Goal: Task Accomplishment & Management: Manage account settings

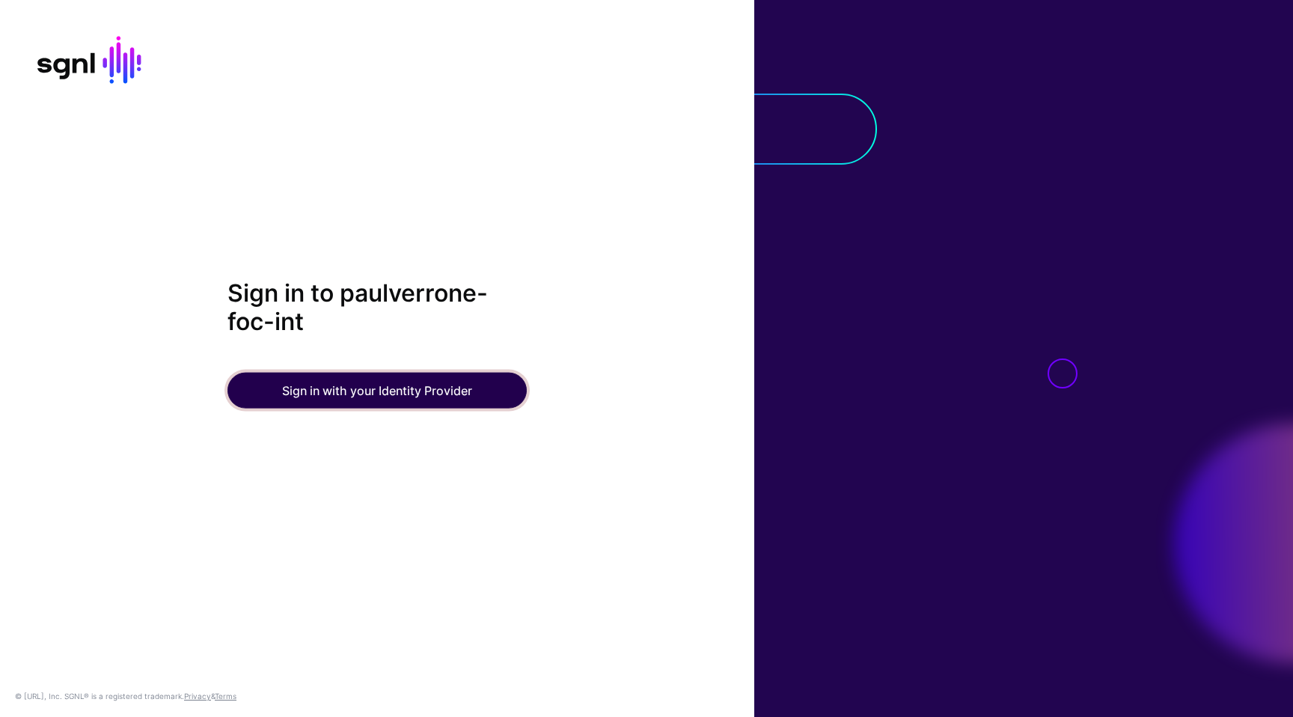
click at [382, 382] on button "Sign in with your Identity Provider" at bounding box center [376, 390] width 299 height 36
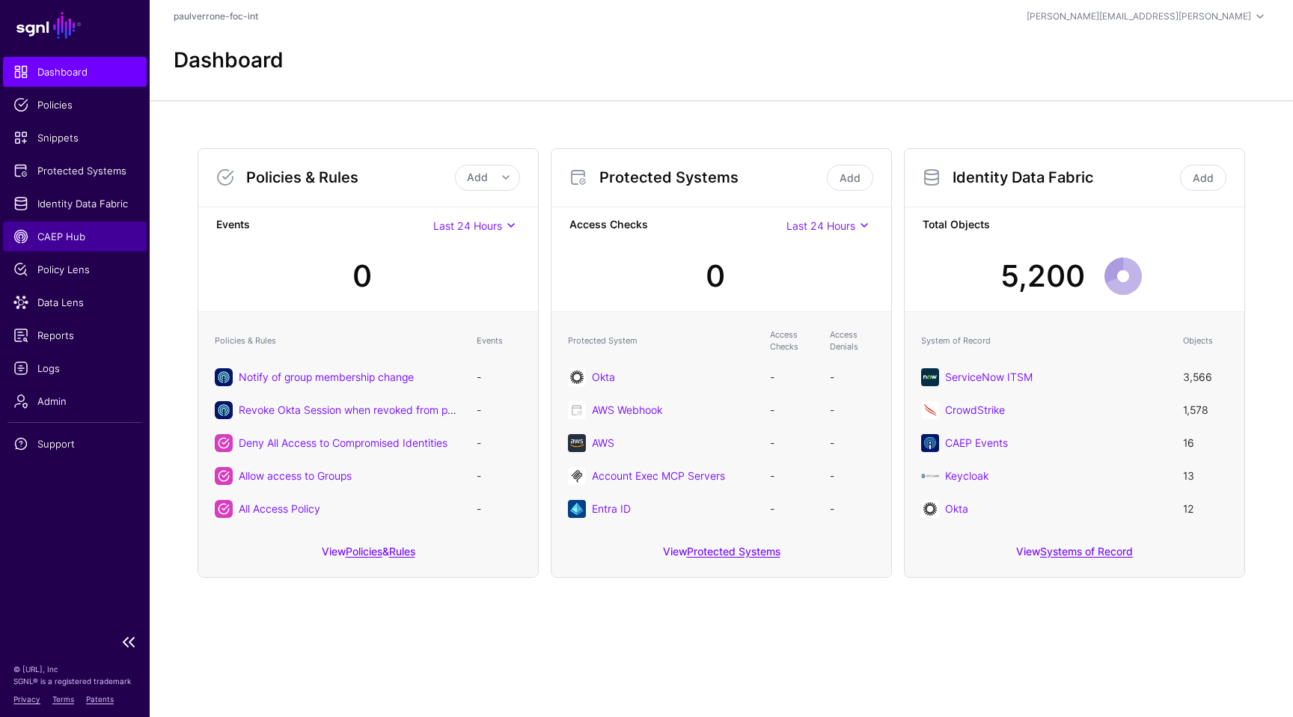
click at [67, 243] on span "CAEP Hub" at bounding box center [74, 236] width 123 height 15
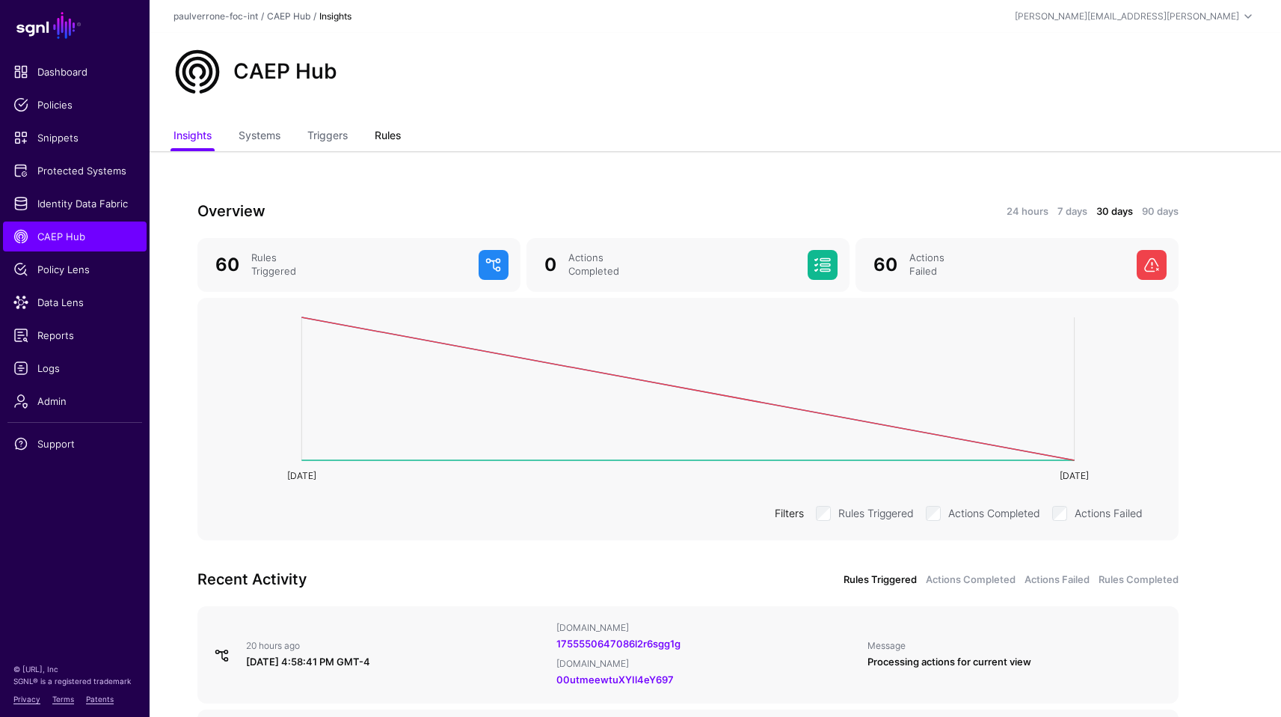
click at [392, 135] on link "Rules" at bounding box center [388, 137] width 26 height 28
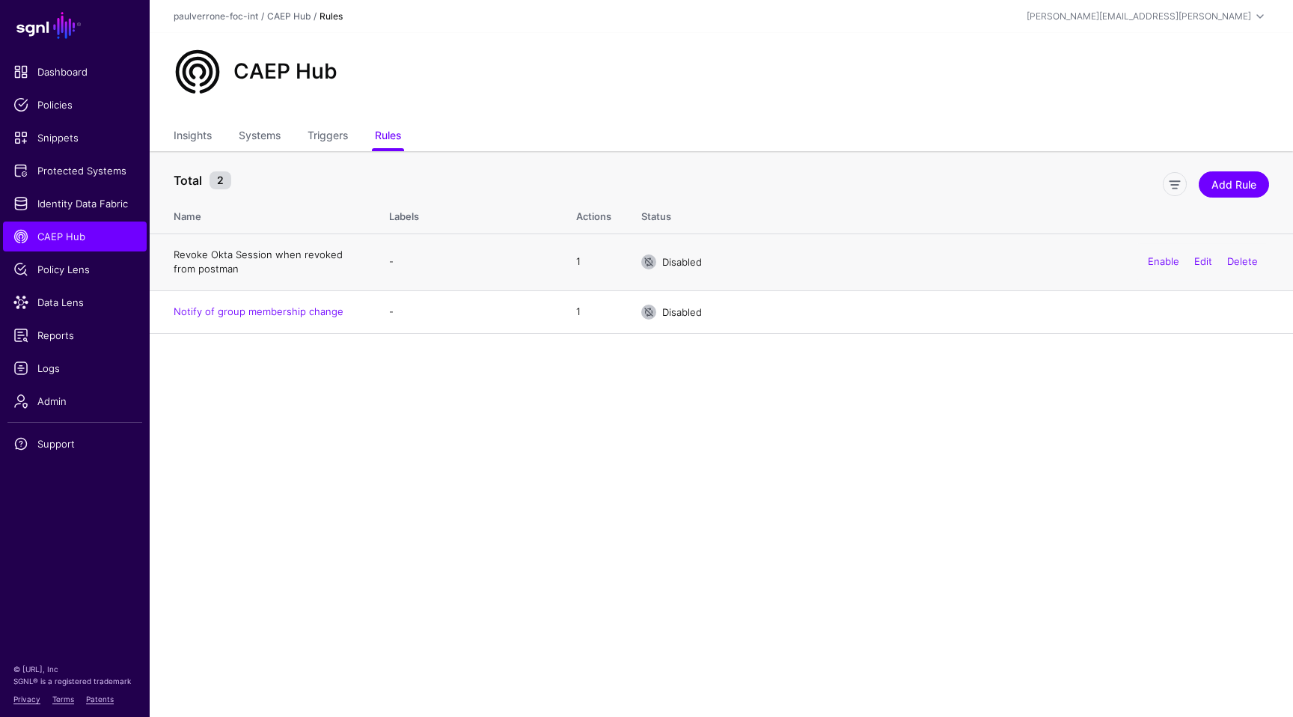
click at [314, 251] on link "Revoke Okta Session when revoked from postman" at bounding box center [258, 261] width 169 height 27
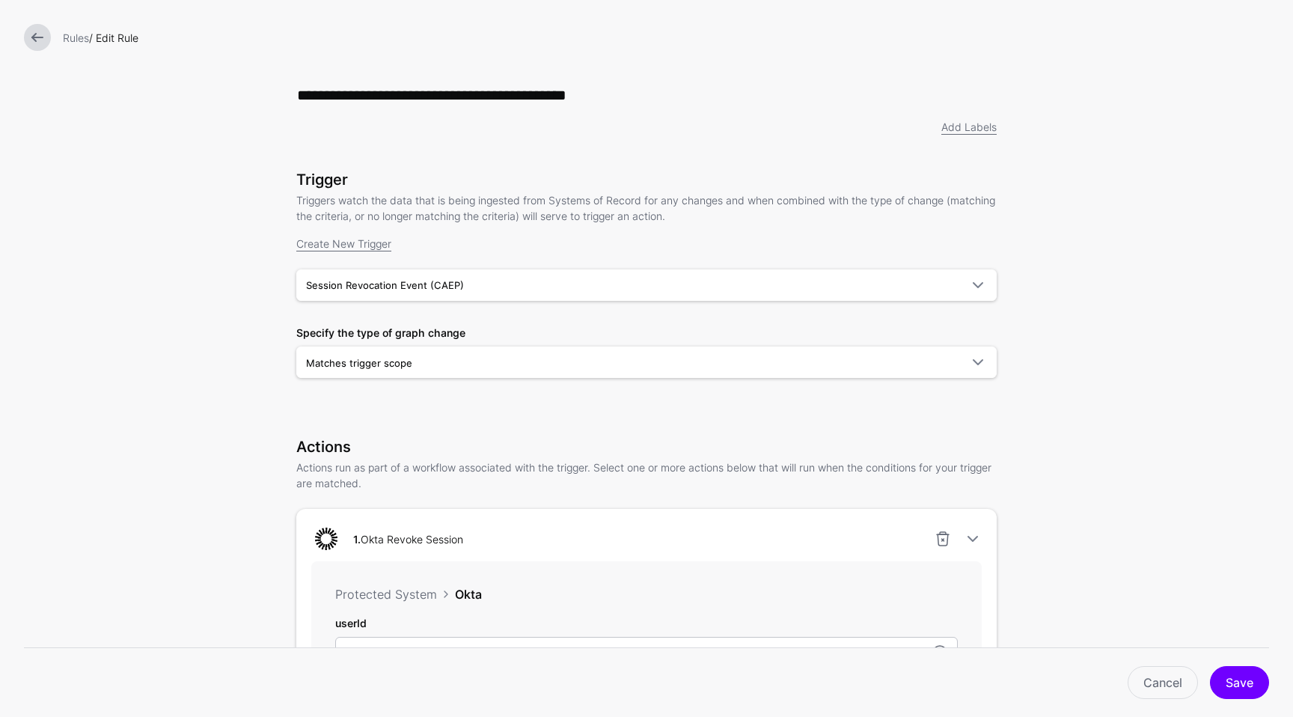
drag, startPoint x: 453, startPoint y: 99, endPoint x: 251, endPoint y: 94, distance: 201.3
click at [251, 94] on form "**********" at bounding box center [646, 583] width 1293 height 1167
click at [537, 97] on input "**********" at bounding box center [646, 95] width 700 height 33
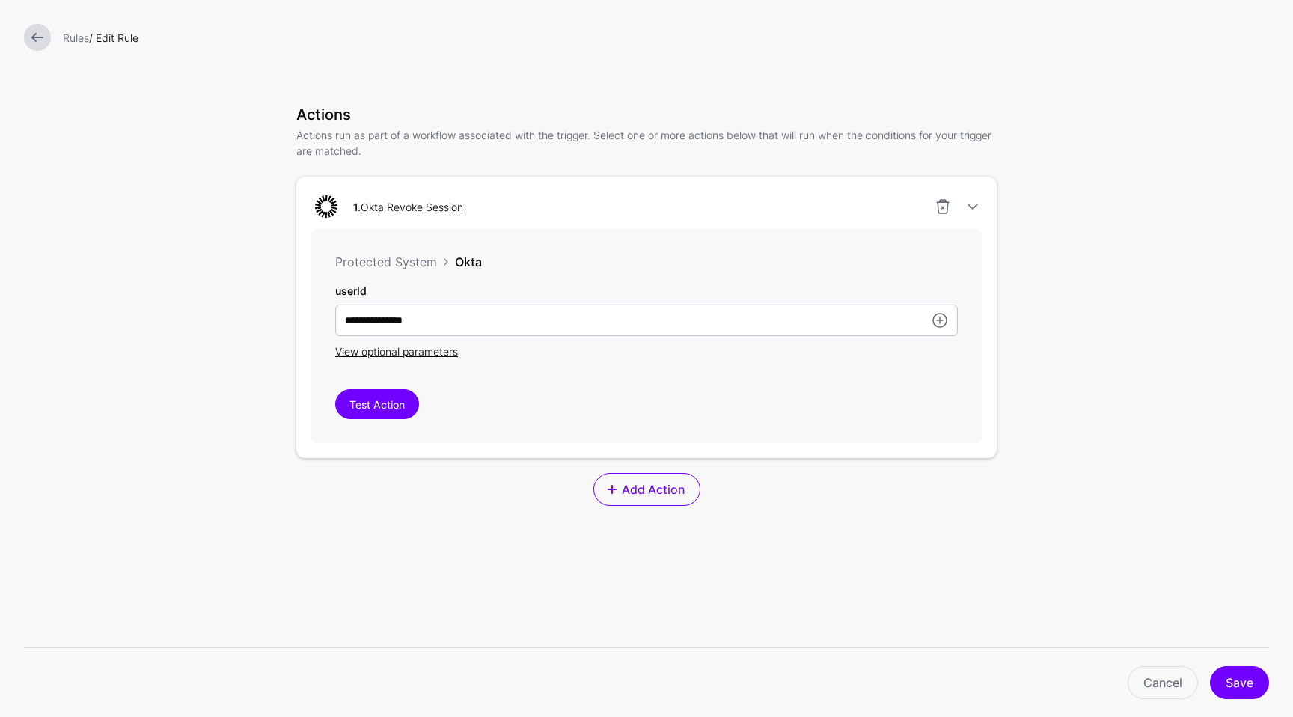
scroll to position [326, 0]
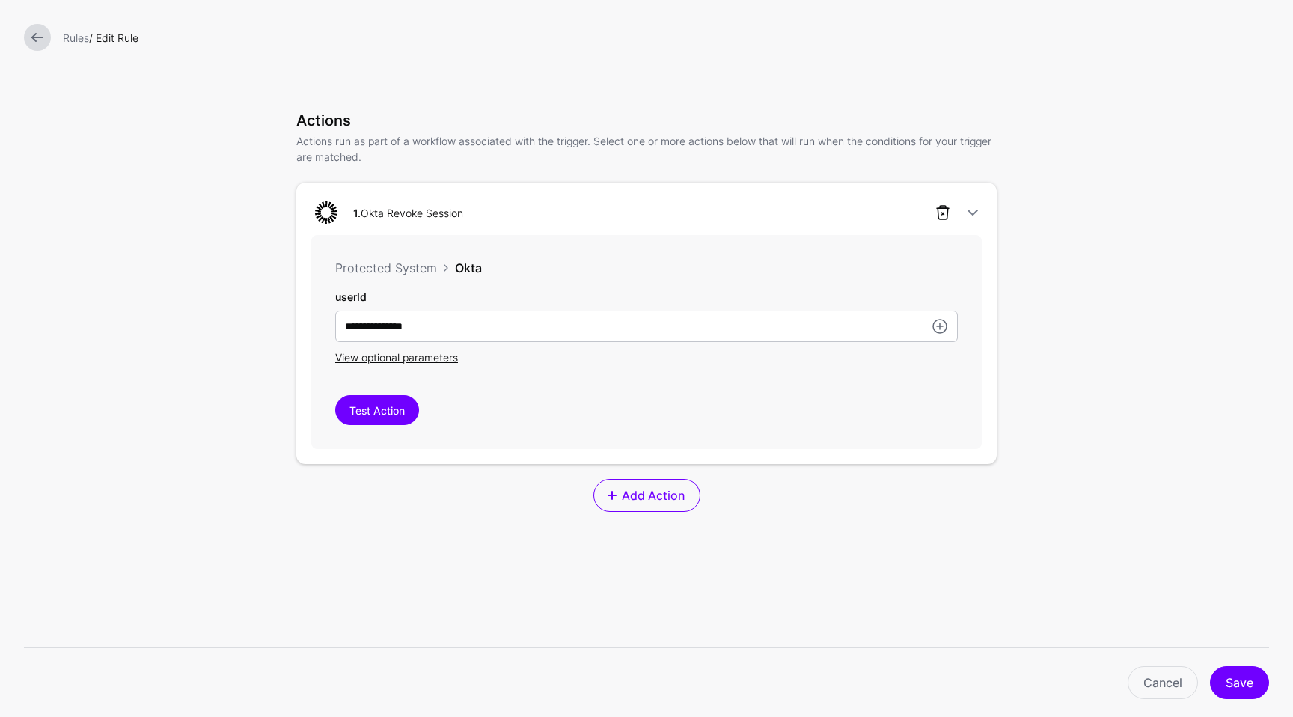
type input "**********"
click at [936, 212] on link at bounding box center [943, 212] width 18 height 18
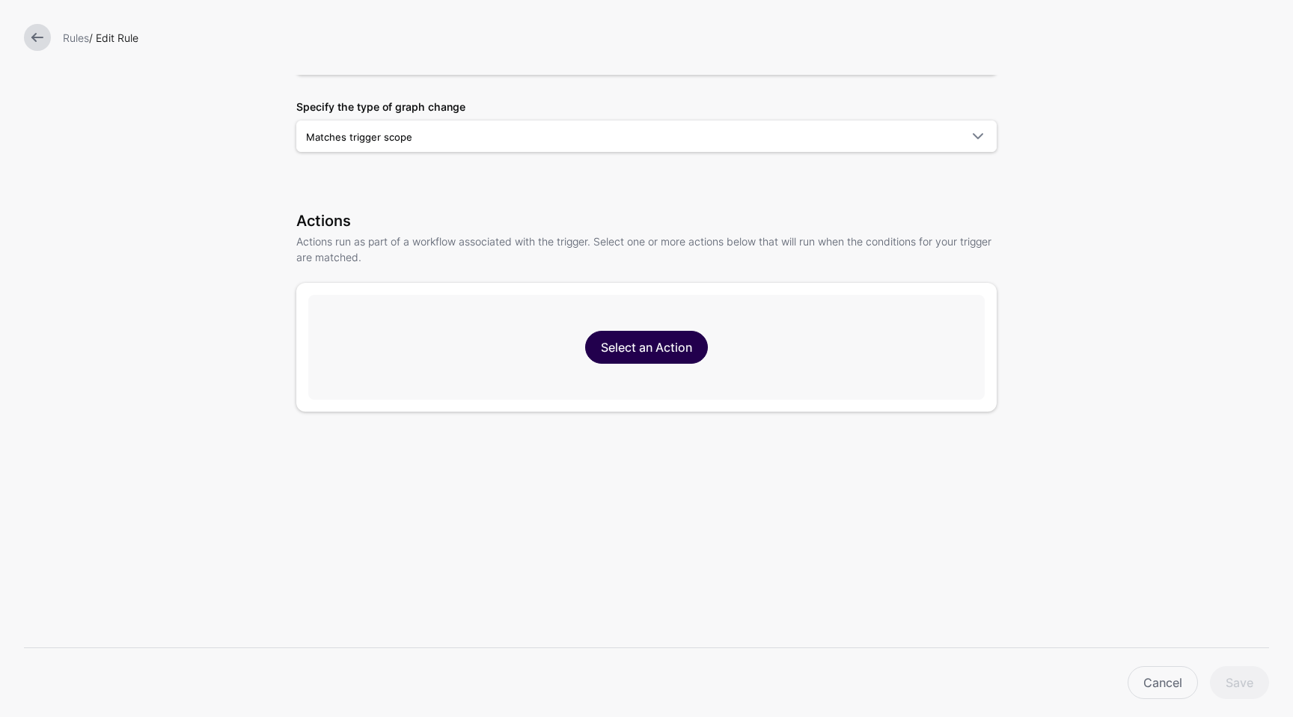
click at [649, 331] on link "Select an Action" at bounding box center [646, 347] width 123 height 33
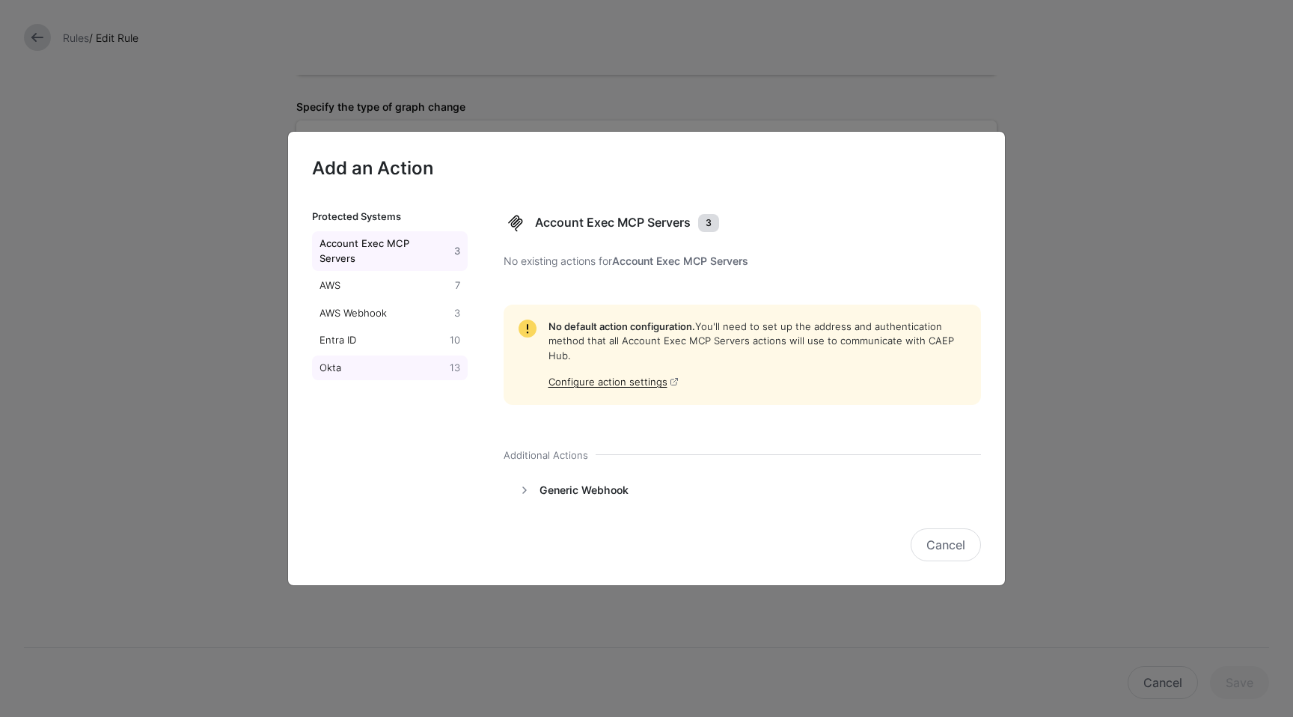
click at [342, 361] on div "Okta" at bounding box center [381, 368] width 130 height 15
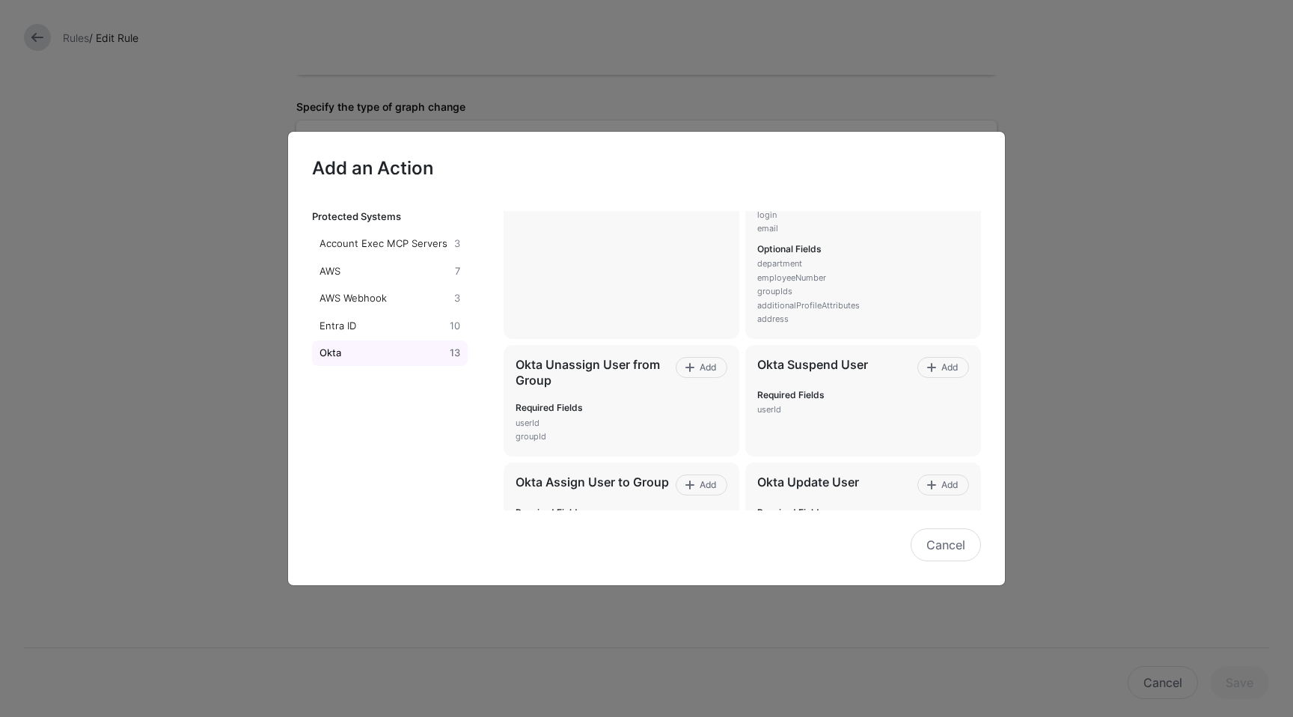
scroll to position [0, 0]
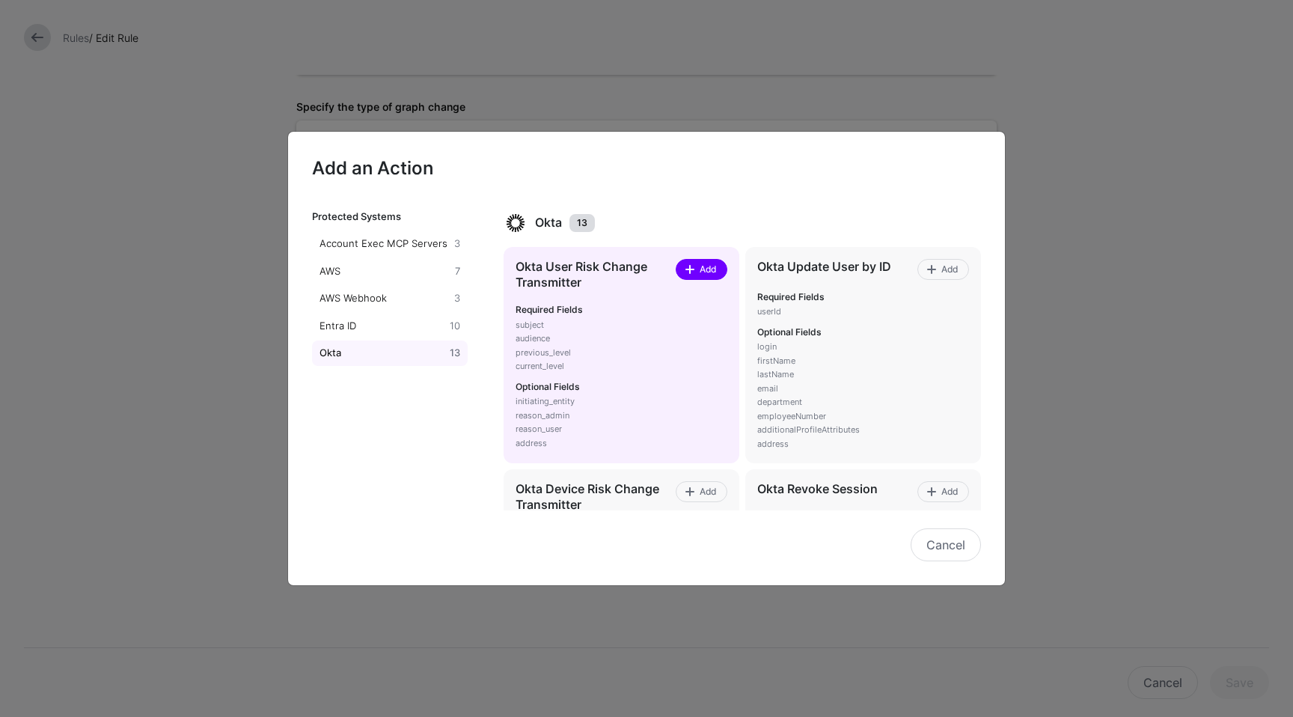
click at [697, 263] on span "Add" at bounding box center [707, 269] width 20 height 13
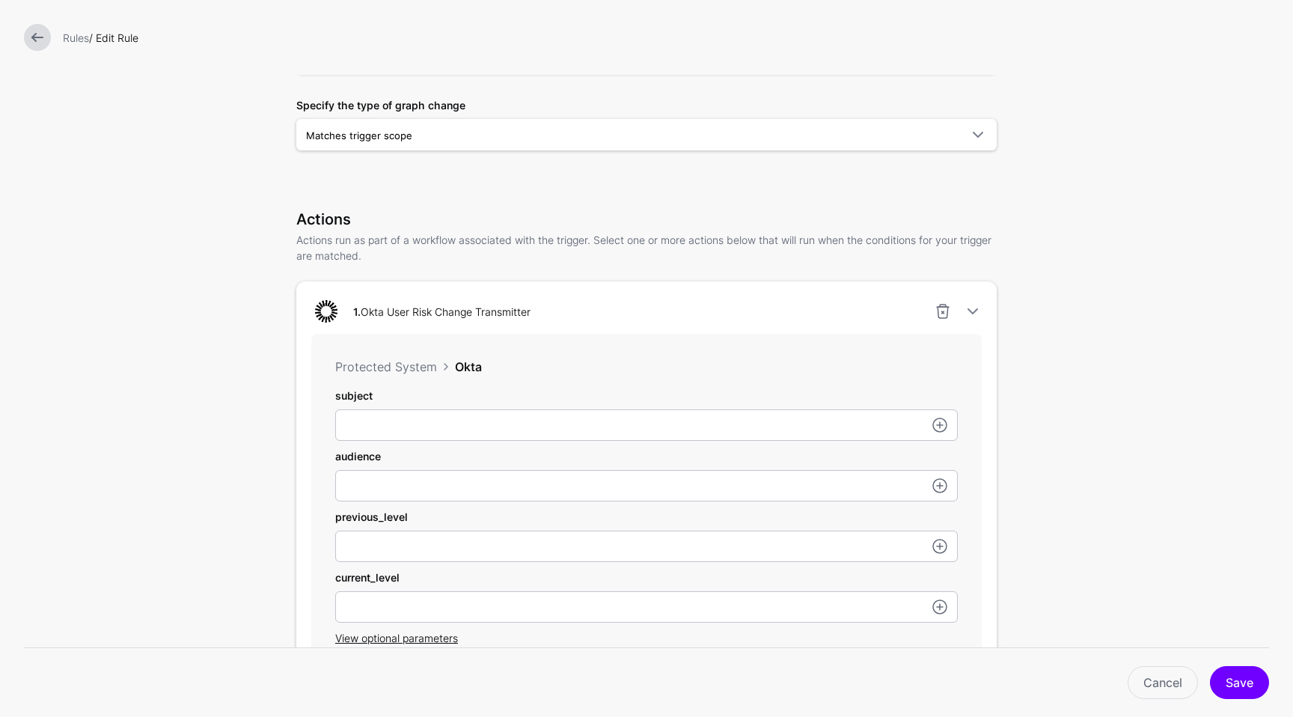
scroll to position [326, 0]
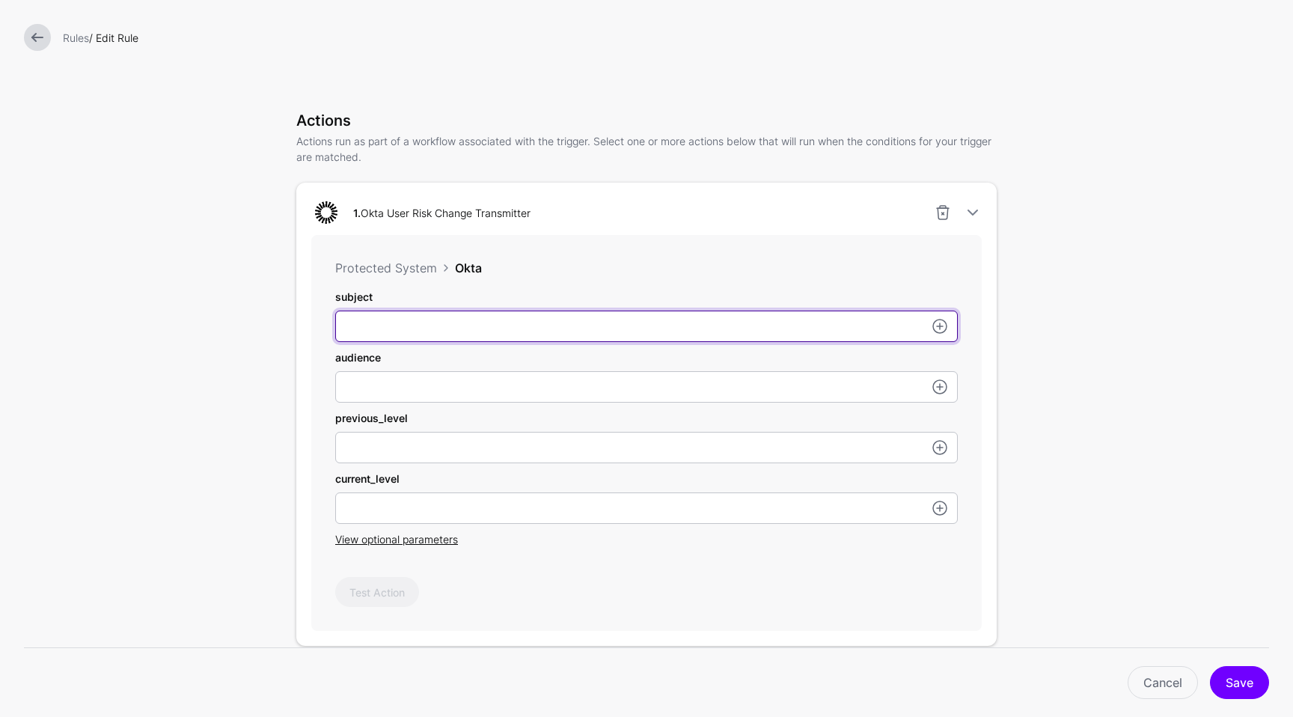
click at [438, 325] on input "subject" at bounding box center [646, 325] width 622 height 31
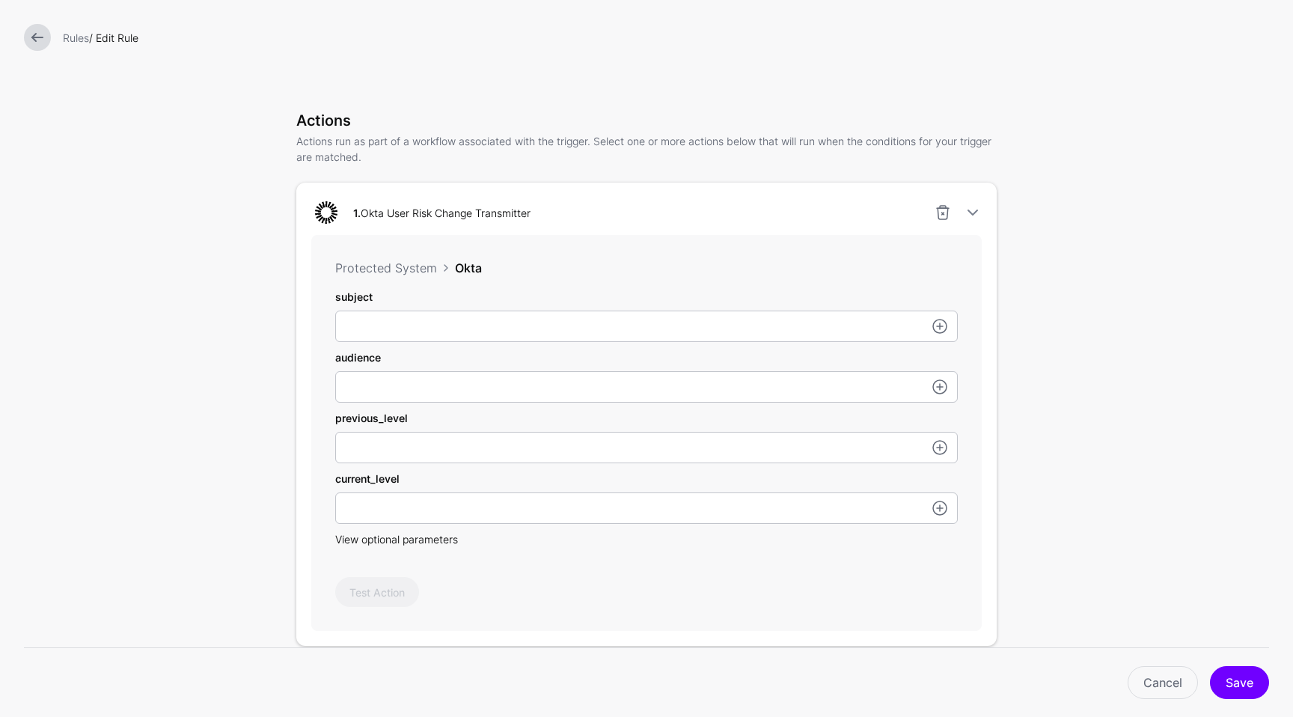
click at [420, 540] on span "View optional parameters" at bounding box center [396, 539] width 123 height 13
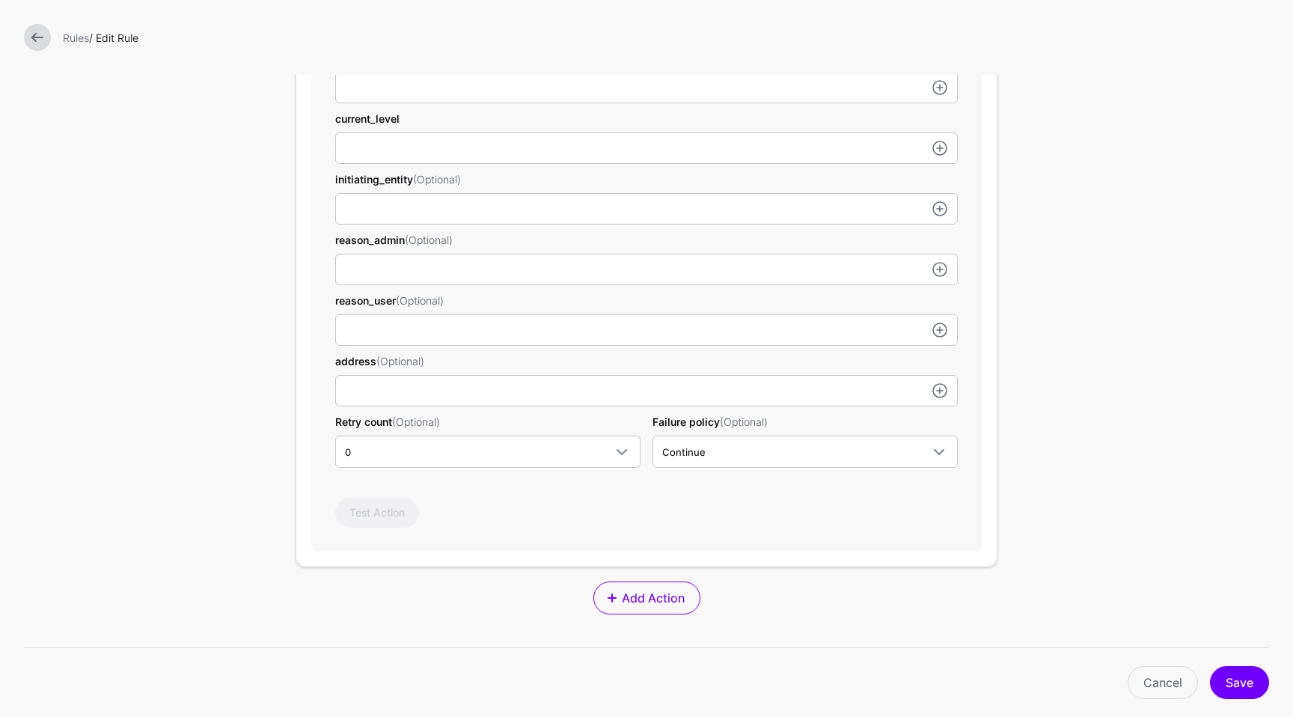
scroll to position [693, 0]
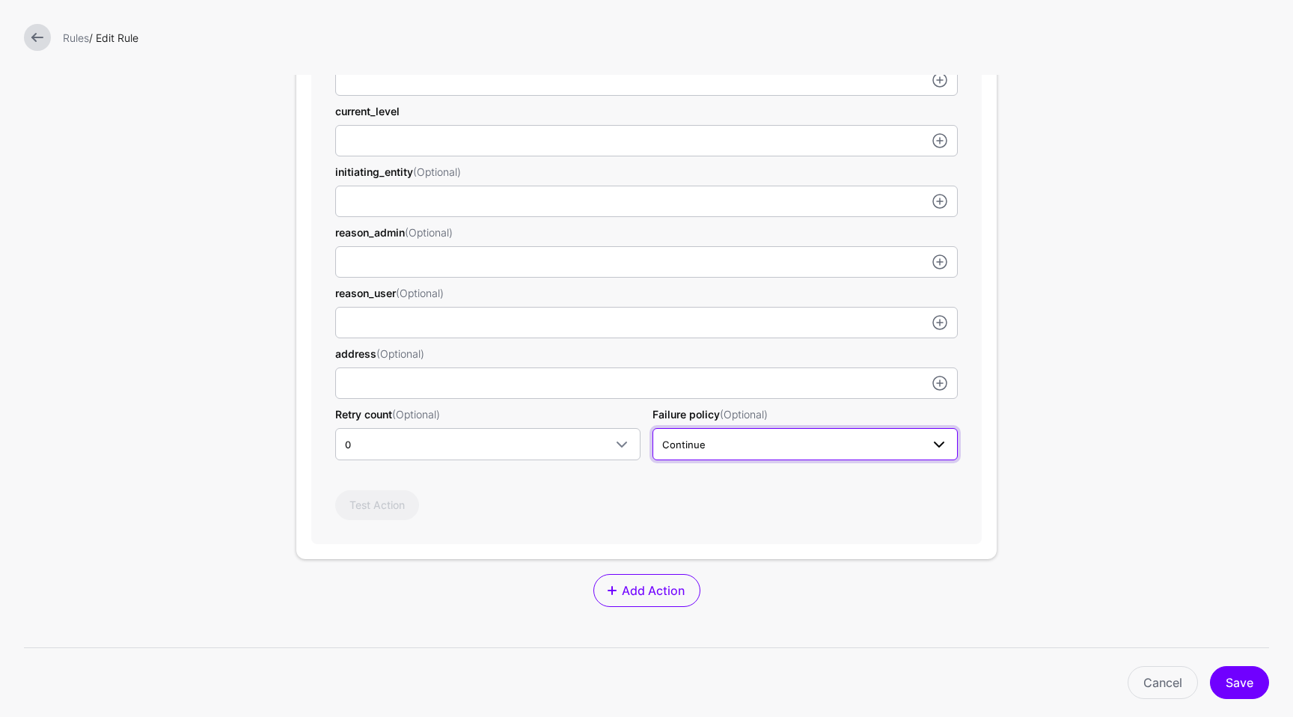
click at [750, 440] on span "Continue" at bounding box center [791, 444] width 259 height 16
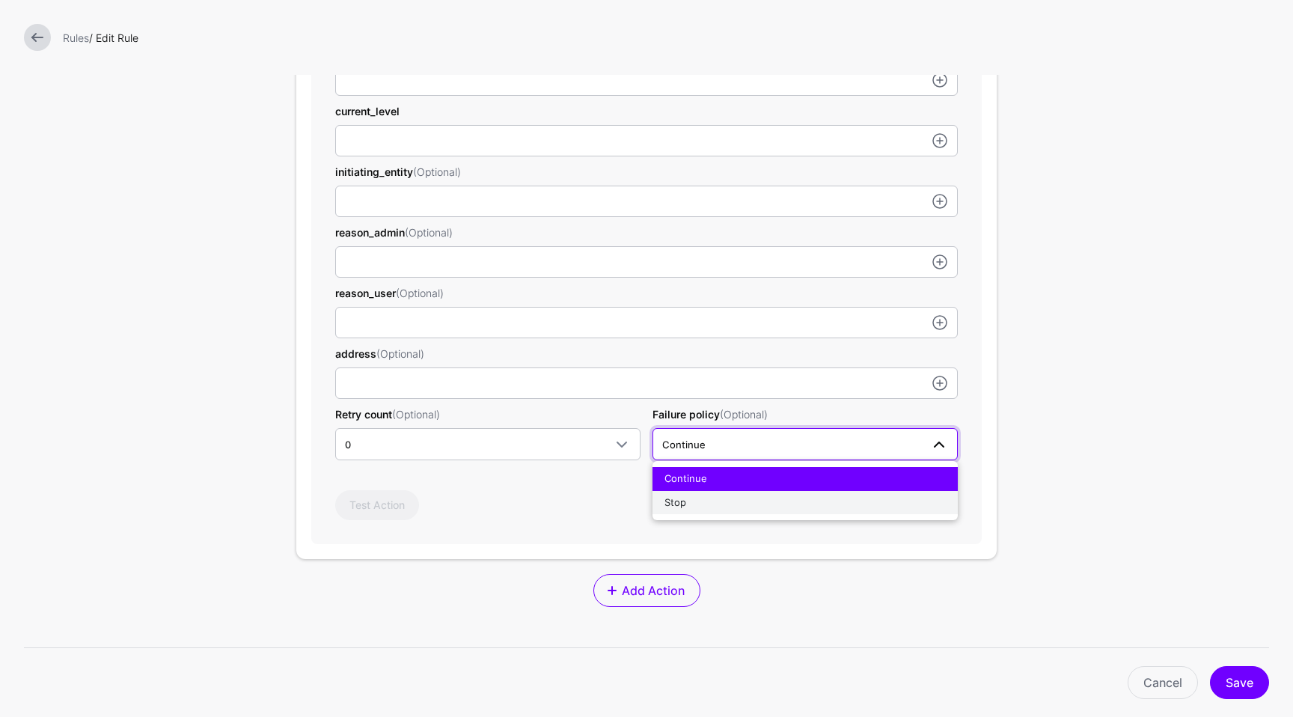
click at [693, 497] on div "Stop" at bounding box center [804, 502] width 281 height 15
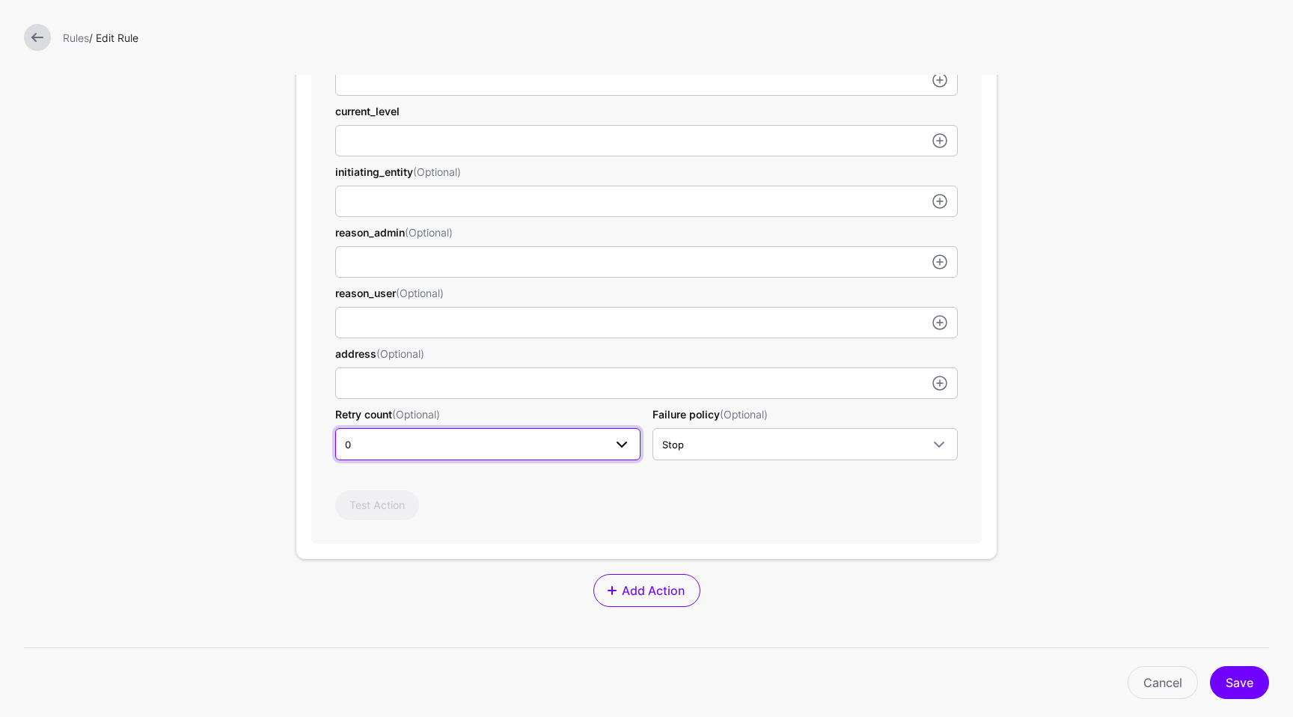
click at [548, 431] on link "0" at bounding box center [487, 443] width 305 height 31
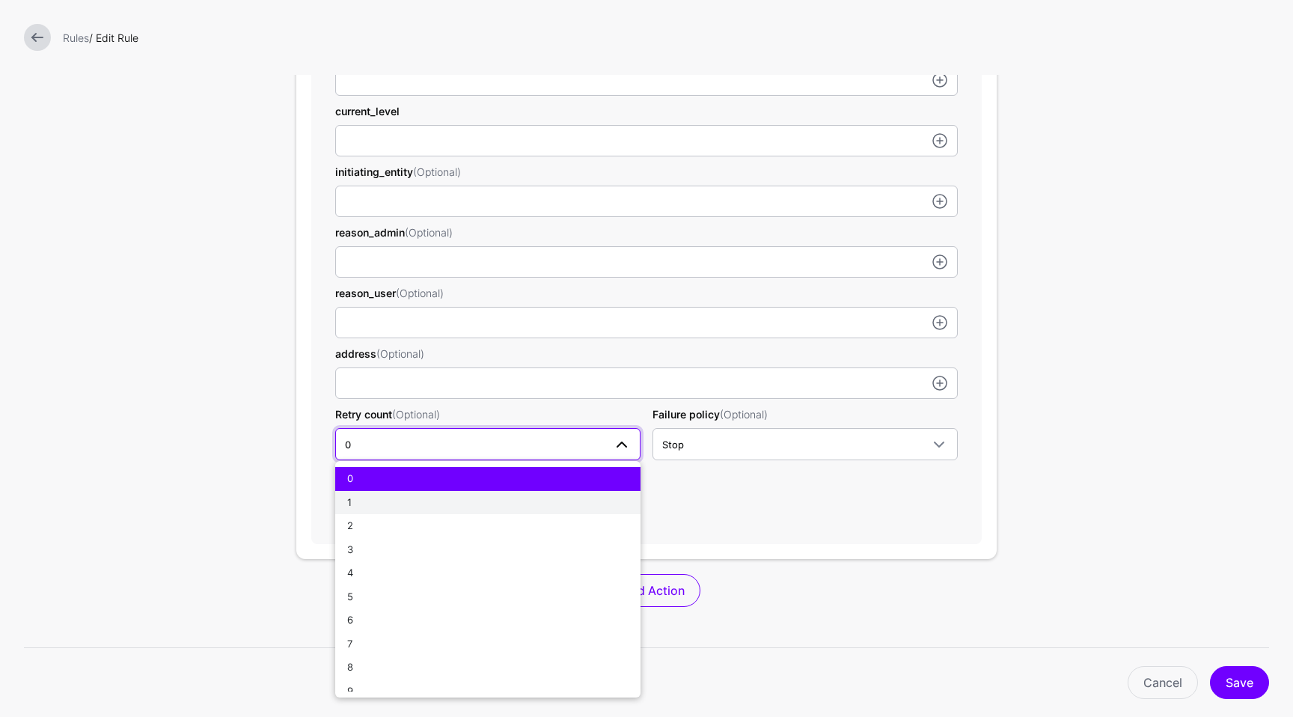
click at [468, 497] on div "1" at bounding box center [487, 502] width 281 height 15
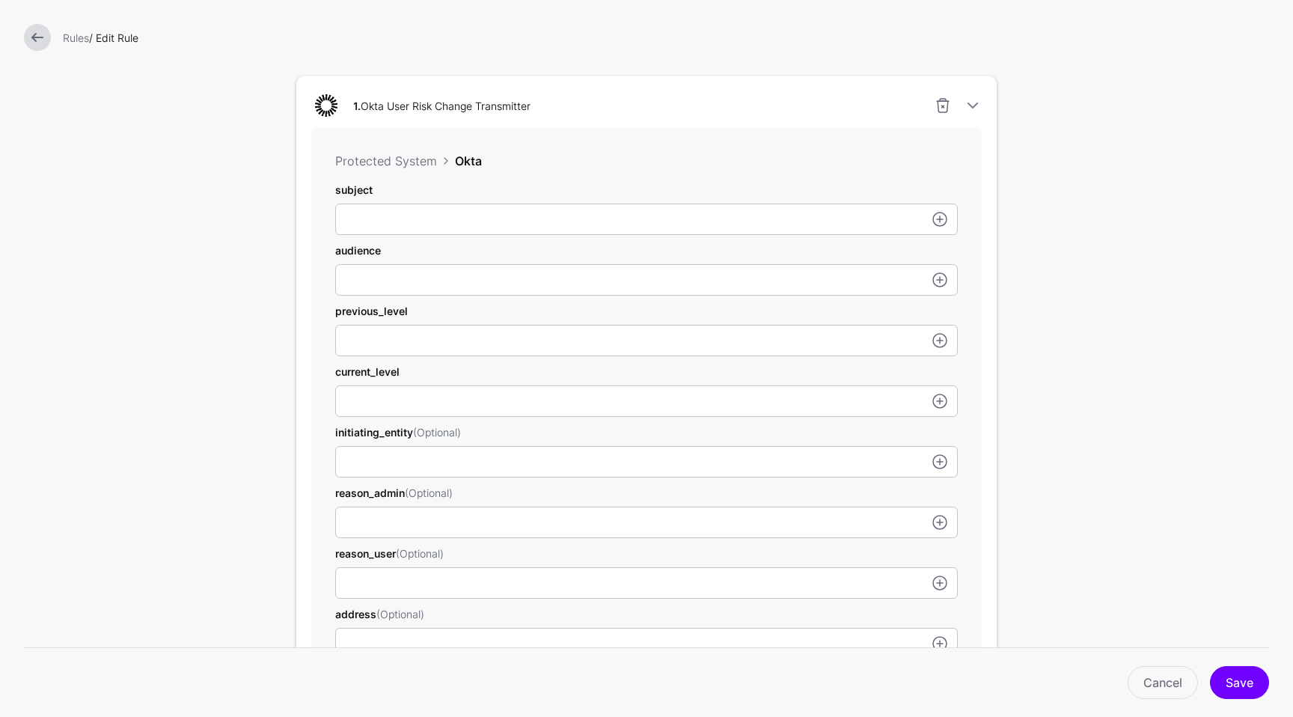
scroll to position [435, 0]
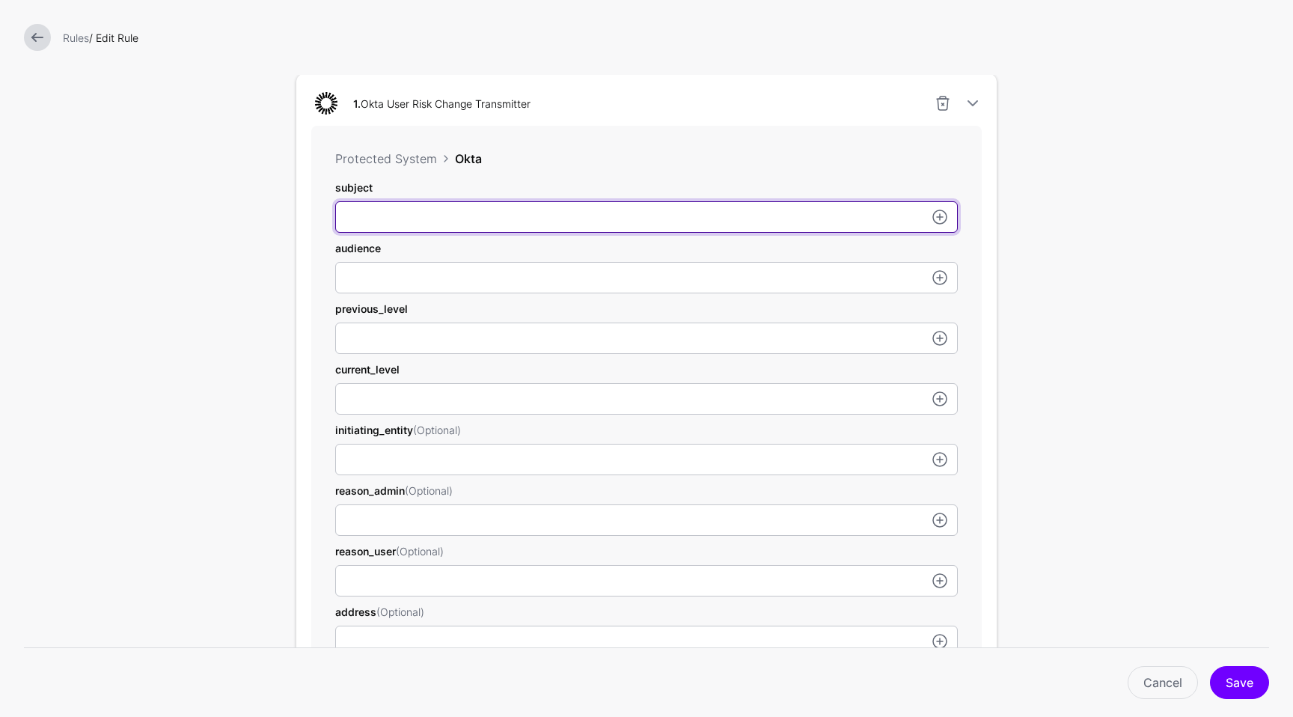
click at [760, 208] on input "subject" at bounding box center [646, 216] width 622 height 31
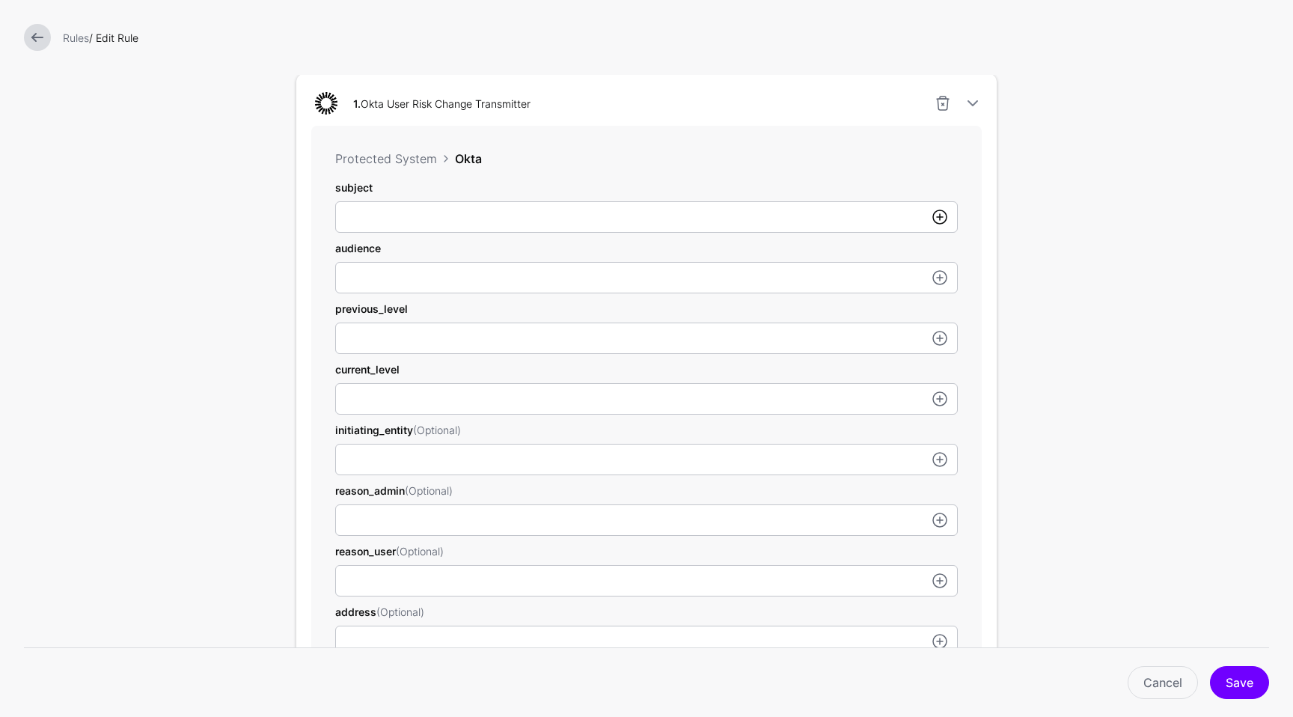
click at [938, 218] on link at bounding box center [940, 217] width 18 height 18
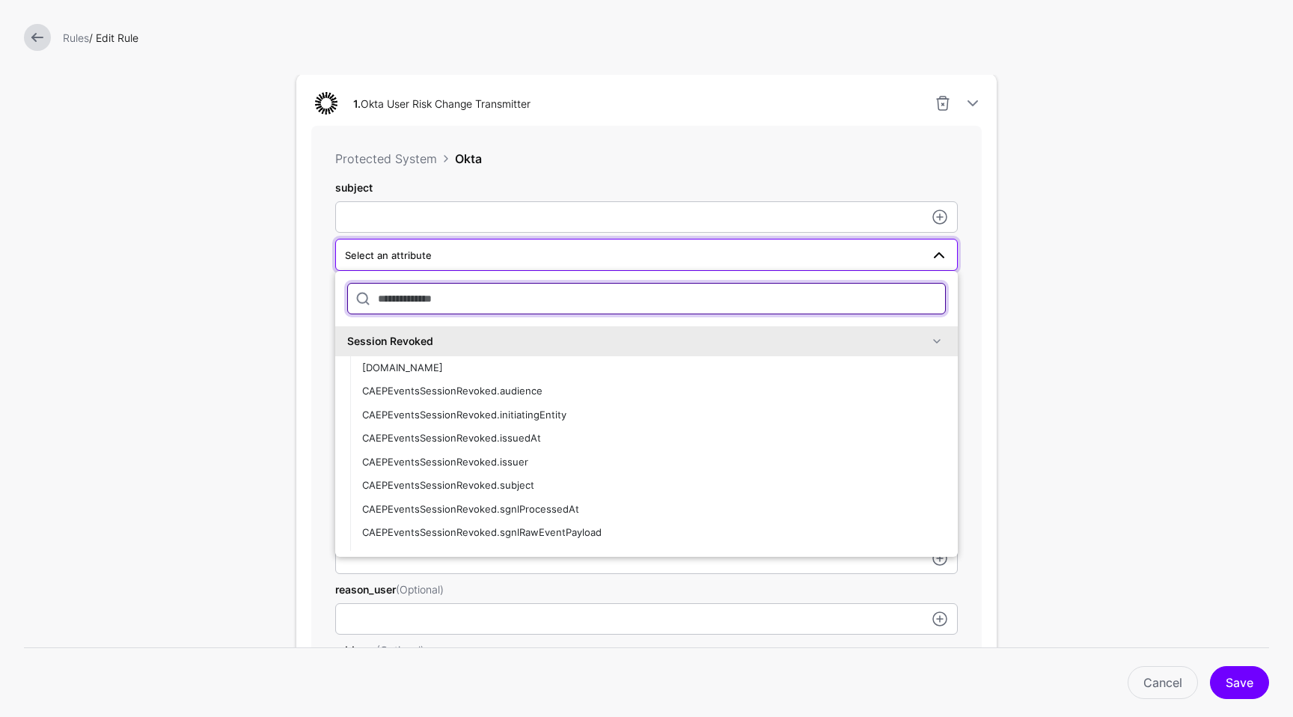
click at [539, 312] on input "text" at bounding box center [646, 298] width 598 height 31
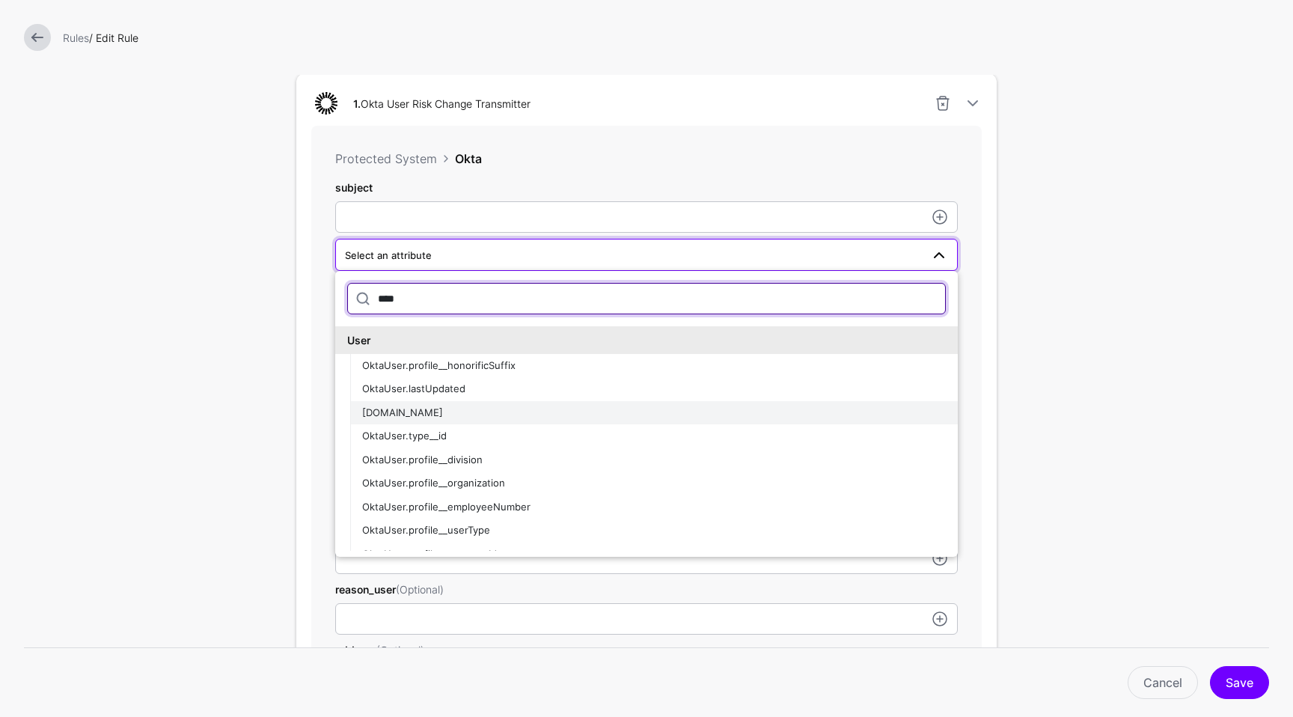
type input "****"
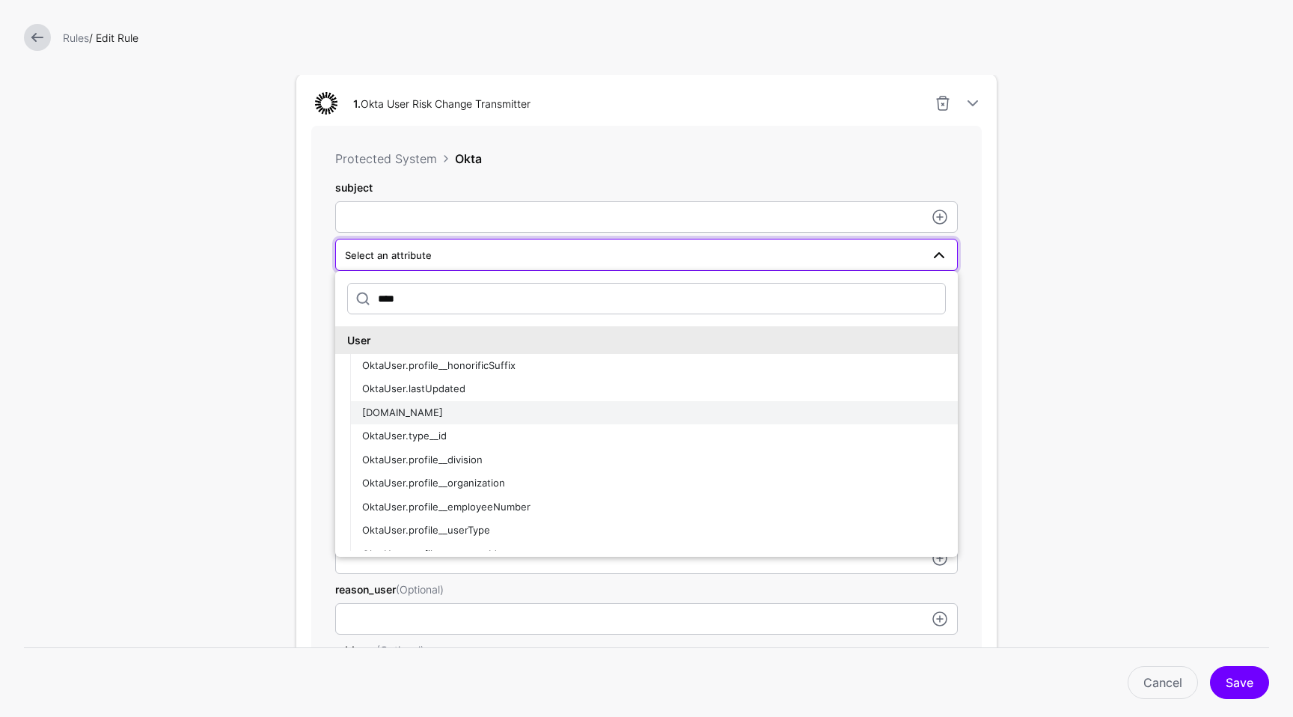
click at [470, 404] on button "OktaUser.id" at bounding box center [653, 413] width 607 height 24
type input "**********"
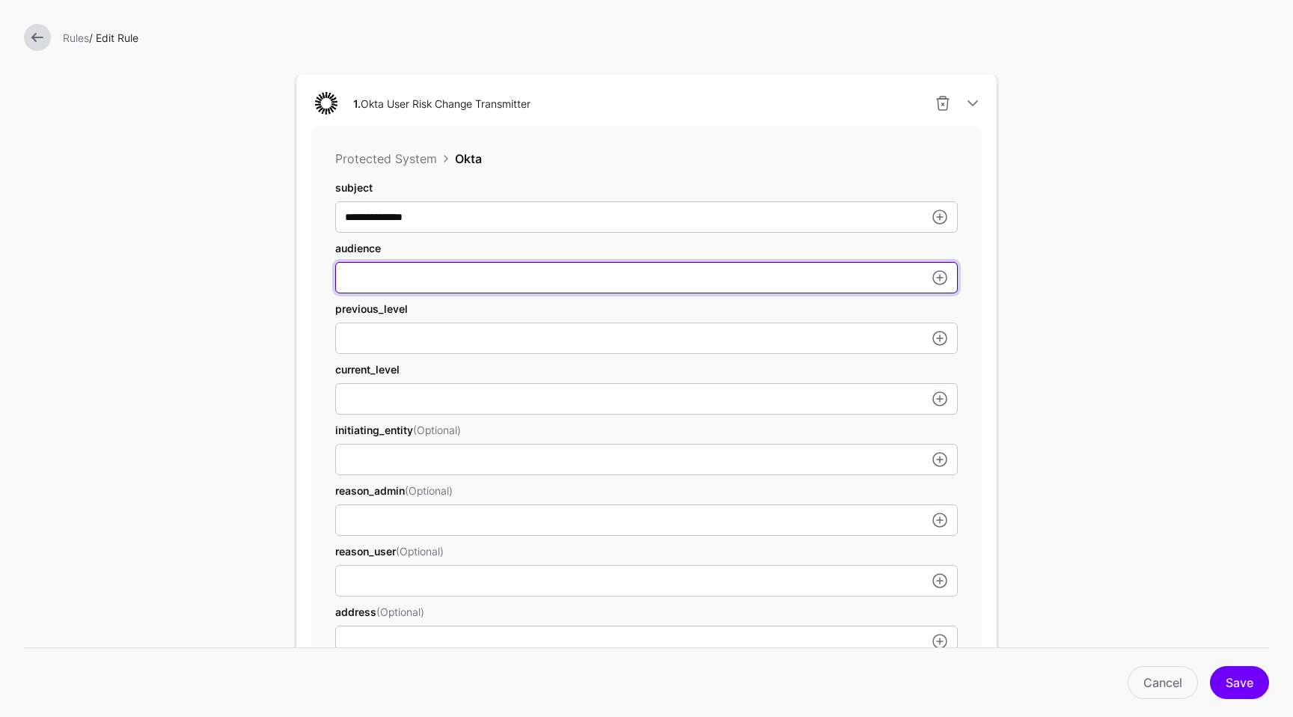
click at [592, 285] on input "subject" at bounding box center [646, 277] width 622 height 31
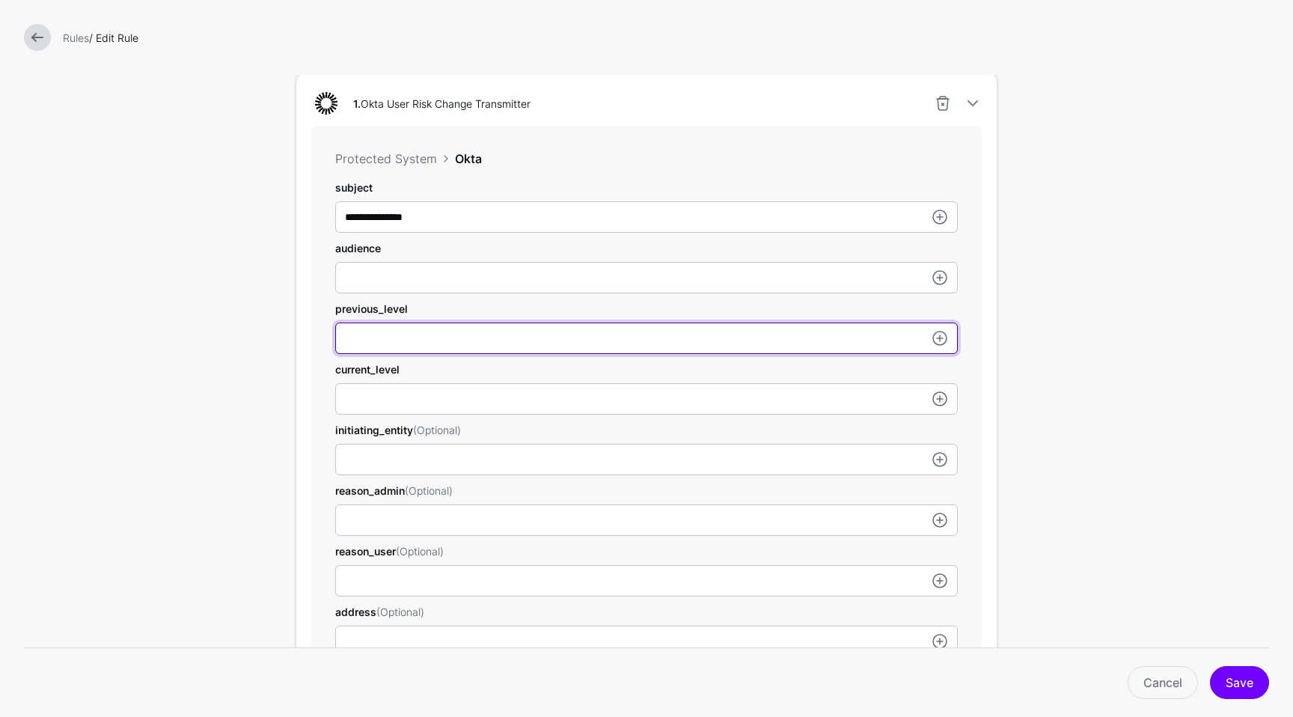
click at [483, 293] on input "subject" at bounding box center [646, 277] width 622 height 31
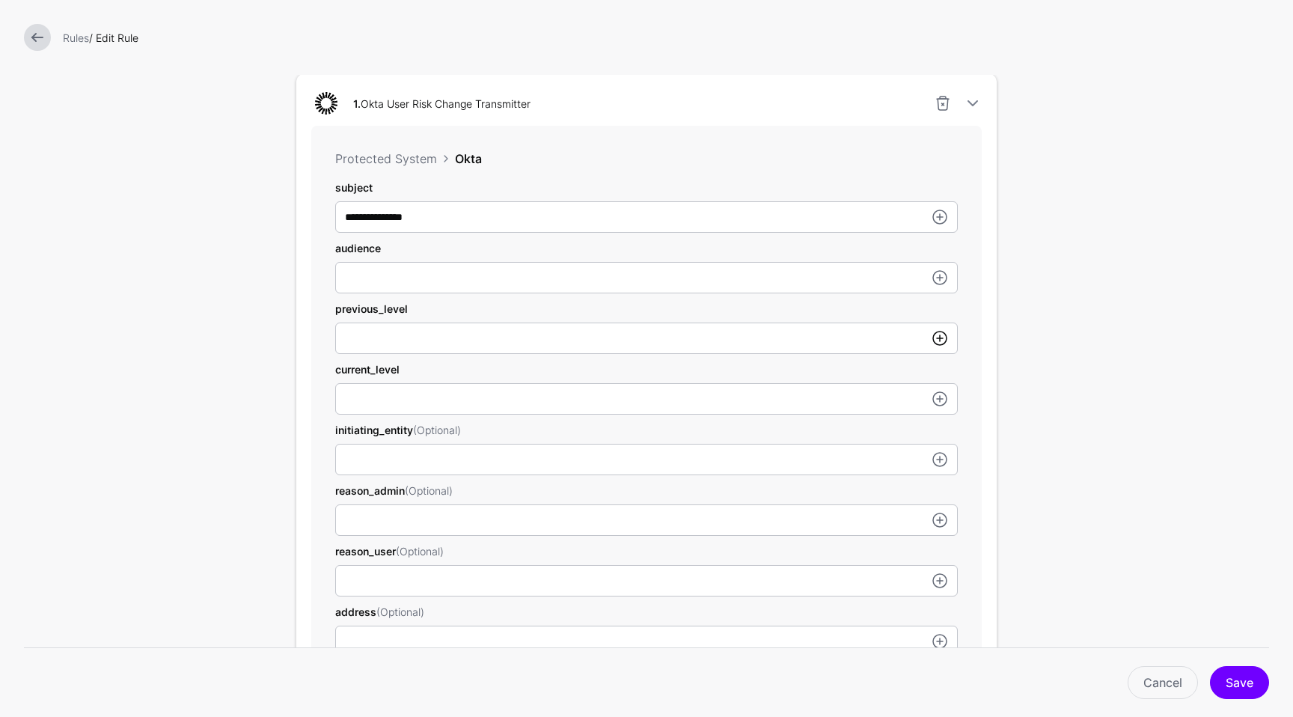
click at [932, 338] on link at bounding box center [940, 338] width 18 height 18
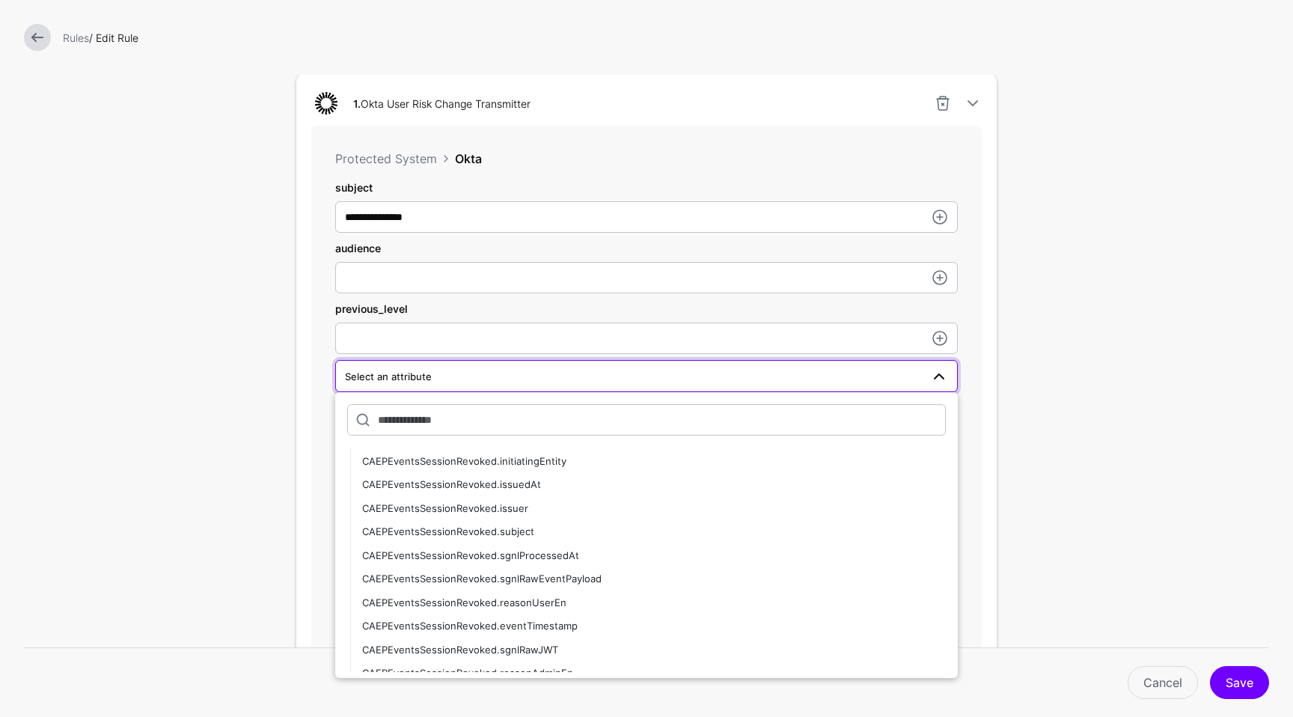
scroll to position [0, 0]
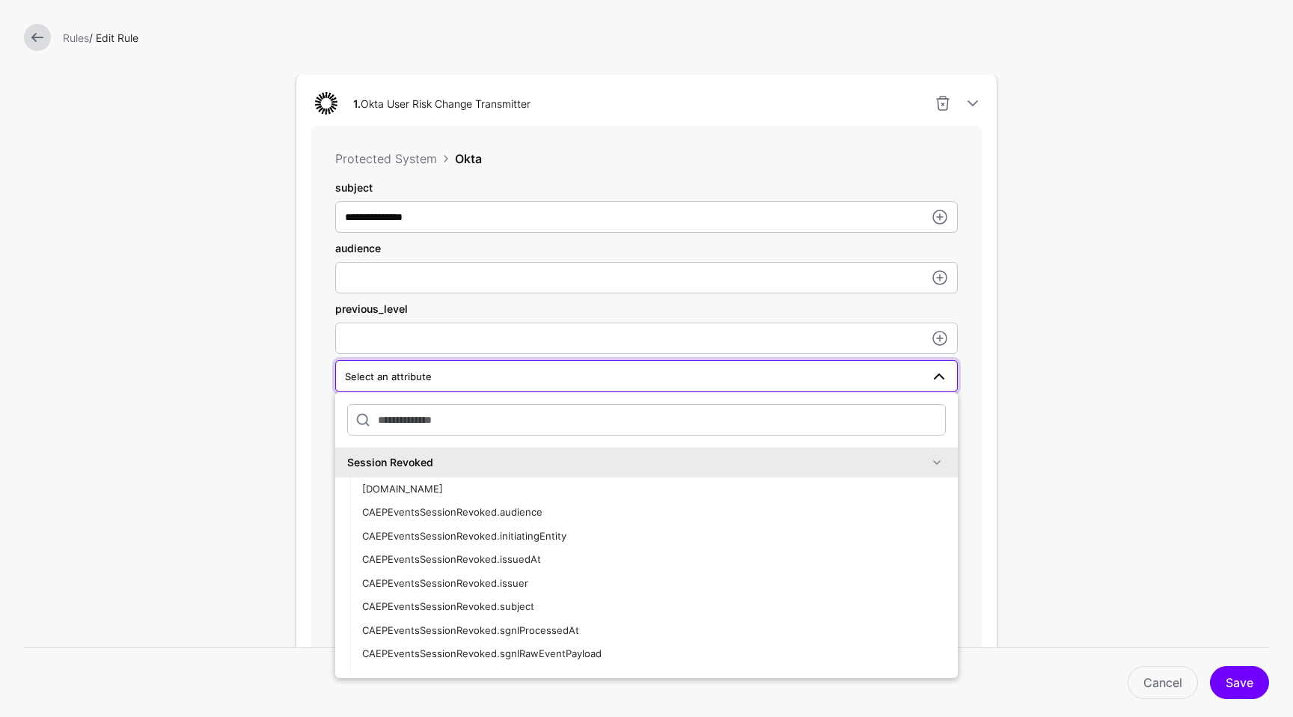
click at [1097, 447] on form "**********" at bounding box center [646, 398] width 1293 height 1667
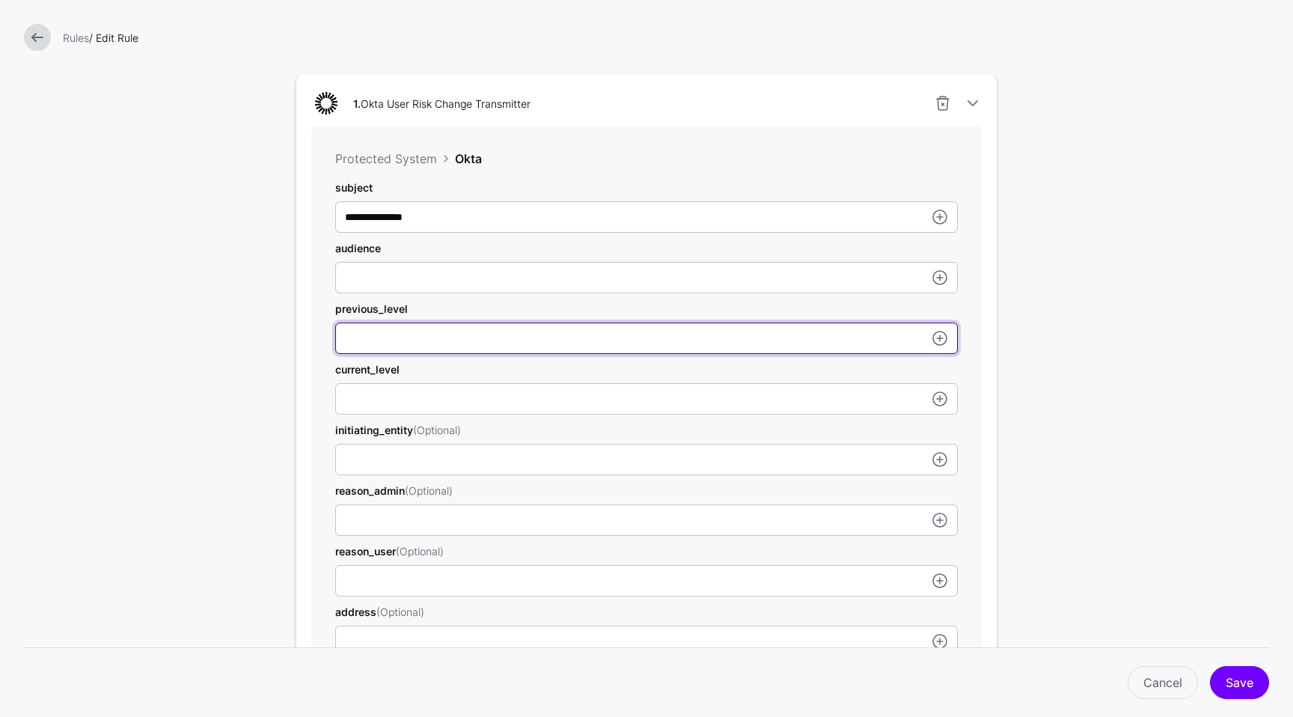
click at [461, 233] on input "subject" at bounding box center [646, 216] width 622 height 31
type input "***"
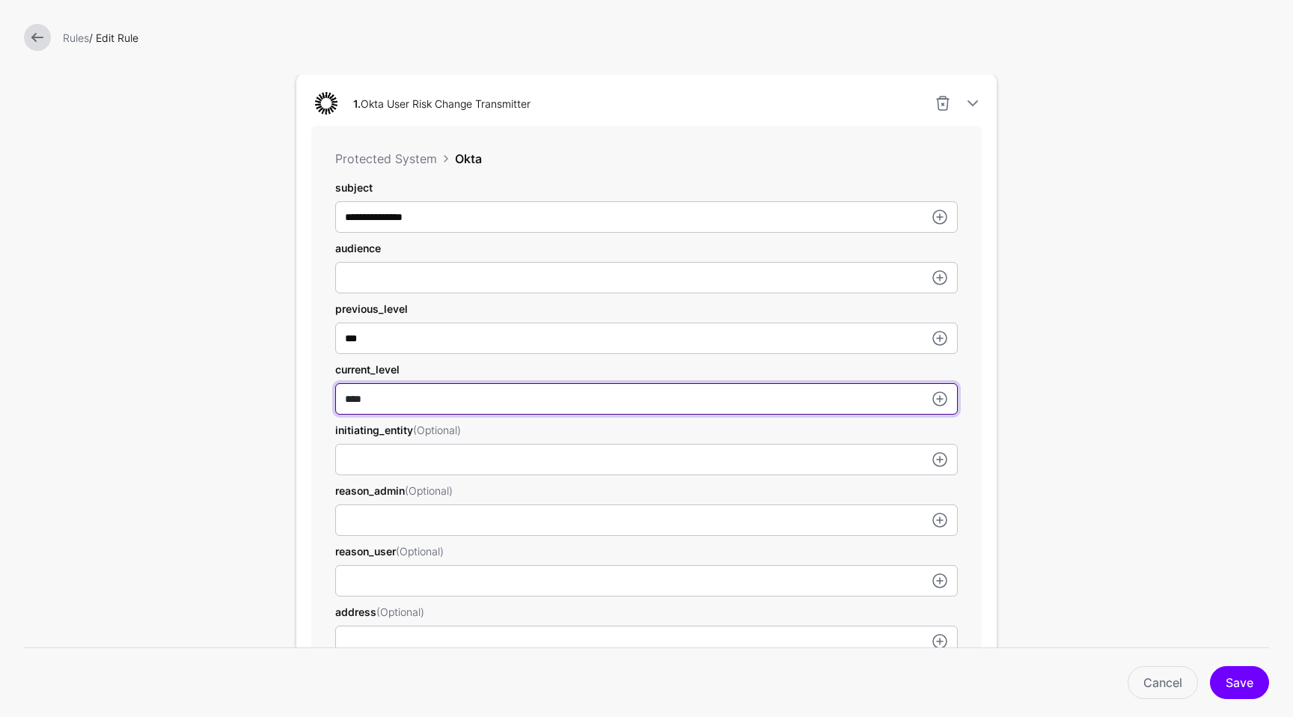
type input "****"
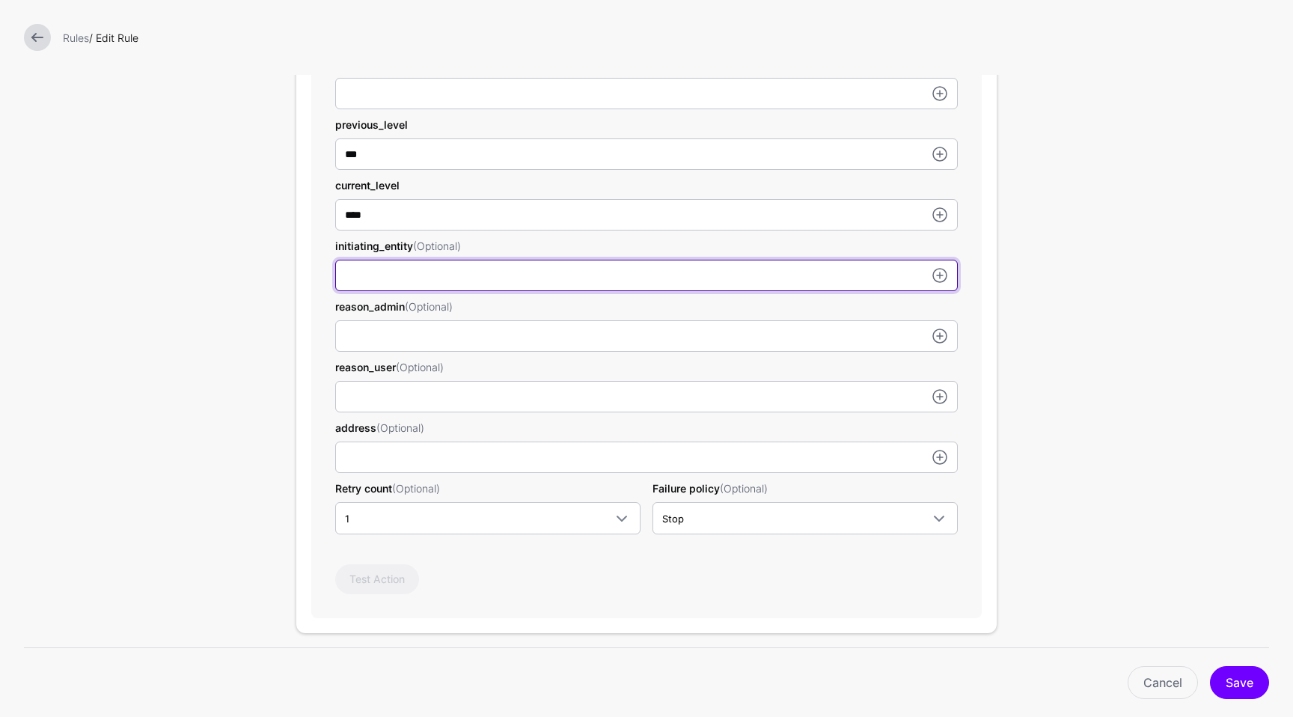
scroll to position [587, 0]
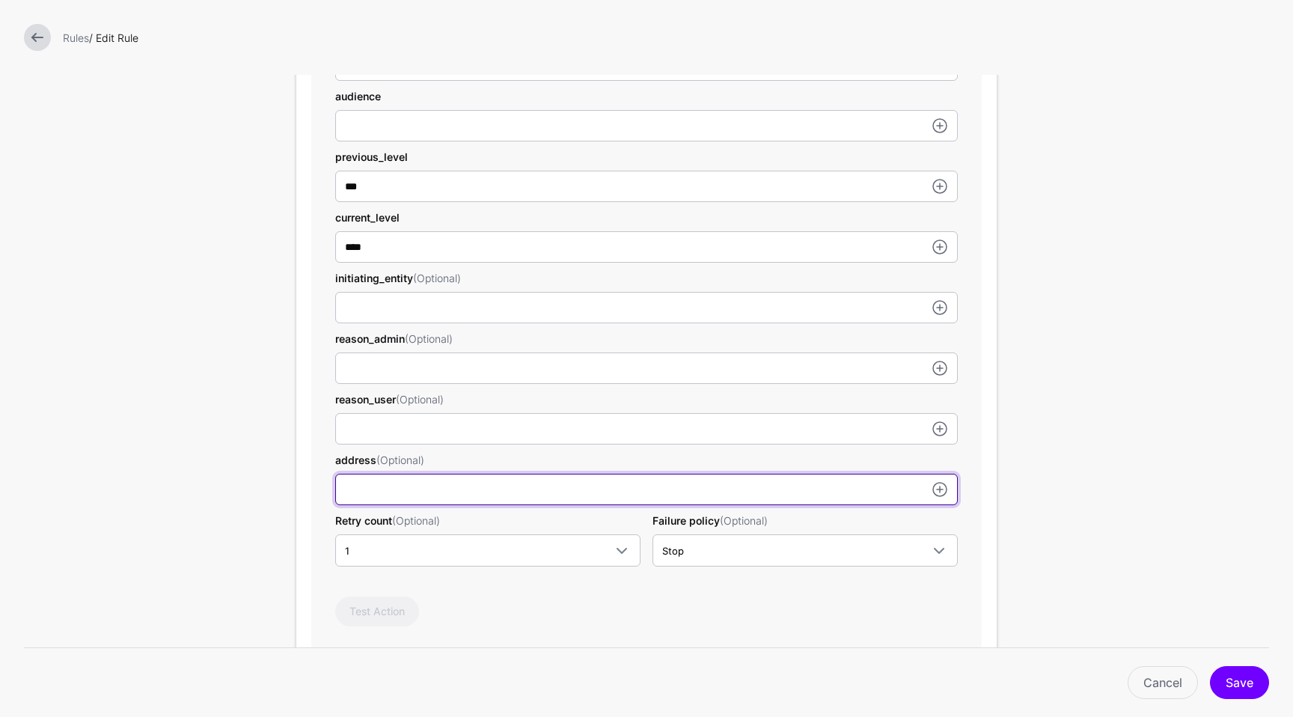
click at [416, 384] on input "subject" at bounding box center [646, 367] width 622 height 31
click at [491, 384] on input "subject" at bounding box center [646, 367] width 622 height 31
click at [0, 716] on com-1password-button at bounding box center [0, 717] width 0 height 0
click at [699, 384] on input "subject" at bounding box center [646, 367] width 622 height 31
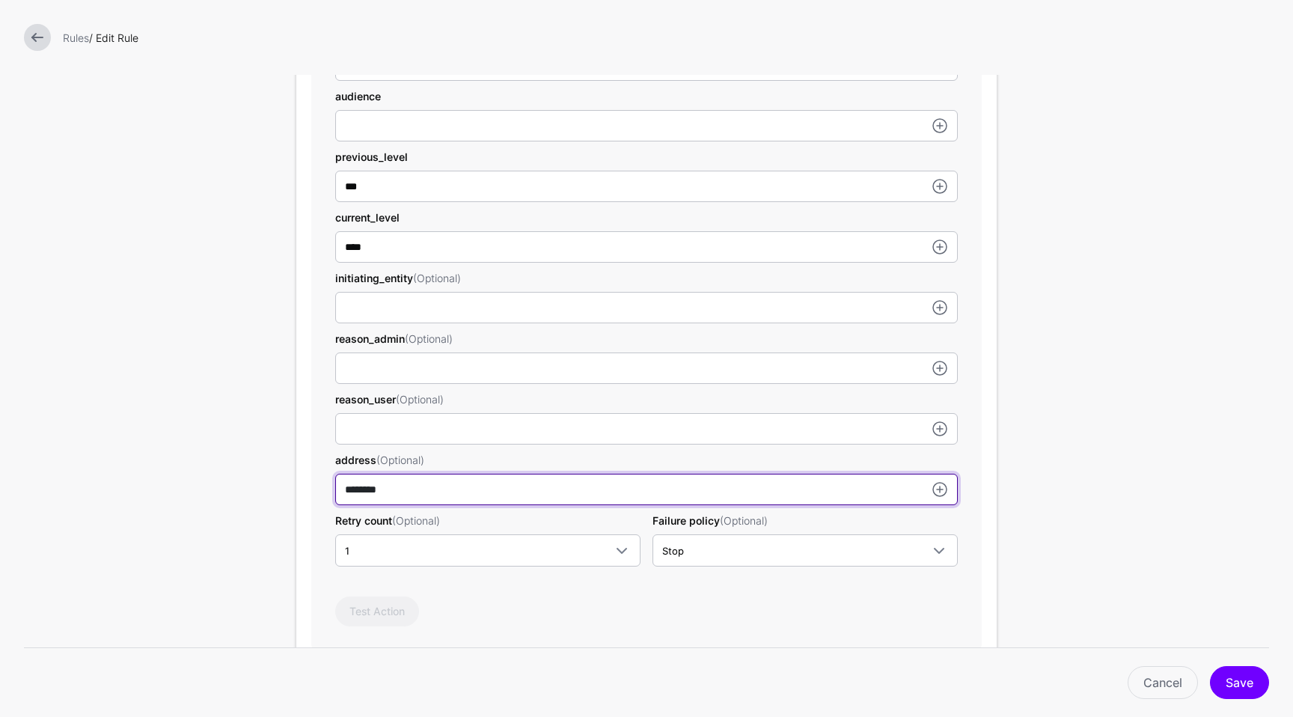
paste input "**********"
type input "**********"
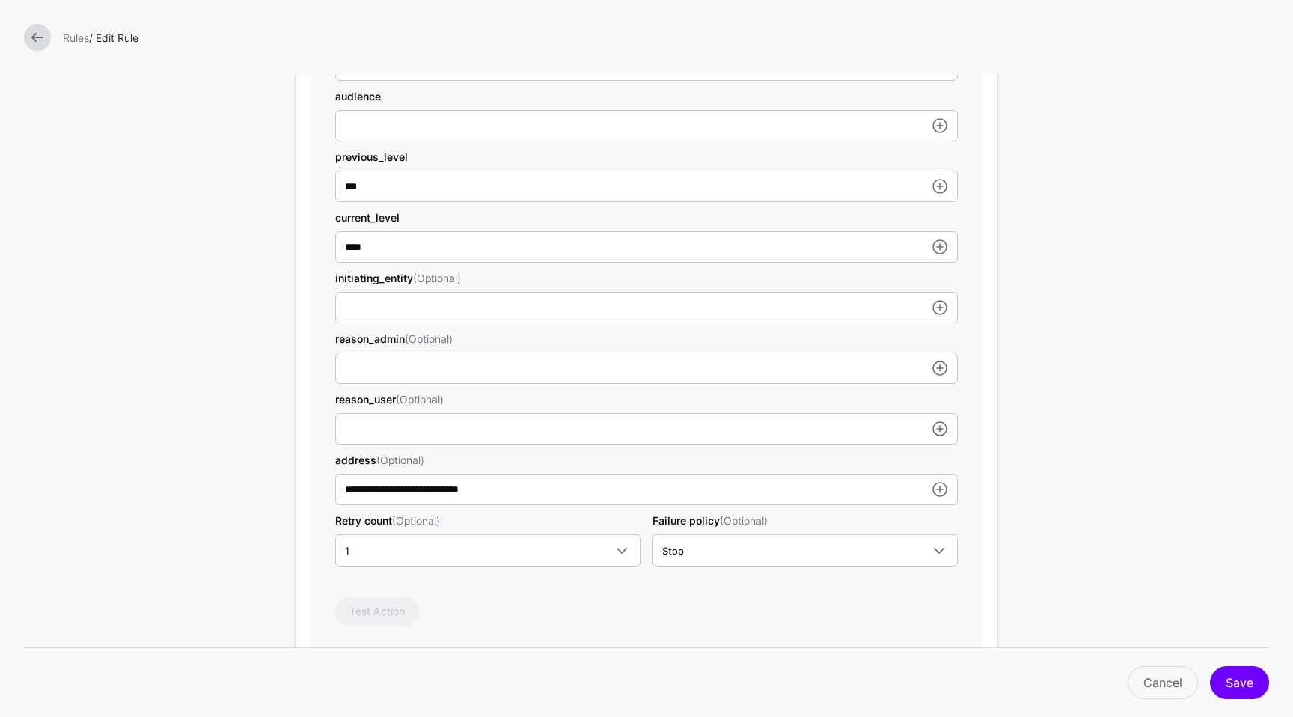
click at [1128, 553] on form "**********" at bounding box center [646, 227] width 1293 height 1629
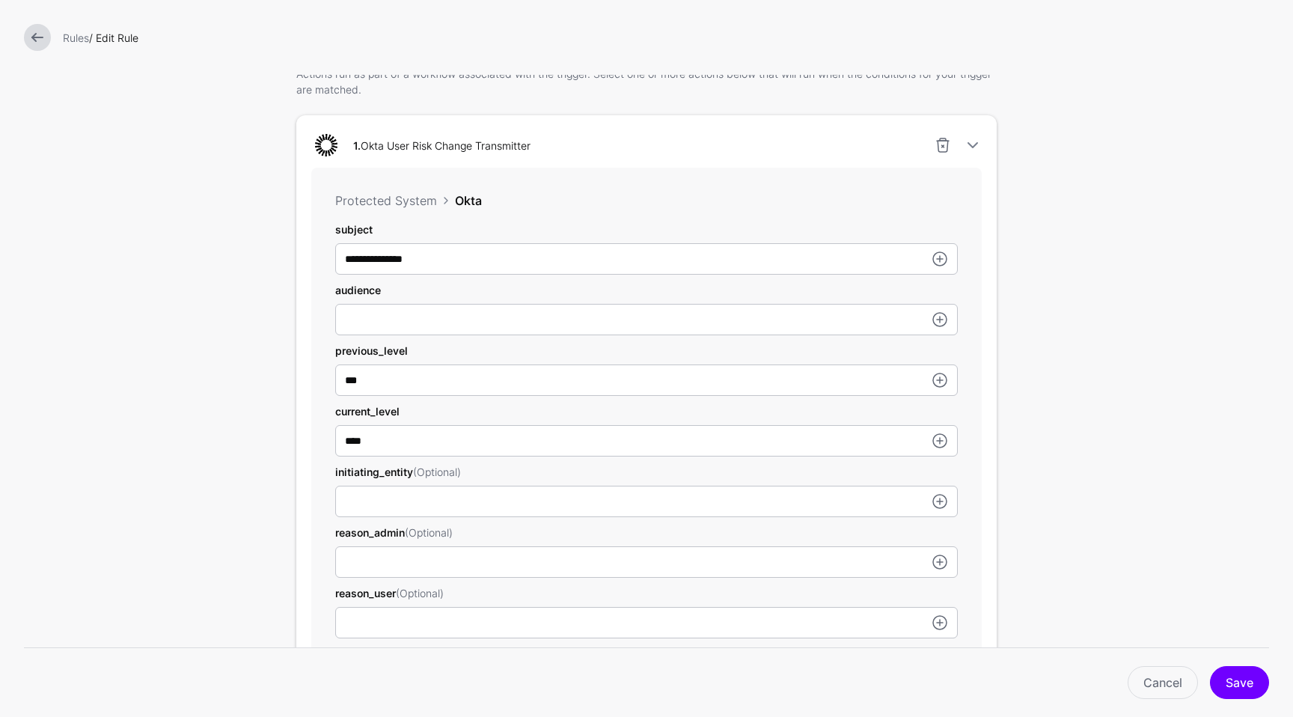
scroll to position [394, 0]
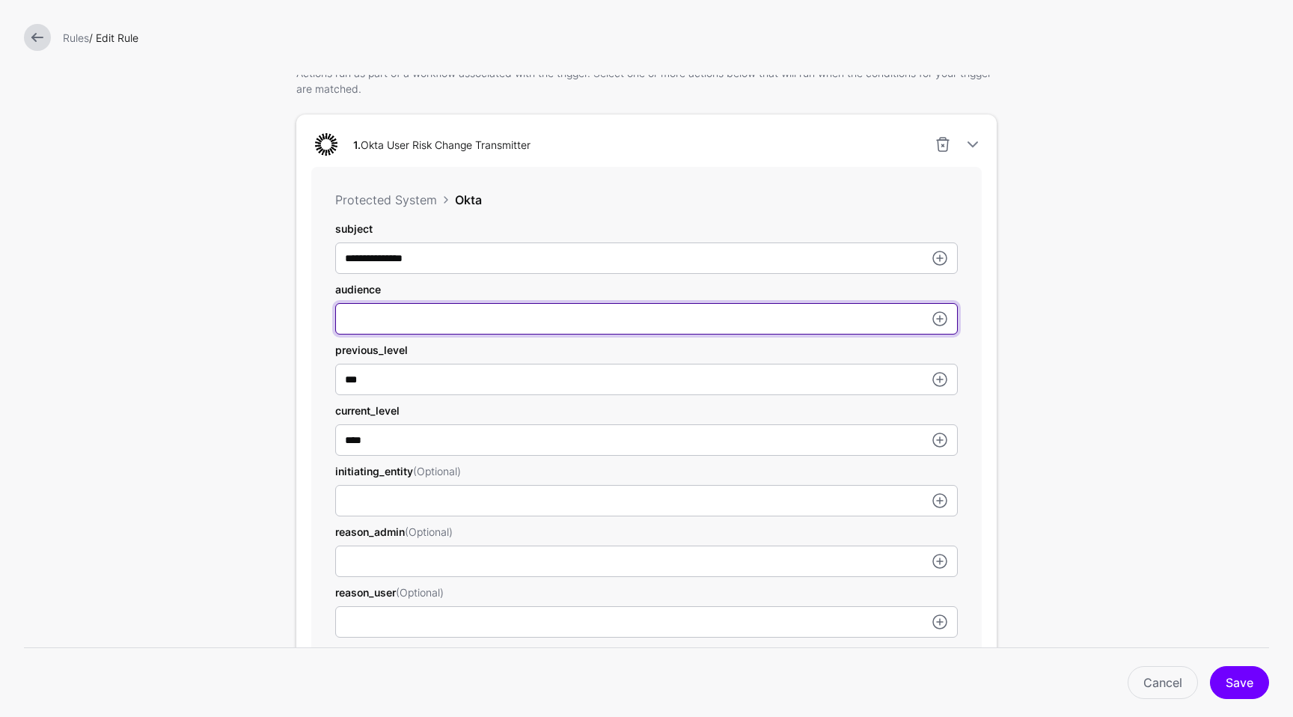
click at [603, 274] on input "subject" at bounding box center [646, 257] width 622 height 31
type input "**********"
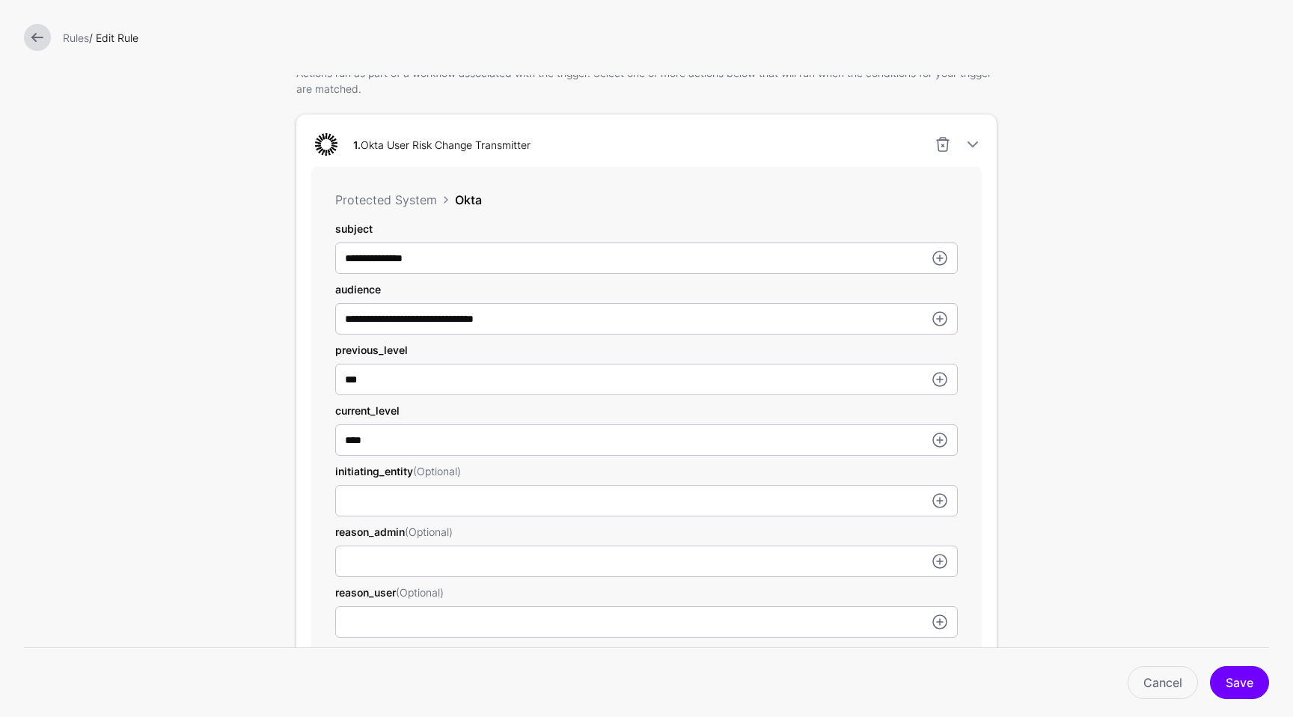
click at [1042, 435] on form "**********" at bounding box center [646, 420] width 1293 height 1629
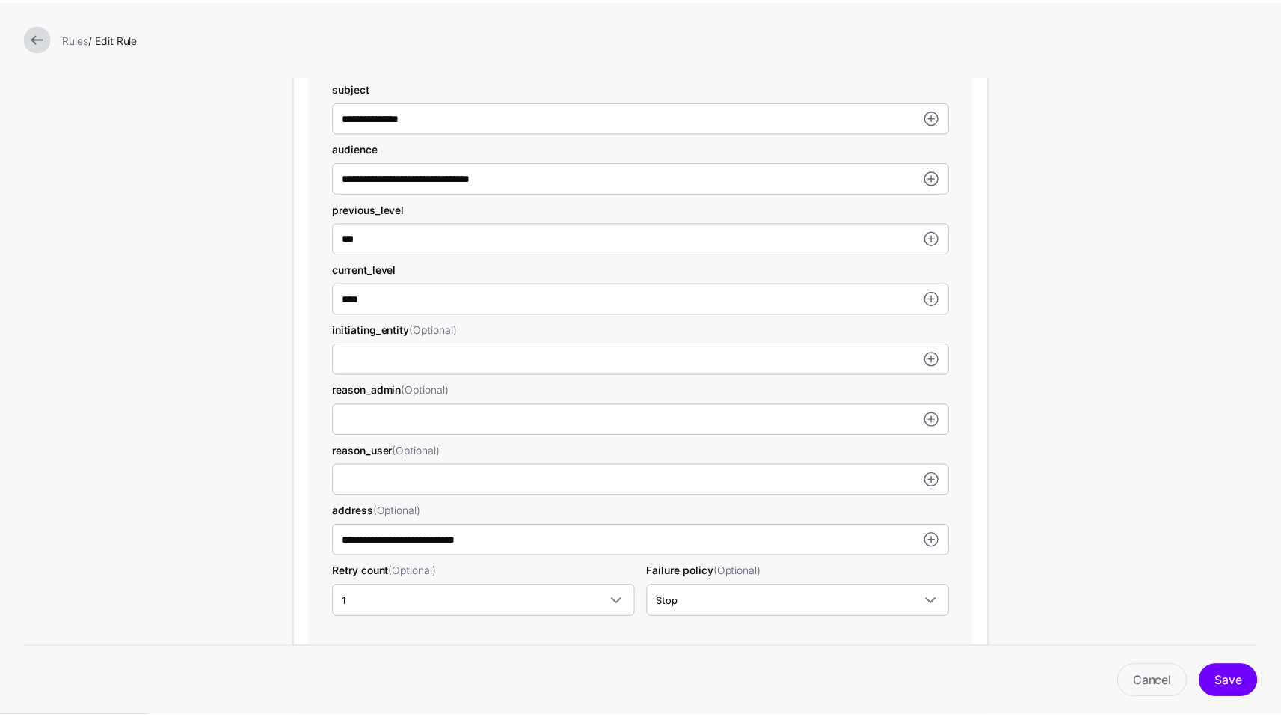
scroll to position [541, 0]
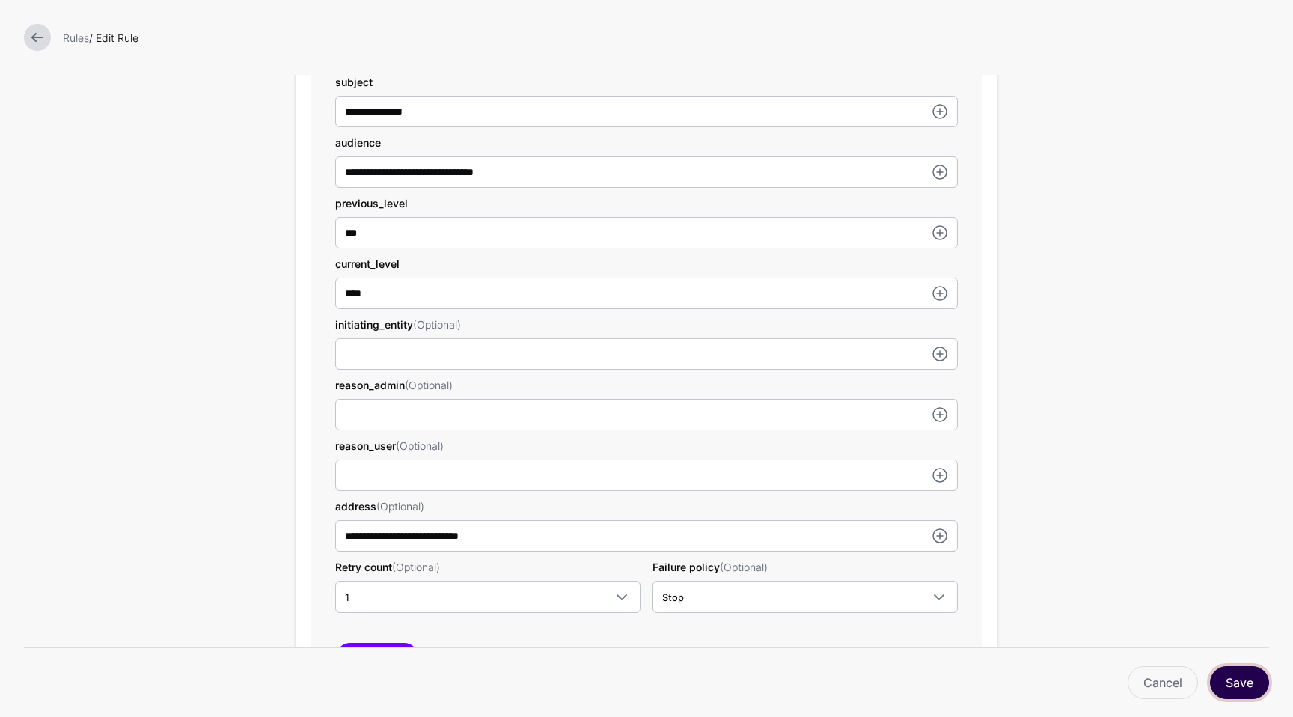
click at [1250, 679] on button "Save" at bounding box center [1239, 682] width 59 height 33
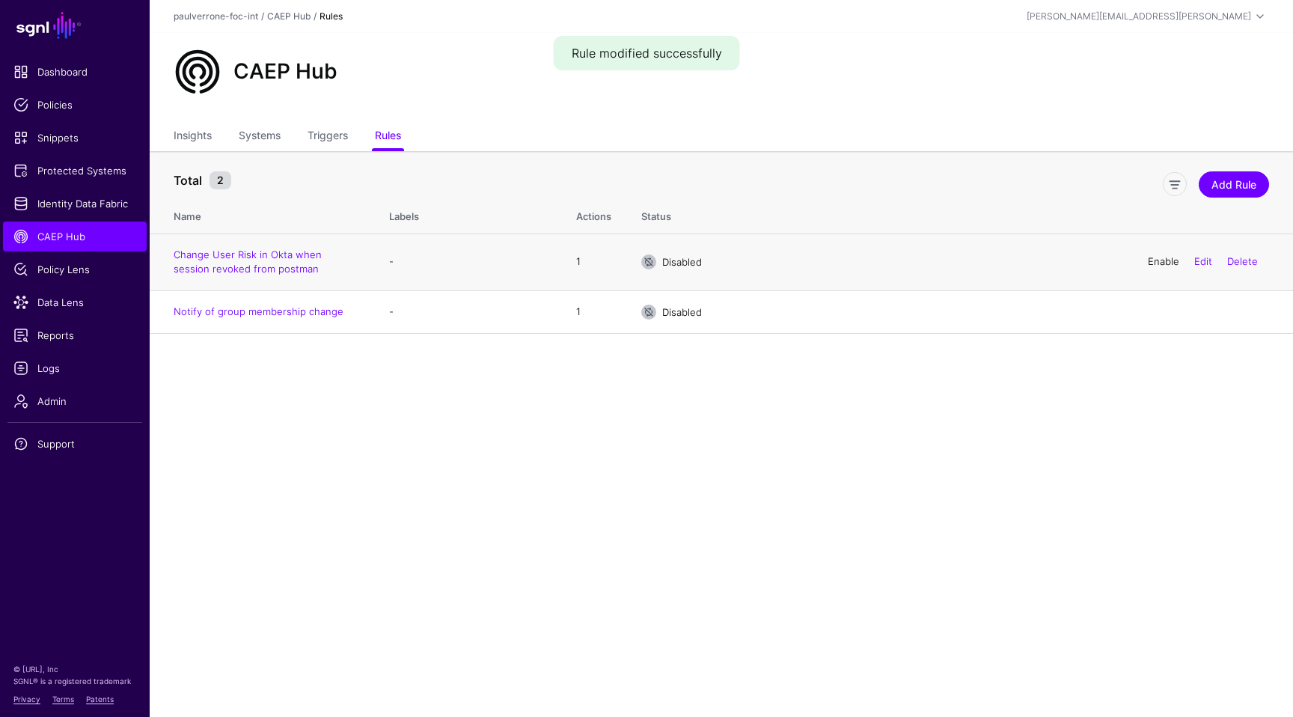
click at [1166, 263] on link "Enable" at bounding box center [1163, 261] width 31 height 12
click at [192, 137] on link "Insights" at bounding box center [193, 137] width 38 height 28
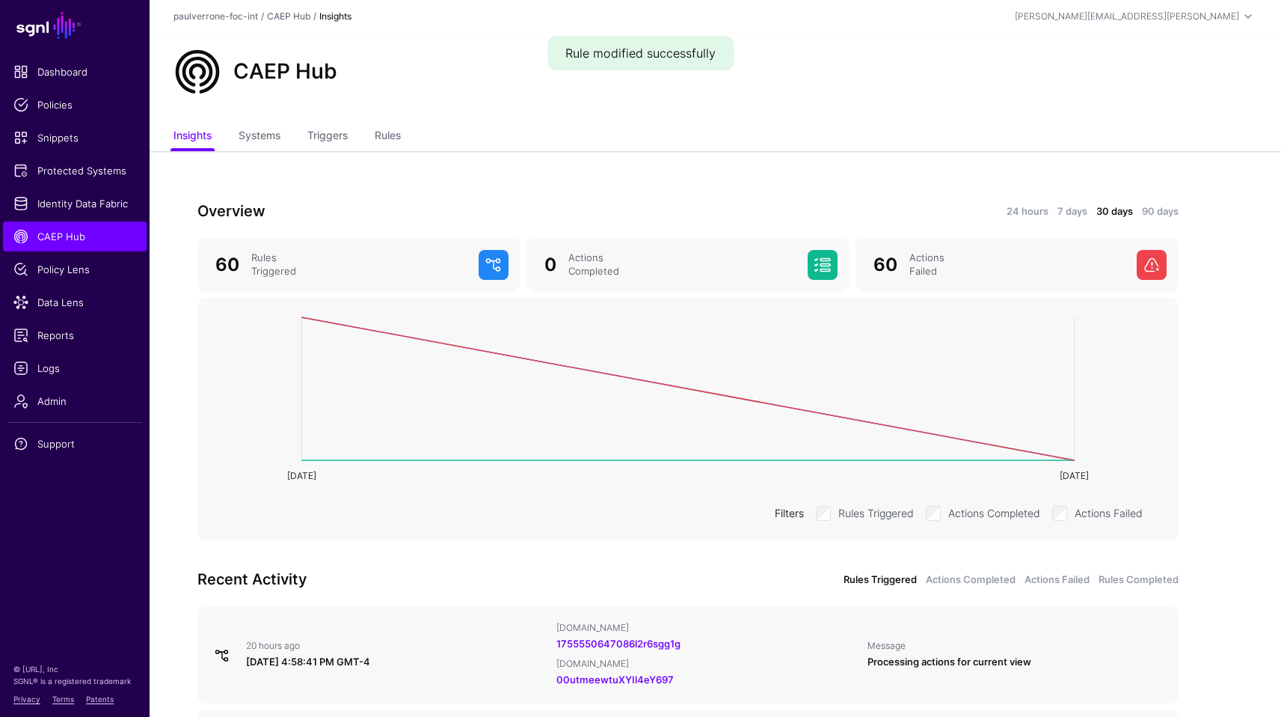
click at [80, 245] on link "CAEP Hub" at bounding box center [75, 236] width 144 height 30
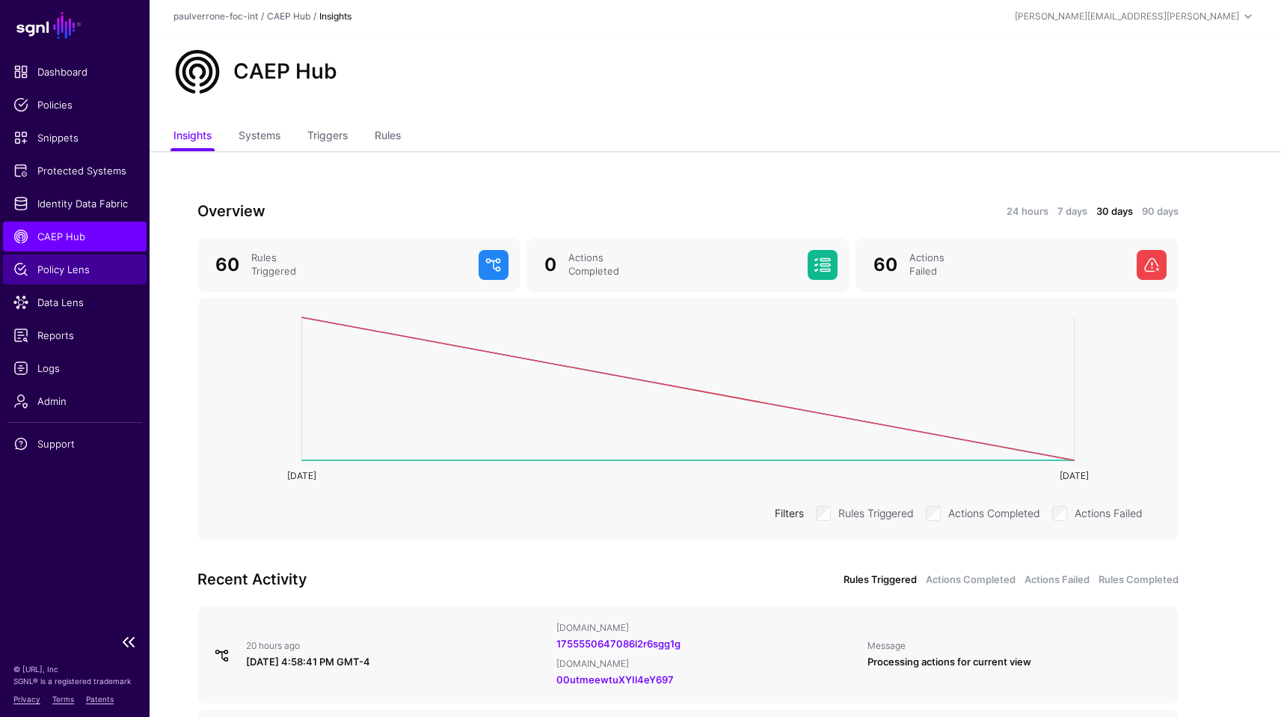
click at [73, 279] on link "Policy Lens" at bounding box center [75, 269] width 144 height 30
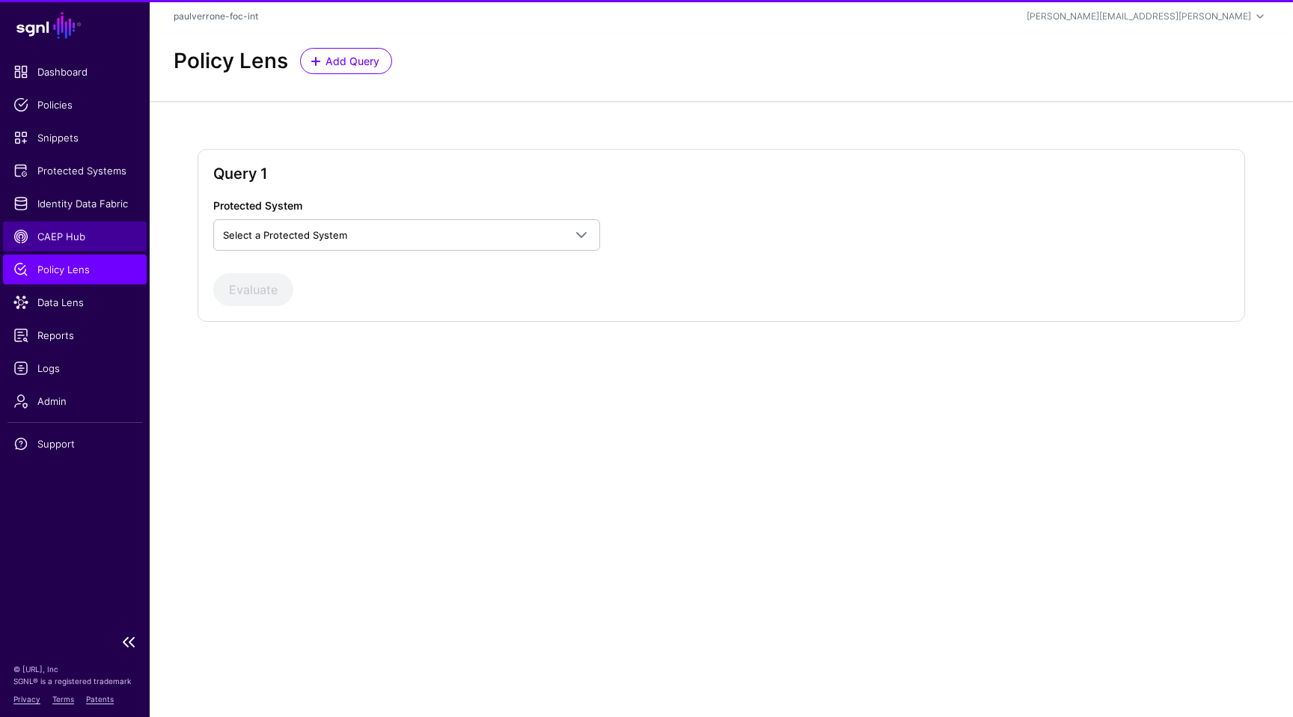
click at [80, 250] on link "CAEP Hub" at bounding box center [75, 236] width 144 height 30
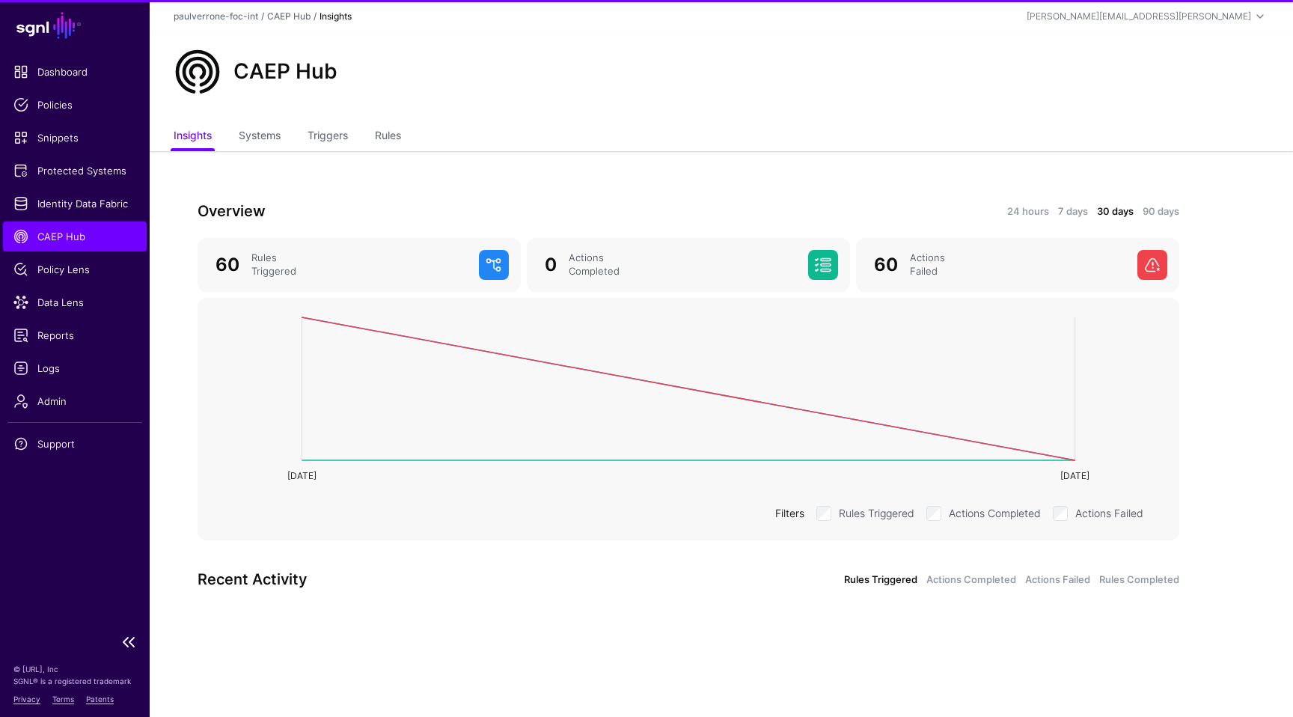
click at [79, 249] on link "CAEP Hub" at bounding box center [75, 236] width 144 height 30
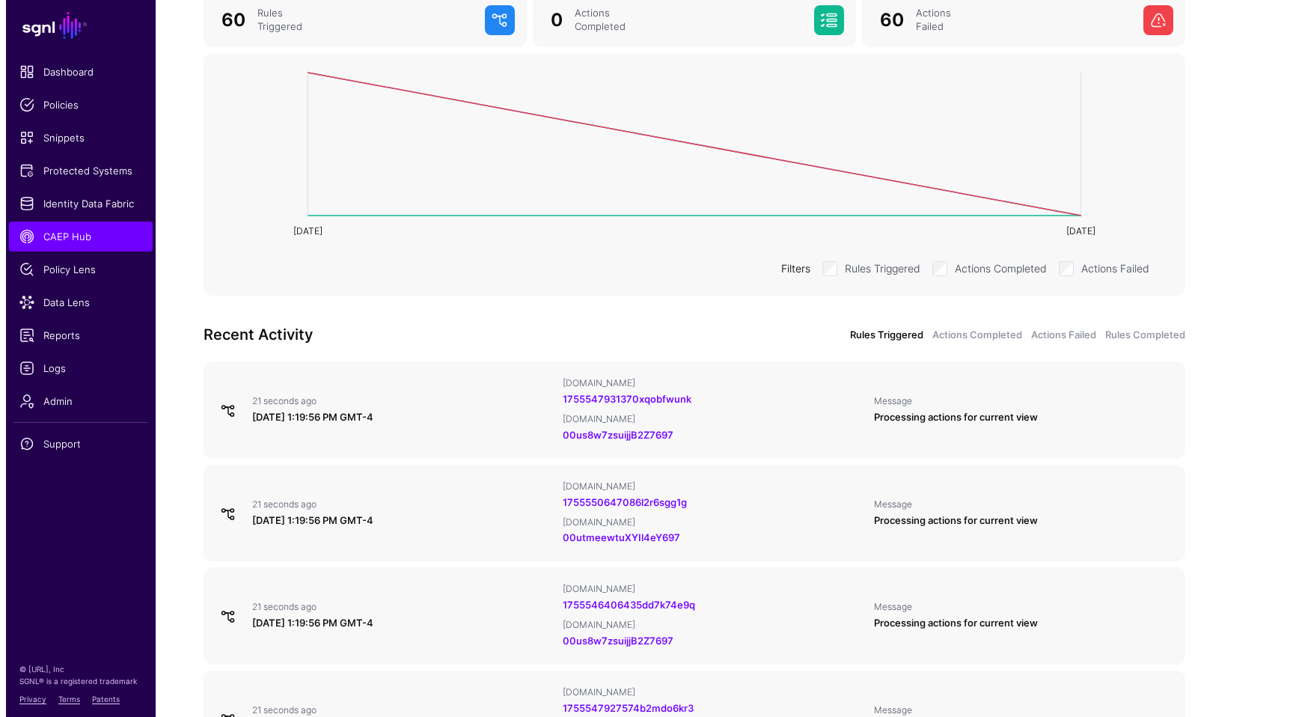
scroll to position [246, 0]
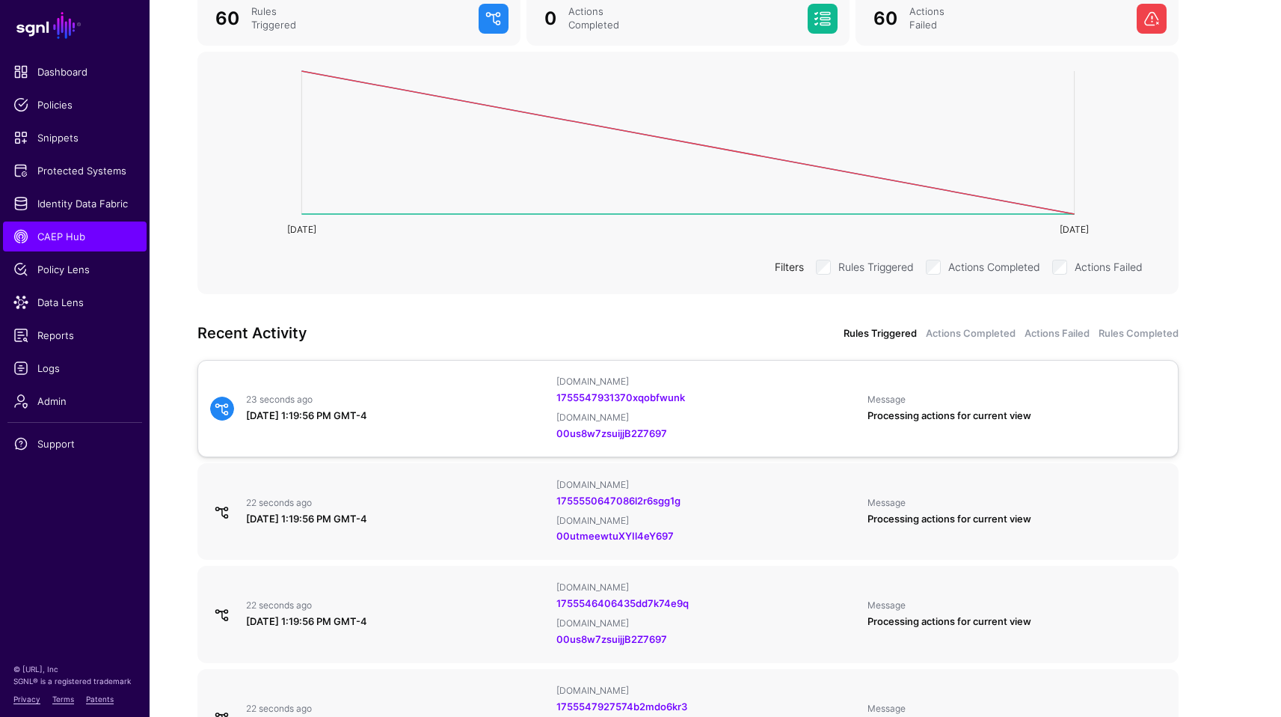
click at [494, 430] on div "23 seconds ago August 19, 2025 at 1:19:56 PM GMT-4 CAEPEventsSessionRevoked.id …" at bounding box center [688, 409] width 968 height 66
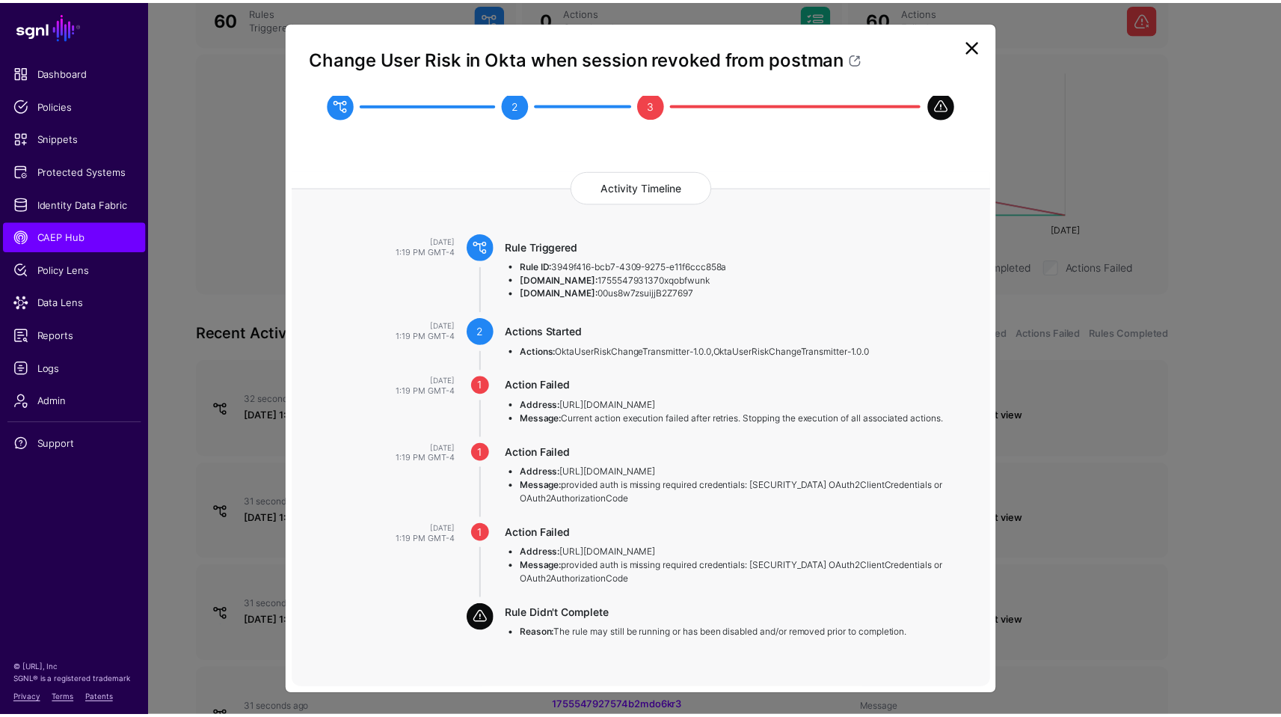
scroll to position [0, 0]
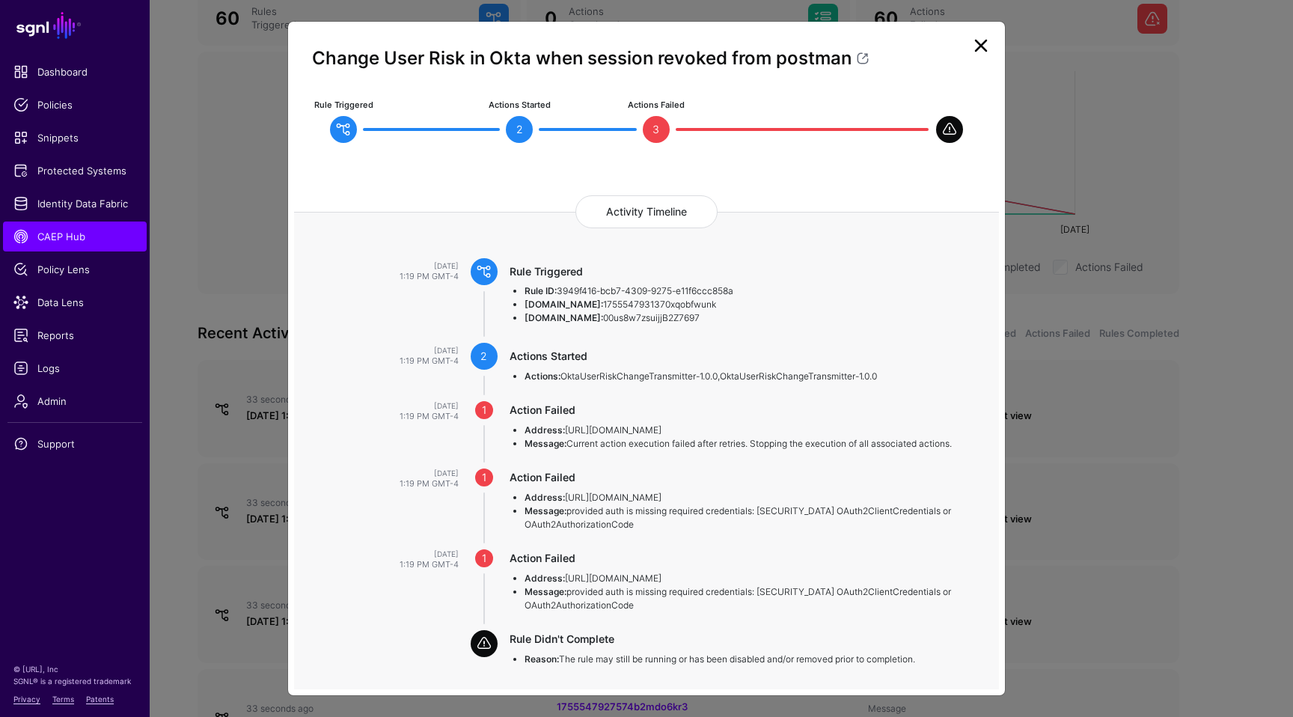
click at [973, 56] on link at bounding box center [981, 46] width 24 height 24
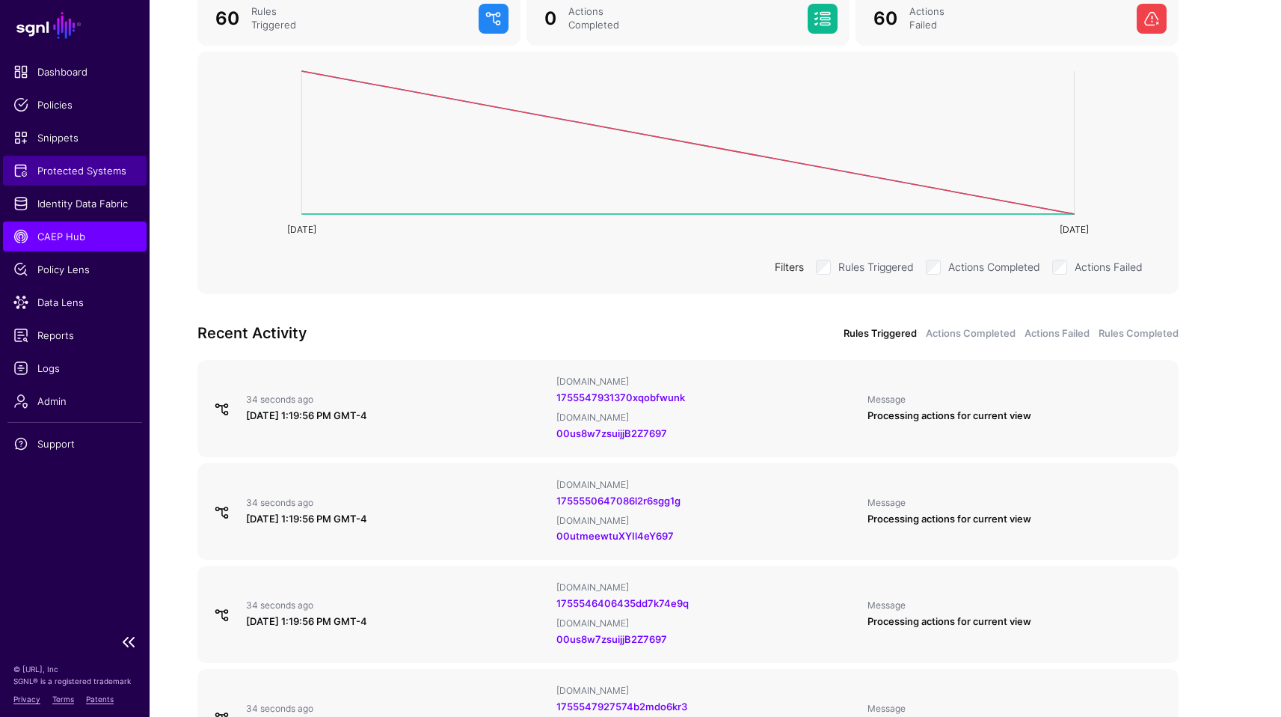
click at [67, 180] on link "Protected Systems" at bounding box center [75, 171] width 144 height 30
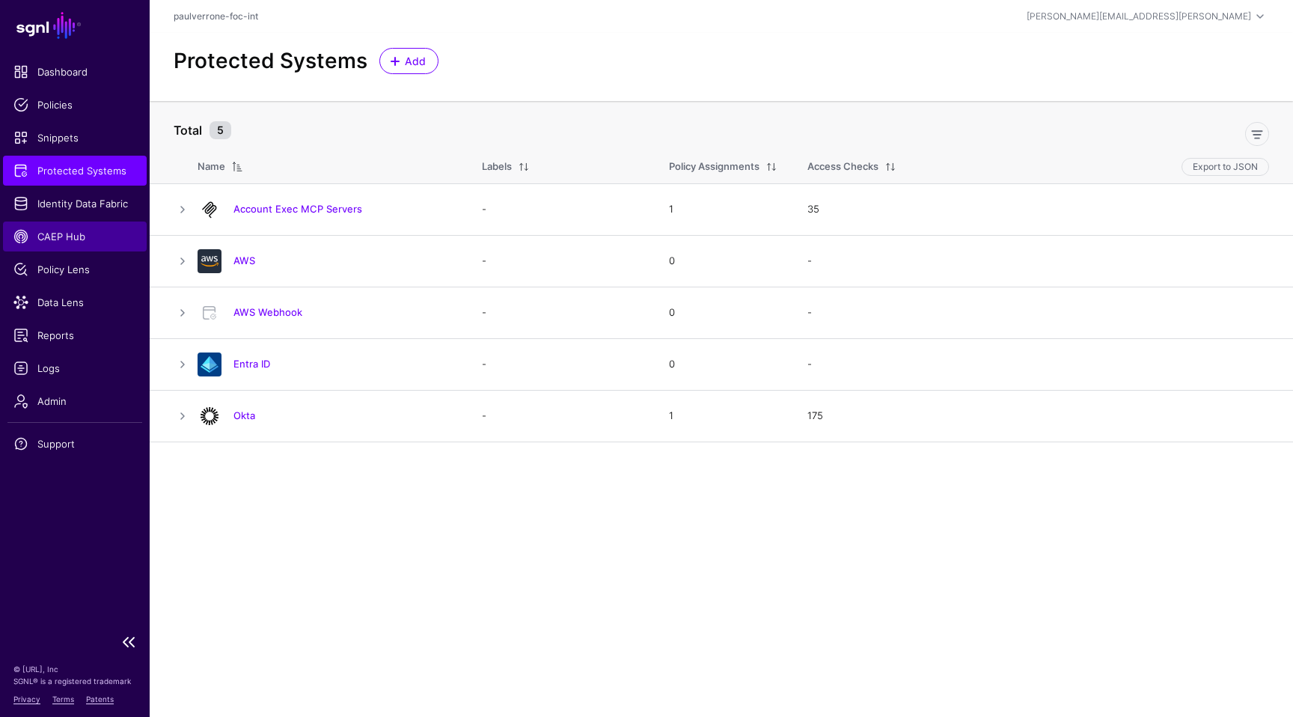
click at [83, 236] on span "CAEP Hub" at bounding box center [74, 236] width 123 height 15
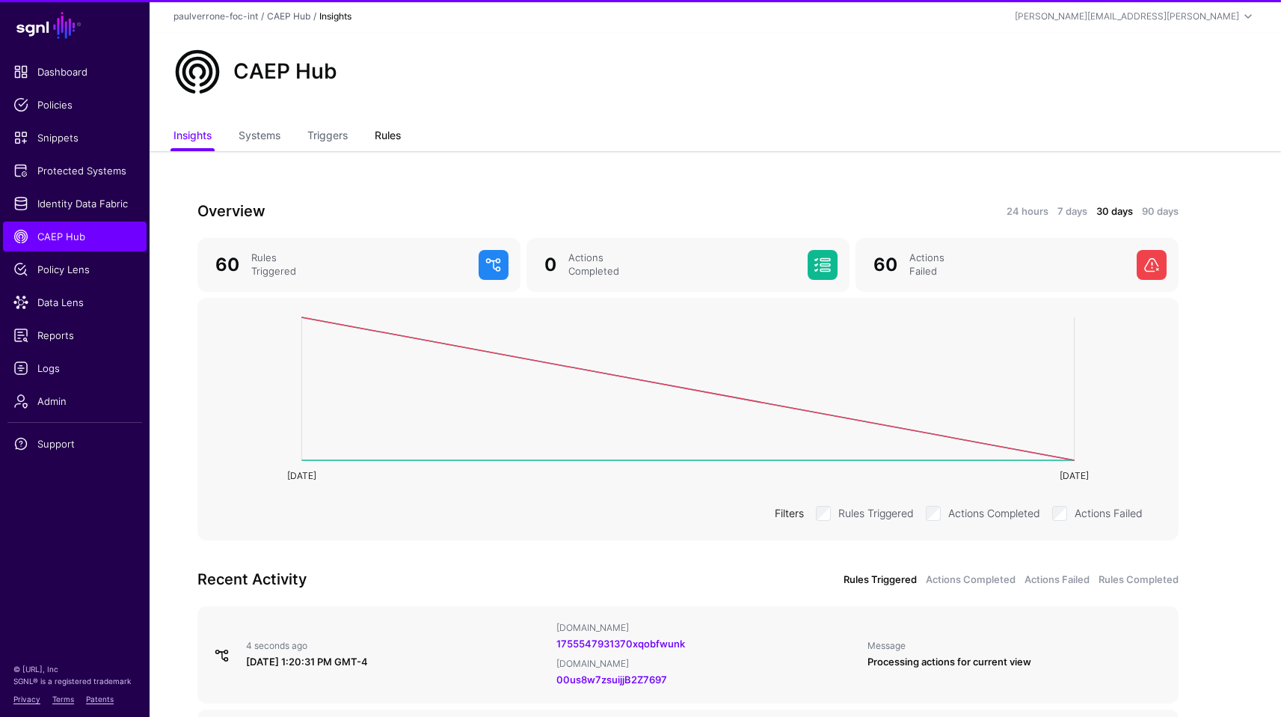
click at [380, 134] on link "Rules" at bounding box center [388, 137] width 26 height 28
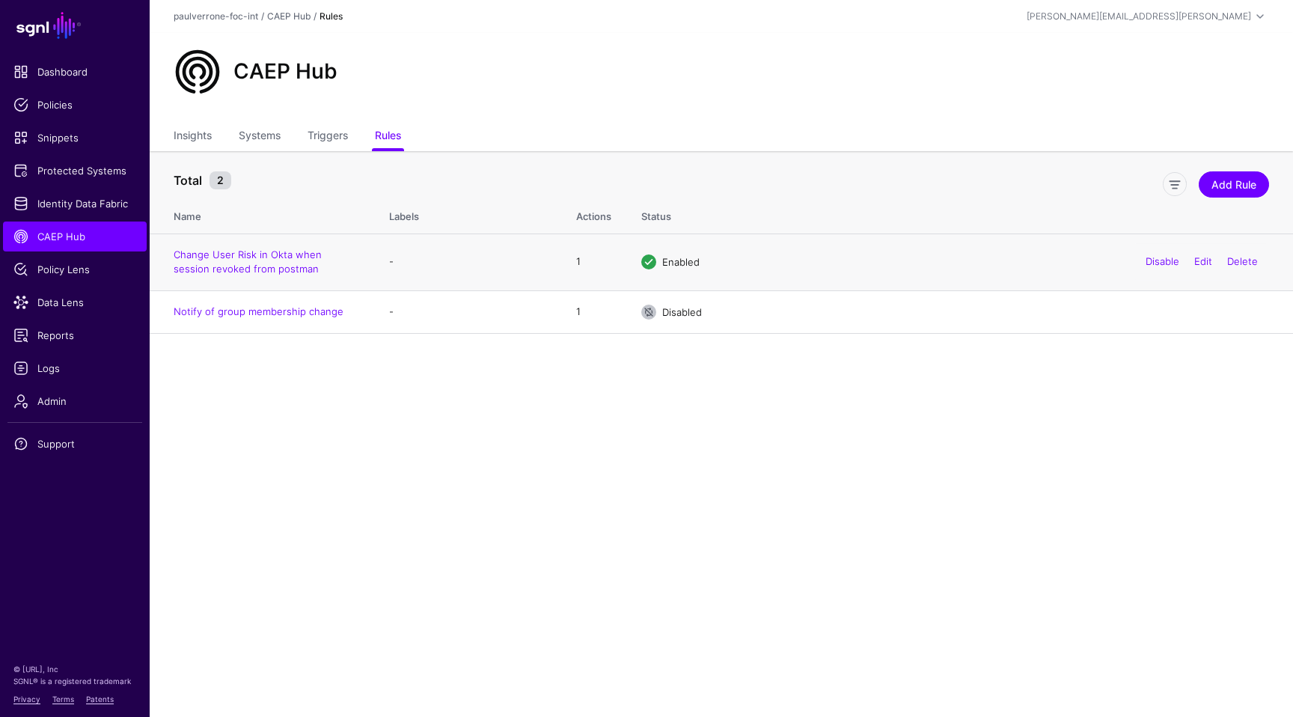
click at [1148, 270] on div "Disable Edit Delete" at bounding box center [1201, 261] width 135 height 37
click at [1158, 256] on link "Disable" at bounding box center [1162, 261] width 34 height 12
click at [78, 263] on span "Policy Lens" at bounding box center [74, 269] width 123 height 15
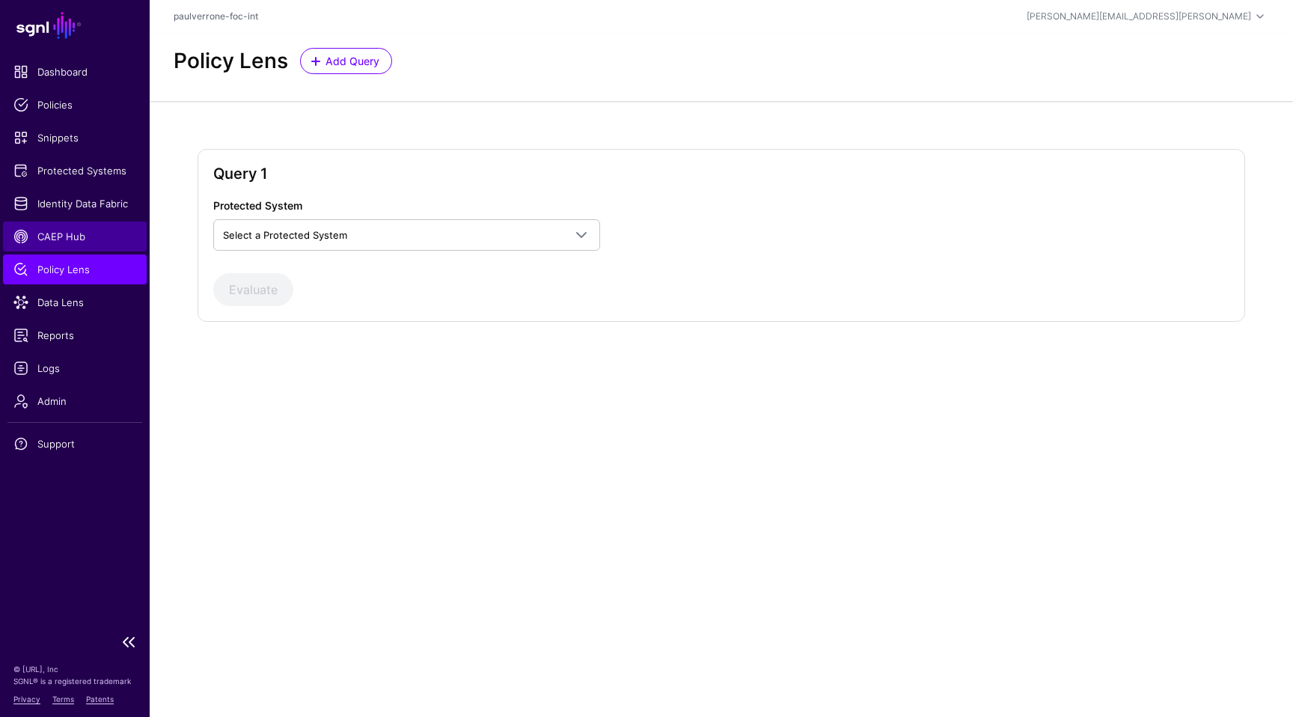
click at [72, 230] on span "CAEP Hub" at bounding box center [74, 236] width 123 height 15
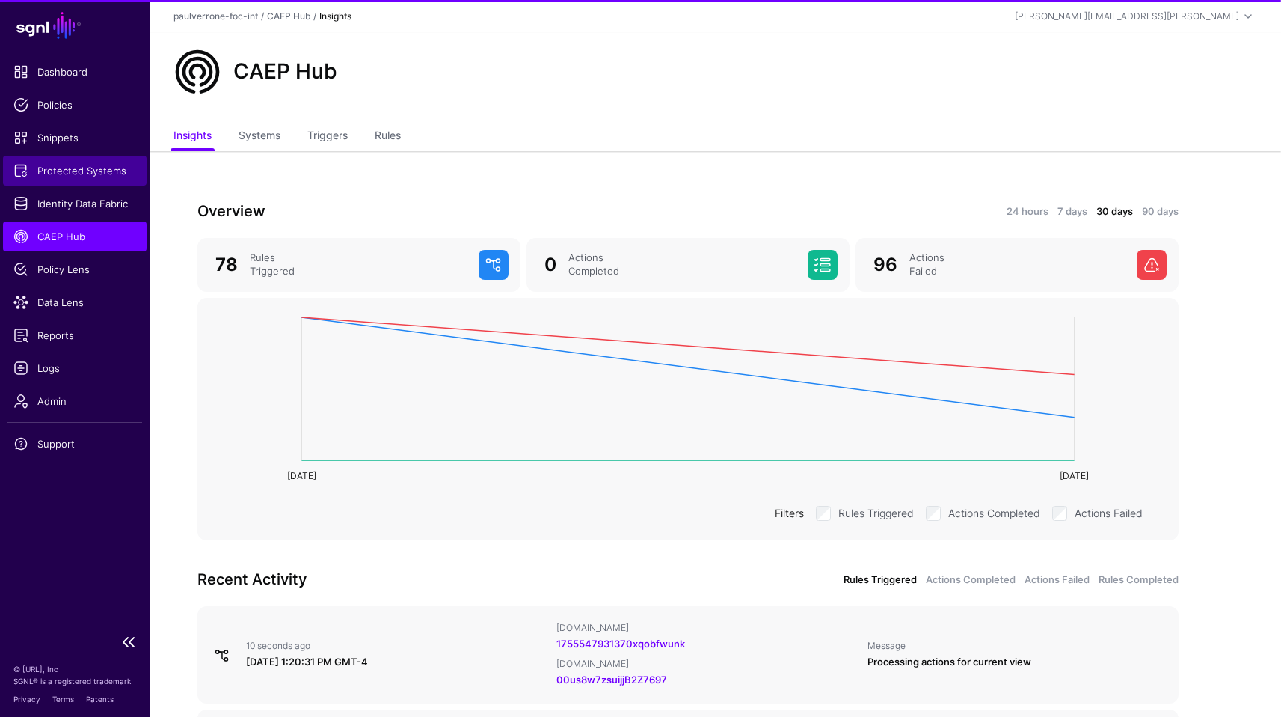
click at [75, 176] on span "Protected Systems" at bounding box center [74, 170] width 123 height 15
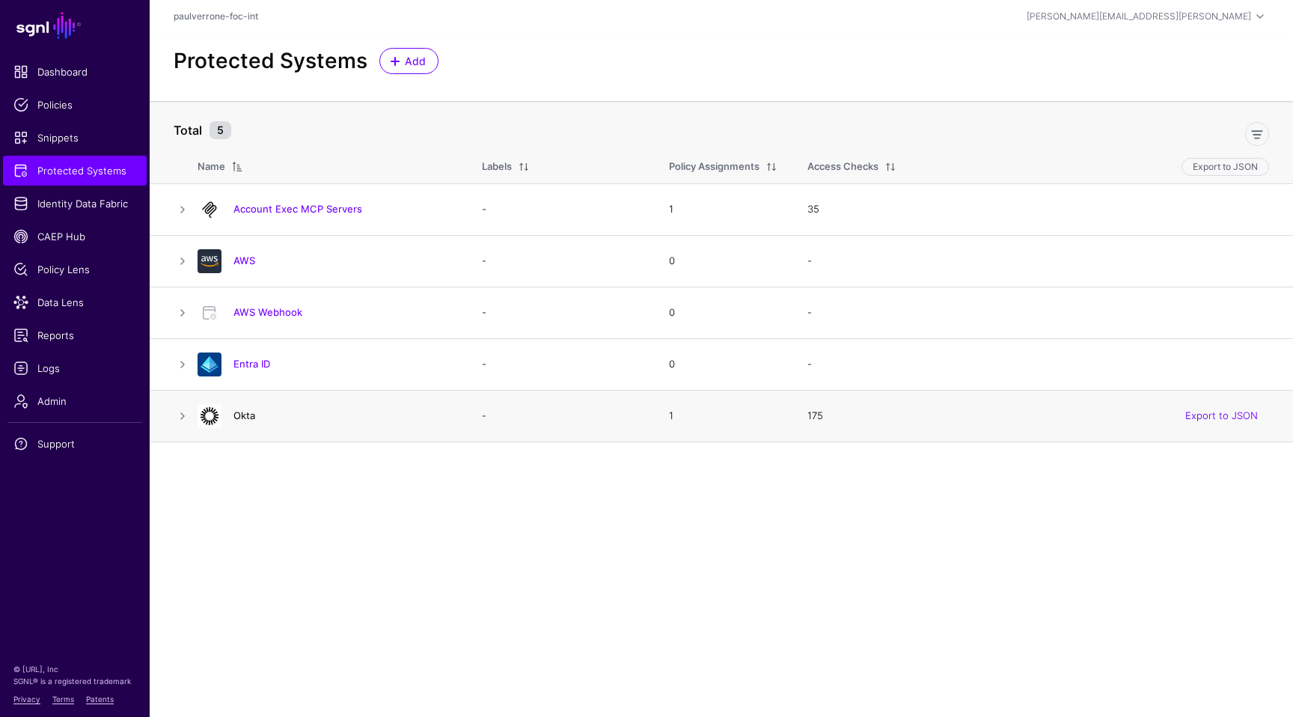
click at [243, 421] on h4 "Okta" at bounding box center [342, 414] width 218 height 13
click at [243, 421] on link "Okta" at bounding box center [244, 415] width 22 height 12
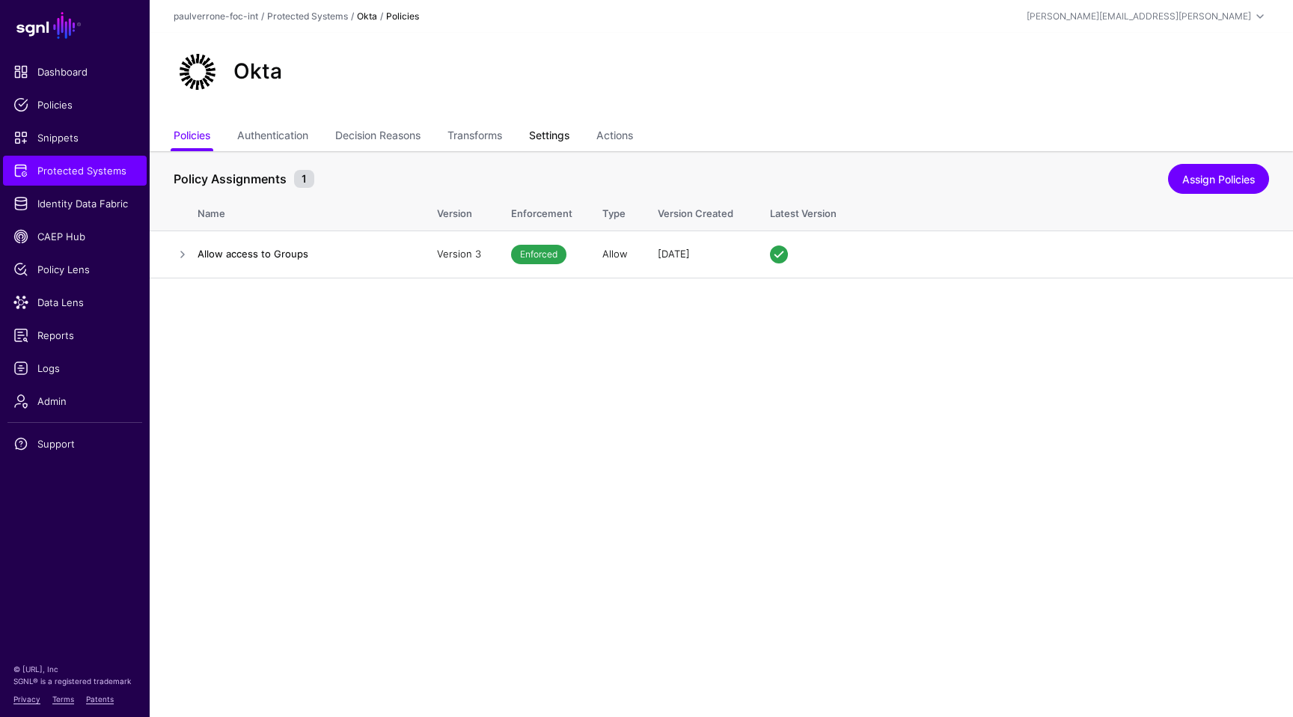
click at [556, 138] on link "Settings" at bounding box center [549, 137] width 40 height 28
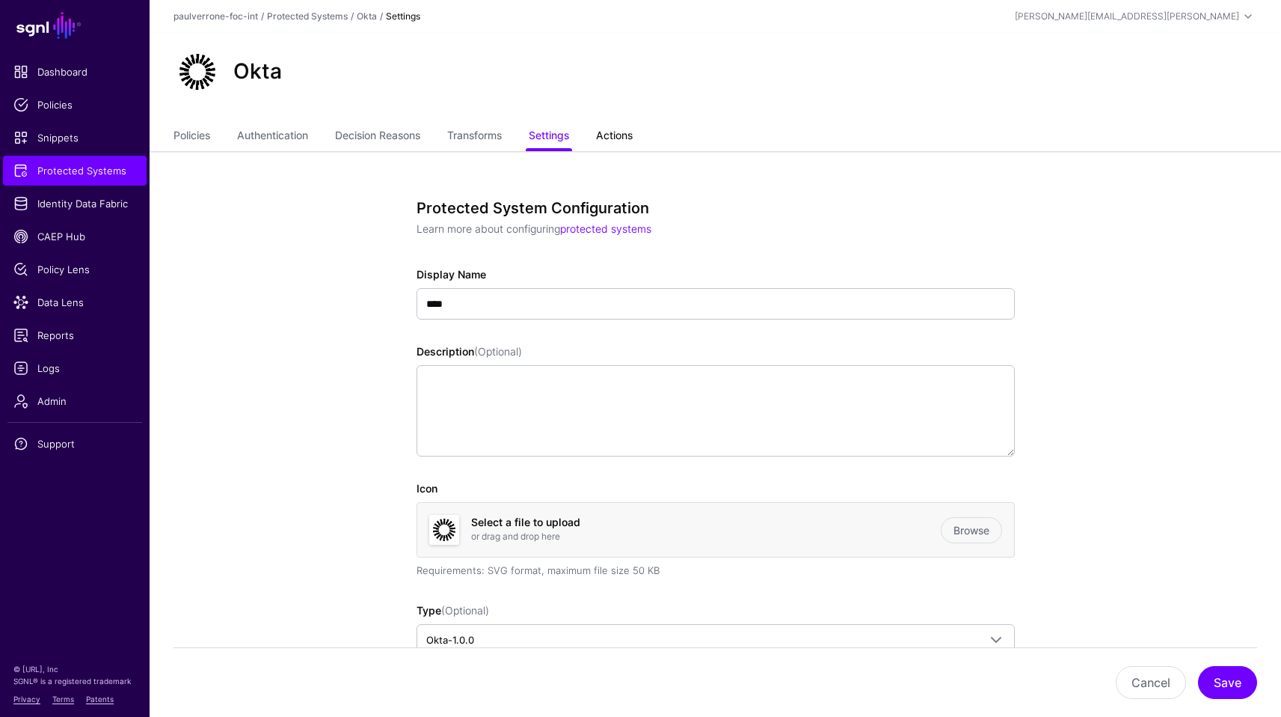
click at [613, 129] on link "Actions" at bounding box center [614, 137] width 37 height 28
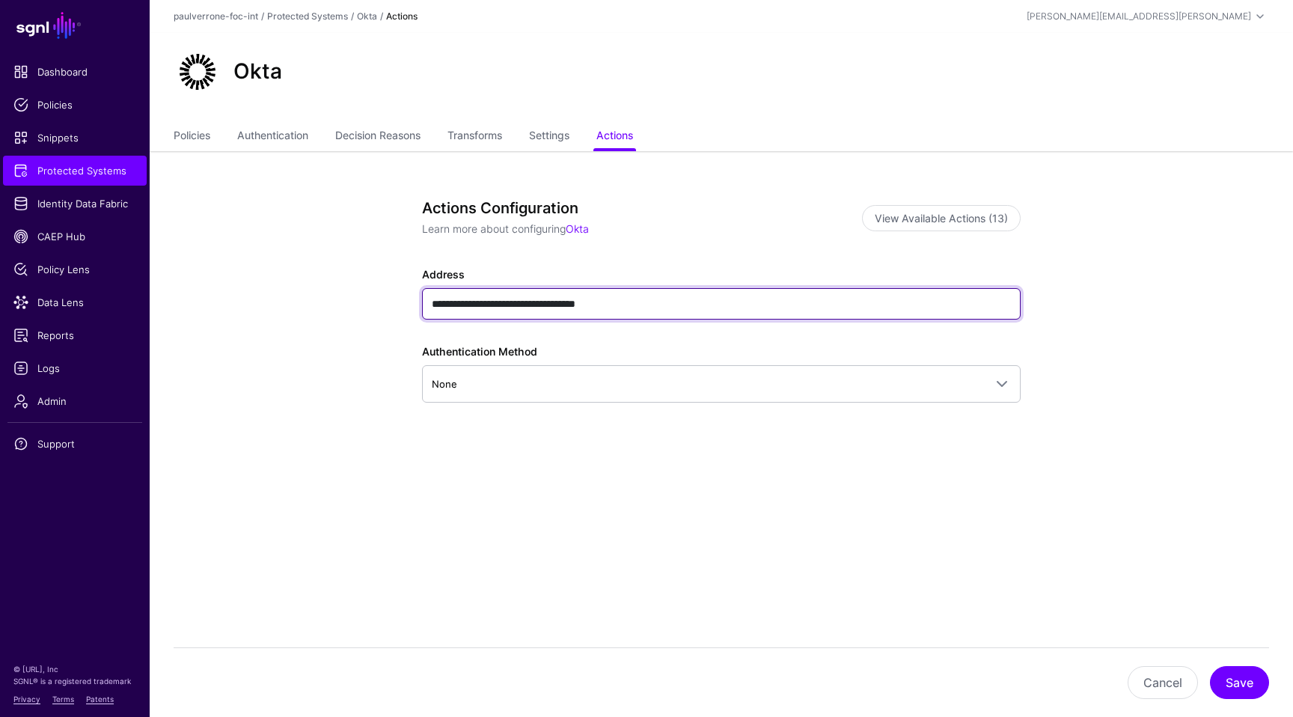
click at [672, 304] on input "**********" at bounding box center [721, 303] width 598 height 31
click at [670, 304] on input "**********" at bounding box center [721, 303] width 598 height 31
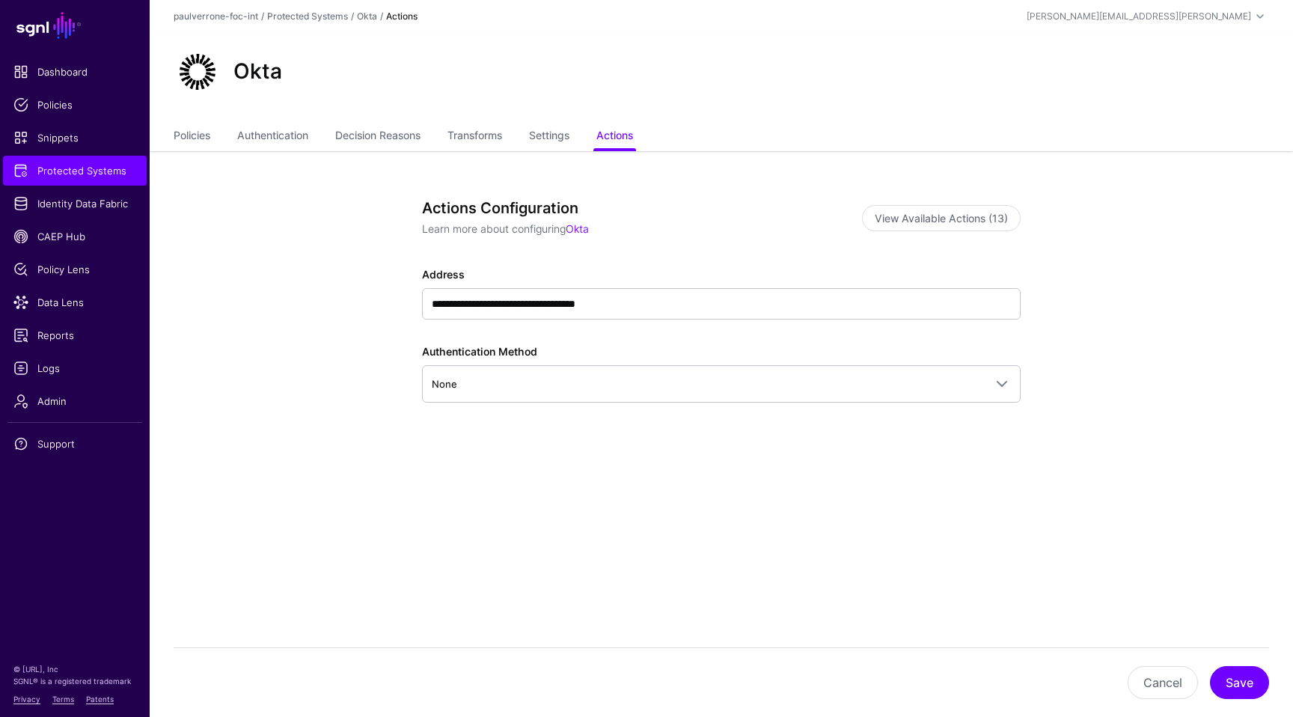
click at [536, 403] on div "**********" at bounding box center [721, 355] width 598 height 178
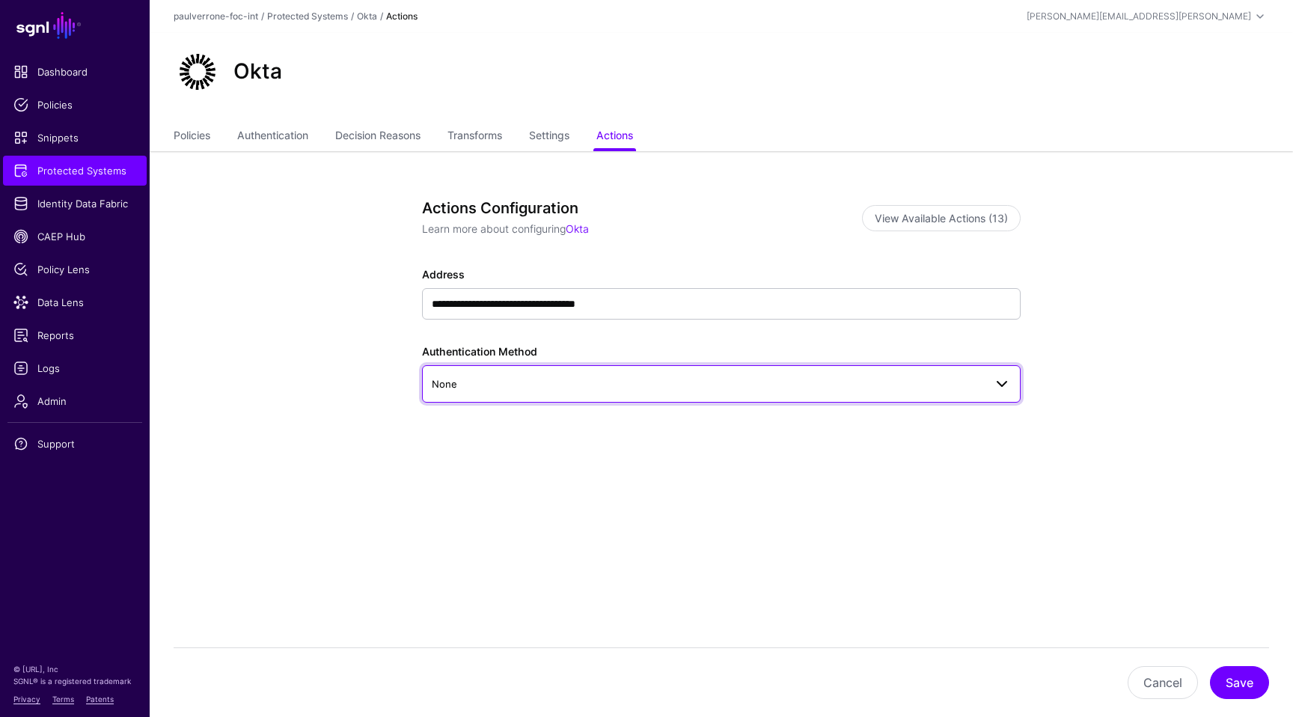
click at [536, 397] on link "None" at bounding box center [721, 383] width 598 height 37
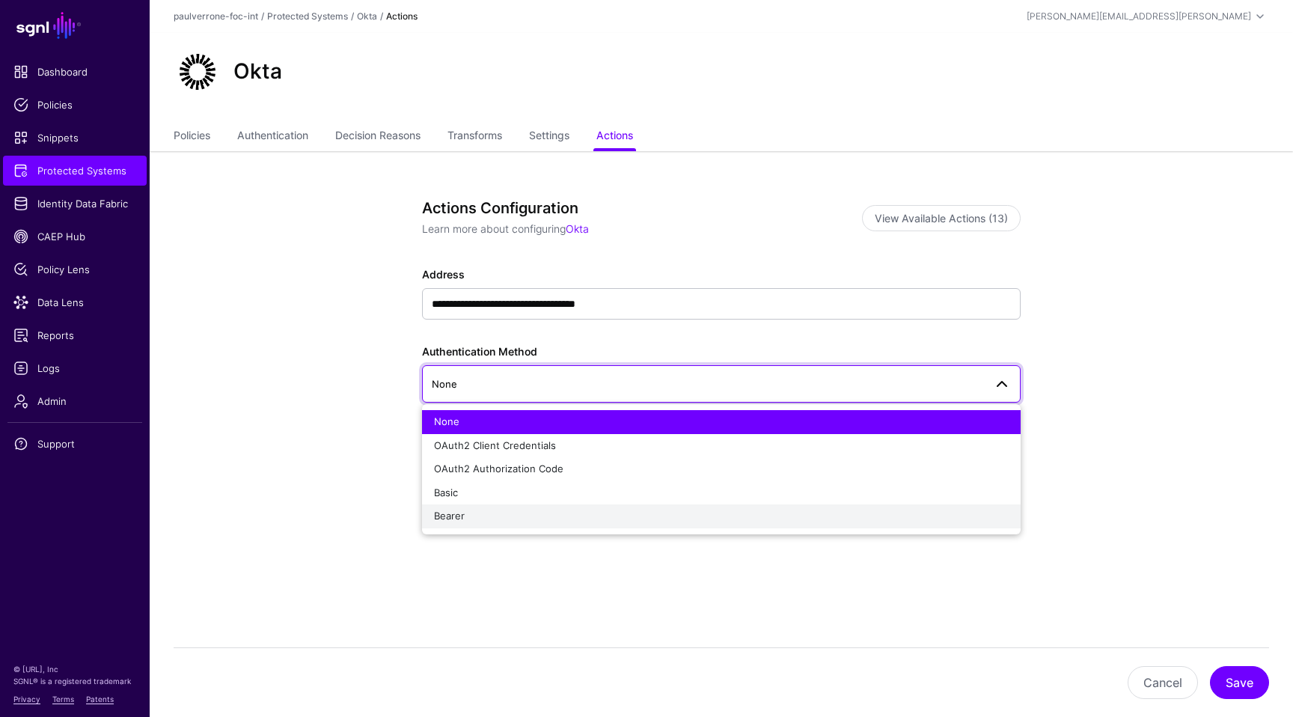
click at [498, 519] on div "Bearer" at bounding box center [721, 516] width 575 height 15
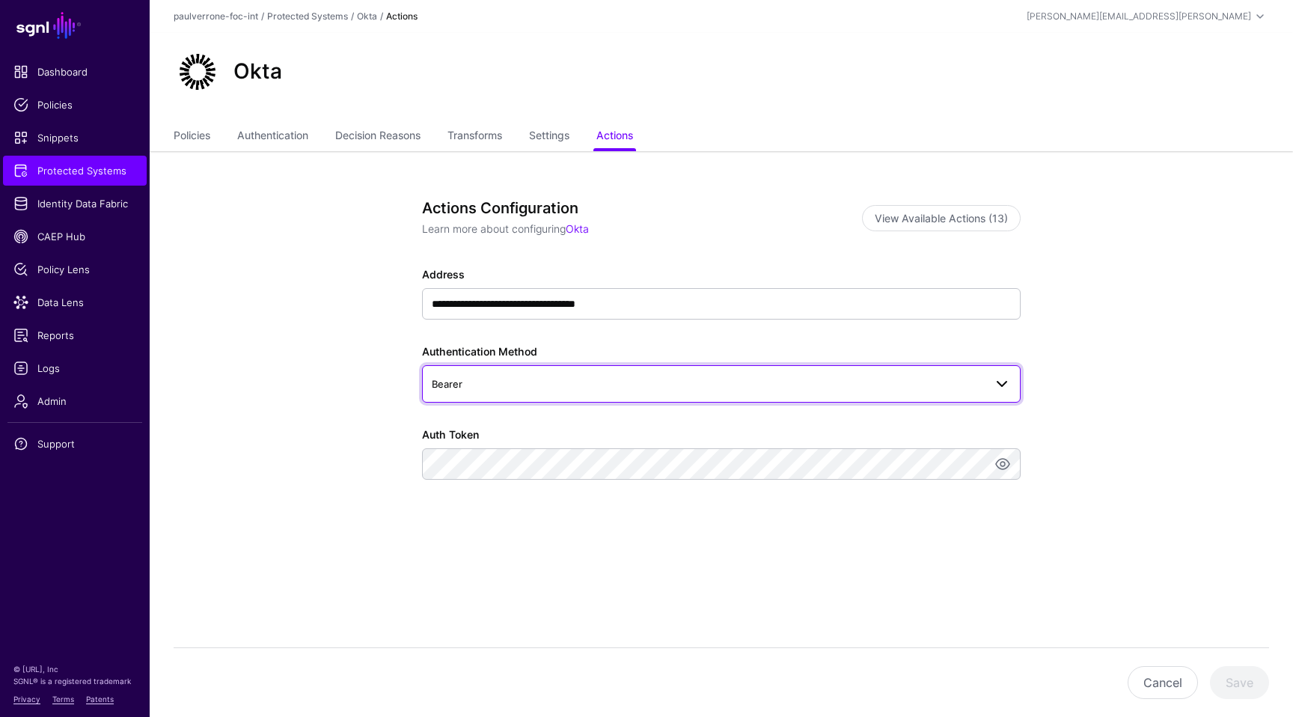
click at [510, 373] on link "Bearer" at bounding box center [721, 383] width 598 height 37
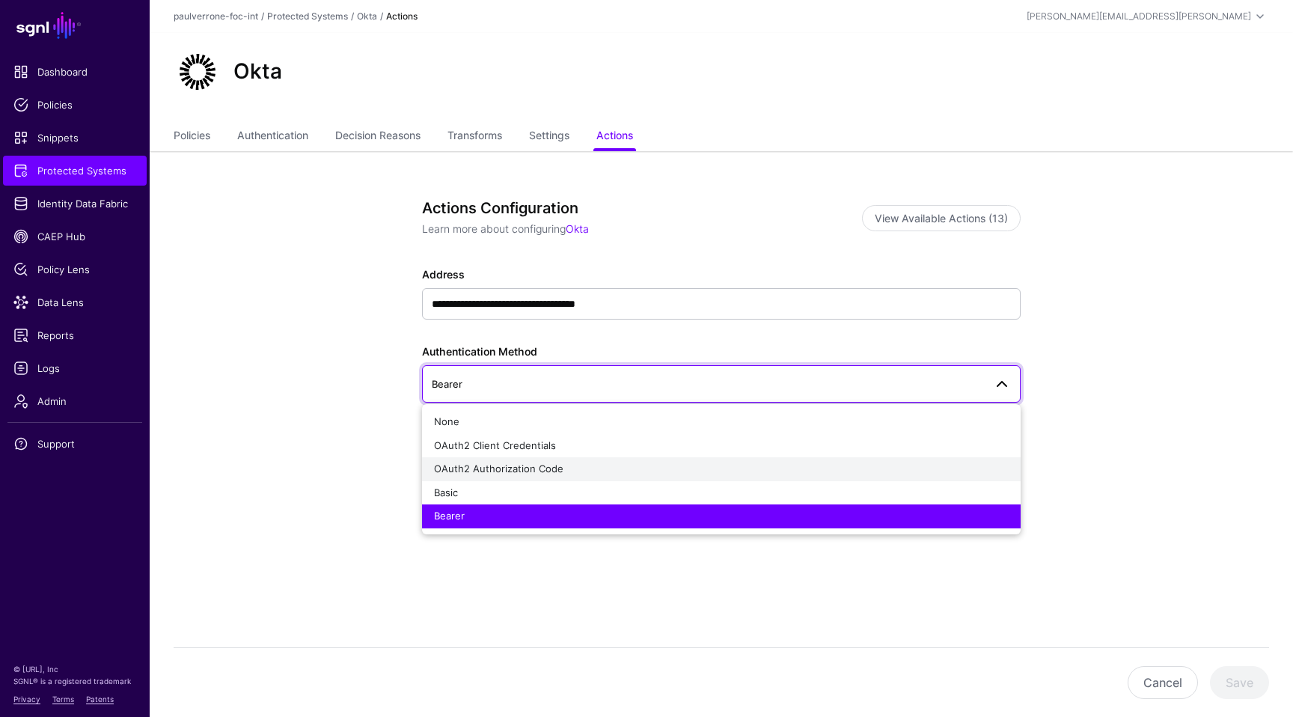
click at [505, 468] on span "OAuth2 Authorization Code" at bounding box center [498, 468] width 129 height 12
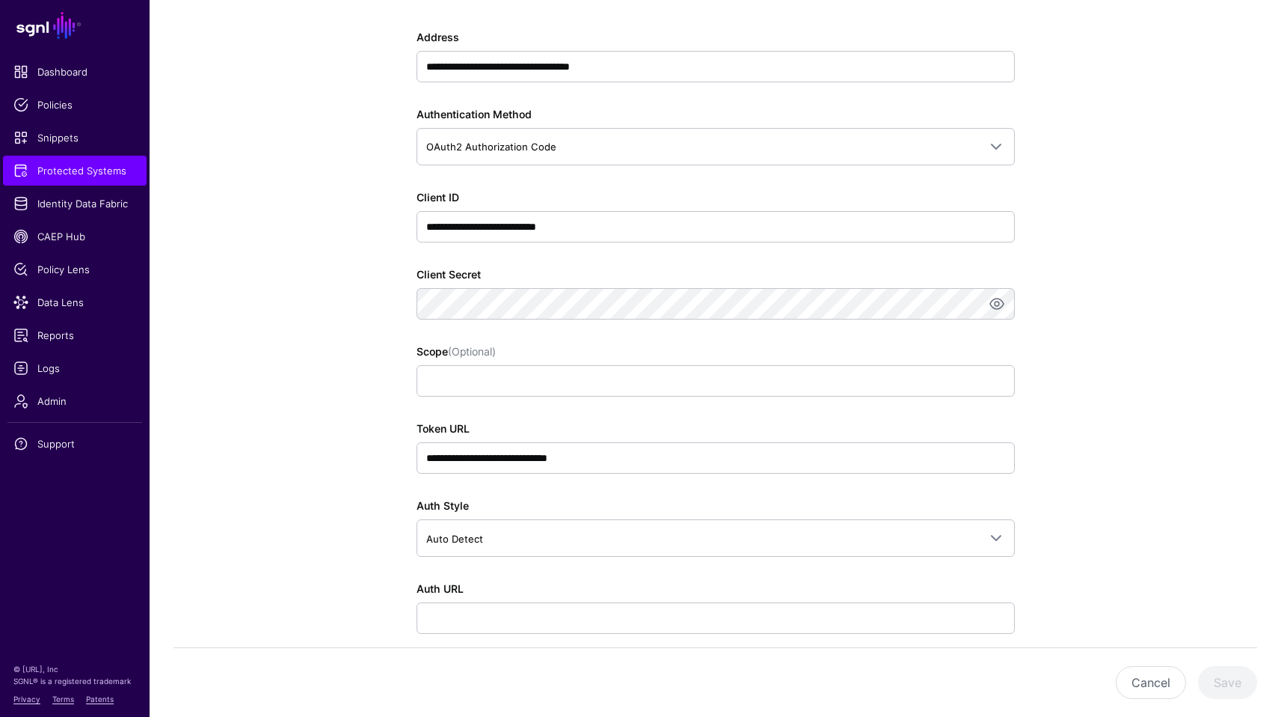
scroll to position [233, 0]
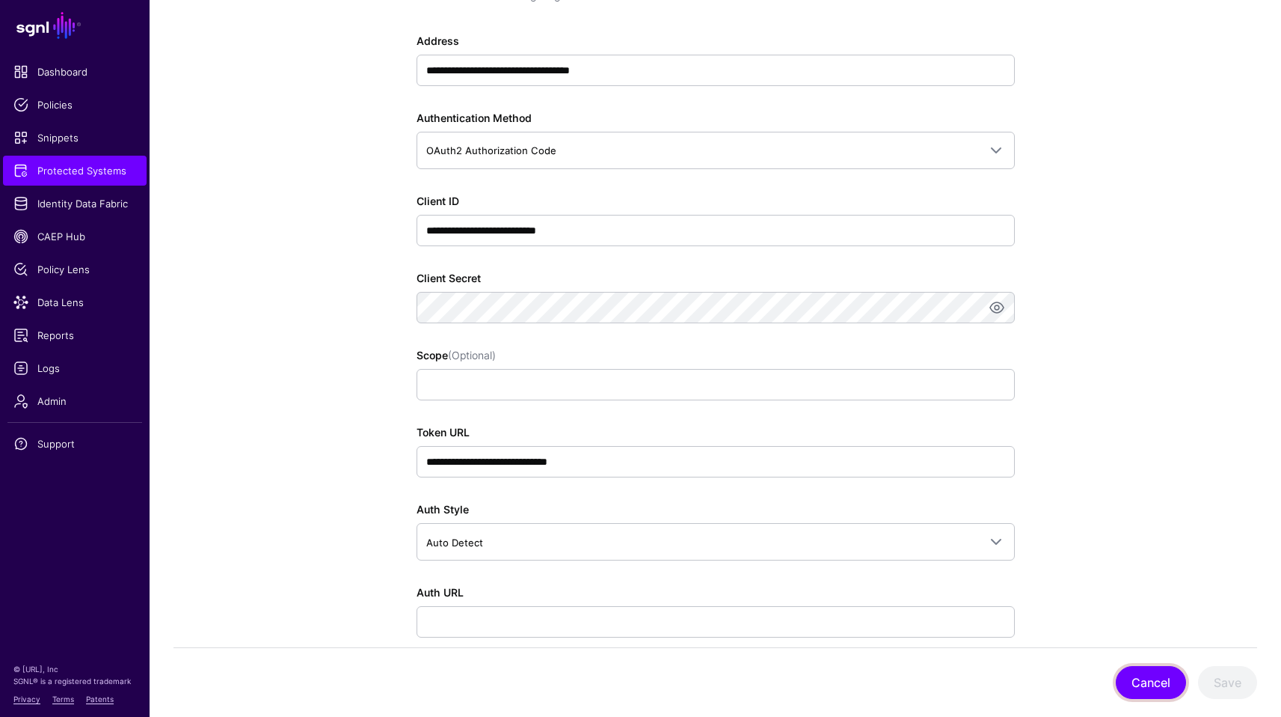
click at [1141, 667] on button "Cancel" at bounding box center [1151, 682] width 70 height 33
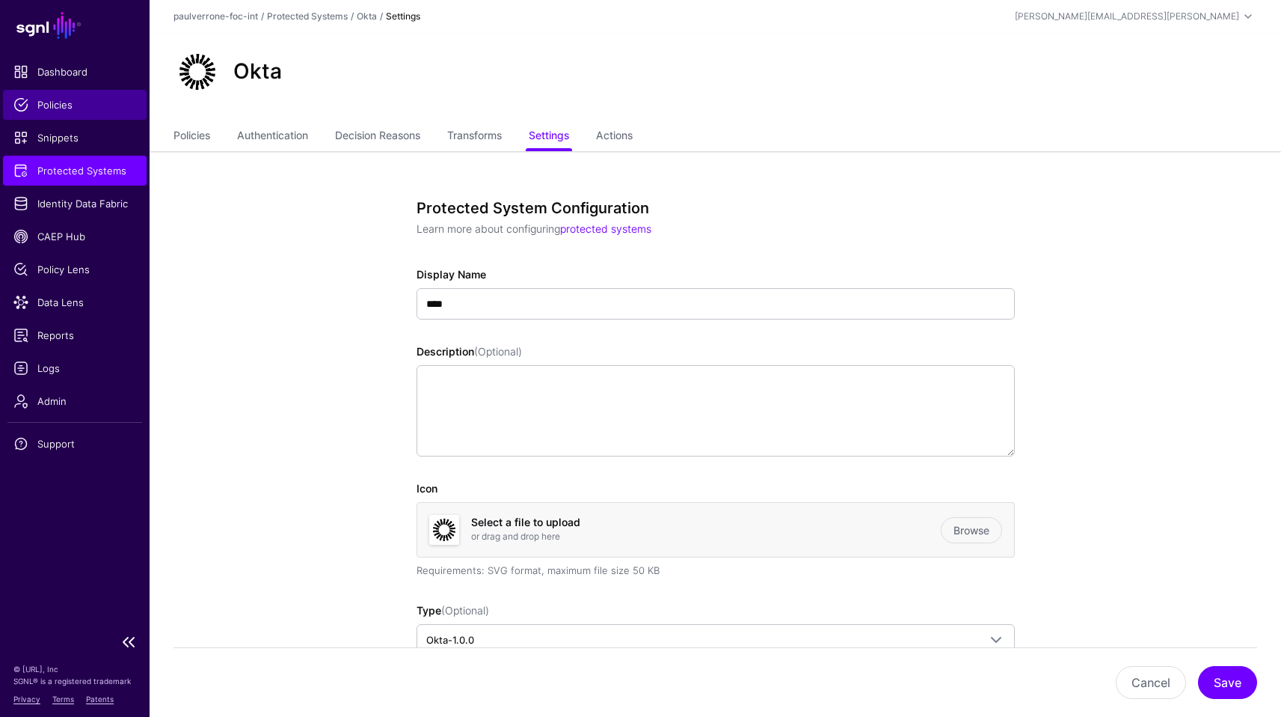
click at [65, 108] on span "Policies" at bounding box center [74, 104] width 123 height 15
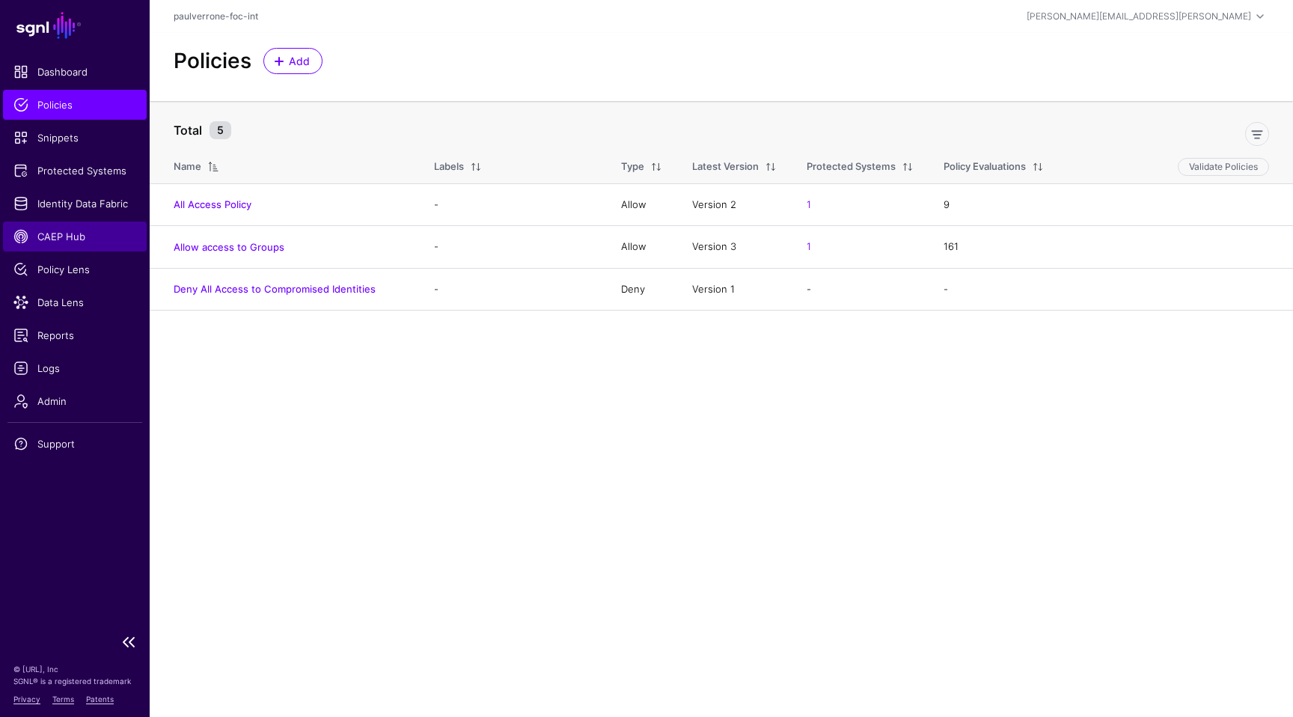
click at [42, 230] on span "CAEP Hub" at bounding box center [74, 236] width 123 height 15
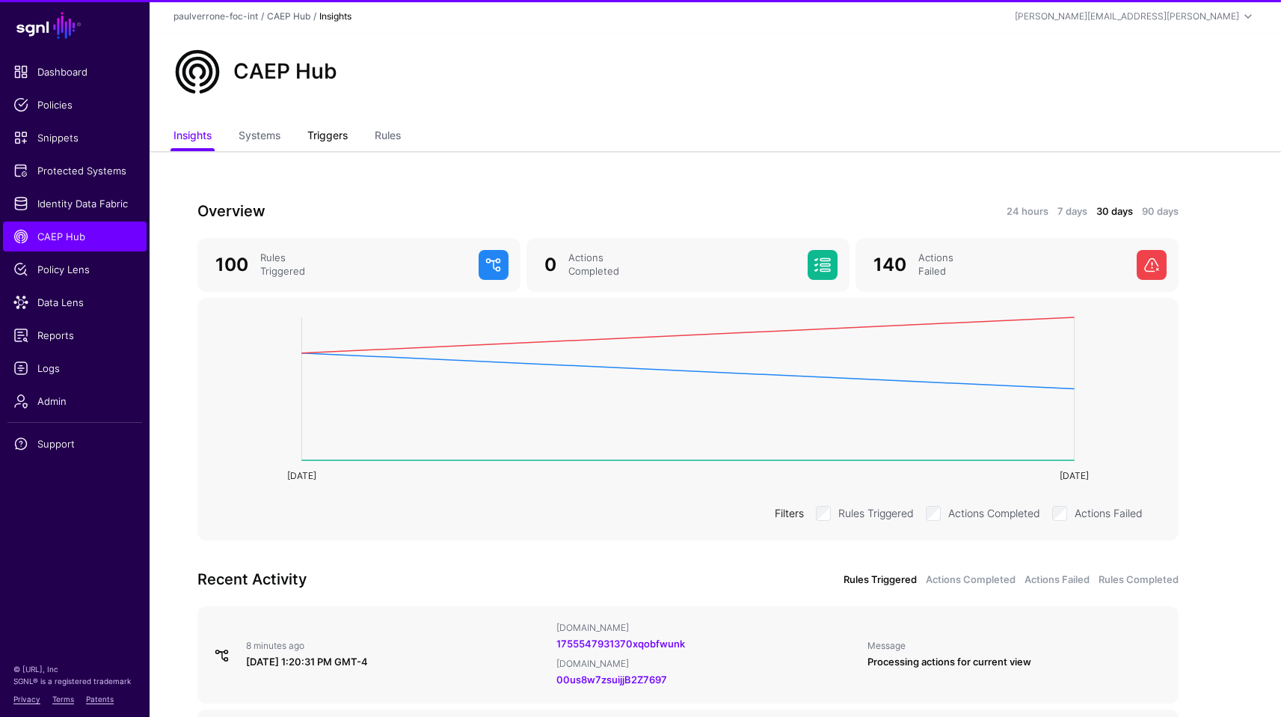
click at [340, 133] on link "Triggers" at bounding box center [327, 137] width 40 height 28
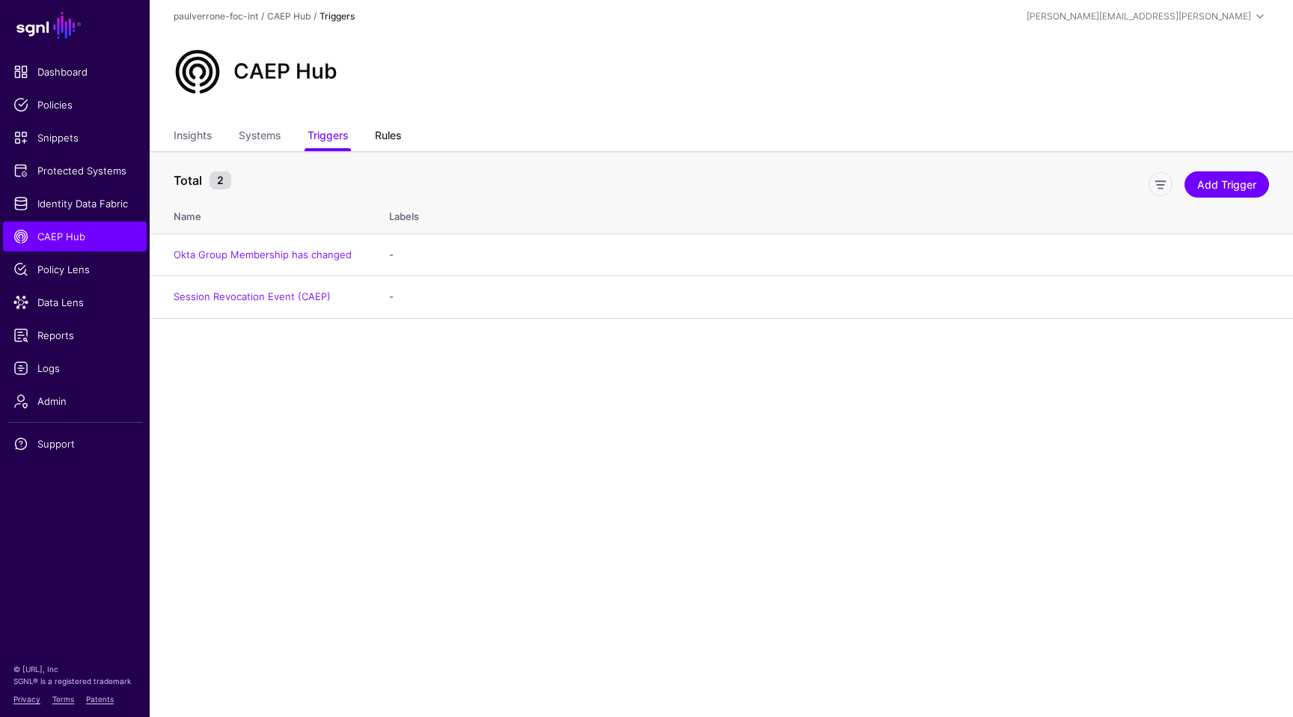
click at [396, 134] on link "Rules" at bounding box center [388, 137] width 26 height 28
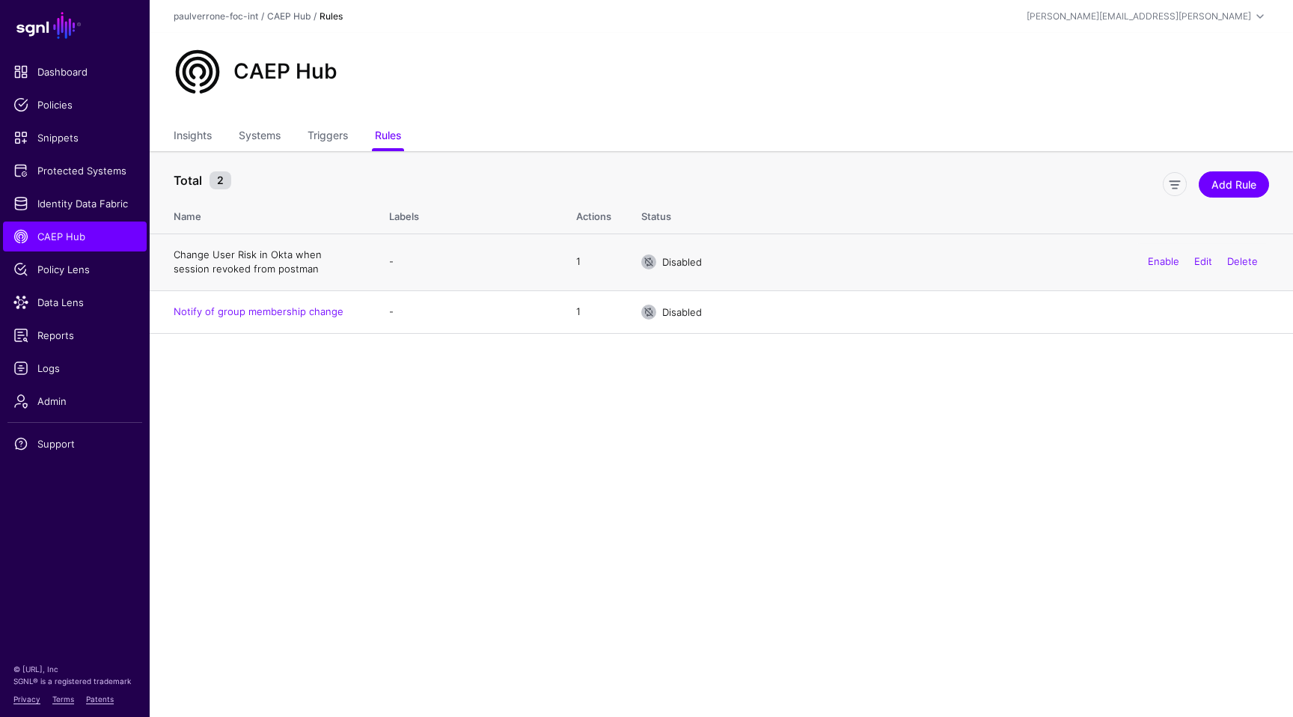
click at [278, 255] on link "Change User Risk in Okta when session revoked from postman" at bounding box center [248, 261] width 148 height 27
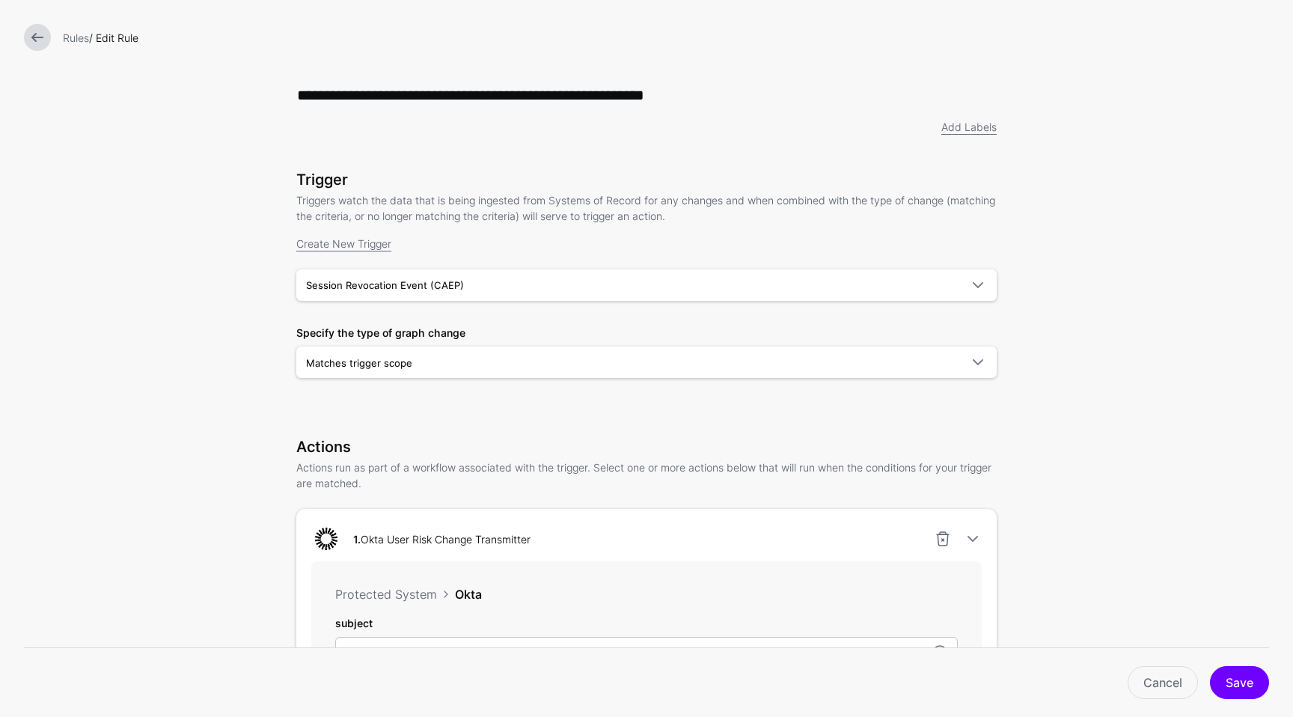
drag, startPoint x: 870, startPoint y: 91, endPoint x: 67, endPoint y: 90, distance: 802.7
click at [67, 90] on form "**********" at bounding box center [646, 674] width 1293 height 1349
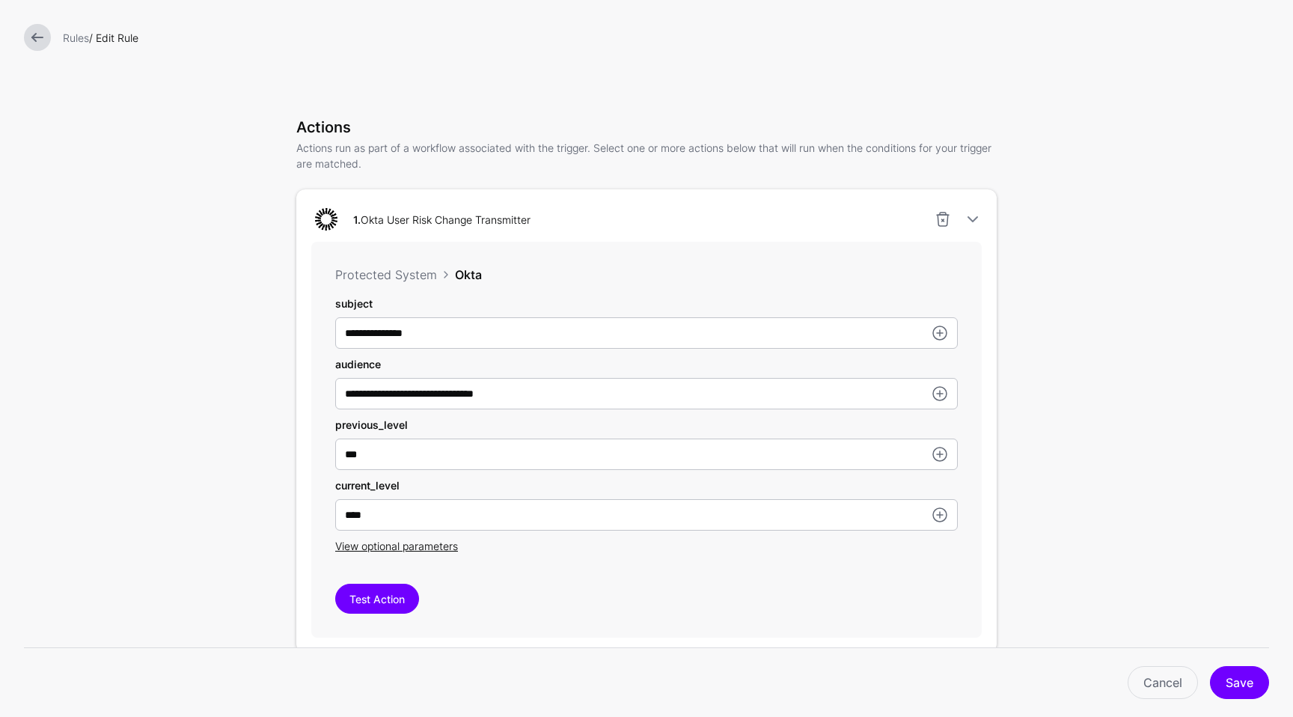
scroll to position [380, 0]
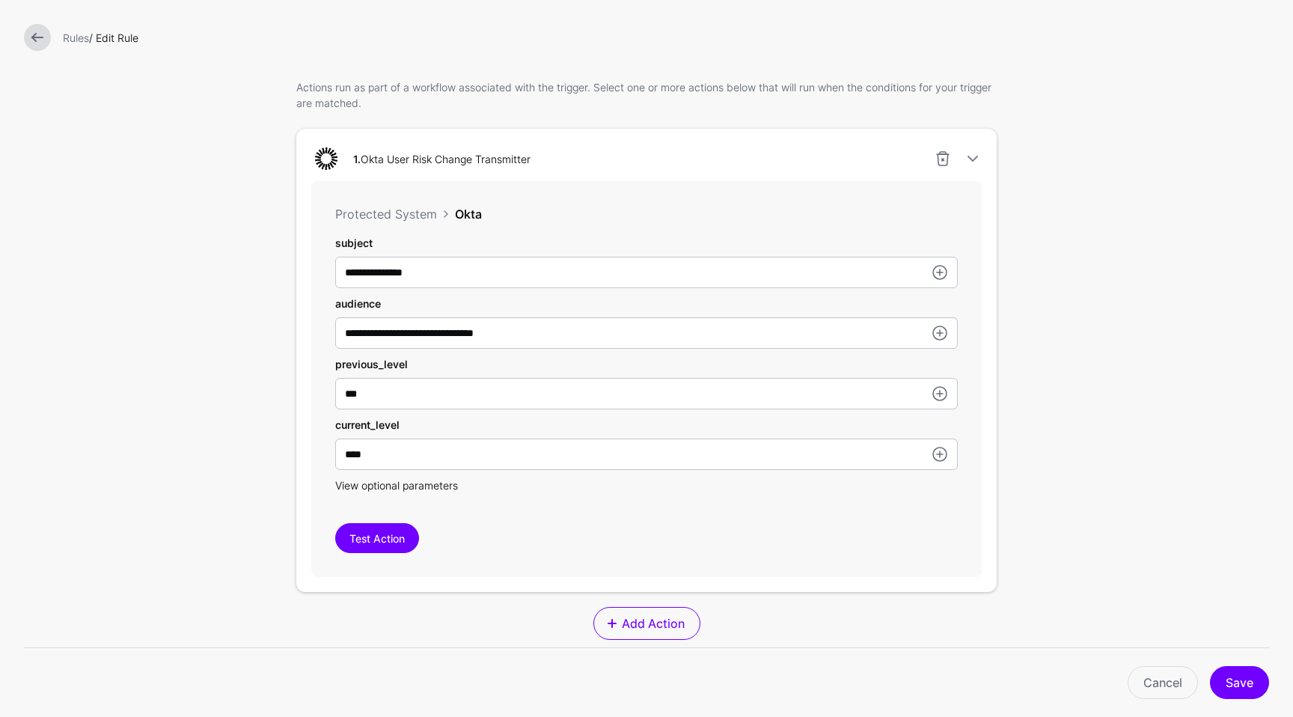
click at [436, 487] on span "View optional parameters" at bounding box center [396, 485] width 123 height 13
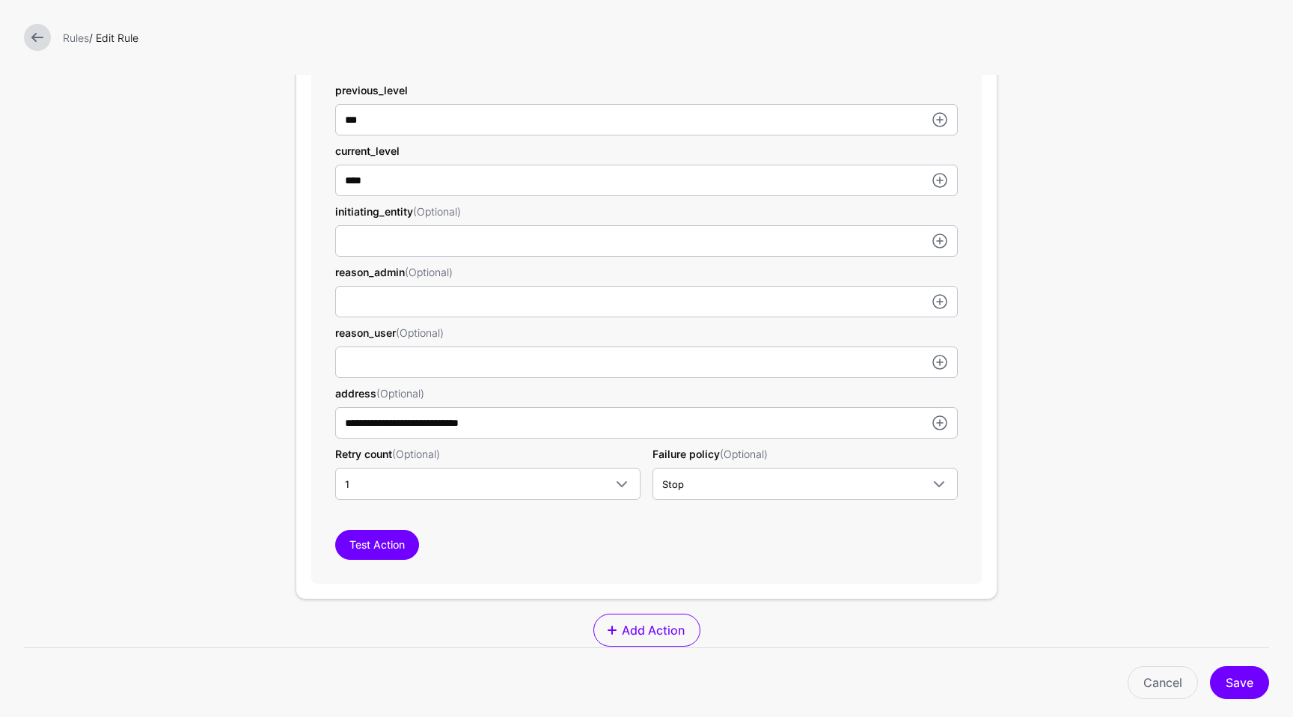
scroll to position [667, 0]
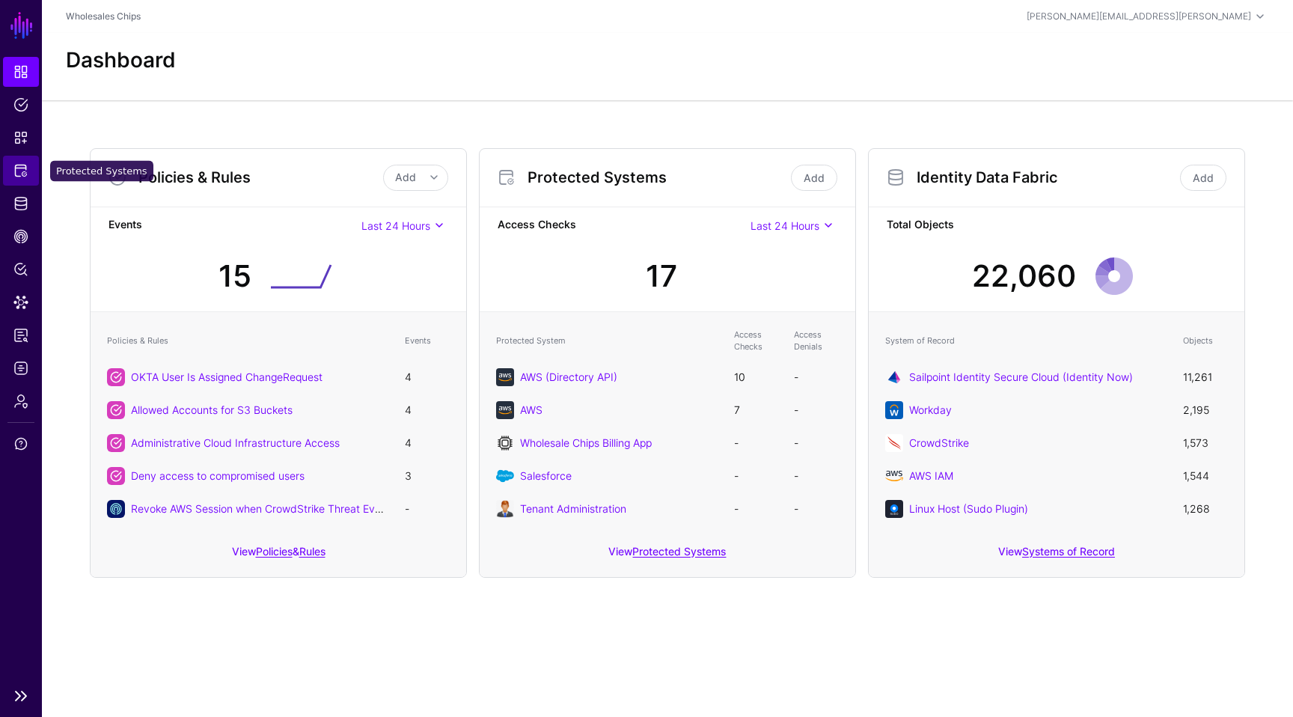
click at [19, 172] on span "Protected Systems" at bounding box center [20, 170] width 15 height 15
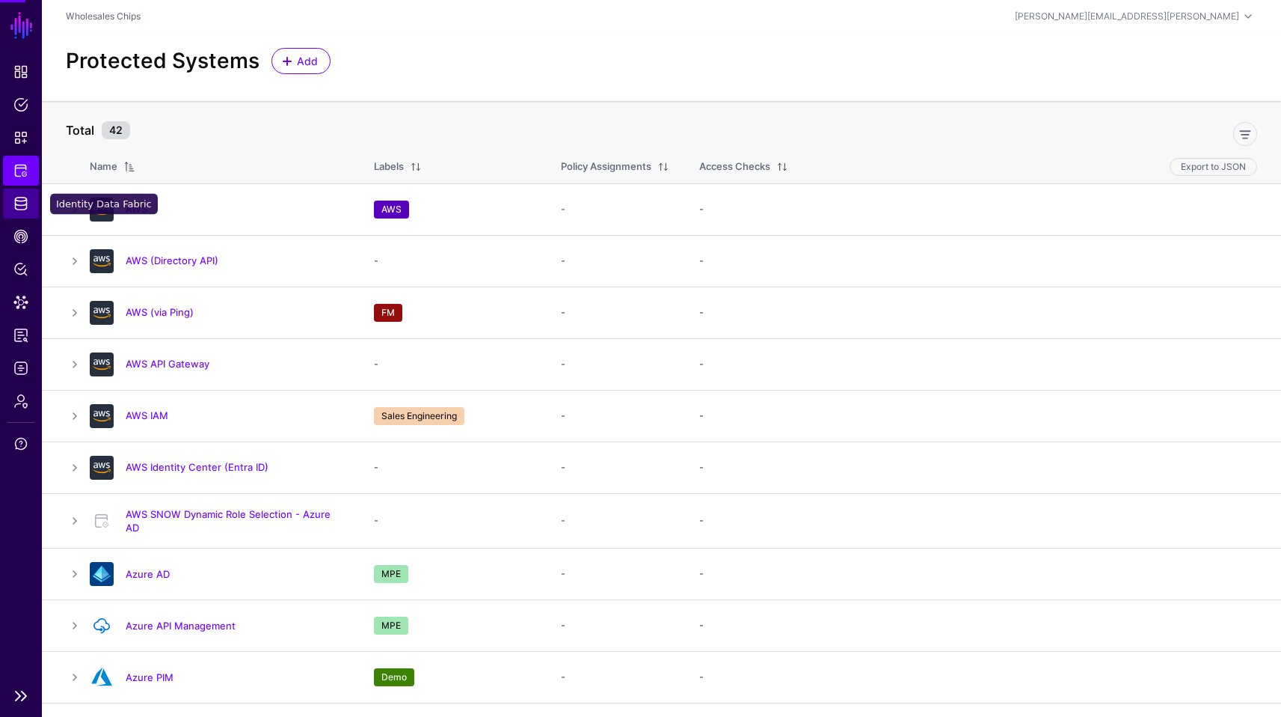
click at [16, 210] on span "Identity Data Fabric" at bounding box center [20, 203] width 15 height 15
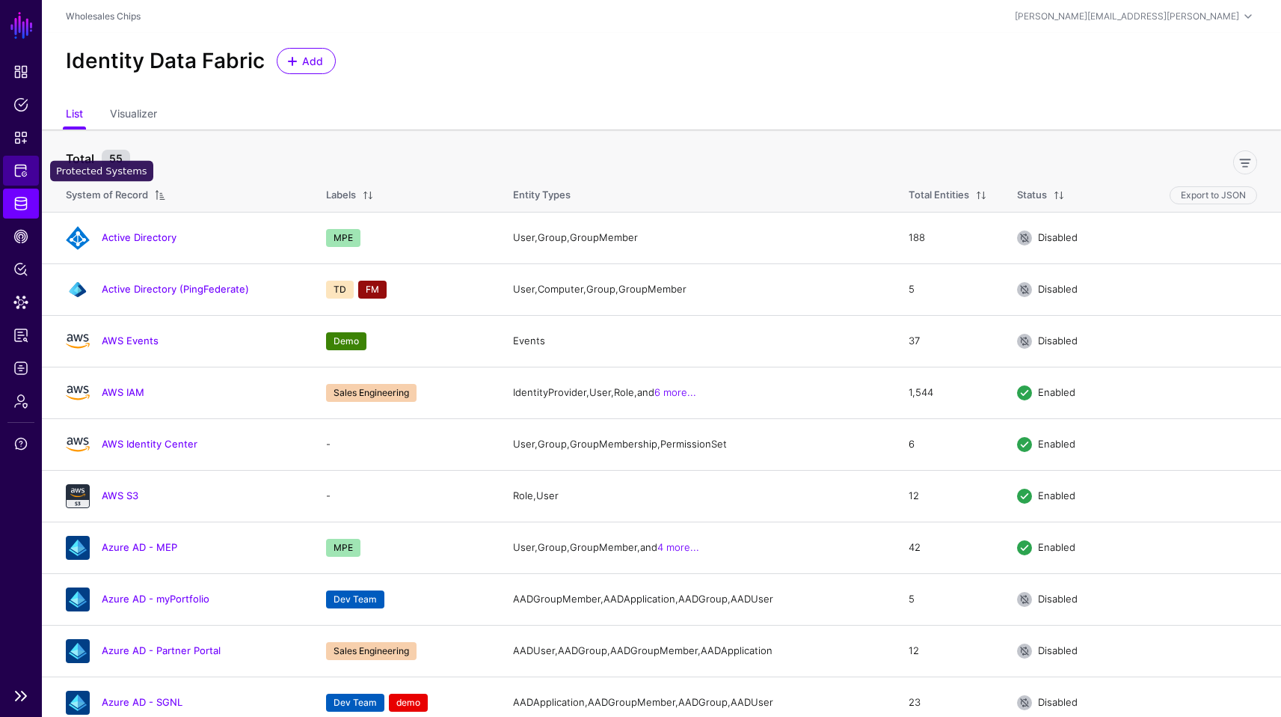
click at [19, 170] on span "Protected Systems" at bounding box center [20, 170] width 15 height 15
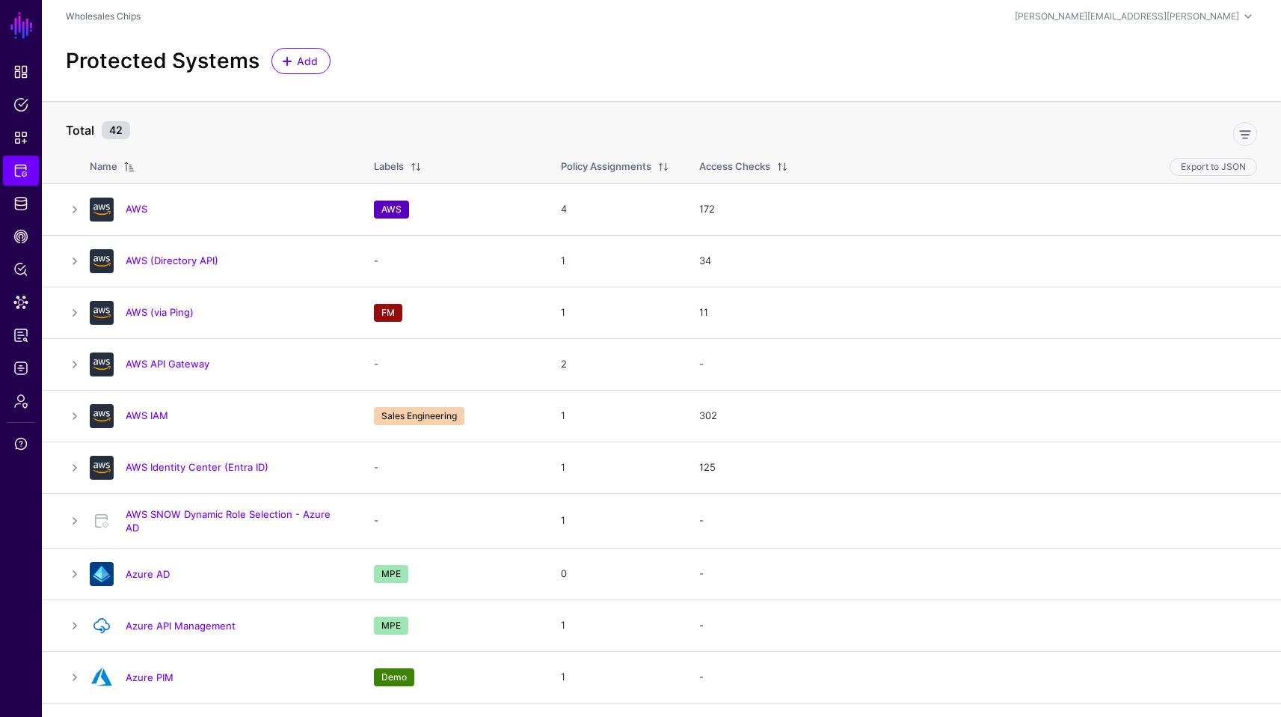
click at [307, 122] on div at bounding box center [699, 131] width 1127 height 30
click at [15, 198] on span "Identity Data Fabric" at bounding box center [20, 203] width 15 height 15
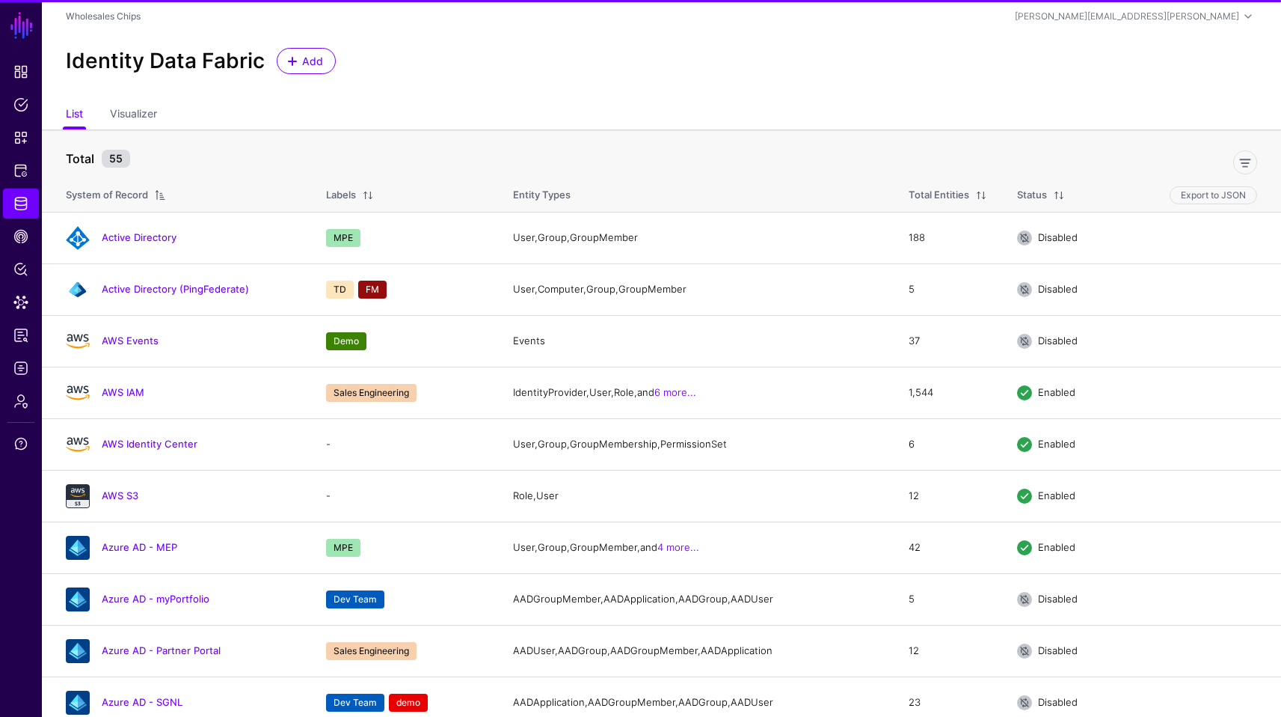
click at [505, 129] on th "Total 55" at bounding box center [662, 150] width 1240 height 43
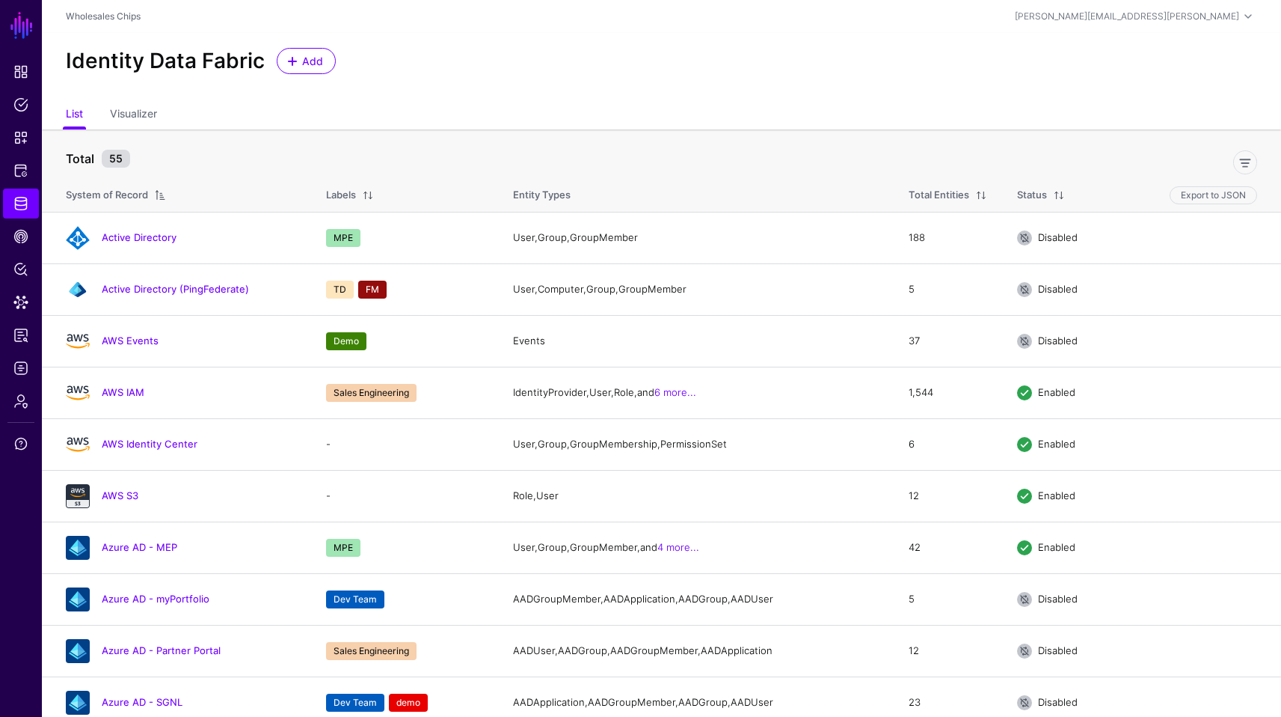
scroll to position [579, 0]
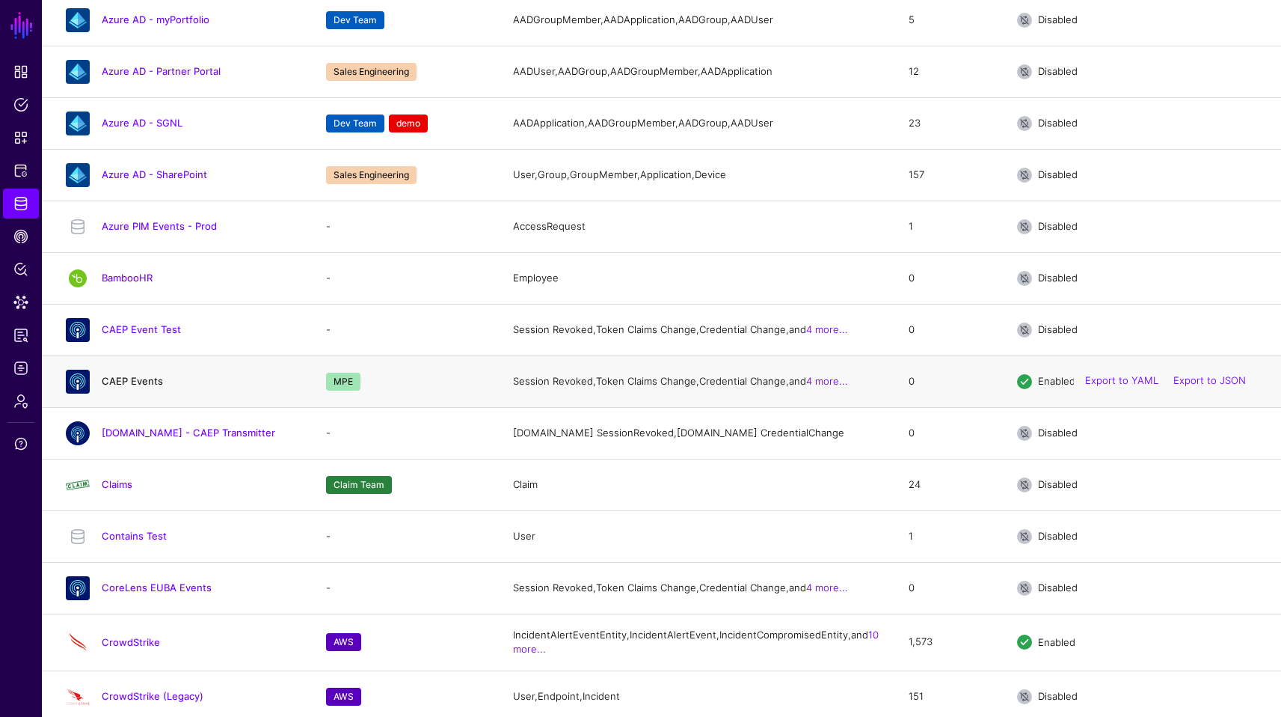
click at [146, 387] on link "CAEP Events" at bounding box center [132, 381] width 61 height 12
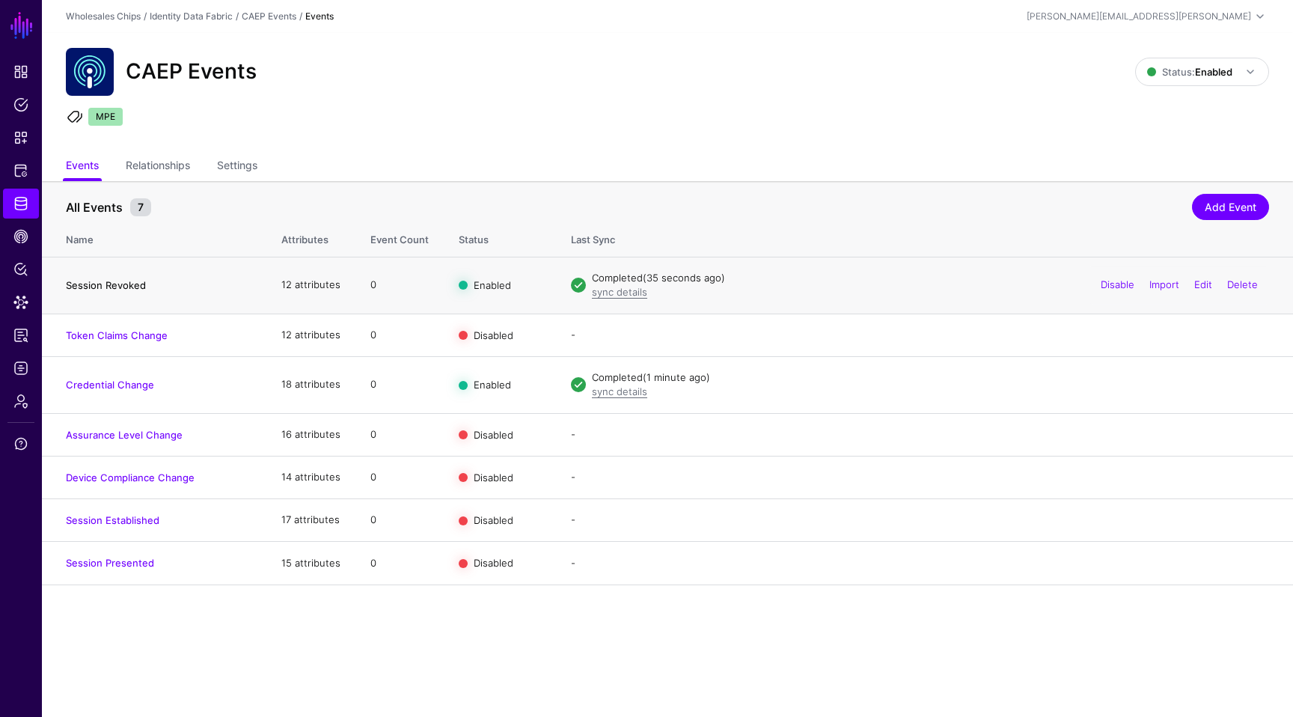
click at [114, 282] on link "Session Revoked" at bounding box center [106, 285] width 80 height 12
click at [257, 158] on link "Settings" at bounding box center [237, 167] width 40 height 28
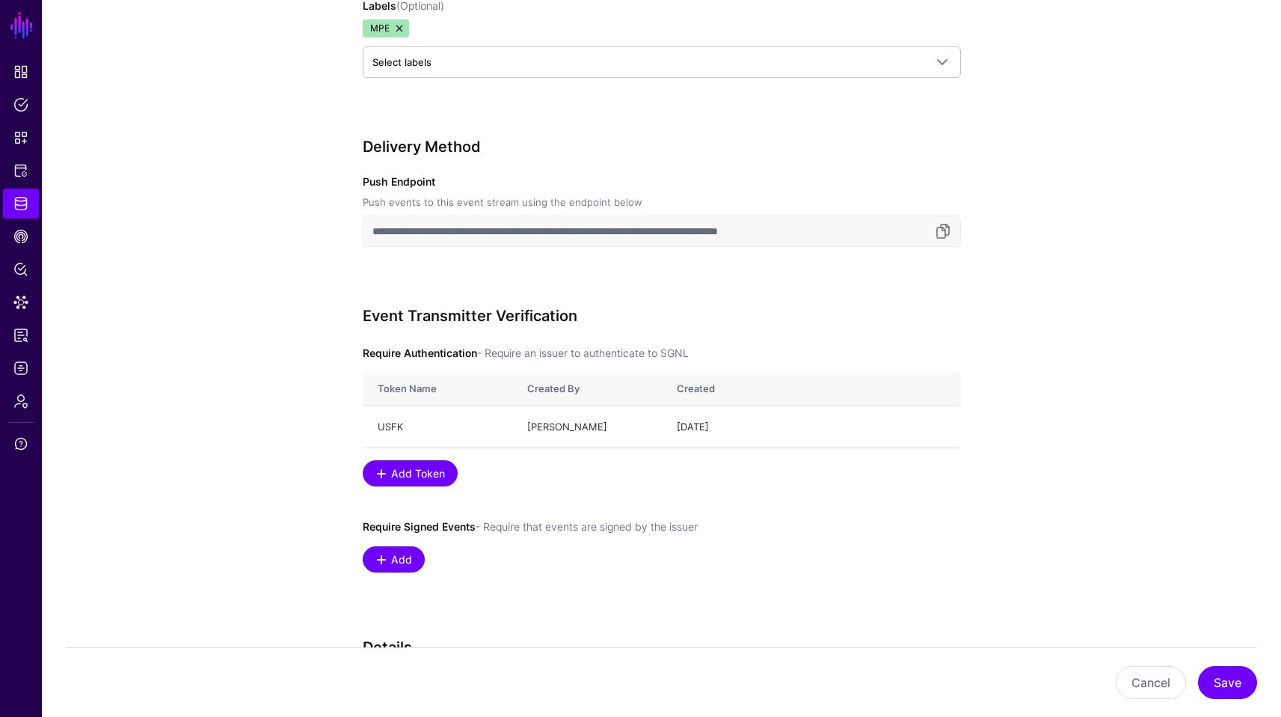
scroll to position [631, 0]
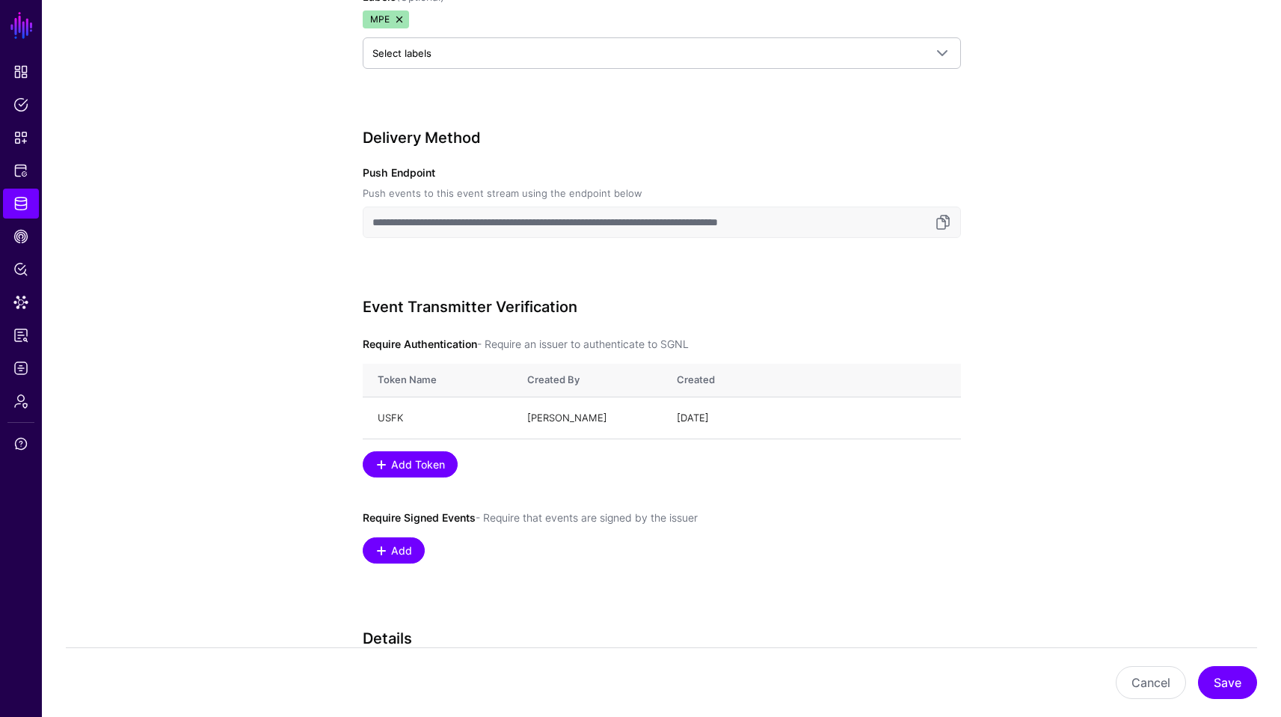
click at [812, 196] on div "**********" at bounding box center [662, 202] width 598 height 74
click at [812, 228] on input "**********" at bounding box center [662, 221] width 598 height 31
click at [428, 465] on span "Add Token" at bounding box center [418, 464] width 58 height 16
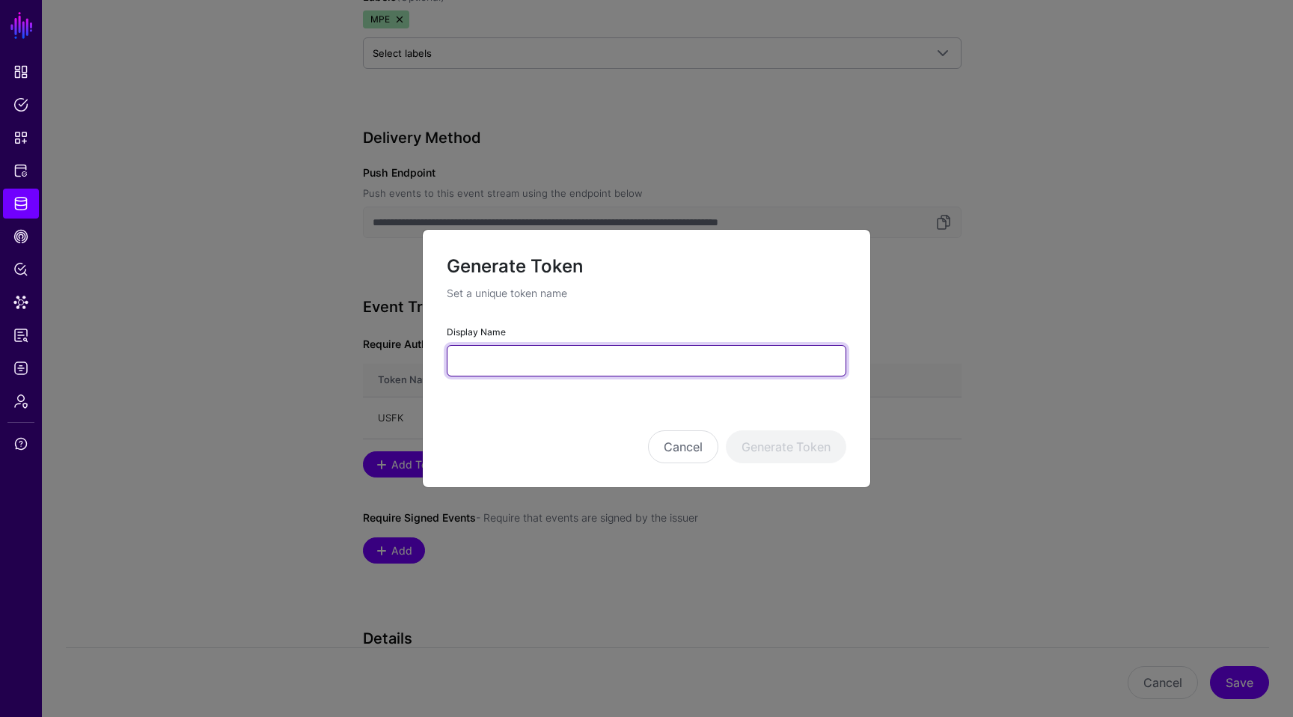
click at [560, 361] on input "Display Name" at bounding box center [646, 360] width 399 height 31
type input "**********"
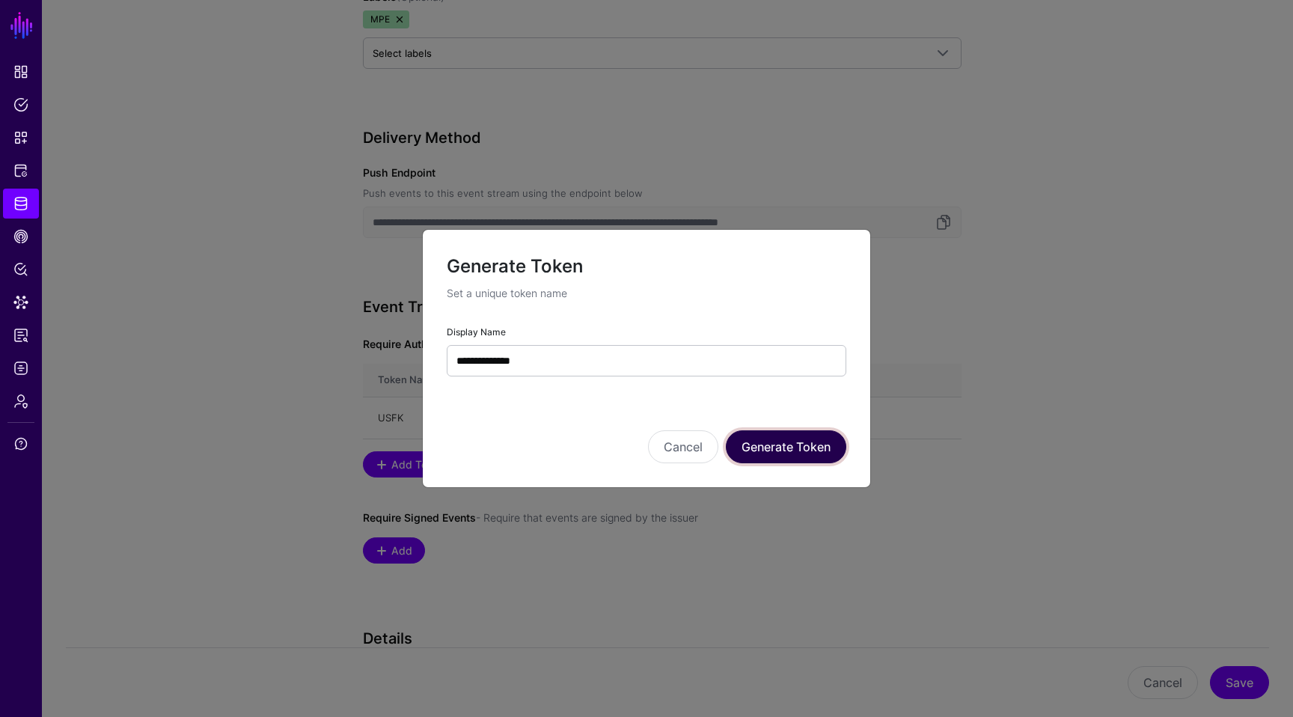
click at [779, 455] on button "Generate Token" at bounding box center [786, 446] width 120 height 33
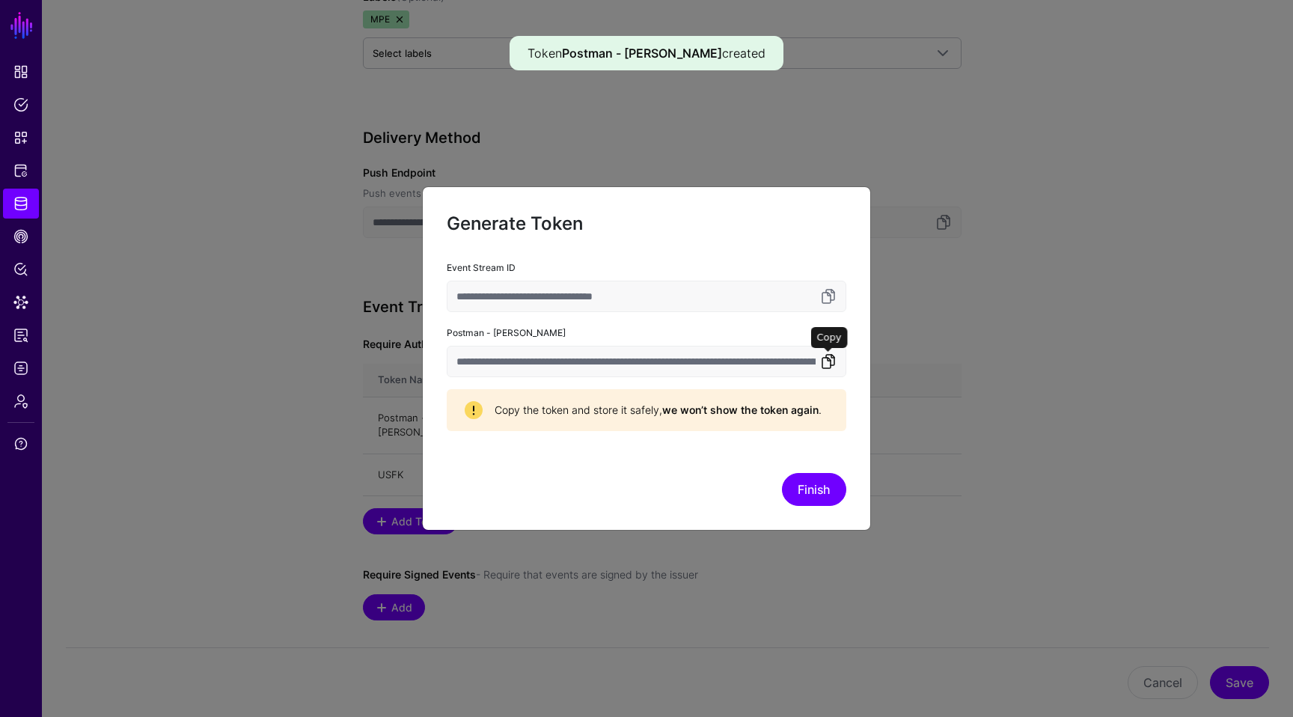
click at [824, 358] on link at bounding box center [828, 361] width 18 height 18
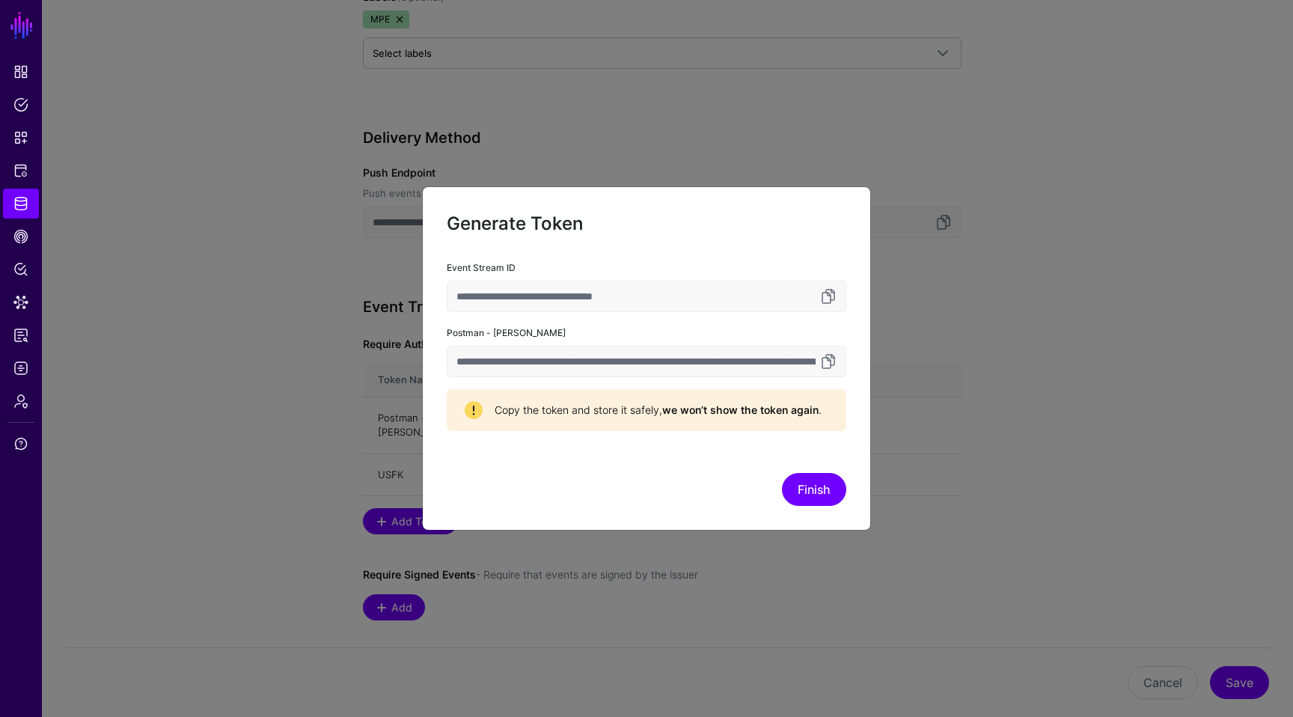
click at [815, 468] on div "Finish" at bounding box center [646, 468] width 399 height 75
click at [821, 482] on button "Finish" at bounding box center [814, 489] width 64 height 33
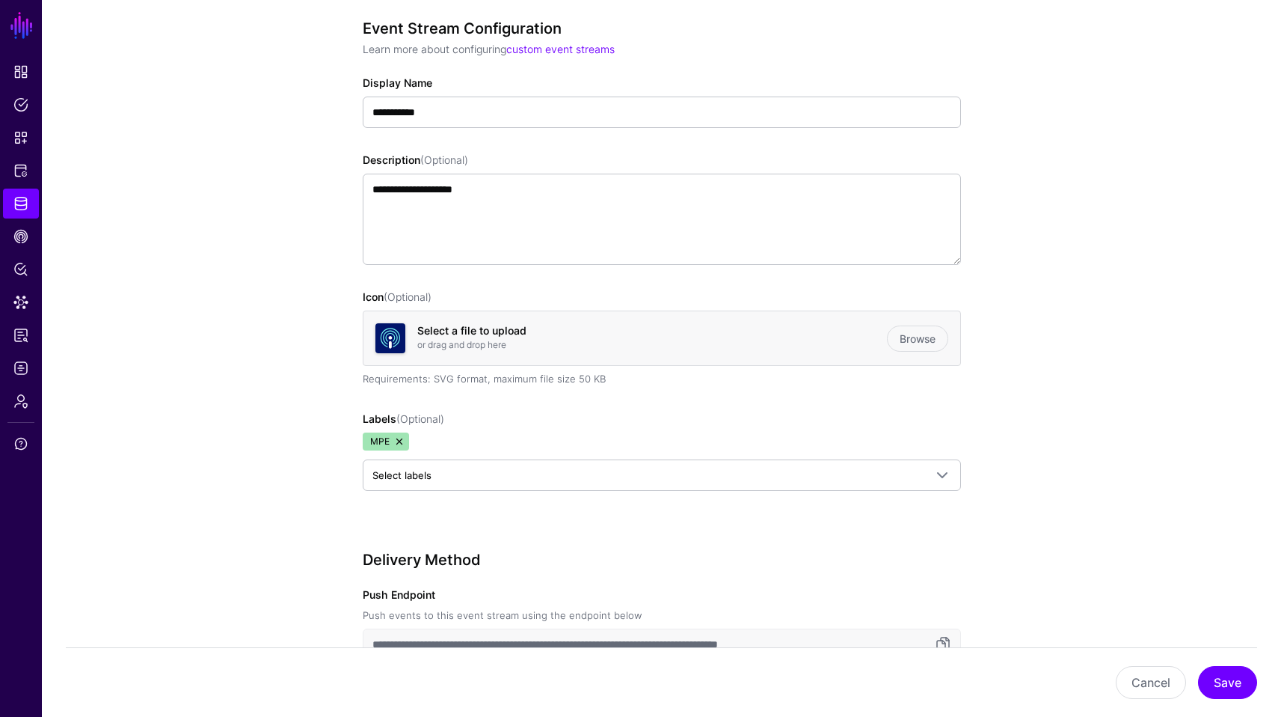
scroll to position [0, 0]
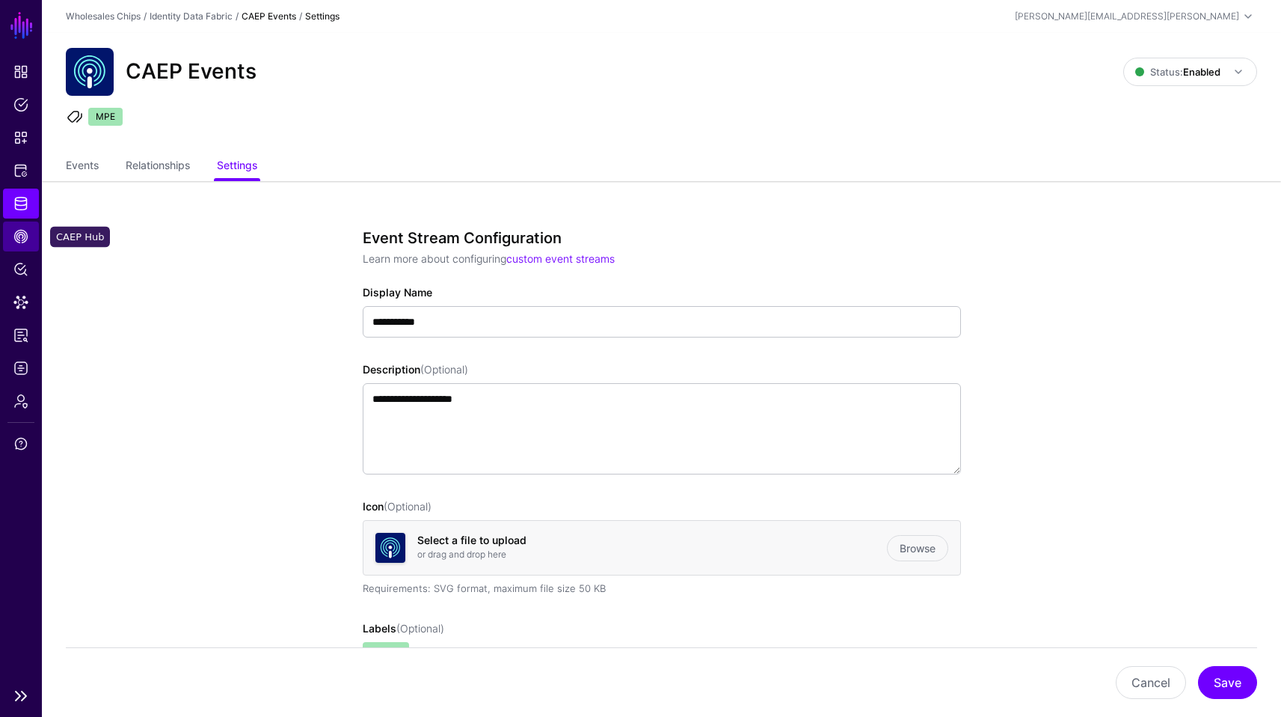
click at [26, 236] on span "CAEP Hub" at bounding box center [20, 236] width 15 height 15
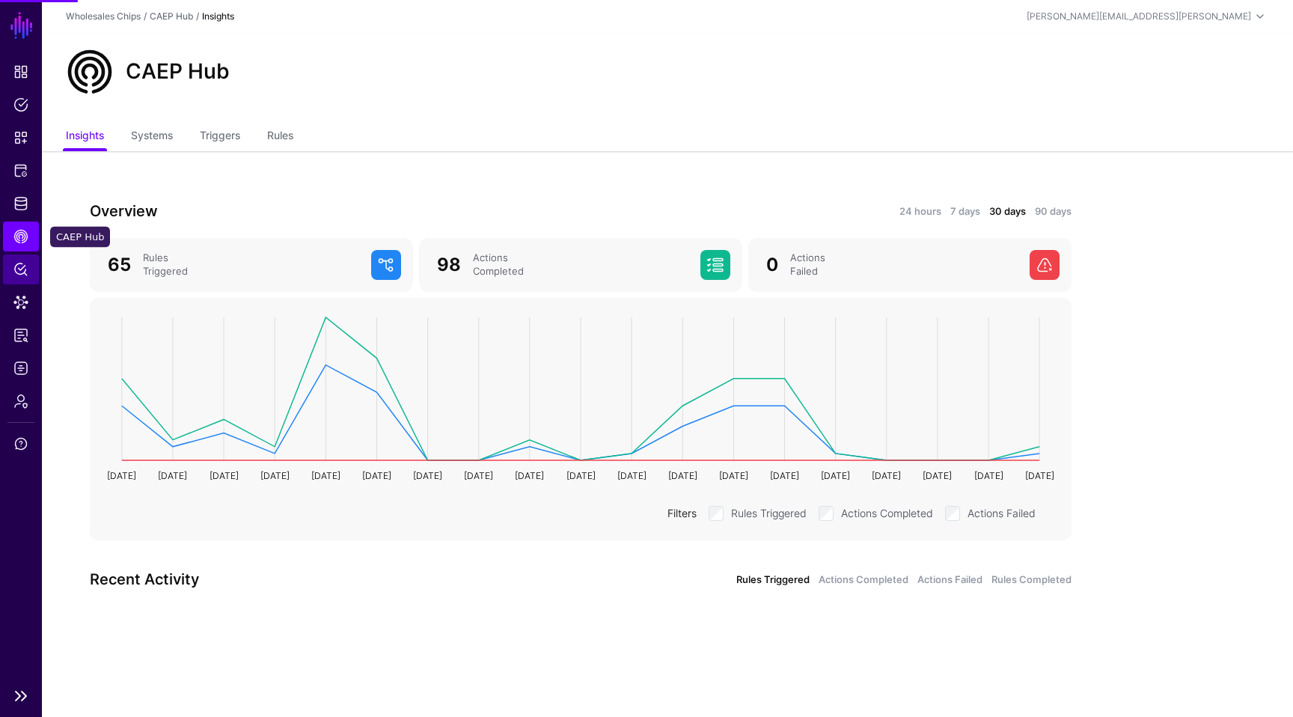
click at [25, 263] on span "Policy Lens" at bounding box center [20, 269] width 15 height 15
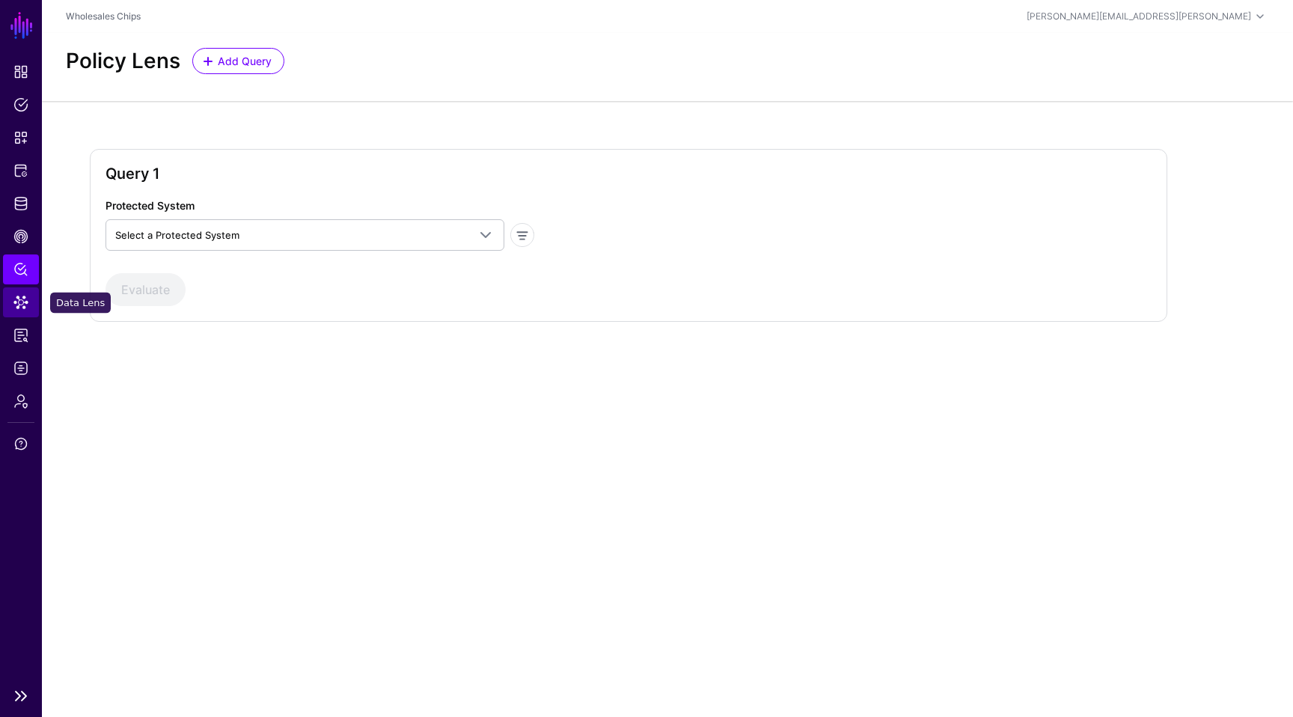
click at [19, 307] on span "Data Lens" at bounding box center [20, 302] width 15 height 15
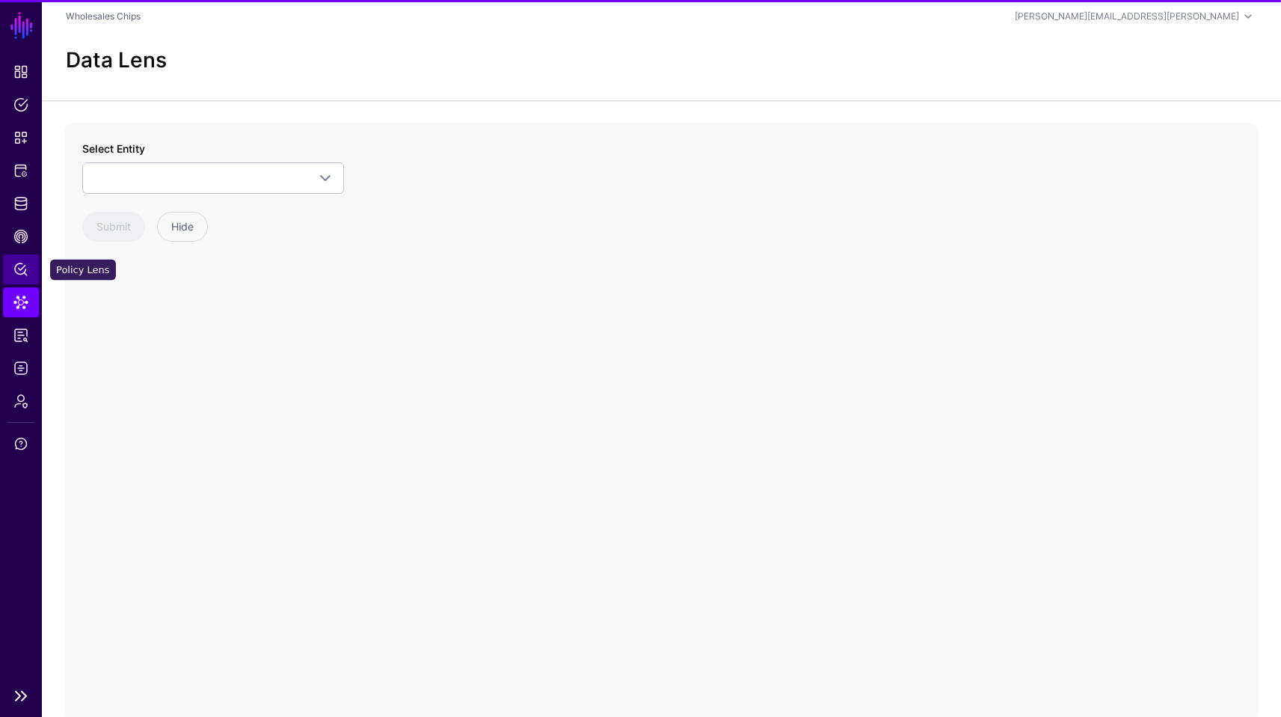
click at [24, 264] on span "Policy Lens" at bounding box center [20, 269] width 15 height 15
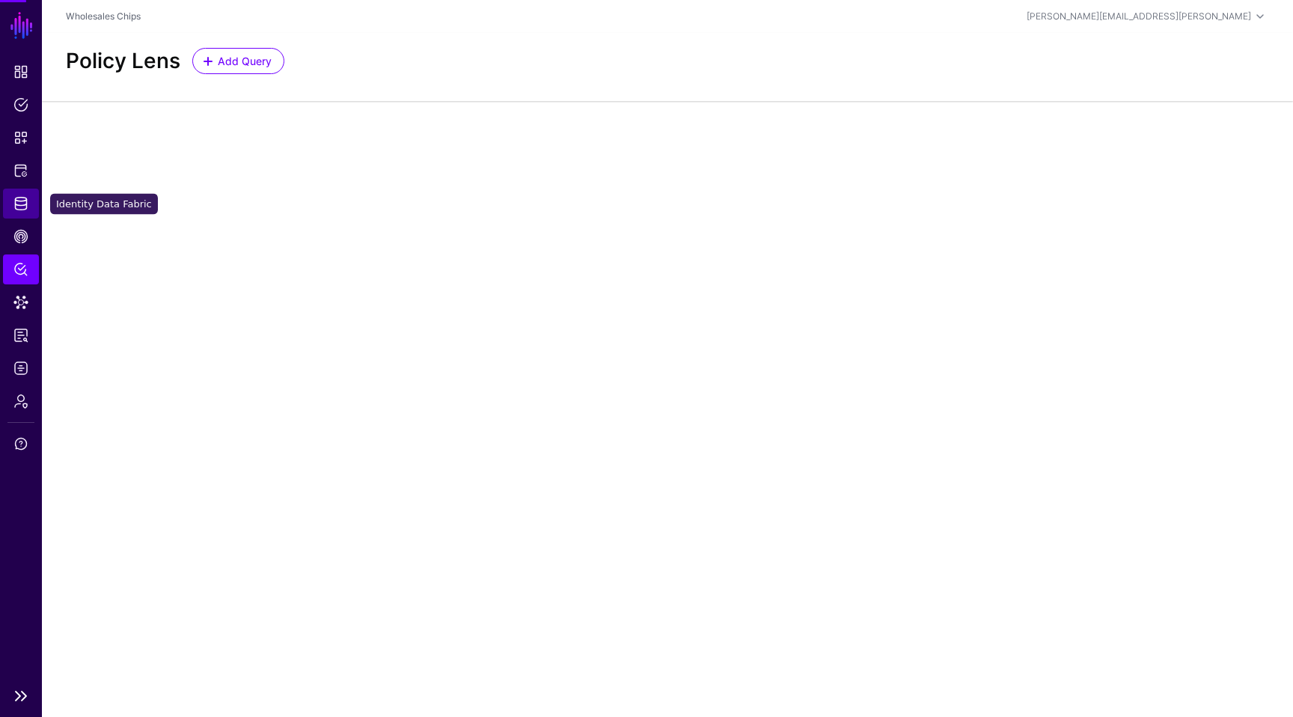
click at [17, 200] on span "Identity Data Fabric" at bounding box center [20, 203] width 15 height 15
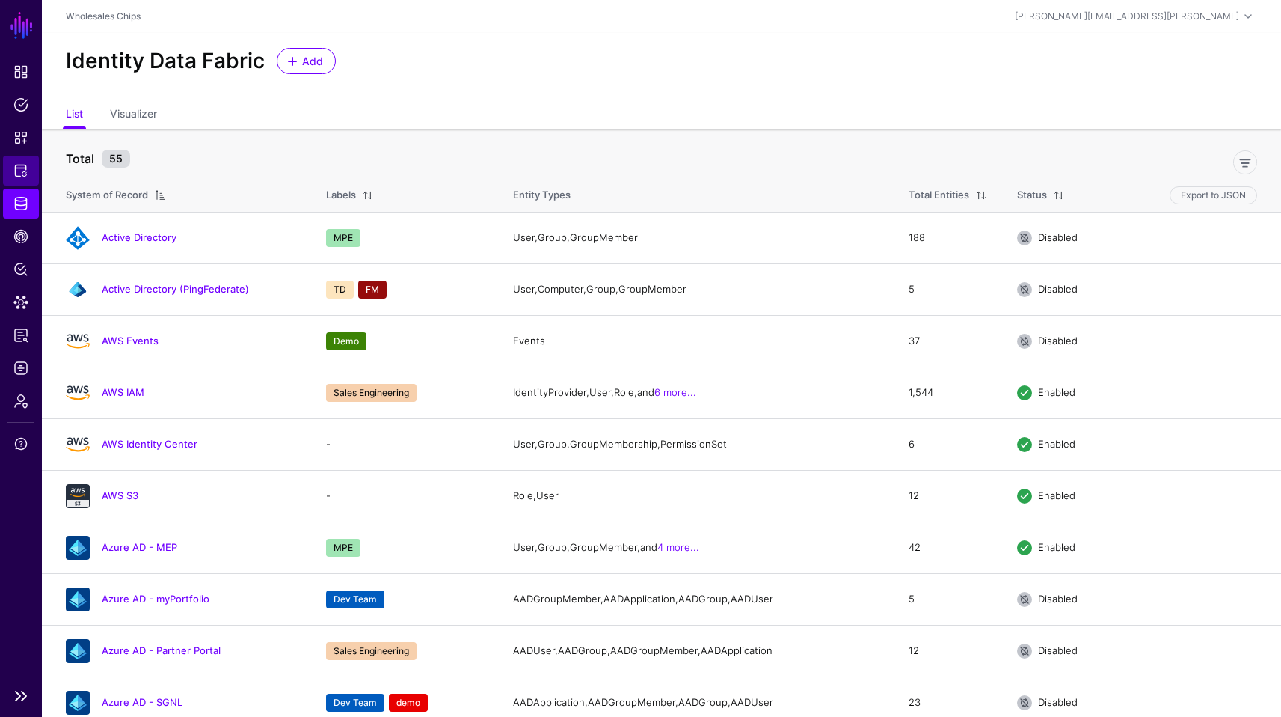
click at [22, 162] on link "Protected Systems" at bounding box center [21, 171] width 36 height 30
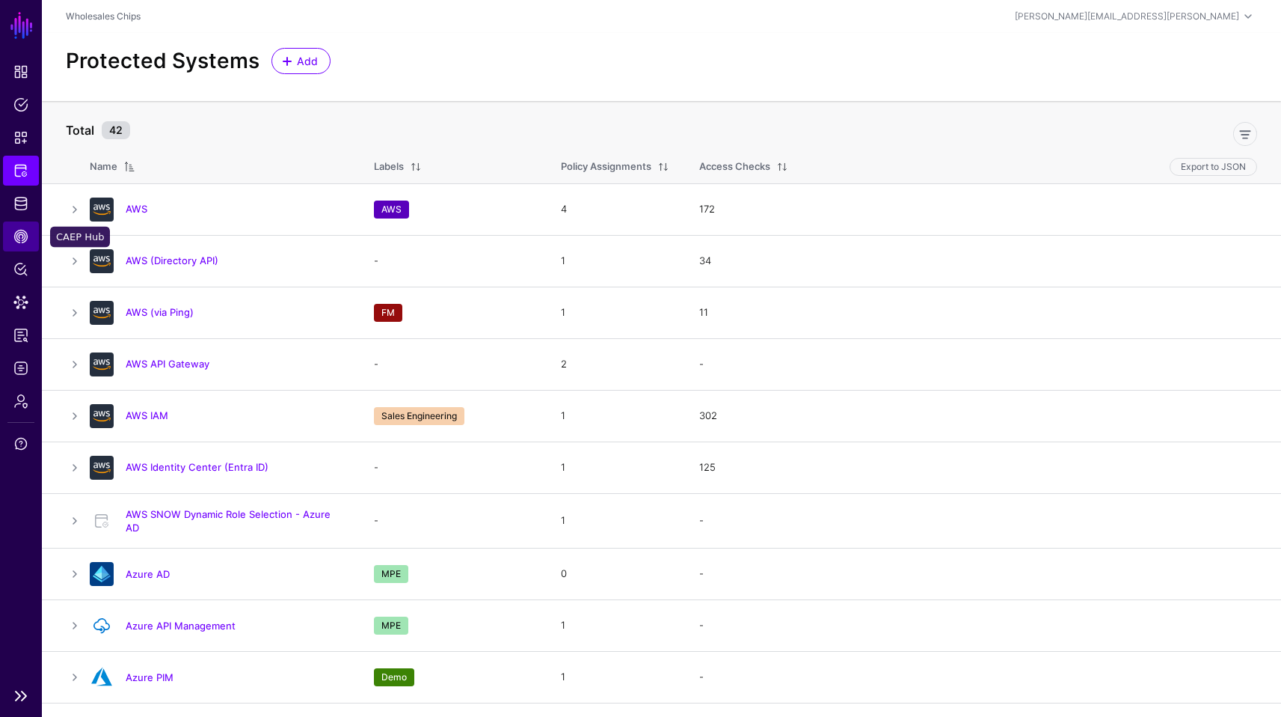
click at [22, 237] on span "CAEP Hub" at bounding box center [20, 236] width 15 height 15
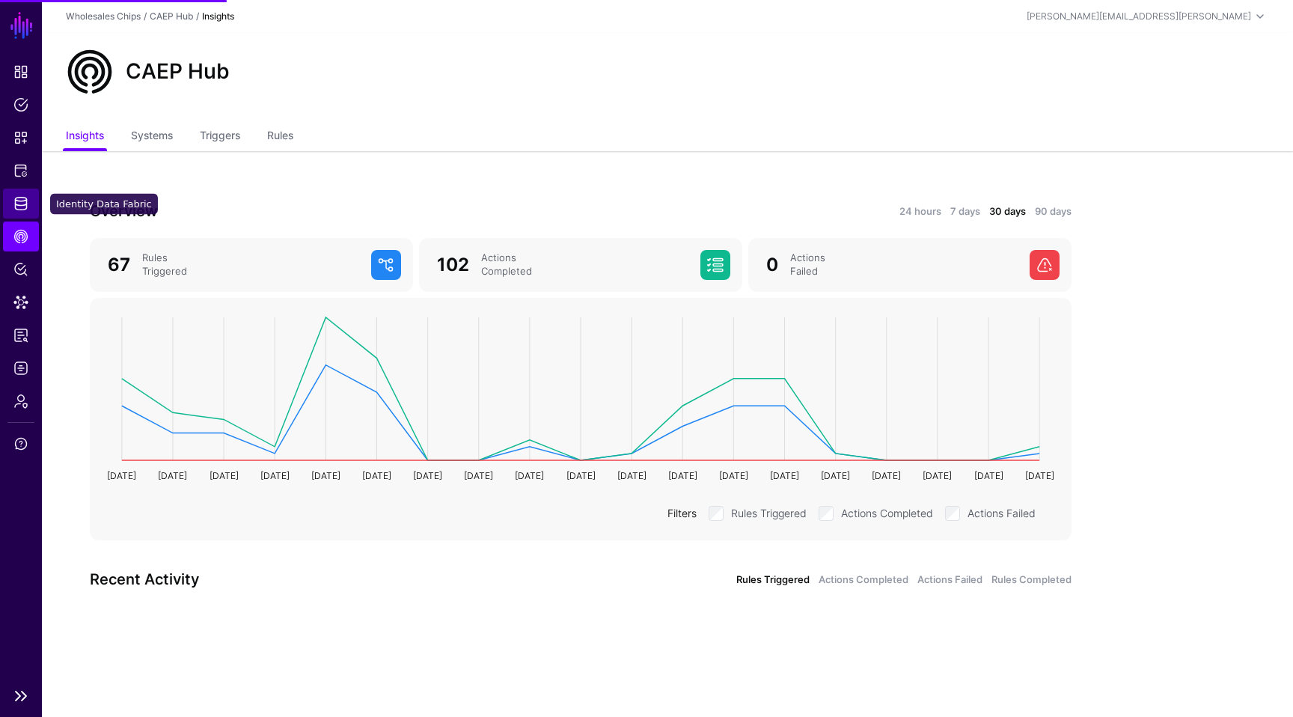
click at [28, 207] on link "Identity Data Fabric" at bounding box center [21, 204] width 36 height 30
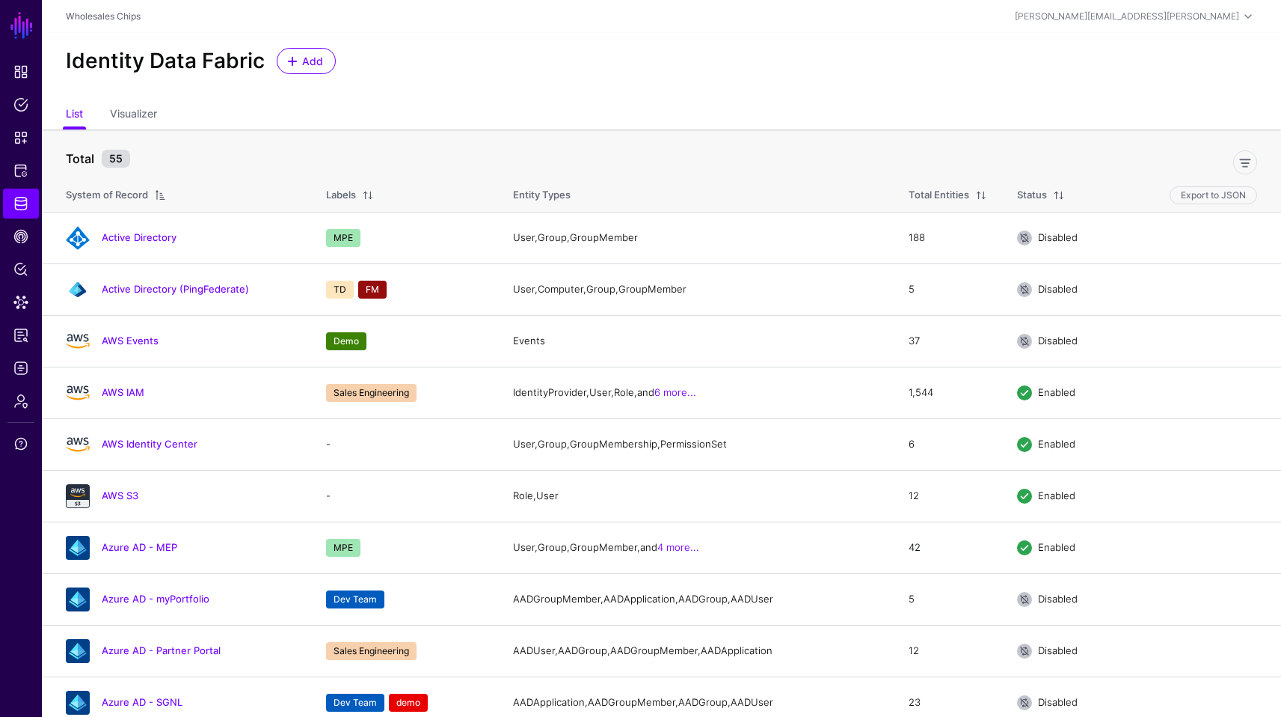
click at [382, 95] on div "Identity Data Fabric Add" at bounding box center [662, 67] width 1240 height 68
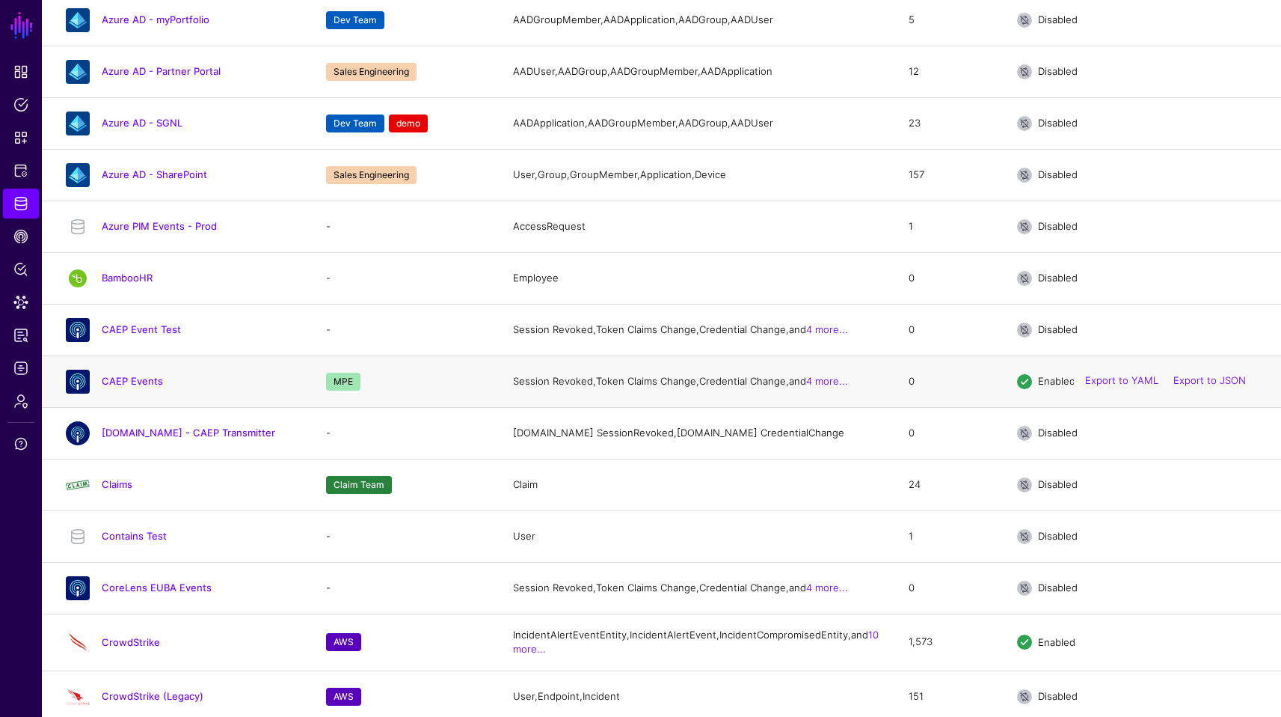
click at [155, 393] on div "CAEP Events" at bounding box center [181, 382] width 242 height 24
click at [143, 387] on link "CAEP Events" at bounding box center [132, 381] width 61 height 12
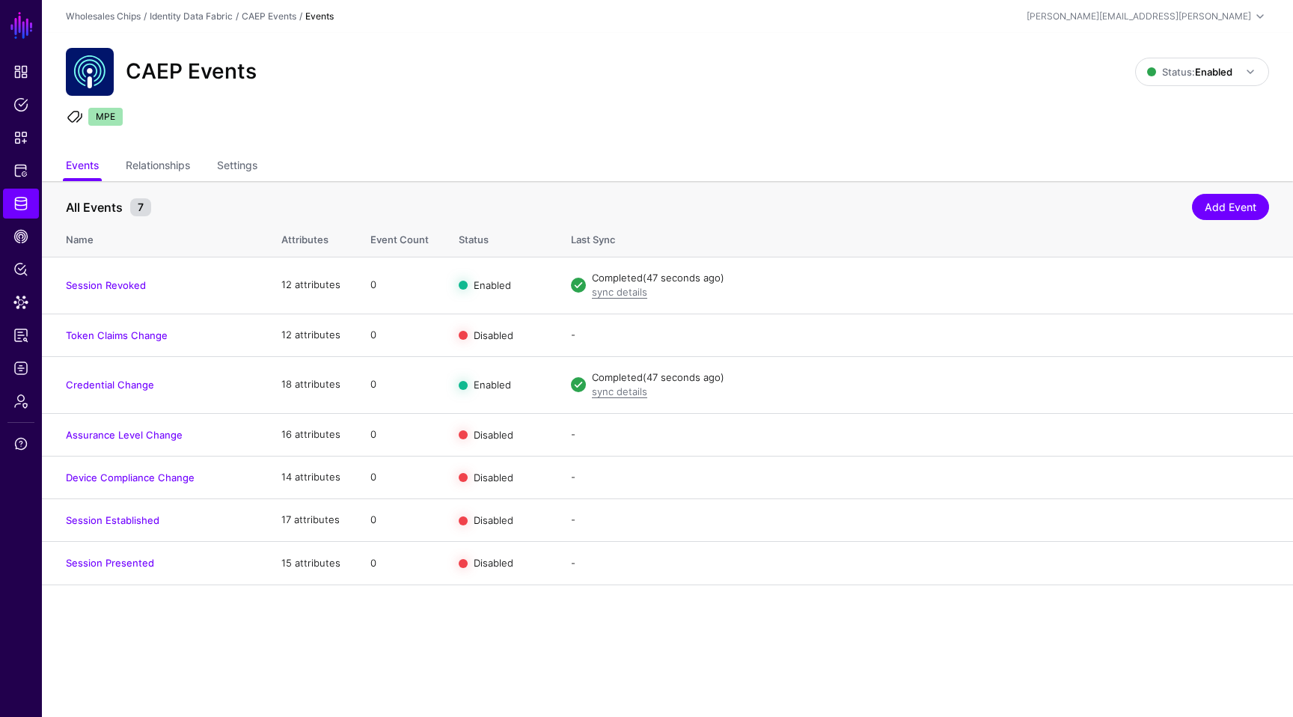
click at [261, 175] on ul "Events Relationships Settings" at bounding box center [667, 167] width 1203 height 28
click at [239, 174] on link "Settings" at bounding box center [237, 167] width 40 height 28
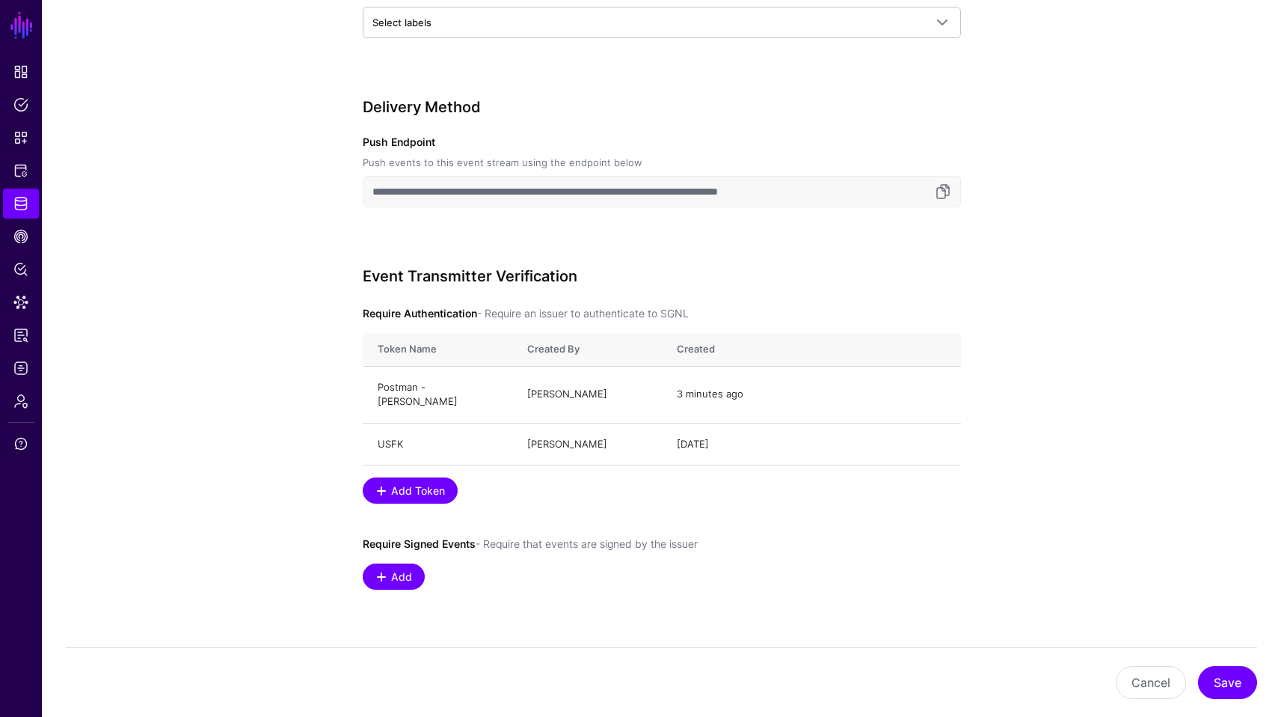
scroll to position [664, 0]
click at [947, 194] on link at bounding box center [943, 189] width 18 height 18
click at [24, 370] on span "Logs" at bounding box center [20, 368] width 15 height 15
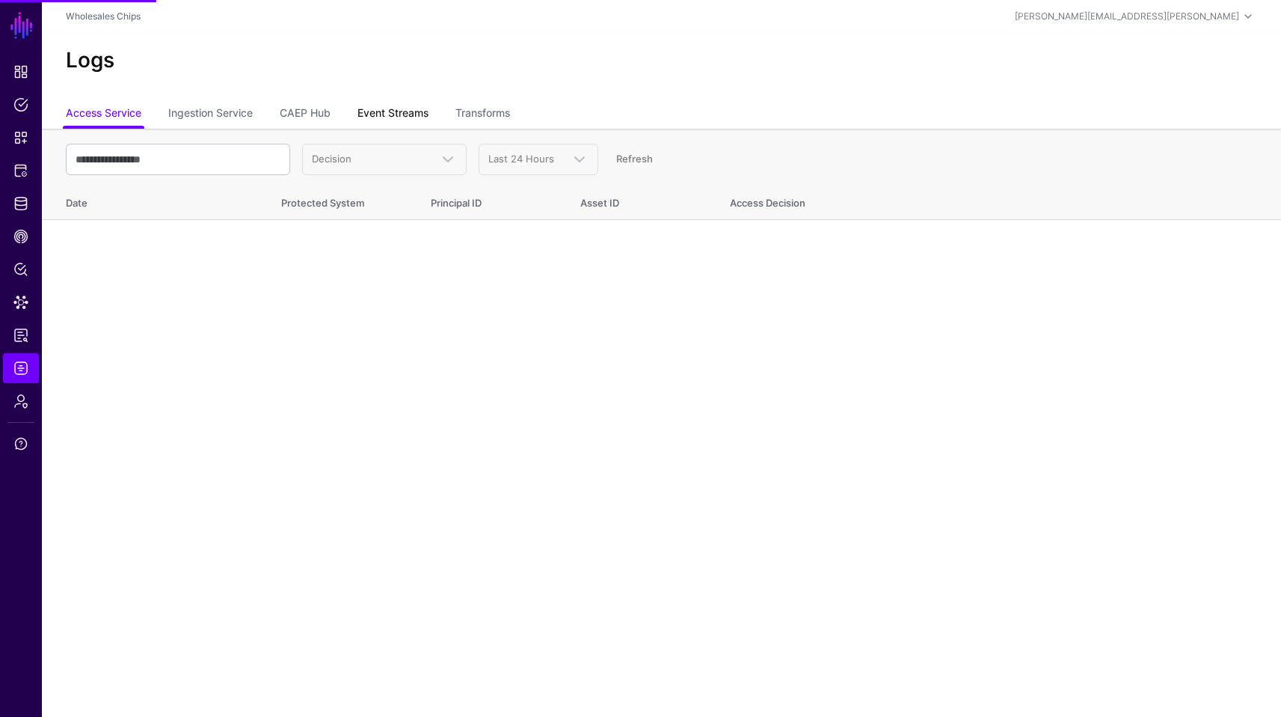
click at [421, 117] on link "Event Streams" at bounding box center [393, 114] width 71 height 28
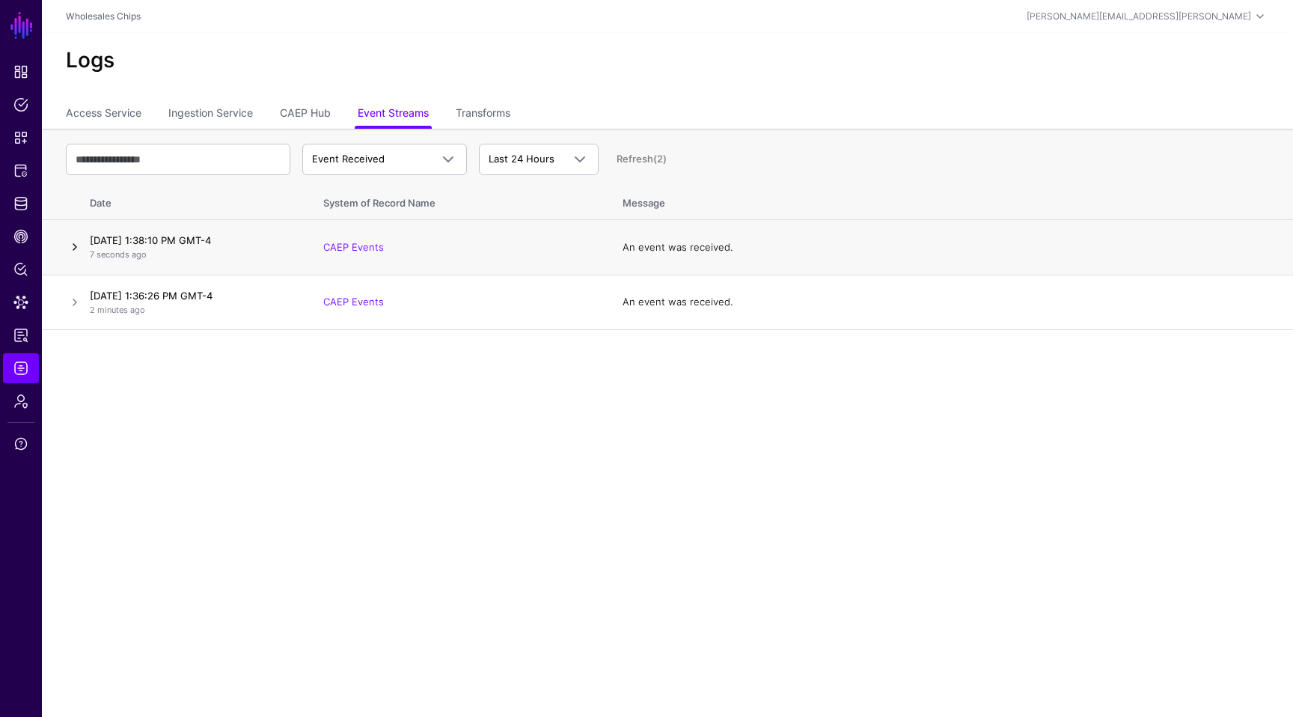
click at [72, 248] on link at bounding box center [75, 247] width 18 height 18
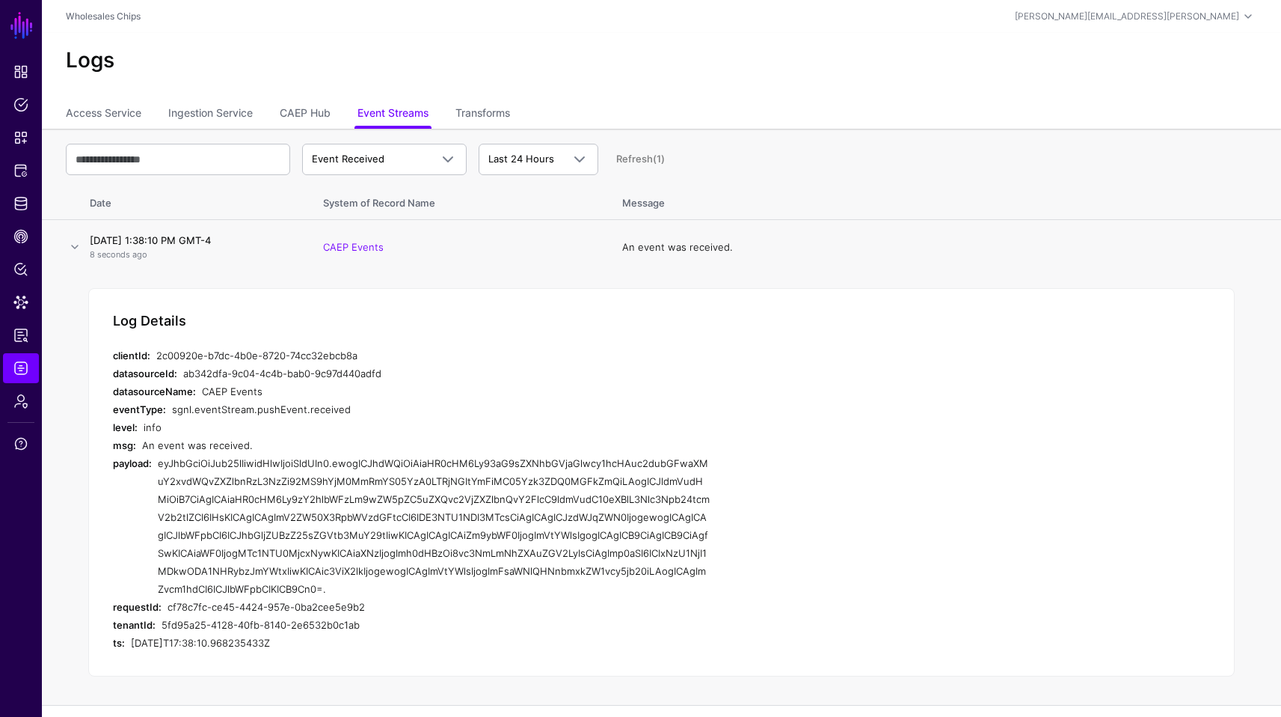
click at [520, 398] on div "CAEP Events" at bounding box center [456, 391] width 509 height 18
click at [434, 159] on span at bounding box center [443, 159] width 27 height 18
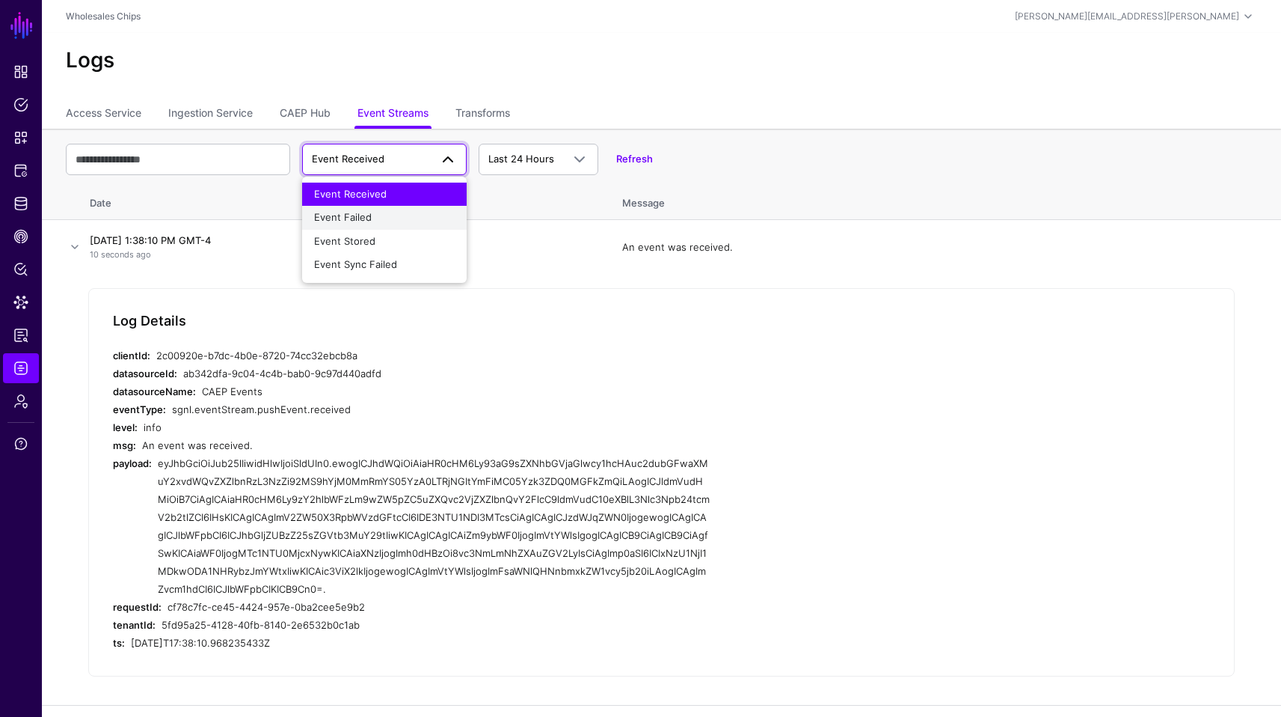
click at [385, 218] on div "Event Failed" at bounding box center [384, 217] width 141 height 15
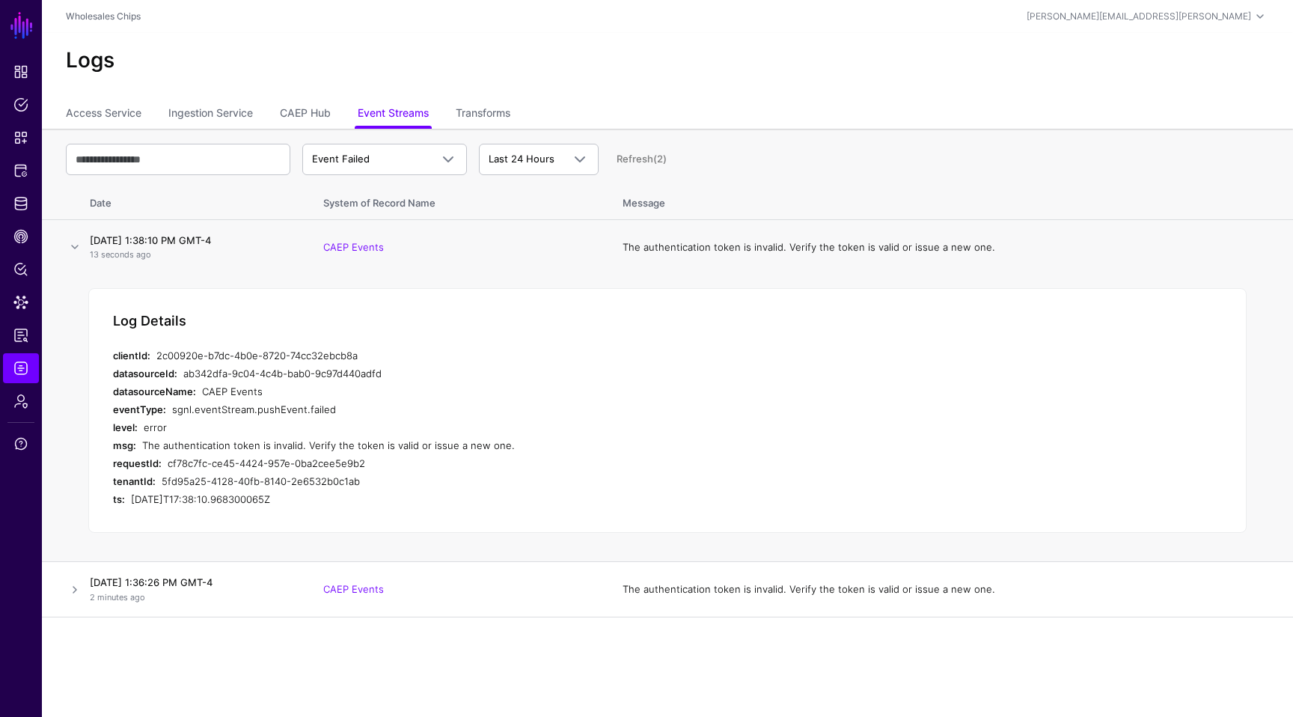
click at [531, 425] on div "error" at bounding box center [428, 427] width 568 height 18
click at [31, 243] on link "CAEP Hub" at bounding box center [21, 236] width 36 height 30
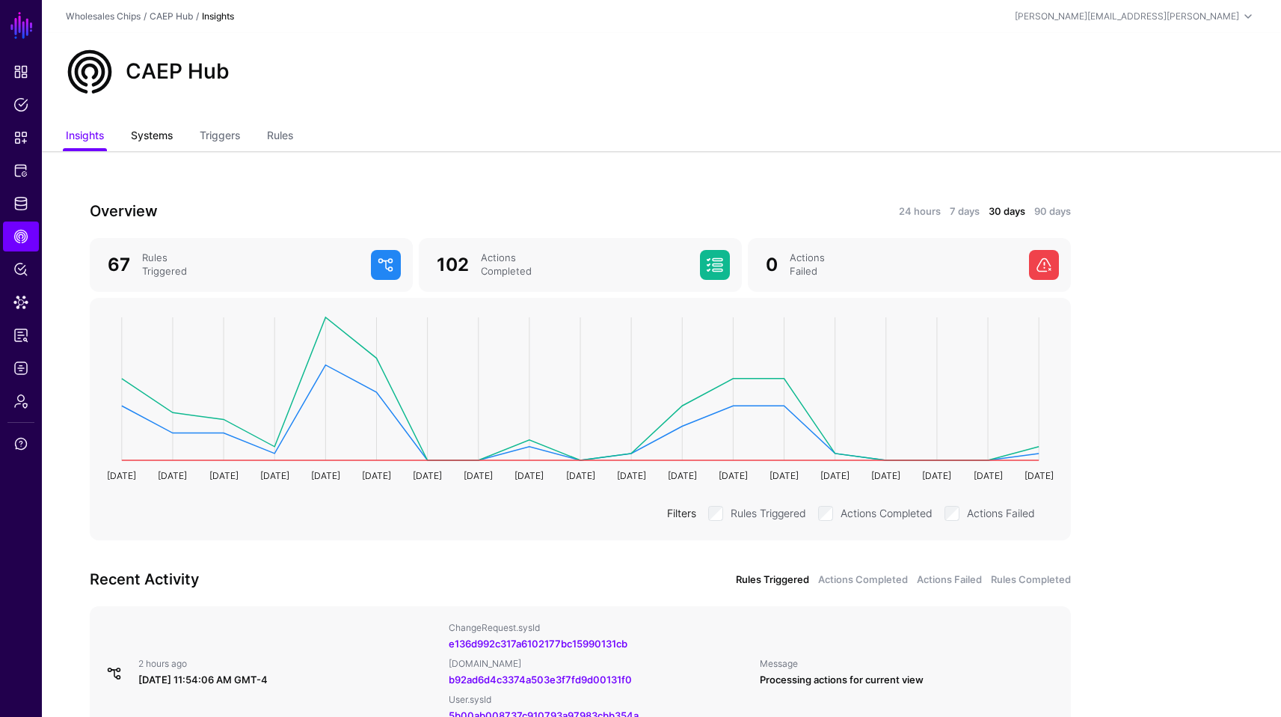
click at [151, 133] on link "Systems" at bounding box center [152, 137] width 42 height 28
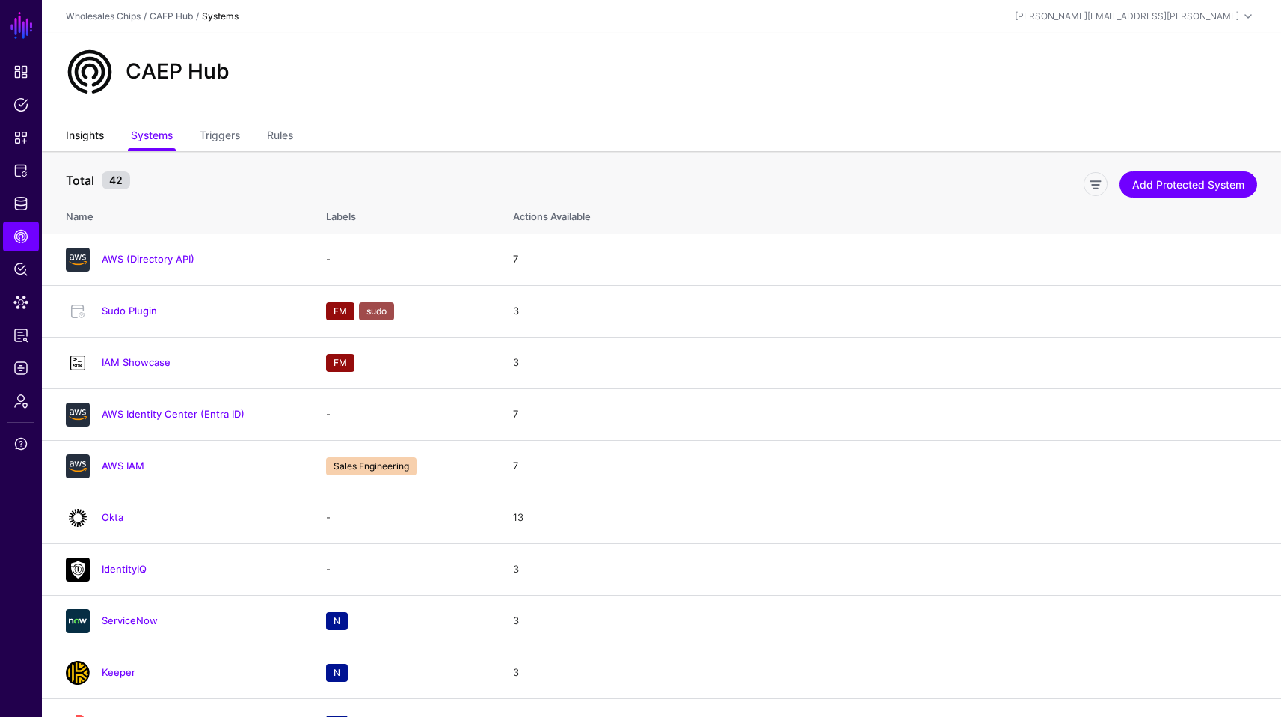
click at [102, 136] on link "Insights" at bounding box center [85, 137] width 38 height 28
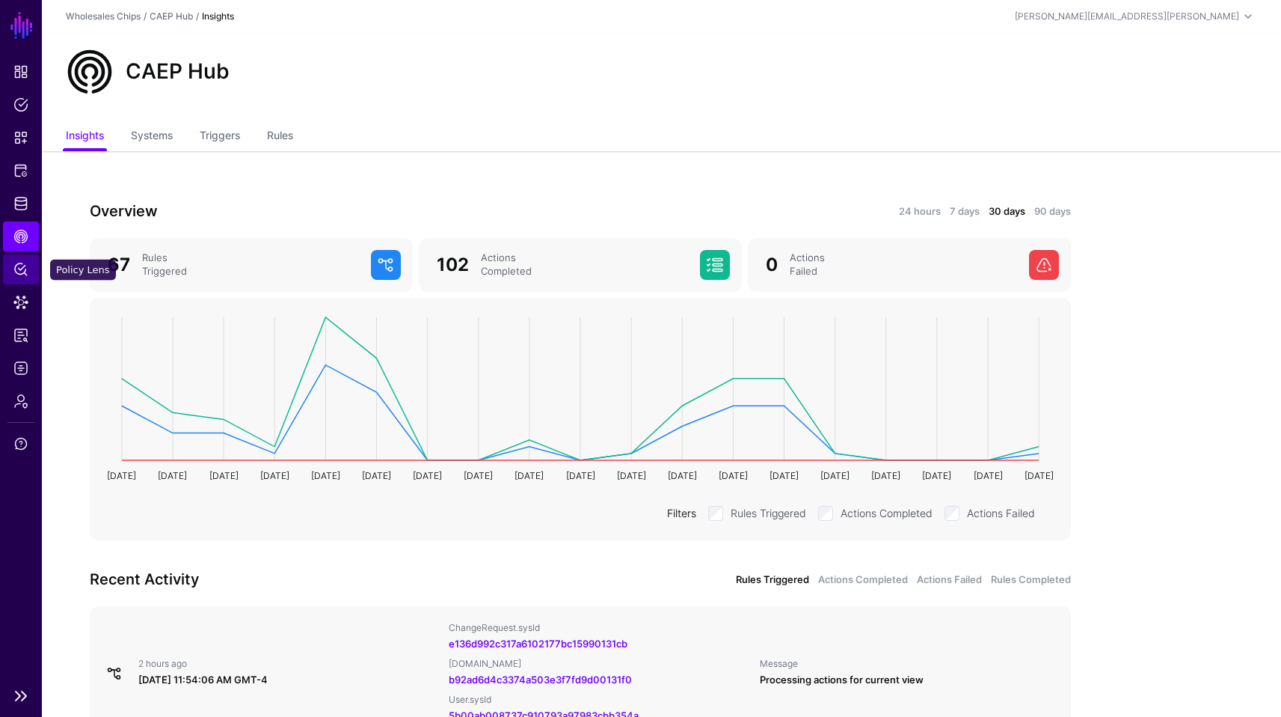
click at [22, 274] on span "Policy Lens" at bounding box center [20, 269] width 15 height 15
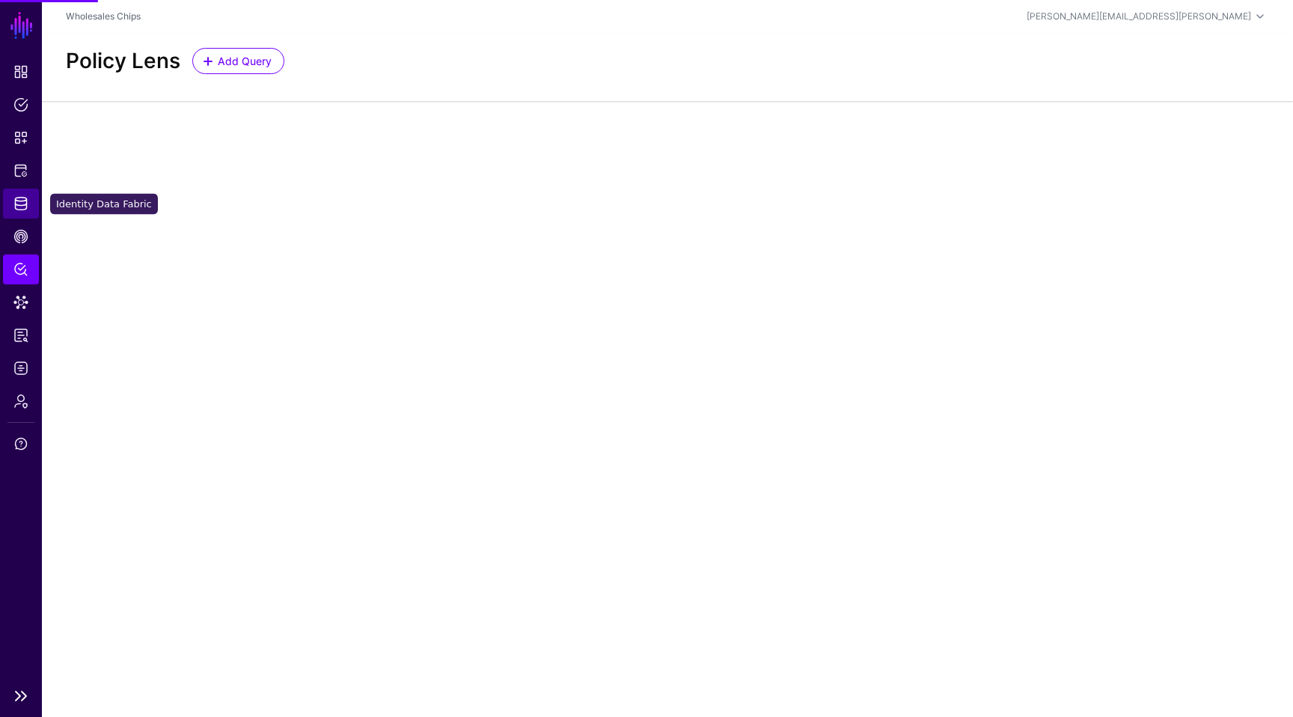
click at [19, 204] on span "Identity Data Fabric" at bounding box center [20, 203] width 15 height 15
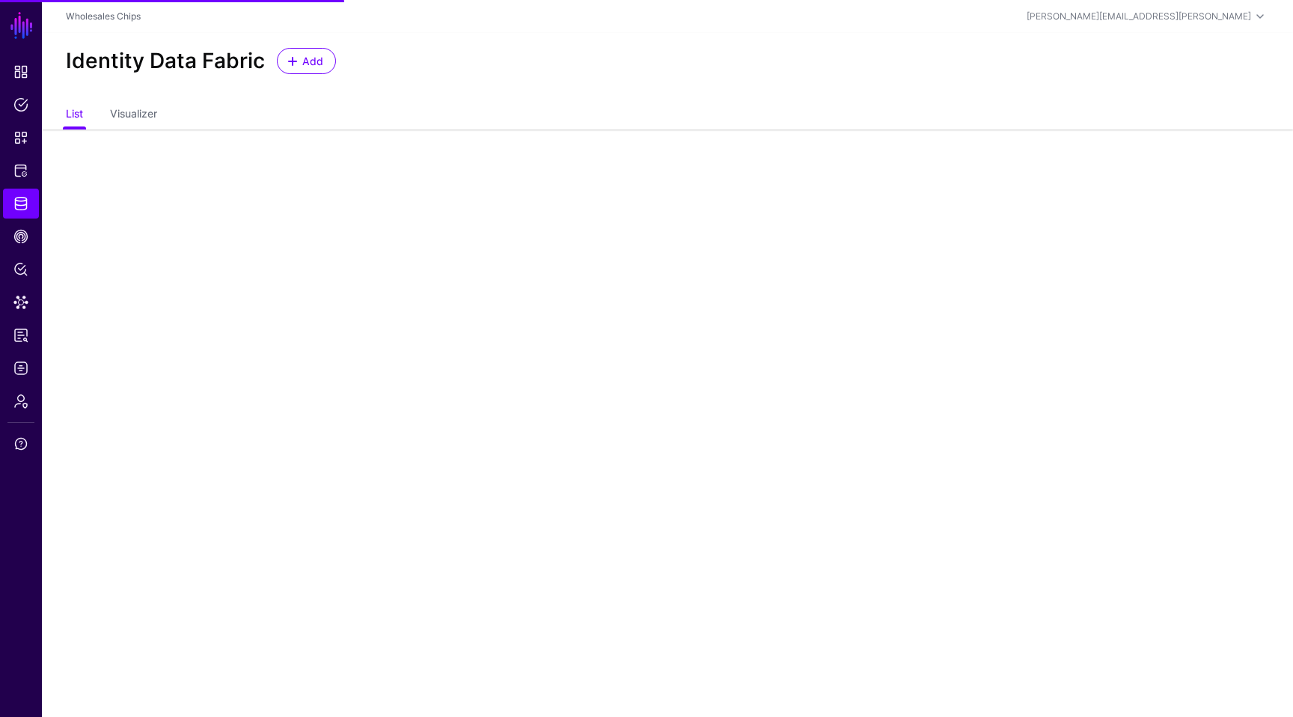
click at [497, 97] on div "Identity Data Fabric Add" at bounding box center [667, 67] width 1251 height 68
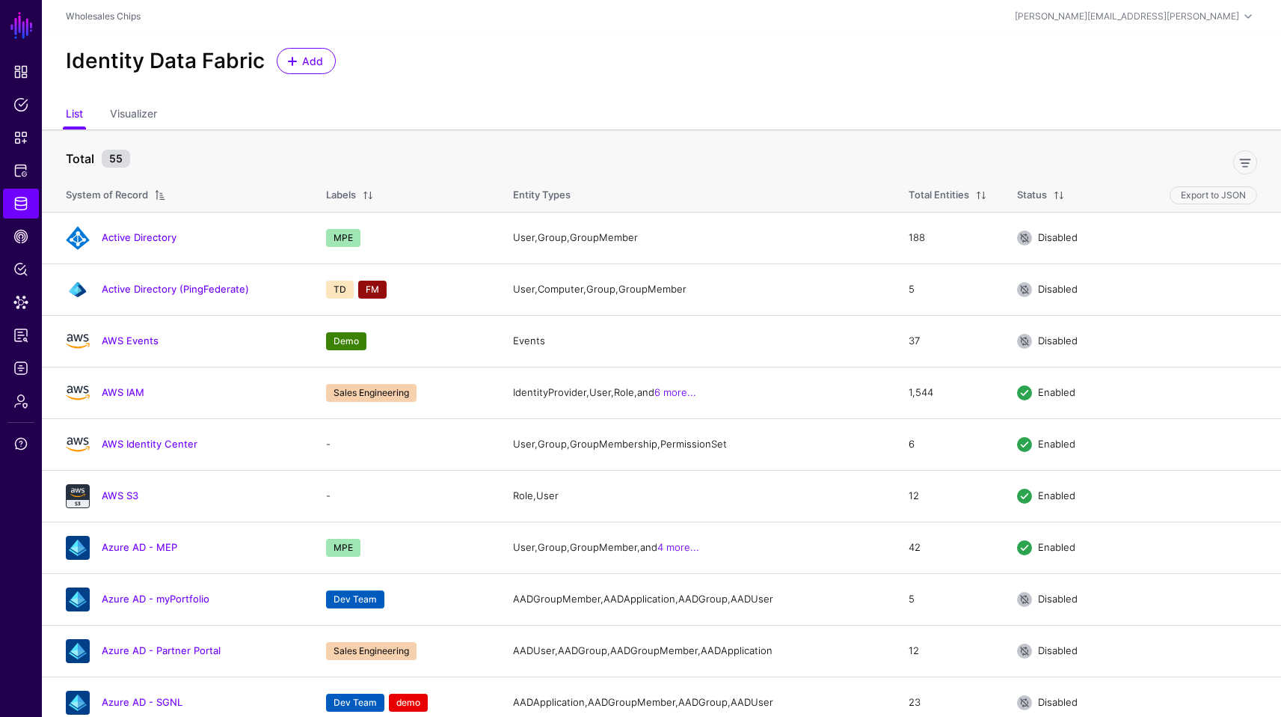
scroll to position [579, 0]
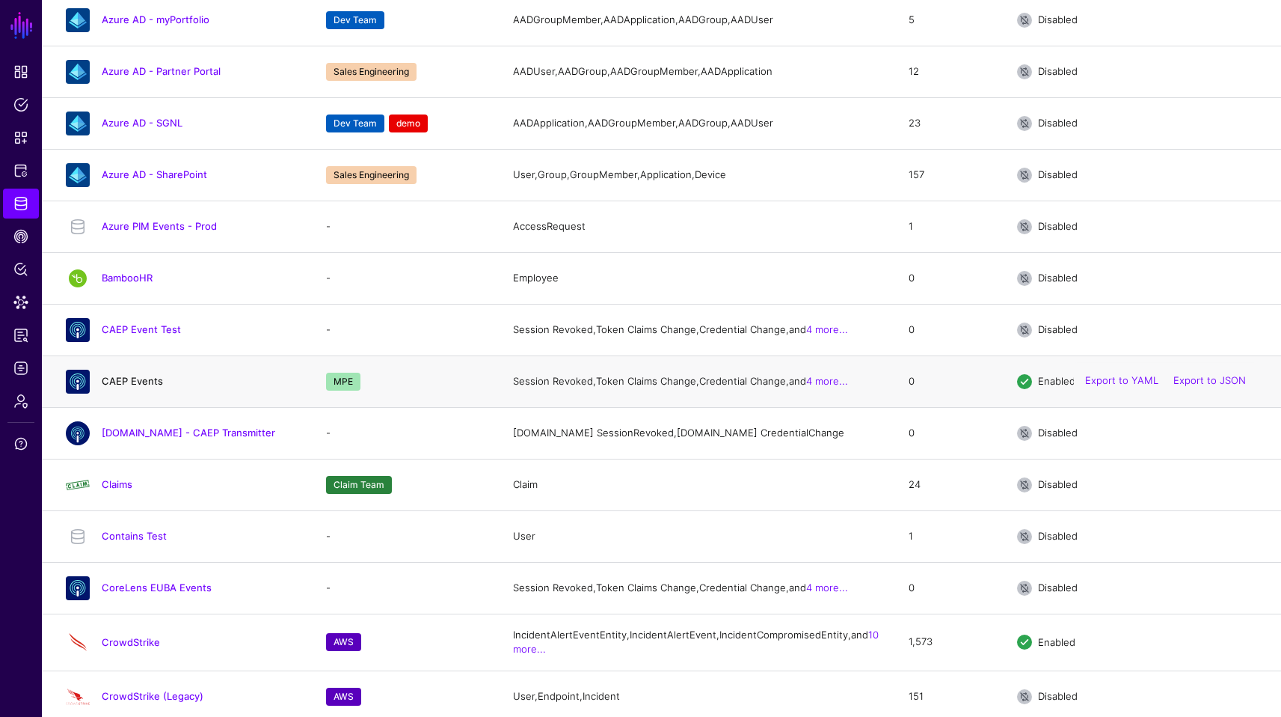
click at [141, 387] on link "CAEP Events" at bounding box center [132, 381] width 61 height 12
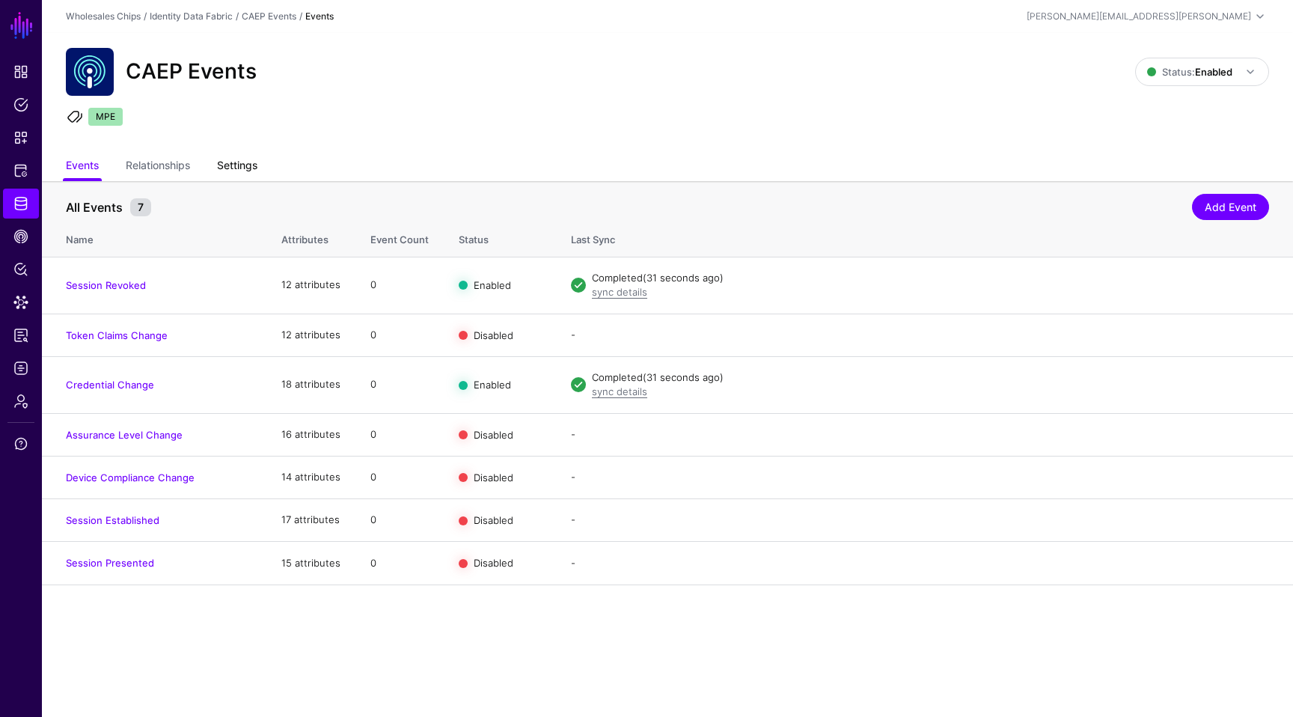
click at [233, 171] on link "Settings" at bounding box center [237, 167] width 40 height 28
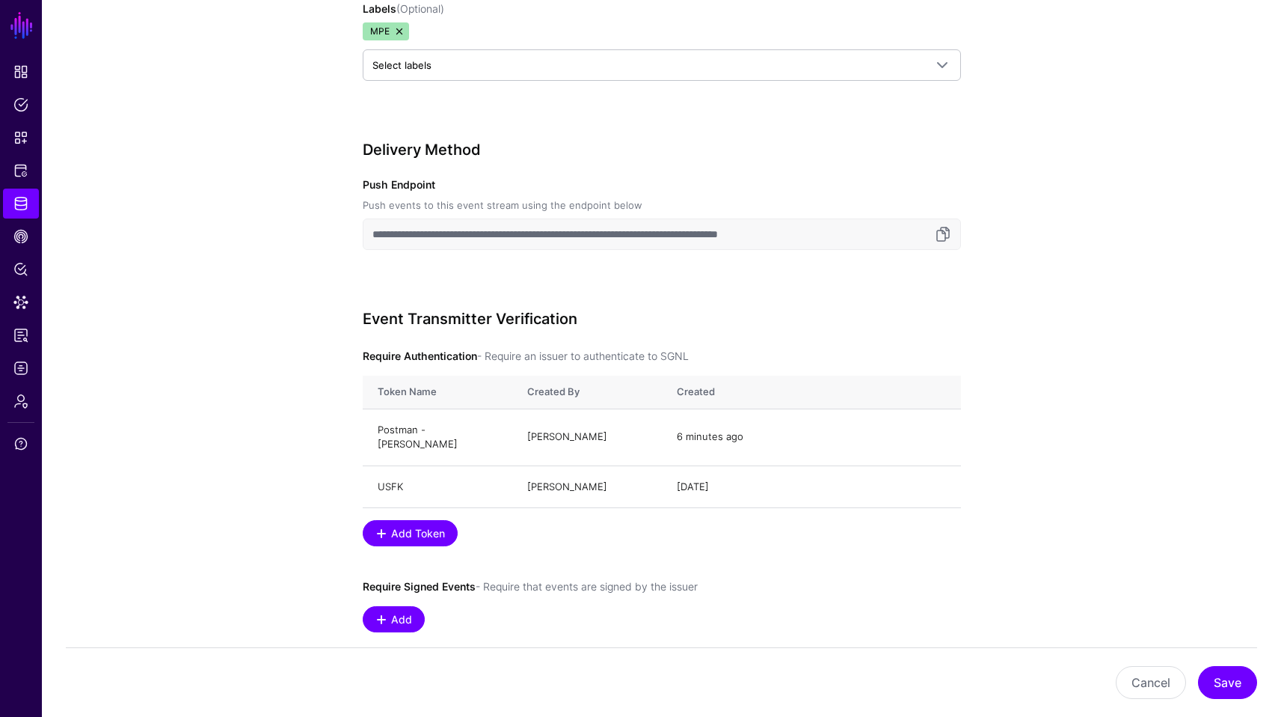
scroll to position [644, 0]
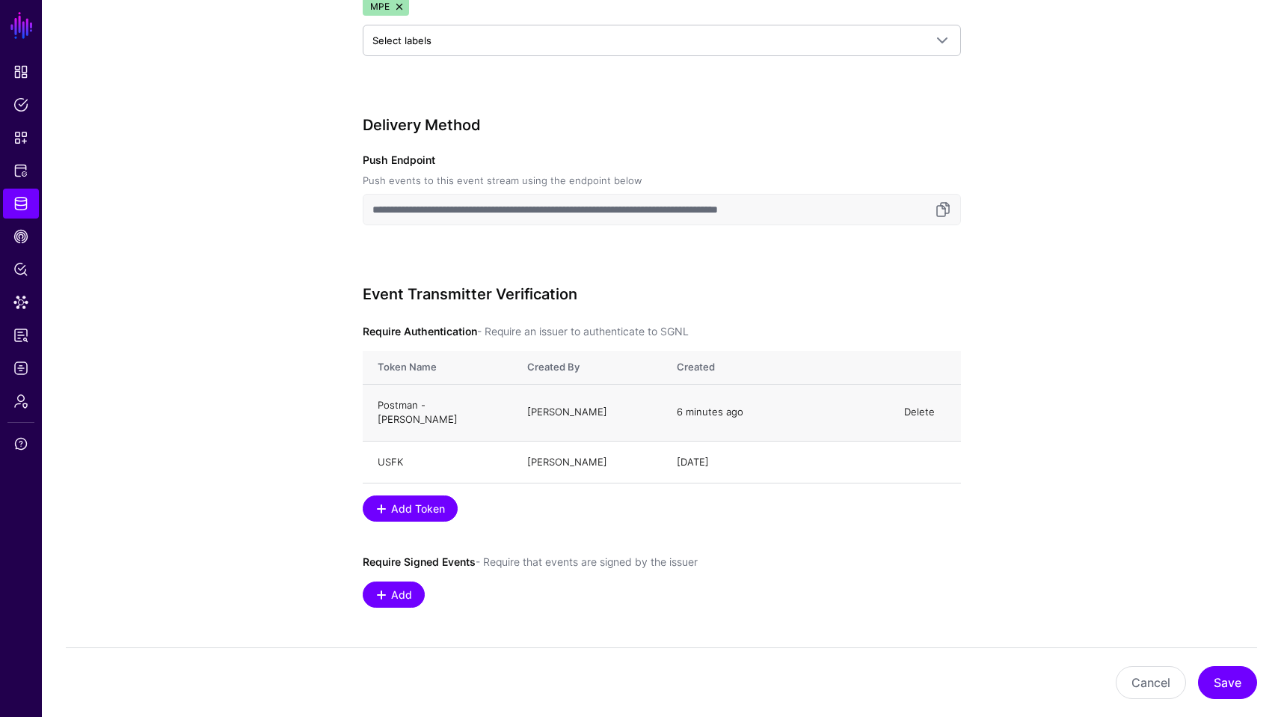
click at [917, 405] on link "Delete" at bounding box center [919, 411] width 31 height 12
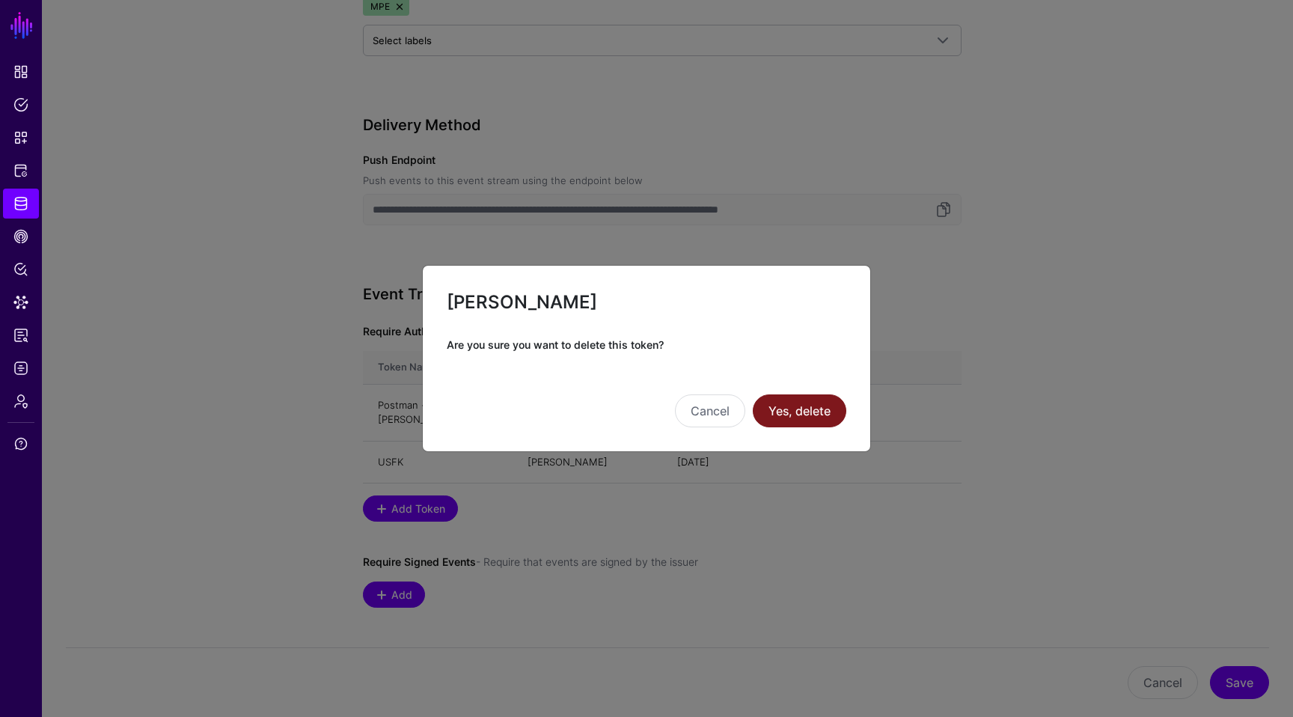
click at [786, 417] on button "Yes, delete" at bounding box center [800, 410] width 94 height 33
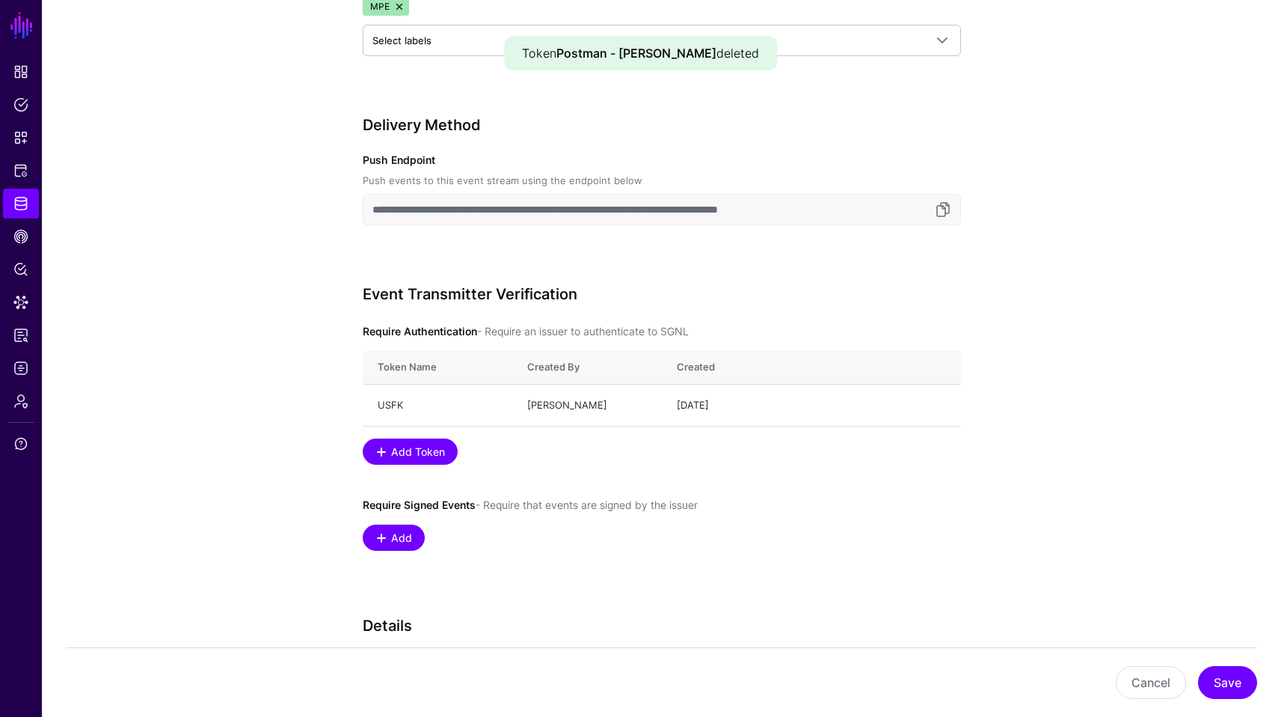
click at [431, 467] on div "Require Authentication - Require an issuer to authenticate to SGNL Token Name C…" at bounding box center [662, 436] width 598 height 230
click at [429, 456] on span "Add Token" at bounding box center [418, 452] width 58 height 16
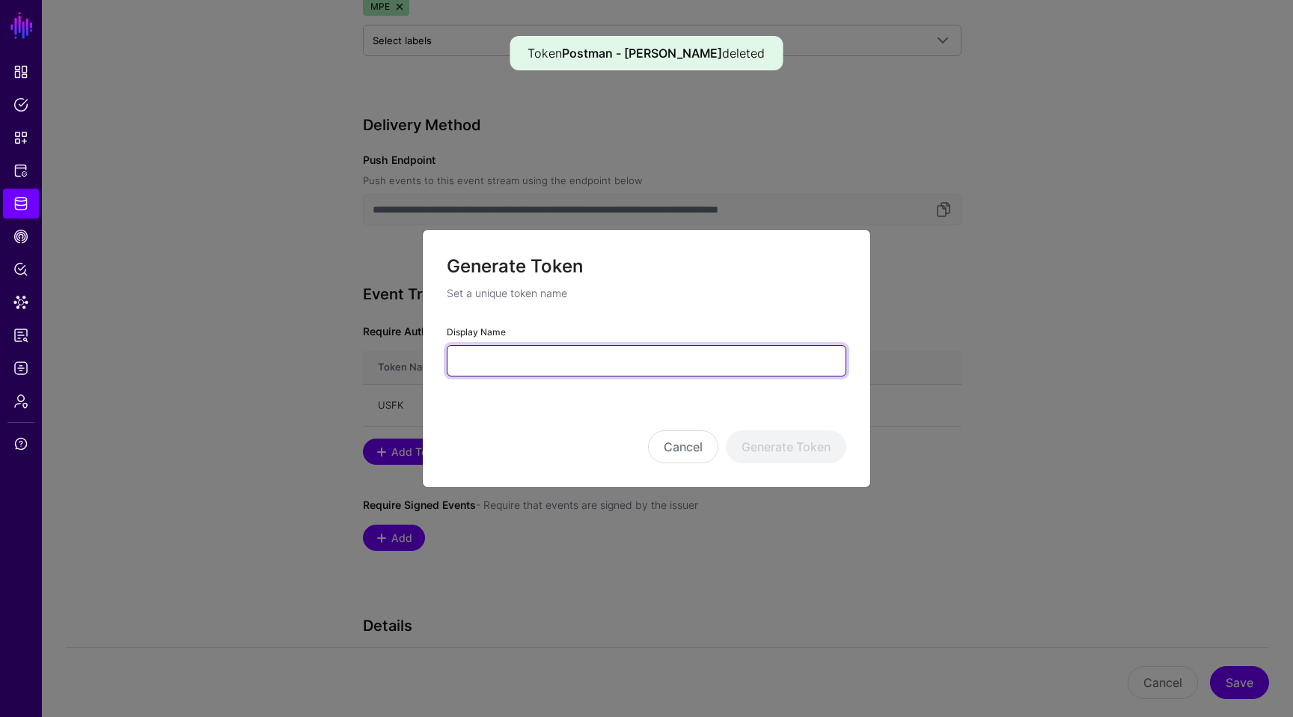
click at [530, 351] on input "Display Name" at bounding box center [646, 360] width 399 height 31
type input "**********"
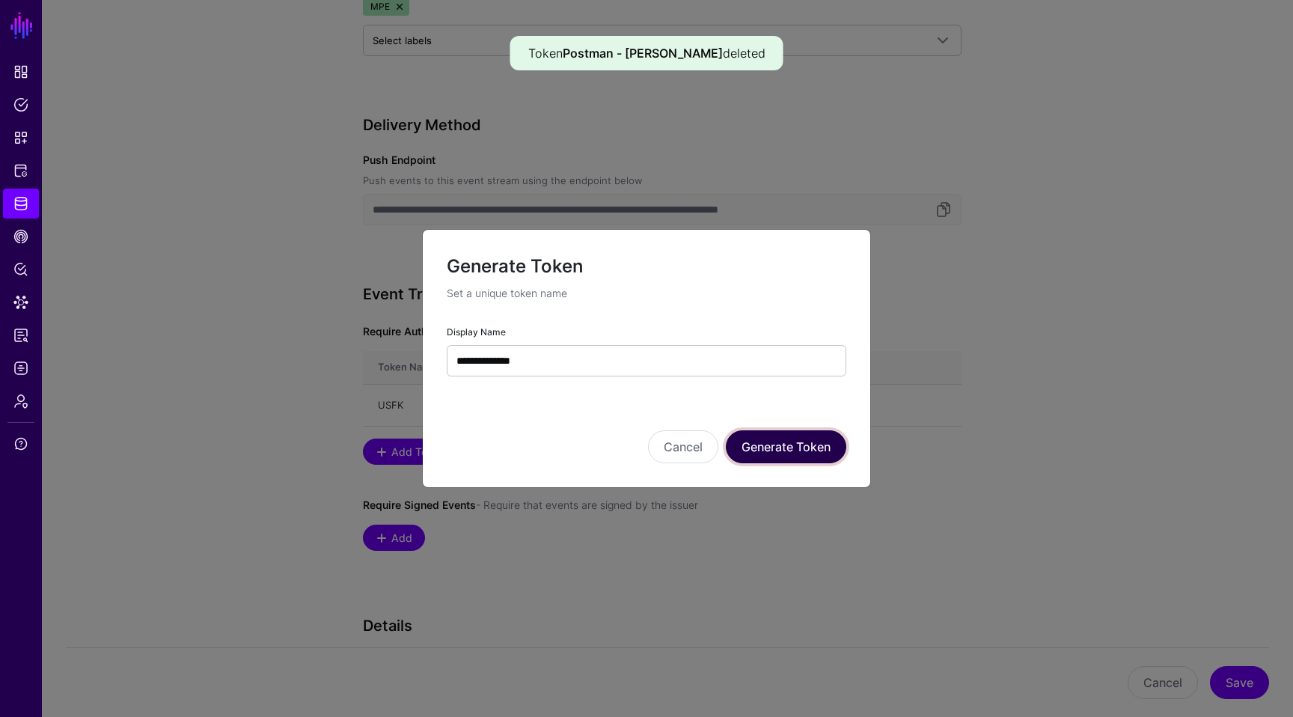
click at [801, 447] on button "Generate Token" at bounding box center [786, 446] width 120 height 33
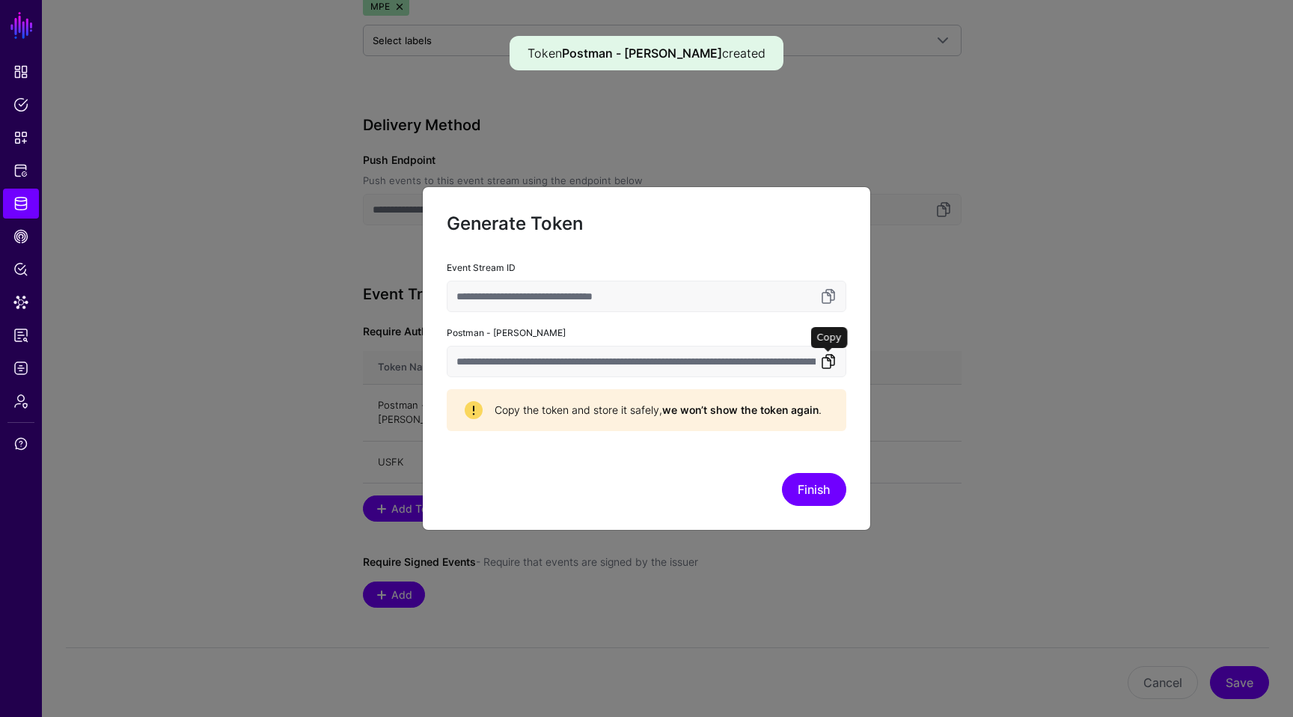
click at [828, 364] on link at bounding box center [828, 361] width 18 height 18
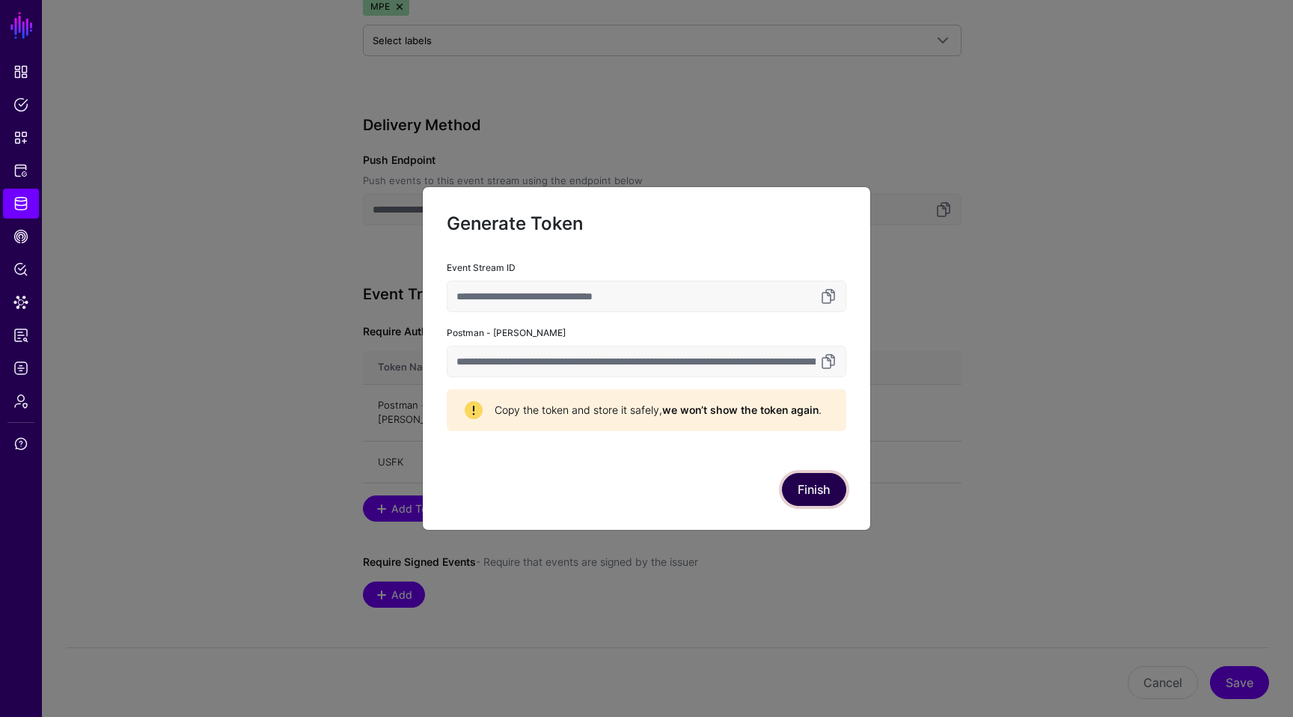
click at [838, 495] on button "Finish" at bounding box center [814, 489] width 64 height 33
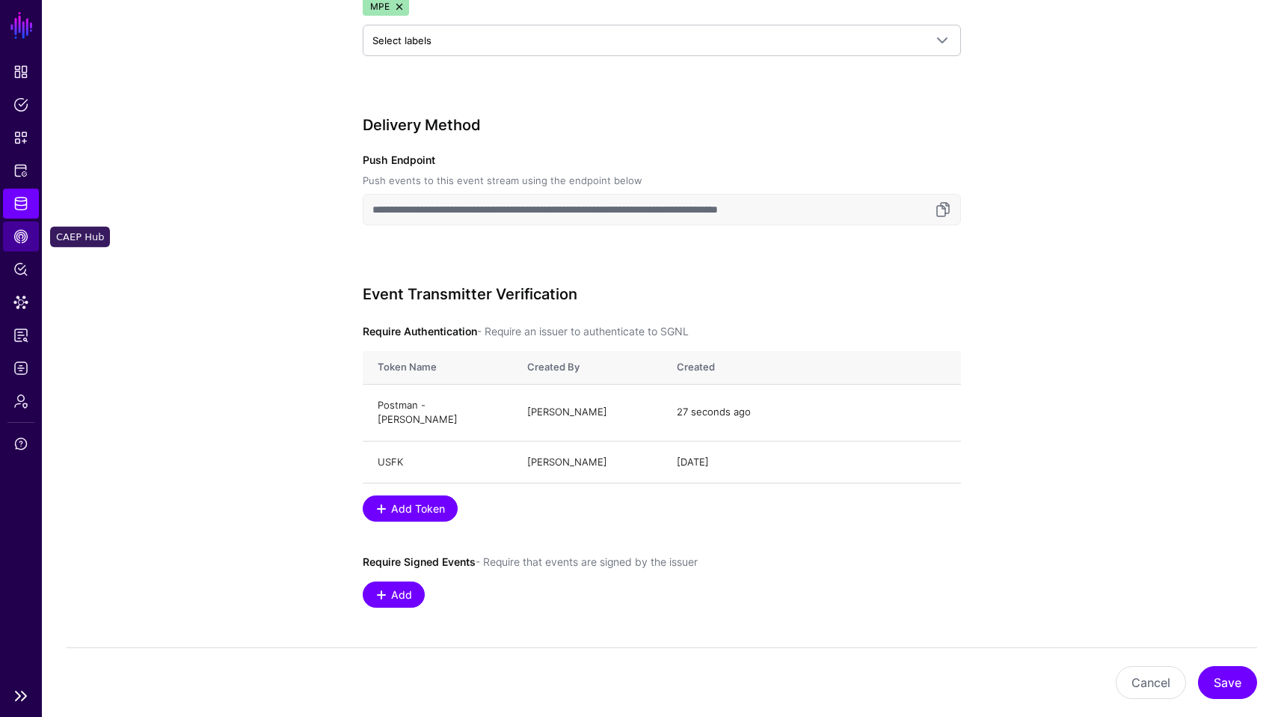
click at [33, 238] on link "CAEP Hub" at bounding box center [21, 236] width 36 height 30
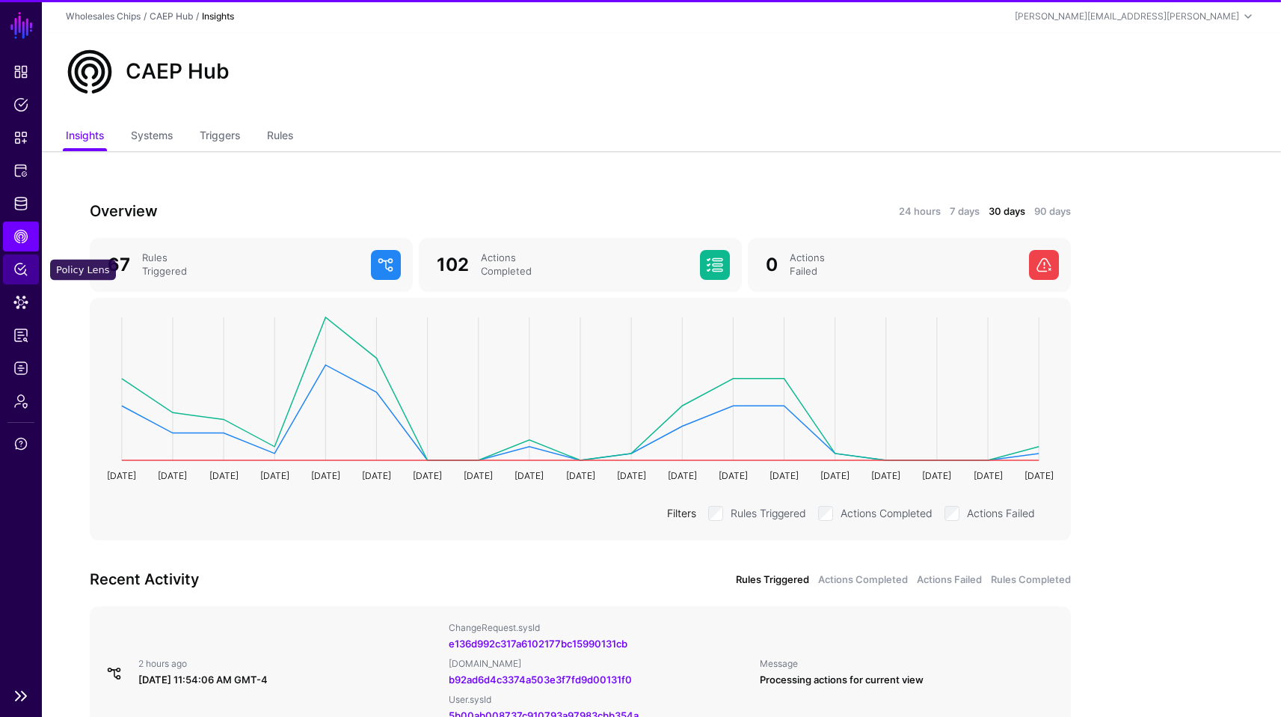
click at [20, 275] on span "Policy Lens" at bounding box center [20, 269] width 15 height 15
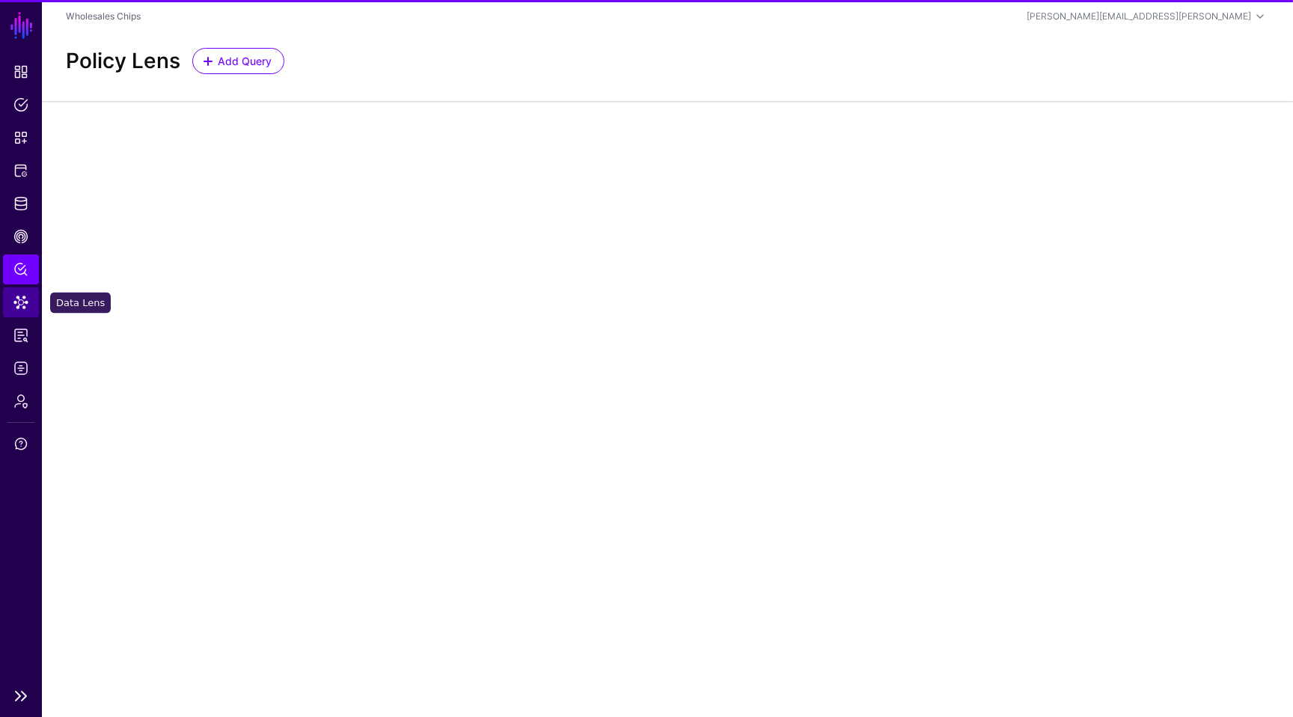
click at [19, 308] on span "Data Lens" at bounding box center [20, 302] width 15 height 15
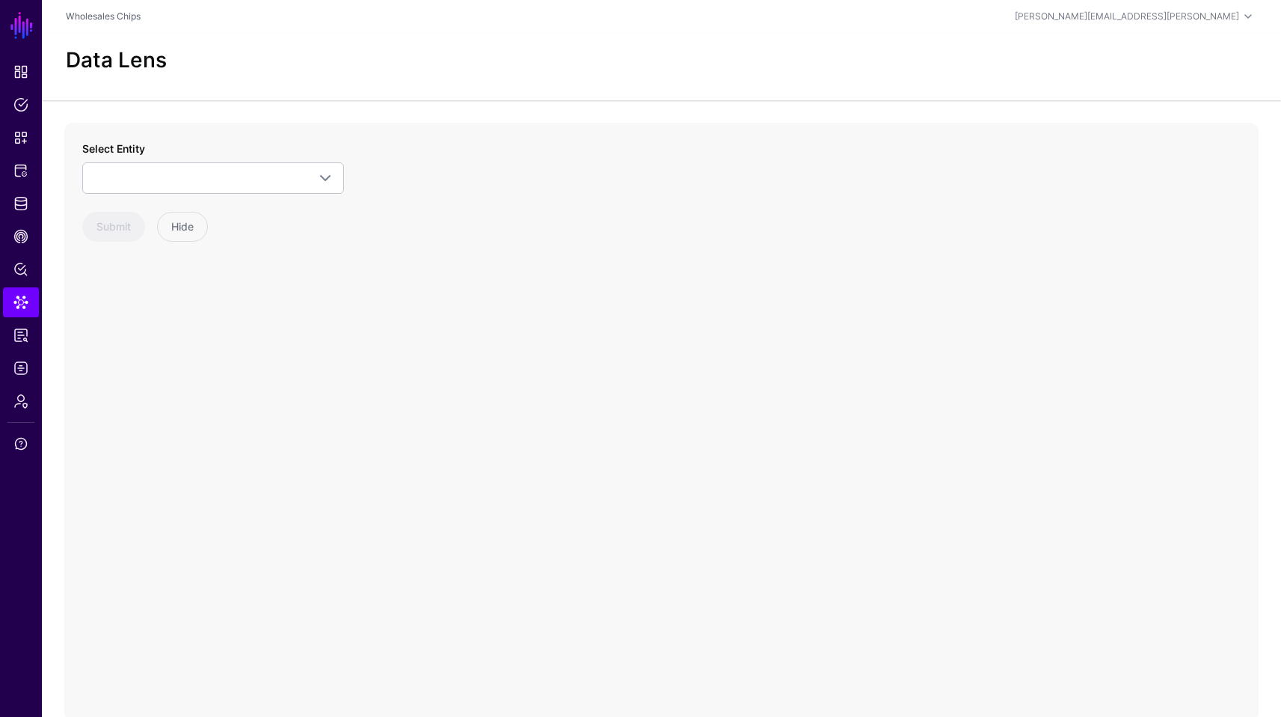
click at [163, 153] on div "Select Entity Linux Host (Sudo Plugin) Host Information PAM Configuration Sudoe…" at bounding box center [213, 167] width 262 height 53
click at [159, 182] on span at bounding box center [213, 178] width 242 height 18
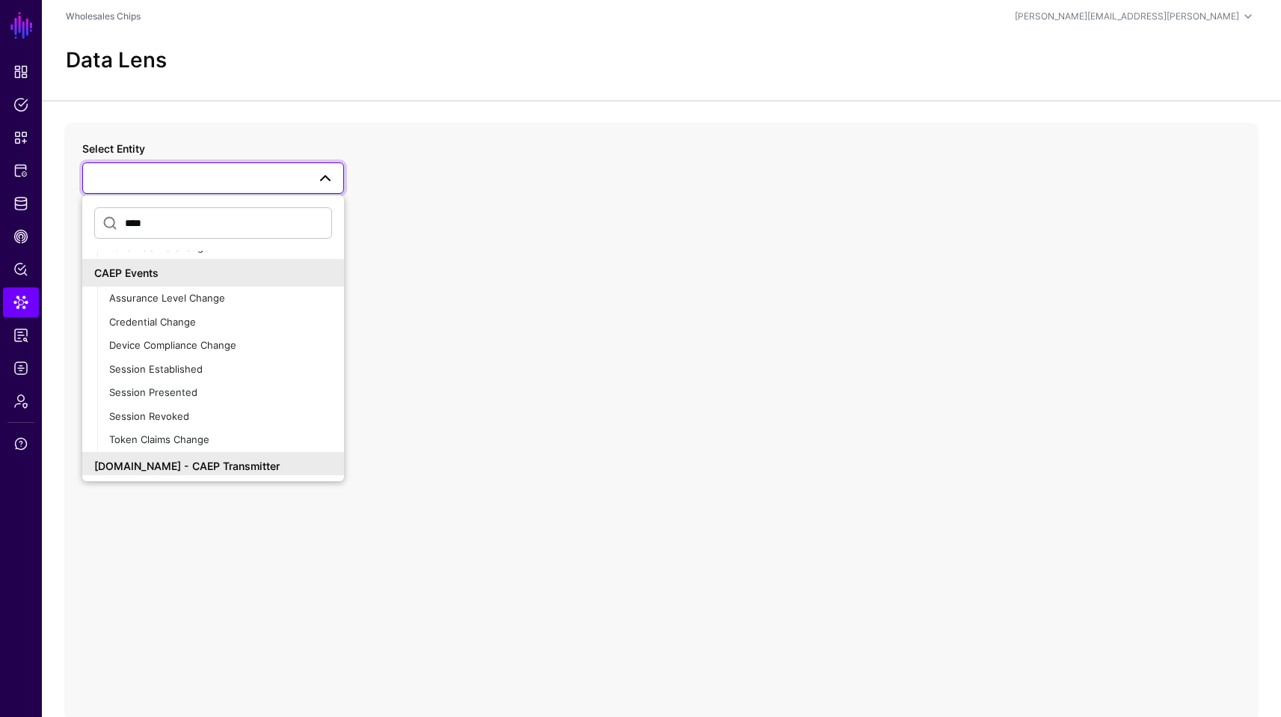
scroll to position [197, 0]
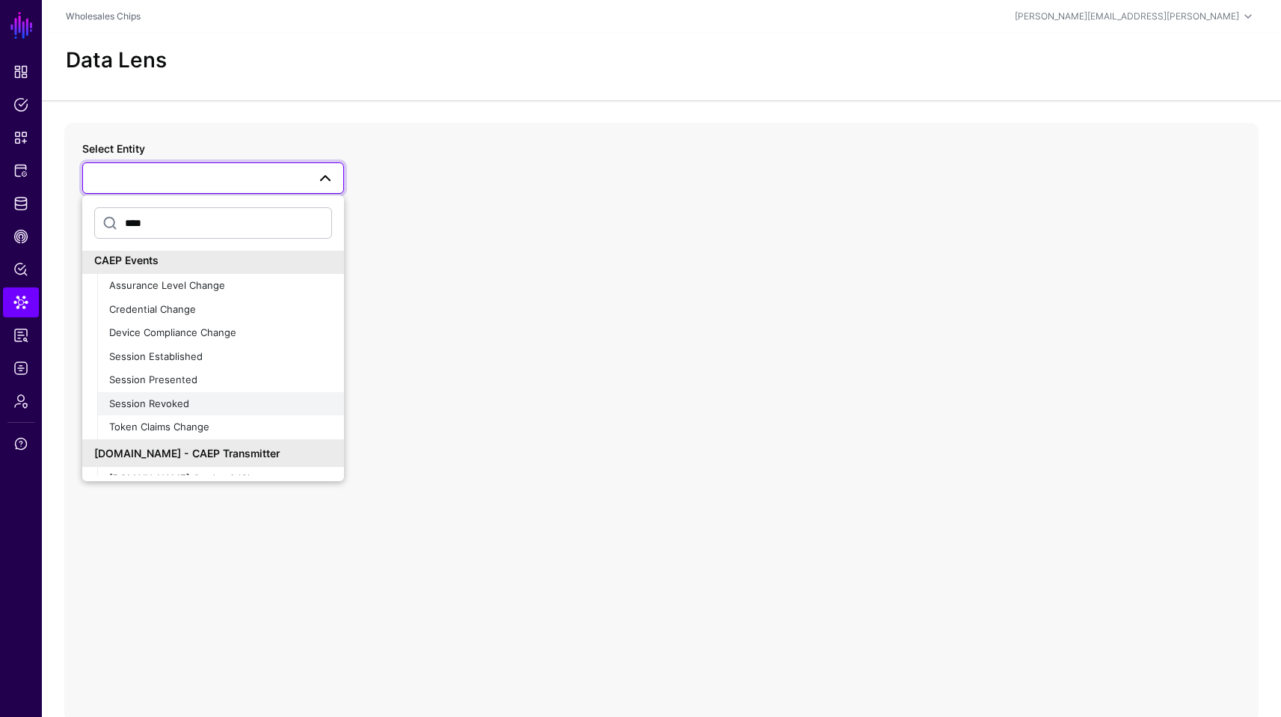
type input "****"
click at [188, 398] on div "Session Revoked" at bounding box center [220, 403] width 223 height 15
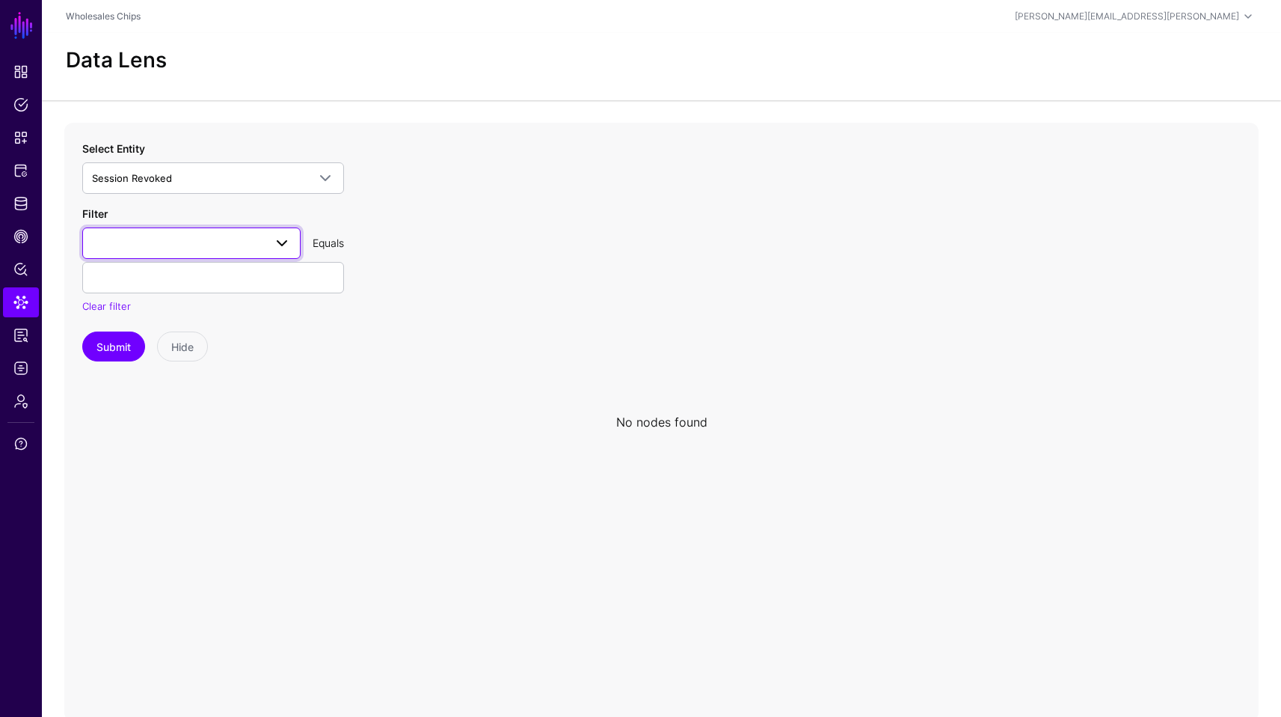
click at [204, 244] on span at bounding box center [191, 243] width 199 height 18
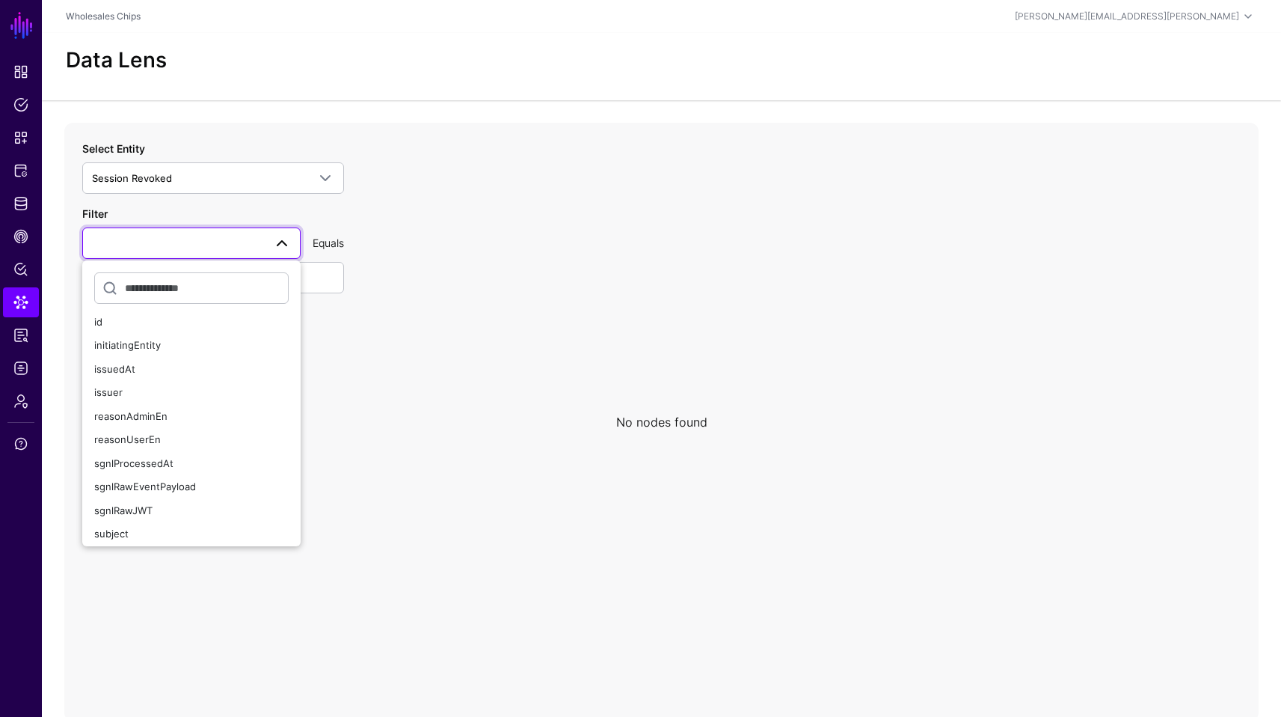
scroll to position [58, 0]
click at [201, 532] on div "subject" at bounding box center [191, 528] width 195 height 15
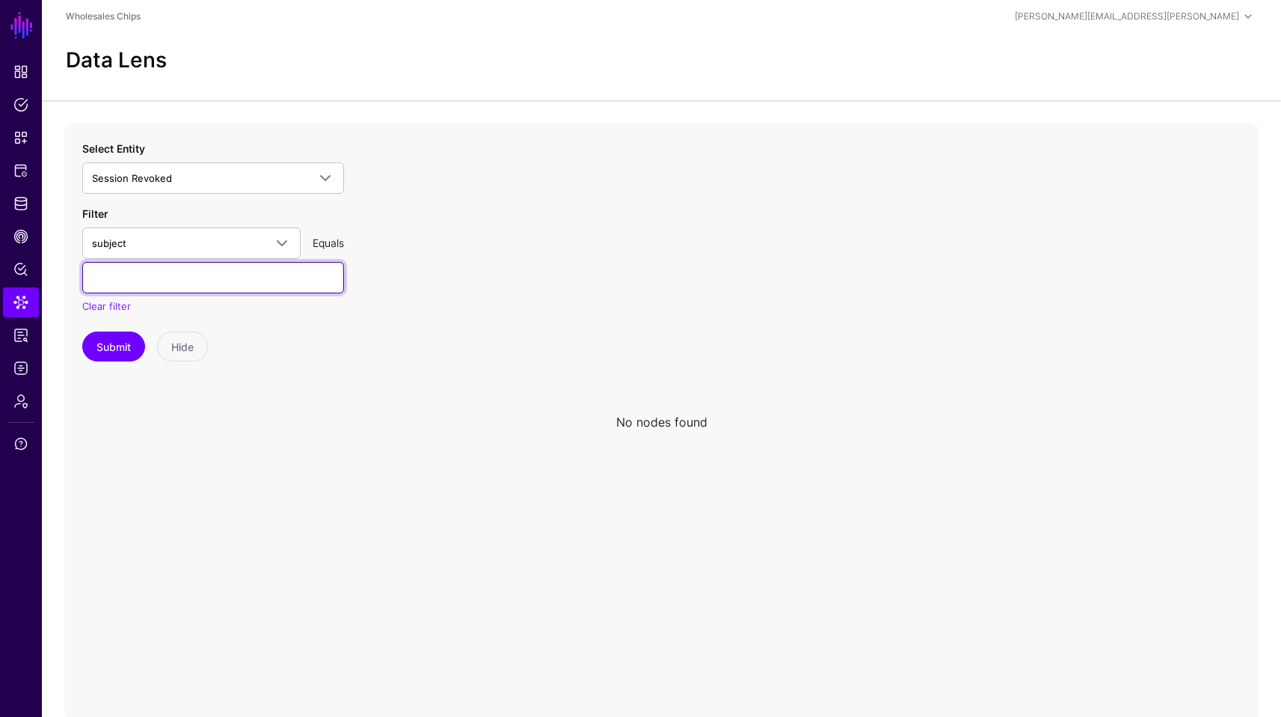
click at [190, 287] on input "text" at bounding box center [213, 277] width 262 height 31
type input "**********"
click at [118, 348] on button "Submit" at bounding box center [113, 346] width 63 height 30
click at [114, 353] on button "Submit" at bounding box center [113, 346] width 63 height 30
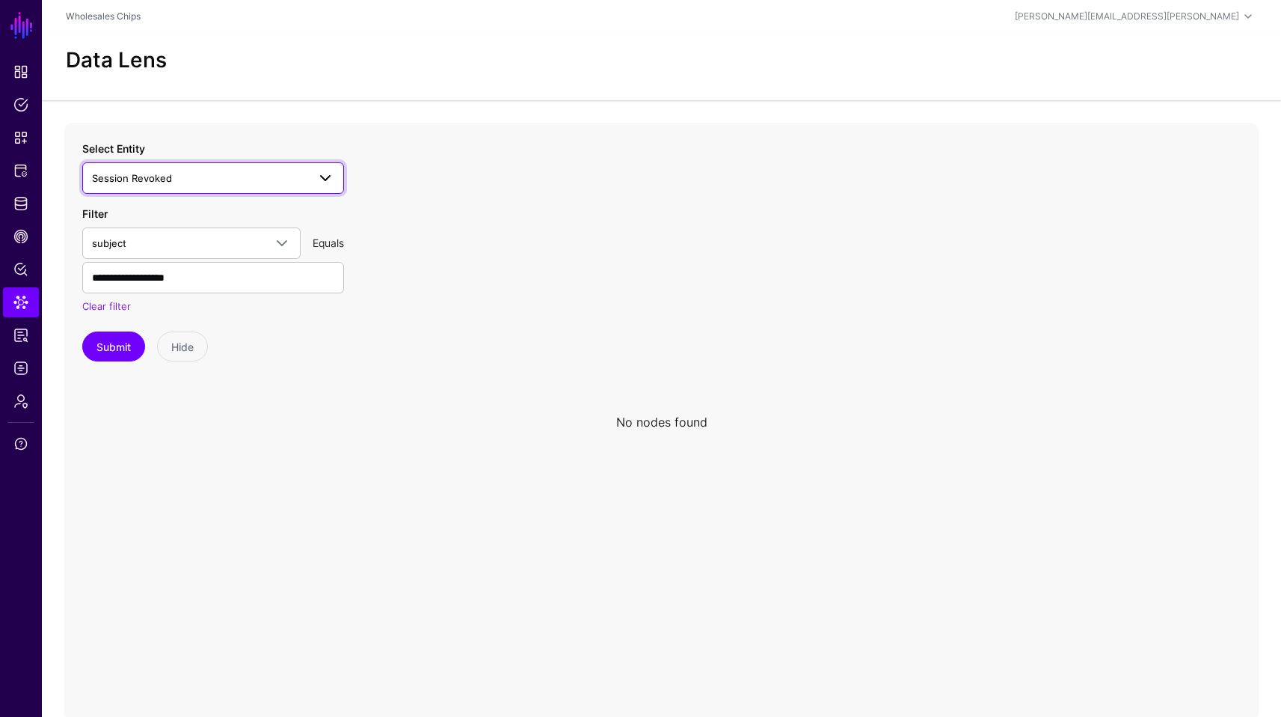
click at [337, 175] on link "Session Revoked" at bounding box center [213, 177] width 262 height 31
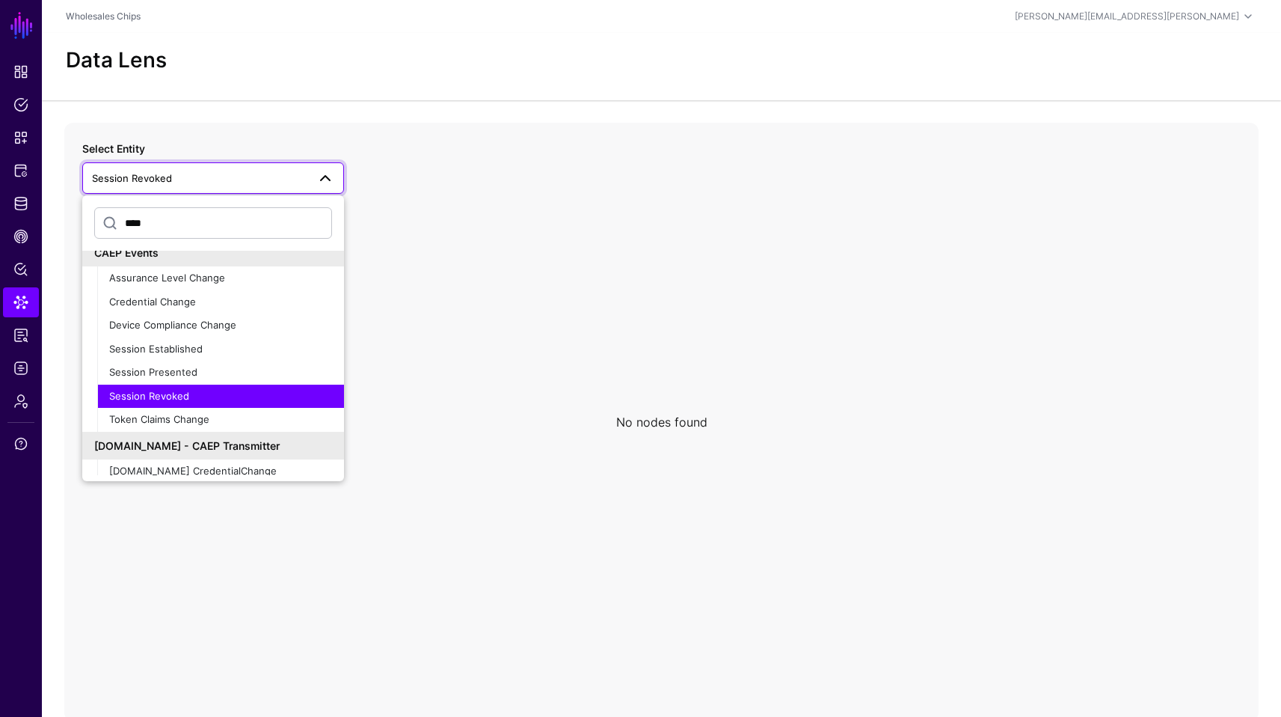
scroll to position [236, 0]
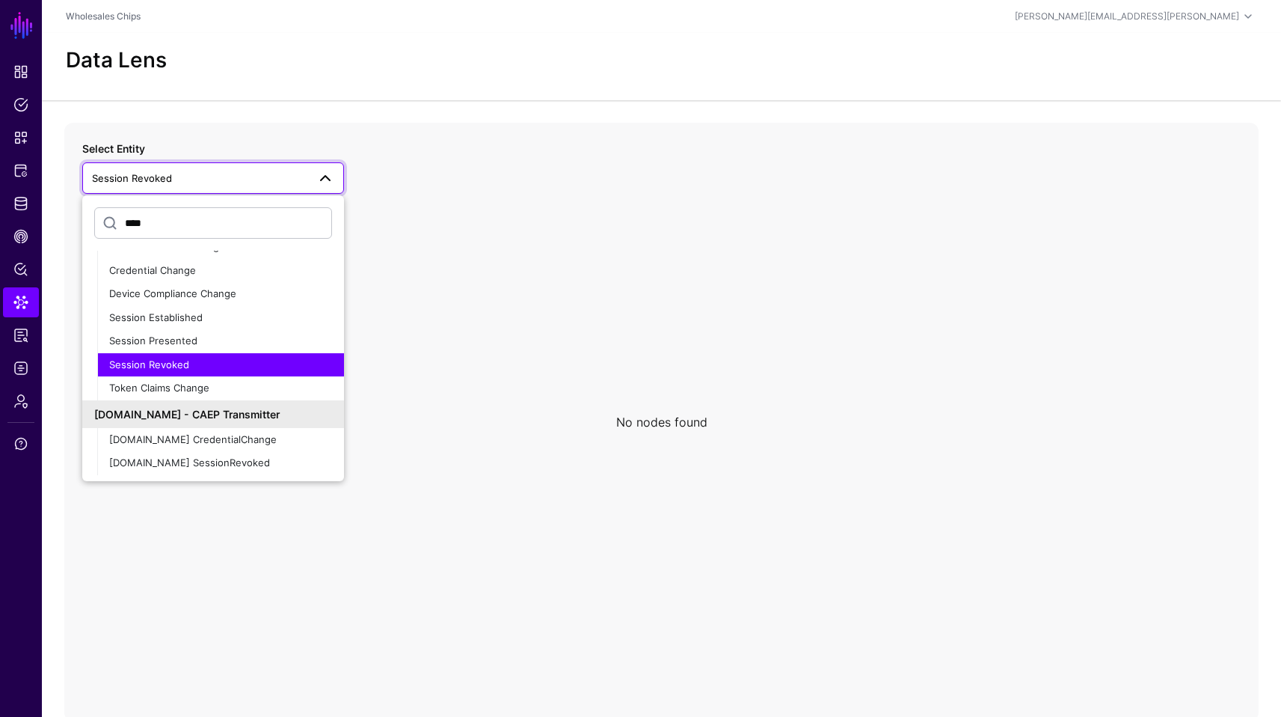
click at [200, 362] on div "Session Revoked" at bounding box center [220, 365] width 223 height 15
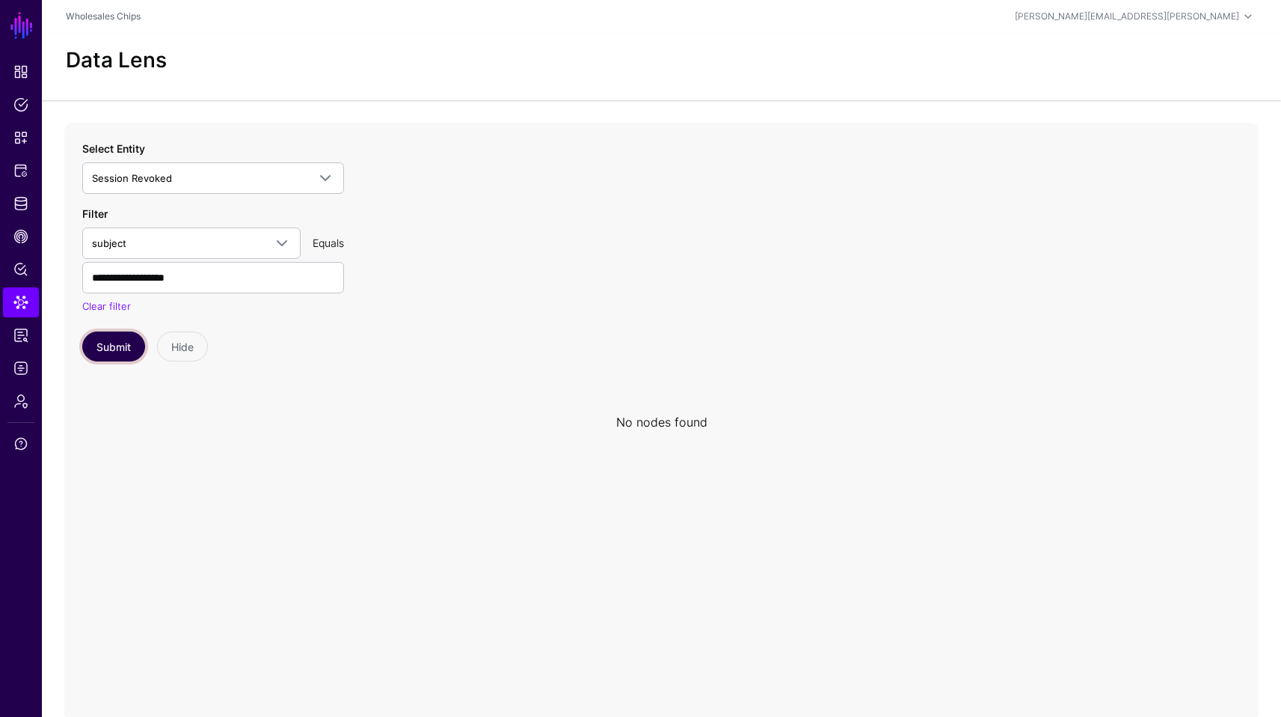
click at [120, 346] on button "Submit" at bounding box center [113, 346] width 63 height 30
click at [671, 414] on circle at bounding box center [667, 422] width 18 height 18
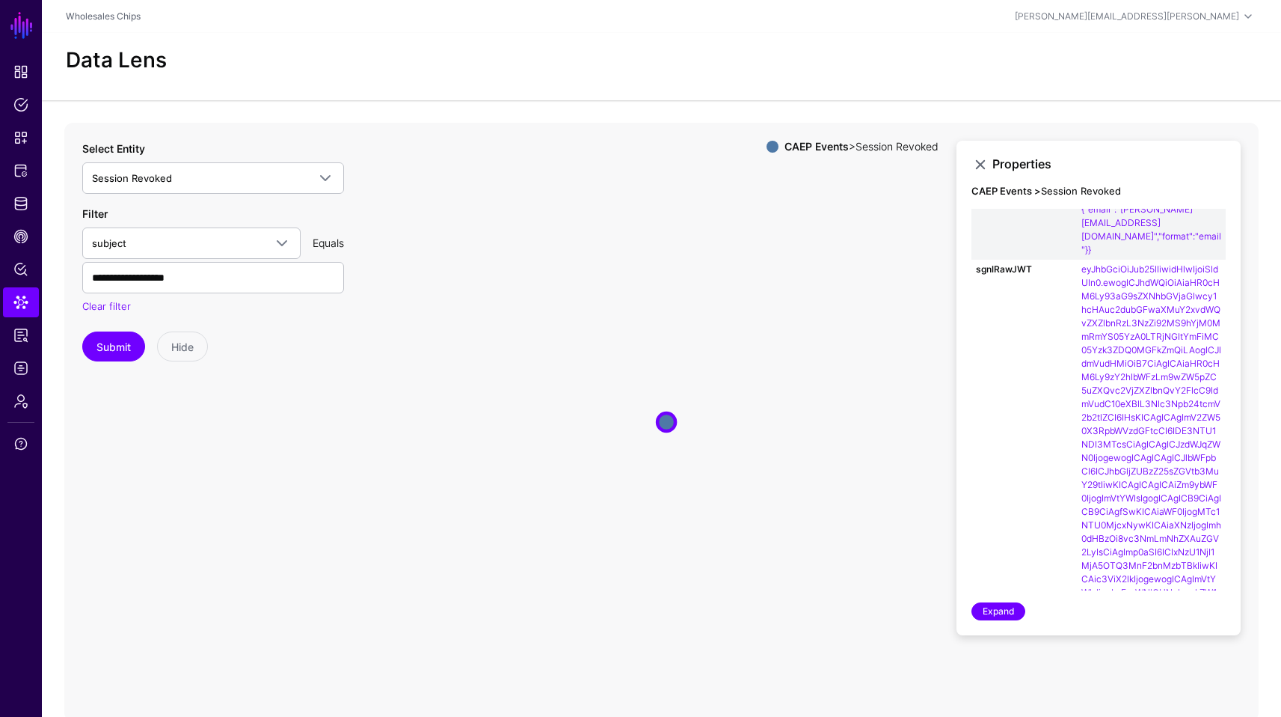
scroll to position [467, 0]
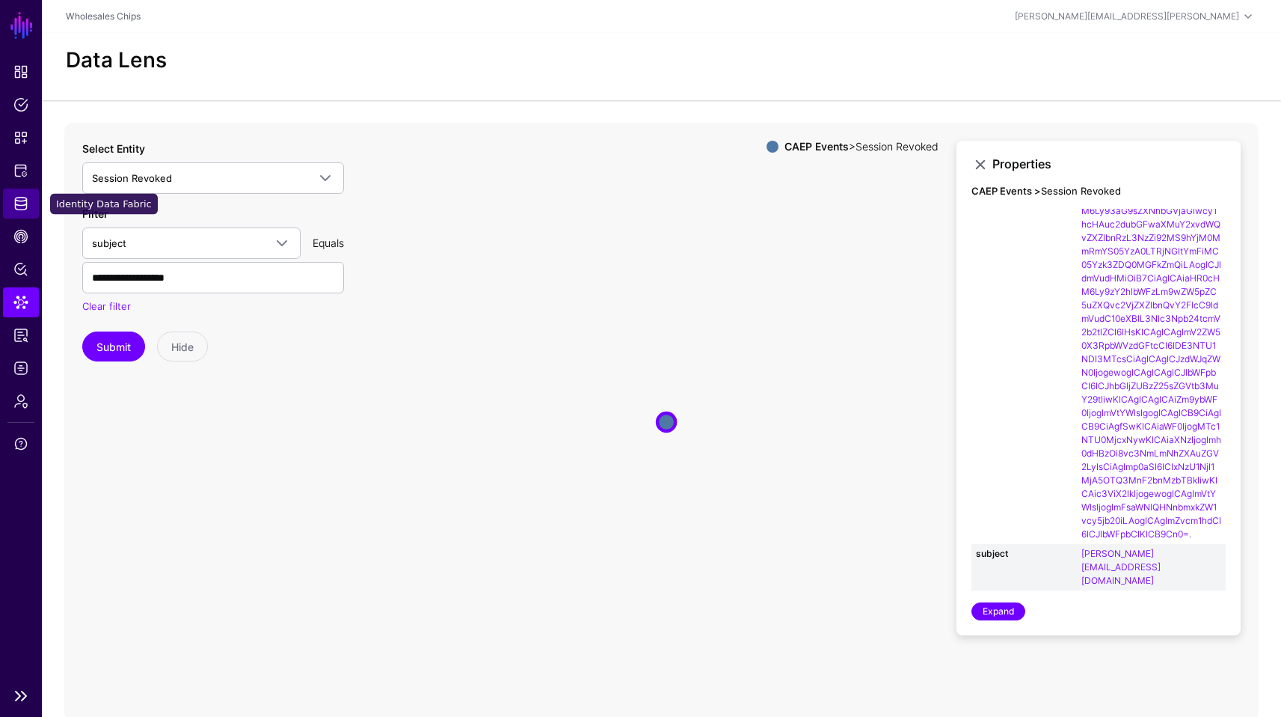
click at [24, 197] on span "Identity Data Fabric" at bounding box center [20, 203] width 15 height 15
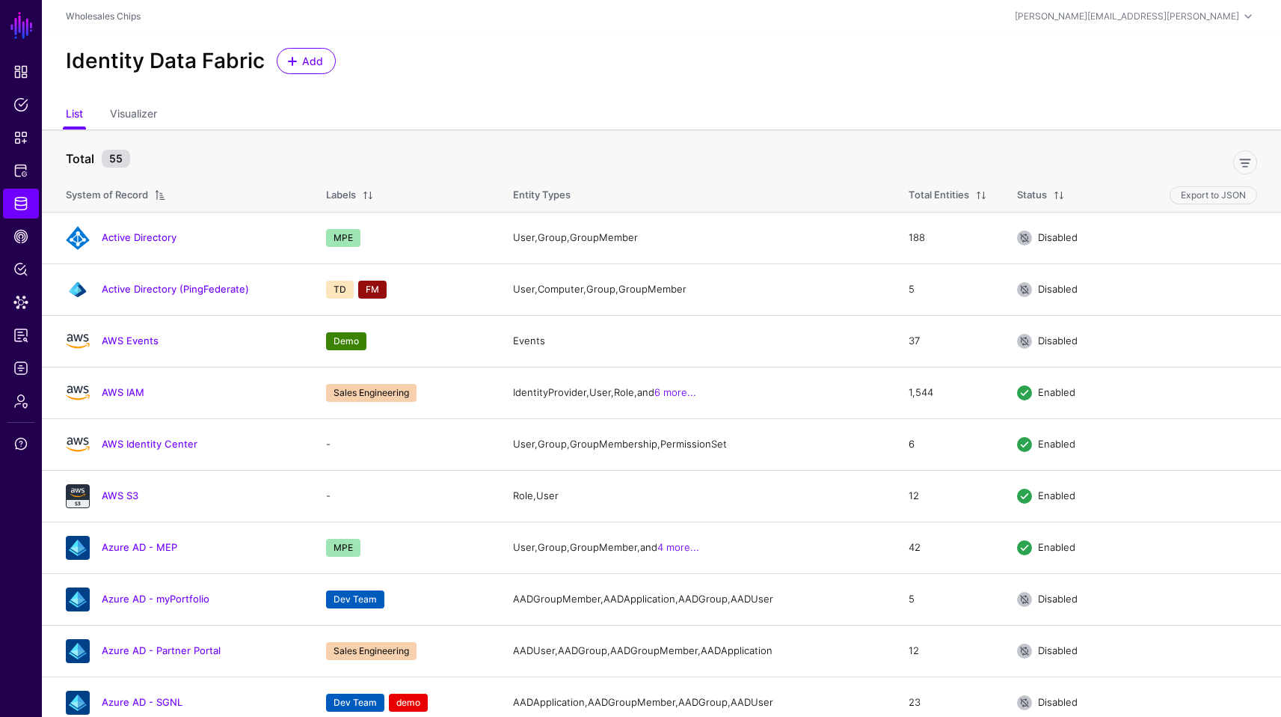
click at [534, 98] on div "Identity Data Fabric Add" at bounding box center [662, 67] width 1240 height 68
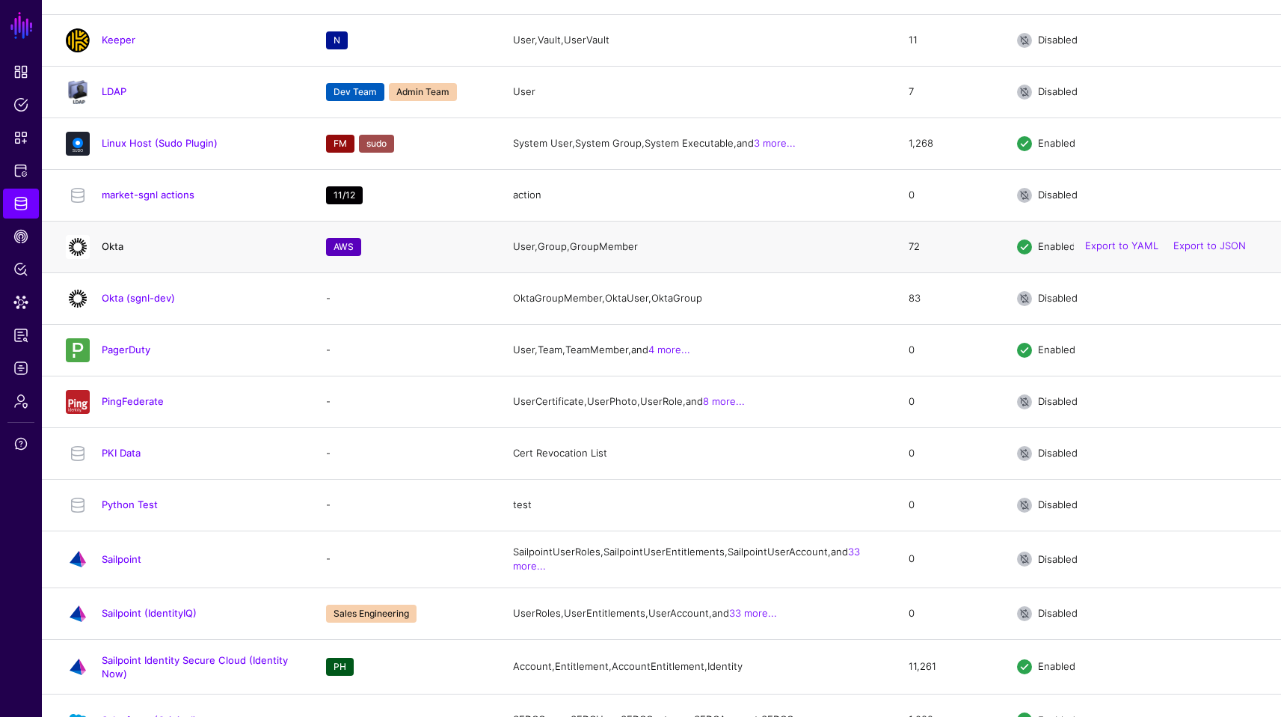
click at [117, 252] on link "Okta" at bounding box center [113, 246] width 22 height 12
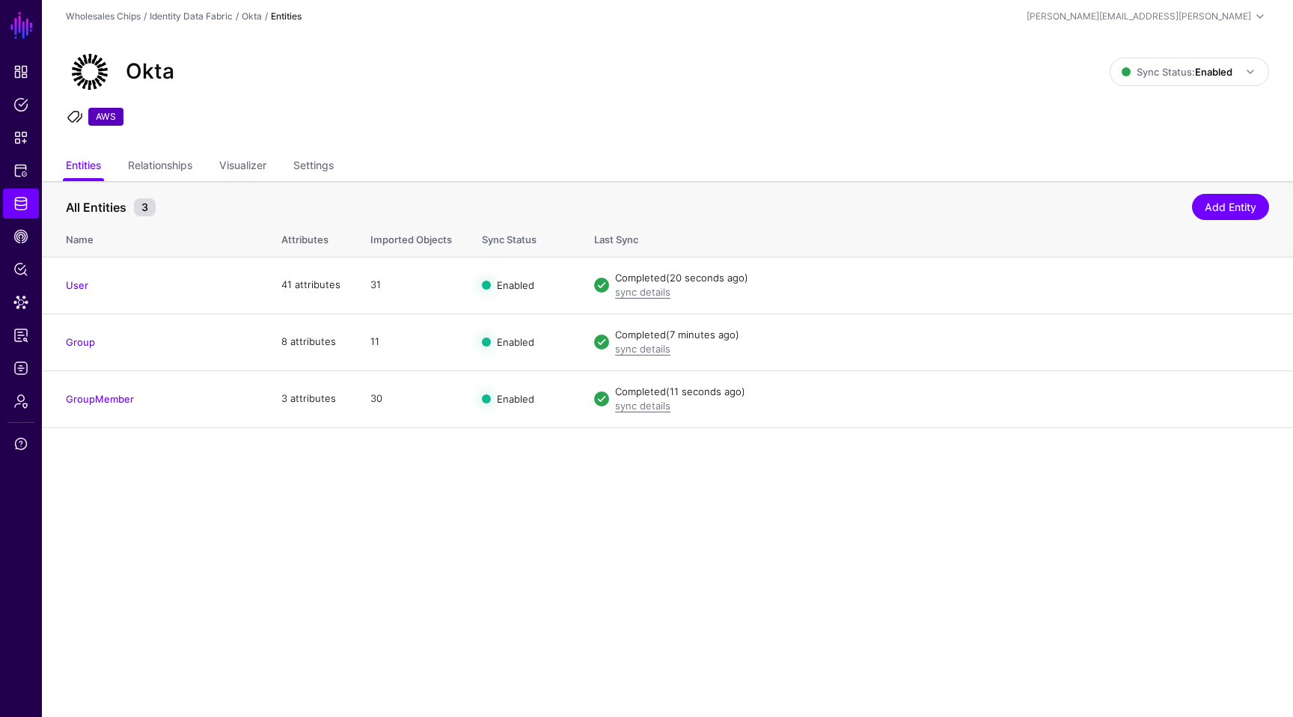
click at [173, 151] on div "Okta Sync Status: Enabled Enabled Syncing active for all configured entities th…" at bounding box center [667, 93] width 1251 height 120
click at [163, 165] on link "Relationships" at bounding box center [160, 167] width 64 height 28
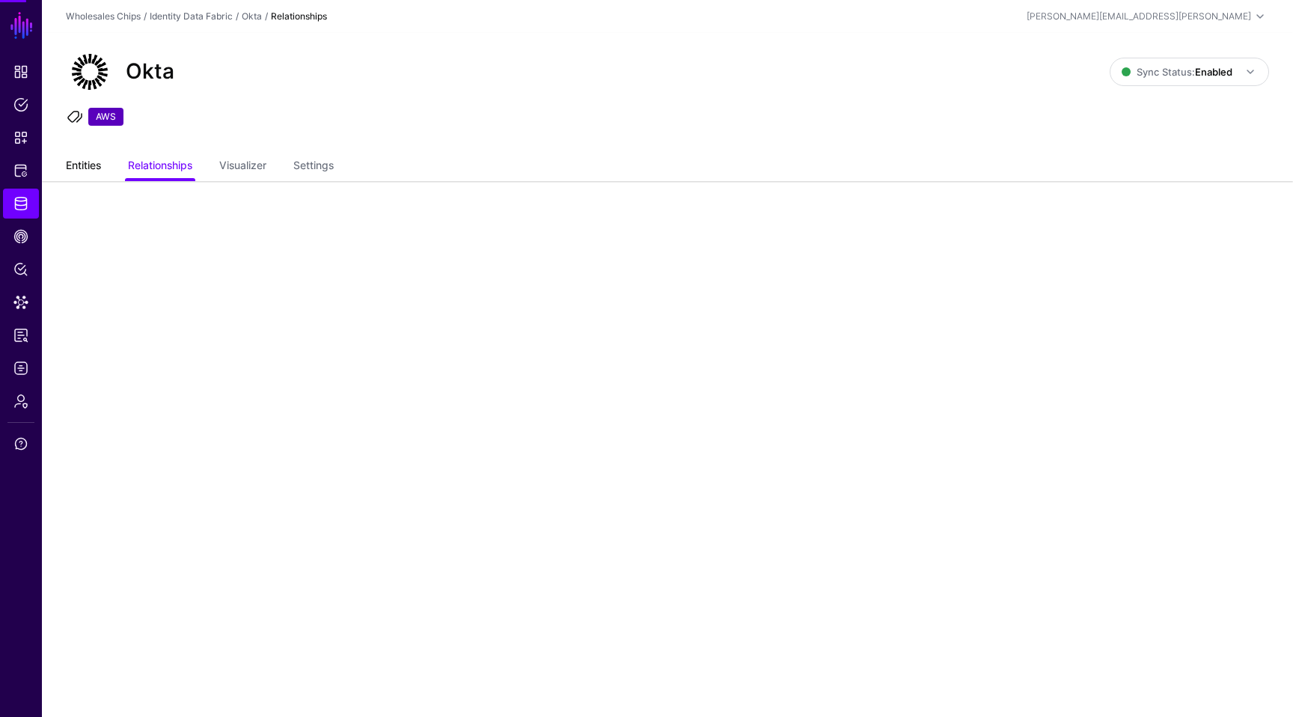
click at [84, 168] on link "Entities" at bounding box center [83, 167] width 35 height 28
click at [10, 246] on link "CAEP Hub" at bounding box center [21, 236] width 36 height 30
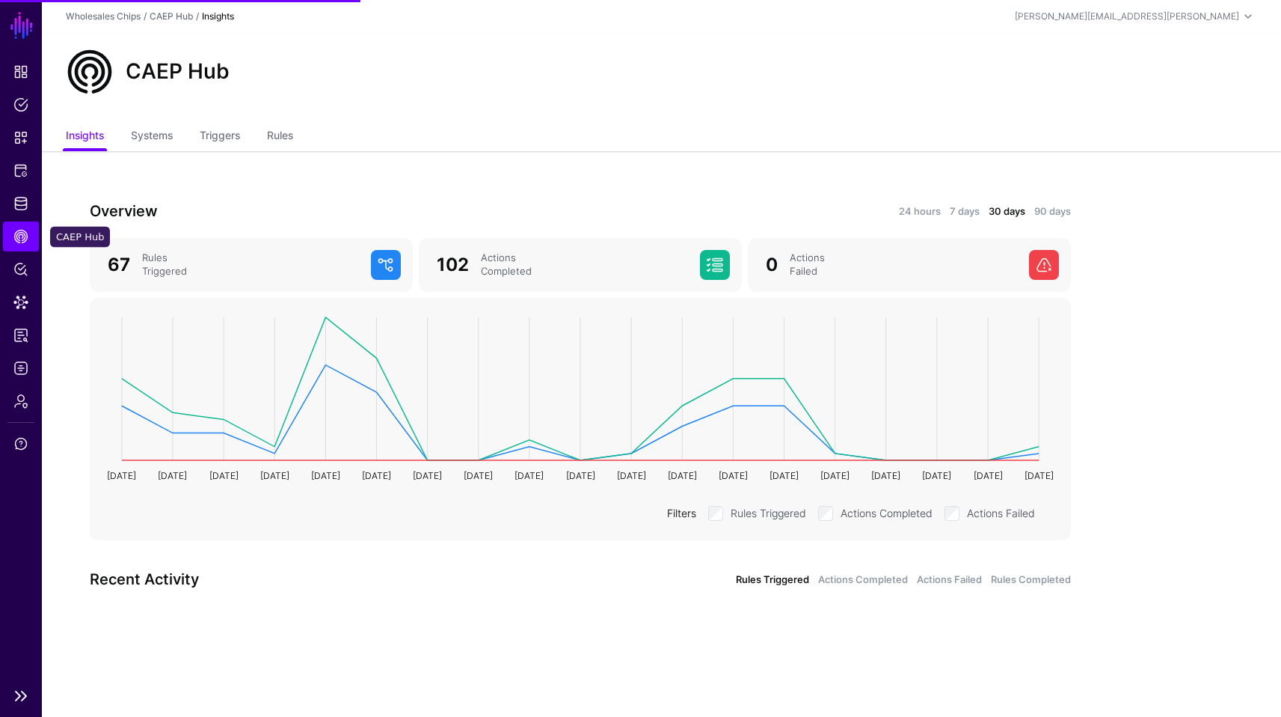
click at [16, 244] on link "CAEP Hub" at bounding box center [21, 236] width 36 height 30
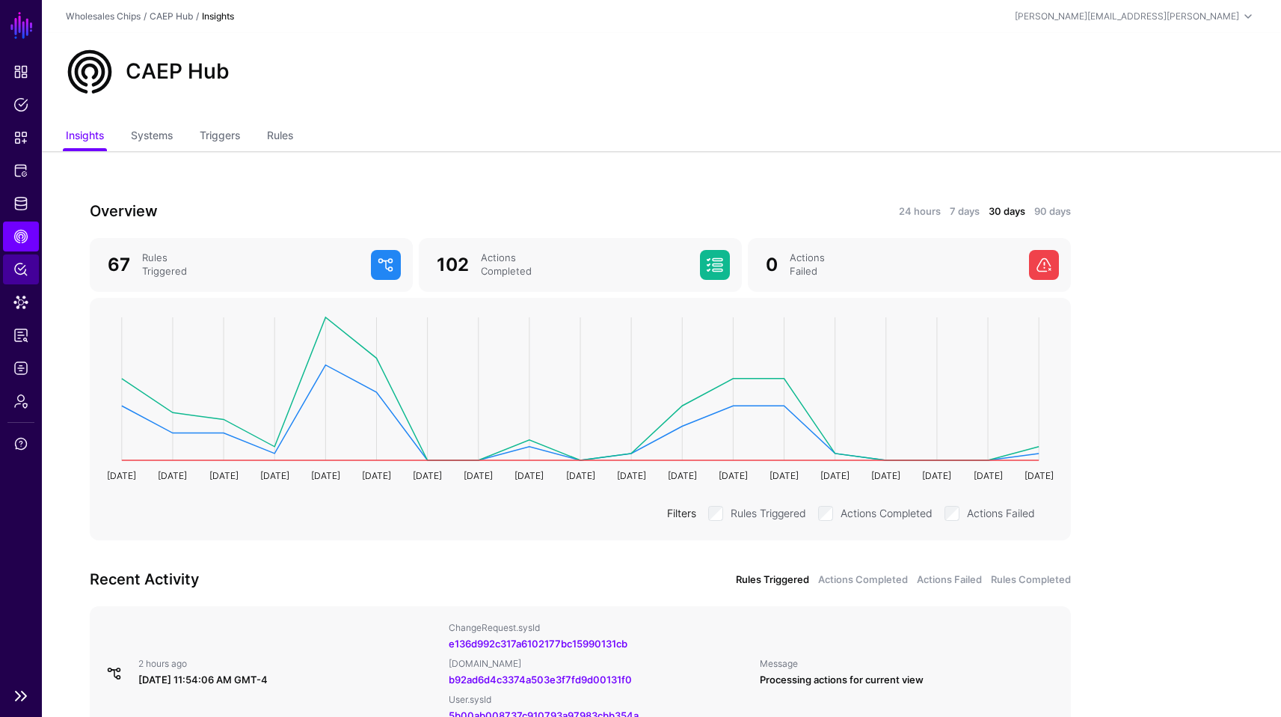
click at [29, 266] on link "Policy Lens" at bounding box center [21, 269] width 36 height 30
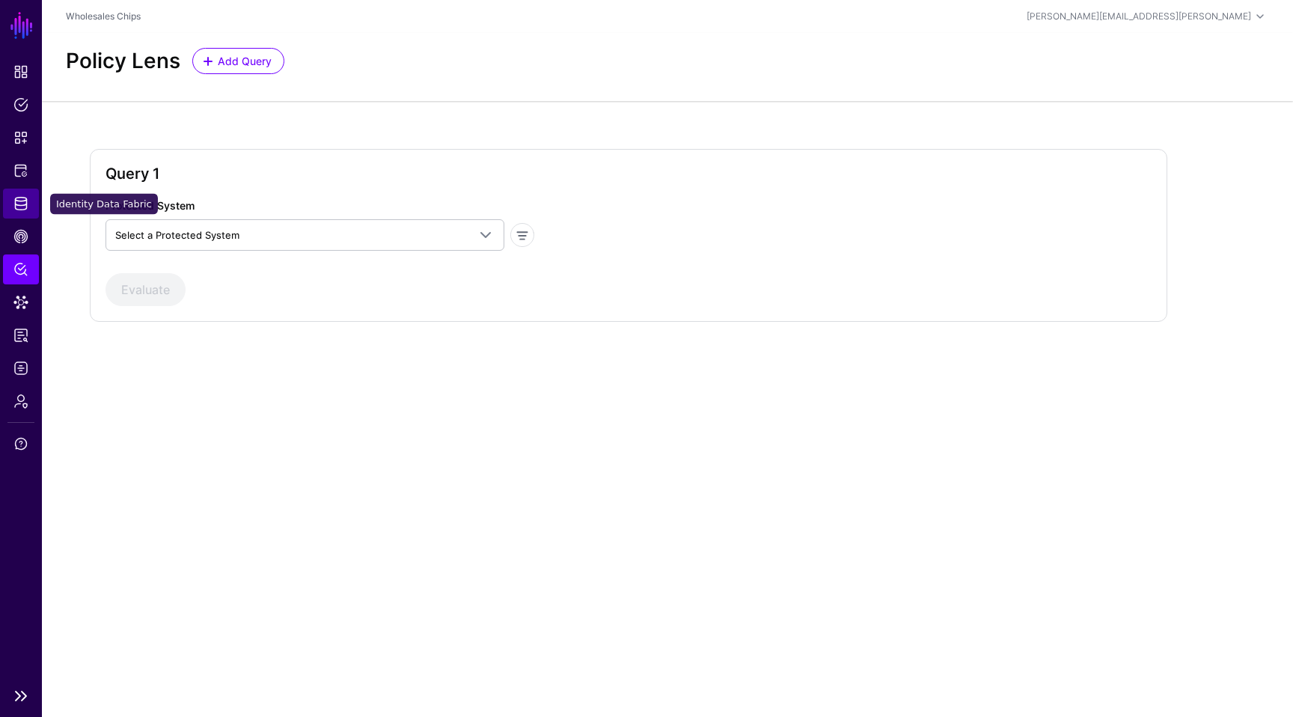
click at [26, 192] on link "Identity Data Fabric" at bounding box center [21, 204] width 36 height 30
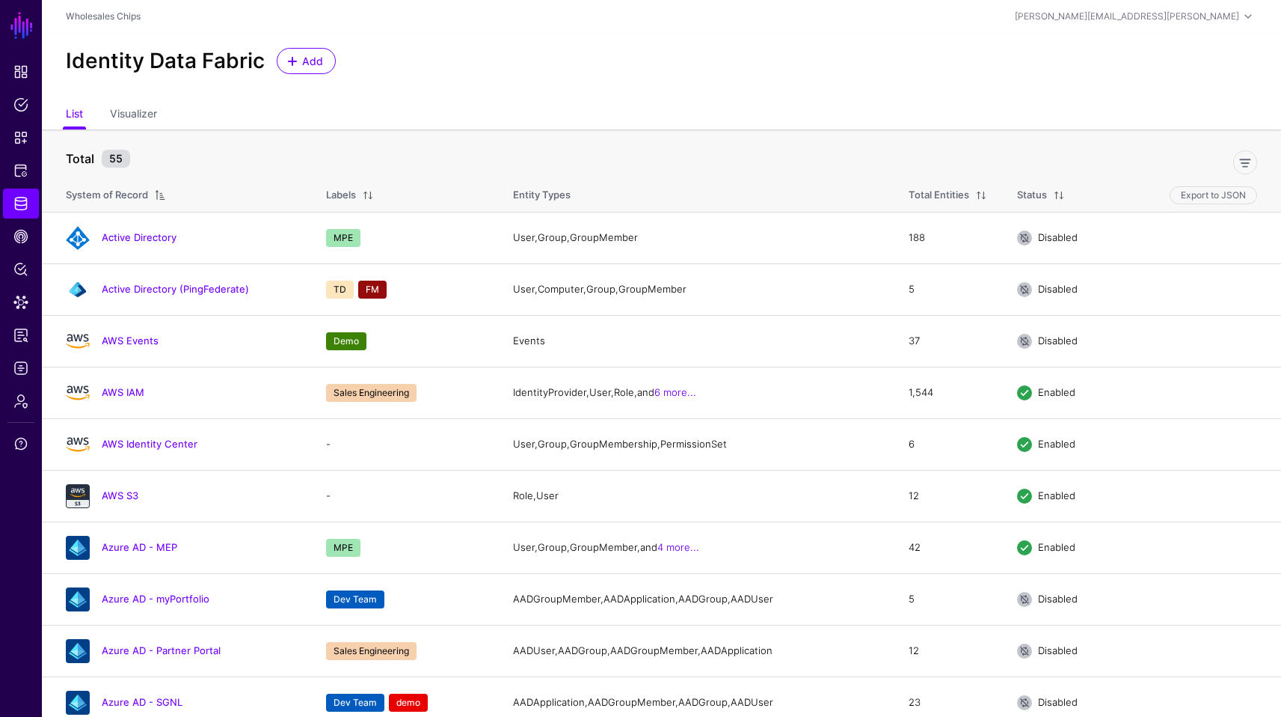
click at [290, 85] on div "Identity Data Fabric Add" at bounding box center [662, 67] width 1240 height 68
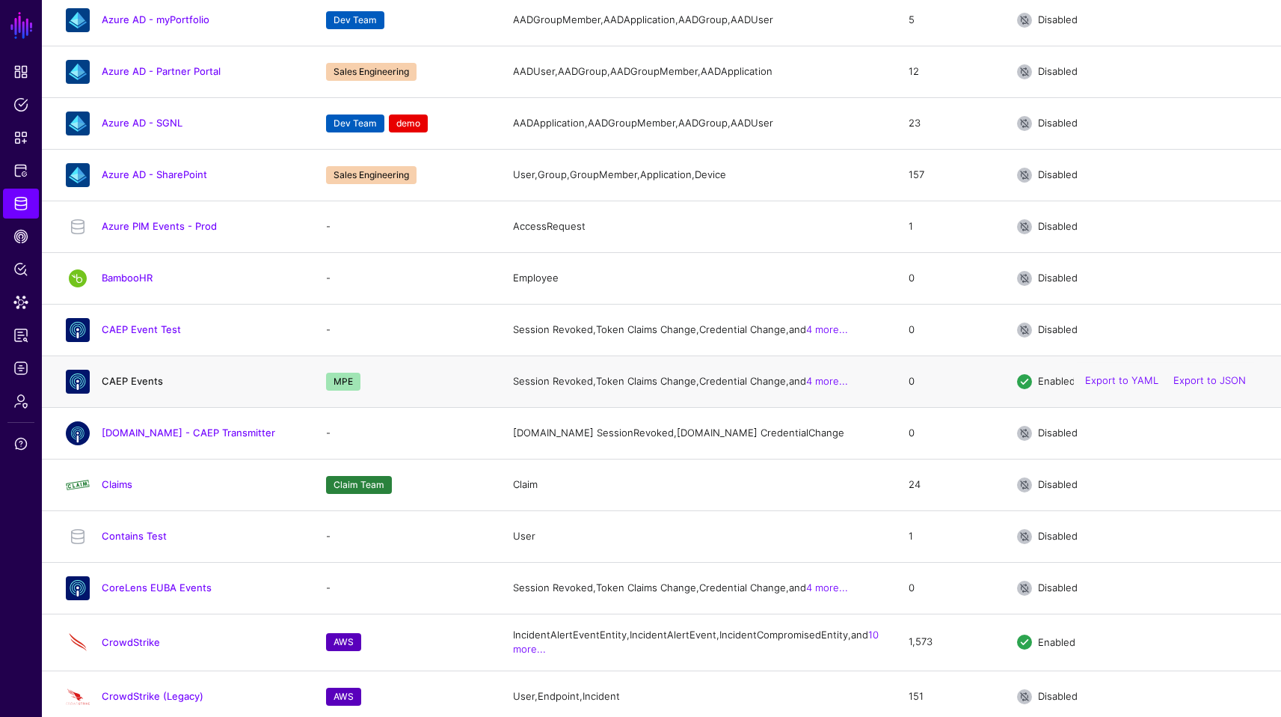
click at [141, 387] on link "CAEP Events" at bounding box center [132, 381] width 61 height 12
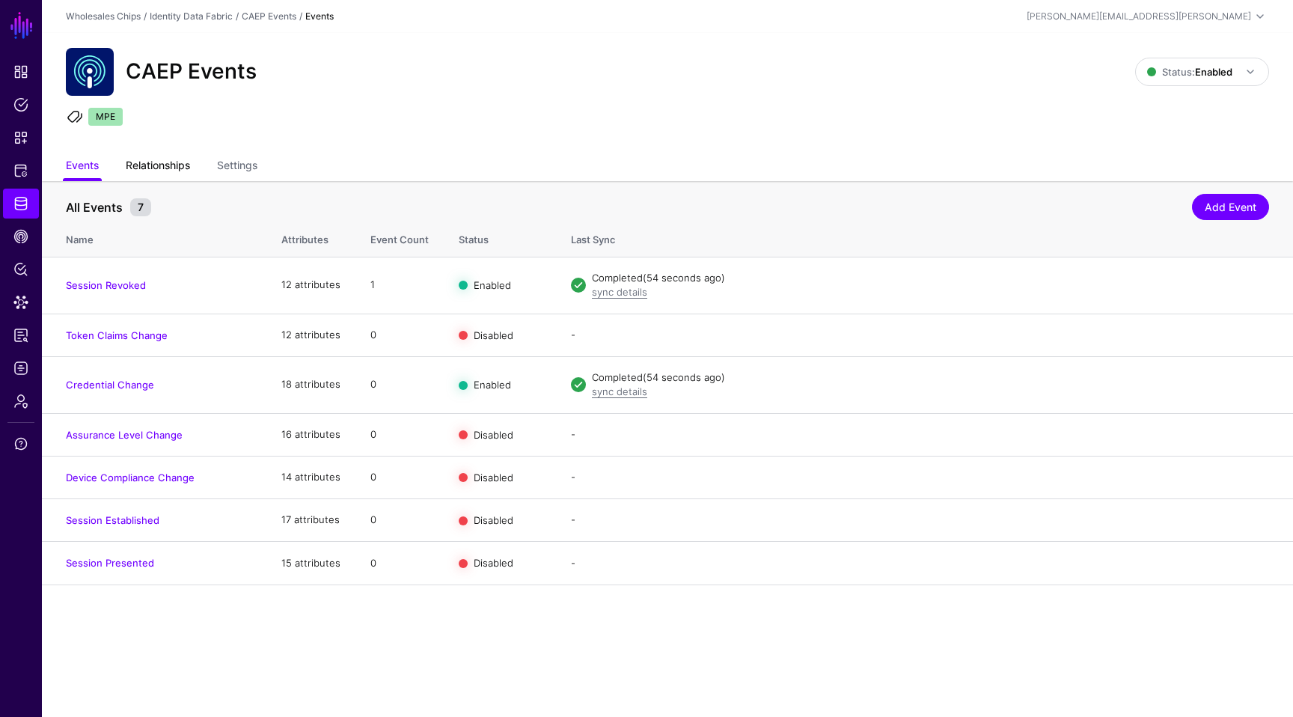
click at [166, 168] on link "Relationships" at bounding box center [158, 167] width 64 height 28
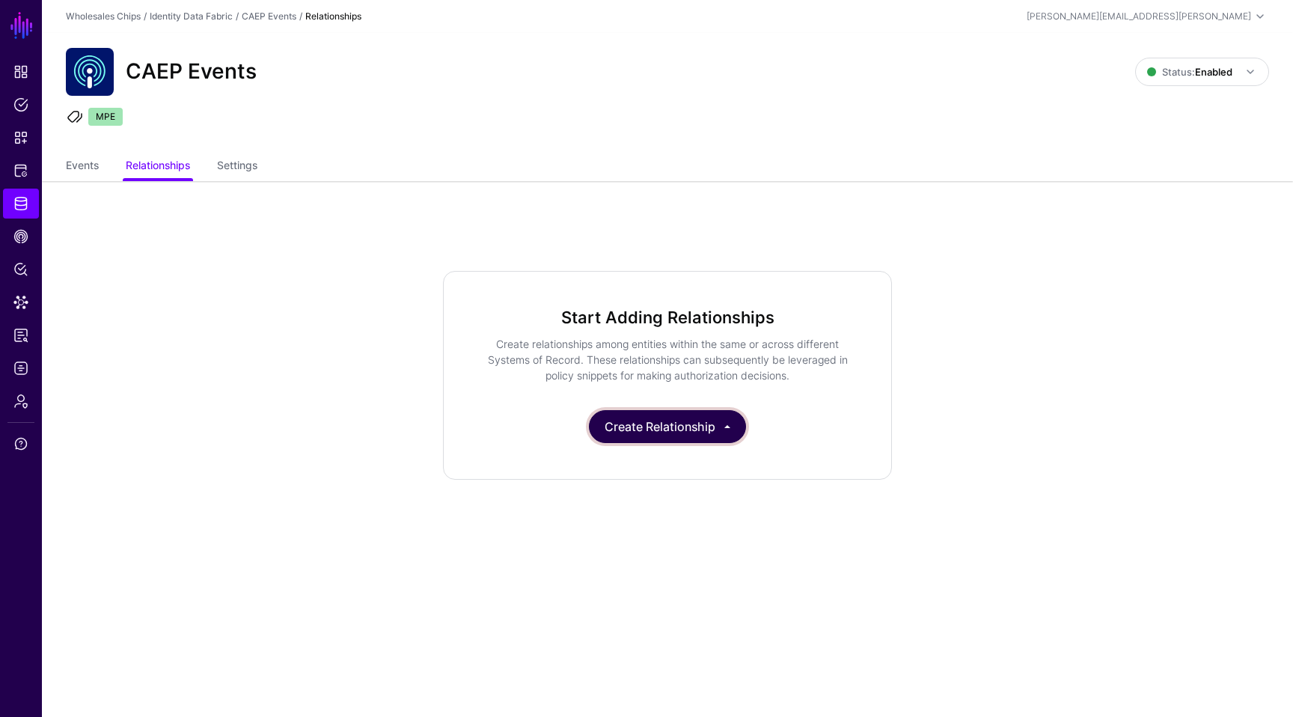
click at [709, 422] on button "Create Relationship" at bounding box center [667, 426] width 157 height 33
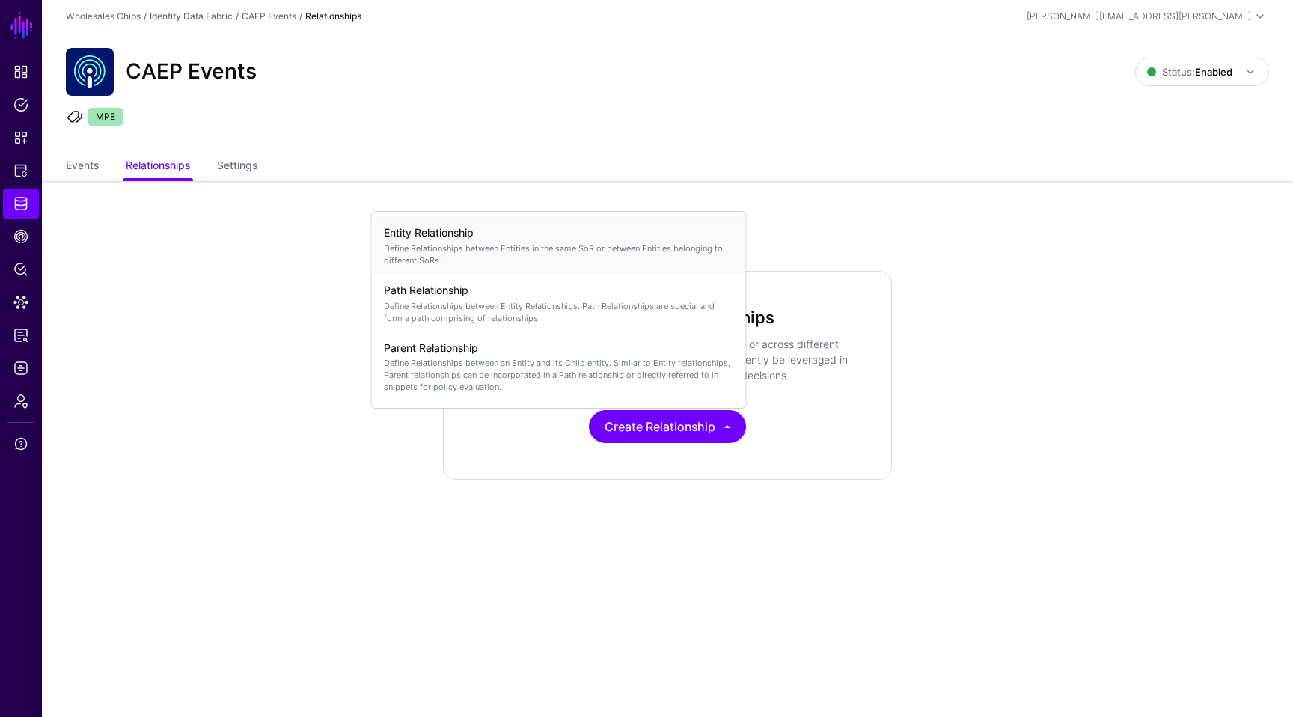
click at [451, 238] on h4 "Entity Relationship" at bounding box center [559, 233] width 350 height 13
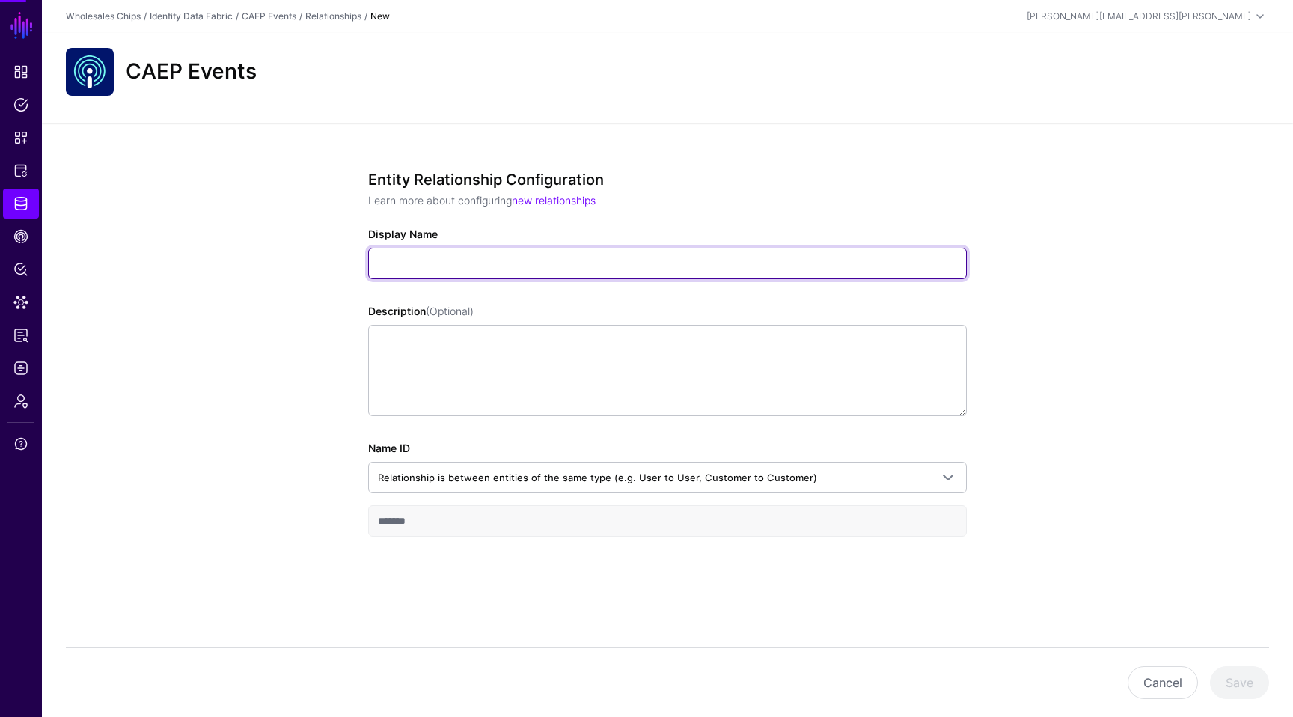
click at [501, 270] on input "Display Name" at bounding box center [667, 263] width 598 height 31
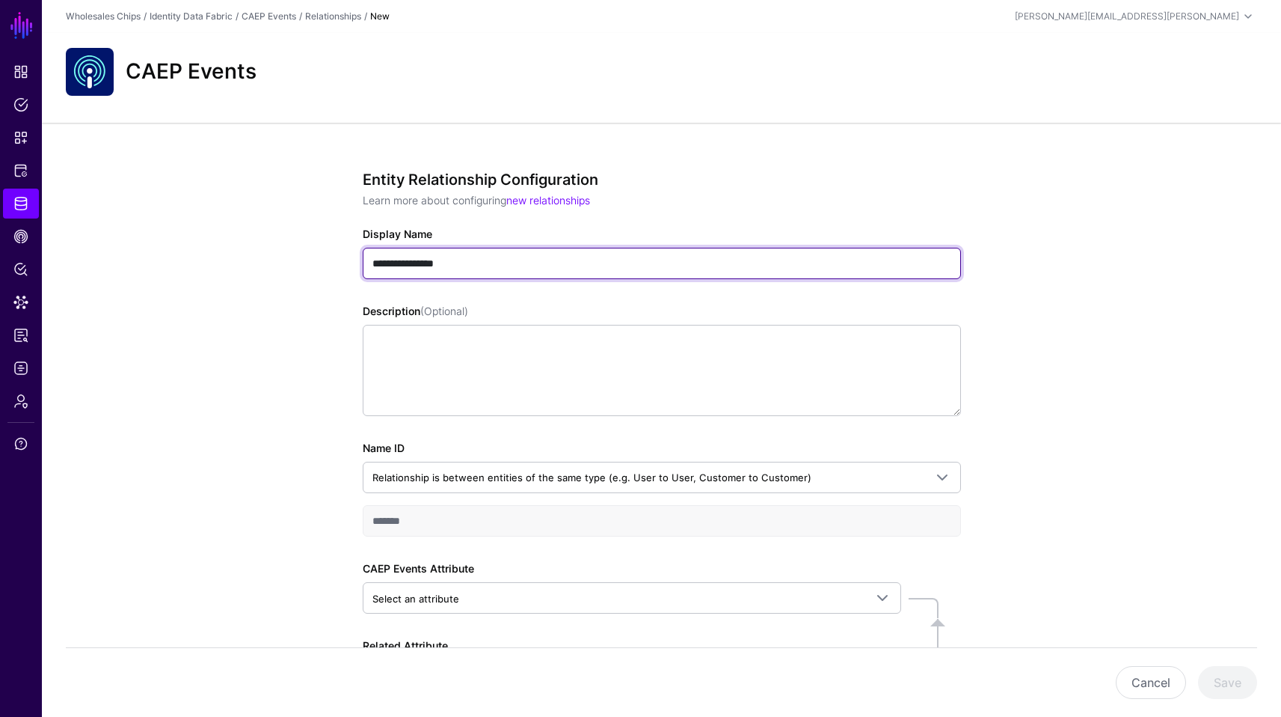
click at [370, 261] on input "**********" at bounding box center [662, 263] width 598 height 31
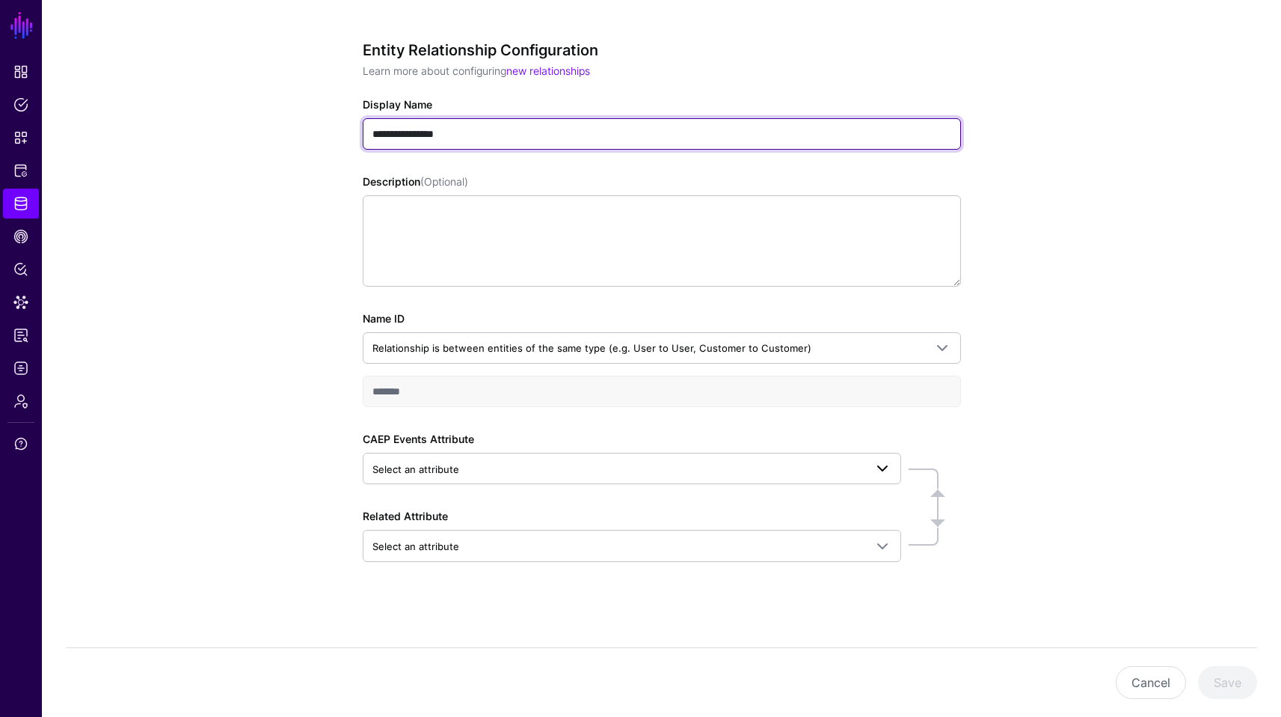
type input "**********"
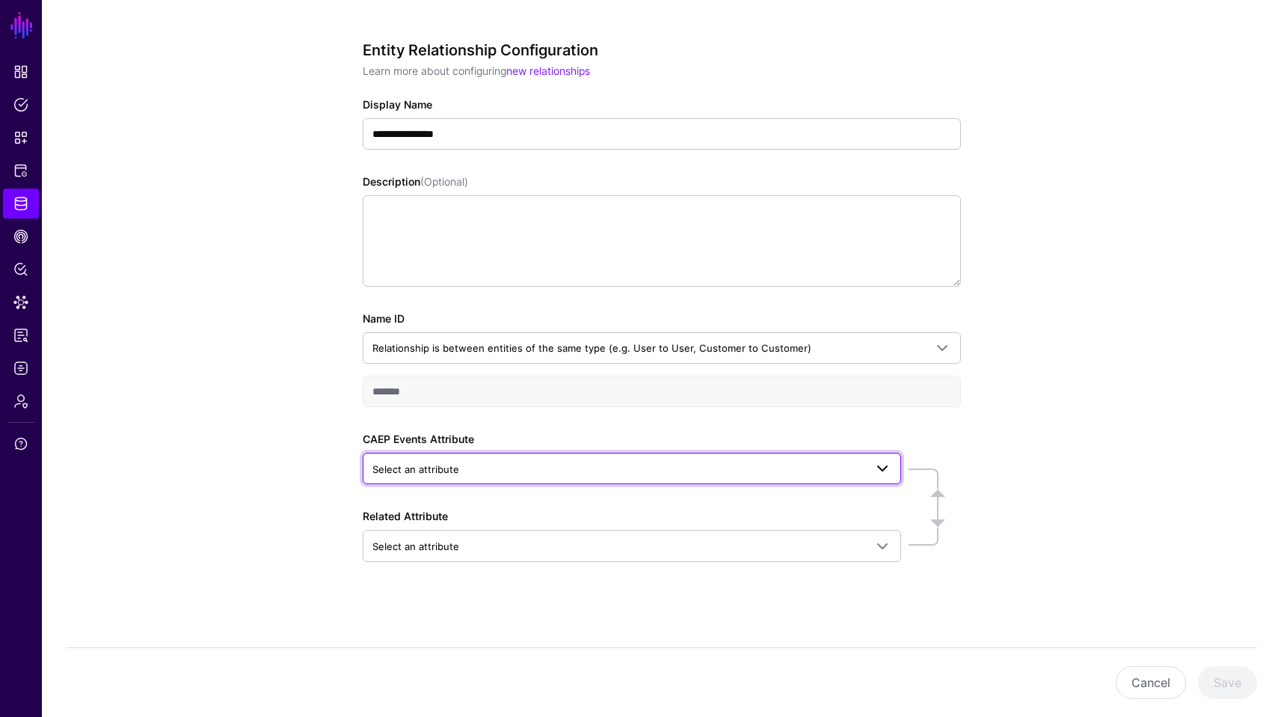
click at [572, 457] on link "Select an attribute" at bounding box center [632, 468] width 539 height 31
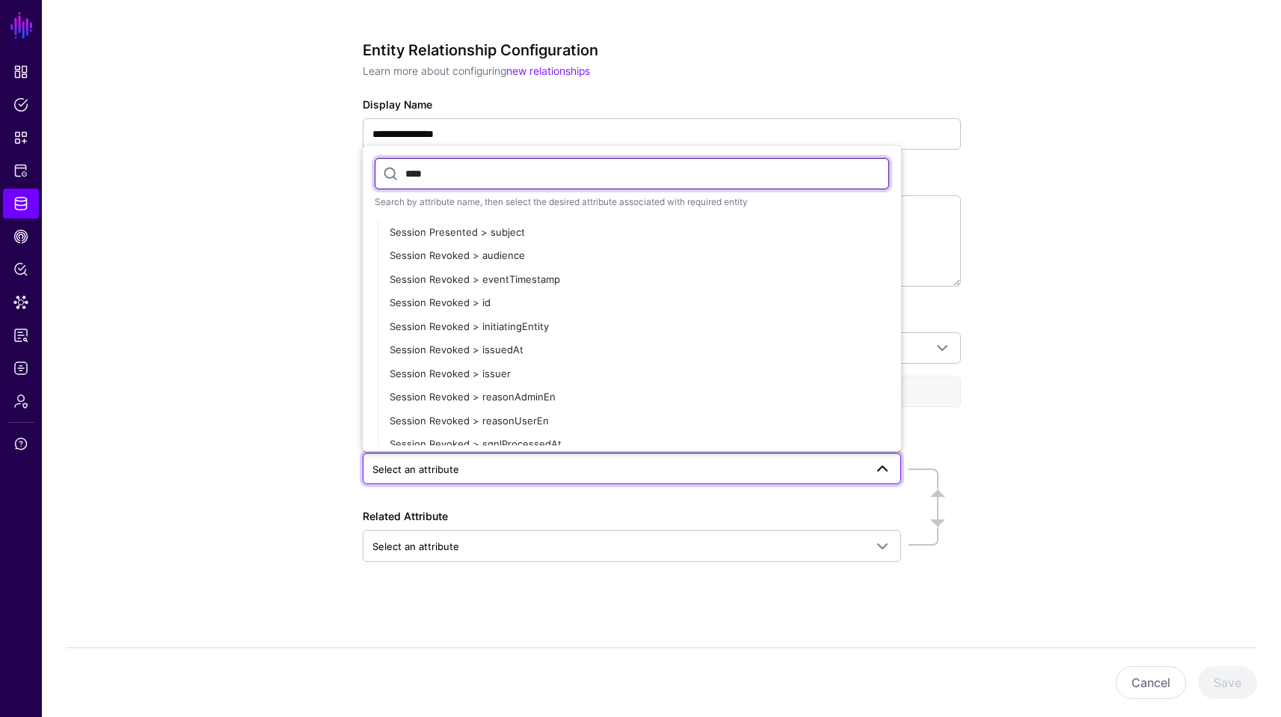
scroll to position [840, 0]
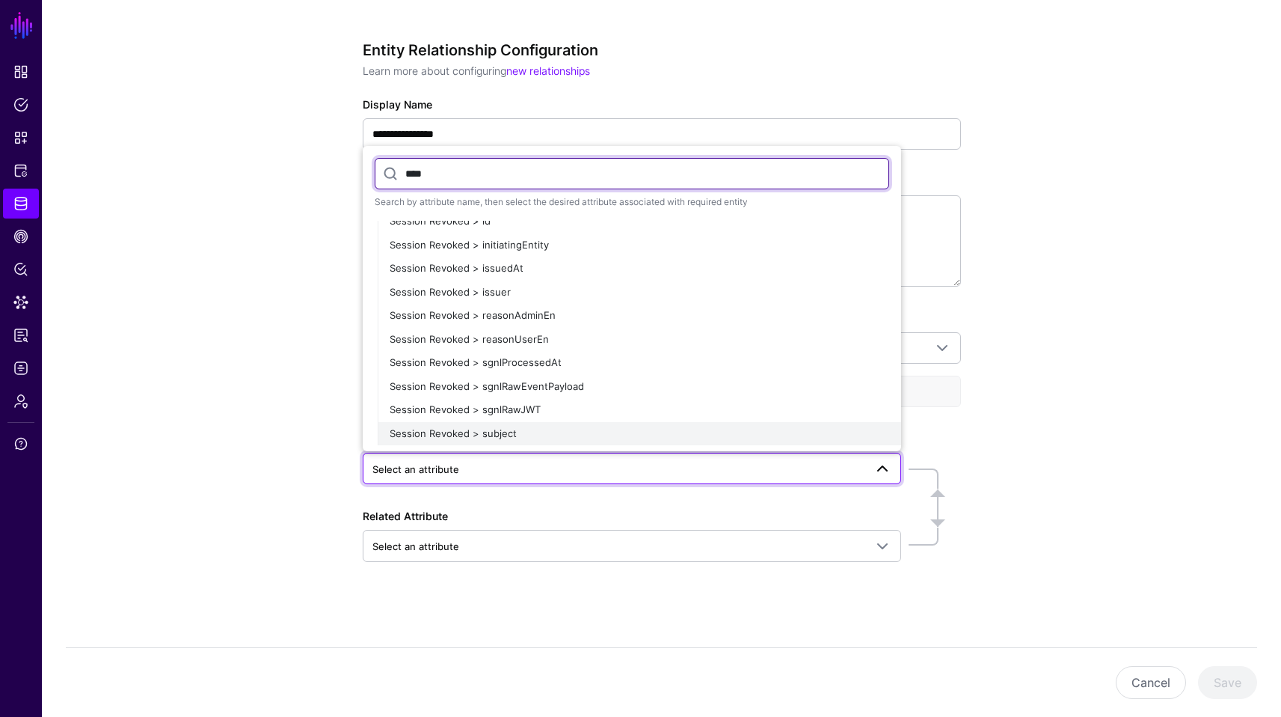
type input "****"
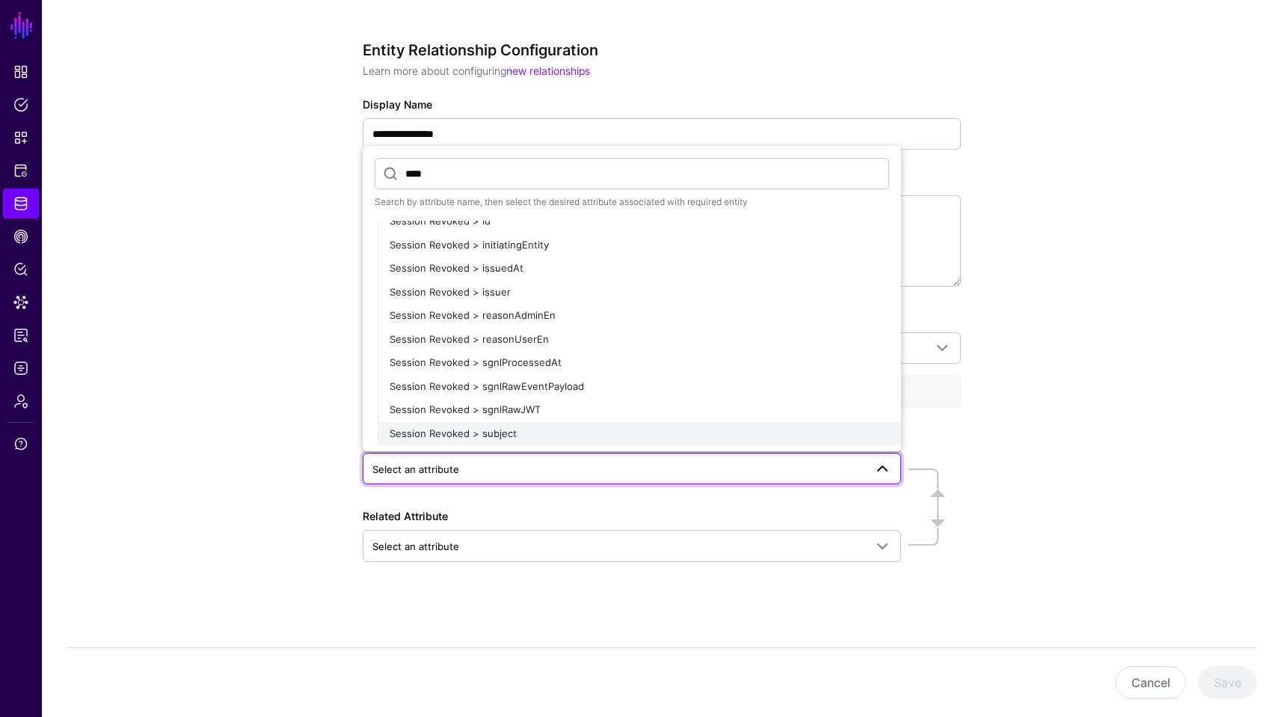
click at [539, 429] on div "Session Revoked > subject" at bounding box center [640, 433] width 500 height 15
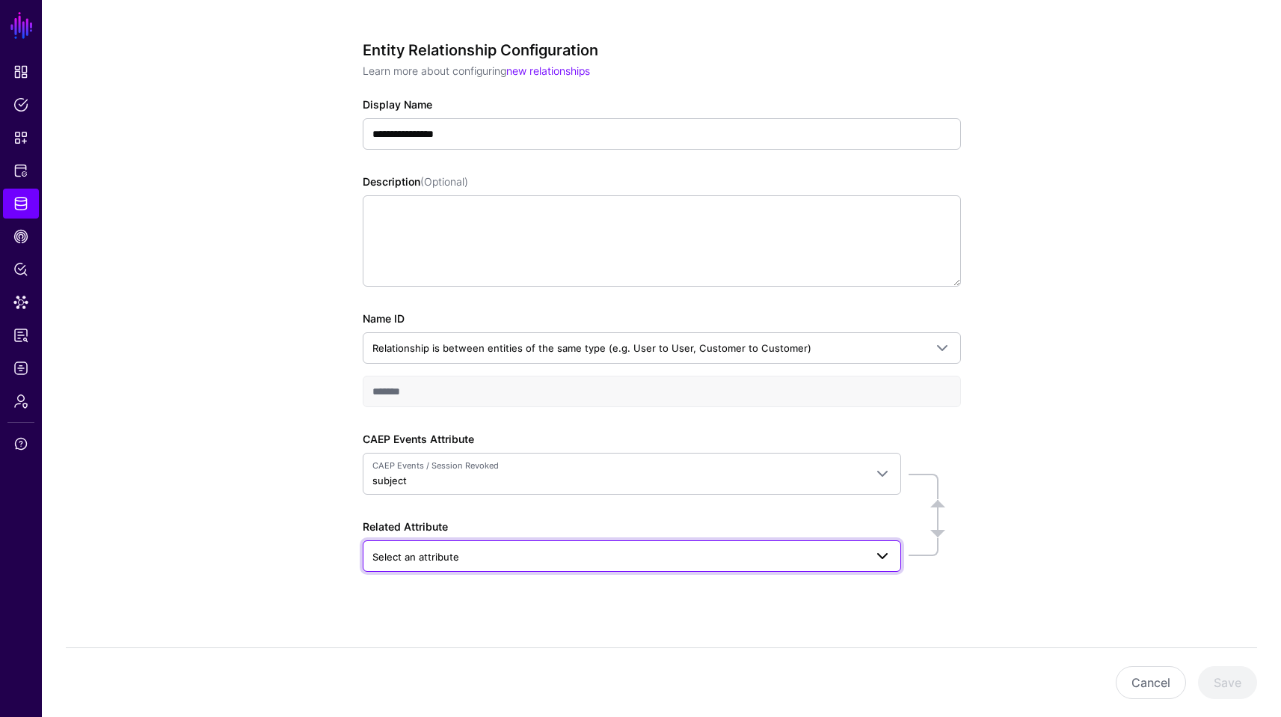
click at [468, 549] on span "Select an attribute" at bounding box center [619, 556] width 492 height 16
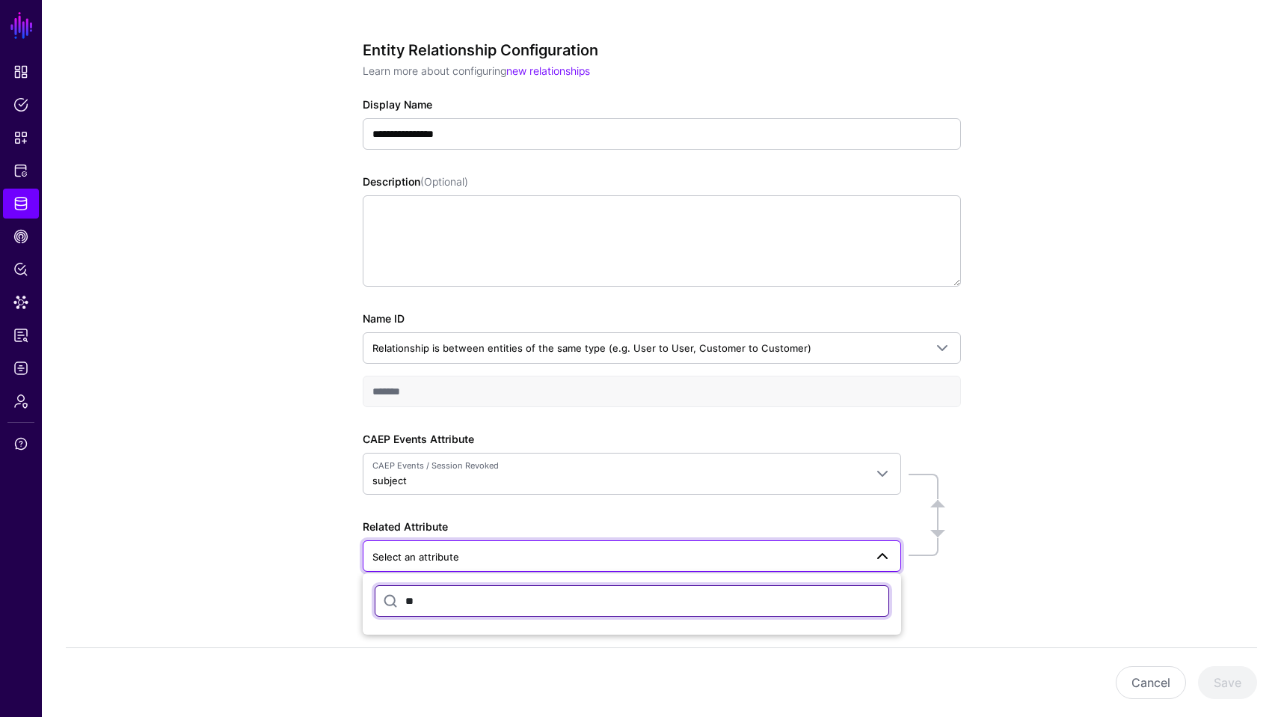
type input "*"
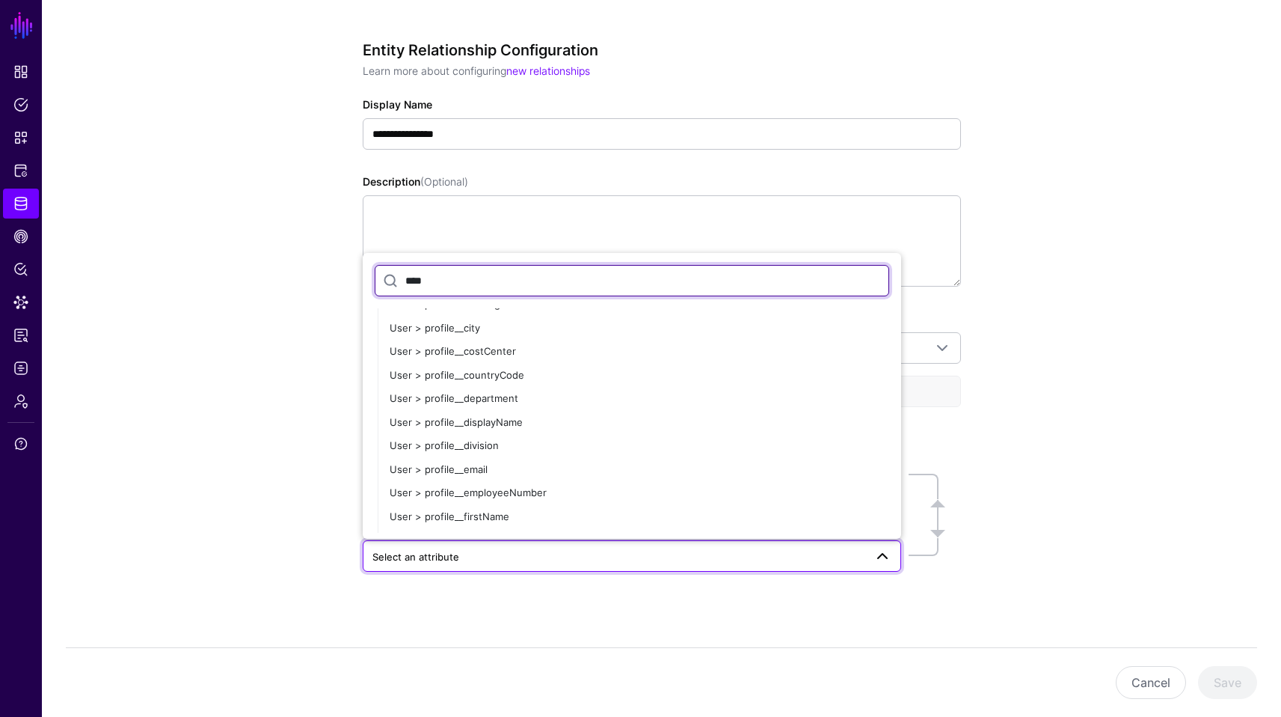
scroll to position [433, 0]
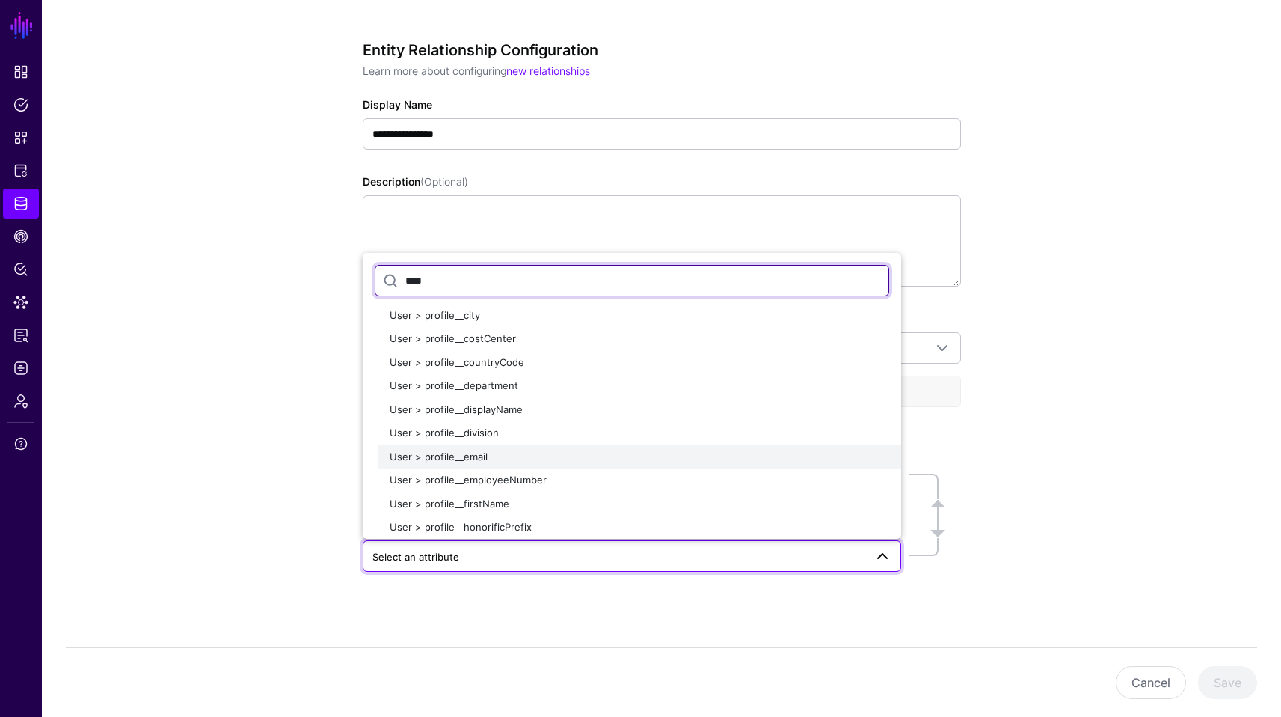
type input "****"
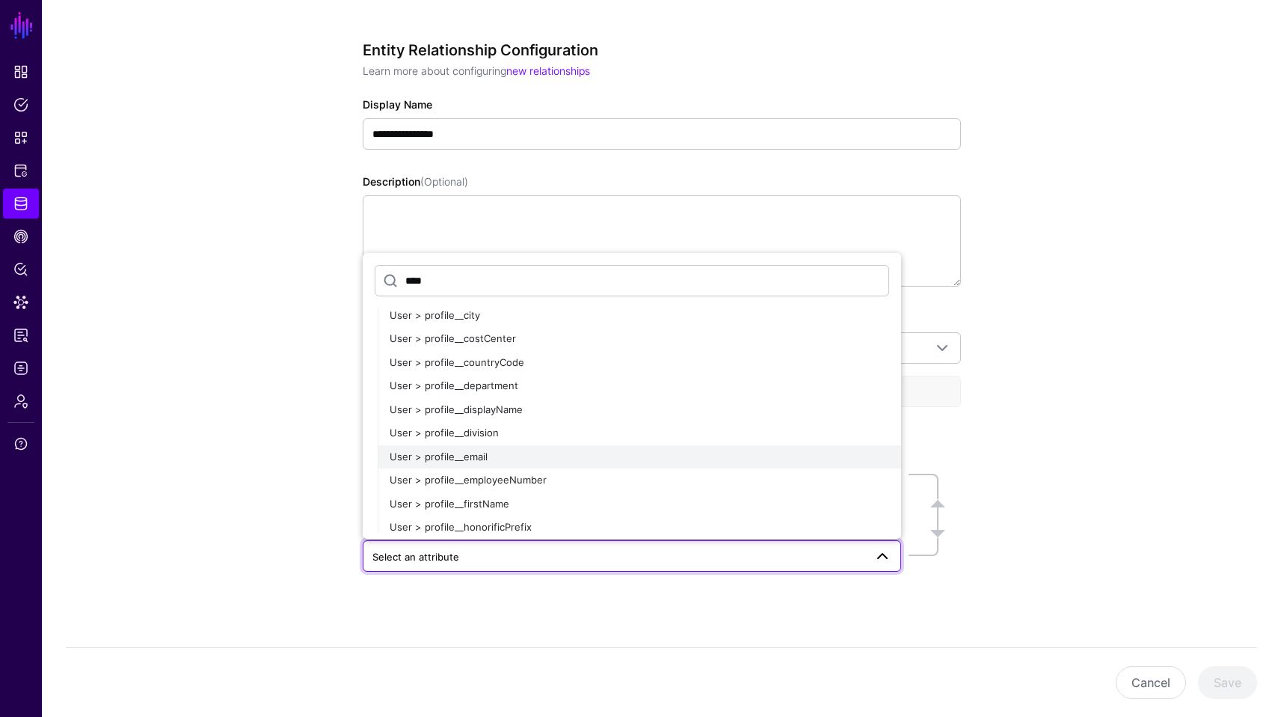
click at [525, 453] on div "User > profile__email" at bounding box center [640, 457] width 500 height 15
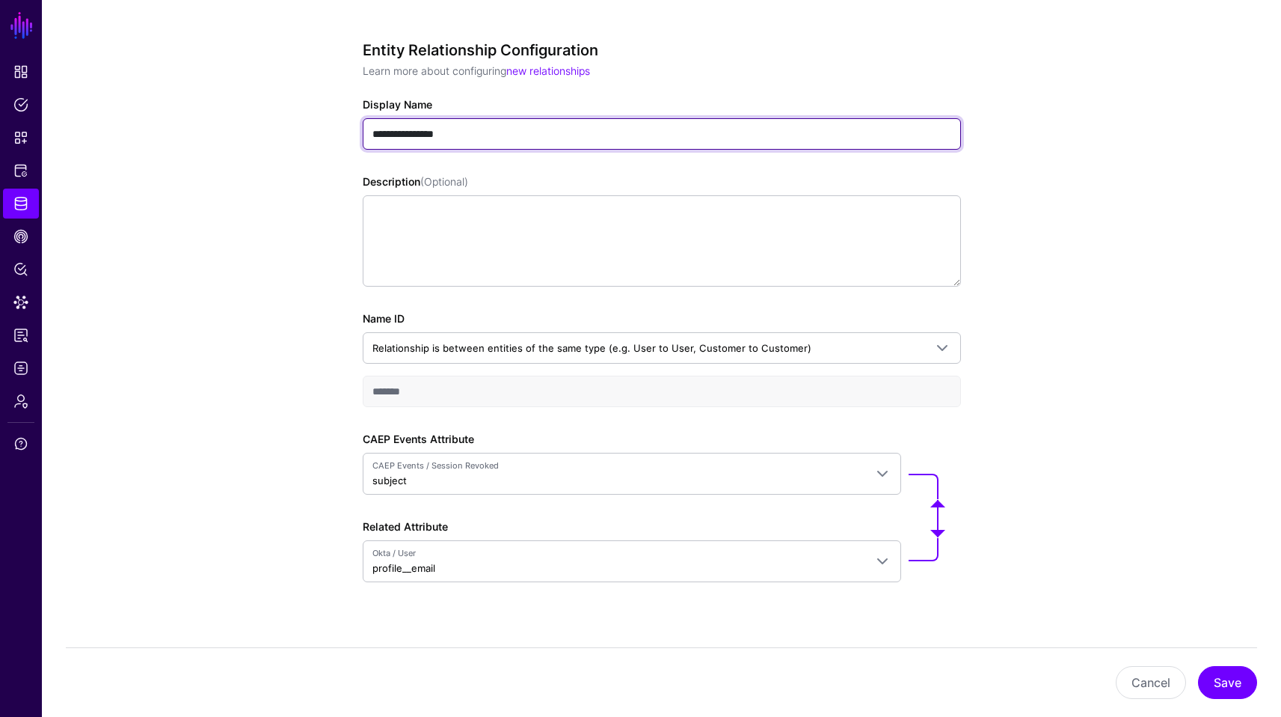
click at [370, 133] on input "**********" at bounding box center [662, 133] width 598 height 31
type input "**********"
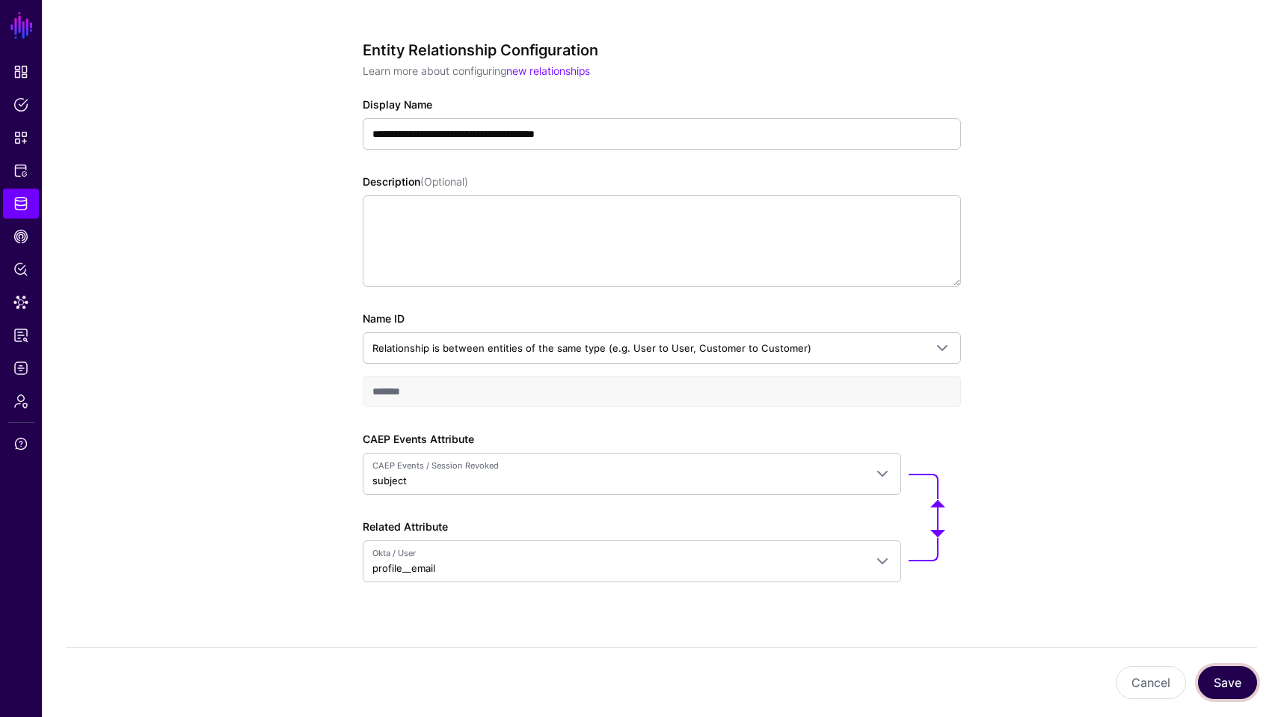
click at [1227, 675] on button "Save" at bounding box center [1227, 682] width 59 height 33
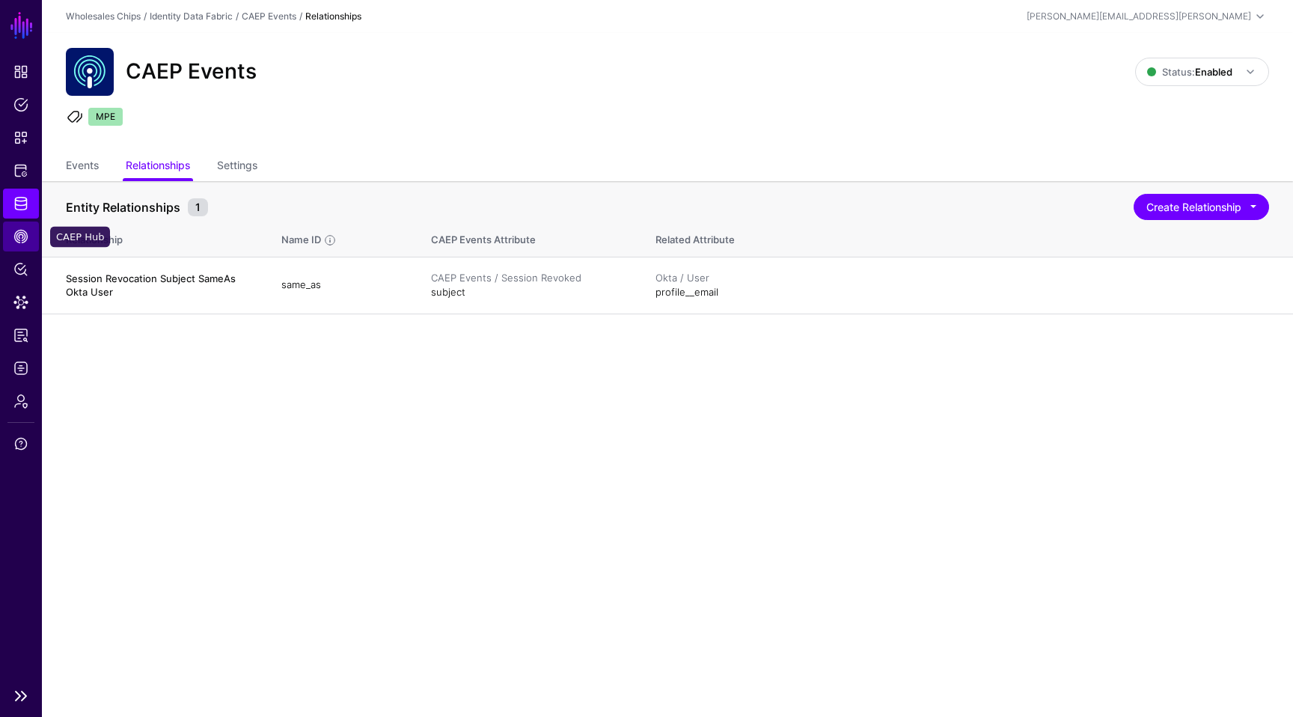
click at [13, 242] on span "CAEP Hub" at bounding box center [20, 236] width 15 height 15
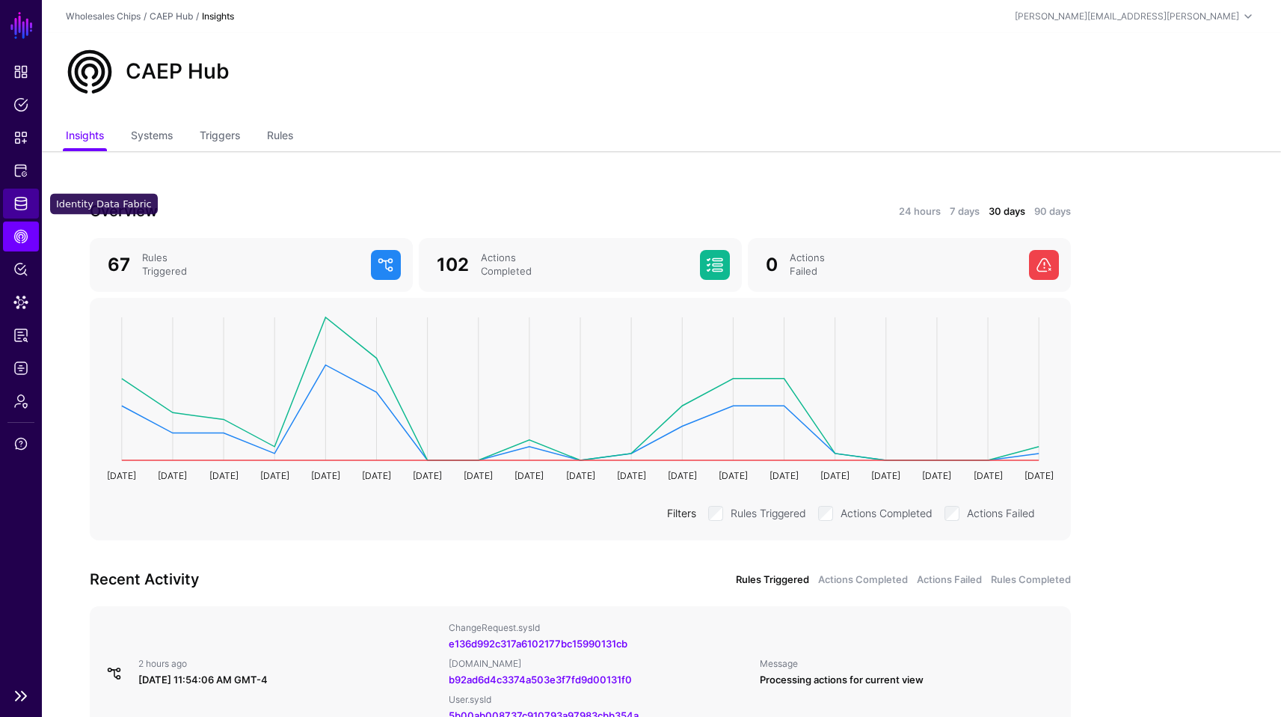
click at [26, 196] on span "Identity Data Fabric" at bounding box center [20, 203] width 15 height 15
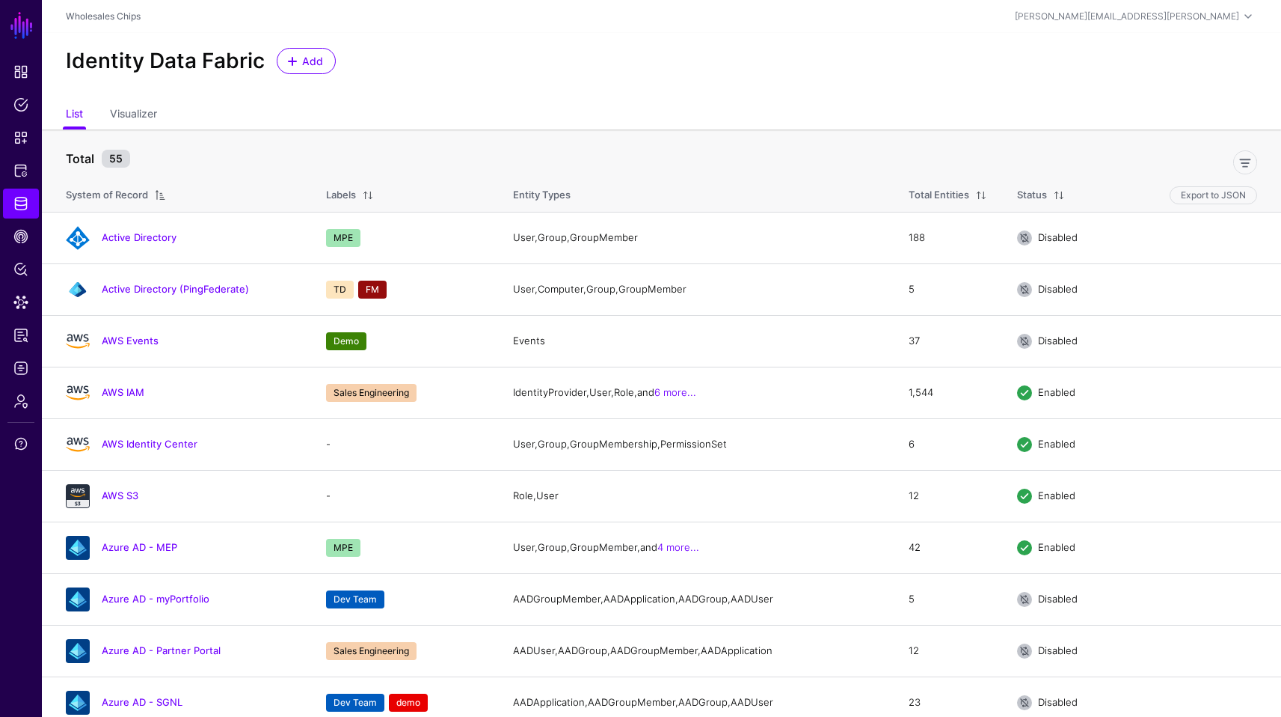
click at [413, 70] on div "Identity Data Fabric Add" at bounding box center [662, 61] width 1204 height 26
click at [22, 299] on span "Data Lens" at bounding box center [20, 302] width 15 height 15
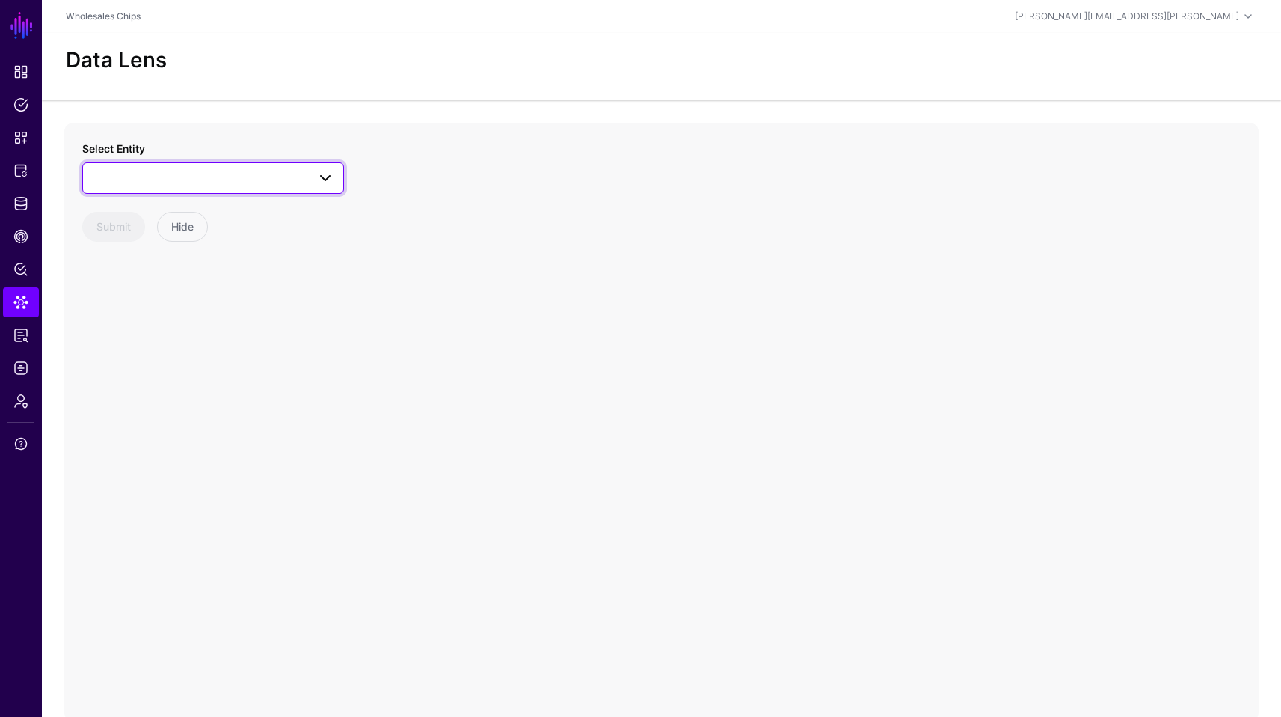
click at [156, 177] on span at bounding box center [213, 178] width 242 height 18
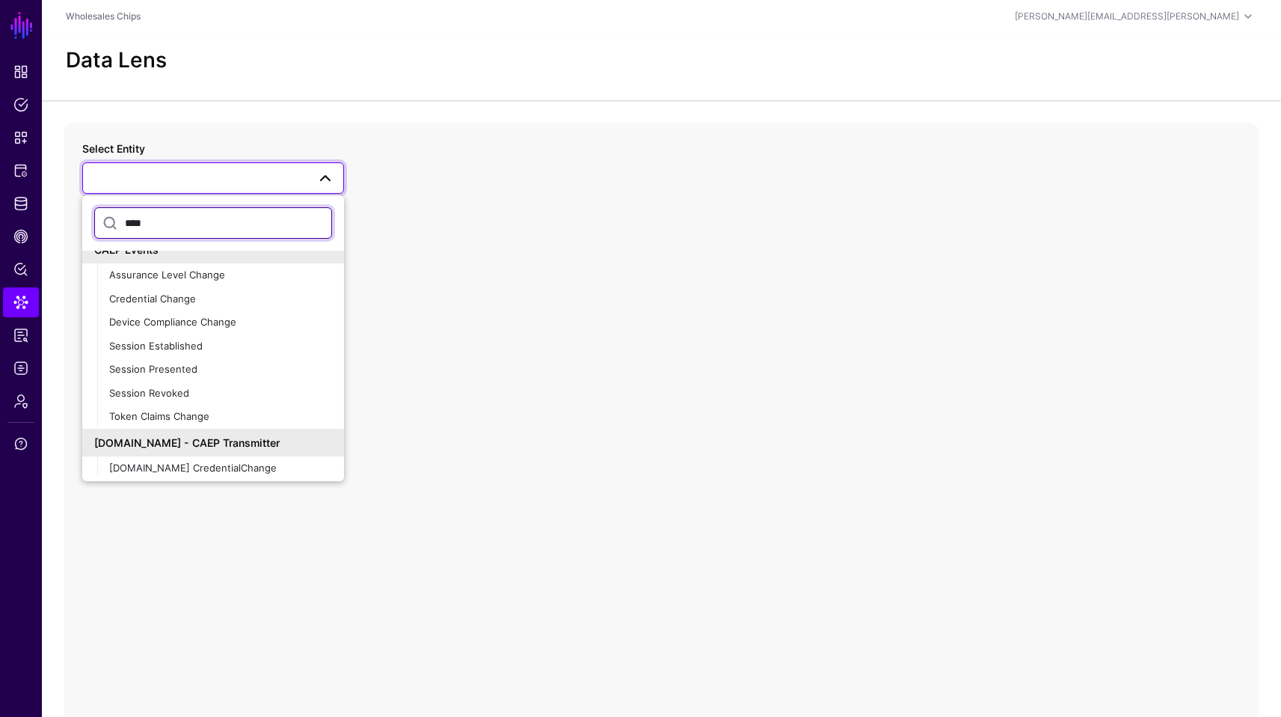
scroll to position [206, 0]
type input "****"
click at [222, 388] on div "Session Revoked" at bounding box center [220, 395] width 223 height 15
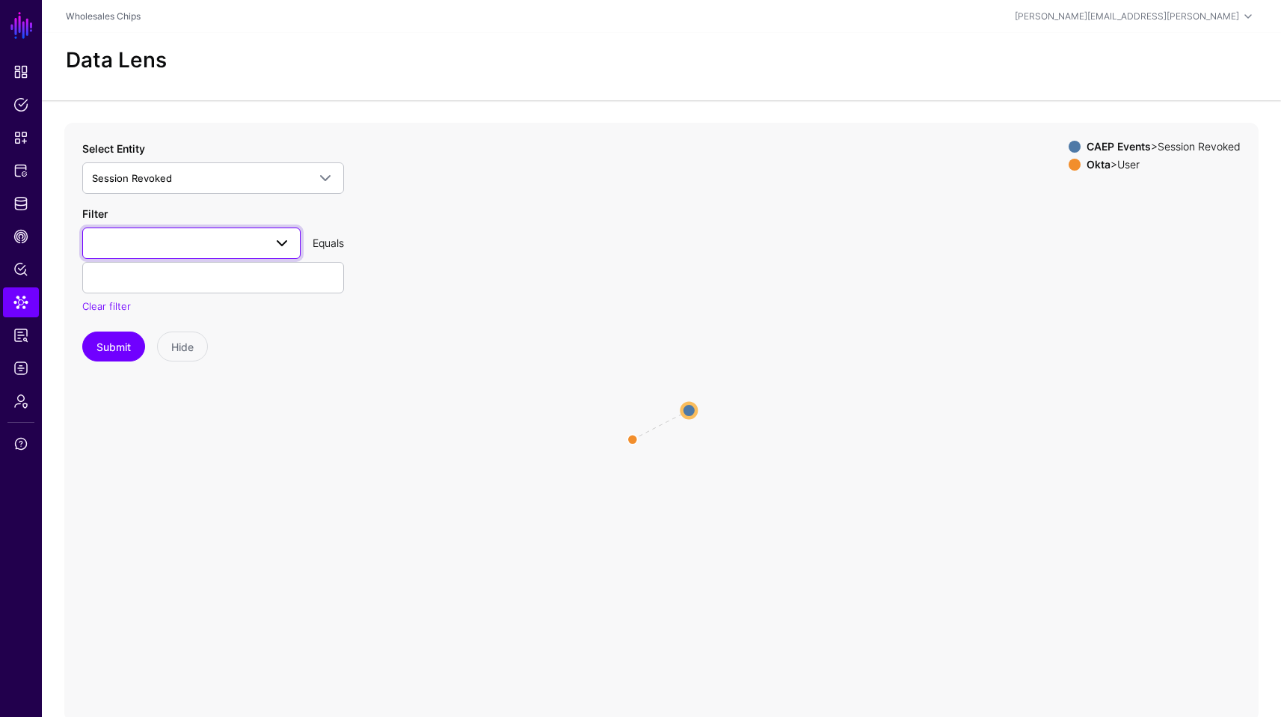
click at [219, 244] on span at bounding box center [191, 243] width 199 height 18
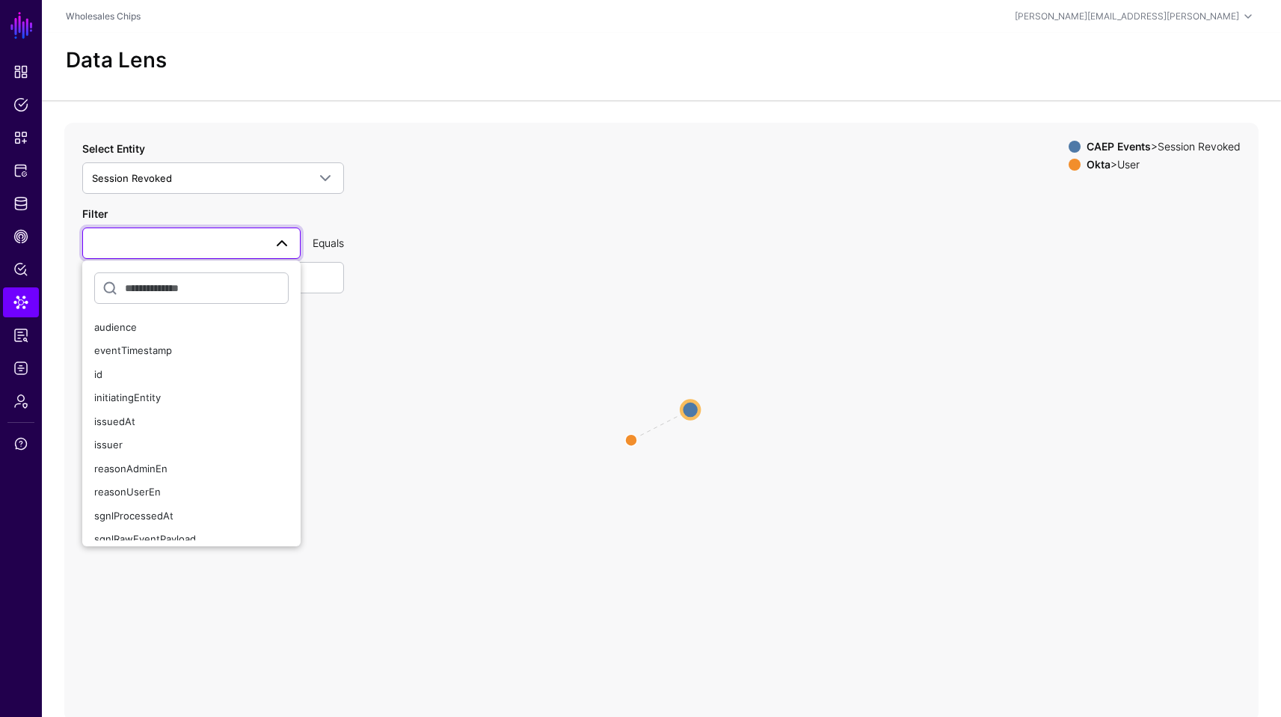
click at [631, 283] on icon "same_as Session Revoked Session Revoked User User" at bounding box center [661, 422] width 1195 height 598
click at [691, 408] on circle at bounding box center [691, 409] width 18 height 18
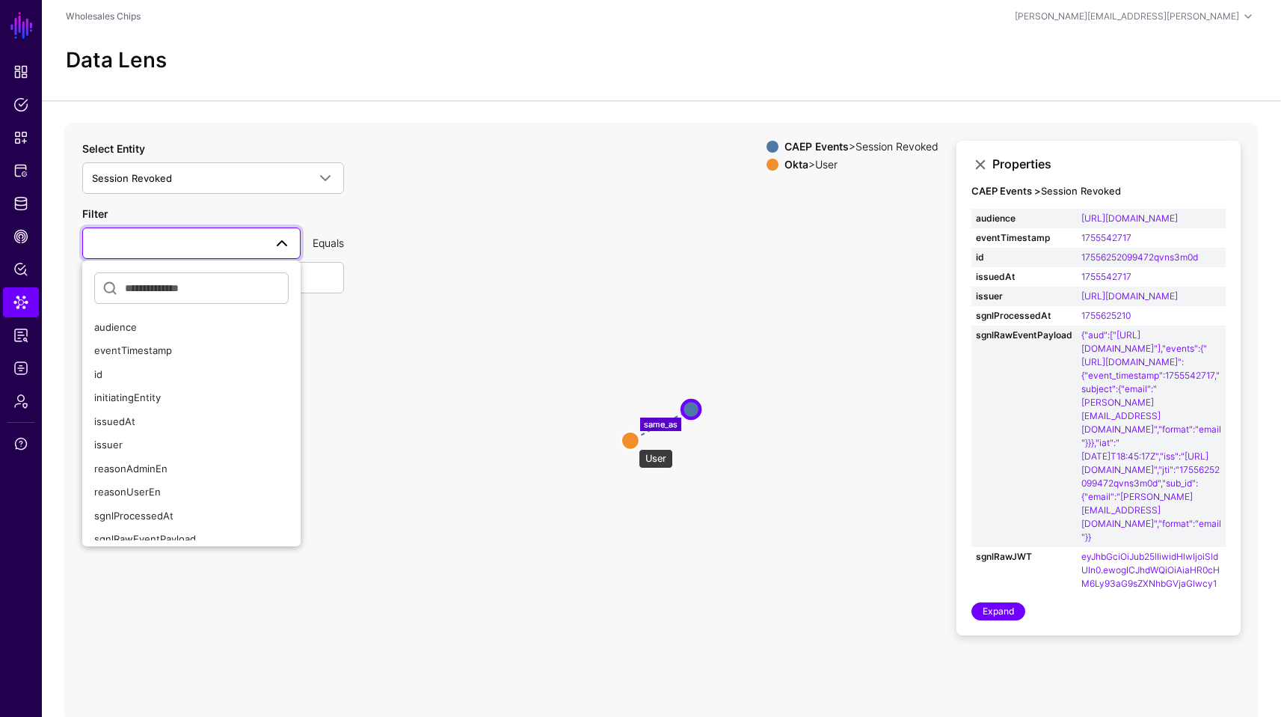
click at [631, 441] on circle at bounding box center [631, 440] width 18 height 18
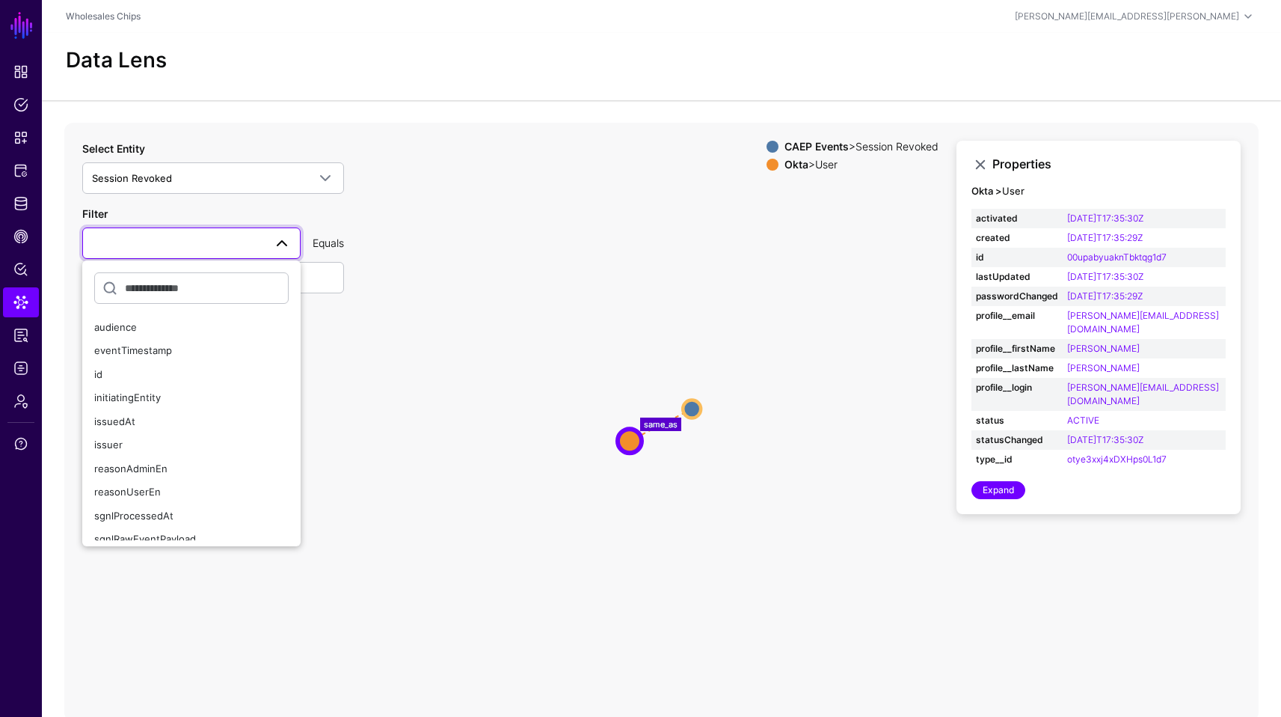
click at [867, 310] on icon "same_as Session Revoked Session Revoked User User" at bounding box center [661, 422] width 1195 height 598
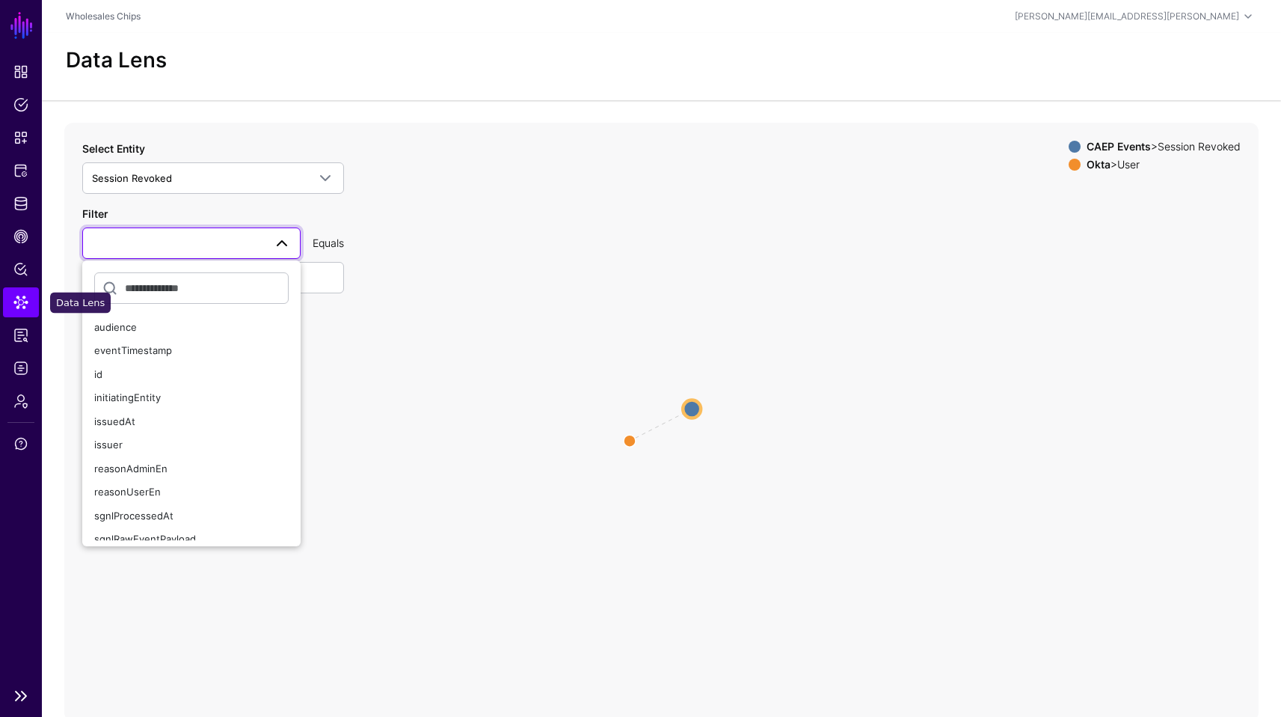
click at [20, 299] on span "Data Lens" at bounding box center [20, 302] width 15 height 15
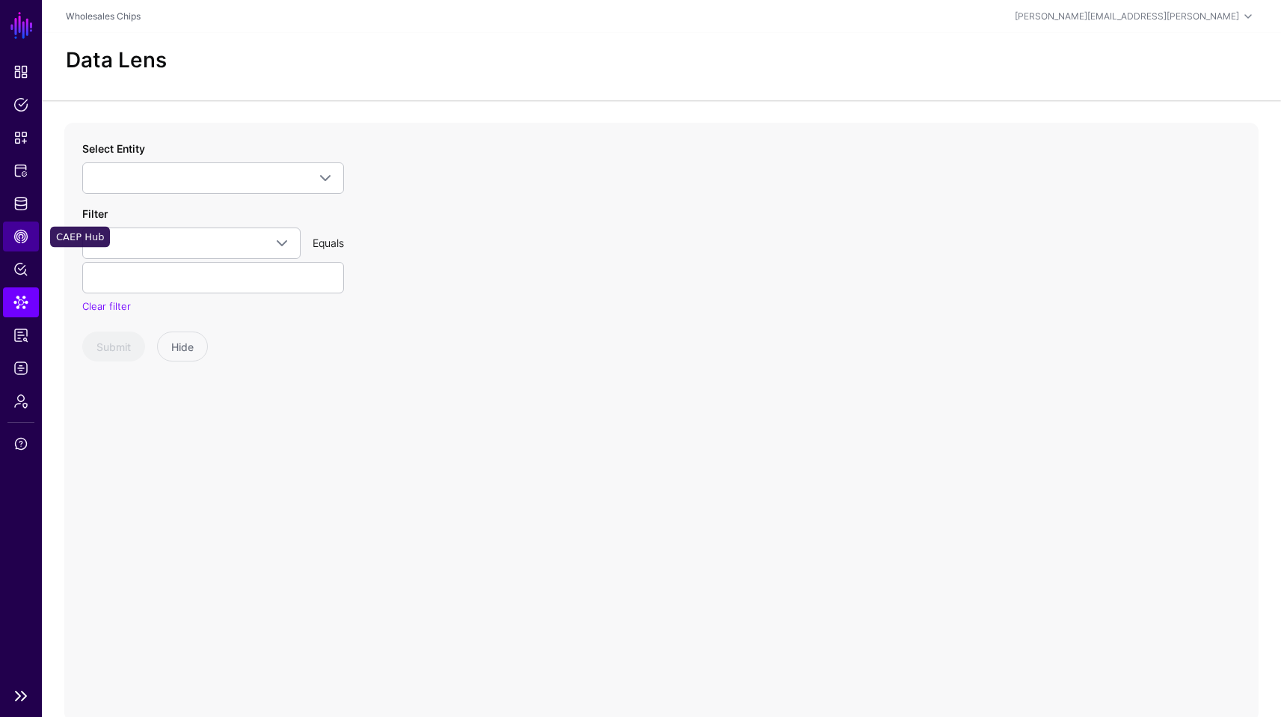
click at [22, 237] on span "CAEP Hub" at bounding box center [20, 236] width 15 height 15
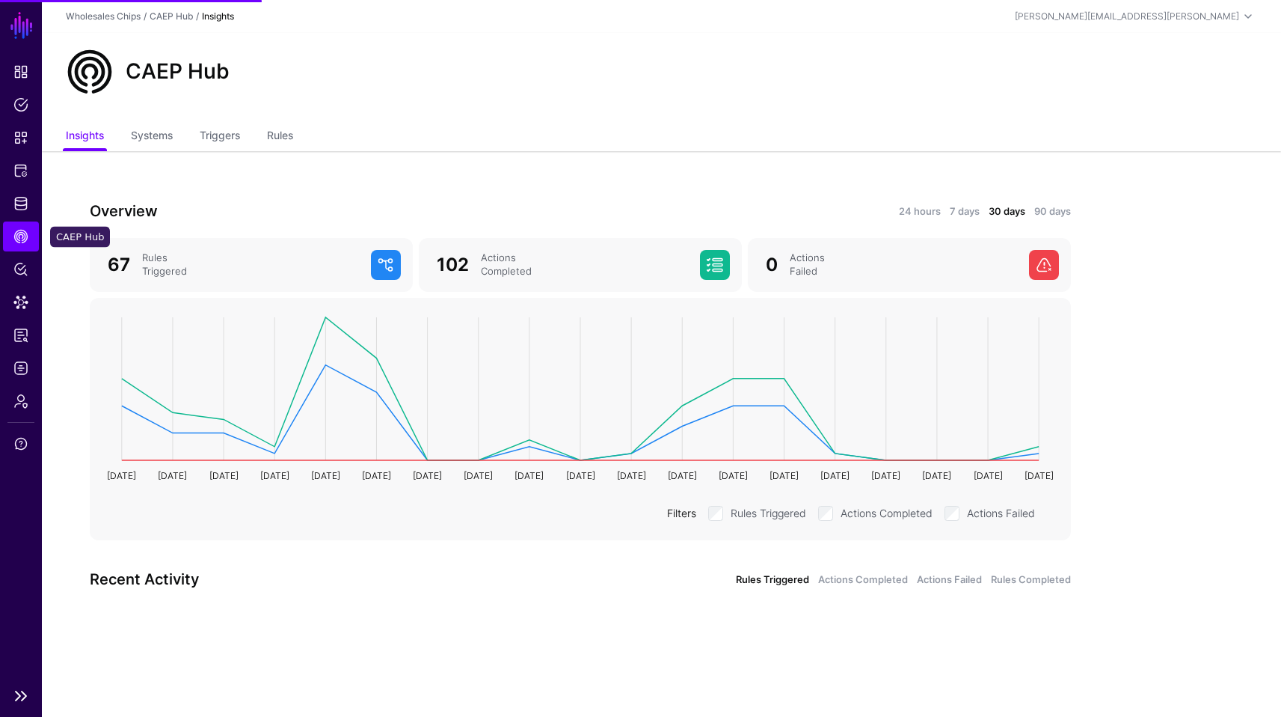
click at [14, 221] on link "CAEP Hub" at bounding box center [21, 236] width 36 height 30
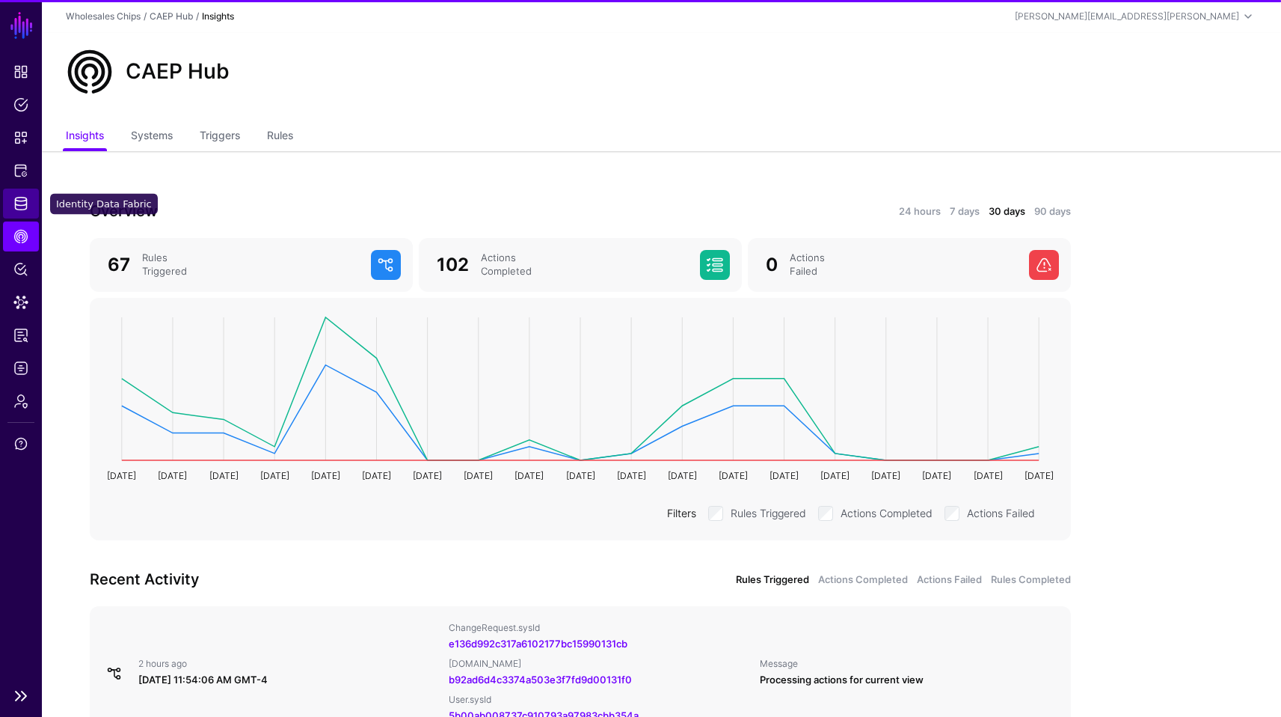
click at [23, 211] on link "Identity Data Fabric" at bounding box center [21, 204] width 36 height 30
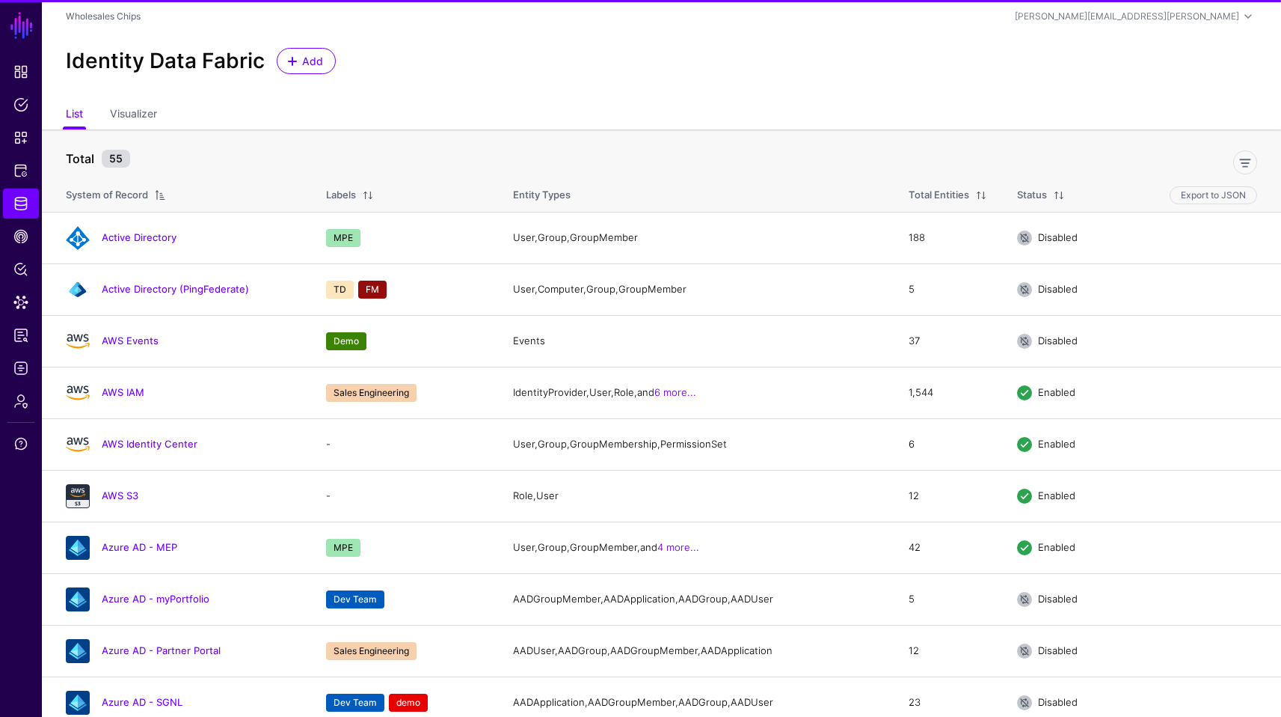
click at [497, 101] on ul "List Visualizer" at bounding box center [662, 115] width 1192 height 28
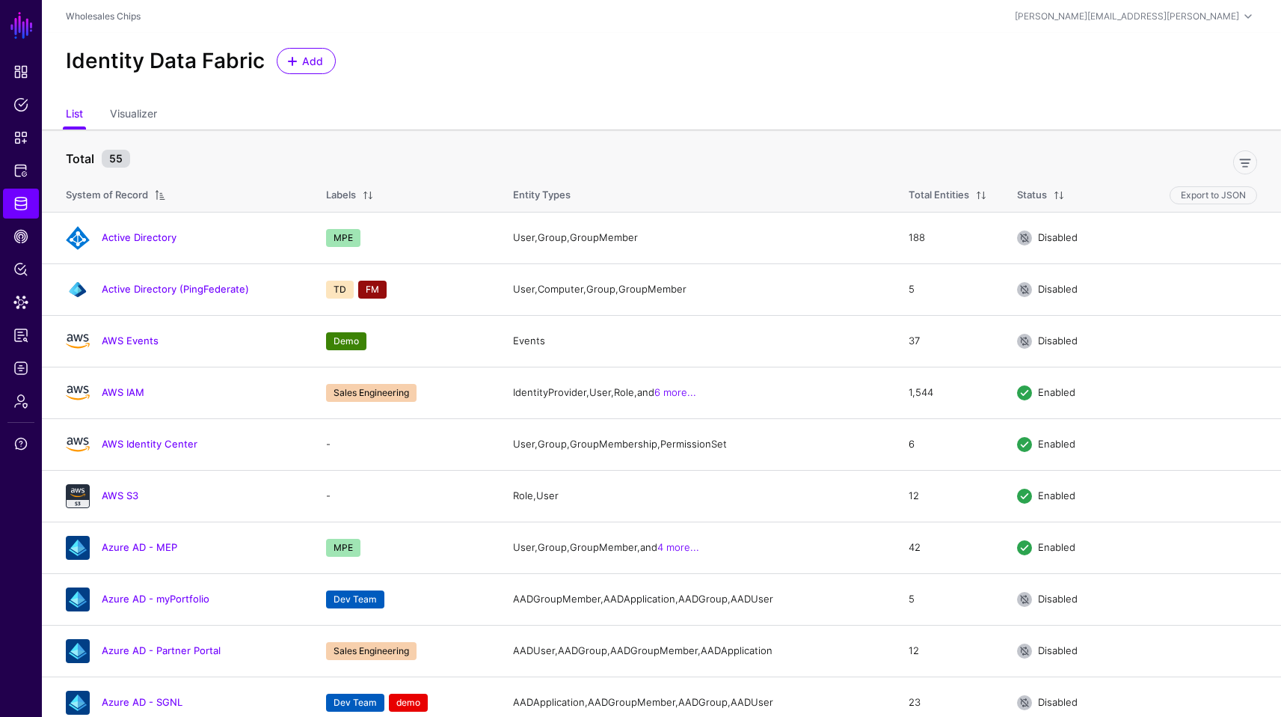
scroll to position [579, 0]
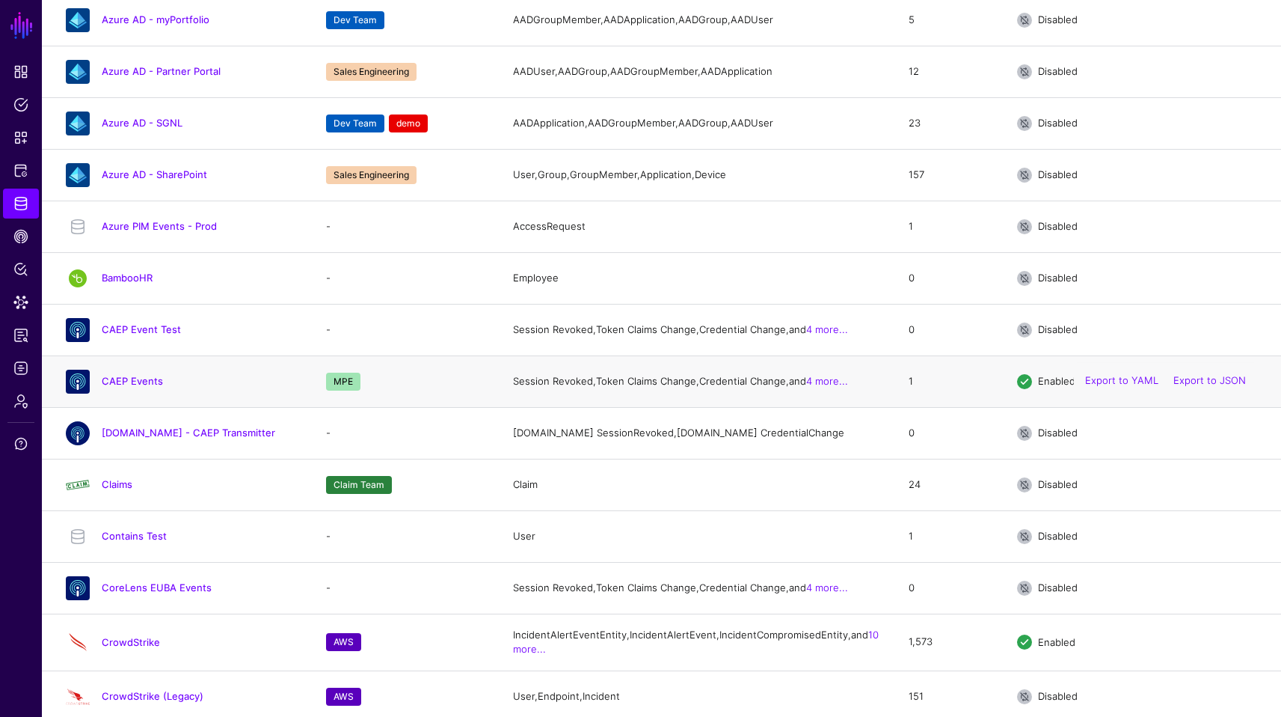
click at [137, 393] on div "CAEP Events" at bounding box center [181, 382] width 242 height 24
click at [143, 387] on link "CAEP Events" at bounding box center [132, 381] width 61 height 12
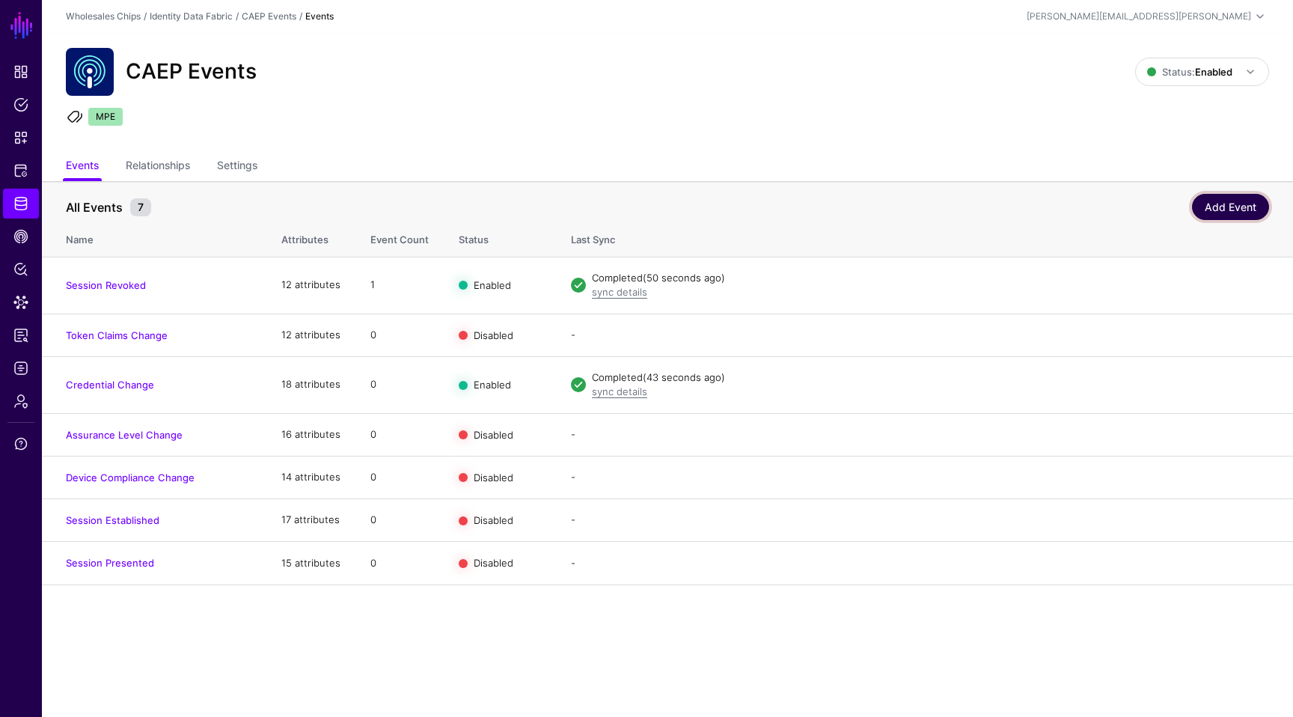
click at [1219, 210] on link "Add Event" at bounding box center [1230, 207] width 77 height 26
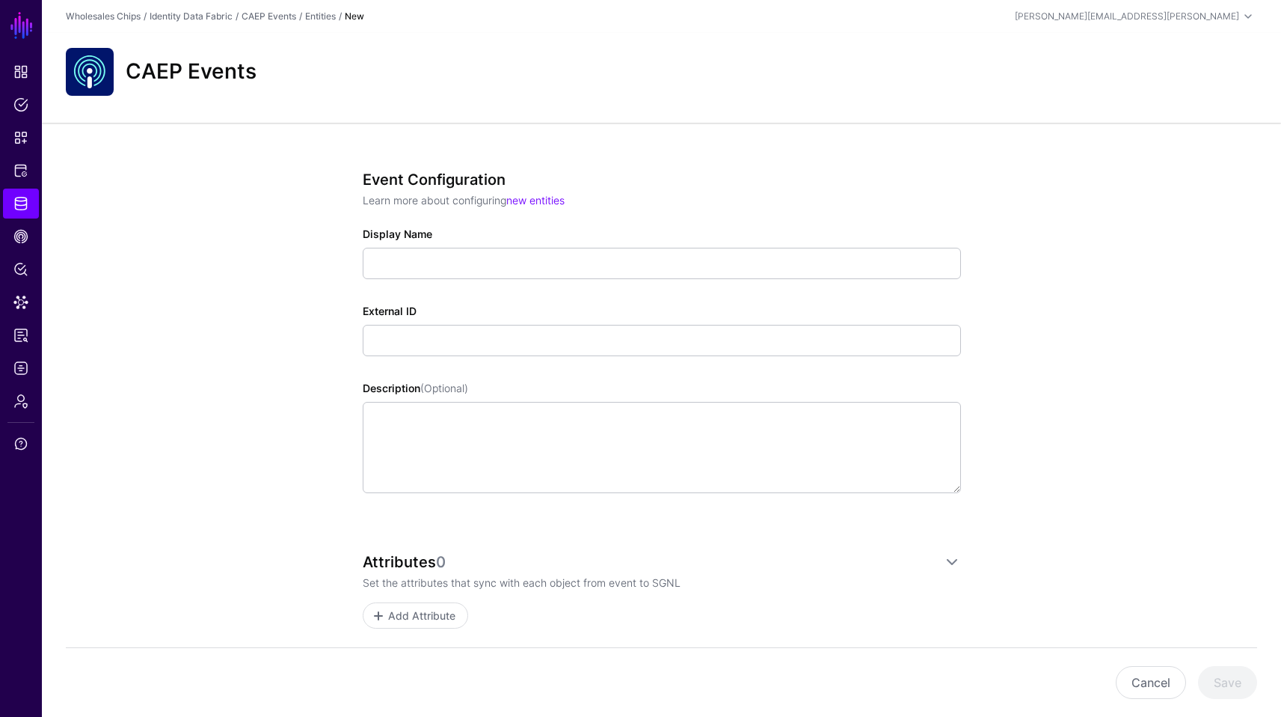
scroll to position [67, 0]
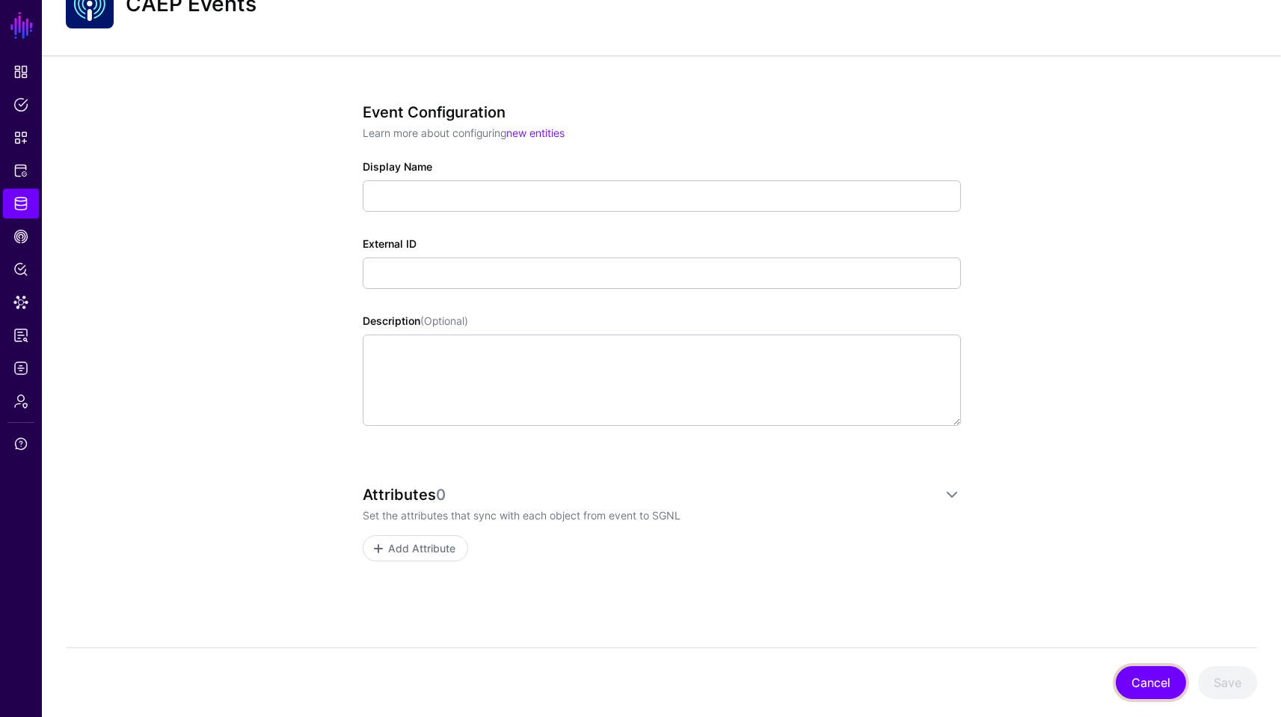
click at [1130, 686] on button "Cancel" at bounding box center [1151, 682] width 70 height 33
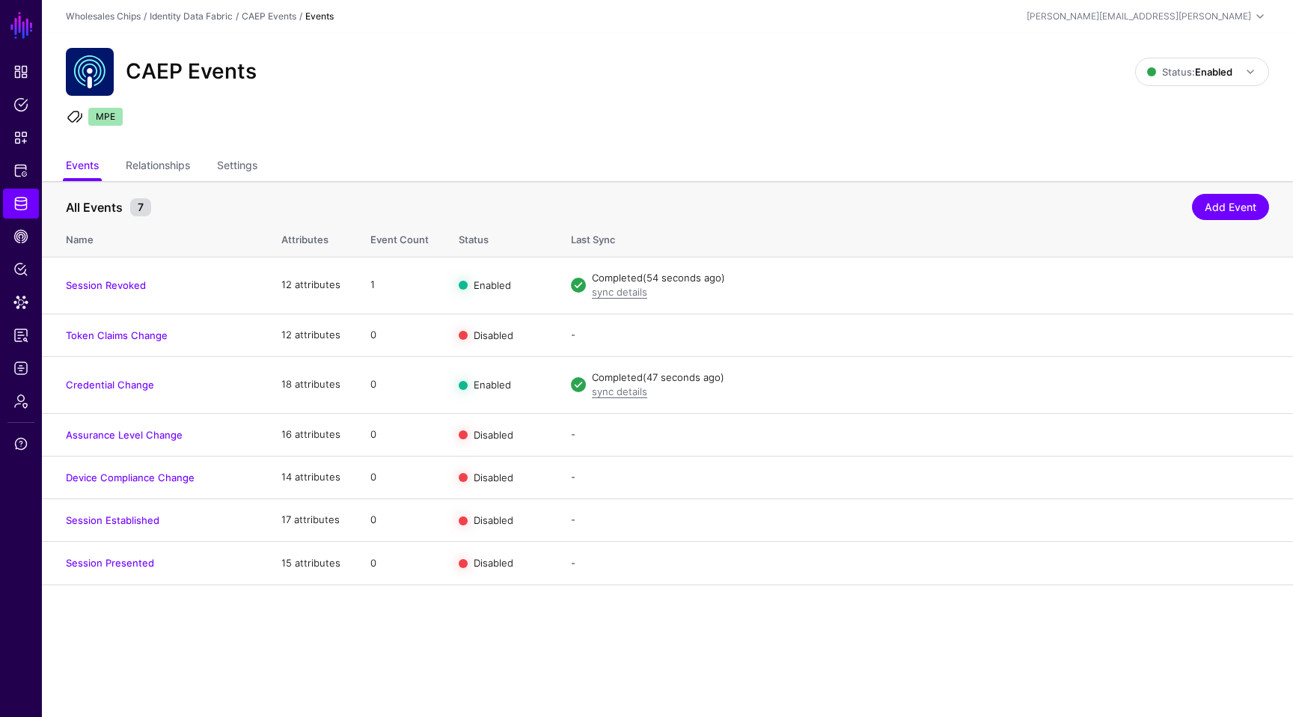
click at [510, 621] on main "SGNL Dashboard Policies Snippets Protected Systems Identity Data Fabric CAEP Hu…" at bounding box center [646, 358] width 1293 height 717
click at [181, 165] on link "Relationships" at bounding box center [158, 167] width 64 height 28
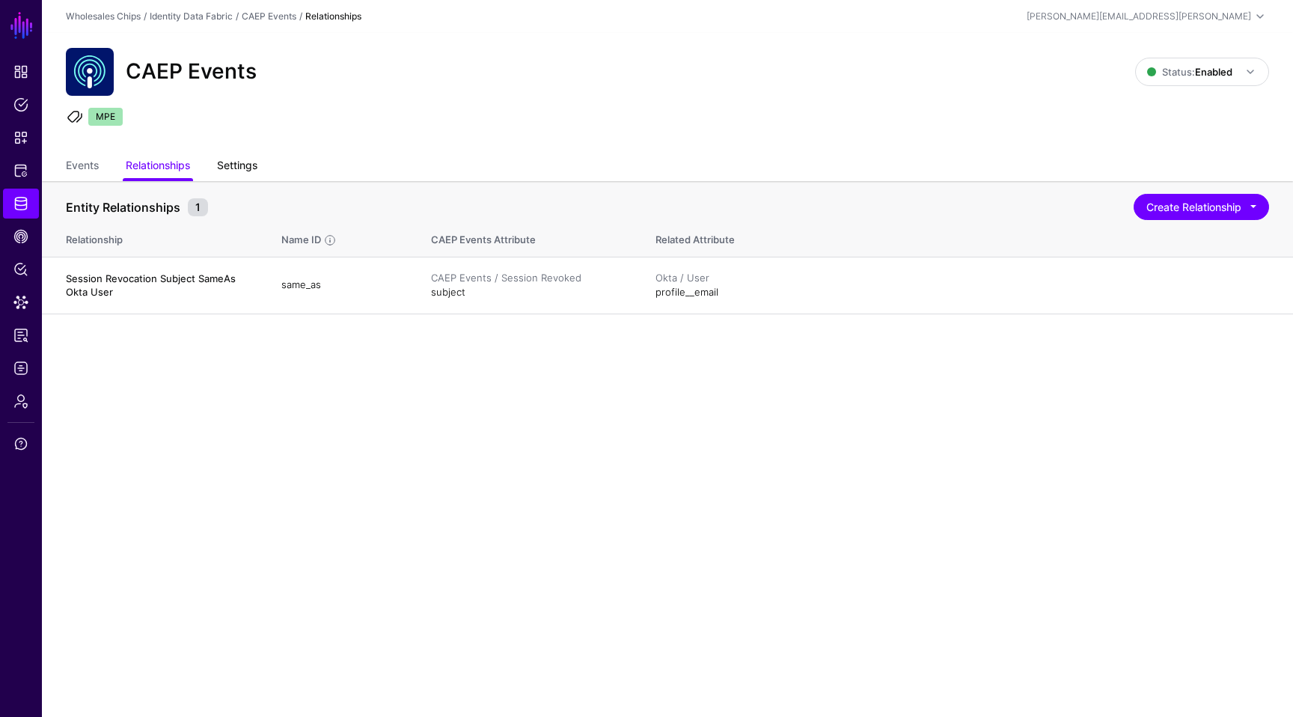
click at [250, 168] on link "Settings" at bounding box center [237, 167] width 40 height 28
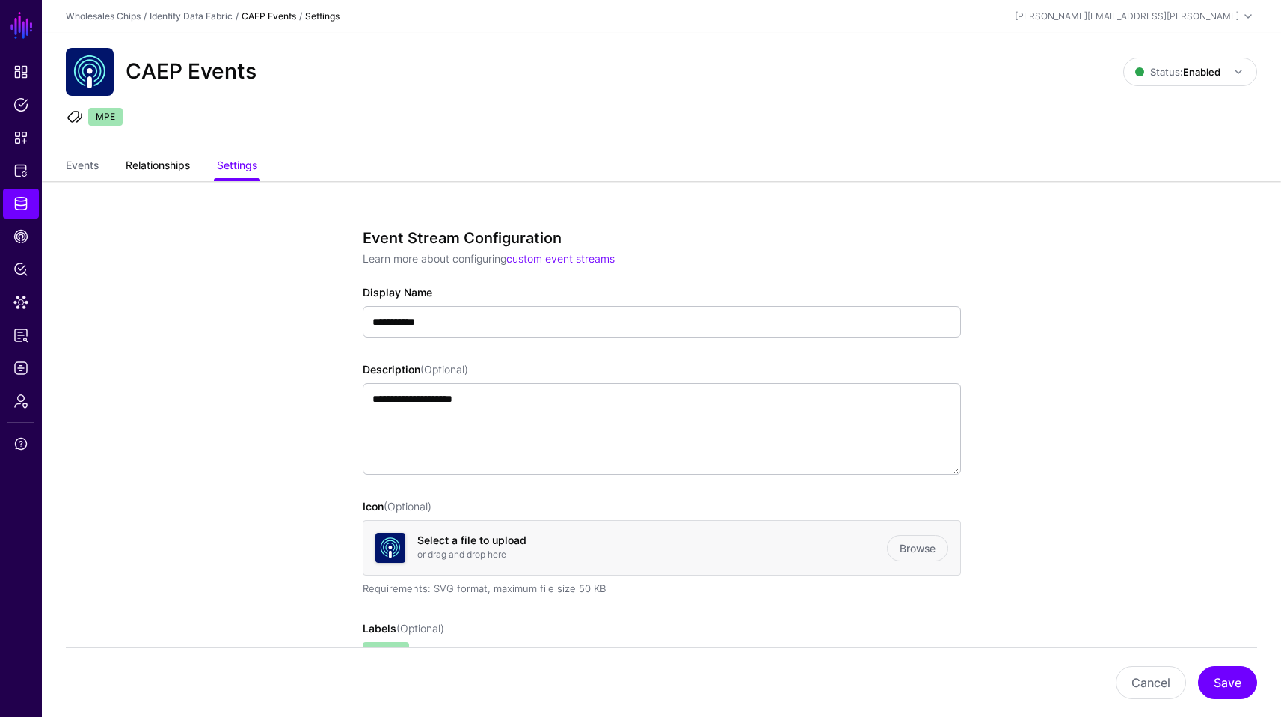
click at [160, 159] on link "Relationships" at bounding box center [158, 167] width 64 height 28
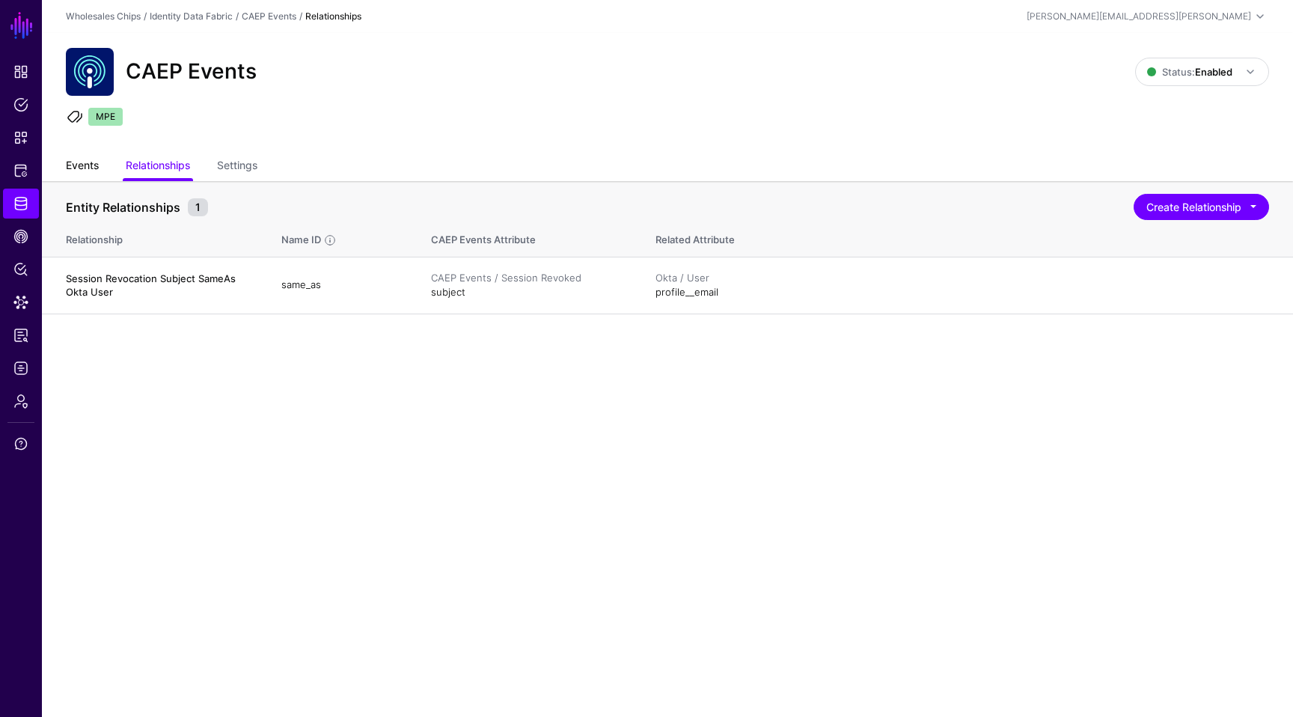
click at [98, 162] on link "Events" at bounding box center [82, 167] width 33 height 28
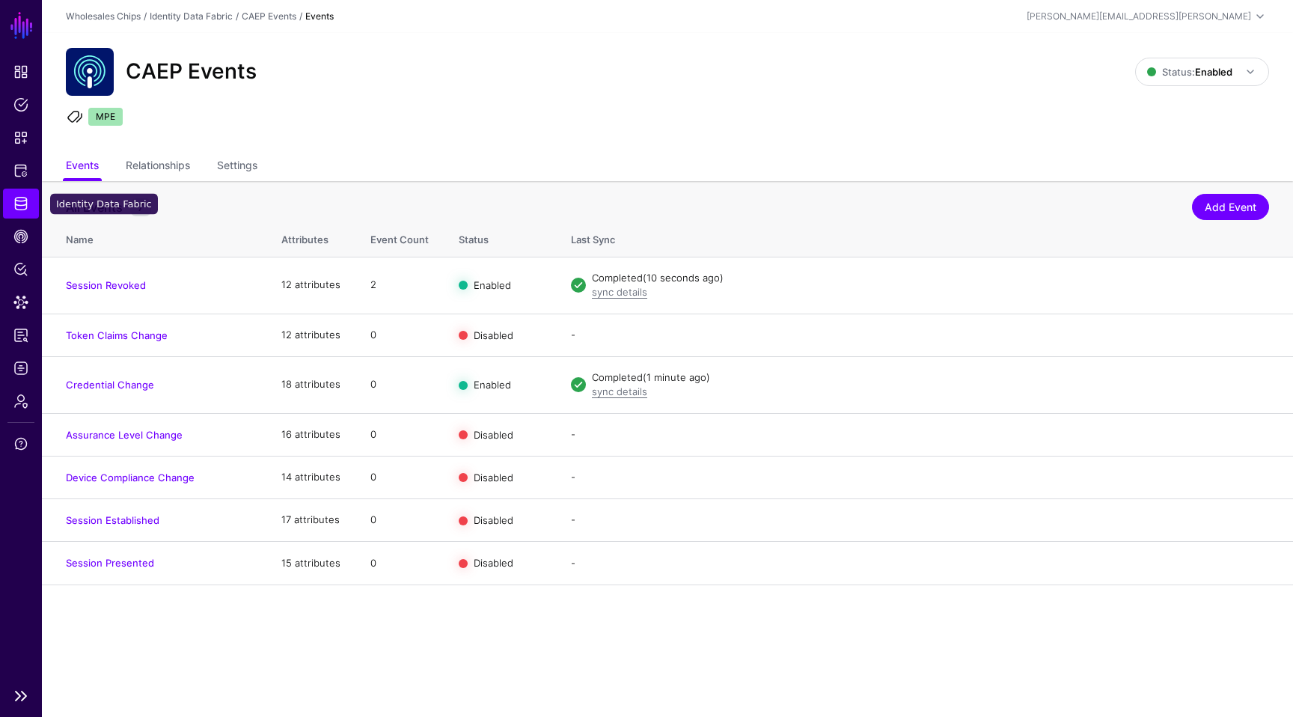
click at [31, 209] on link "Identity Data Fabric" at bounding box center [21, 204] width 36 height 30
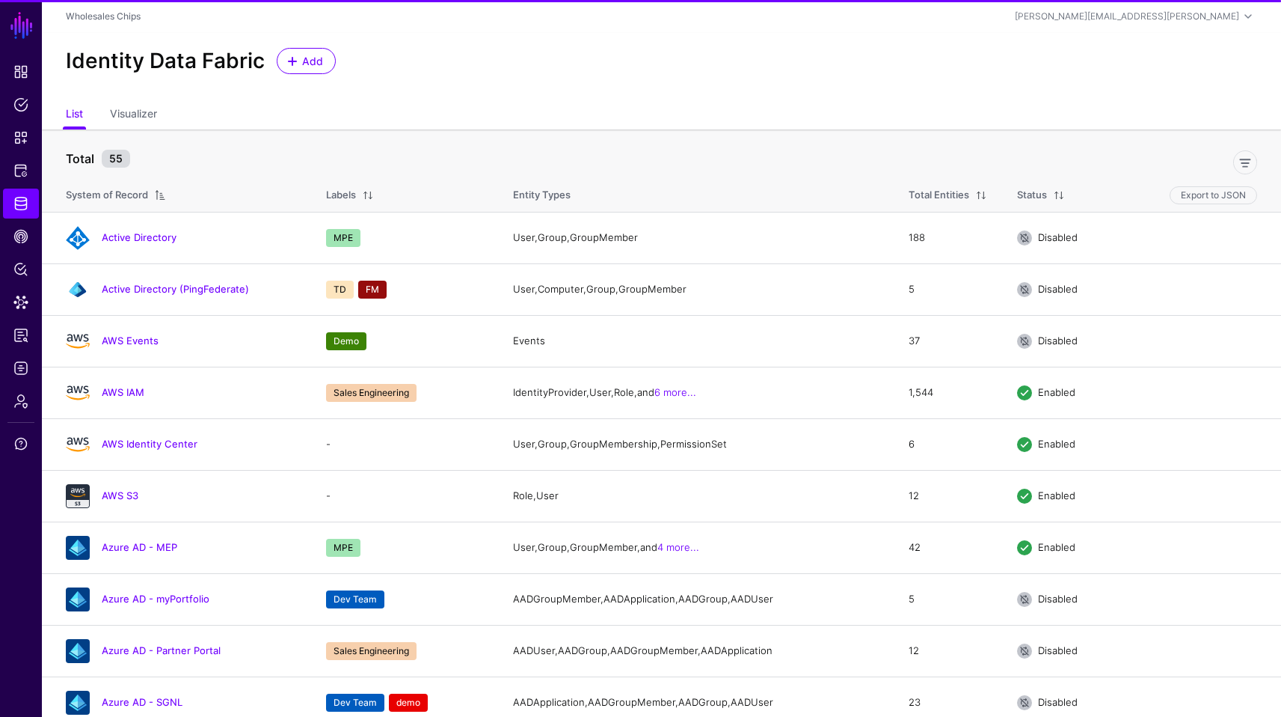
click at [441, 79] on div "Identity Data Fabric Add" at bounding box center [662, 67] width 1240 height 68
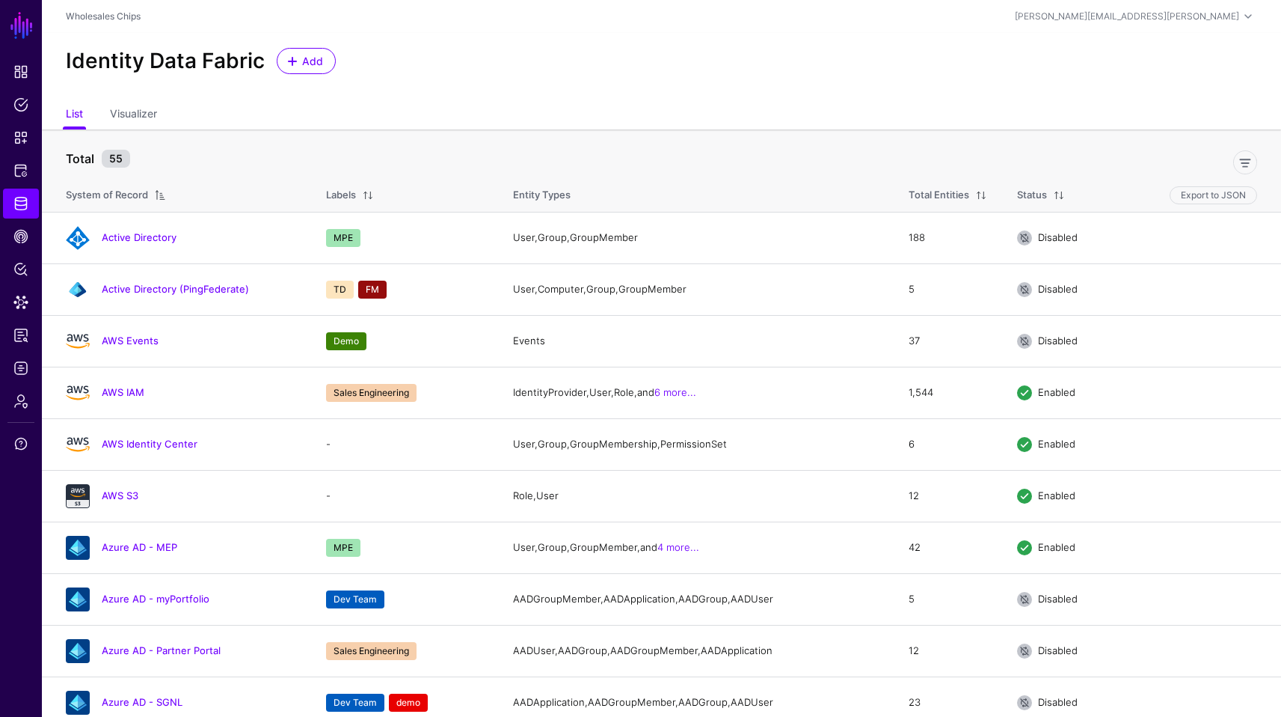
scroll to position [579, 0]
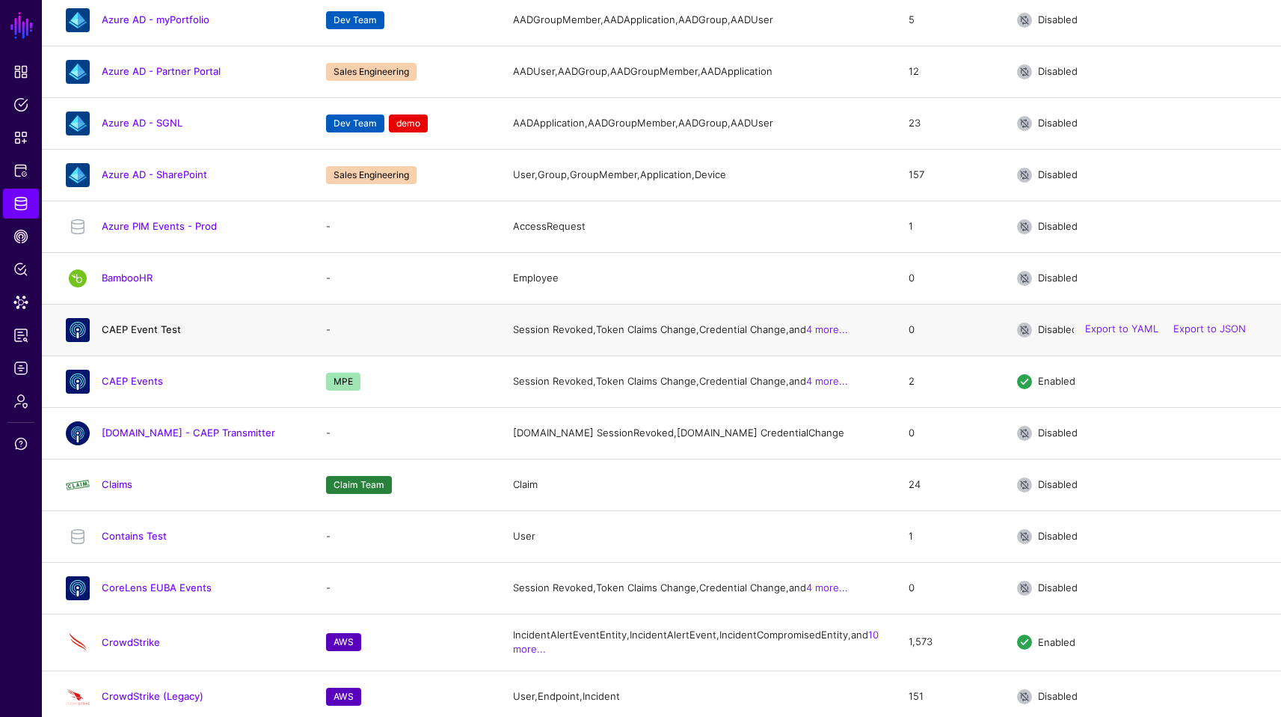
click at [151, 335] on link "CAEP Event Test" at bounding box center [141, 329] width 79 height 12
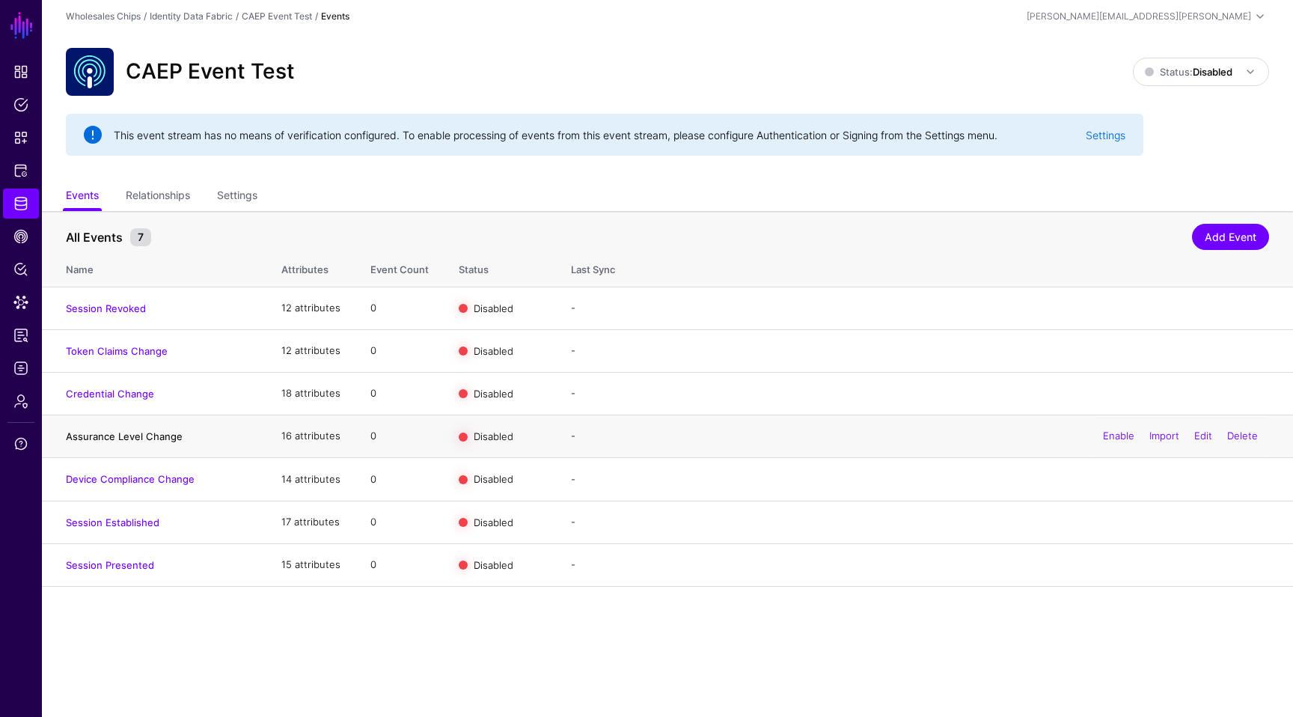
click at [129, 434] on link "Assurance Level Change" at bounding box center [124, 436] width 117 height 12
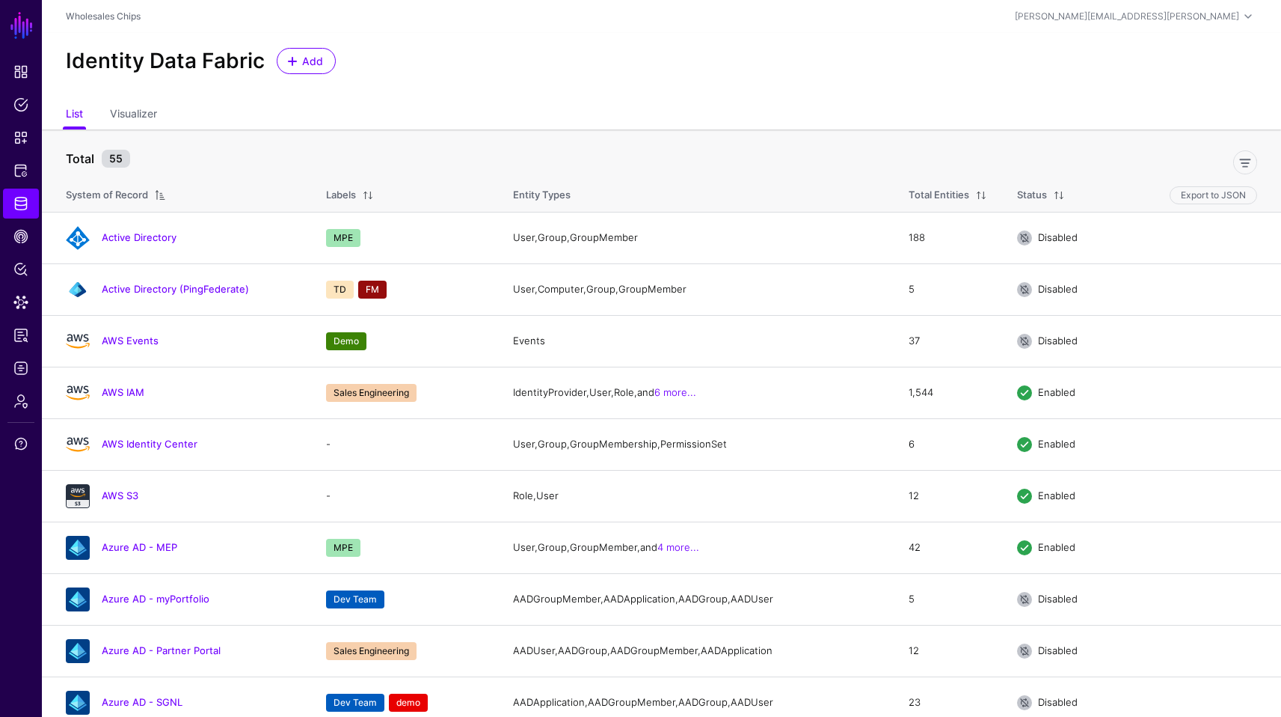
click at [512, 138] on div "Total 55" at bounding box center [662, 158] width 1204 height 40
click at [584, 98] on div "Identity Data Fabric Add" at bounding box center [662, 67] width 1240 height 68
click at [315, 62] on span "Add" at bounding box center [313, 61] width 25 height 16
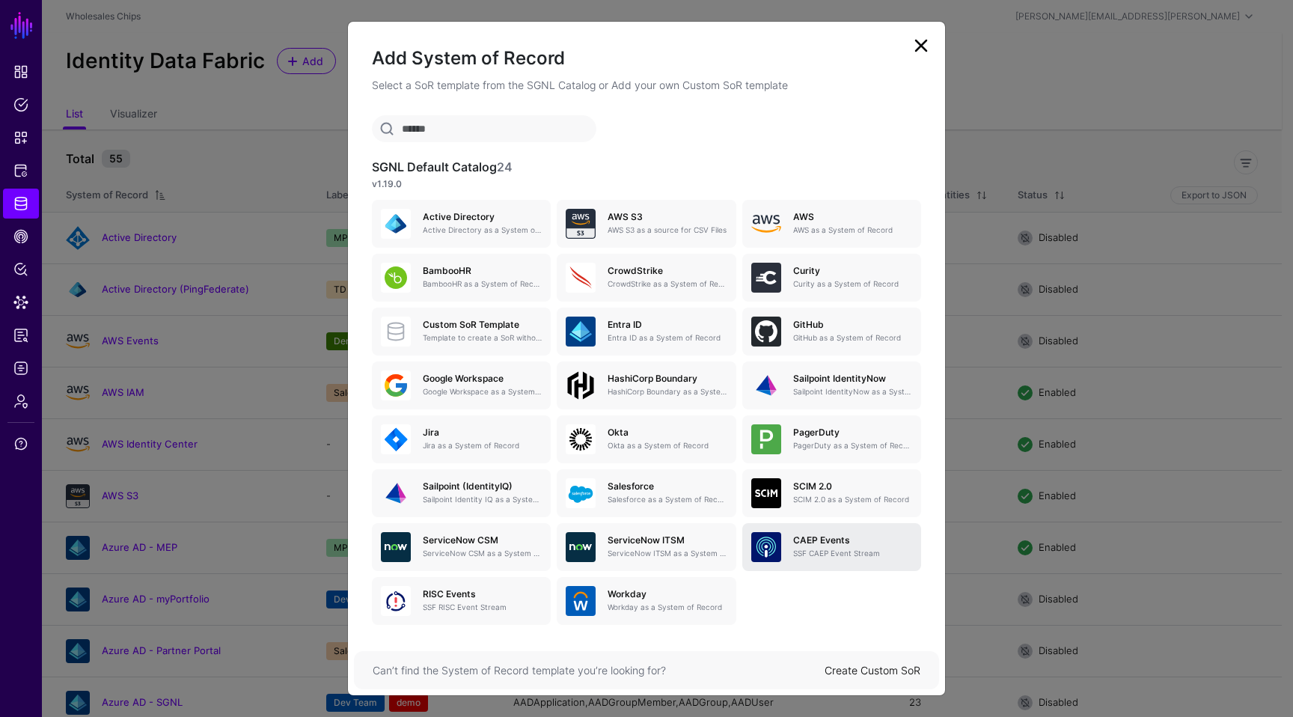
click at [811, 536] on h5 "CAEP Events" at bounding box center [852, 540] width 119 height 10
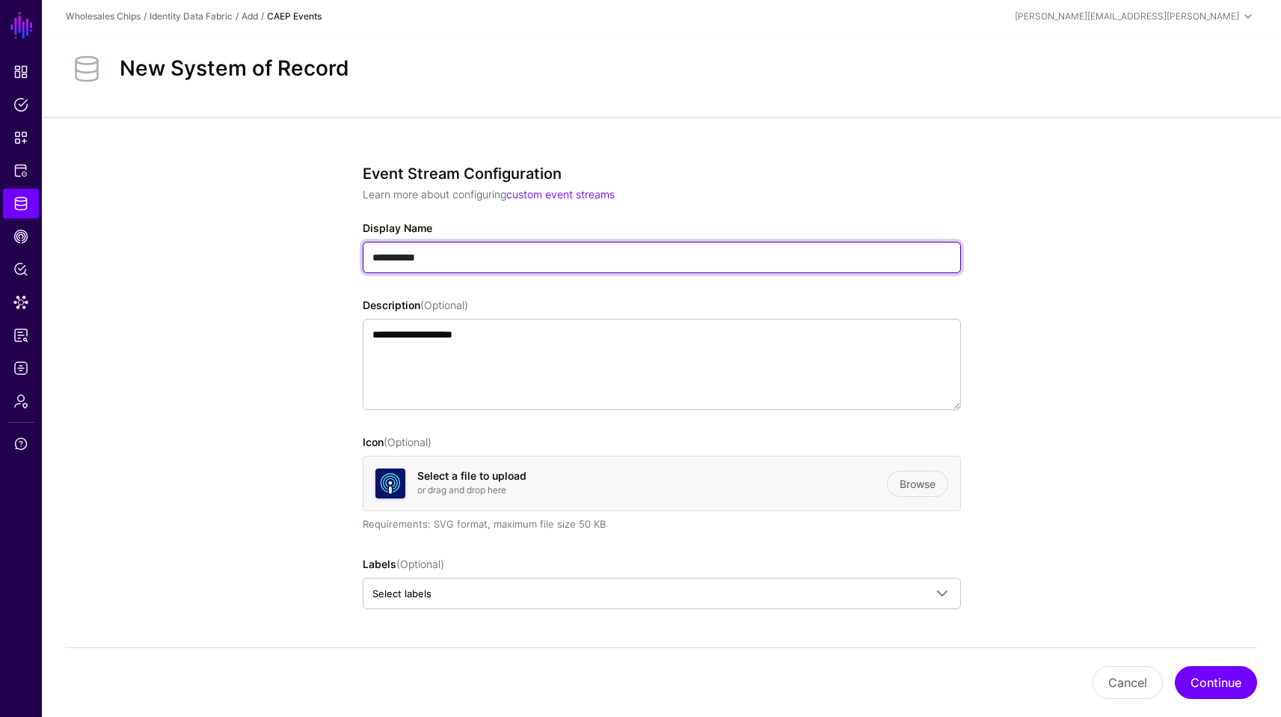
click at [489, 257] on input "**********" at bounding box center [662, 257] width 598 height 31
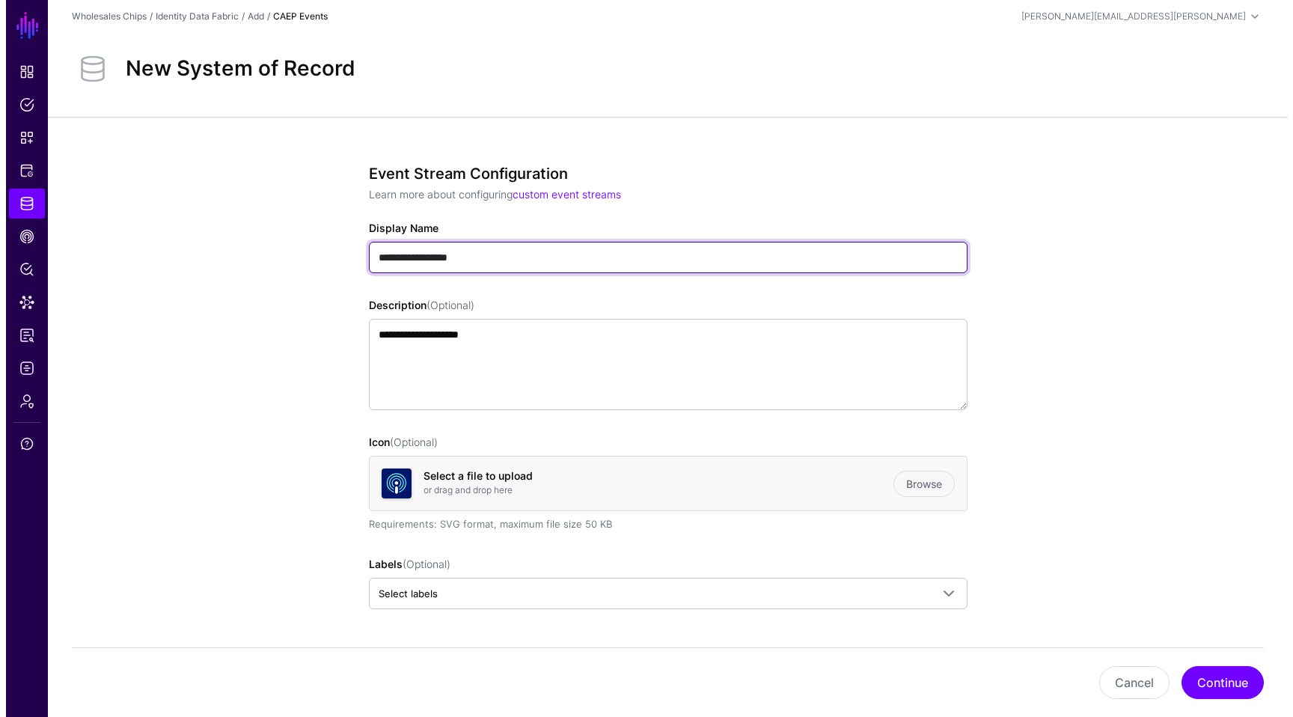
scroll to position [47, 0]
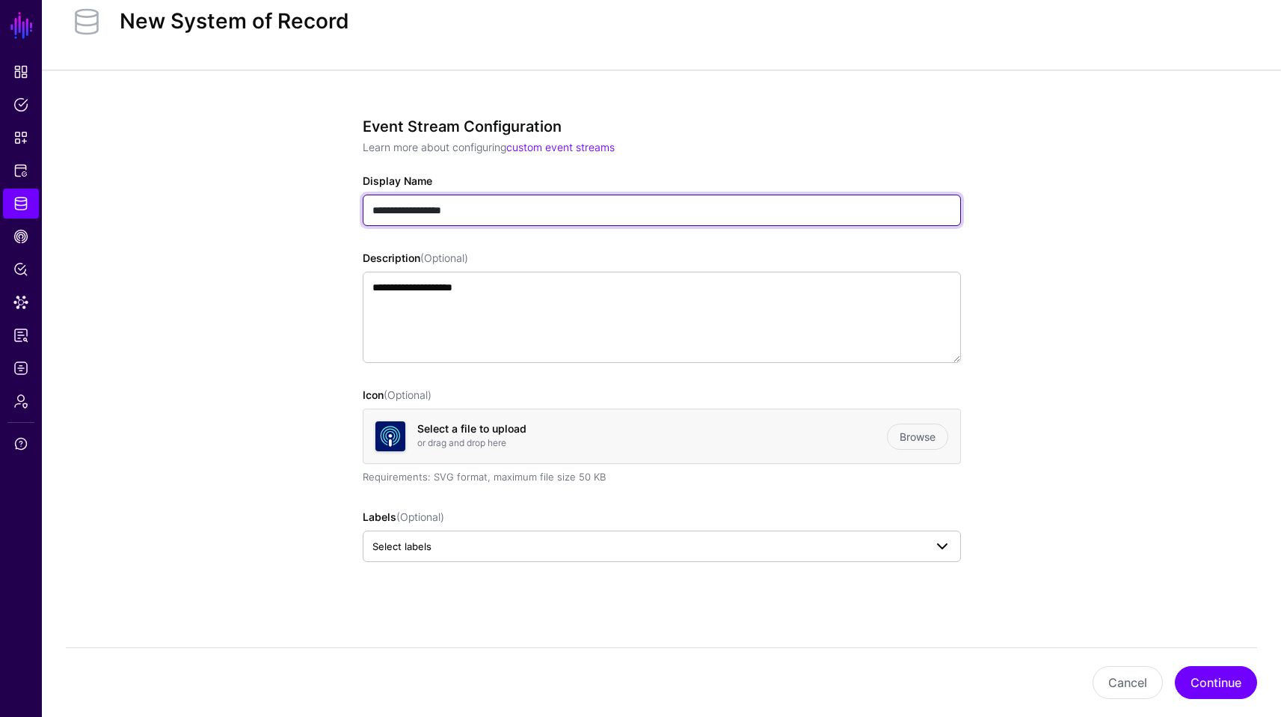
type input "**********"
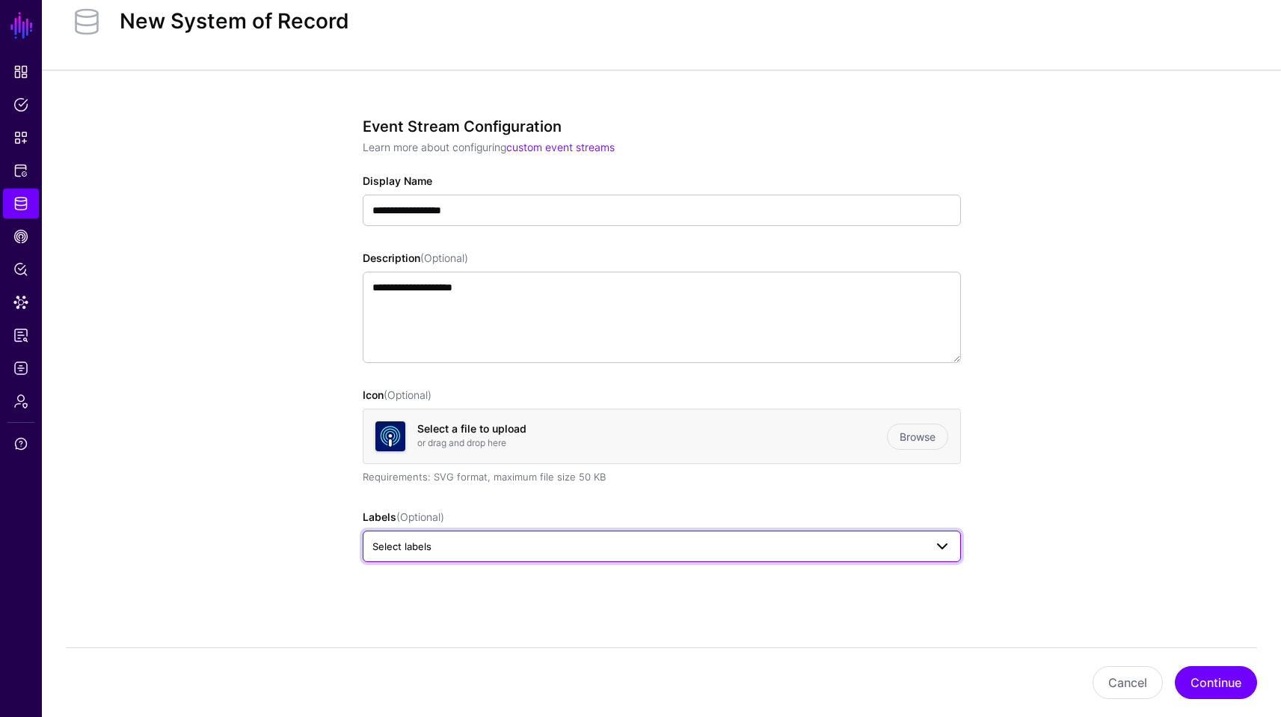
click at [915, 544] on span "Select labels" at bounding box center [649, 546] width 552 height 16
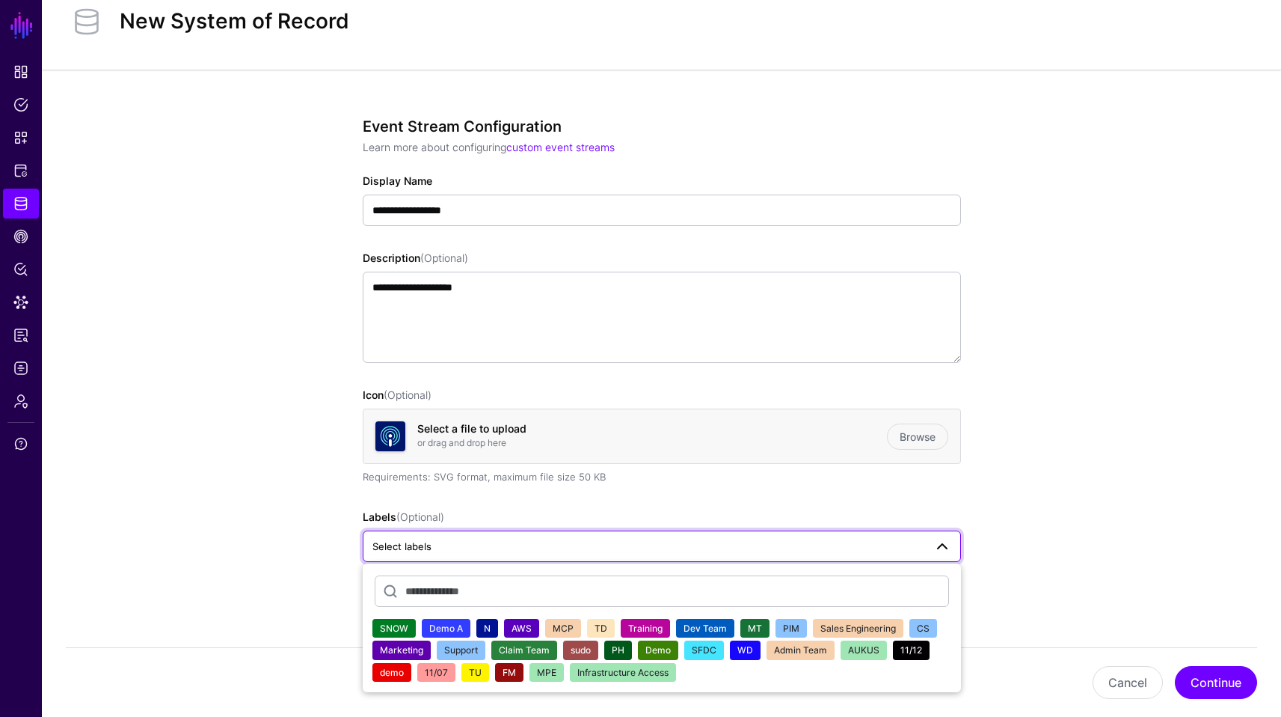
click at [915, 544] on span "Select labels" at bounding box center [649, 546] width 552 height 16
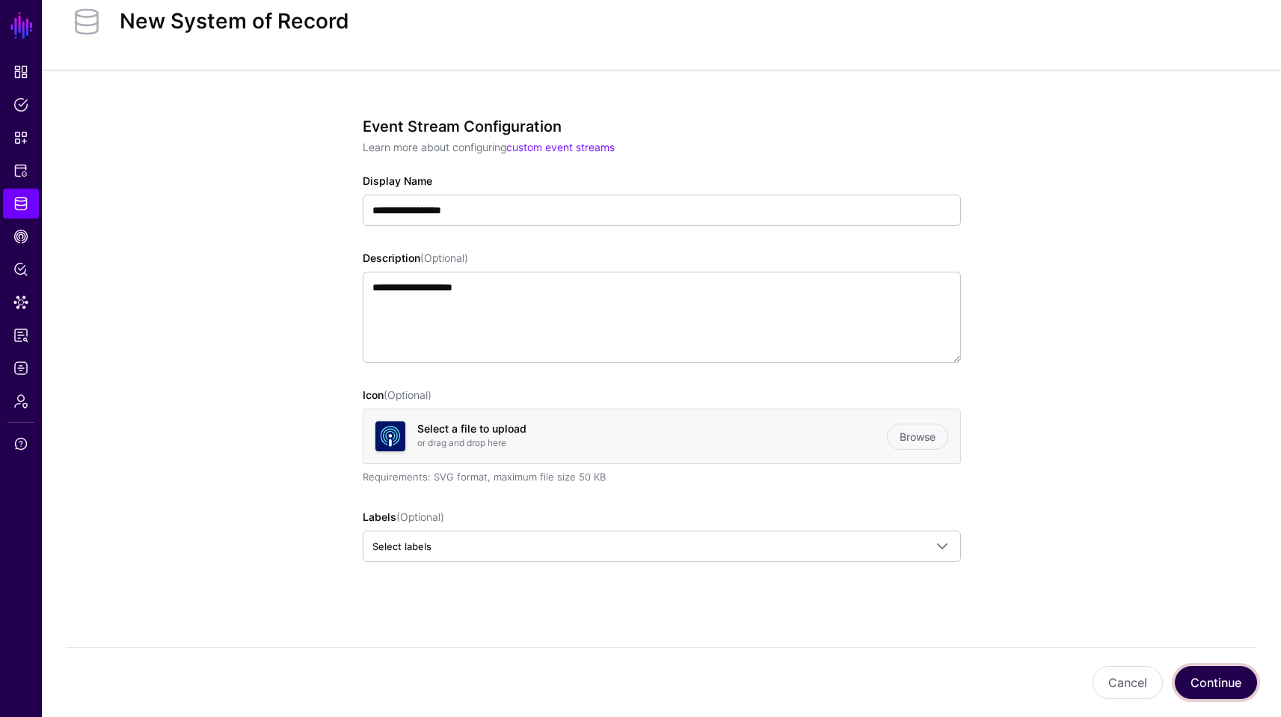
click at [1243, 679] on button "Continue" at bounding box center [1216, 682] width 82 height 33
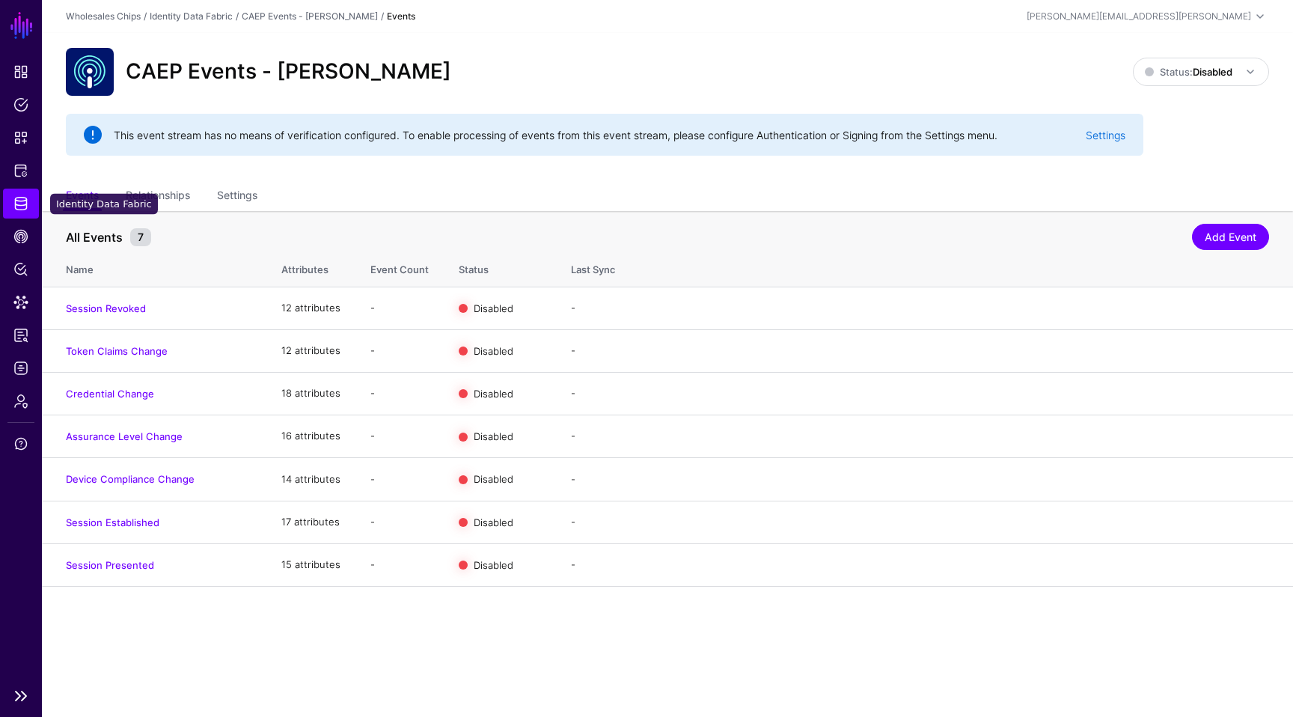
click at [29, 203] on link "Identity Data Fabric" at bounding box center [21, 204] width 36 height 30
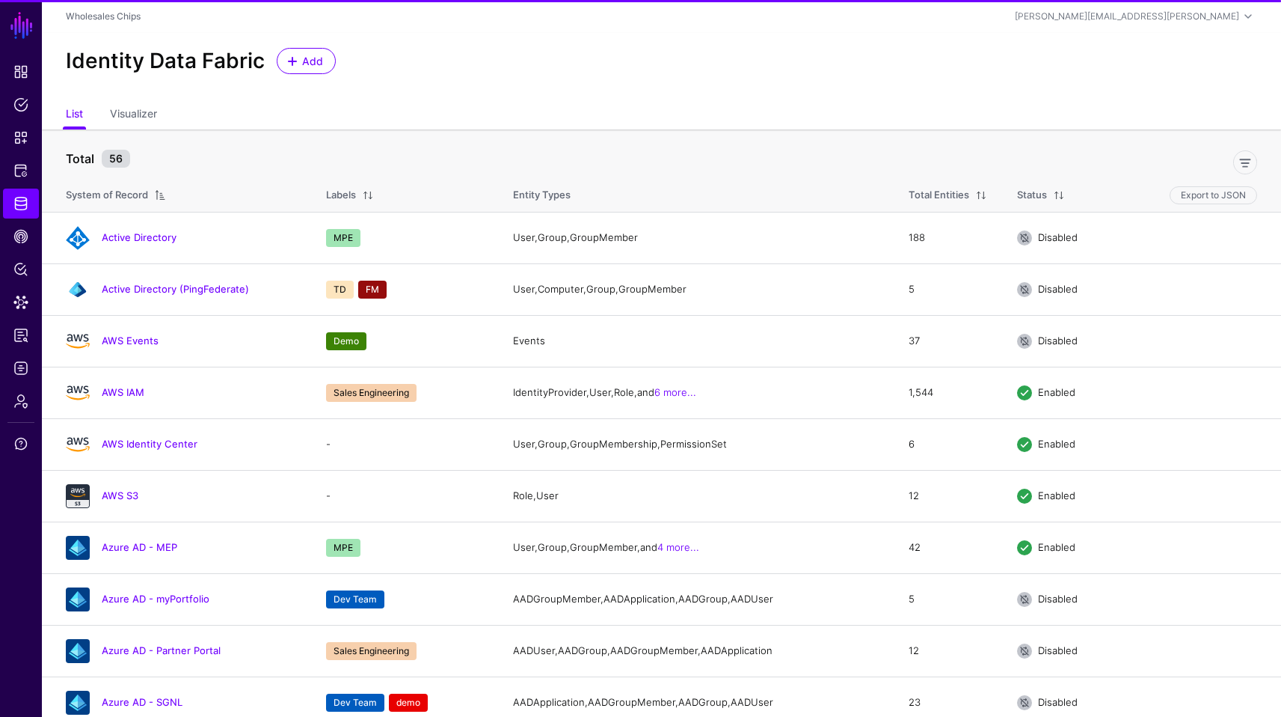
click at [453, 100] on div "Identity Data Fabric Add" at bounding box center [662, 67] width 1240 height 68
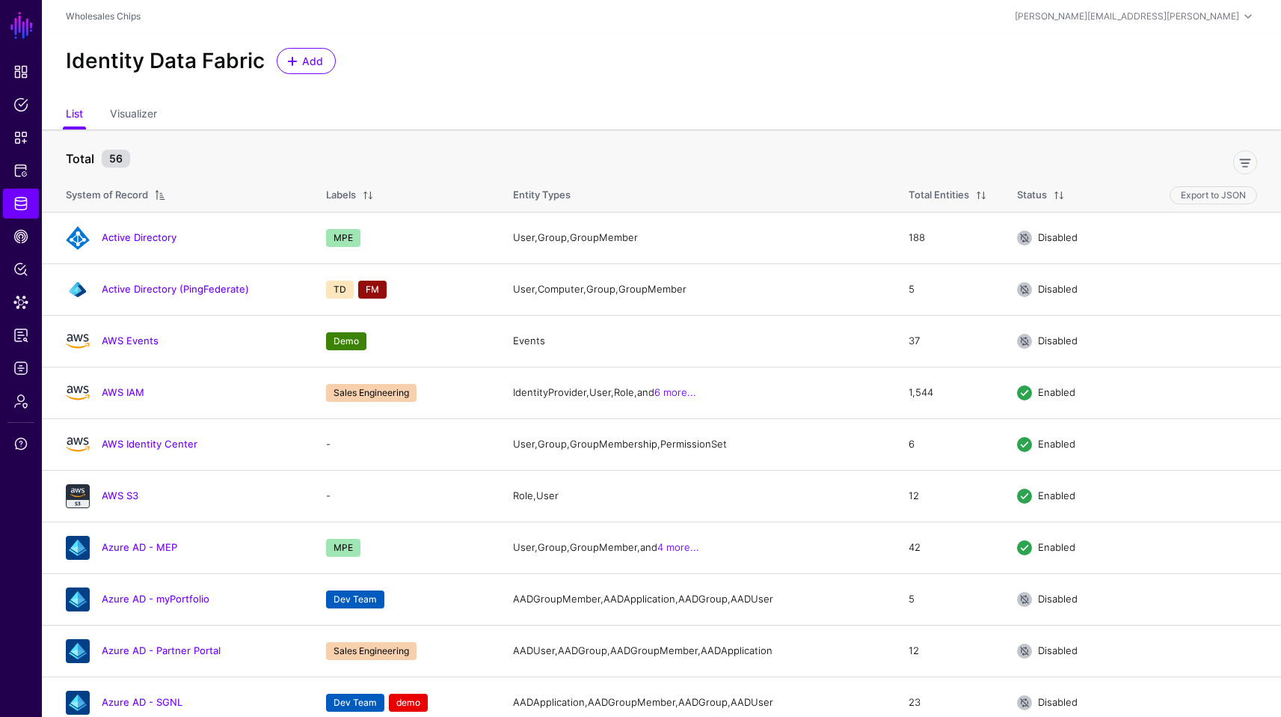
scroll to position [579, 0]
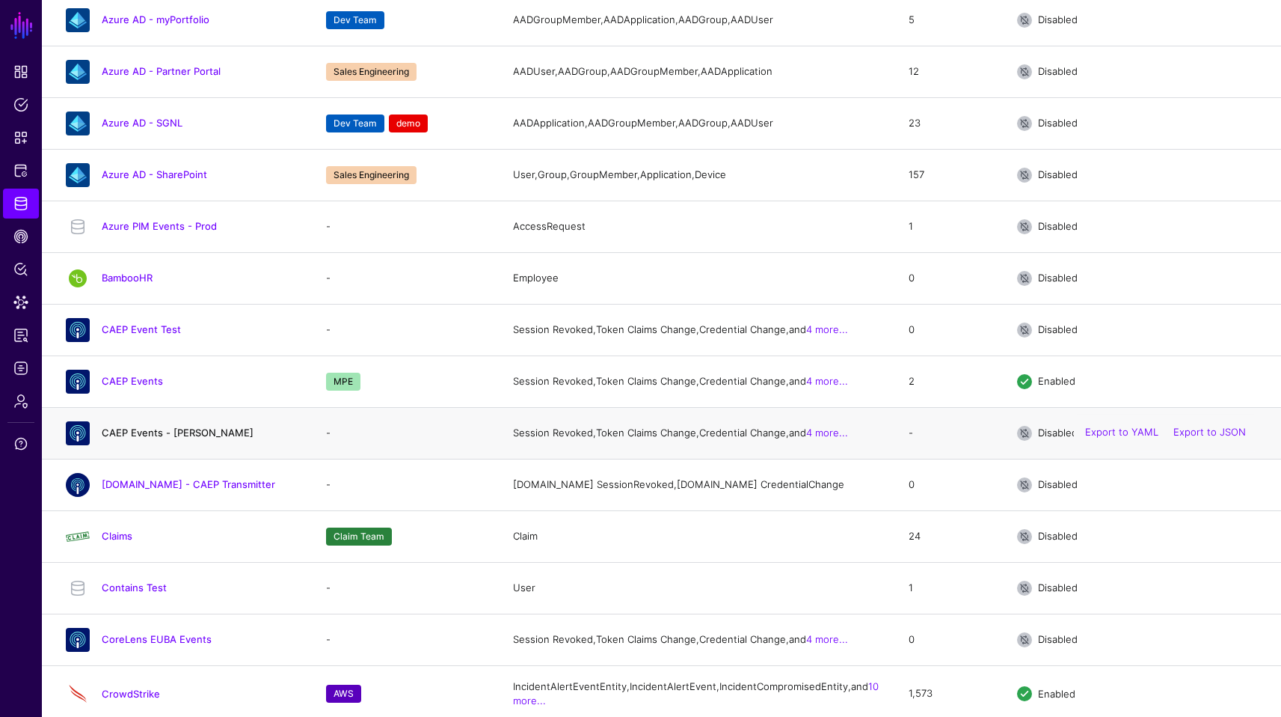
click at [171, 438] on link "CAEP Events - Paul" at bounding box center [178, 432] width 152 height 12
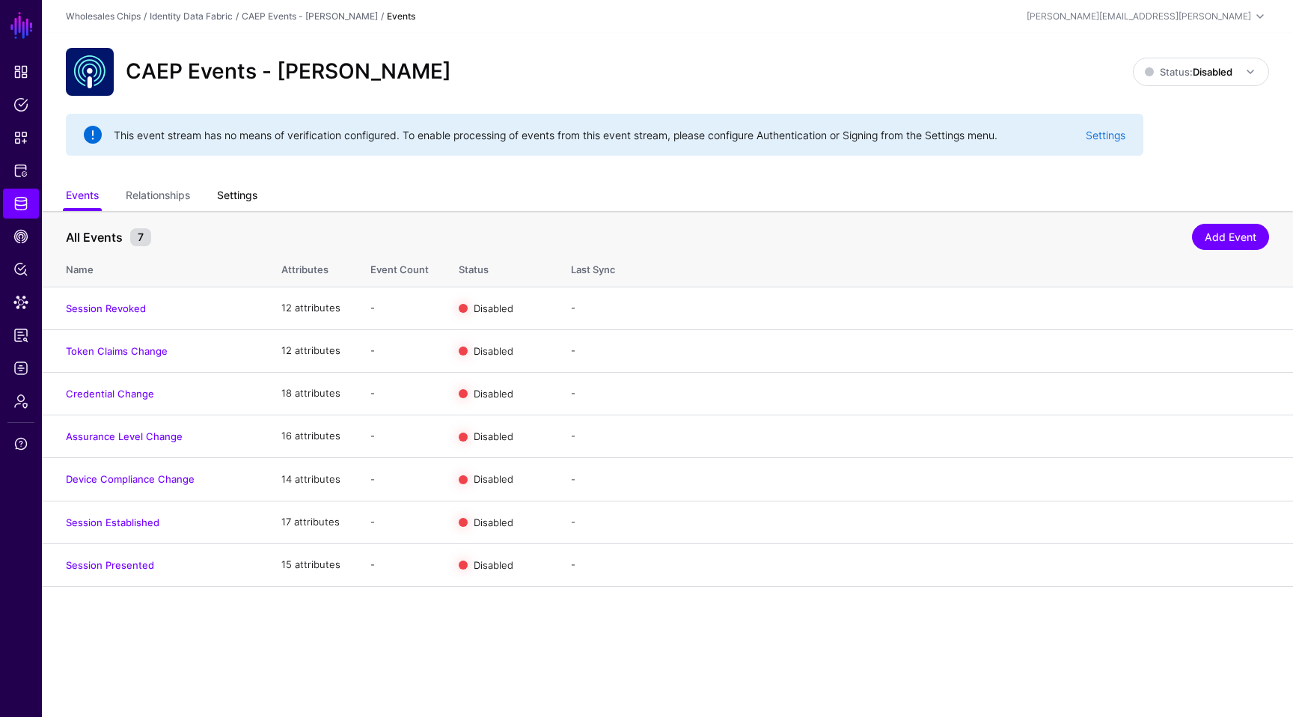
click at [231, 186] on link "Settings" at bounding box center [237, 197] width 40 height 28
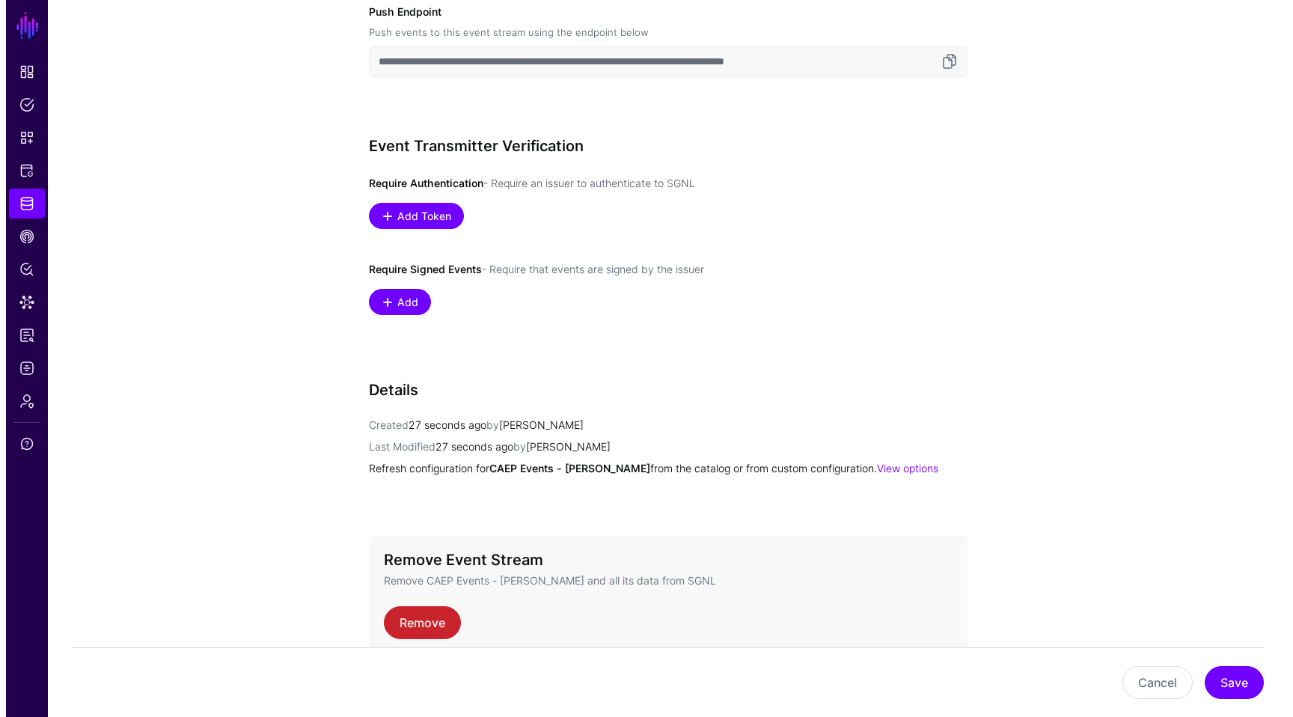
scroll to position [887, 0]
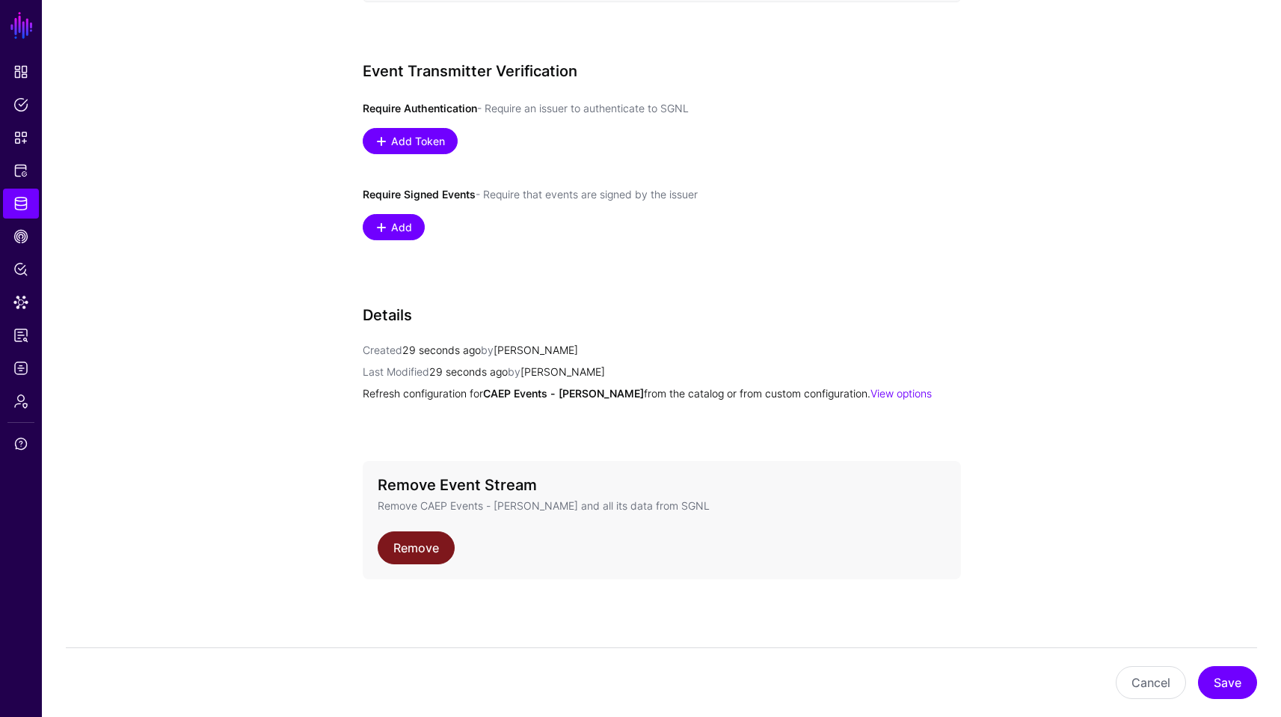
click at [437, 540] on link "Remove" at bounding box center [416, 547] width 77 height 33
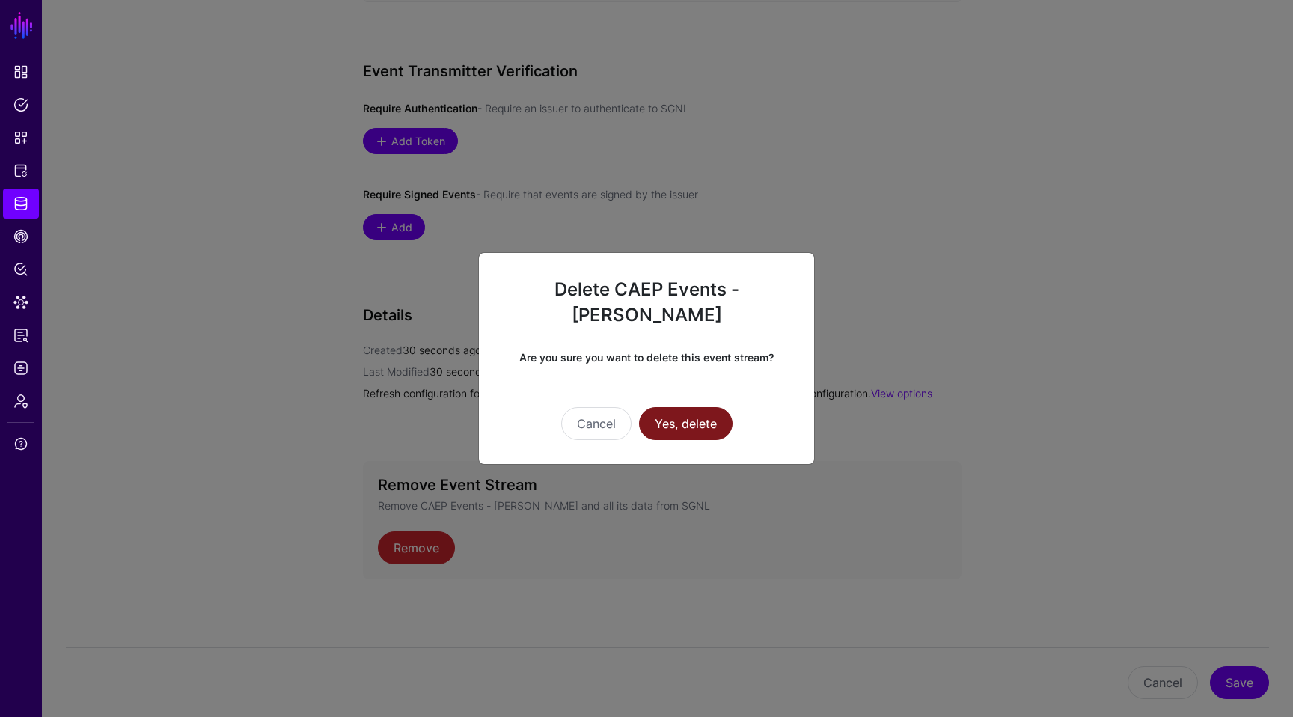
click at [685, 423] on button "Yes, delete" at bounding box center [686, 423] width 94 height 33
click at [699, 414] on button "Yes, delete" at bounding box center [686, 423] width 94 height 33
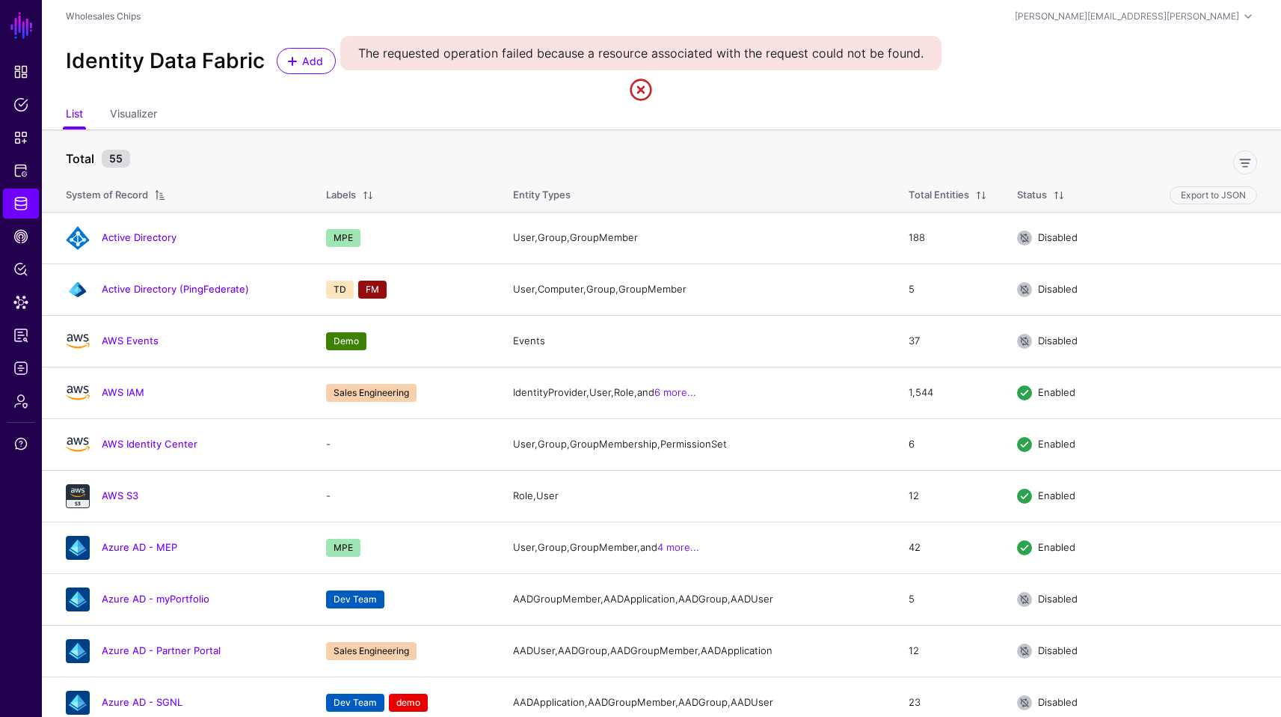
click at [880, 124] on ul "List Visualizer" at bounding box center [662, 115] width 1192 height 28
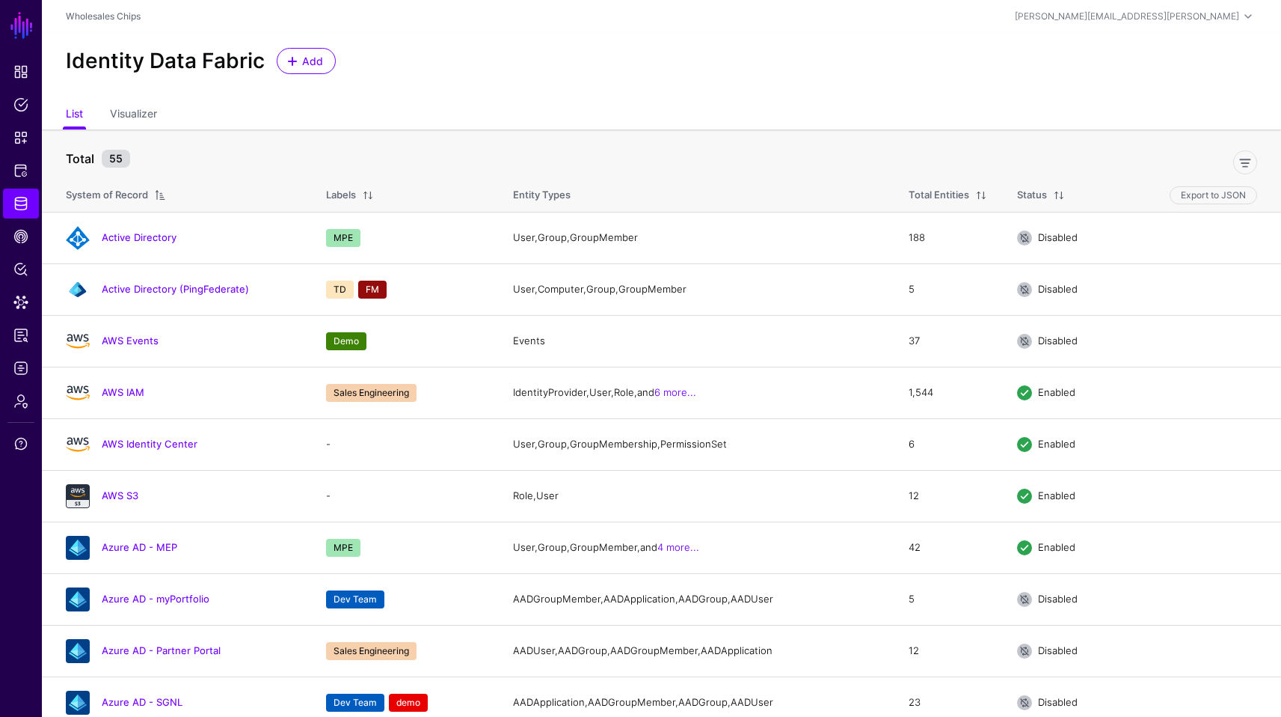
scroll to position [579, 0]
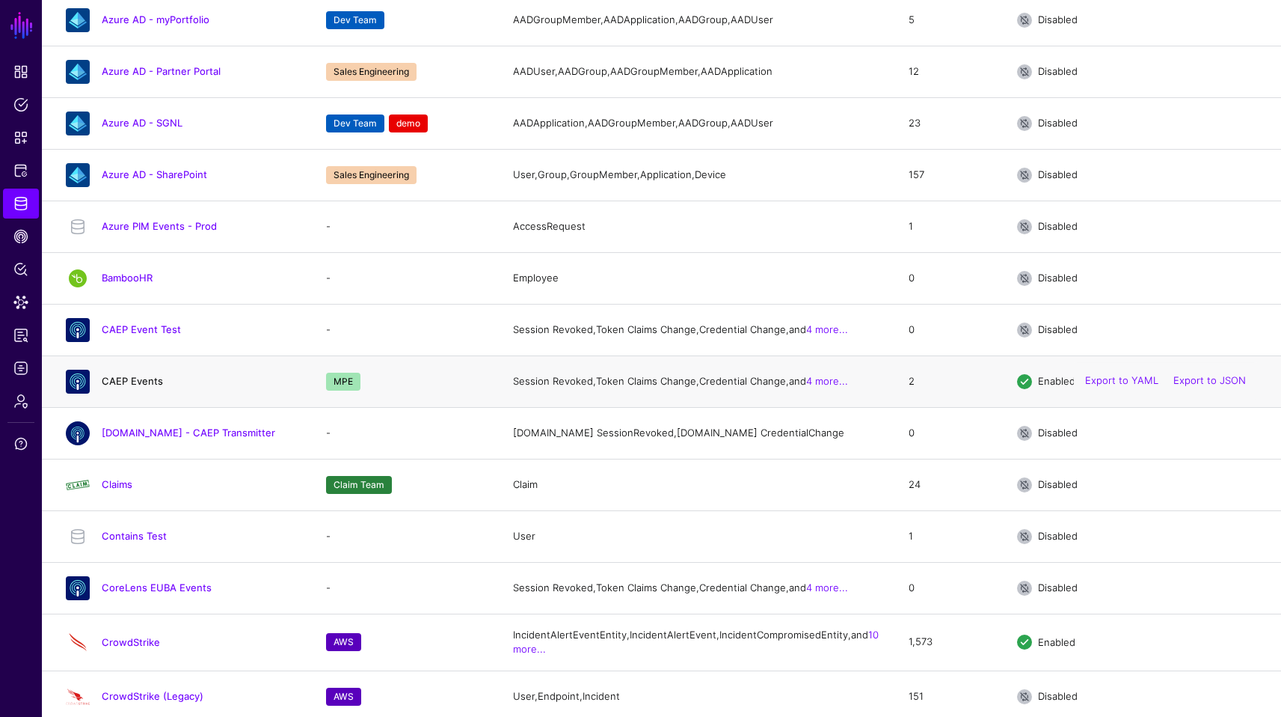
click at [149, 387] on link "CAEP Events" at bounding box center [132, 381] width 61 height 12
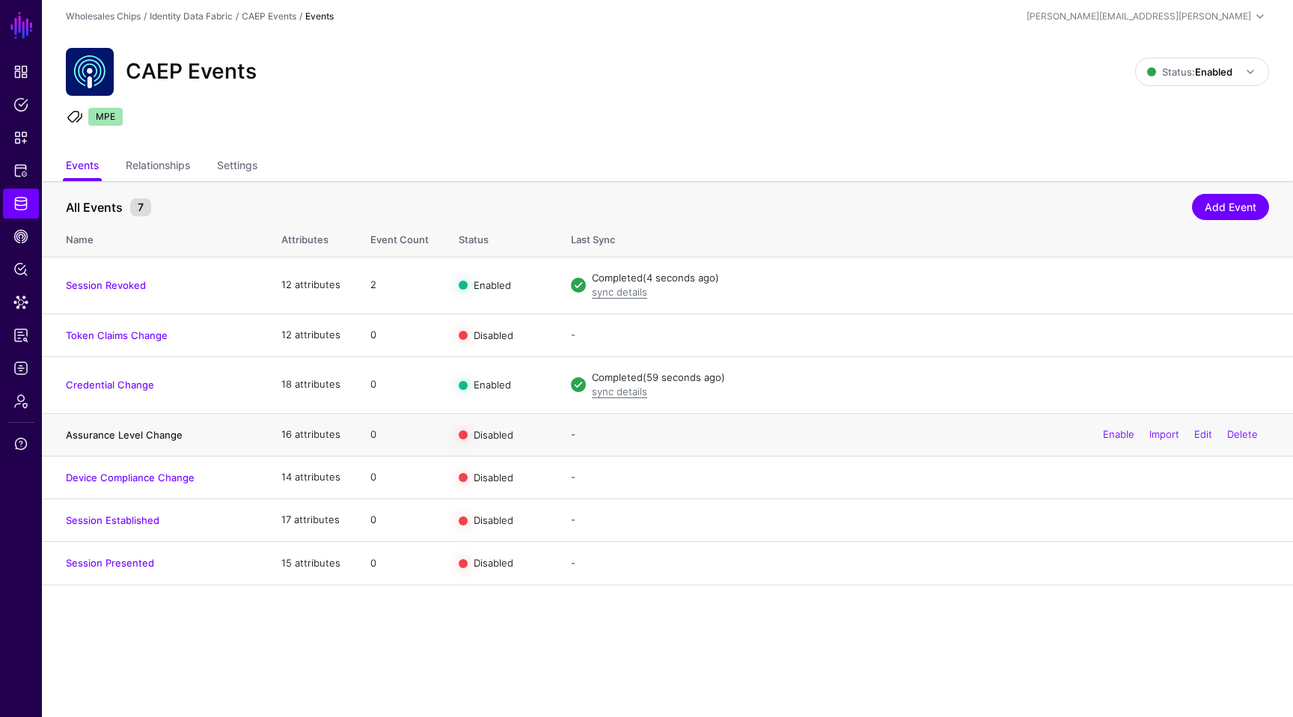
click at [150, 437] on link "Assurance Level Change" at bounding box center [124, 435] width 117 height 12
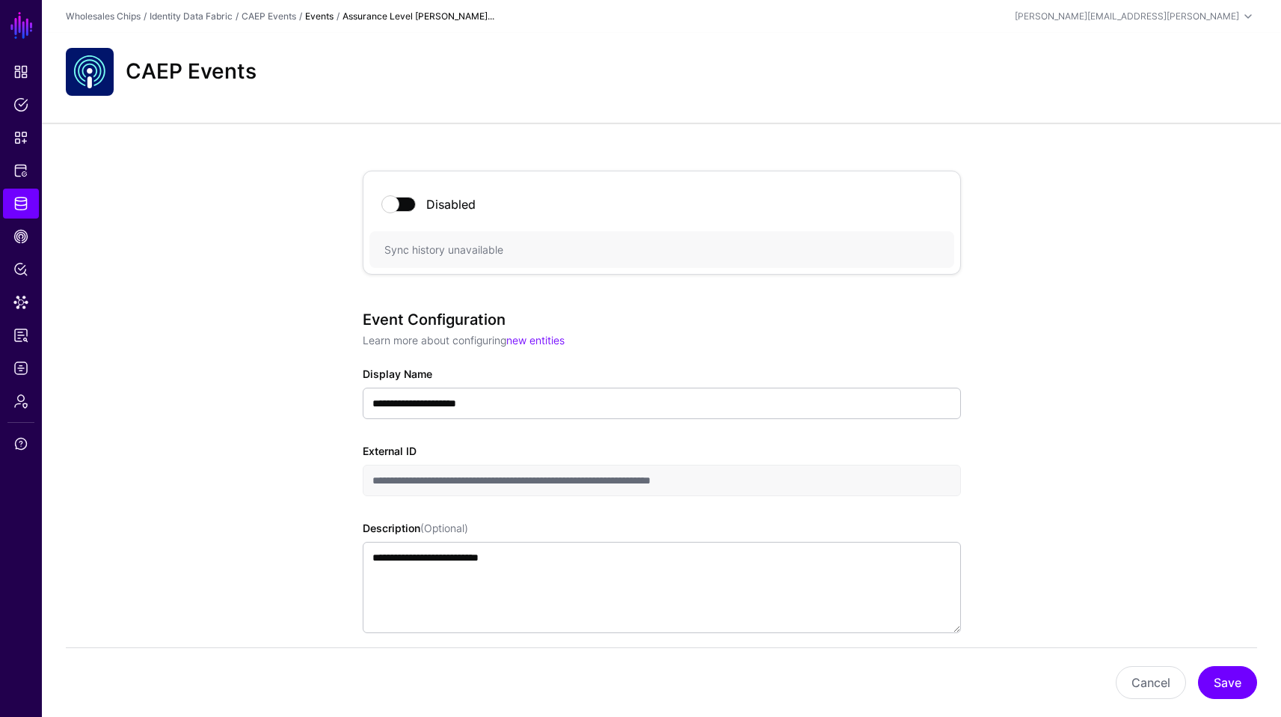
click at [240, 429] on div "**********" at bounding box center [662, 659] width 1240 height 1072
click at [29, 199] on link "Identity Data Fabric" at bounding box center [21, 204] width 36 height 30
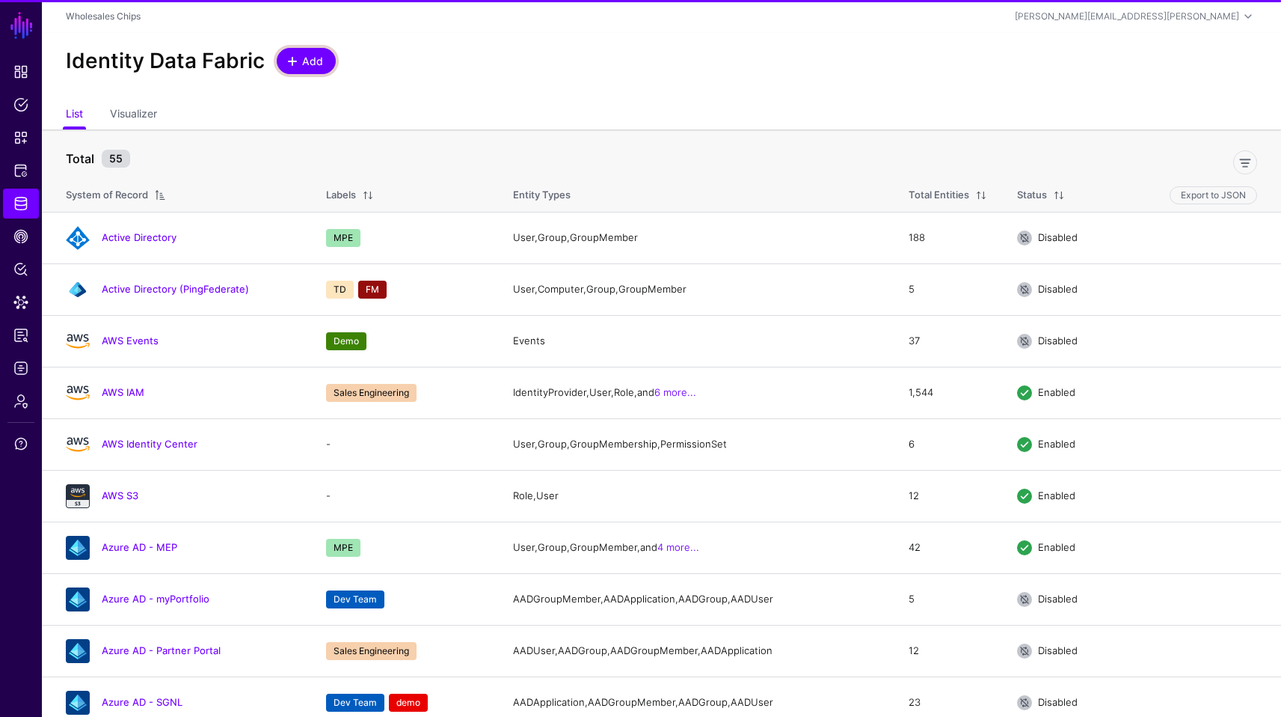
click at [306, 52] on link "Add" at bounding box center [306, 61] width 59 height 26
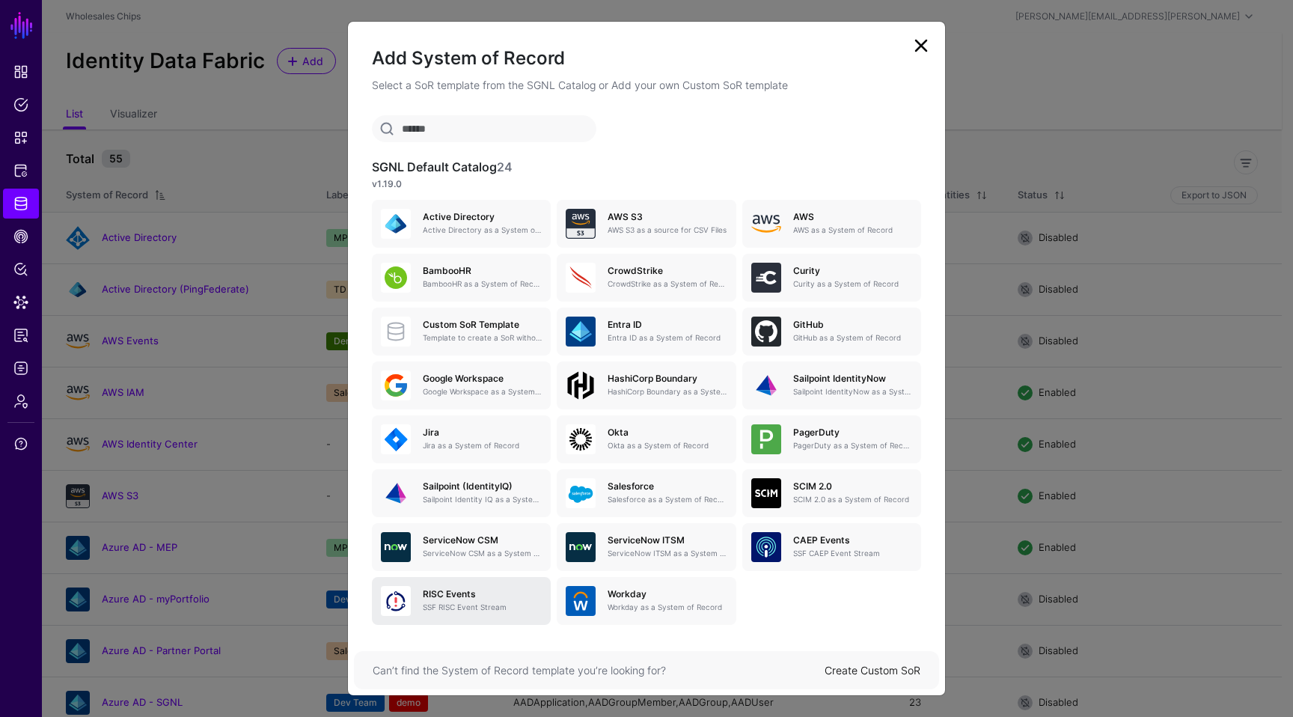
click at [477, 610] on p "SSF RISC Event Stream" at bounding box center [482, 606] width 119 height 11
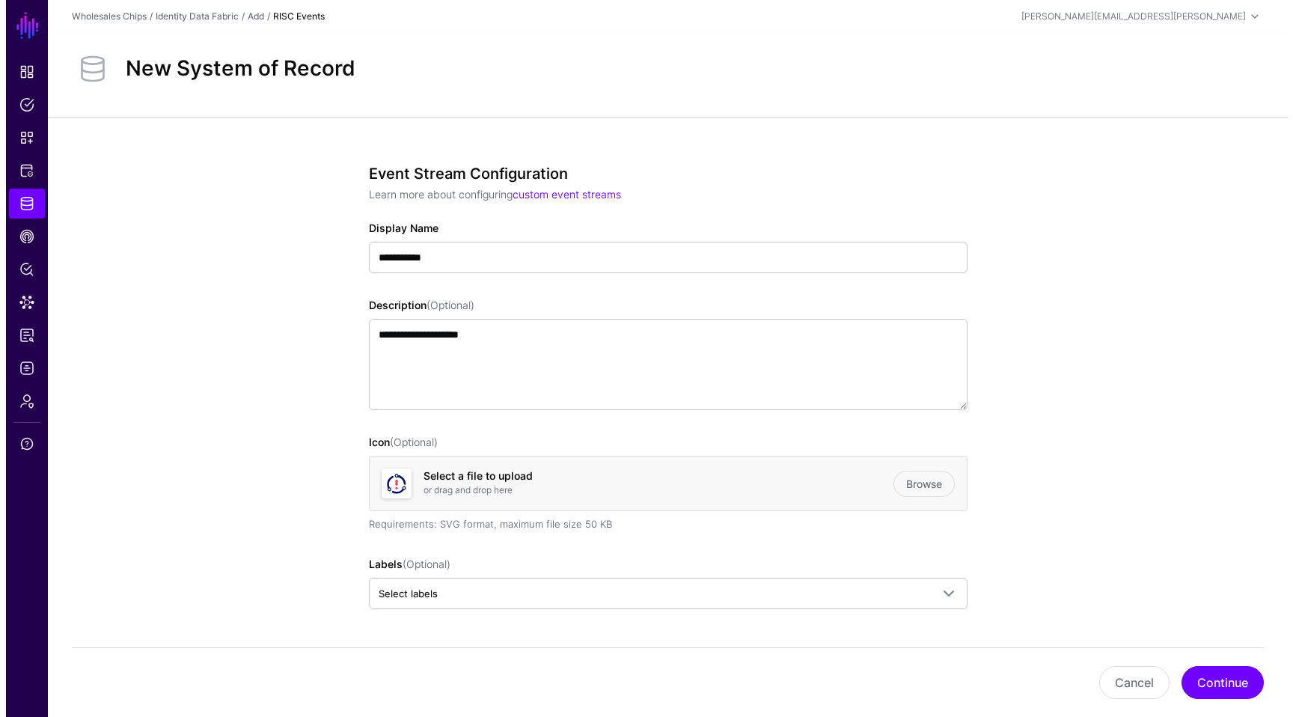
scroll to position [47, 0]
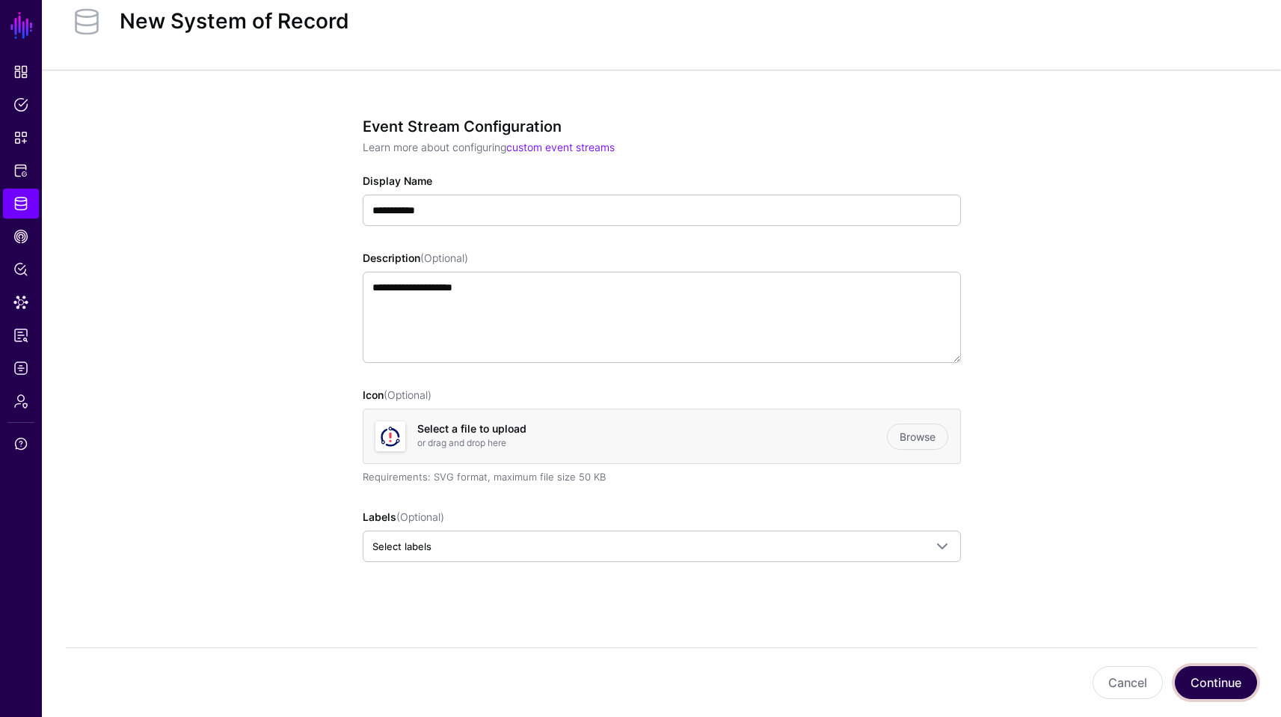
click at [1209, 677] on button "Continue" at bounding box center [1216, 682] width 82 height 33
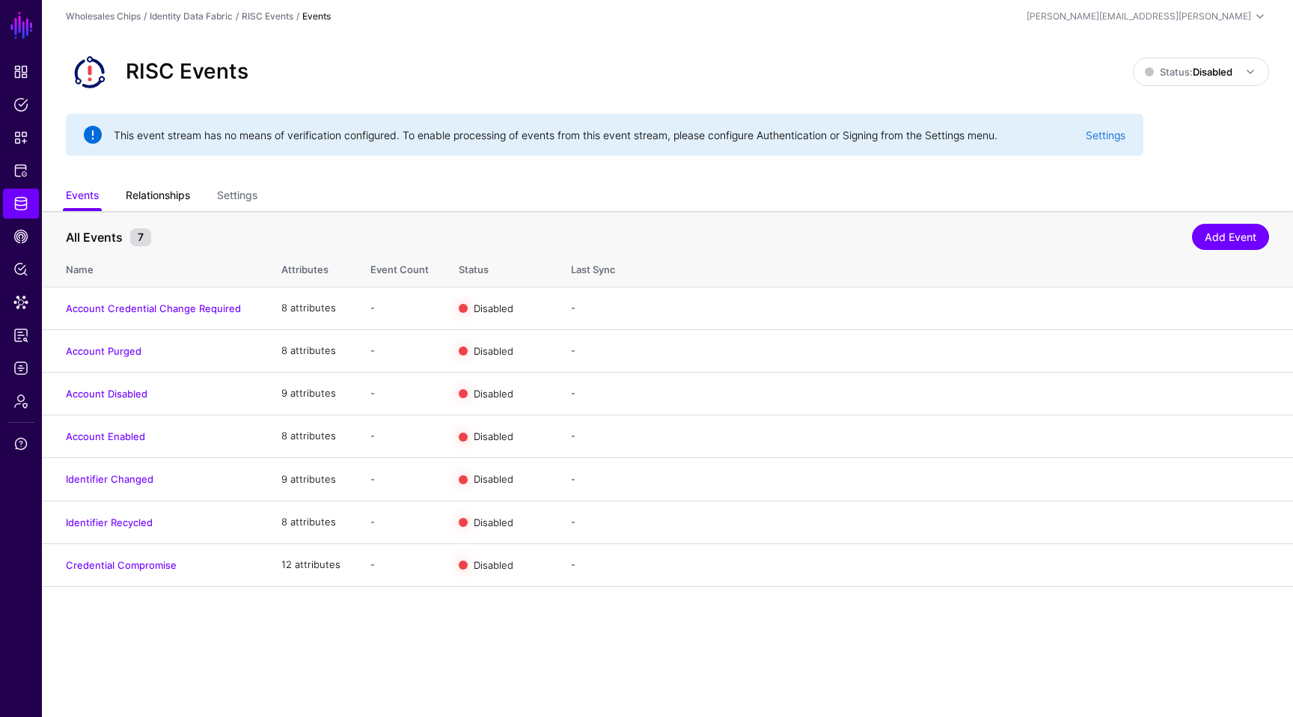
click at [160, 191] on link "Relationships" at bounding box center [158, 197] width 64 height 28
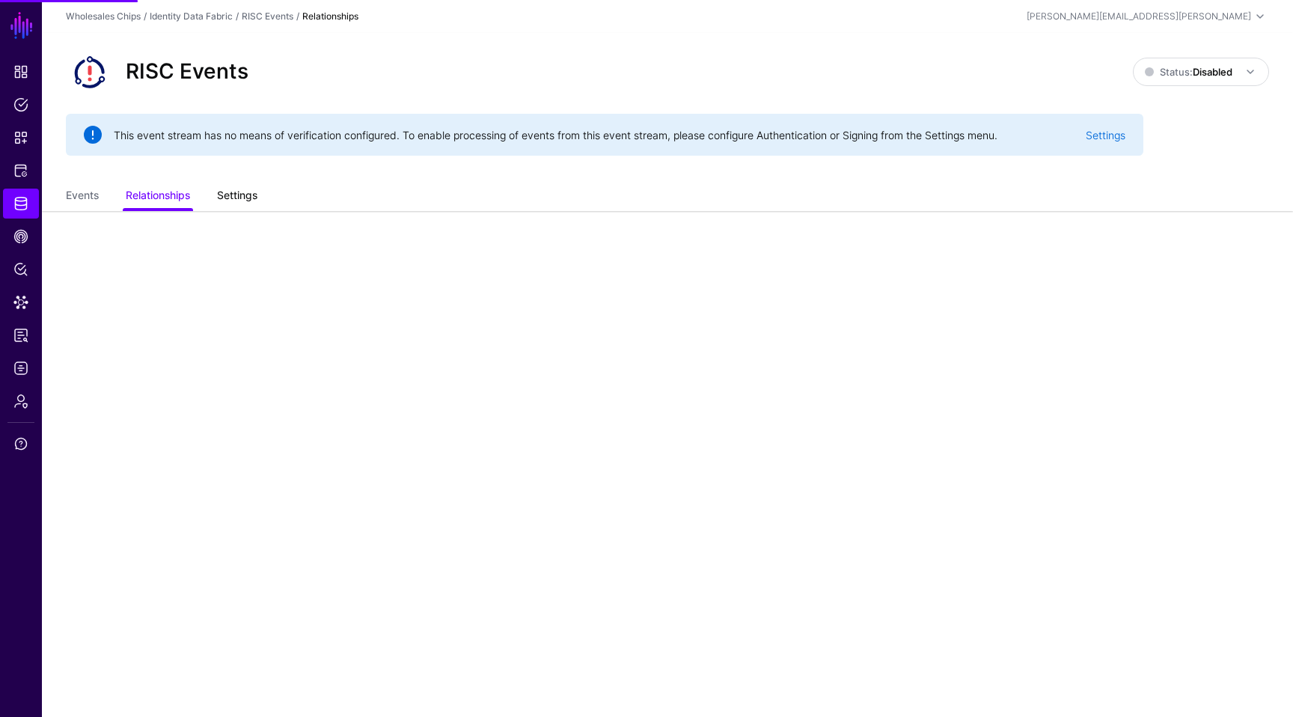
click at [247, 199] on link "Settings" at bounding box center [237, 197] width 40 height 28
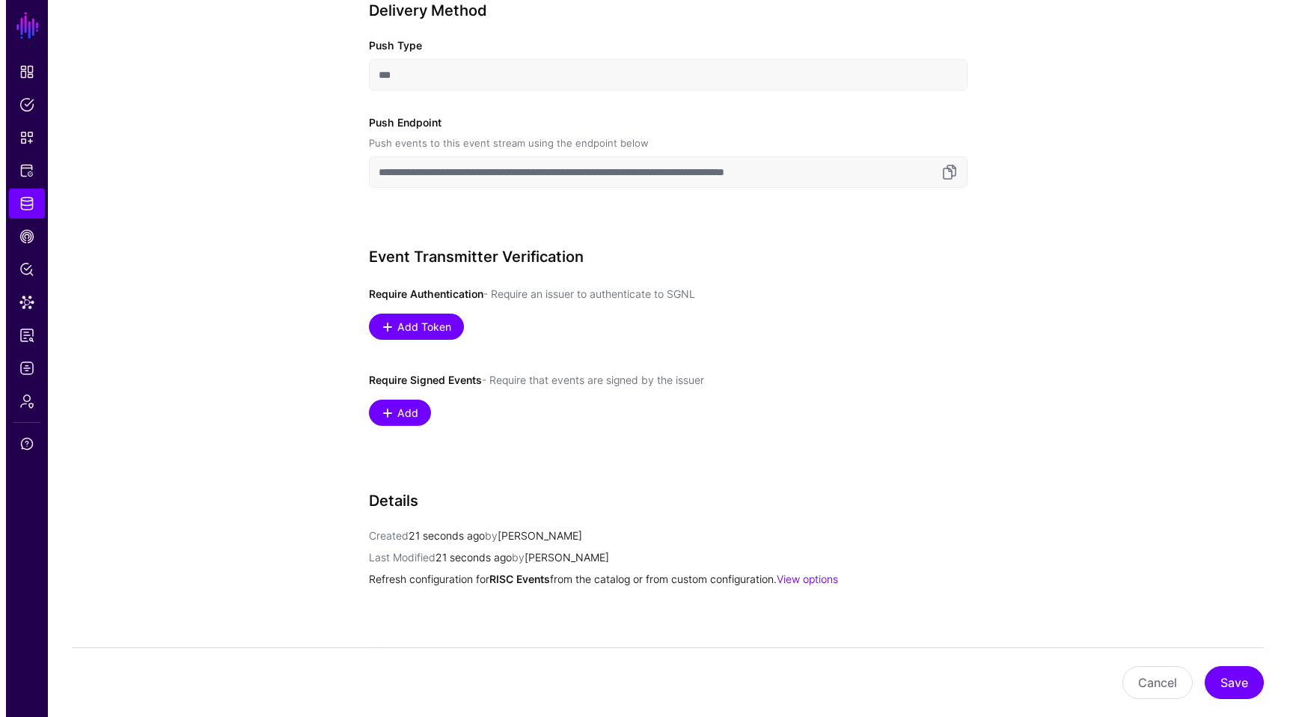
scroll to position [887, 0]
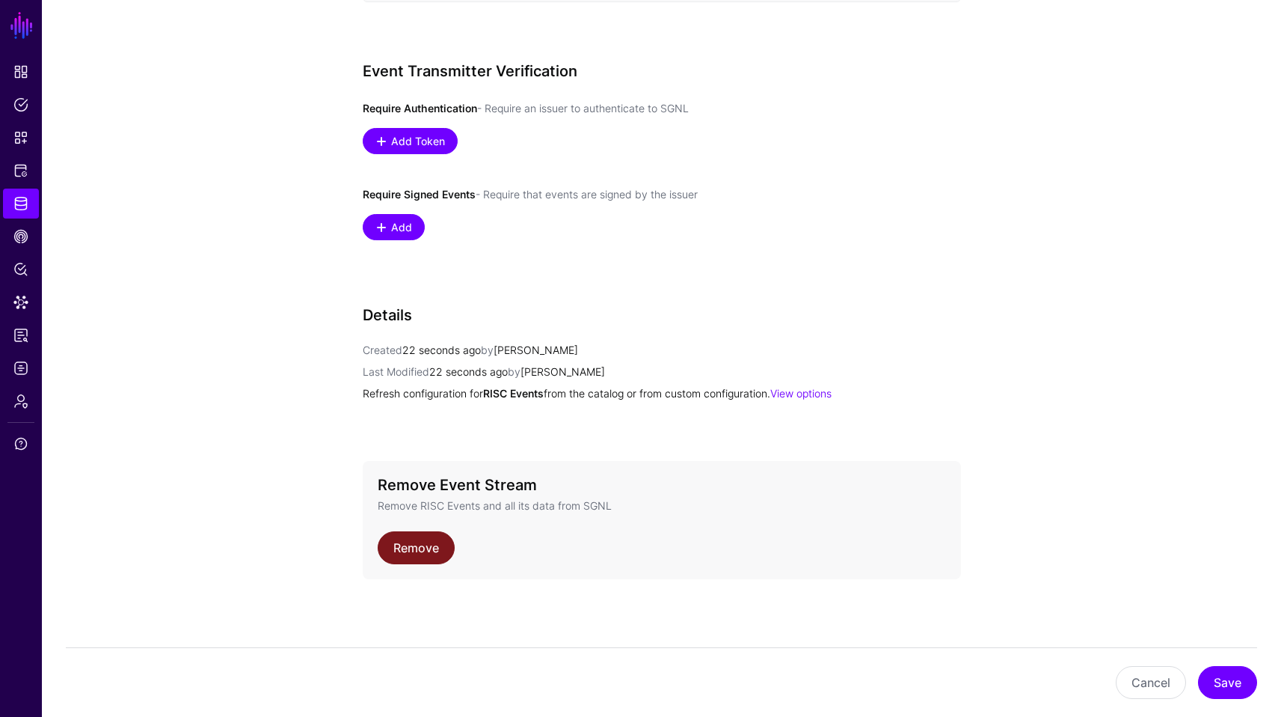
click at [429, 551] on link "Remove" at bounding box center [416, 547] width 77 height 33
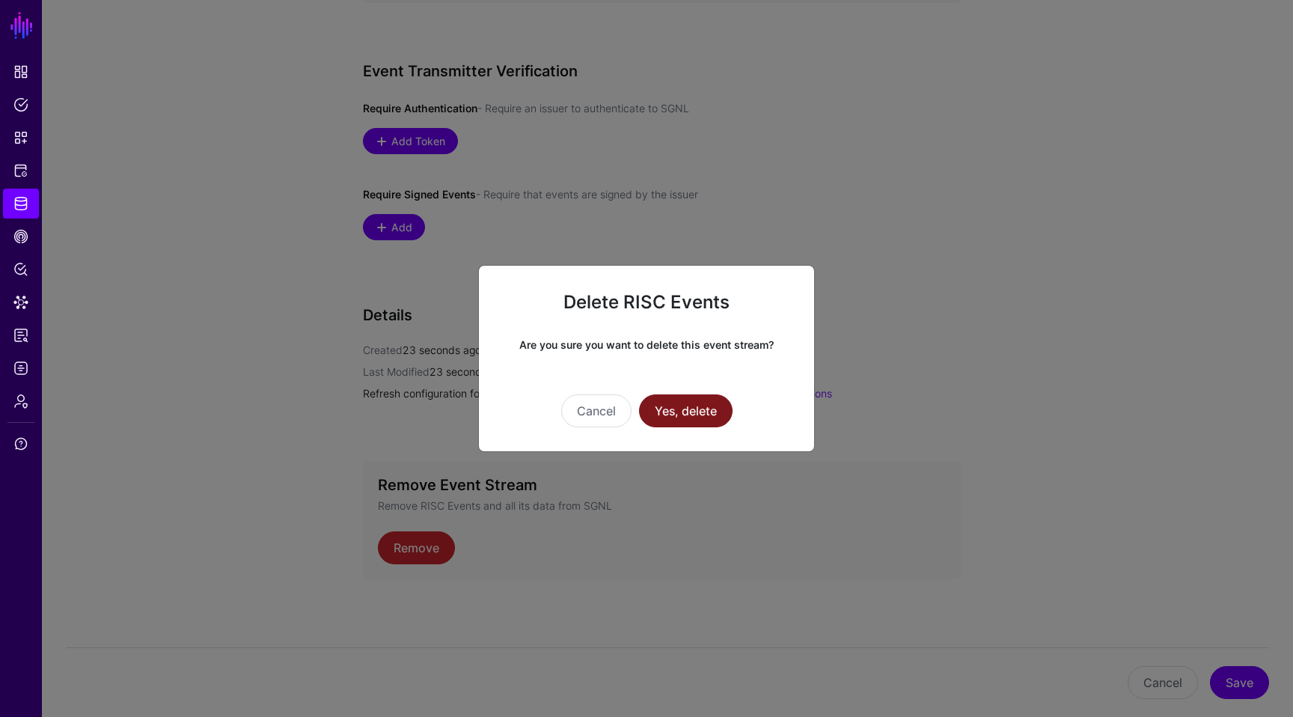
click at [685, 421] on button "Yes, delete" at bounding box center [686, 410] width 94 height 33
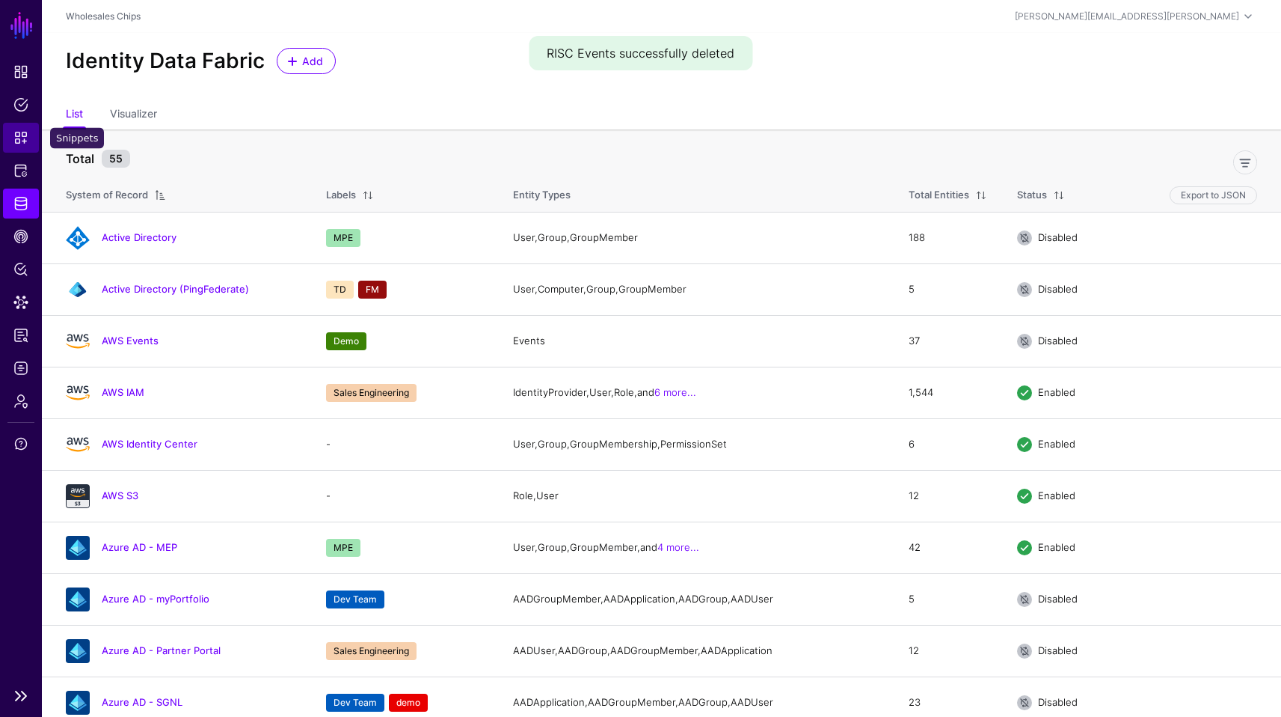
click at [13, 128] on link "Snippets" at bounding box center [21, 138] width 36 height 30
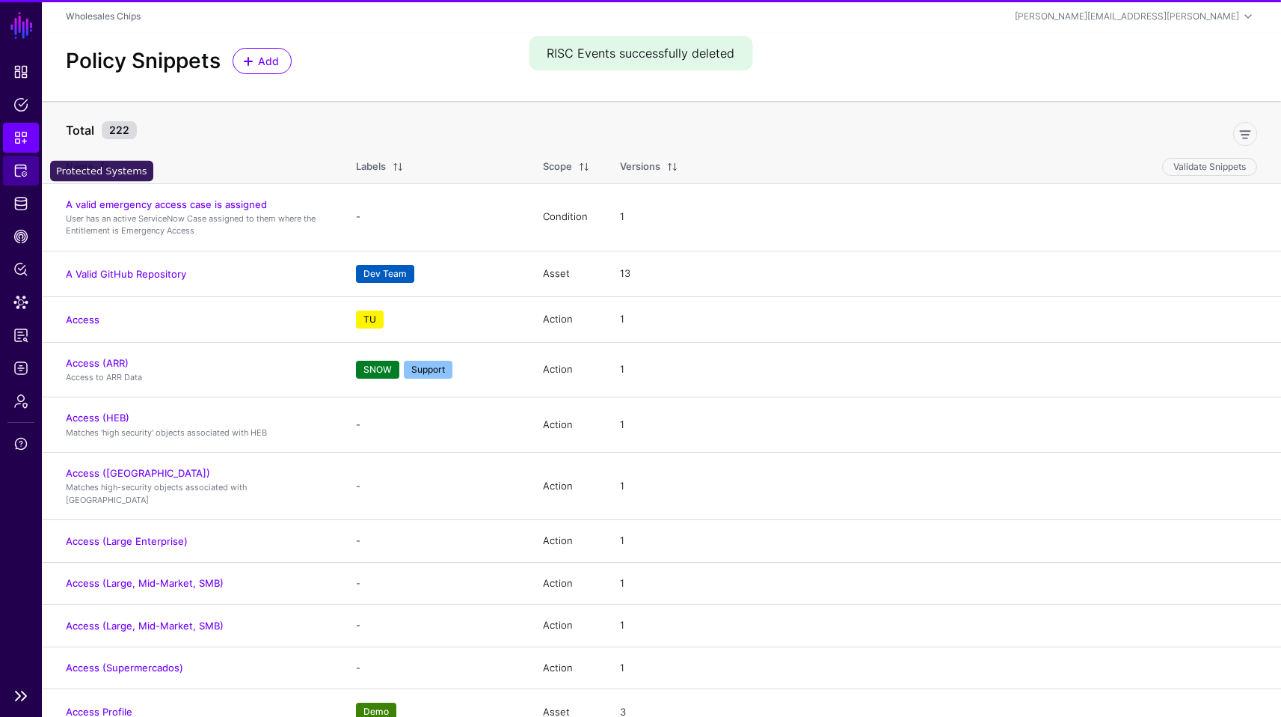
click at [23, 171] on span "Protected Systems" at bounding box center [20, 170] width 15 height 15
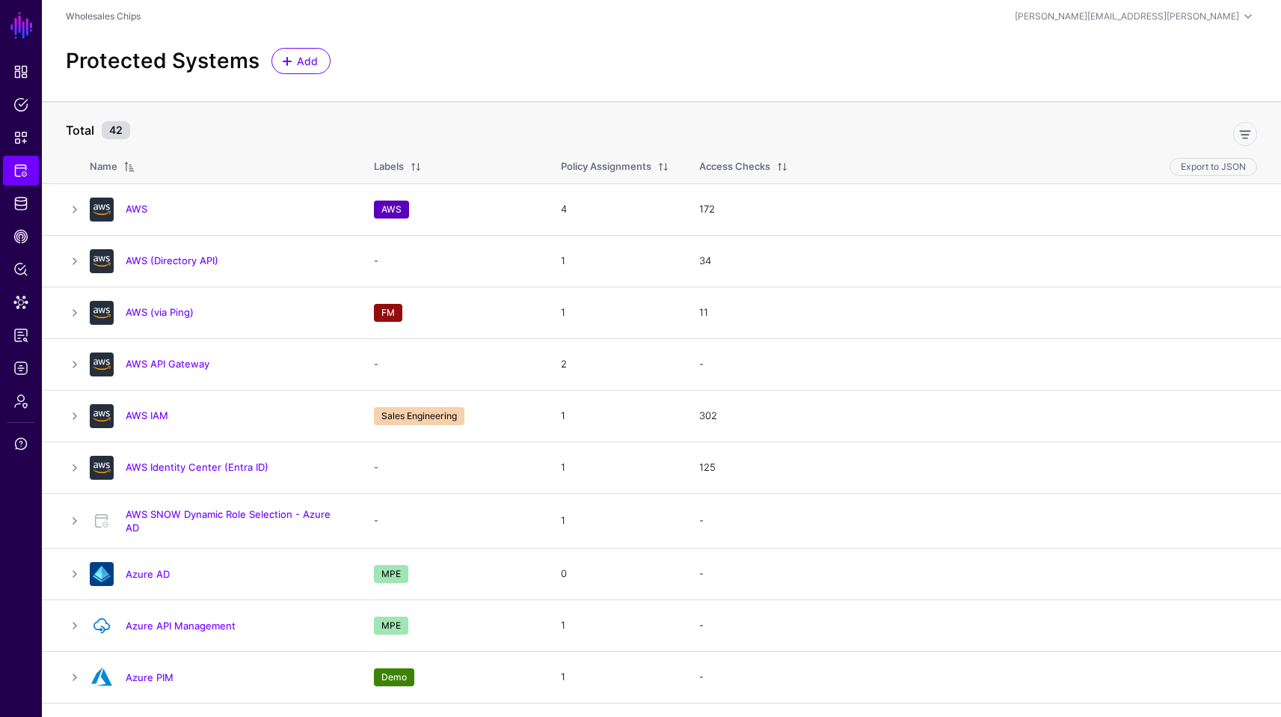
click at [733, 52] on div "Protected Systems Add" at bounding box center [662, 61] width 1204 height 26
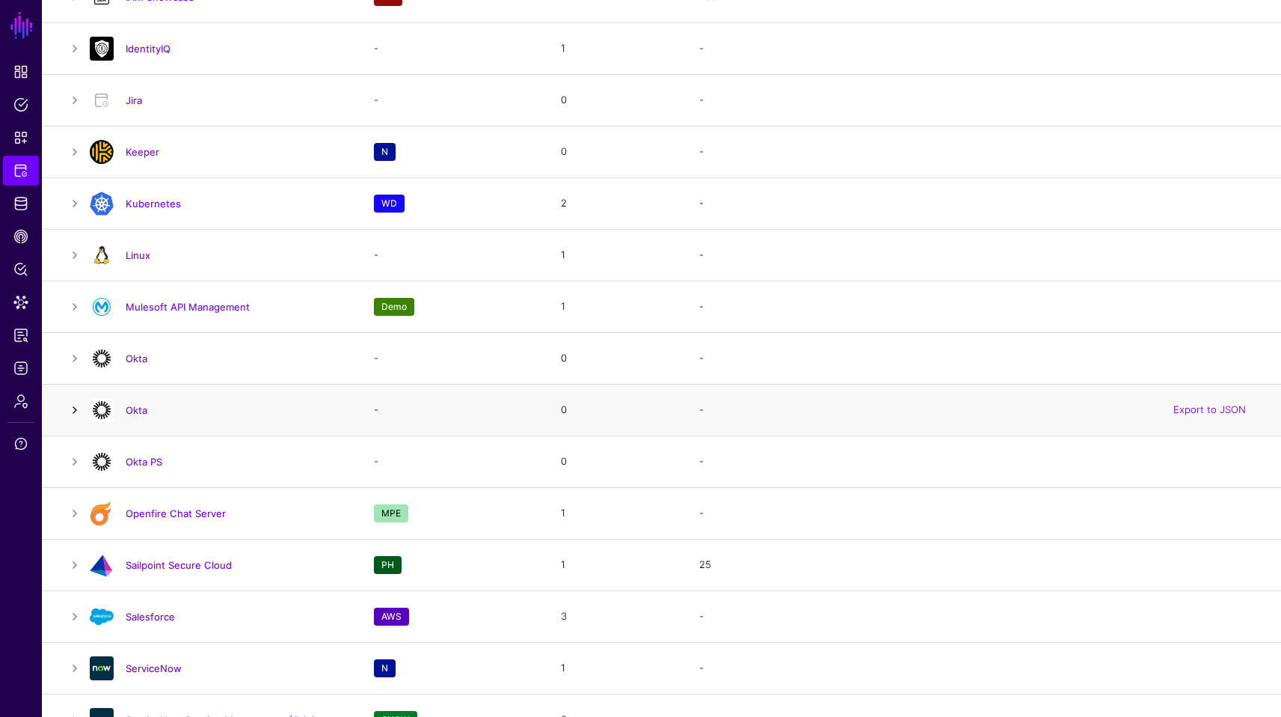
click at [76, 403] on link at bounding box center [75, 410] width 18 height 18
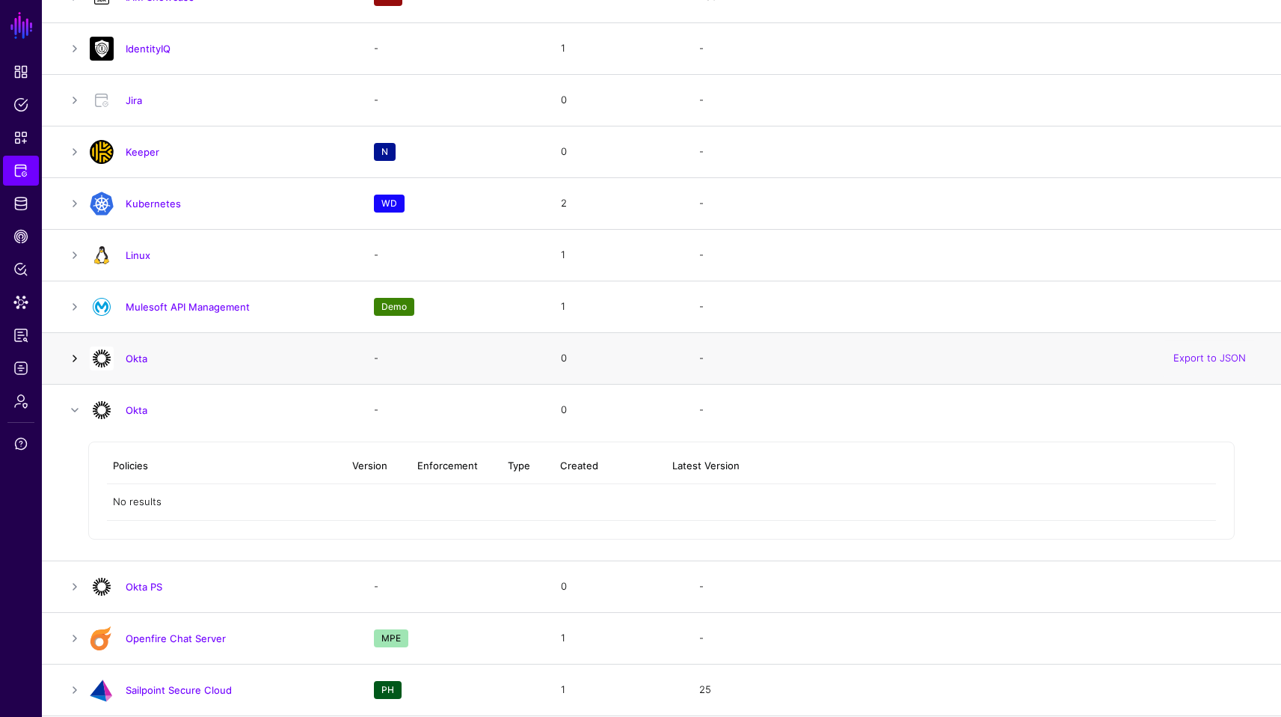
click at [80, 358] on link at bounding box center [75, 358] width 18 height 18
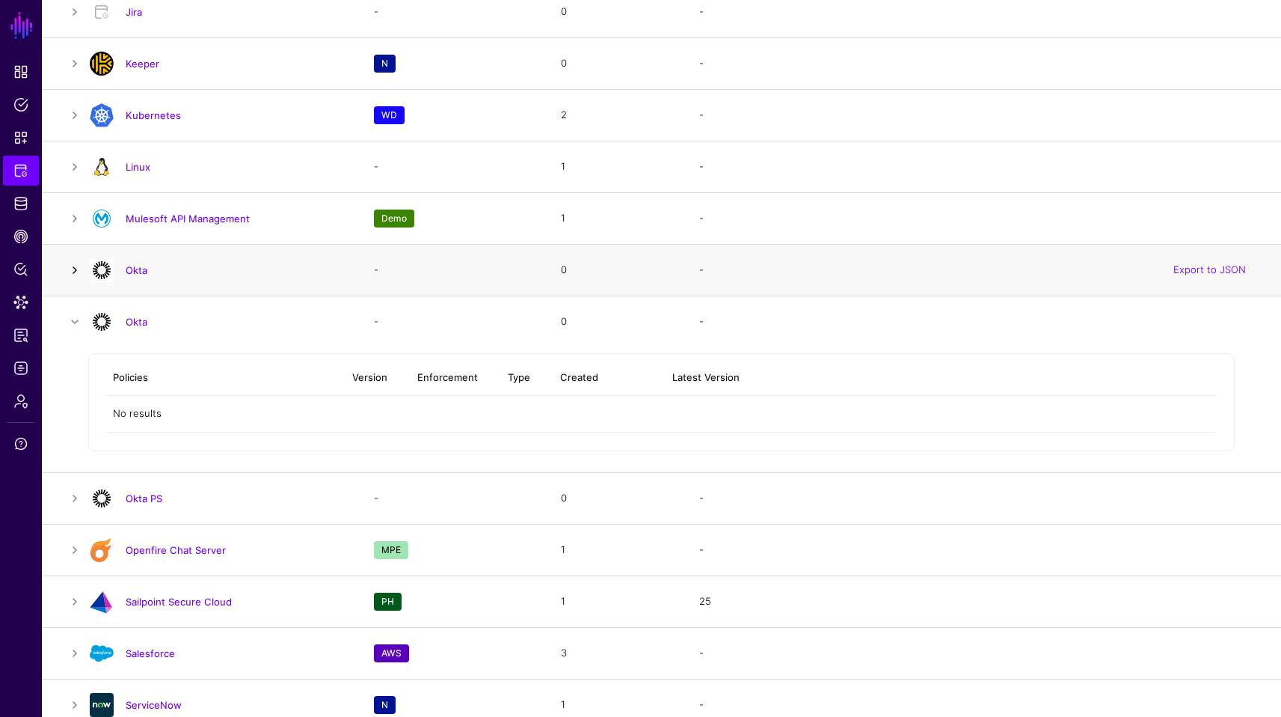
scroll to position [1321, 0]
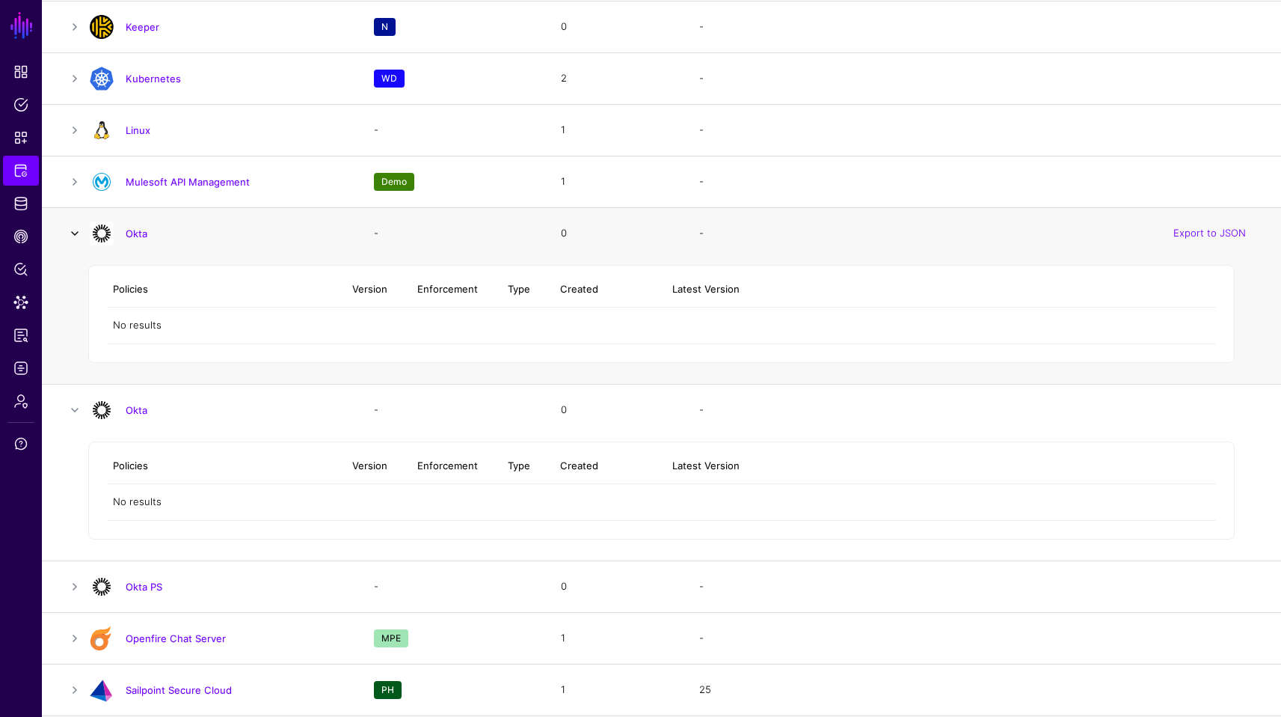
click at [75, 236] on link at bounding box center [75, 233] width 18 height 18
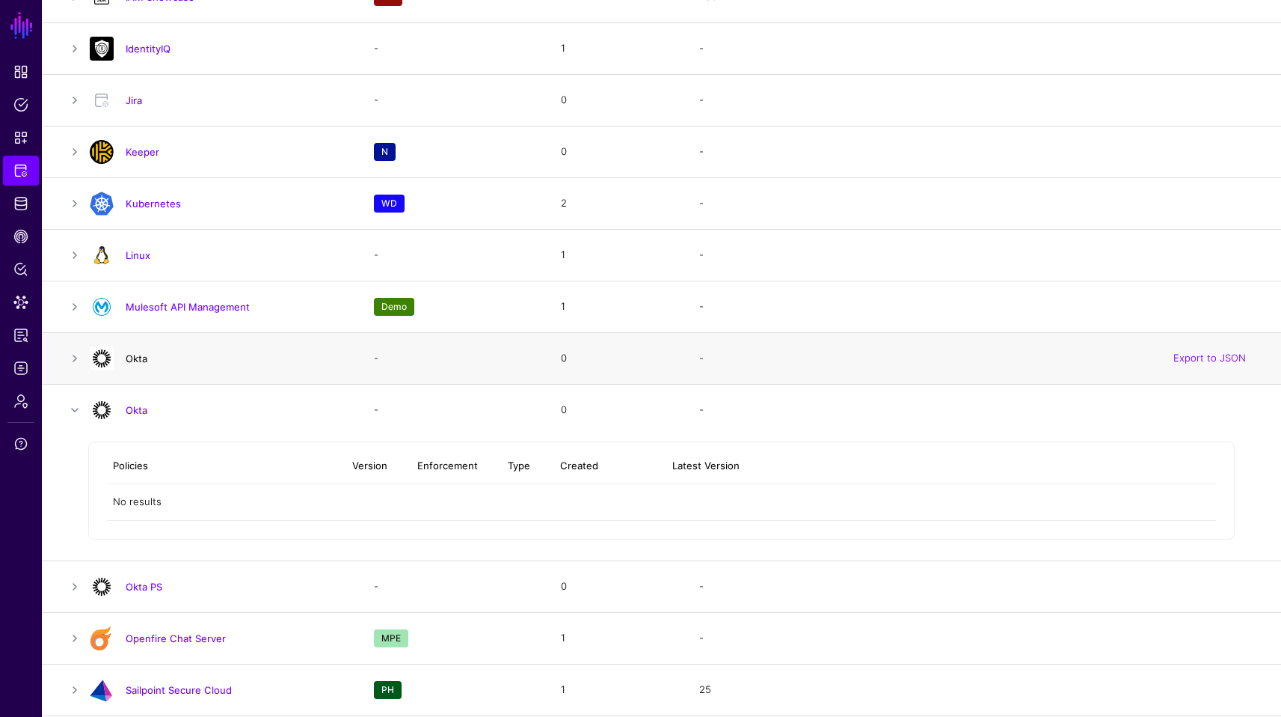
click at [126, 358] on link "Okta" at bounding box center [137, 358] width 22 height 12
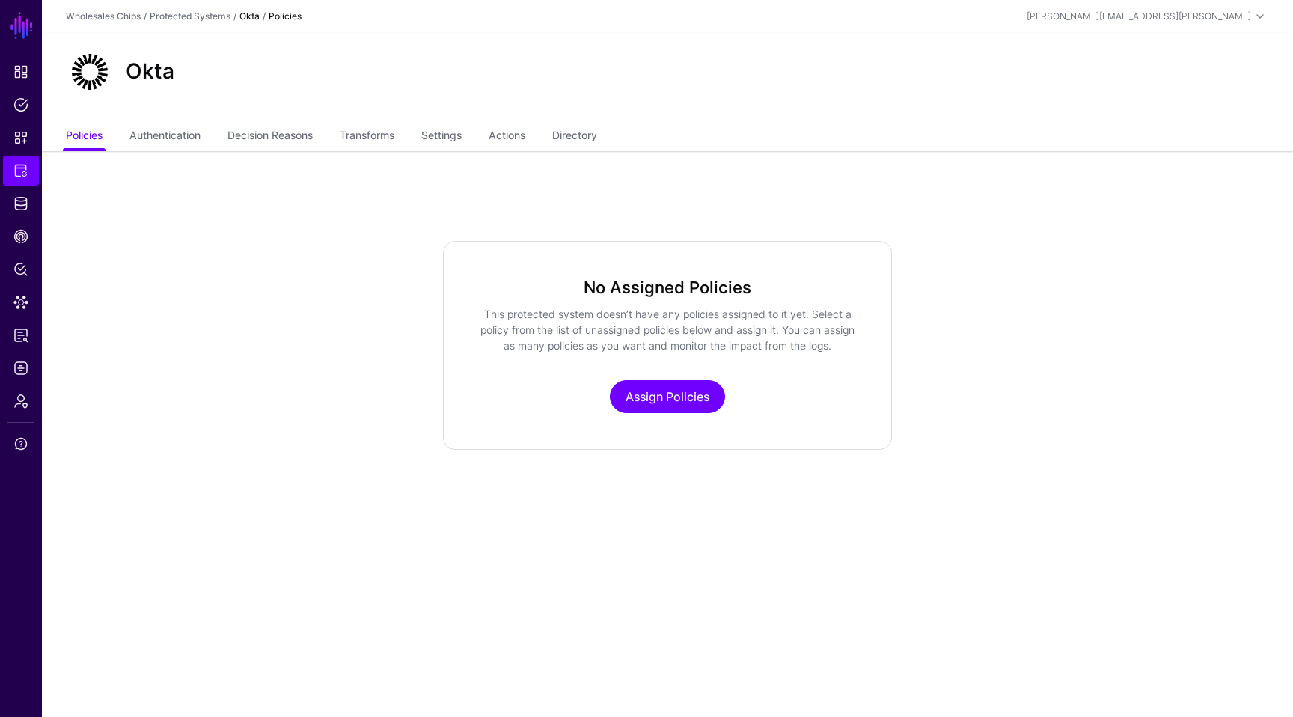
click at [483, 134] on ul "Policies Authentication Decision Reasons Transforms Settings Actions Directory" at bounding box center [667, 137] width 1203 height 28
click at [521, 137] on link "Actions" at bounding box center [507, 137] width 37 height 28
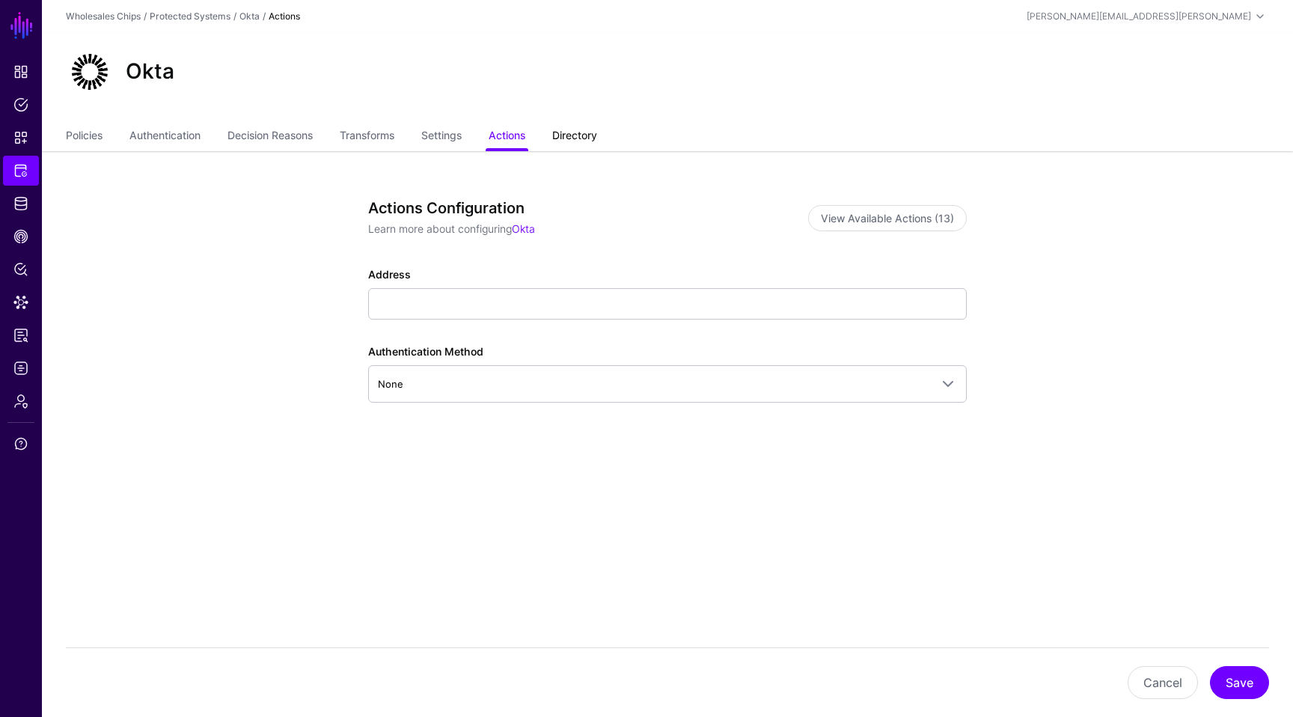
click at [594, 141] on link "Directory" at bounding box center [574, 137] width 45 height 28
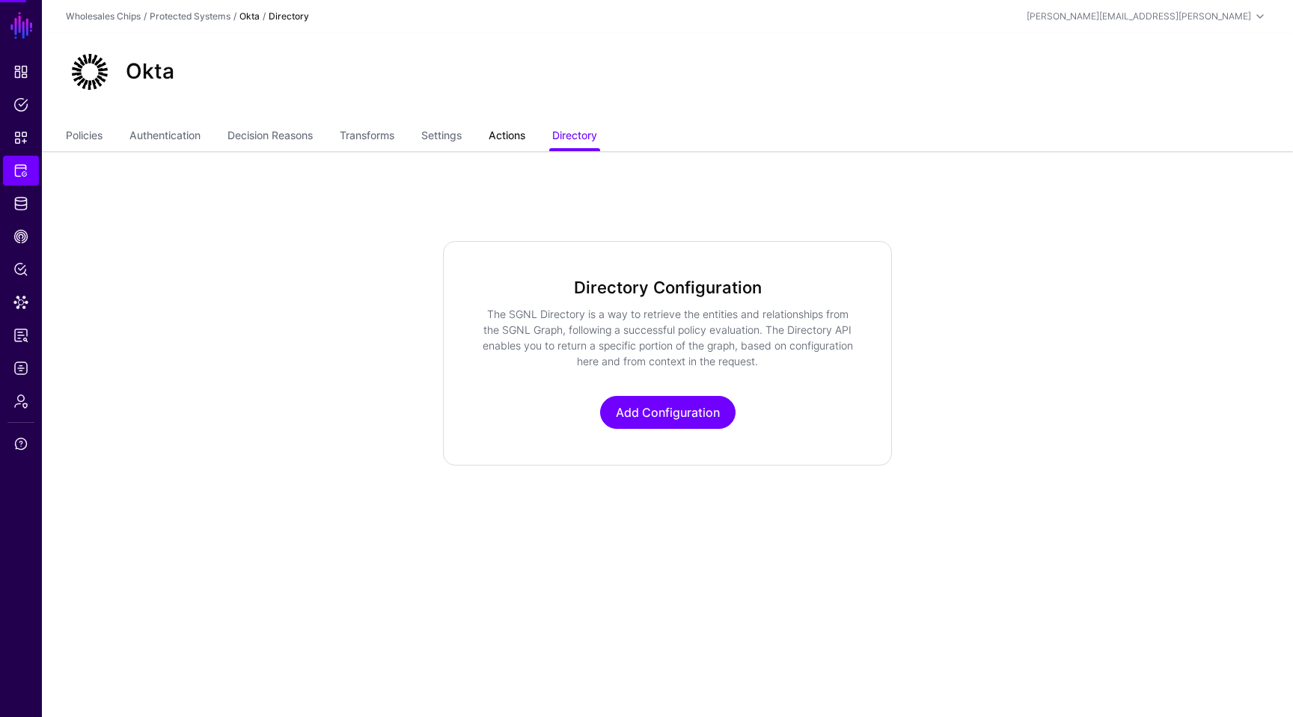
click at [514, 139] on link "Actions" at bounding box center [507, 137] width 37 height 28
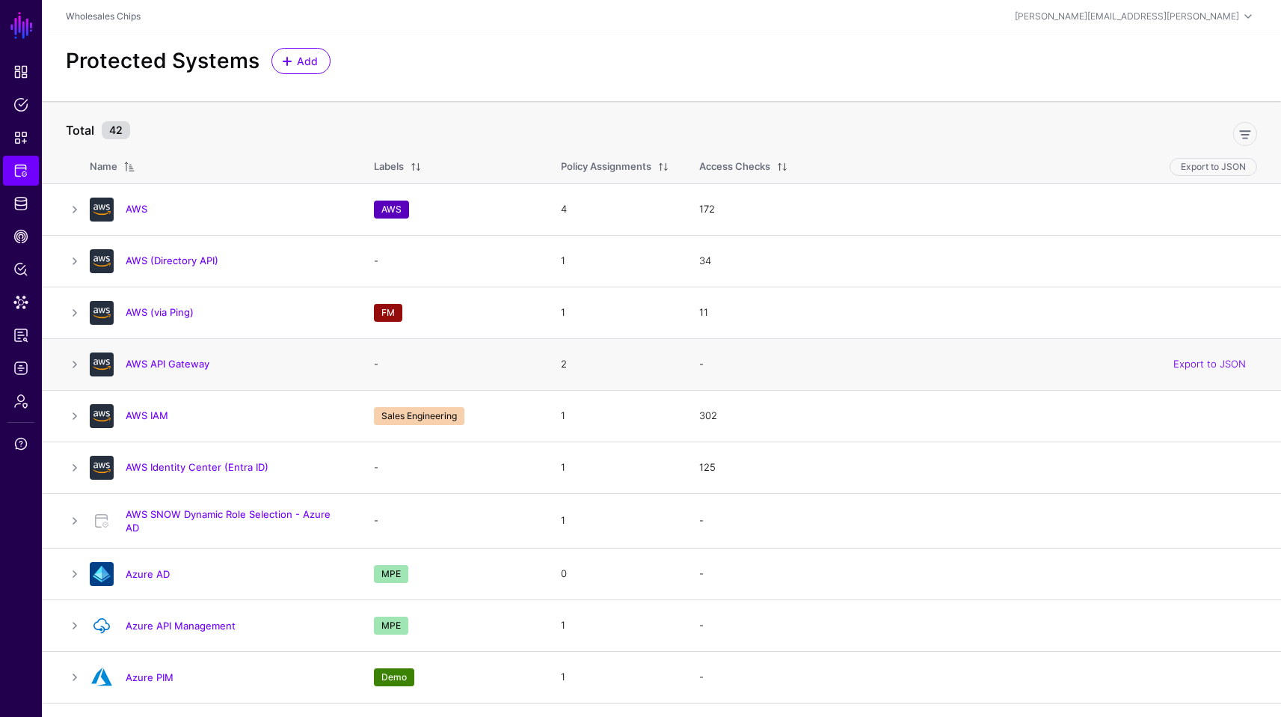
scroll to position [1196, 0]
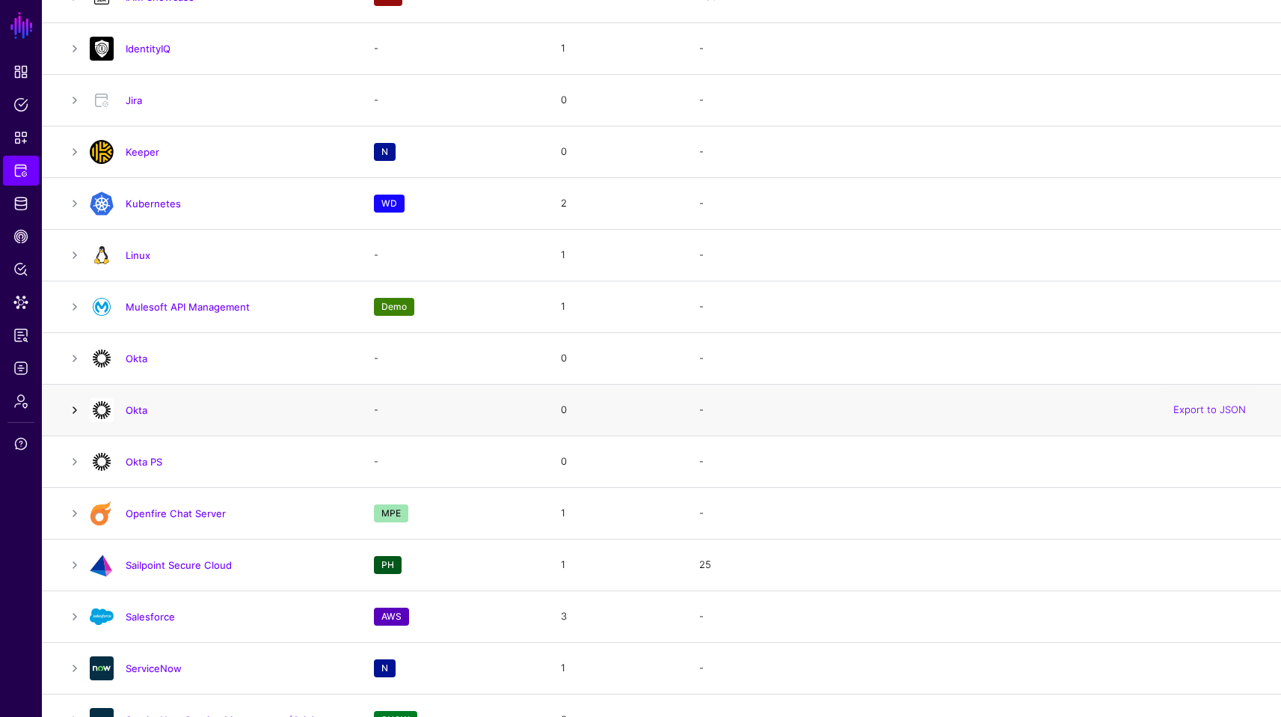
click at [74, 408] on link at bounding box center [75, 410] width 18 height 18
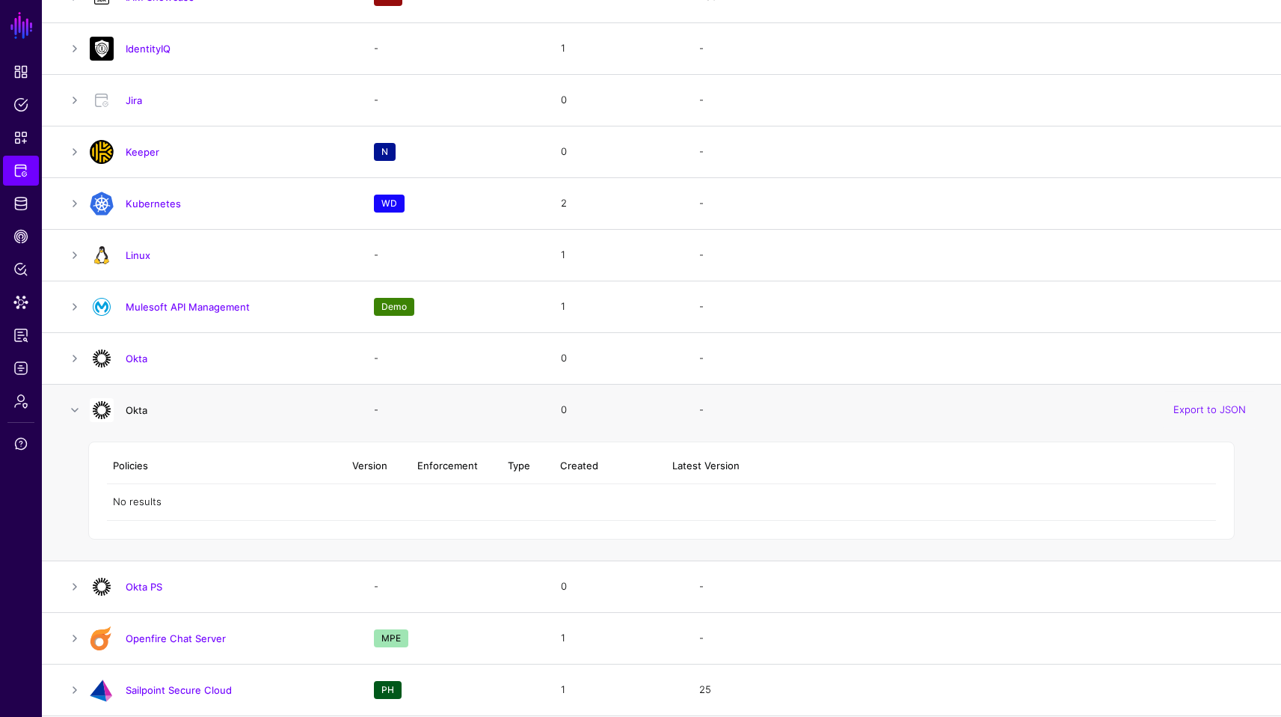
click at [138, 411] on link "Okta" at bounding box center [137, 410] width 22 height 12
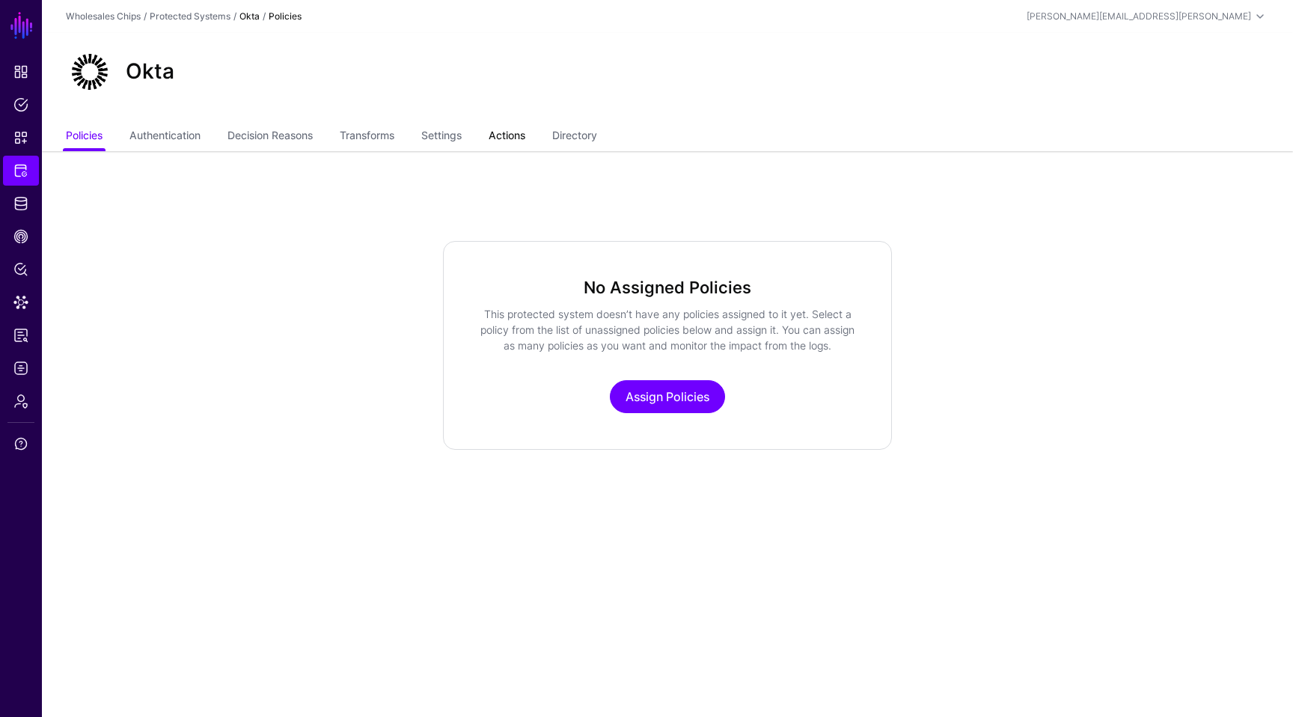
click at [515, 133] on link "Actions" at bounding box center [507, 137] width 37 height 28
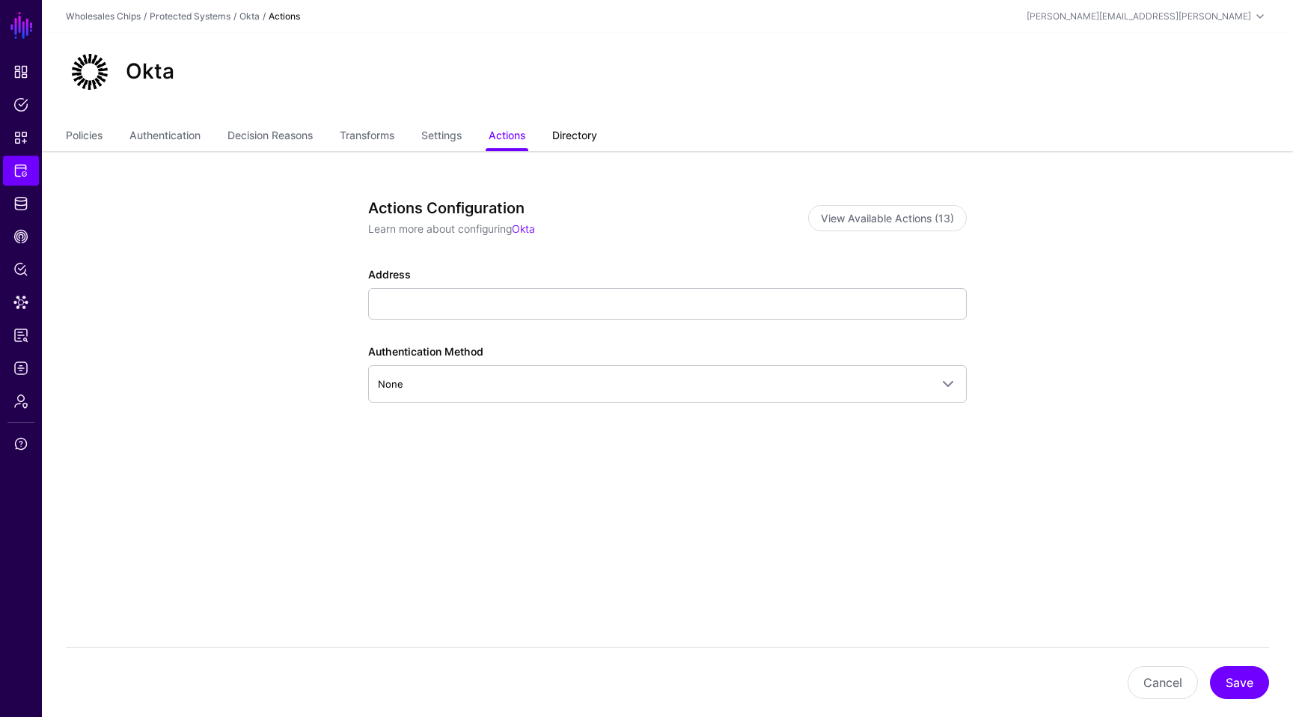
click at [597, 136] on link "Directory" at bounding box center [574, 137] width 45 height 28
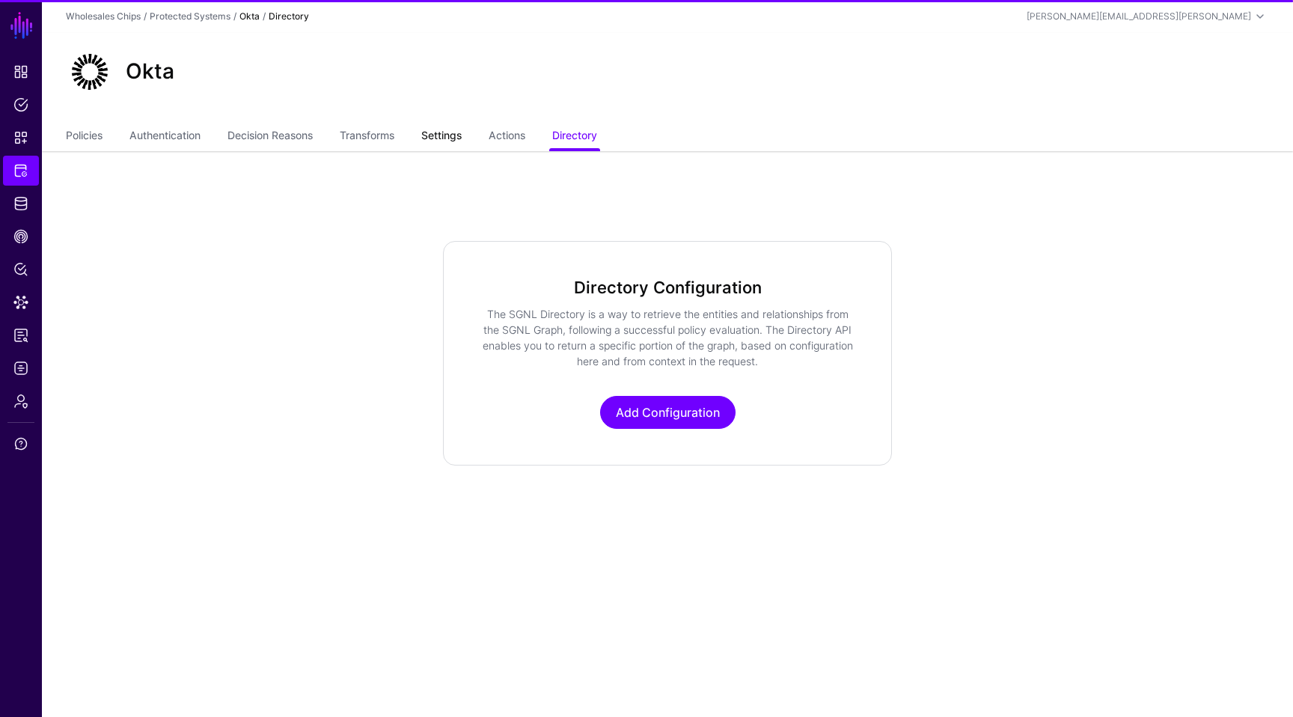
click at [462, 134] on link "Settings" at bounding box center [441, 137] width 40 height 28
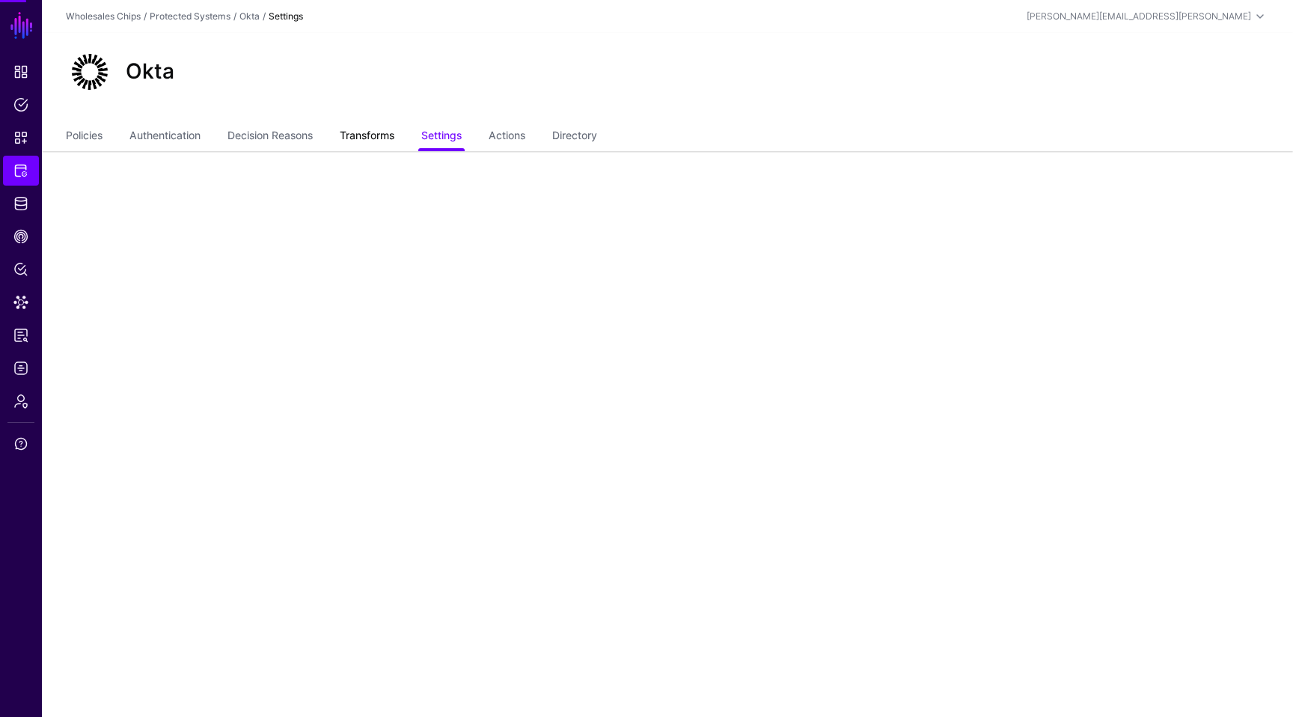
click at [352, 131] on link "Transforms" at bounding box center [367, 137] width 55 height 28
click at [264, 136] on link "Decision Reasons" at bounding box center [269, 137] width 85 height 28
click at [184, 119] on div "Okta" at bounding box center [667, 78] width 1251 height 90
click at [165, 132] on link "Authentication" at bounding box center [164, 137] width 71 height 28
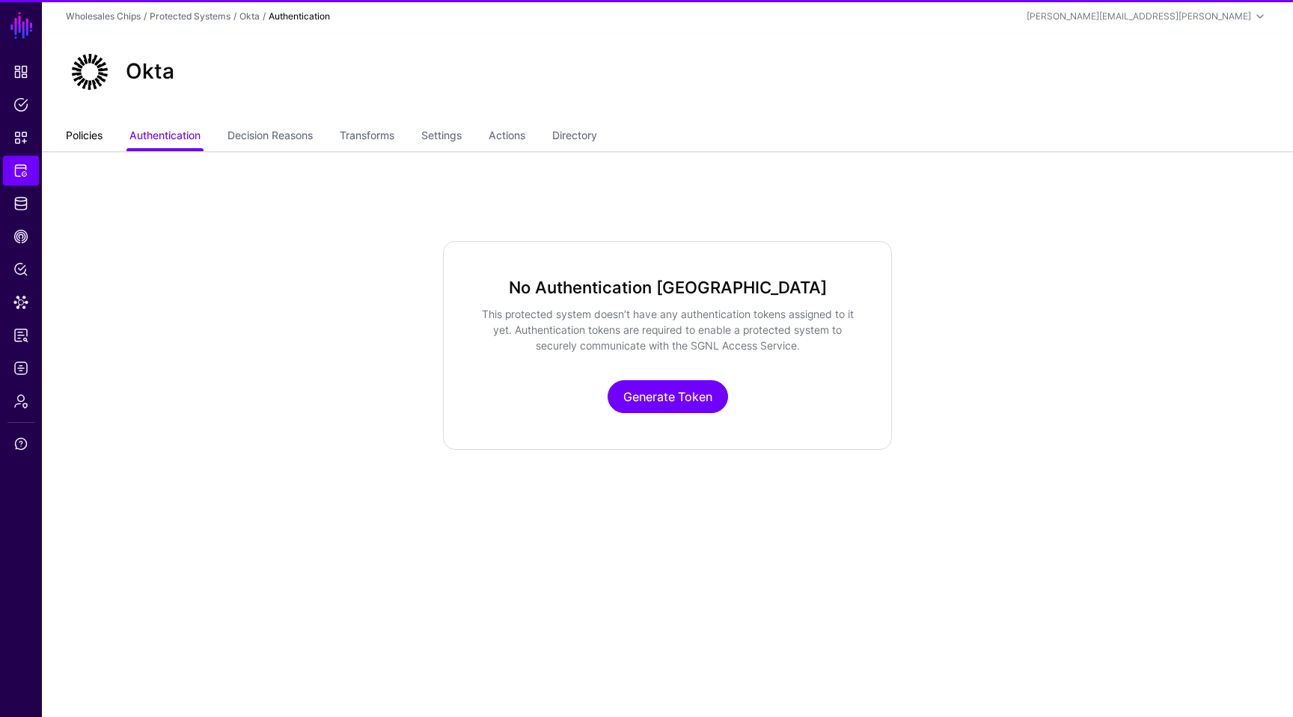
click at [88, 132] on link "Policies" at bounding box center [84, 137] width 37 height 28
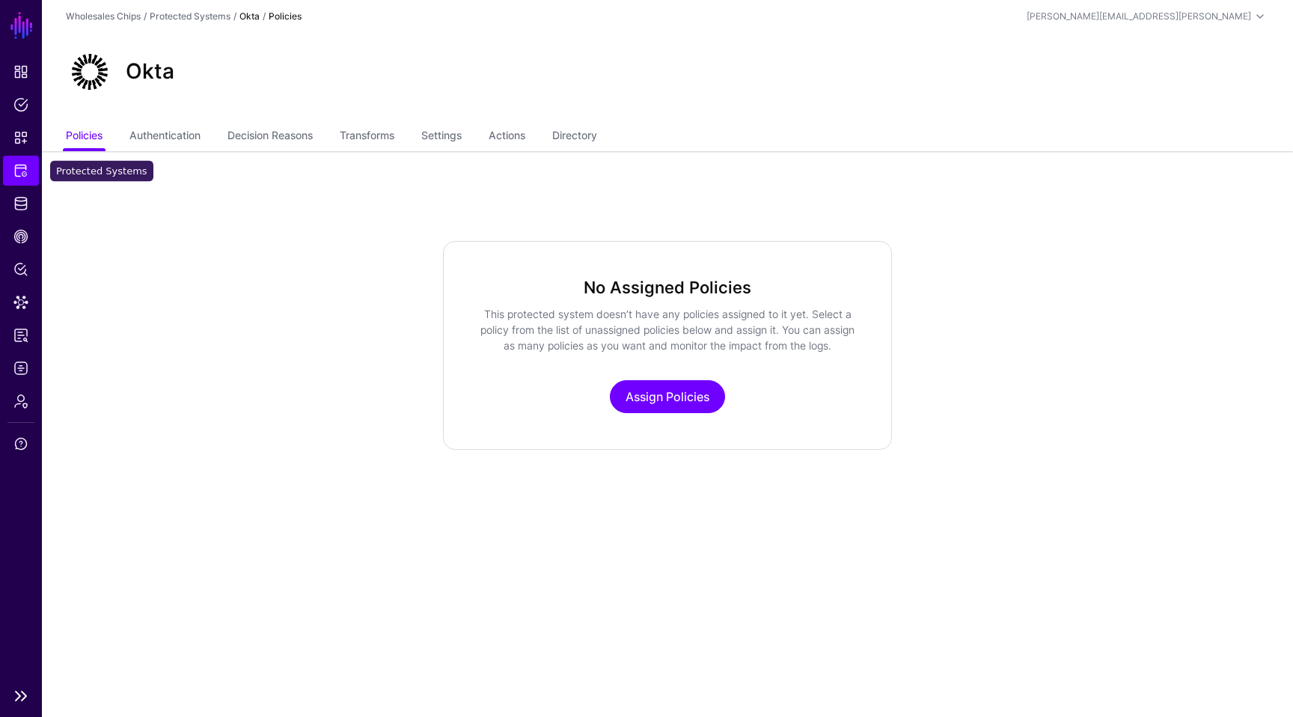
click at [16, 166] on span "Protected Systems" at bounding box center [20, 170] width 15 height 15
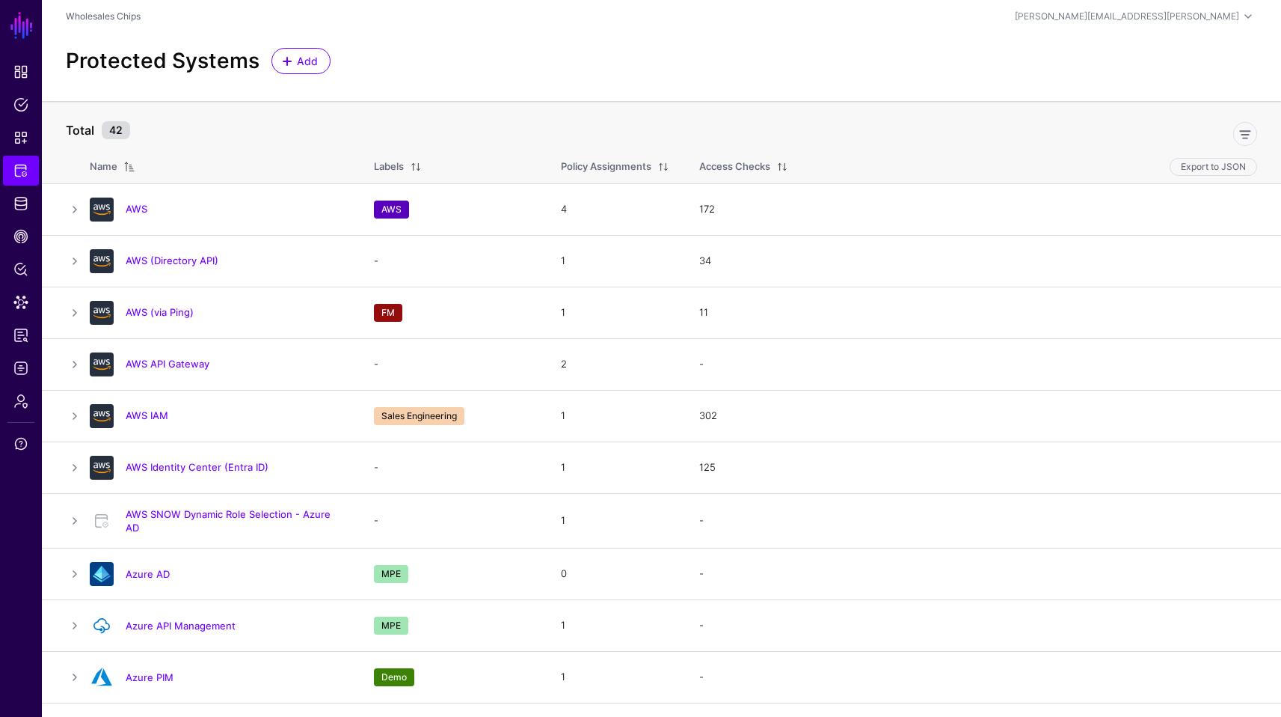
click at [558, 75] on div "Protected Systems Add" at bounding box center [662, 67] width 1240 height 68
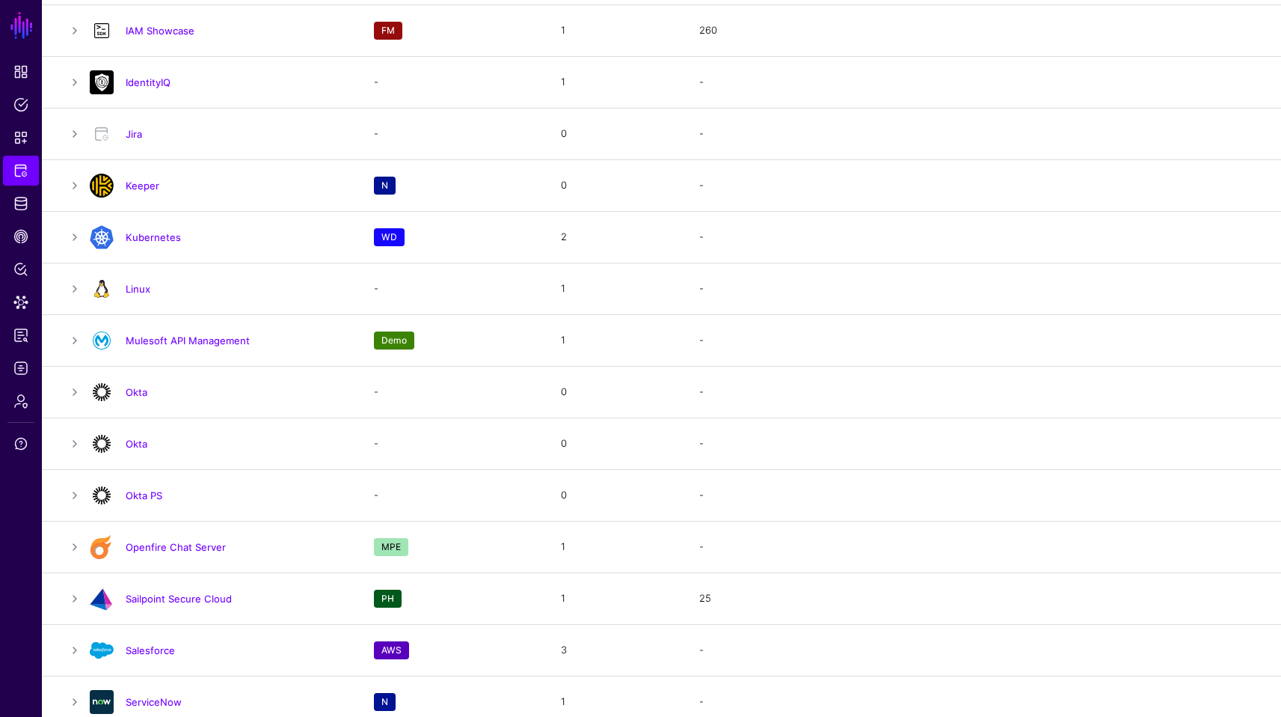
scroll to position [1157, 0]
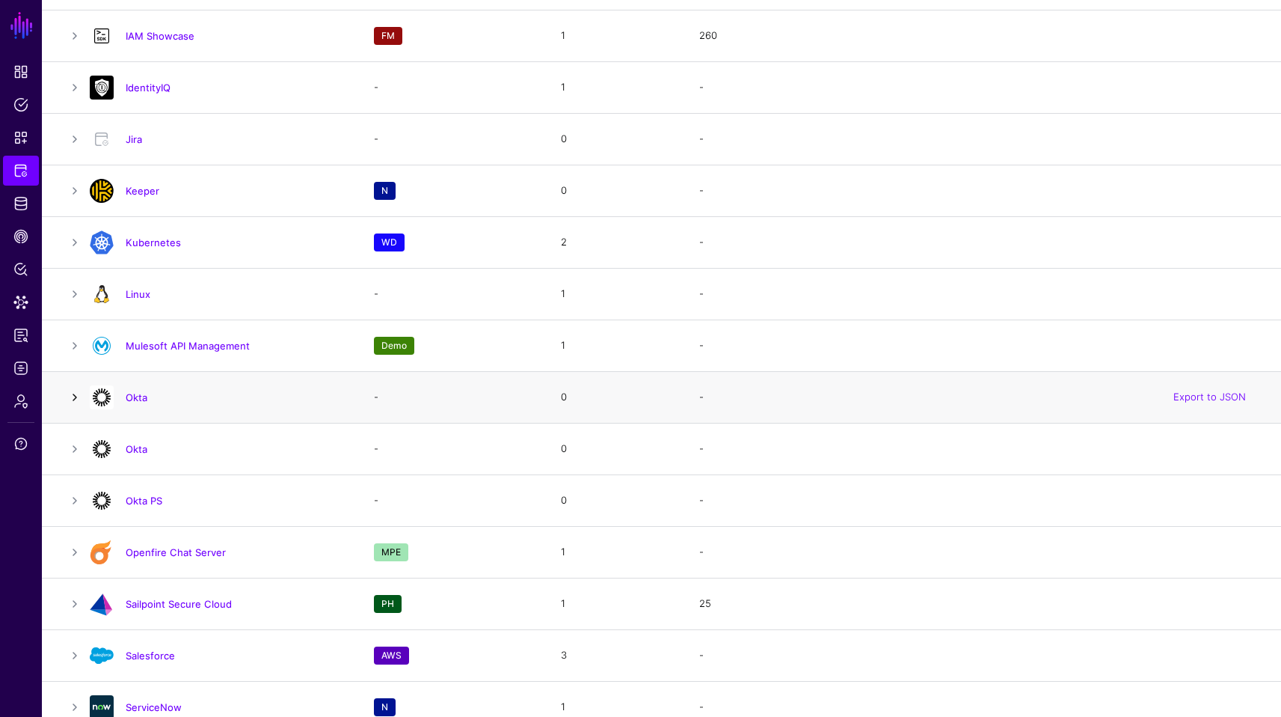
click at [76, 393] on link at bounding box center [75, 397] width 18 height 18
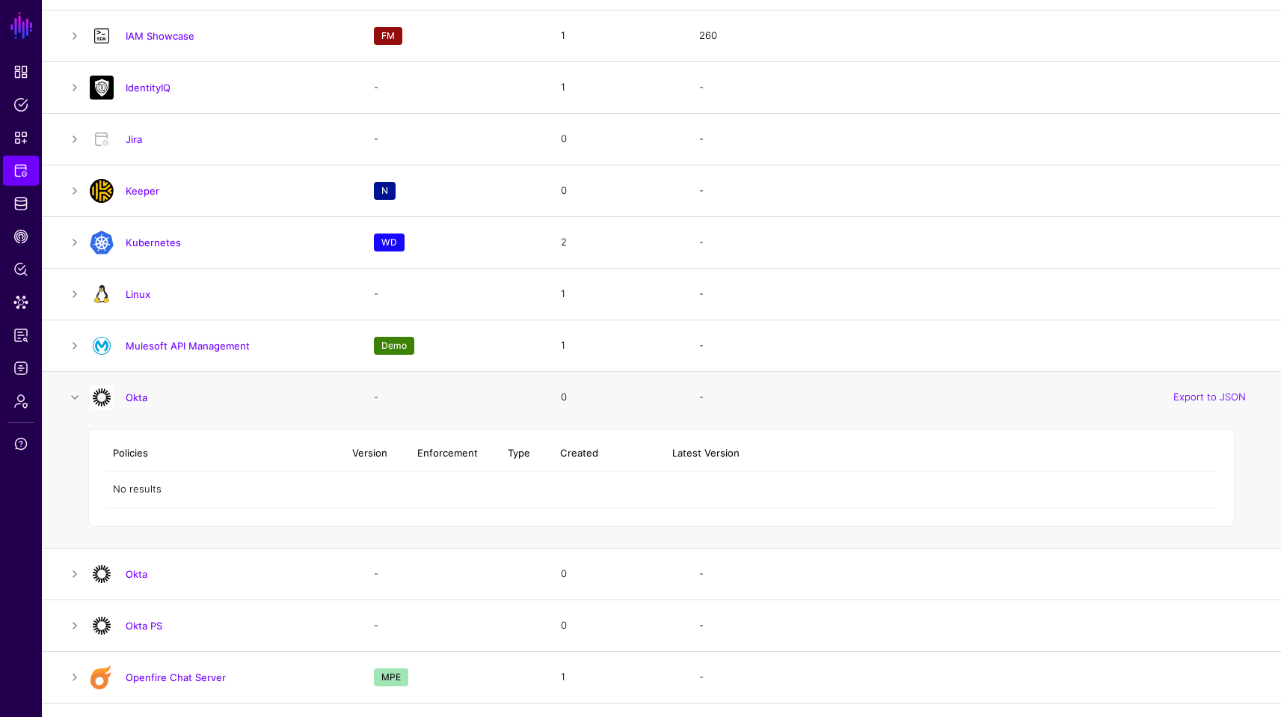
click at [140, 387] on div "Okta" at bounding box center [217, 397] width 266 height 24
click at [132, 395] on link "Okta" at bounding box center [137, 397] width 22 height 12
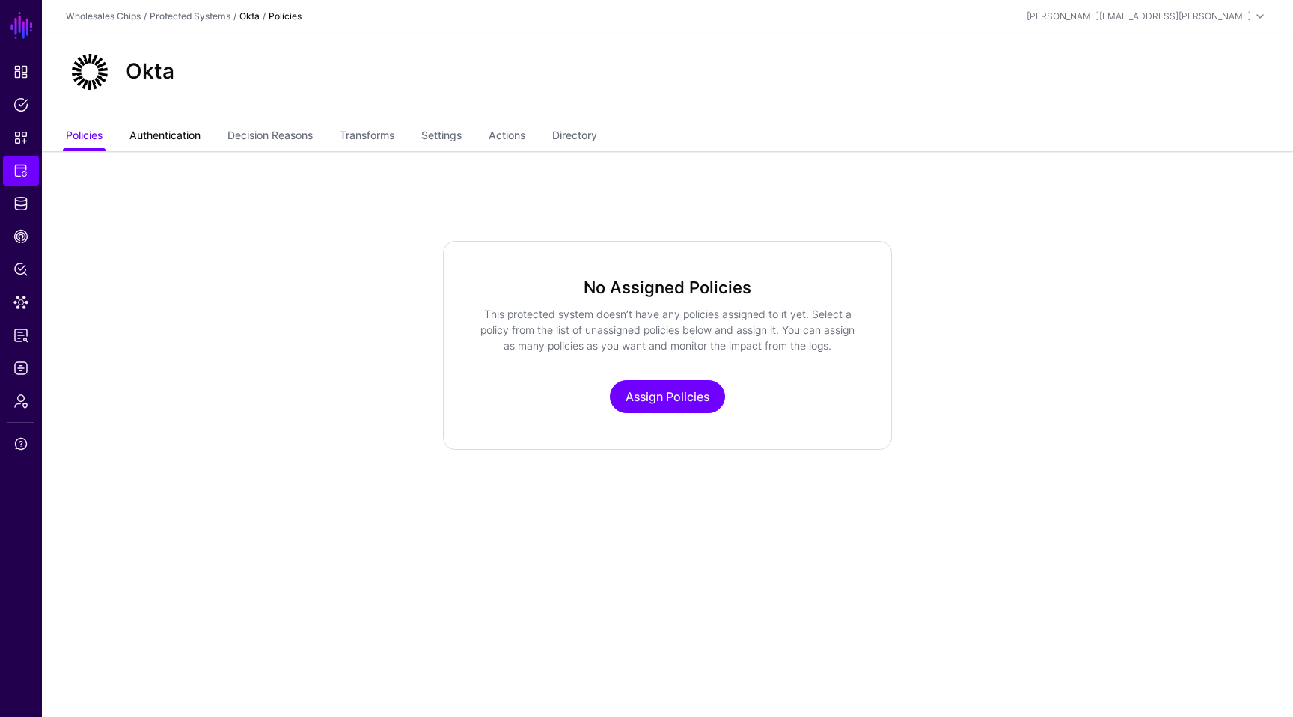
click at [195, 138] on link "Authentication" at bounding box center [164, 137] width 71 height 28
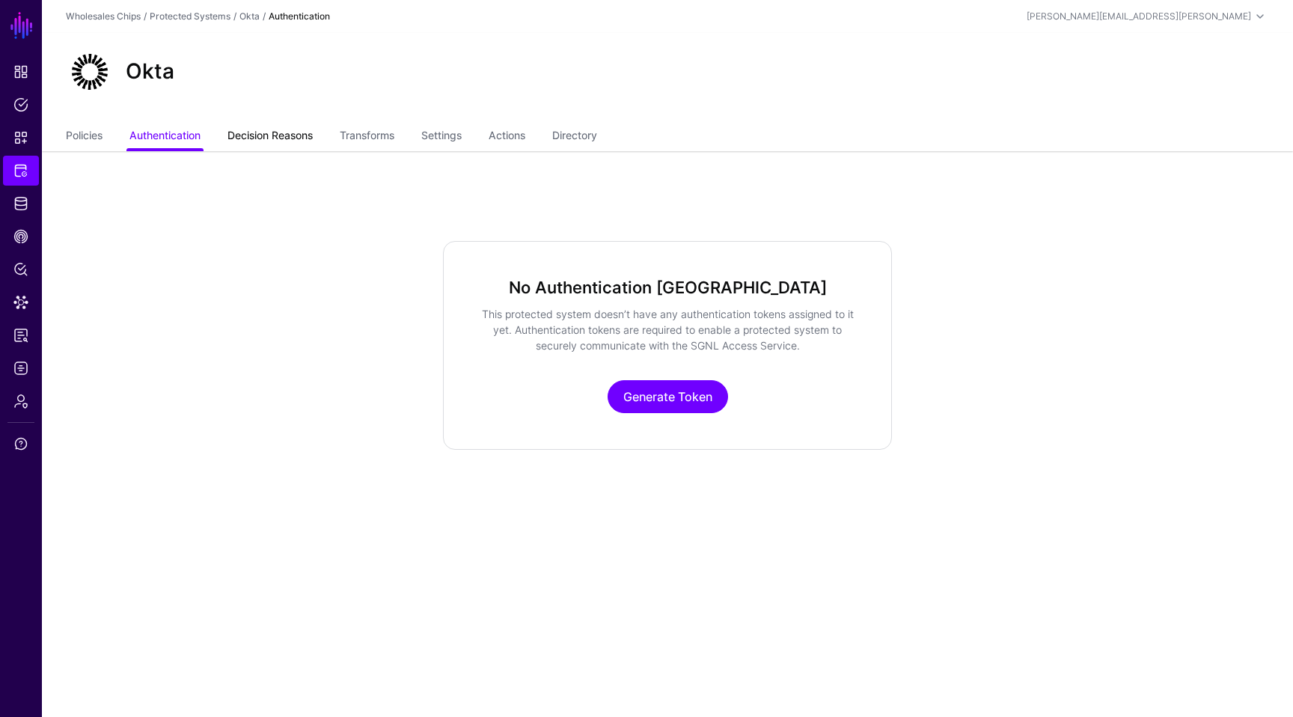
click at [281, 128] on link "Decision Reasons" at bounding box center [269, 137] width 85 height 28
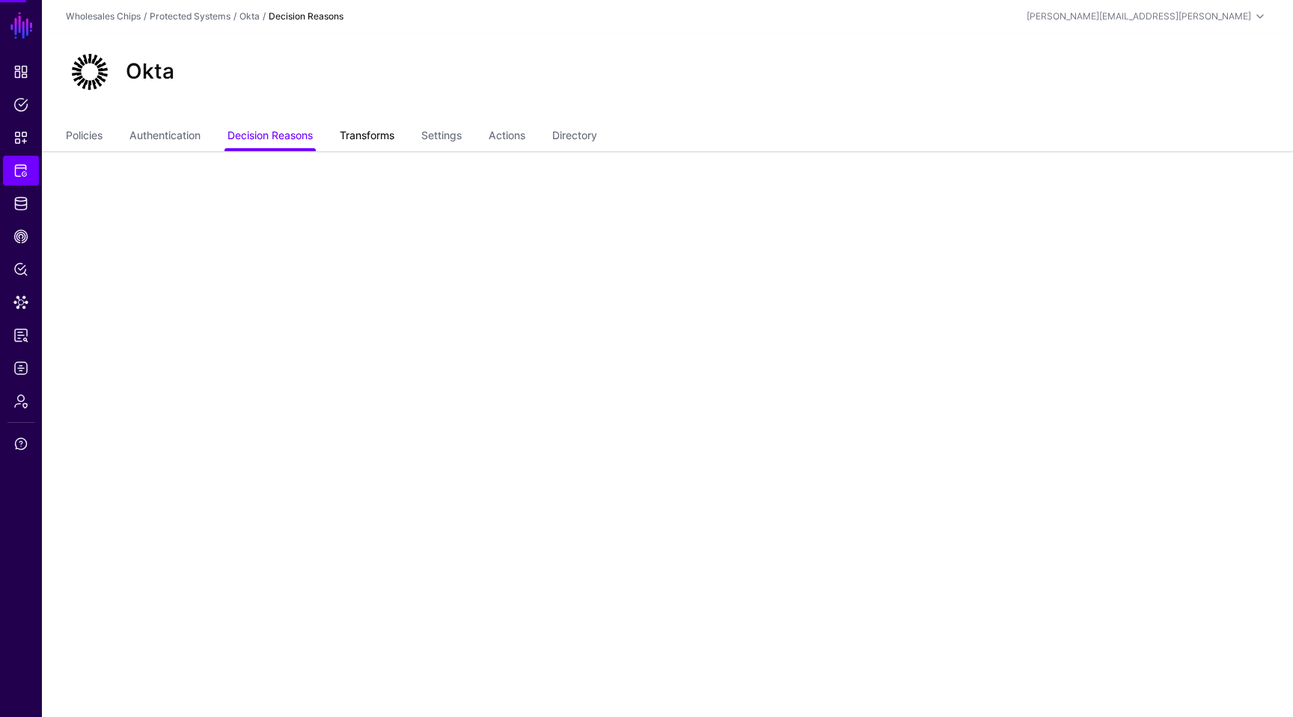
click at [350, 136] on link "Transforms" at bounding box center [367, 137] width 55 height 28
click at [286, 136] on link "Decision Reasons" at bounding box center [269, 137] width 85 height 28
click at [387, 129] on link "Transforms" at bounding box center [367, 137] width 55 height 28
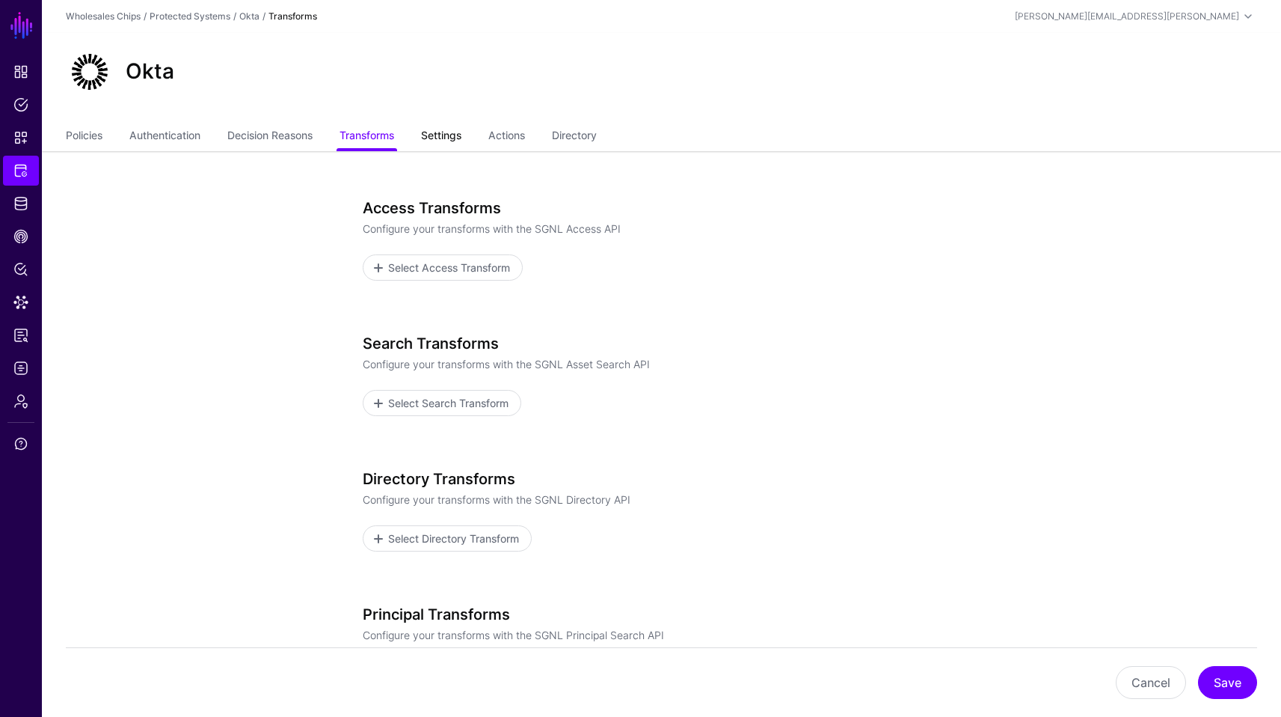
click at [456, 130] on link "Settings" at bounding box center [441, 137] width 40 height 28
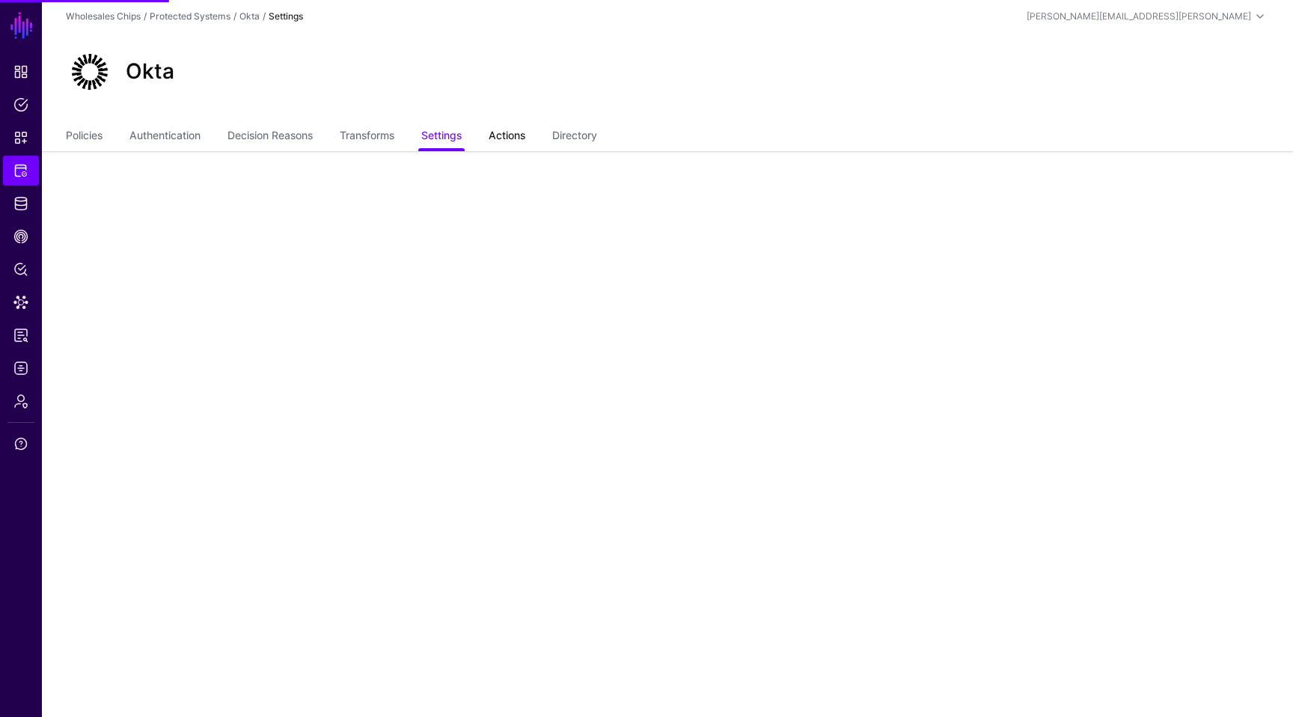
click at [511, 129] on link "Actions" at bounding box center [507, 137] width 37 height 28
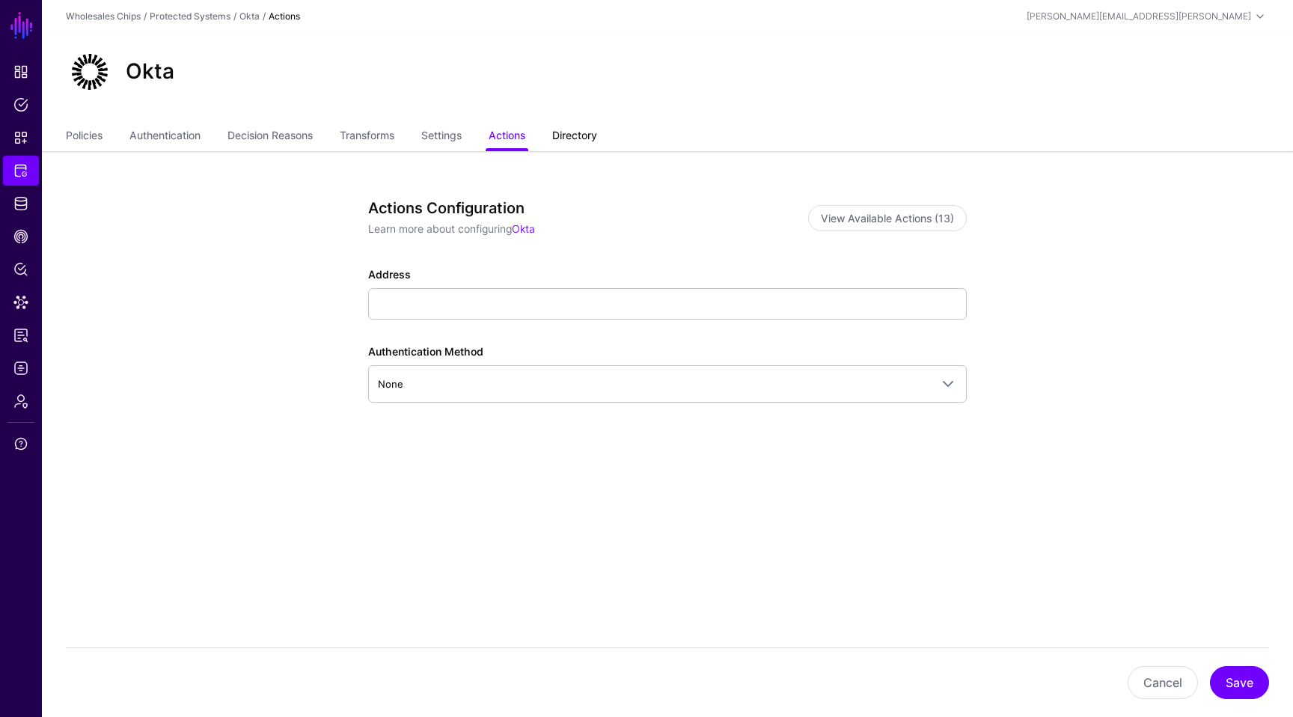
click at [592, 133] on link "Directory" at bounding box center [574, 137] width 45 height 28
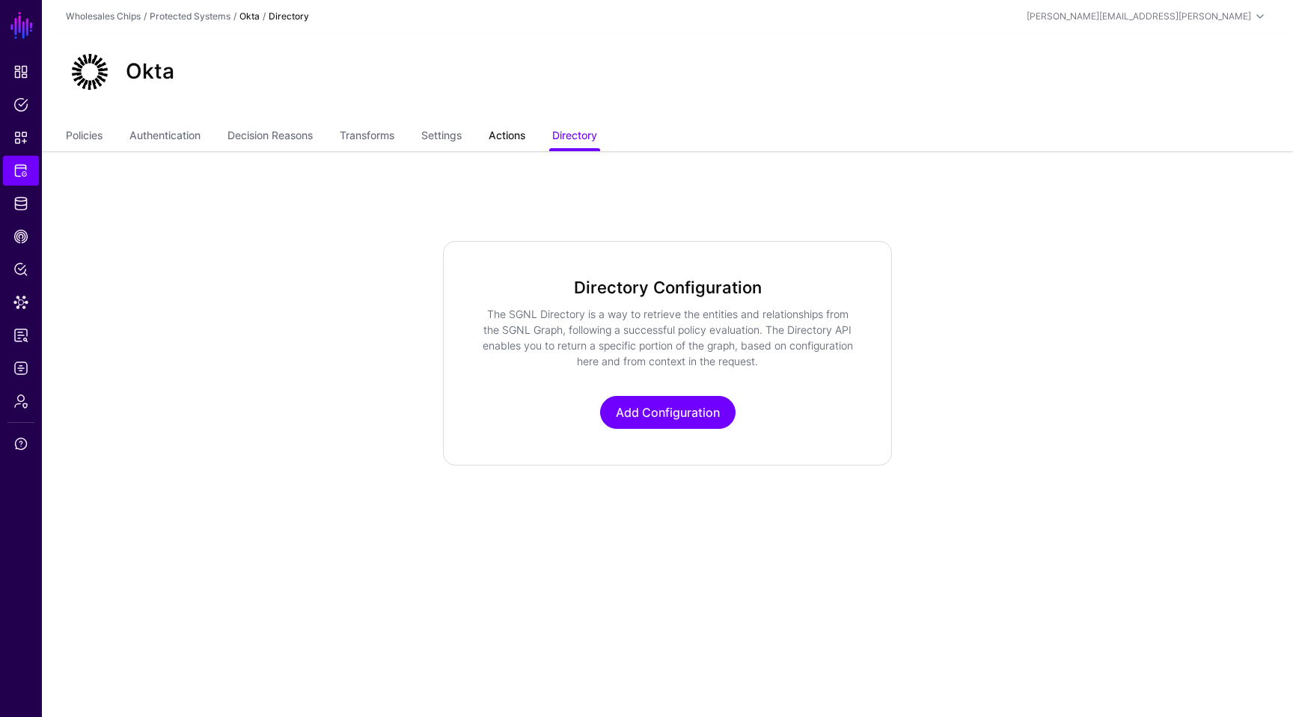
click at [517, 141] on link "Actions" at bounding box center [507, 137] width 37 height 28
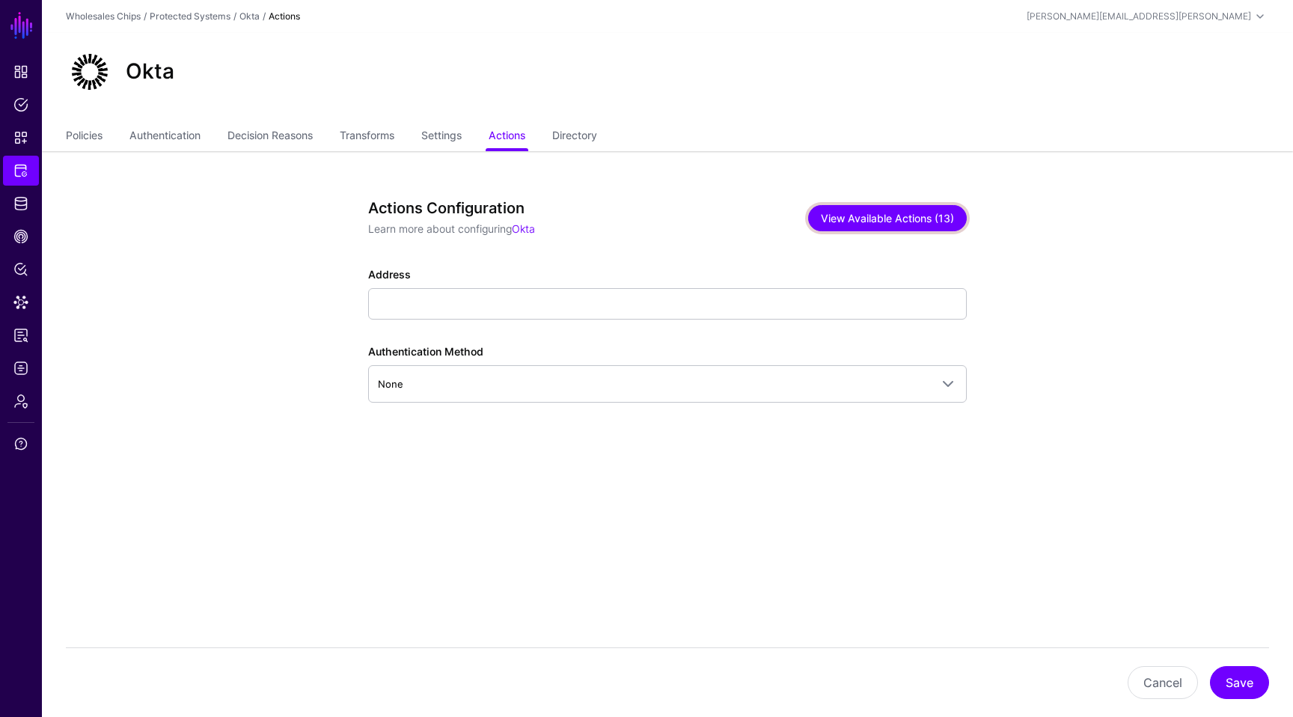
click at [928, 220] on button "View Available Actions (13)" at bounding box center [887, 218] width 159 height 26
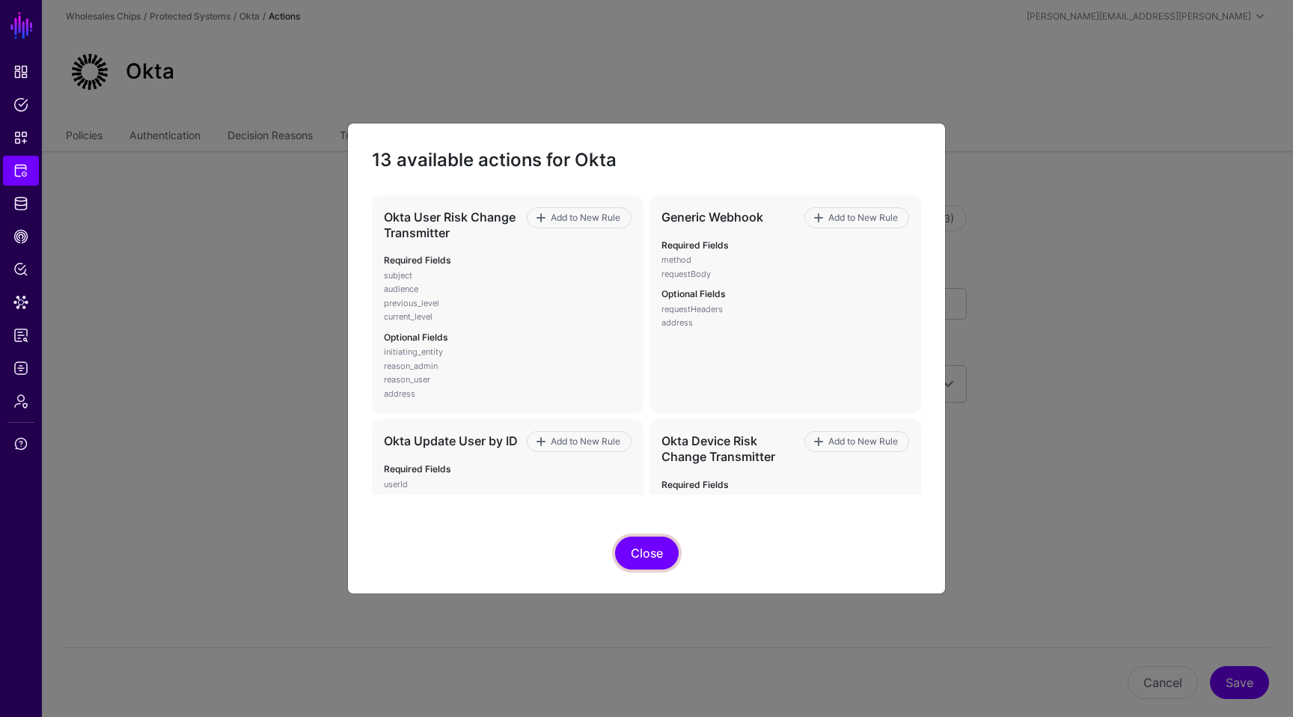
click at [655, 552] on button "Close" at bounding box center [647, 552] width 64 height 33
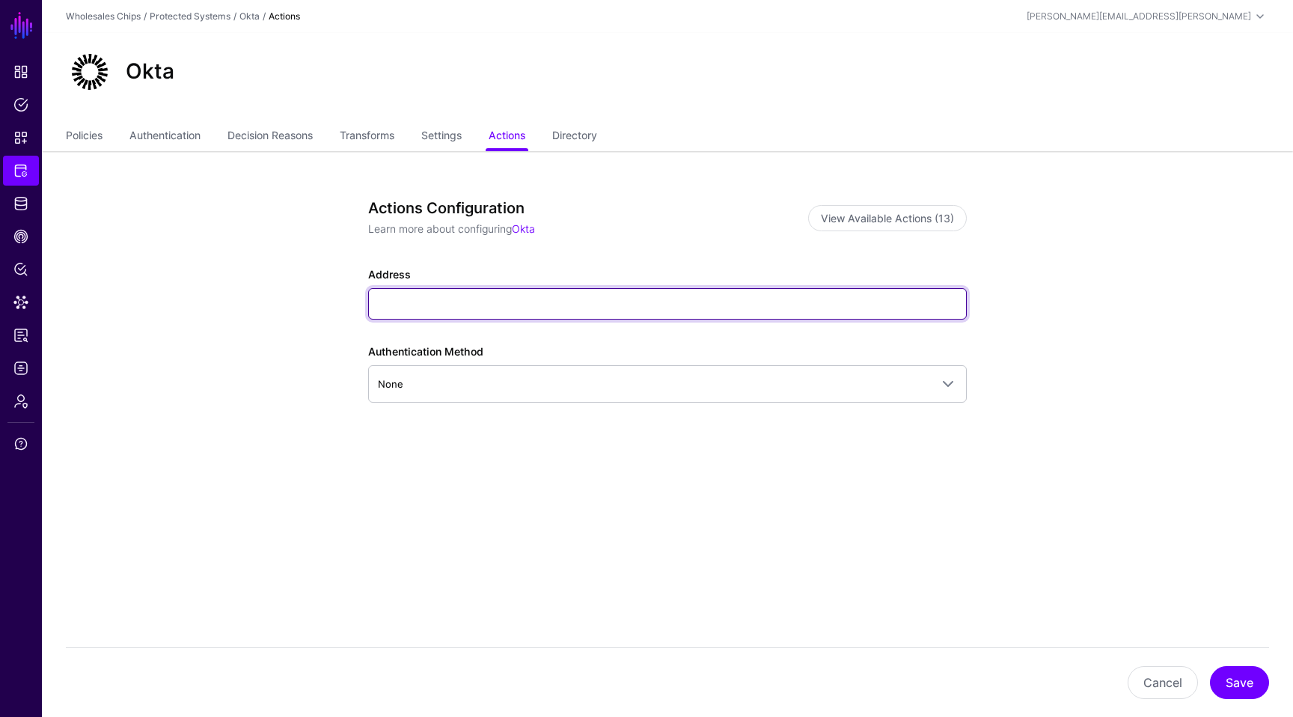
click at [488, 310] on input "Address" at bounding box center [667, 303] width 598 height 31
paste input "**********"
type input "**********"
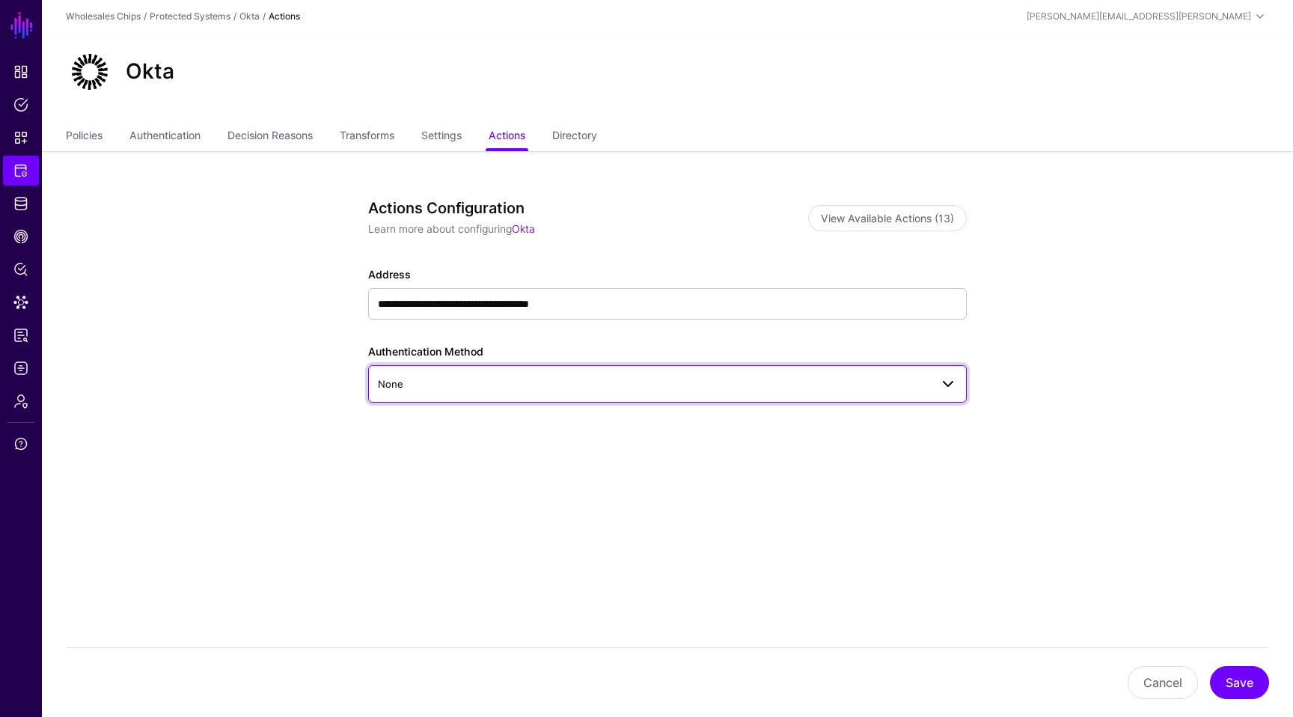
click at [556, 389] on span "None" at bounding box center [654, 384] width 552 height 16
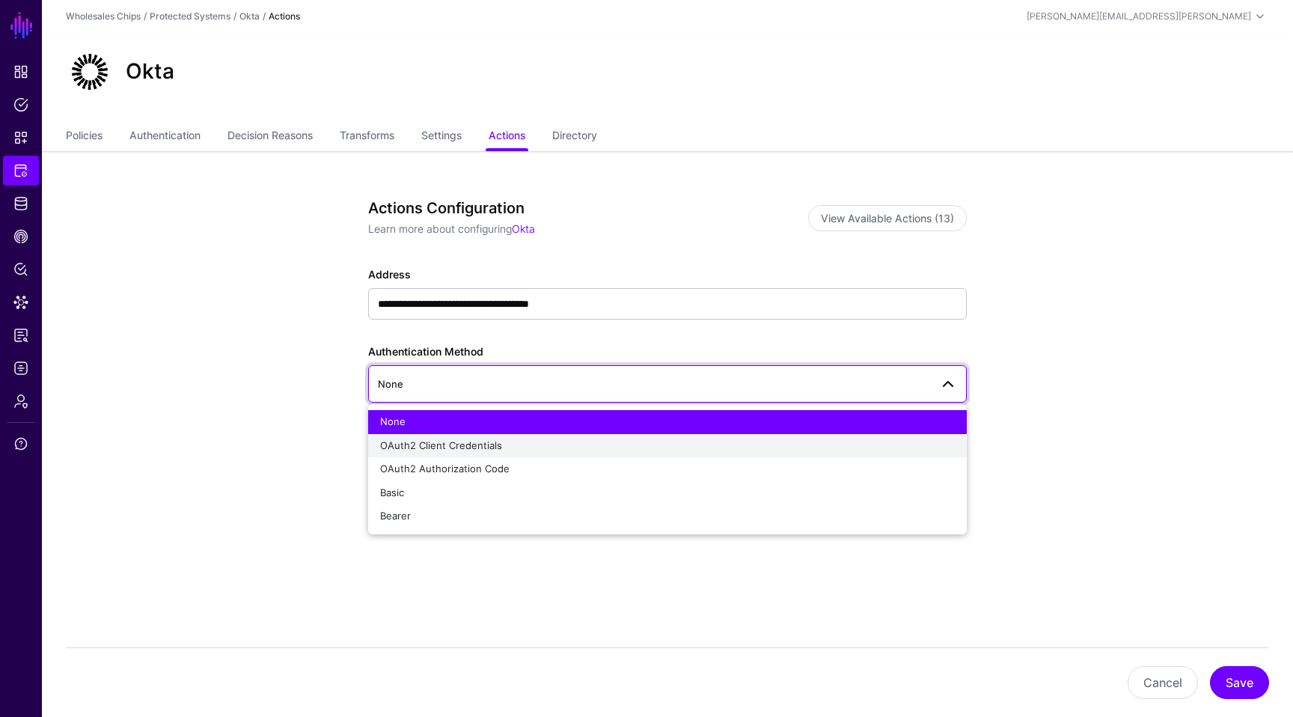
click at [508, 452] on div "OAuth2 Client Credentials" at bounding box center [667, 445] width 575 height 15
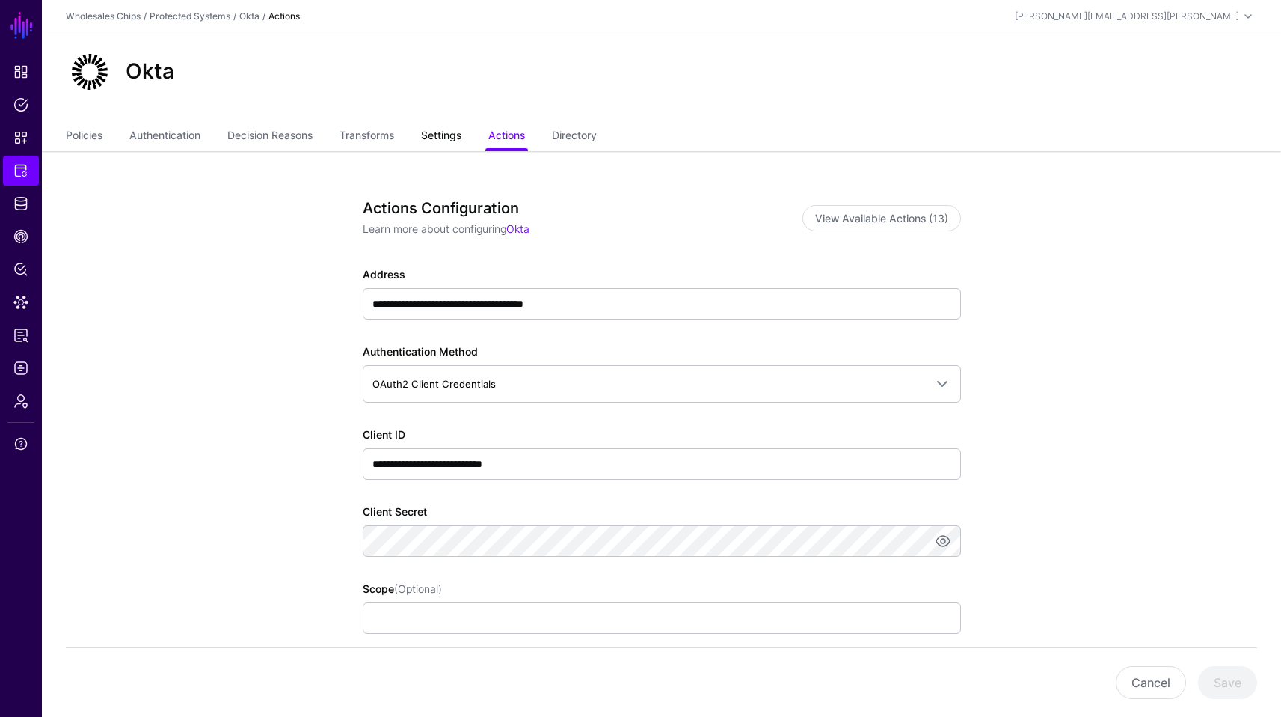
click at [462, 136] on link "Settings" at bounding box center [441, 137] width 40 height 28
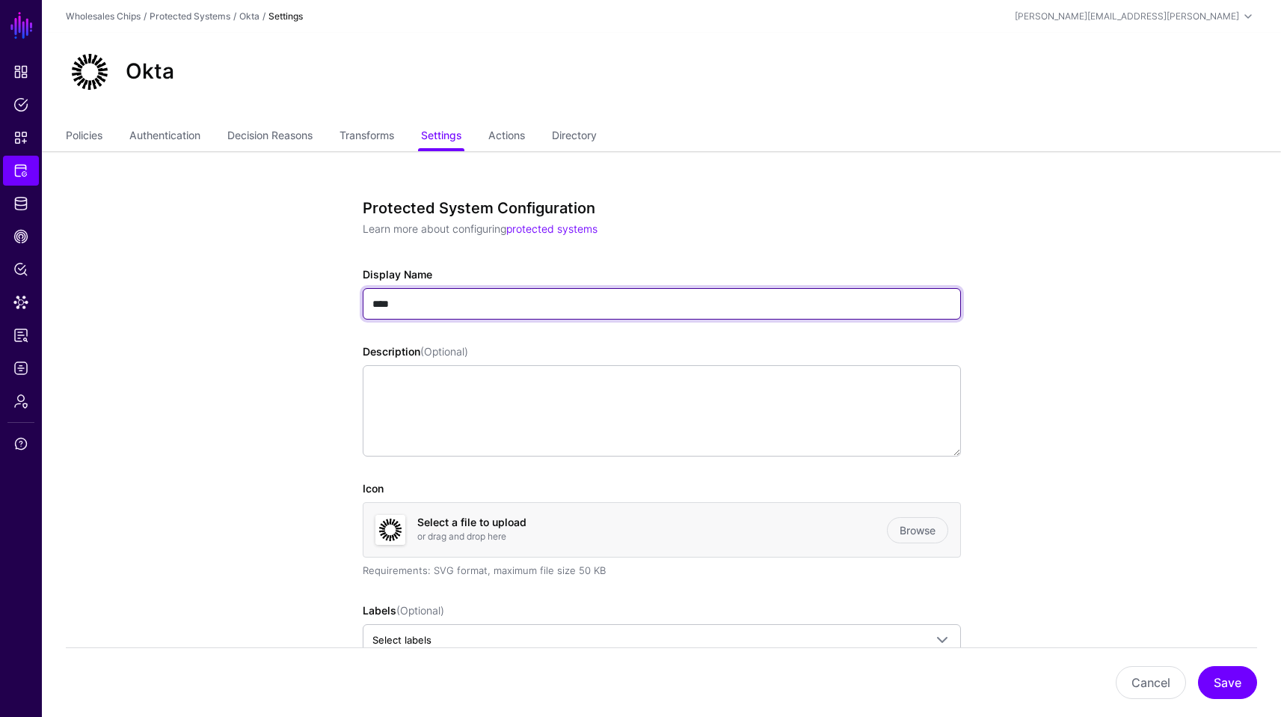
click at [466, 293] on input "****" at bounding box center [662, 303] width 598 height 31
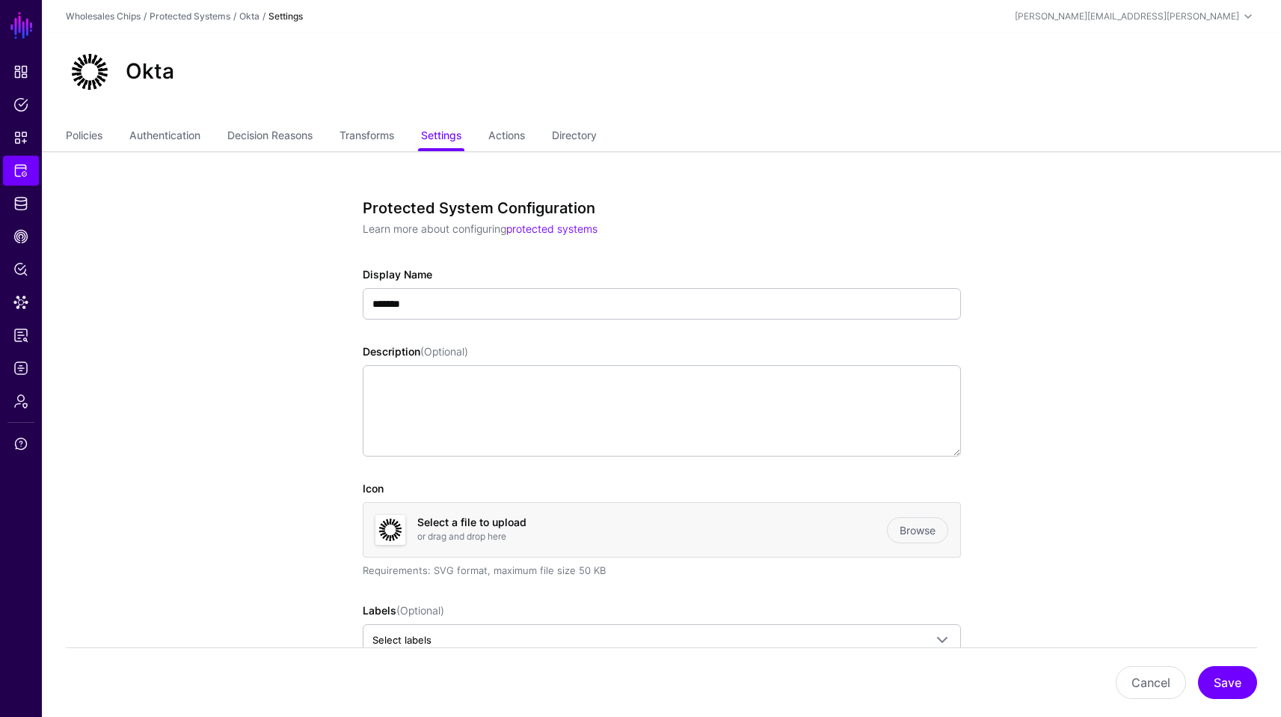
click at [453, 339] on div "**********" at bounding box center [662, 563] width 598 height 728
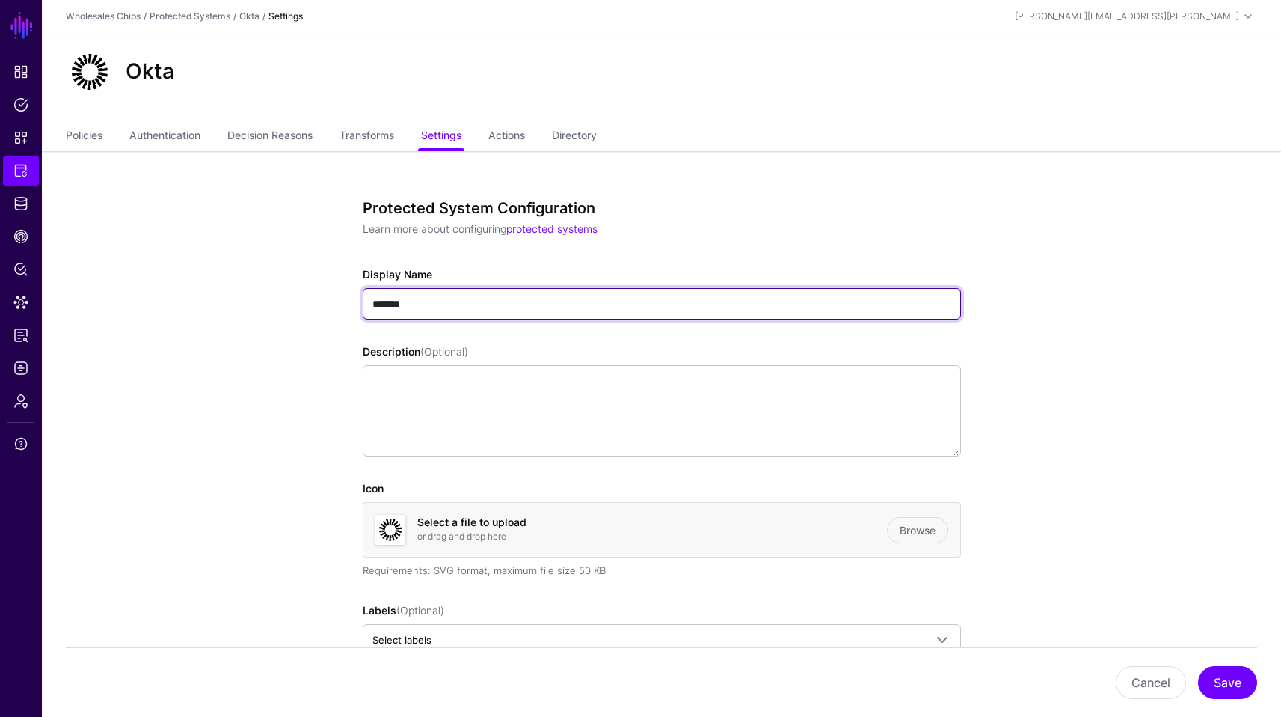
click at [476, 303] on input "******" at bounding box center [662, 303] width 598 height 31
type input "**********"
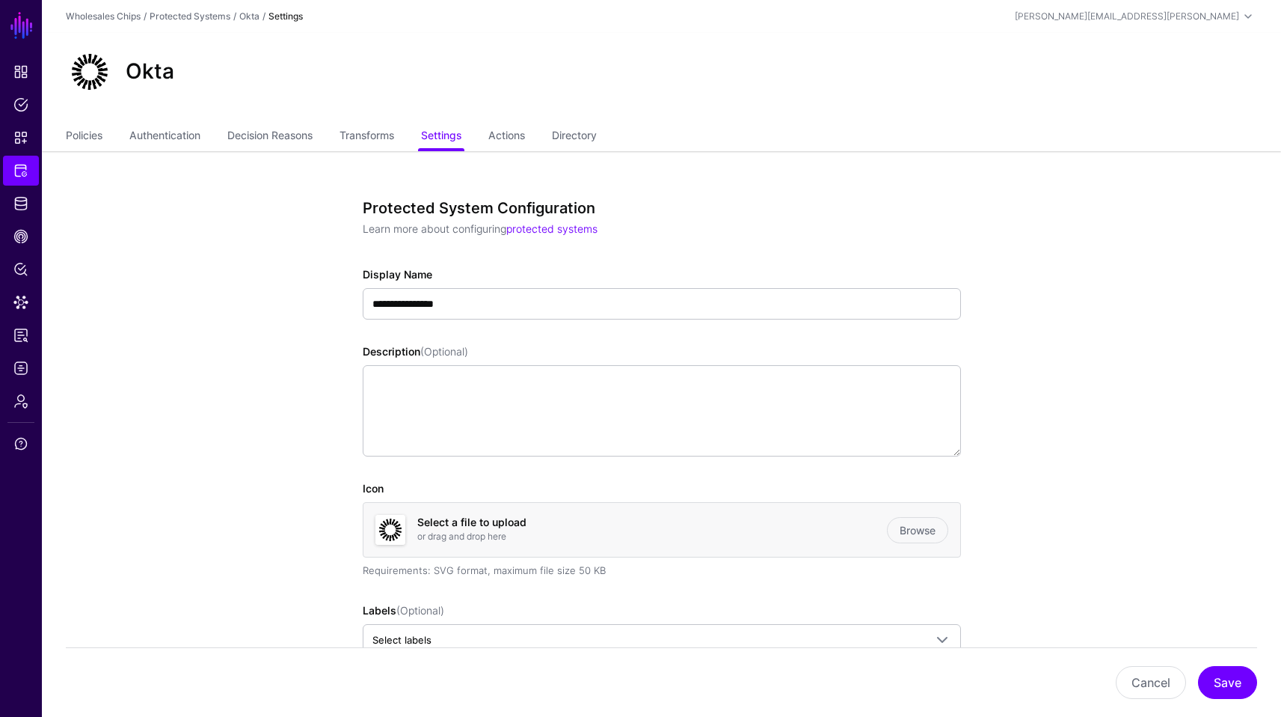
click at [524, 117] on div "Okta" at bounding box center [662, 78] width 1240 height 90
click at [521, 129] on link "Actions" at bounding box center [507, 137] width 37 height 28
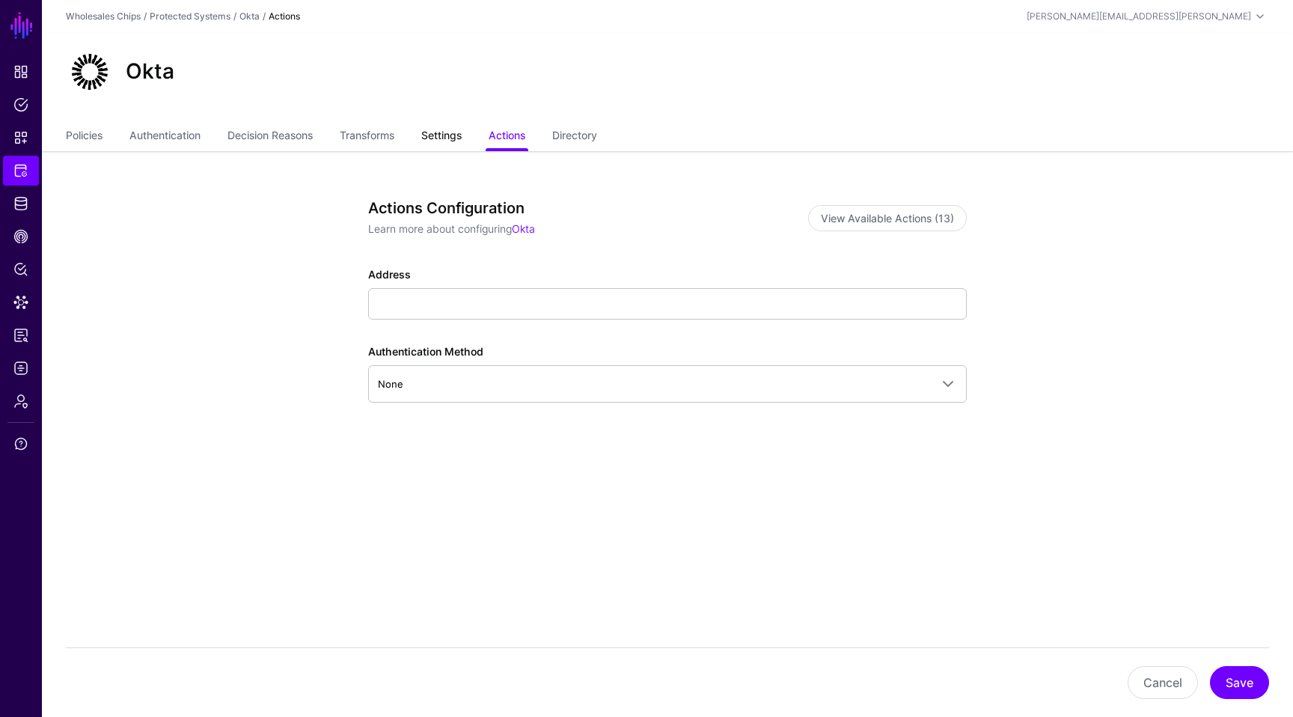
click at [435, 135] on link "Settings" at bounding box center [441, 137] width 40 height 28
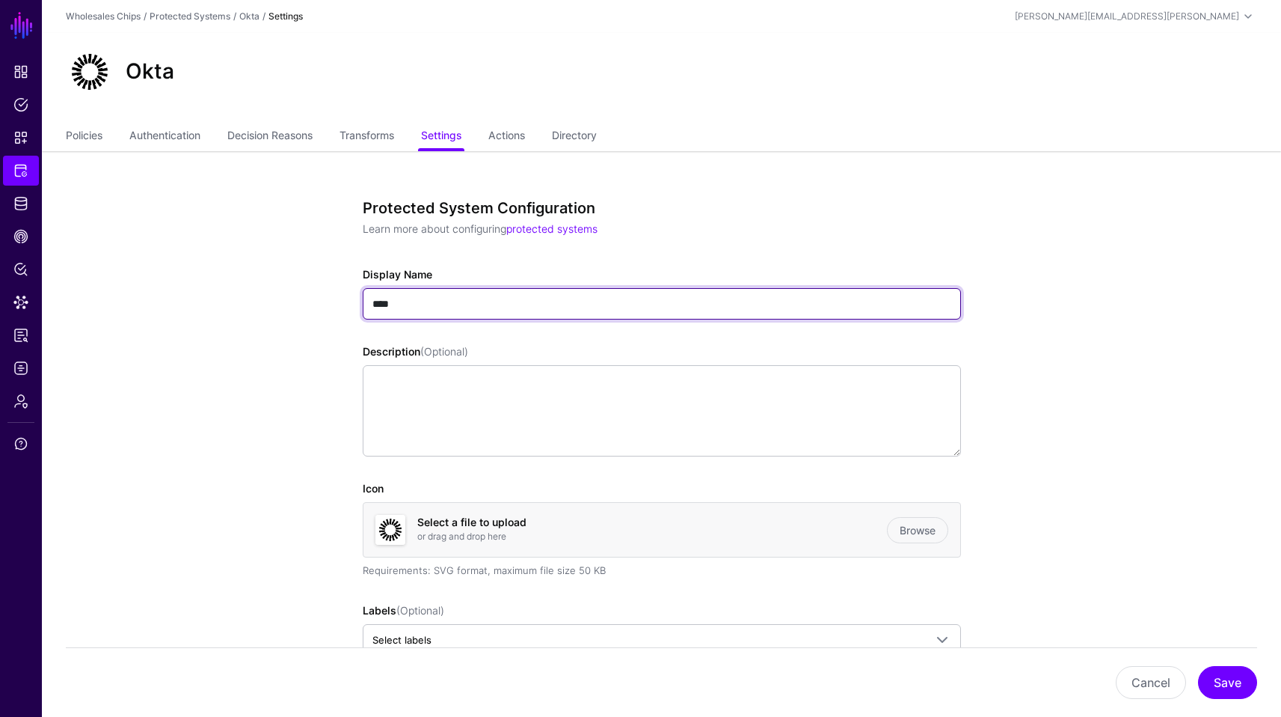
click at [468, 297] on input "****" at bounding box center [662, 303] width 598 height 31
type input "**********"
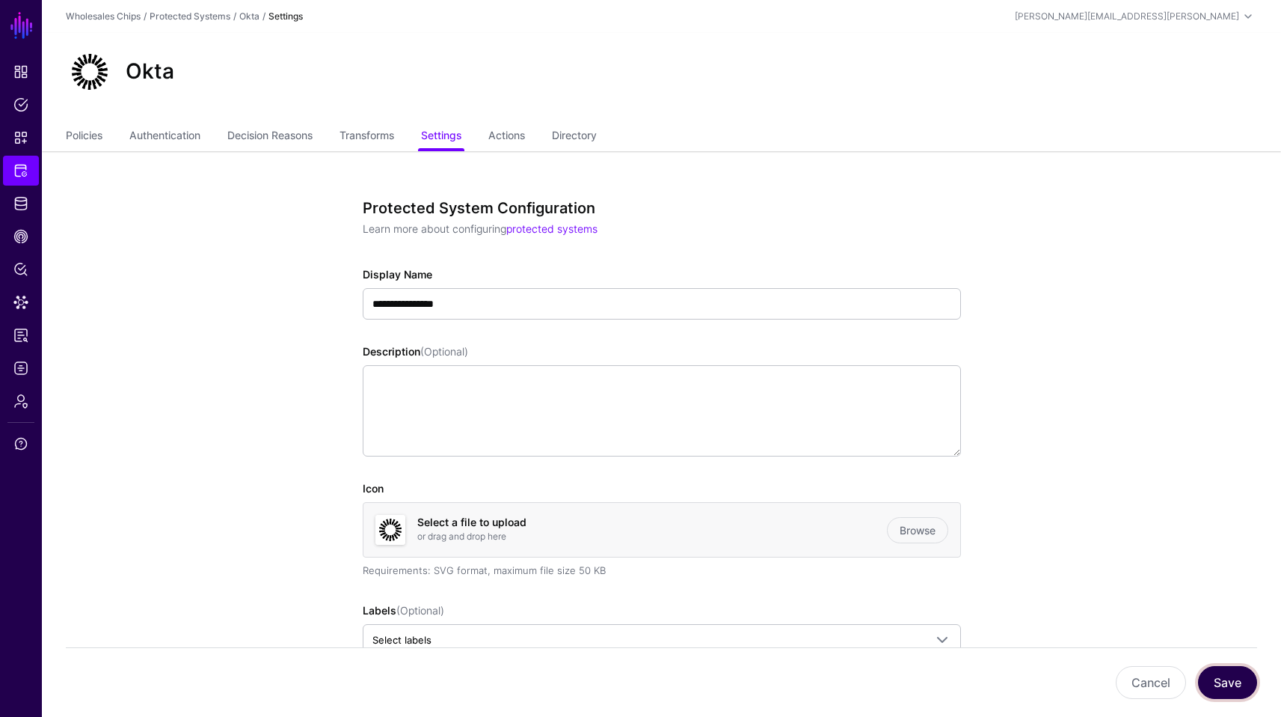
click at [1237, 697] on button "Save" at bounding box center [1227, 682] width 59 height 33
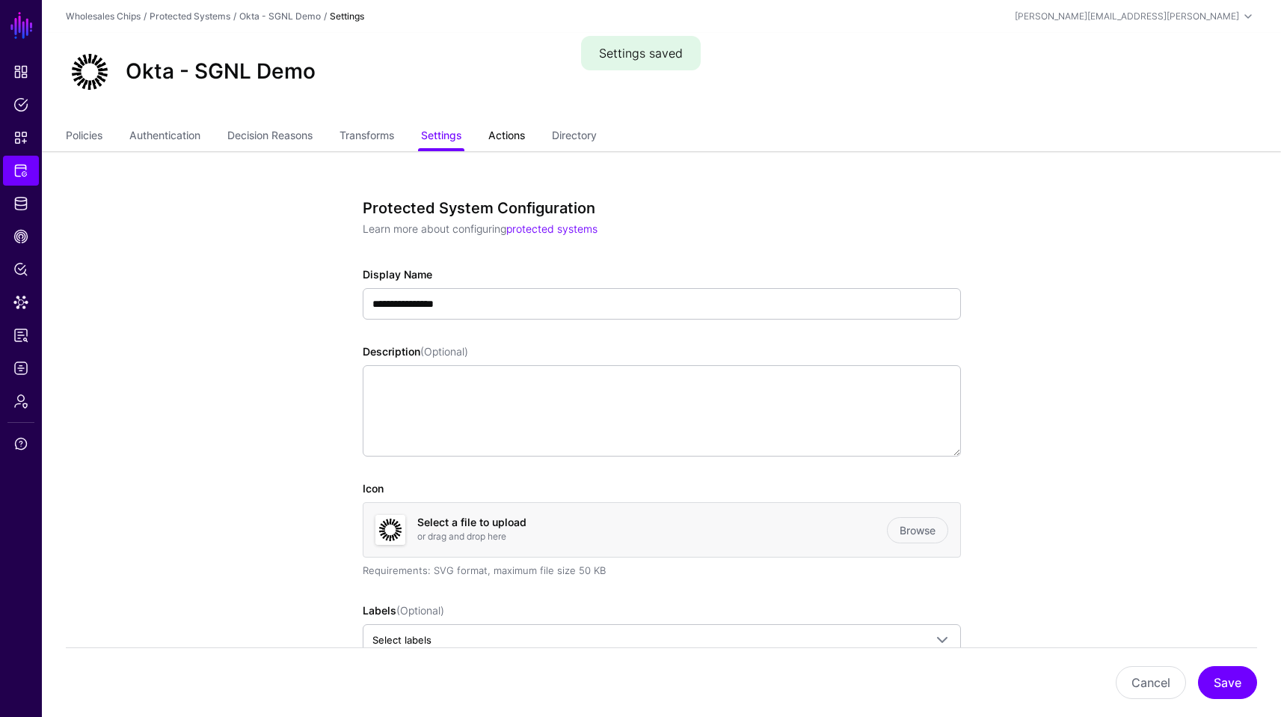
click at [520, 146] on link "Actions" at bounding box center [507, 137] width 37 height 28
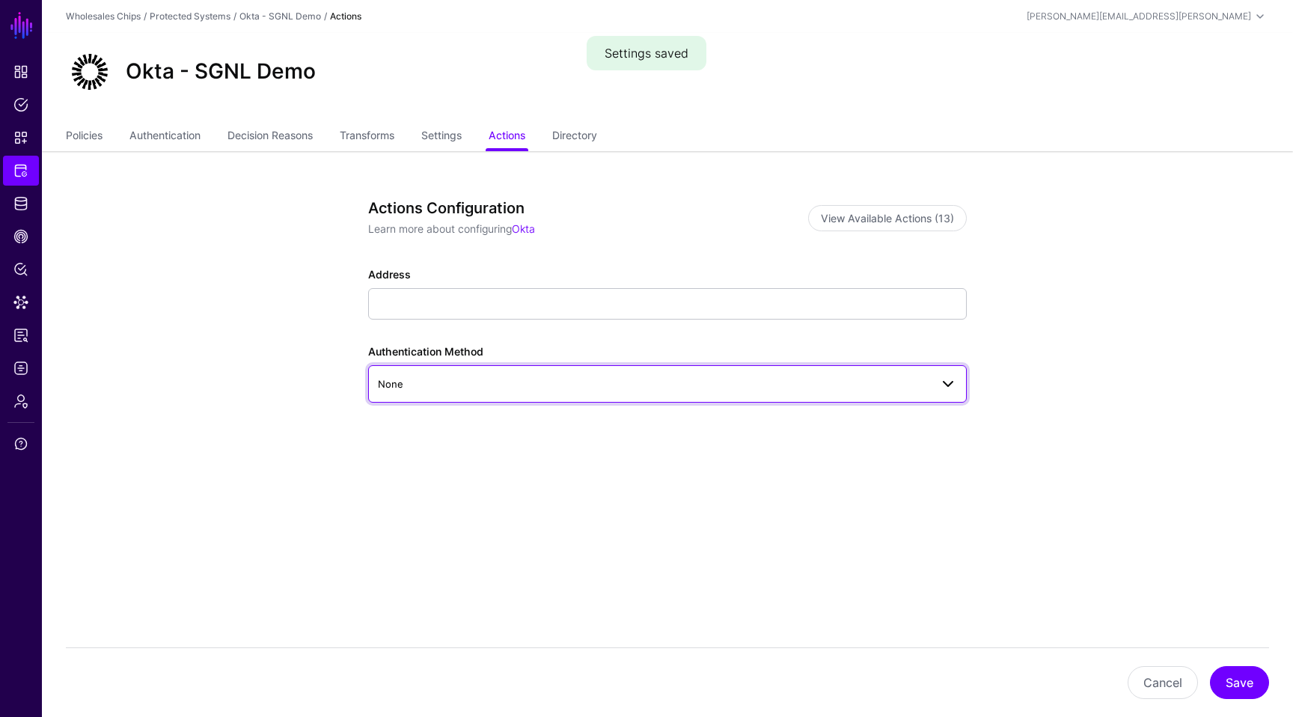
click at [538, 384] on span "None" at bounding box center [654, 384] width 552 height 16
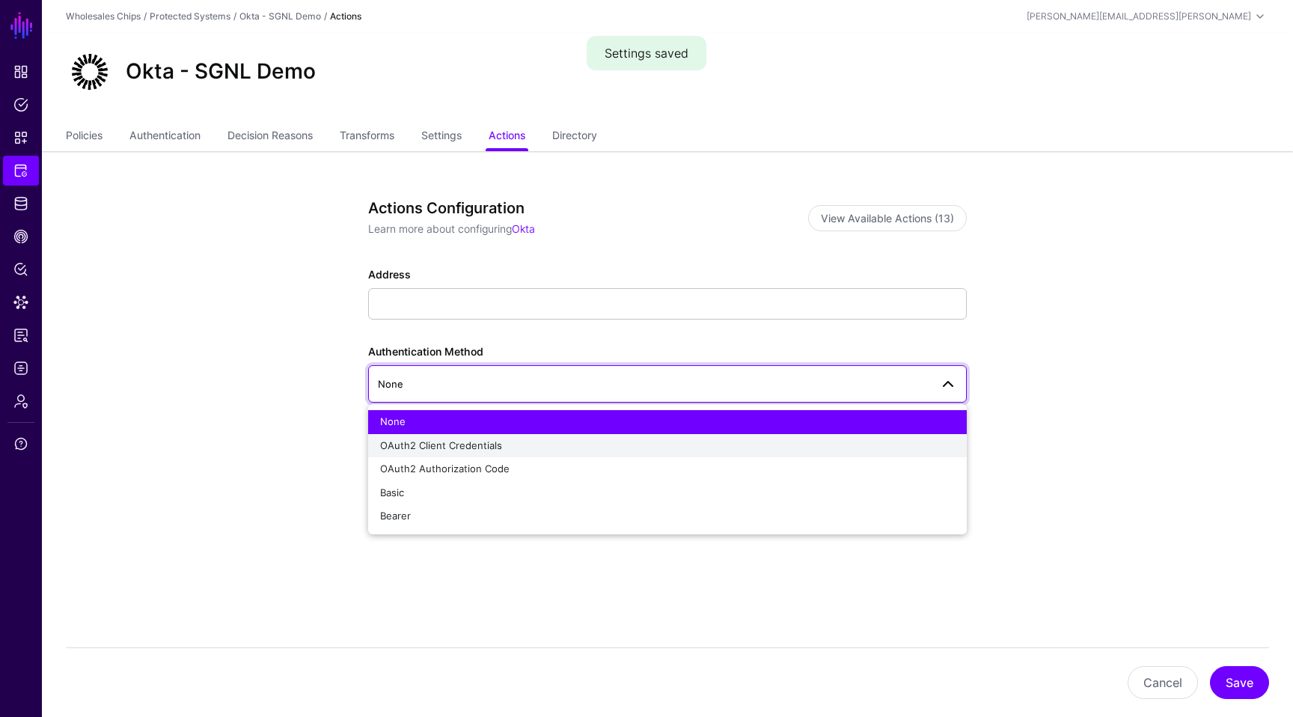
click at [500, 448] on div "OAuth2 Client Credentials" at bounding box center [667, 445] width 575 height 15
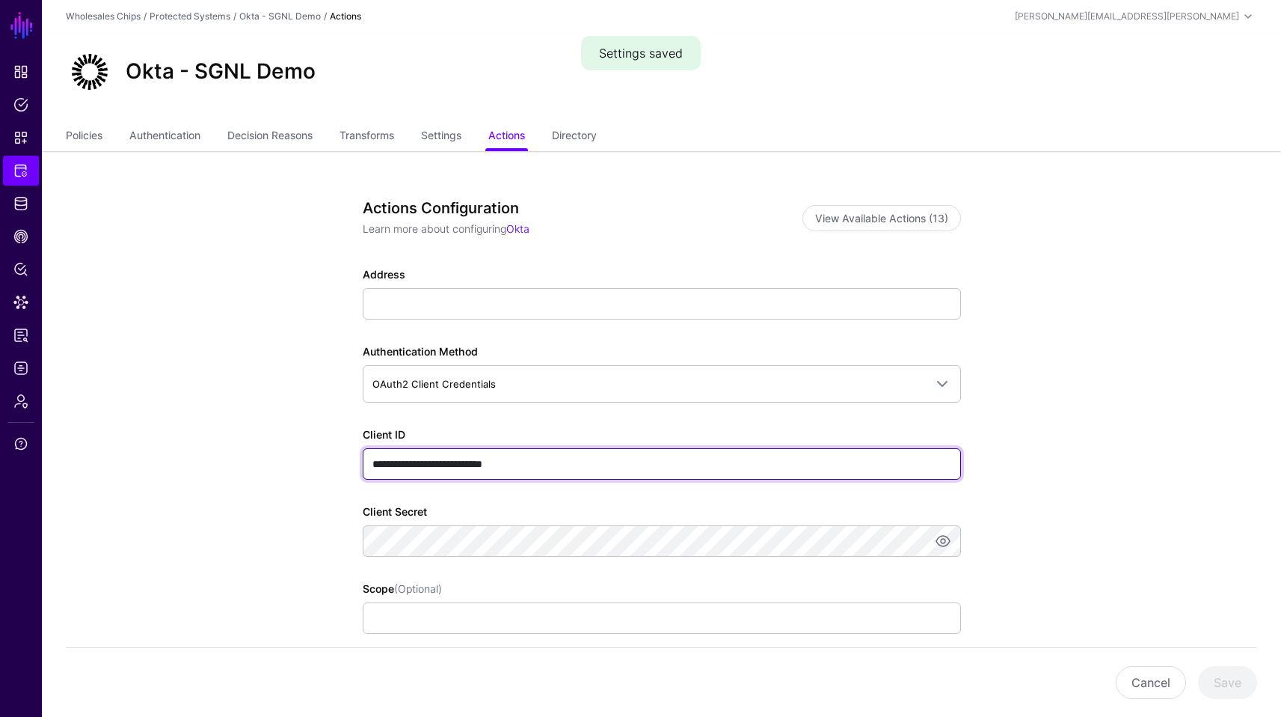
click at [523, 471] on input "**********" at bounding box center [662, 463] width 598 height 31
paste input "text"
type input "**********"
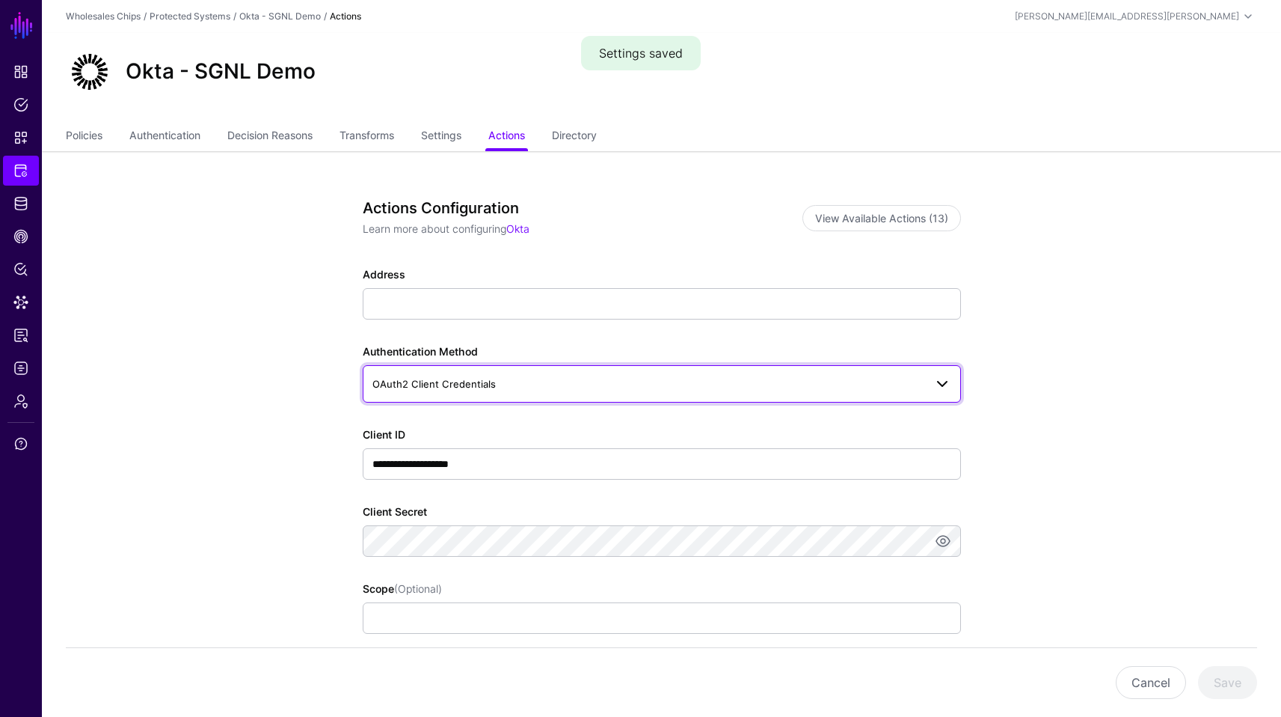
click at [940, 391] on span at bounding box center [943, 384] width 18 height 18
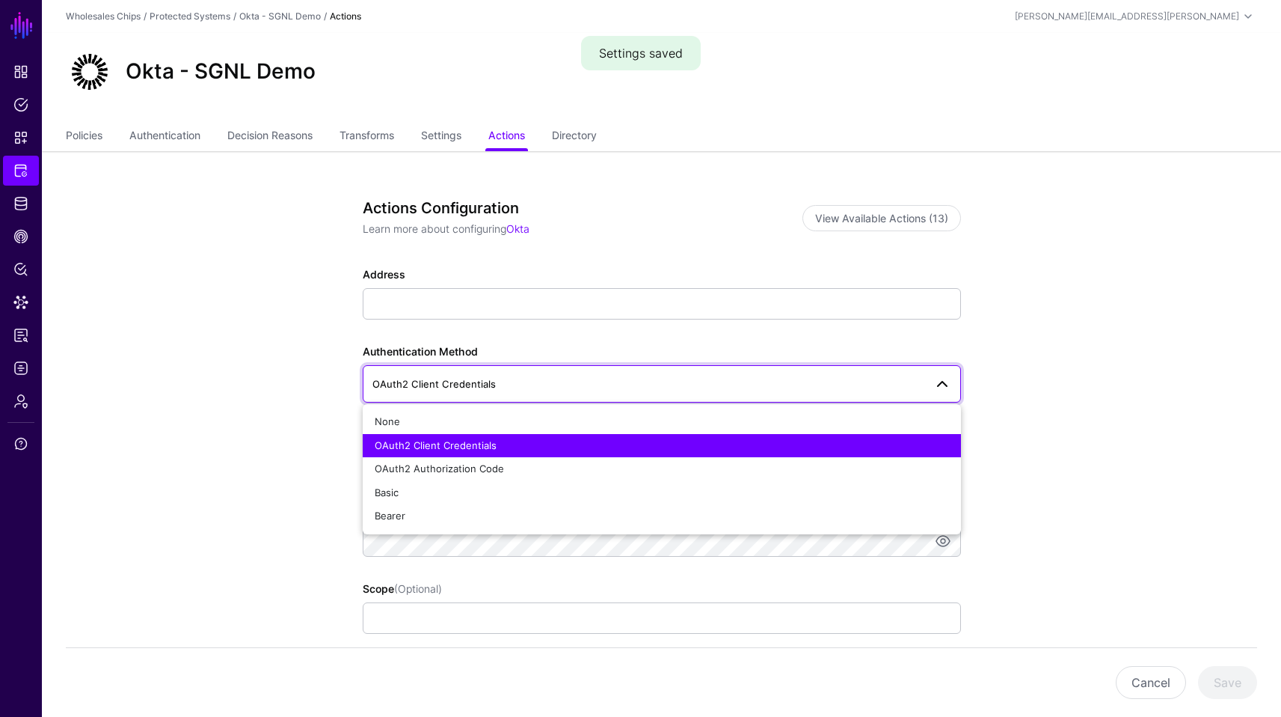
click at [875, 385] on span "OAuth2 Client Credentials" at bounding box center [649, 384] width 552 height 16
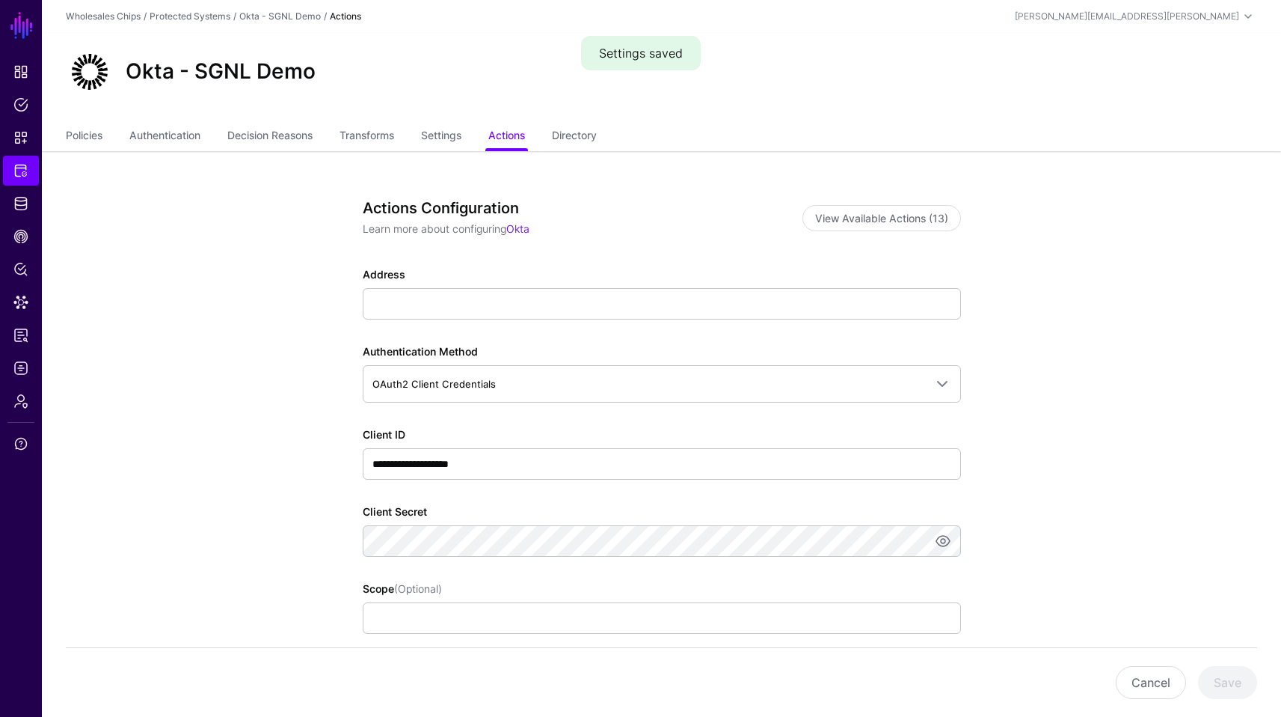
click at [1129, 356] on app-integrations-item-actions "**********" at bounding box center [662, 606] width 1240 height 911
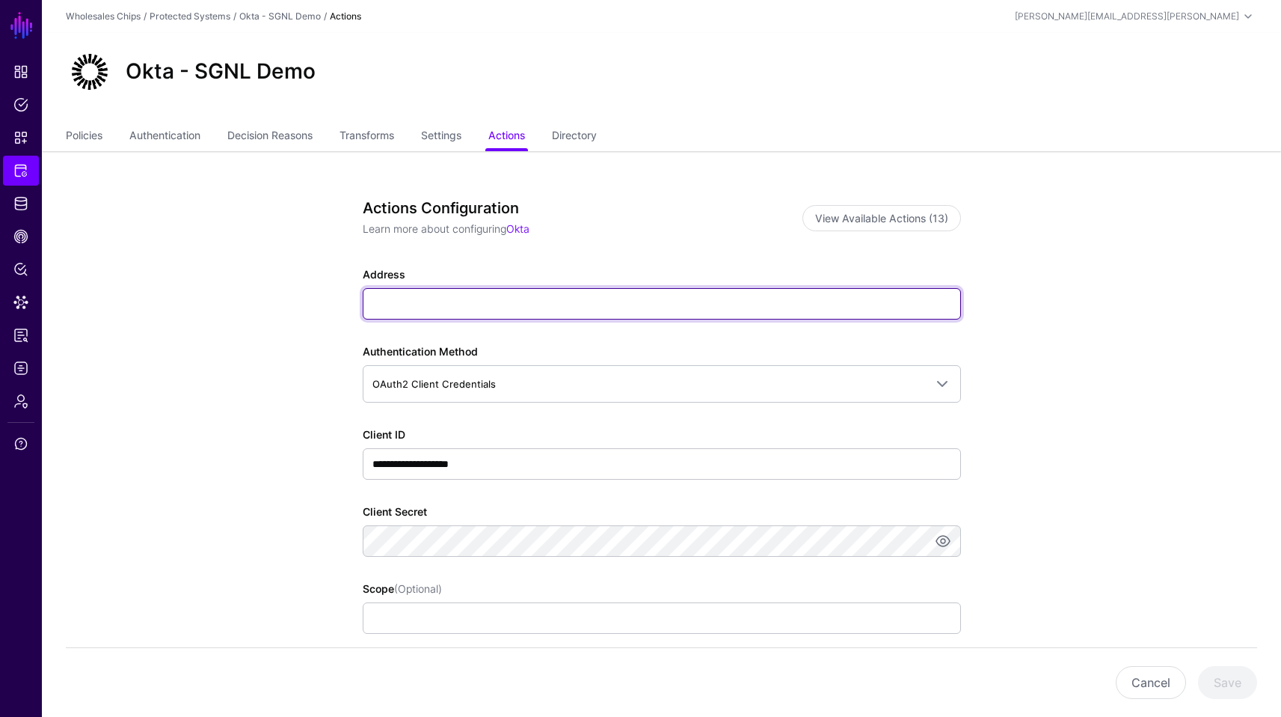
click at [503, 306] on input "Address" at bounding box center [662, 303] width 598 height 31
paste input "**********"
type input "**********"
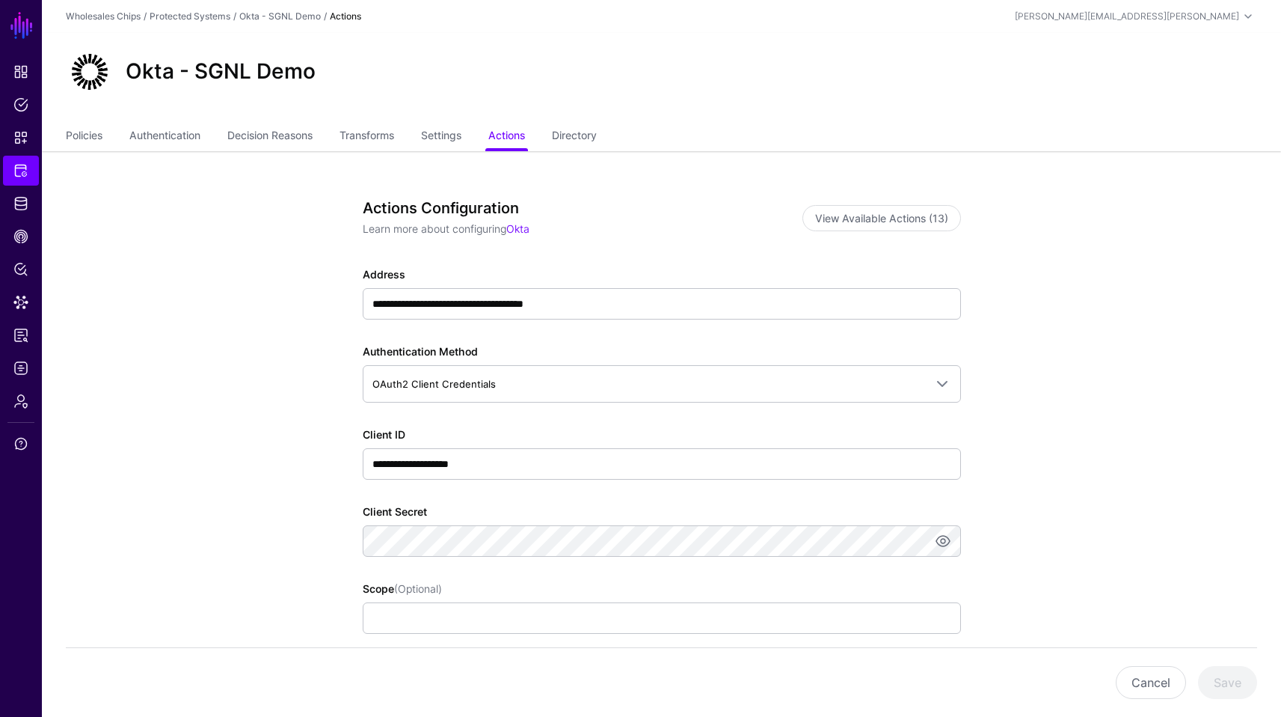
click at [168, 394] on app-integrations-item-actions "**********" at bounding box center [662, 606] width 1240 height 911
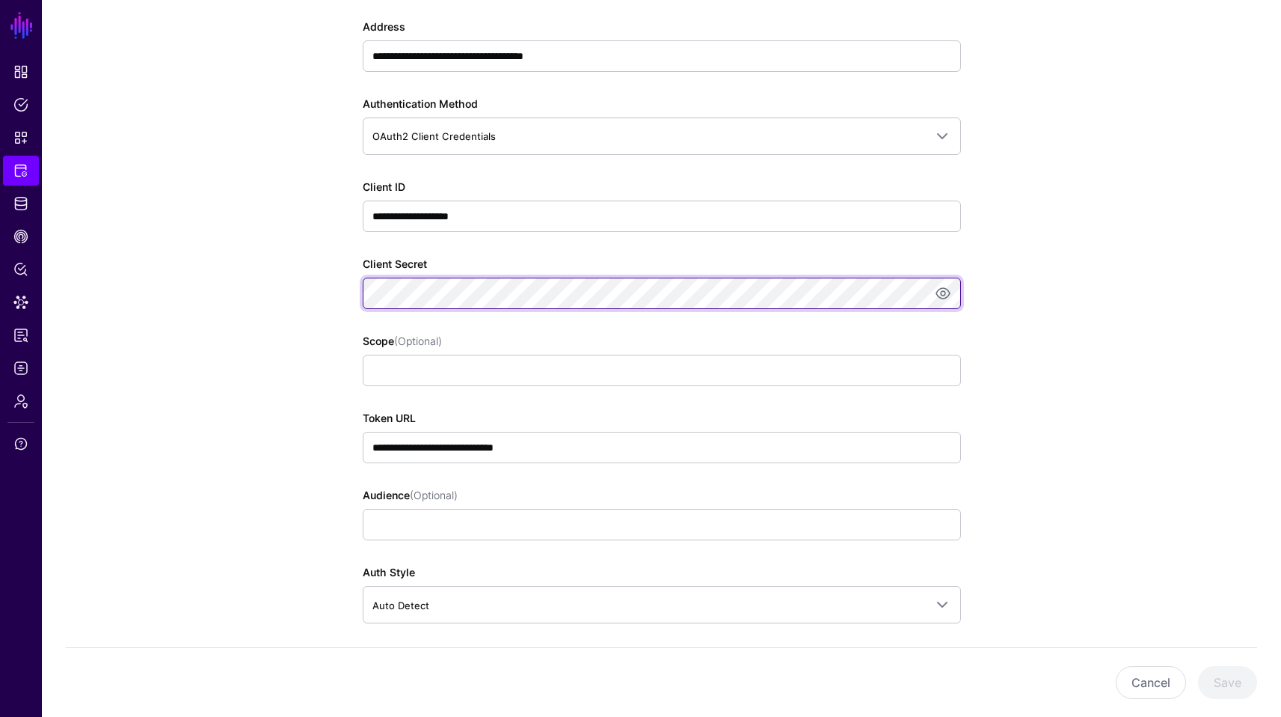
scroll to position [346, 0]
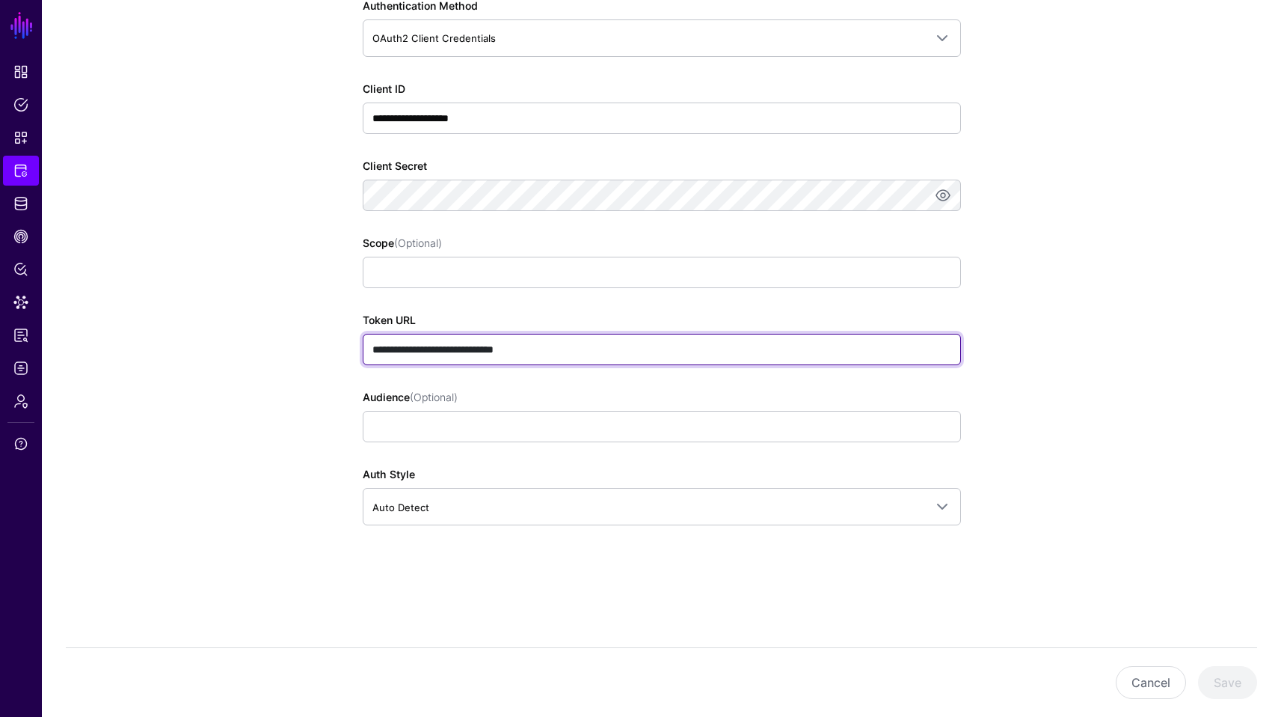
click at [685, 355] on input "**********" at bounding box center [662, 349] width 598 height 31
paste input "********"
type input "**********"
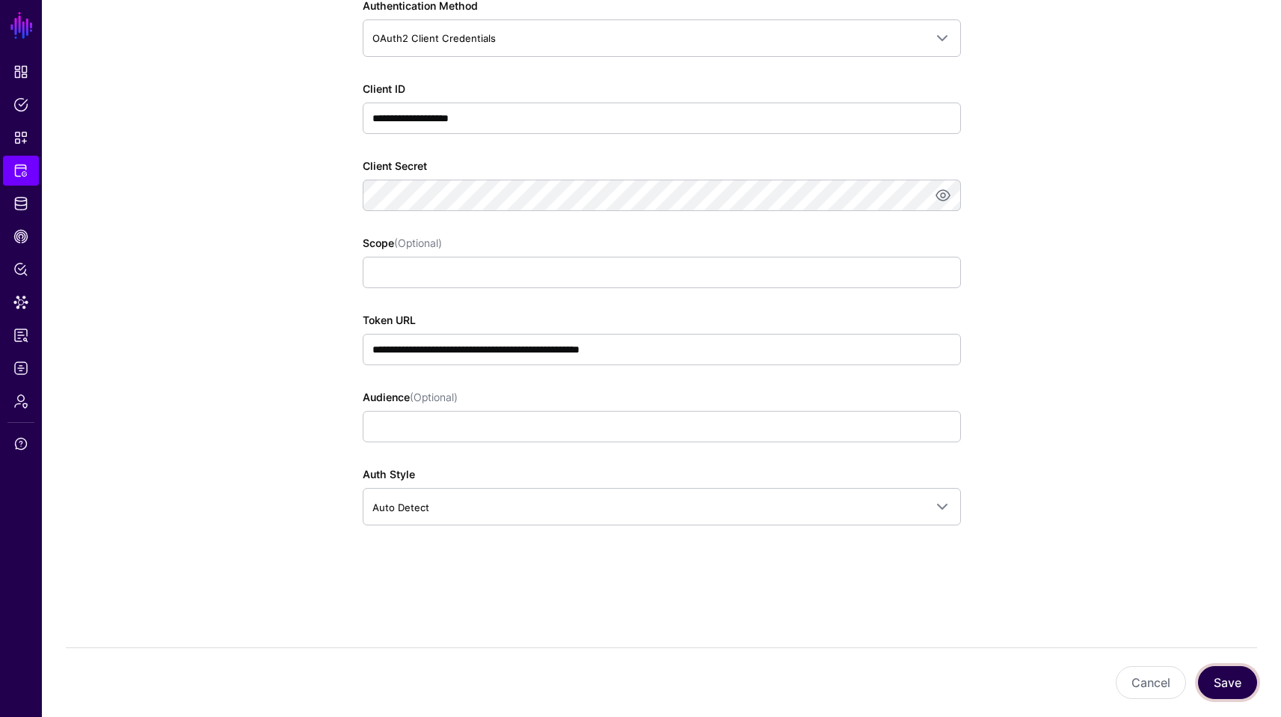
click at [1238, 683] on button "Save" at bounding box center [1227, 682] width 59 height 33
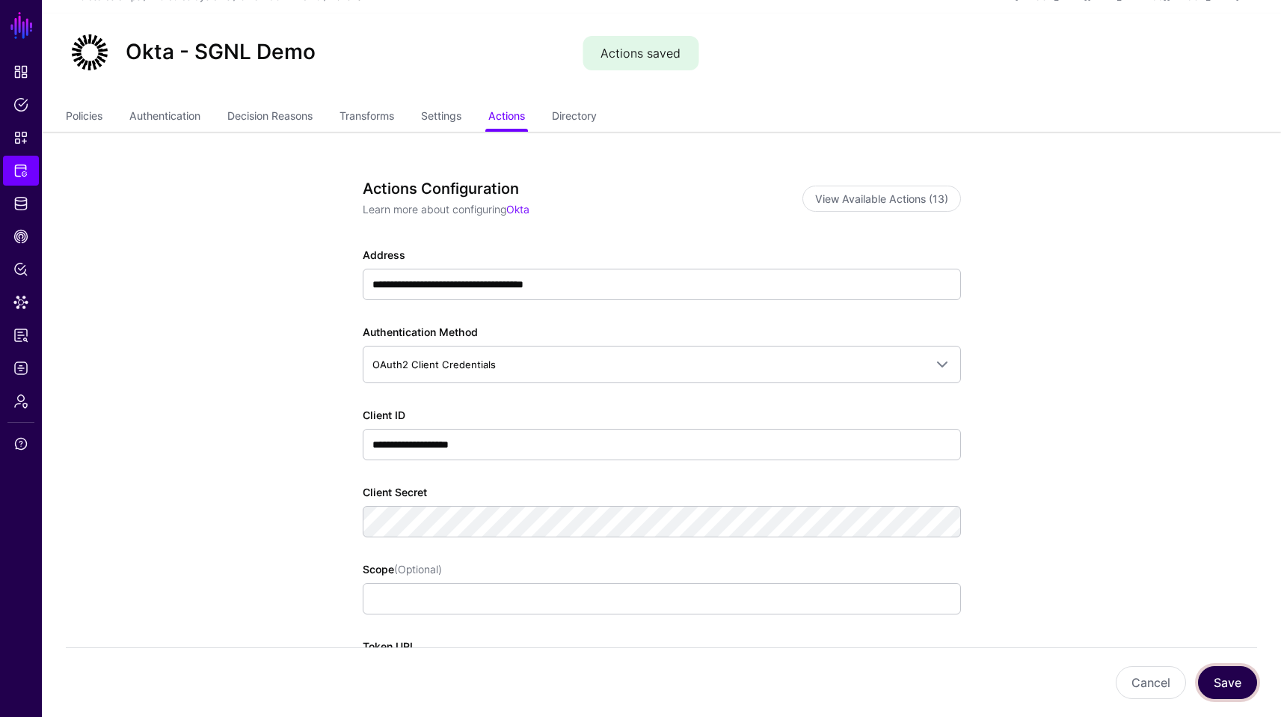
scroll to position [0, 0]
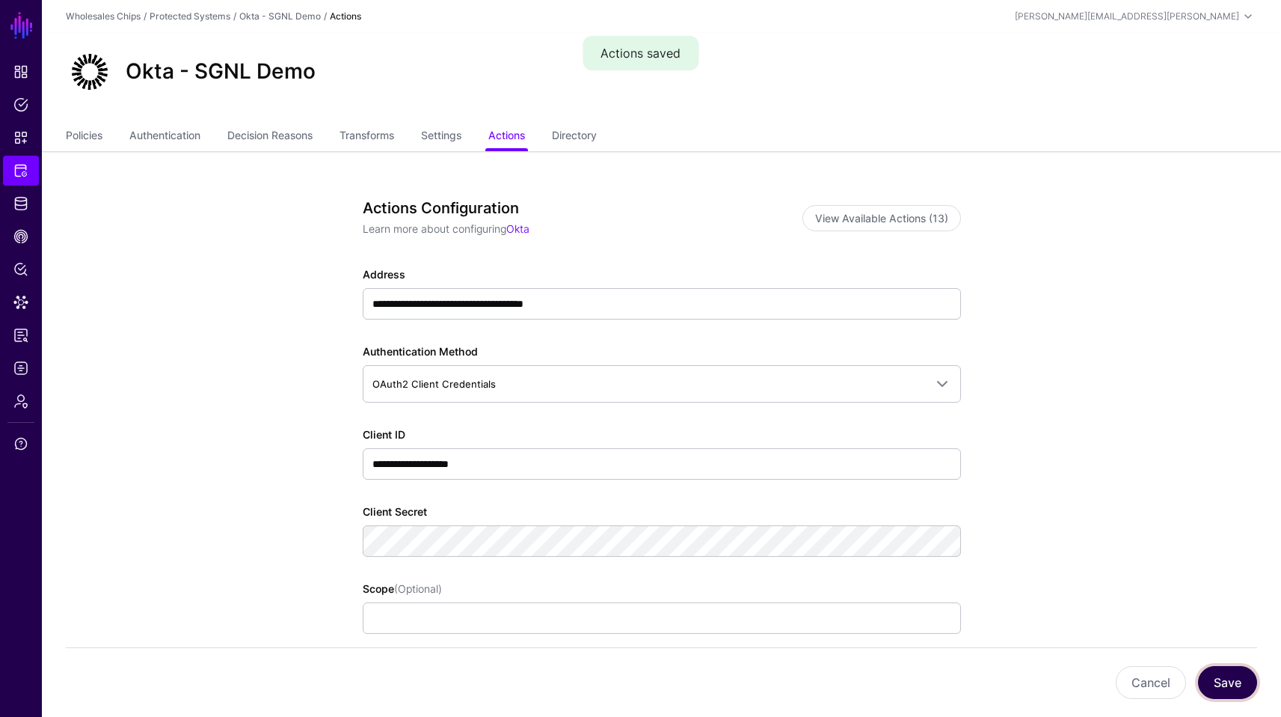
drag, startPoint x: 1292, startPoint y: 371, endPoint x: 1290, endPoint y: -52, distance: 423.4
click at [1281, 0] on html "**********" at bounding box center [640, 531] width 1281 height 1062
click at [27, 139] on span "Snippets" at bounding box center [20, 137] width 15 height 15
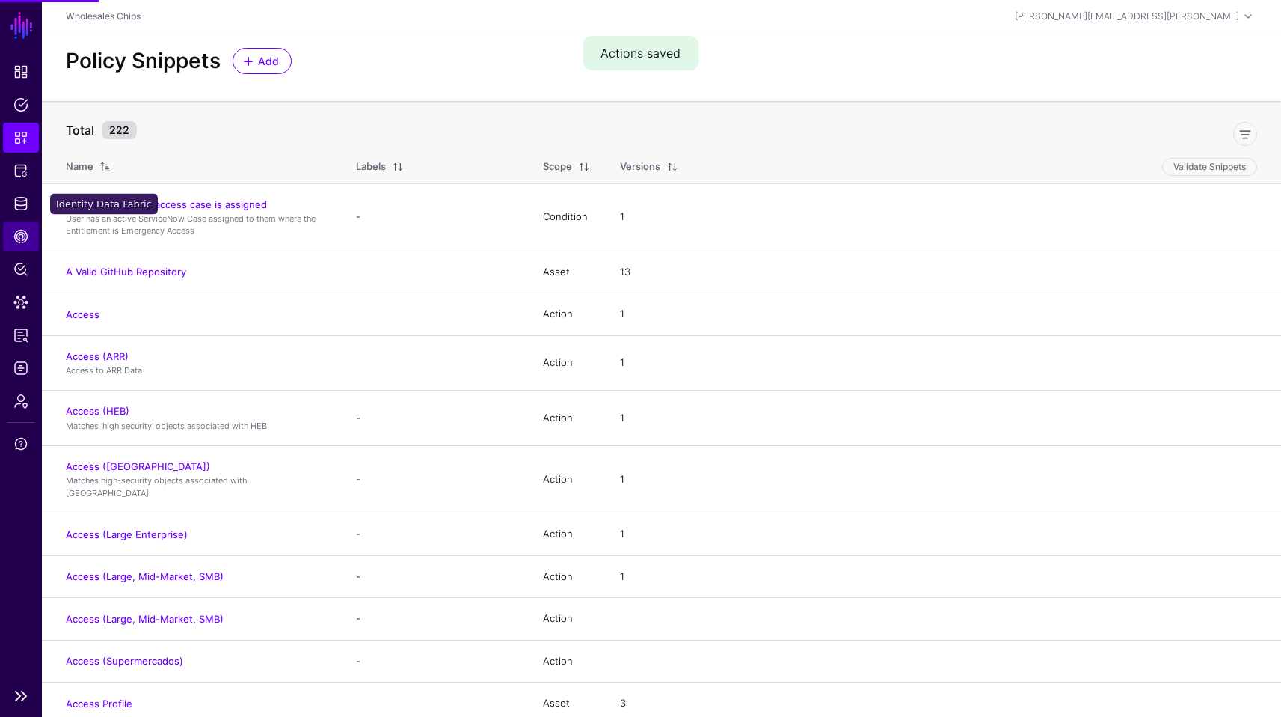
click at [16, 227] on link "CAEP Hub" at bounding box center [21, 236] width 36 height 30
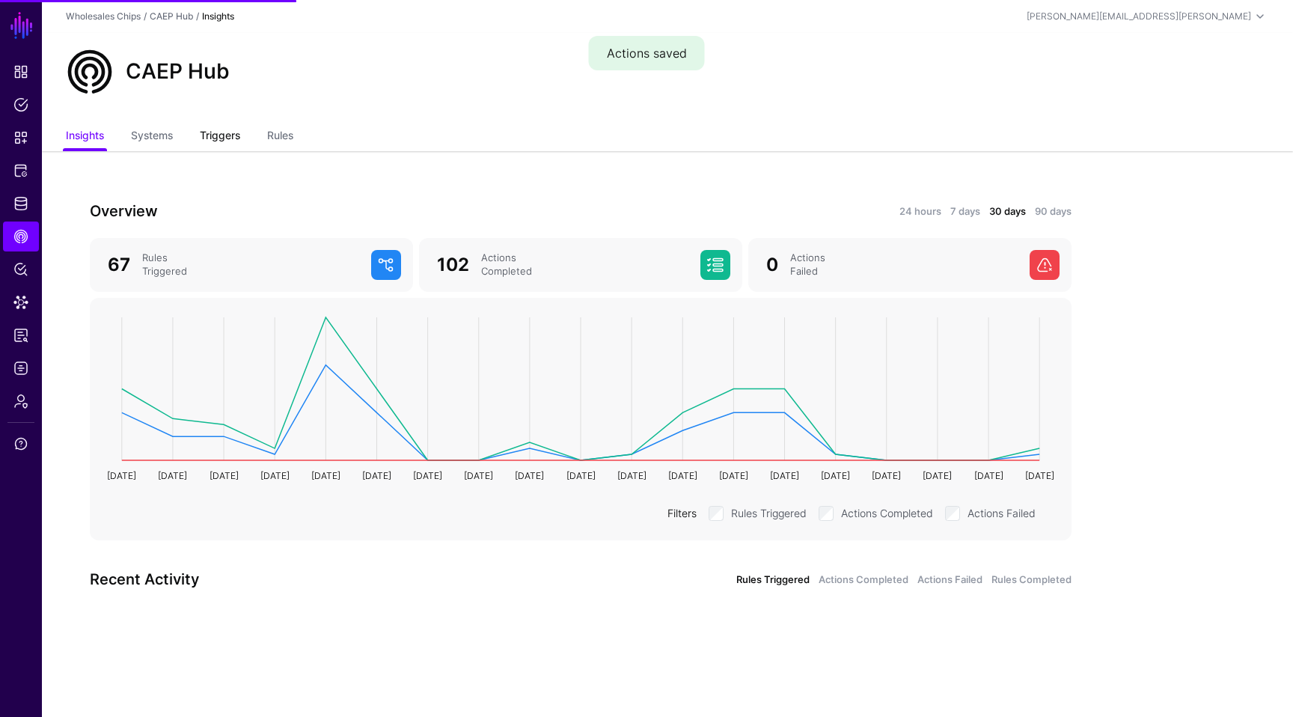
click at [205, 138] on link "Triggers" at bounding box center [220, 137] width 40 height 28
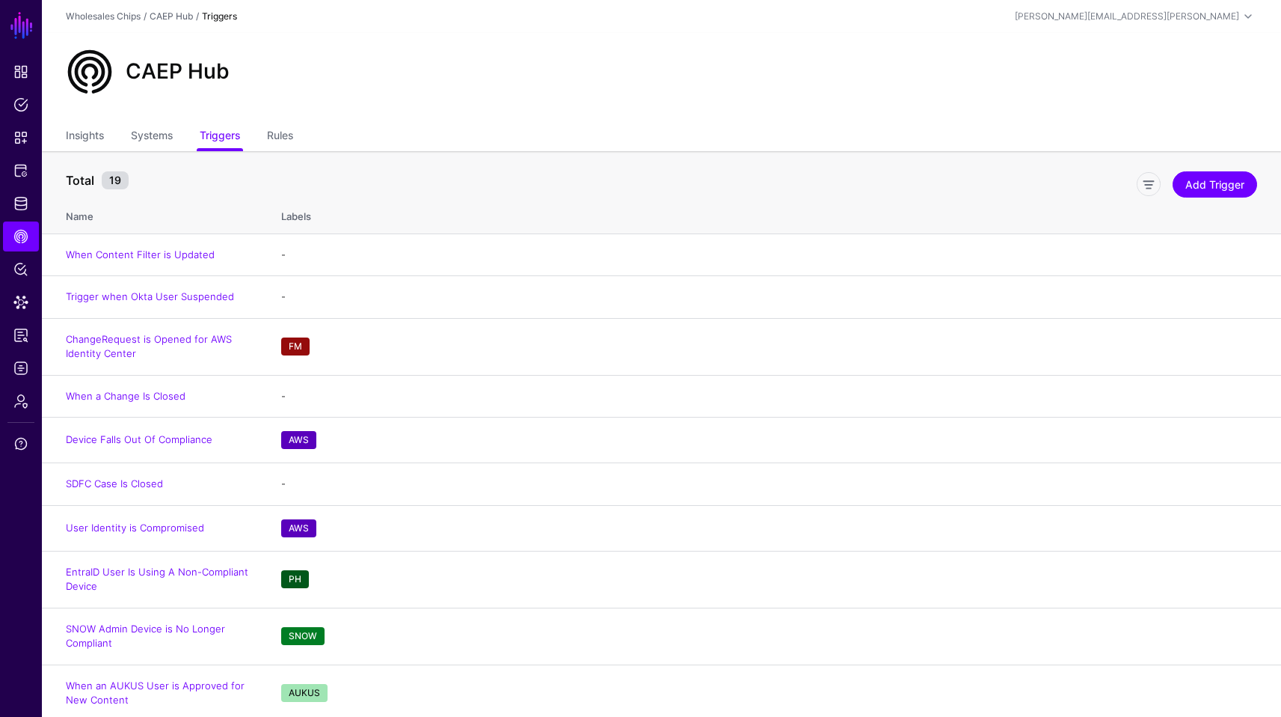
click at [1236, 201] on th "Labels" at bounding box center [773, 214] width 1015 height 39
click at [1225, 177] on link "Add Trigger" at bounding box center [1215, 184] width 85 height 26
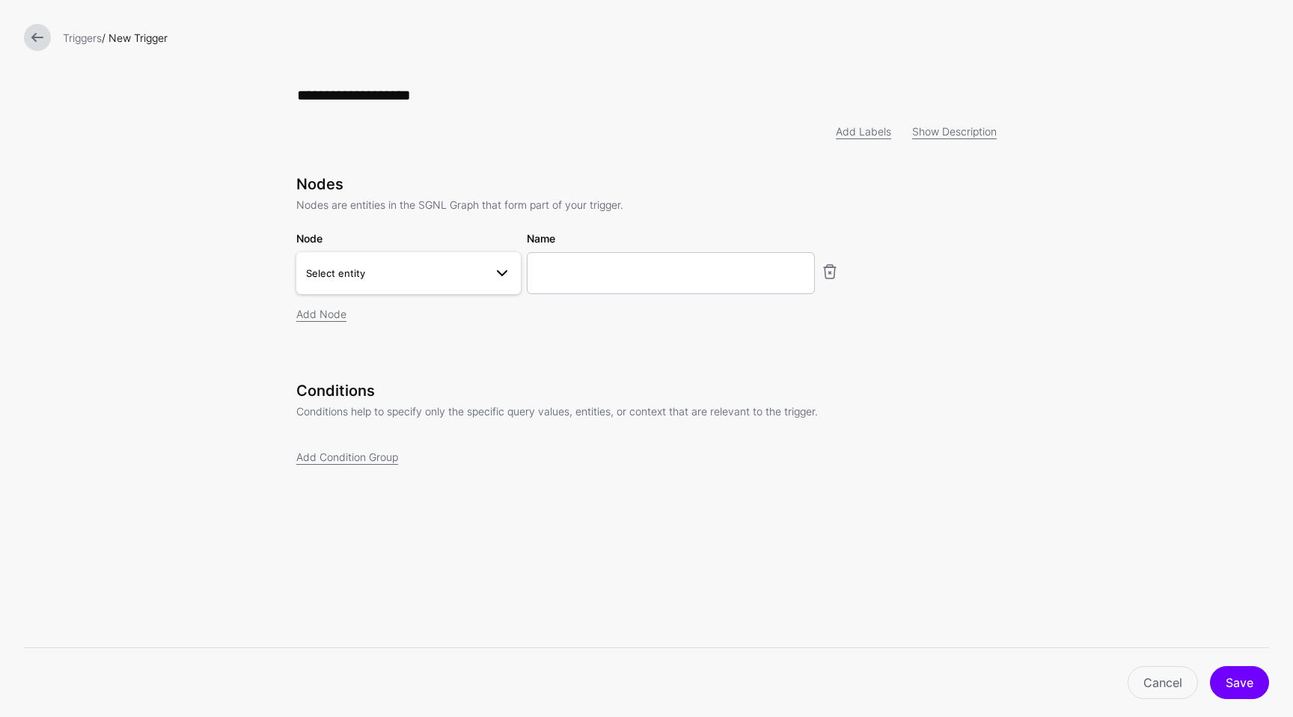
type input "**********"
click at [382, 272] on span "Select entity" at bounding box center [395, 273] width 178 height 16
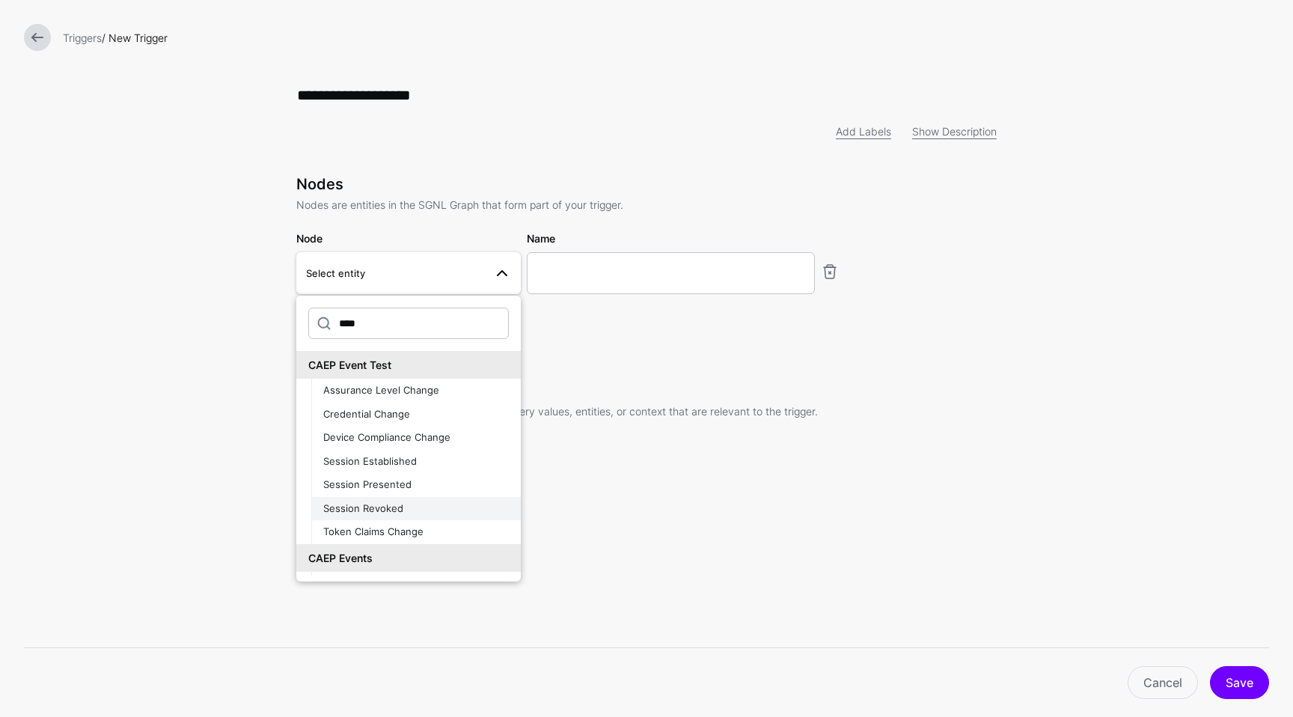
type input "****"
click at [425, 510] on div "Session Revoked" at bounding box center [416, 508] width 186 height 15
type input "**********"
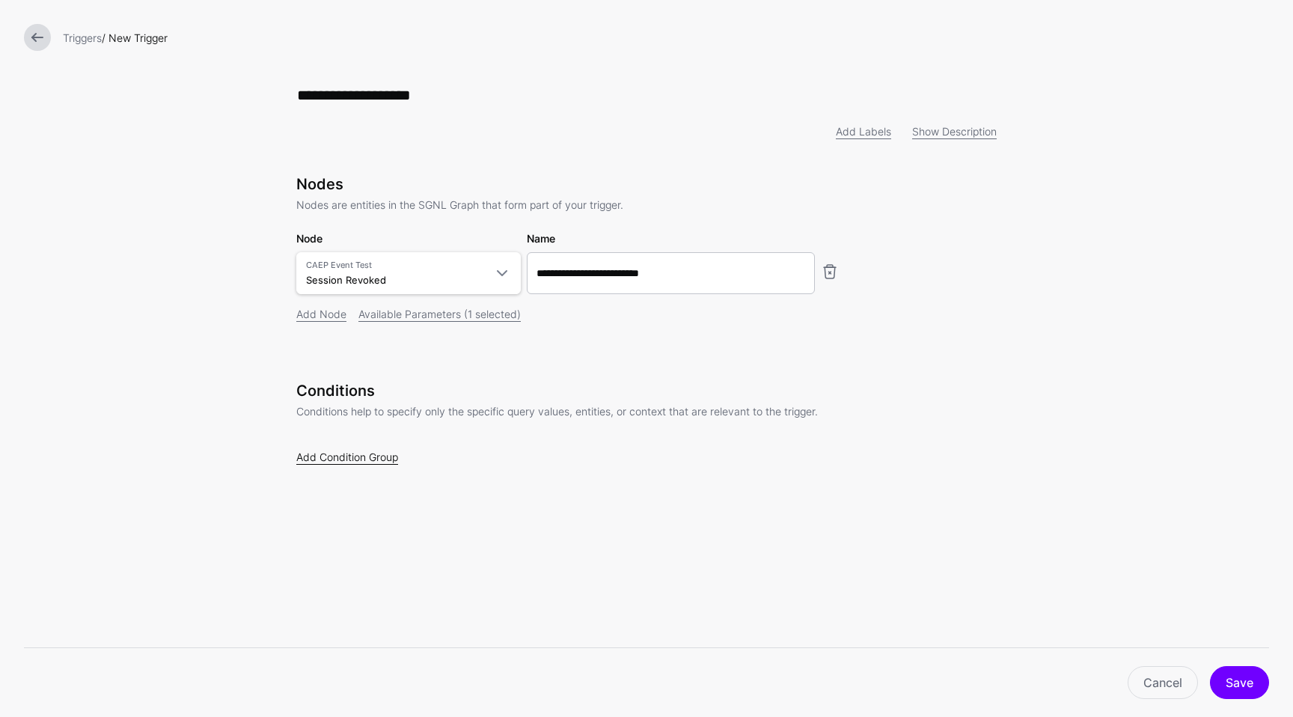
click at [375, 460] on link "Add Condition Group" at bounding box center [347, 456] width 102 height 13
click at [383, 535] on link "Select parameter" at bounding box center [384, 548] width 150 height 42
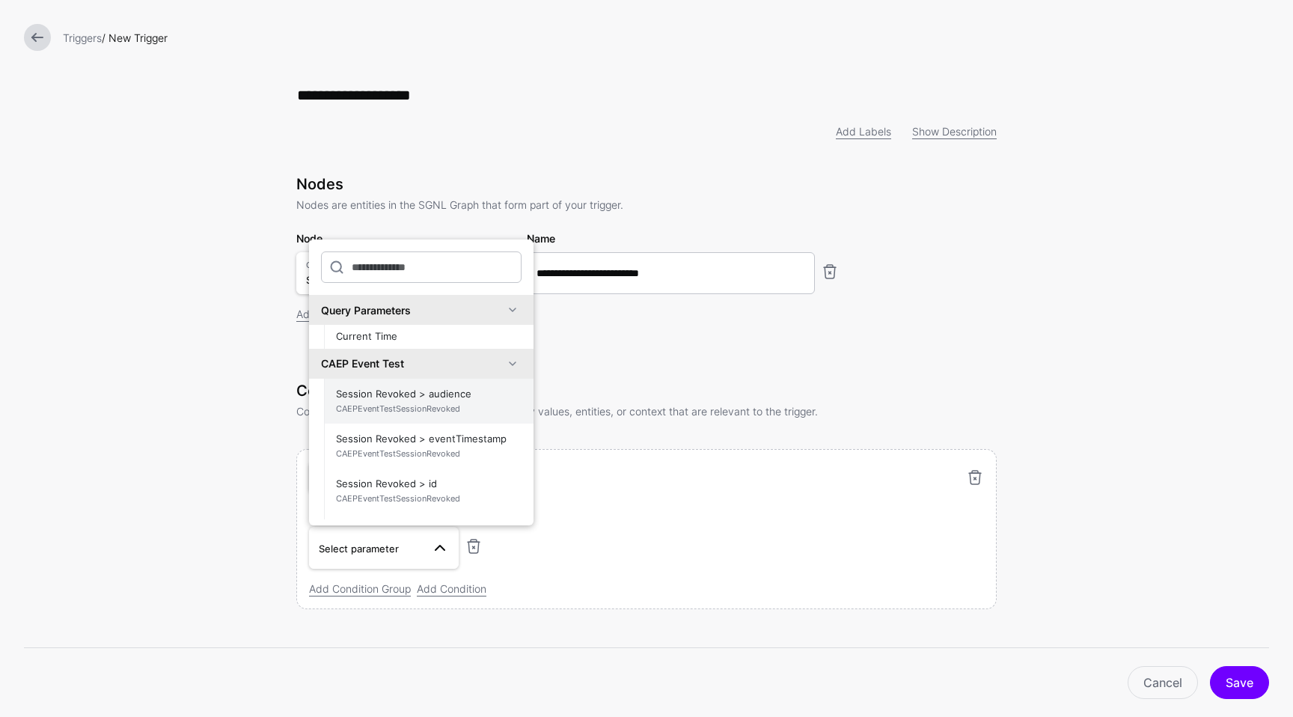
click at [427, 399] on span "Session Revoked > audience CAEPEventTestSessionRevoked" at bounding box center [429, 401] width 186 height 36
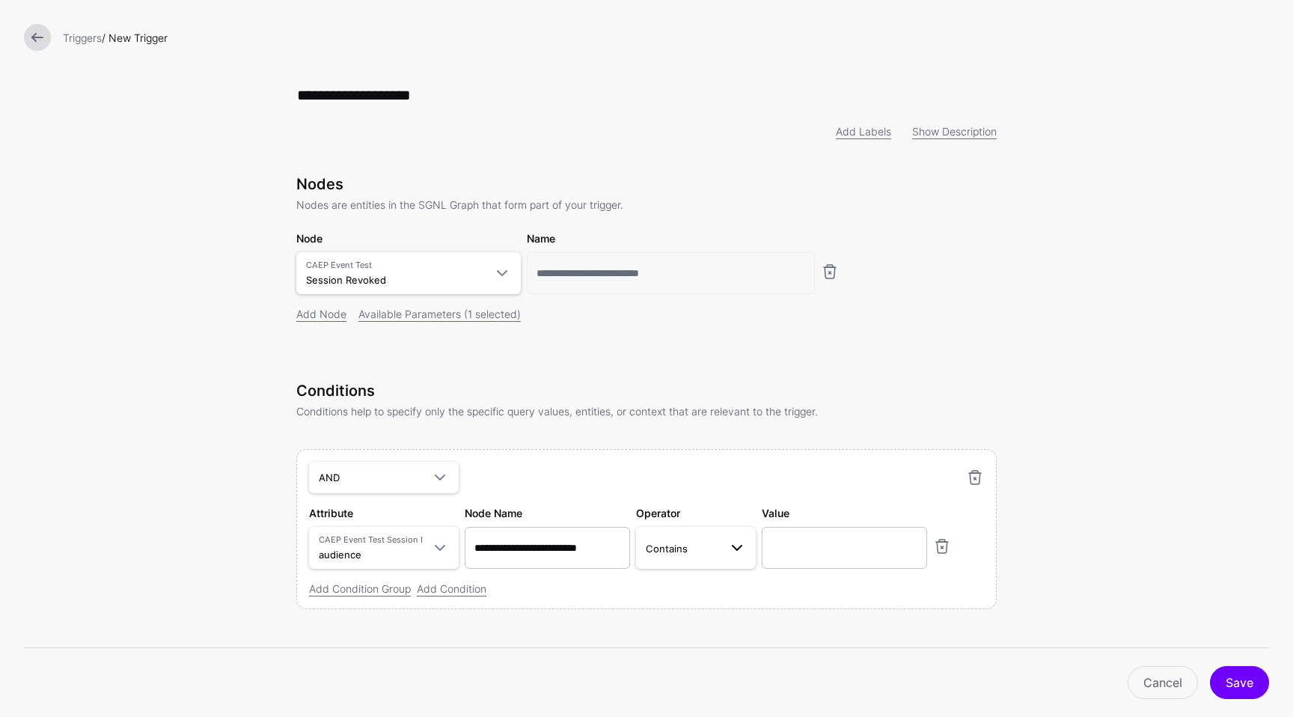
click at [737, 550] on span at bounding box center [737, 548] width 18 height 18
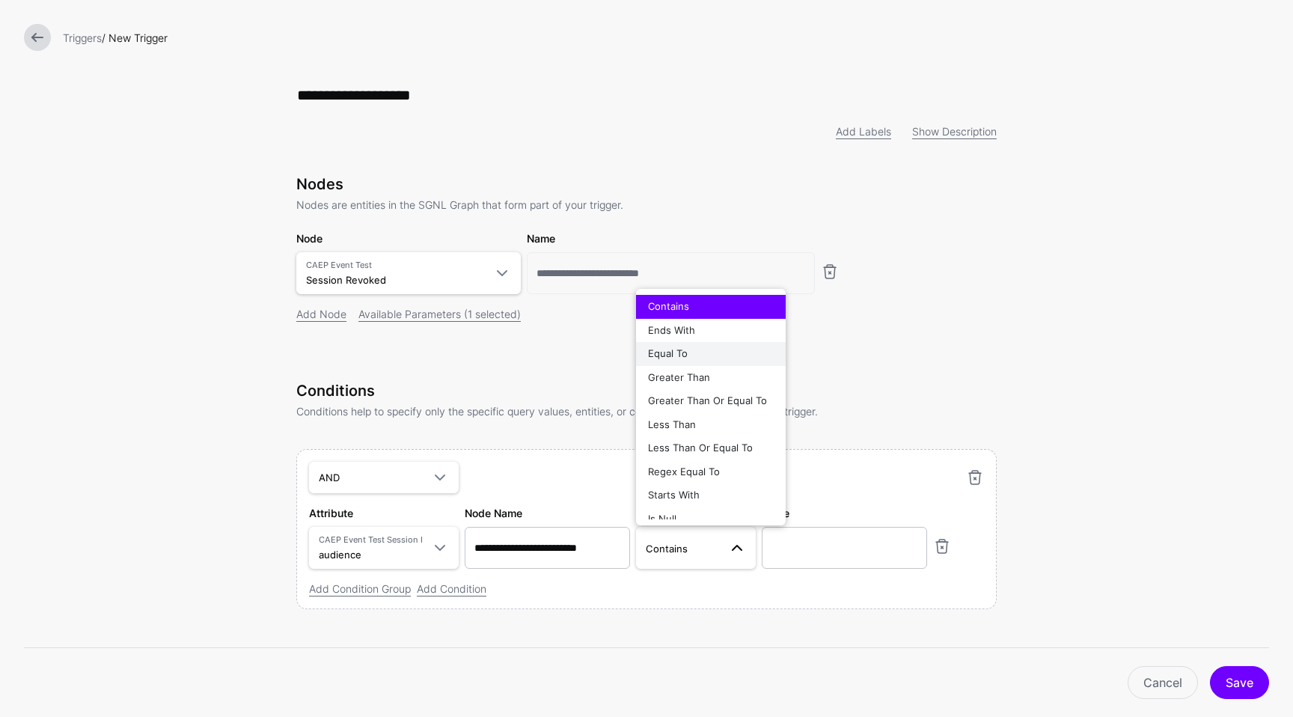
click at [685, 352] on div "Equal To" at bounding box center [711, 353] width 126 height 15
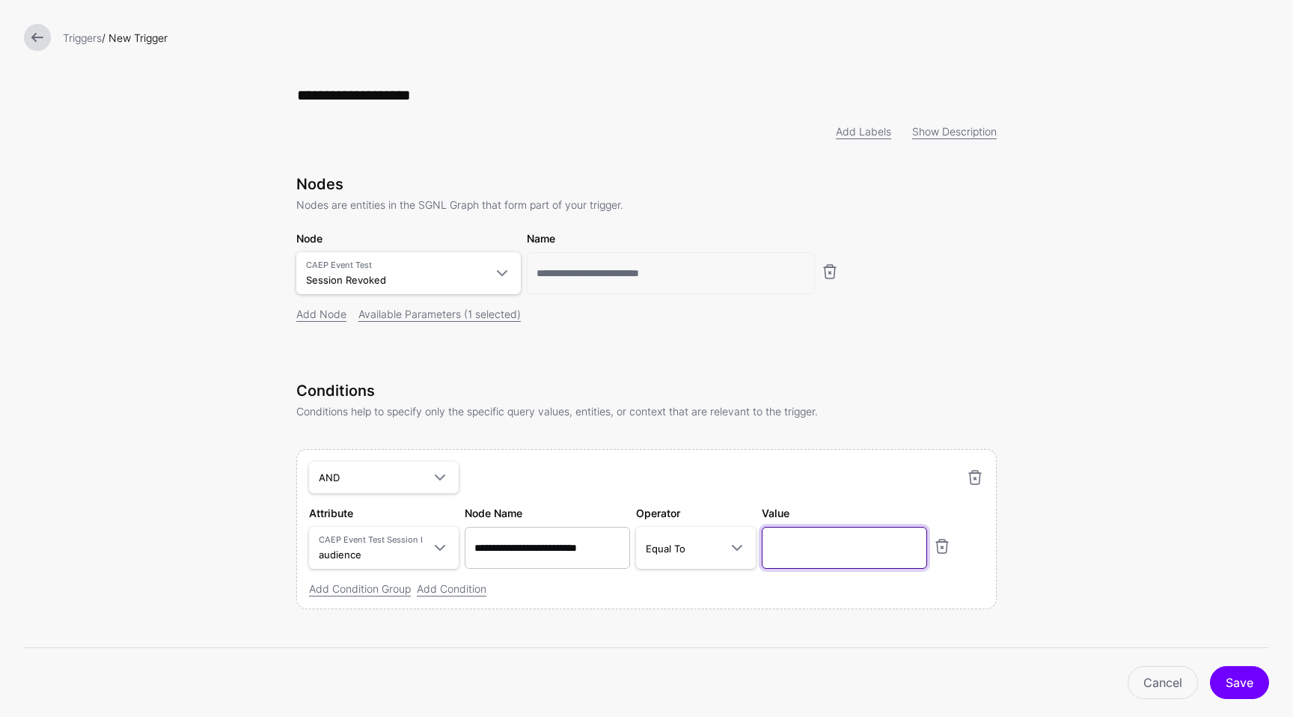
click at [809, 540] on input "text" at bounding box center [844, 548] width 165 height 42
paste input "**********"
type input "**********"
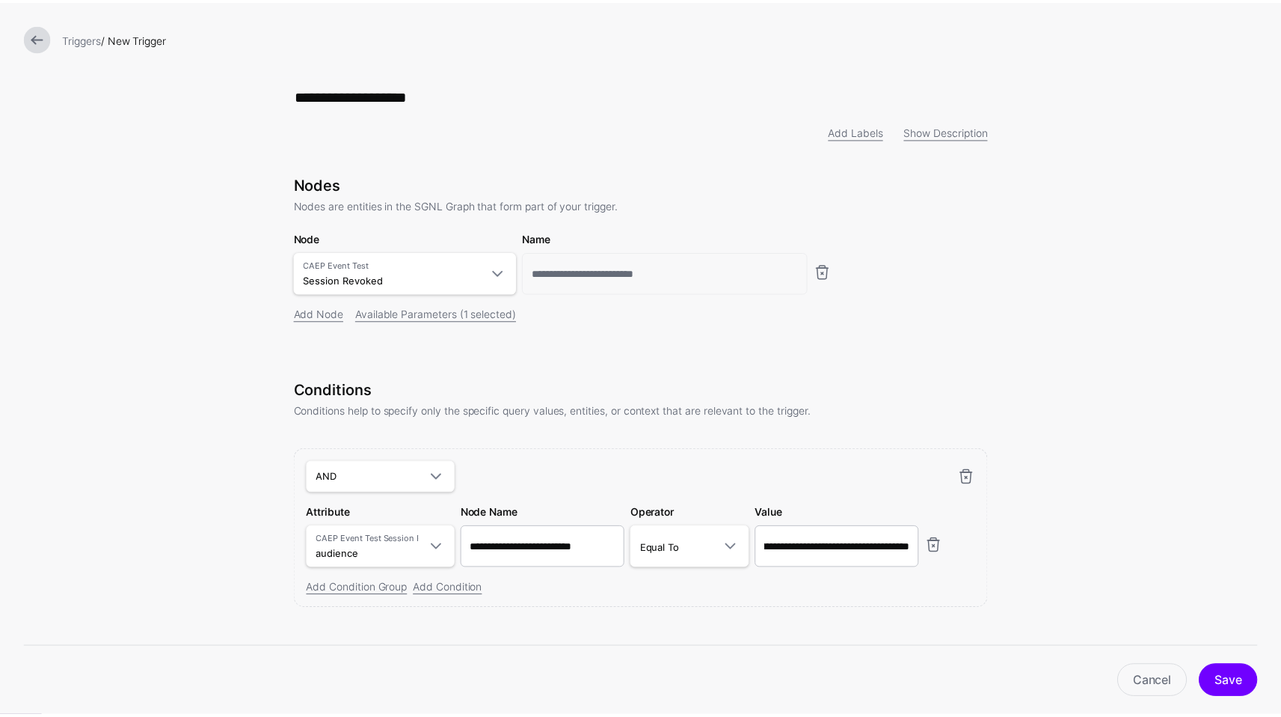
scroll to position [0, 0]
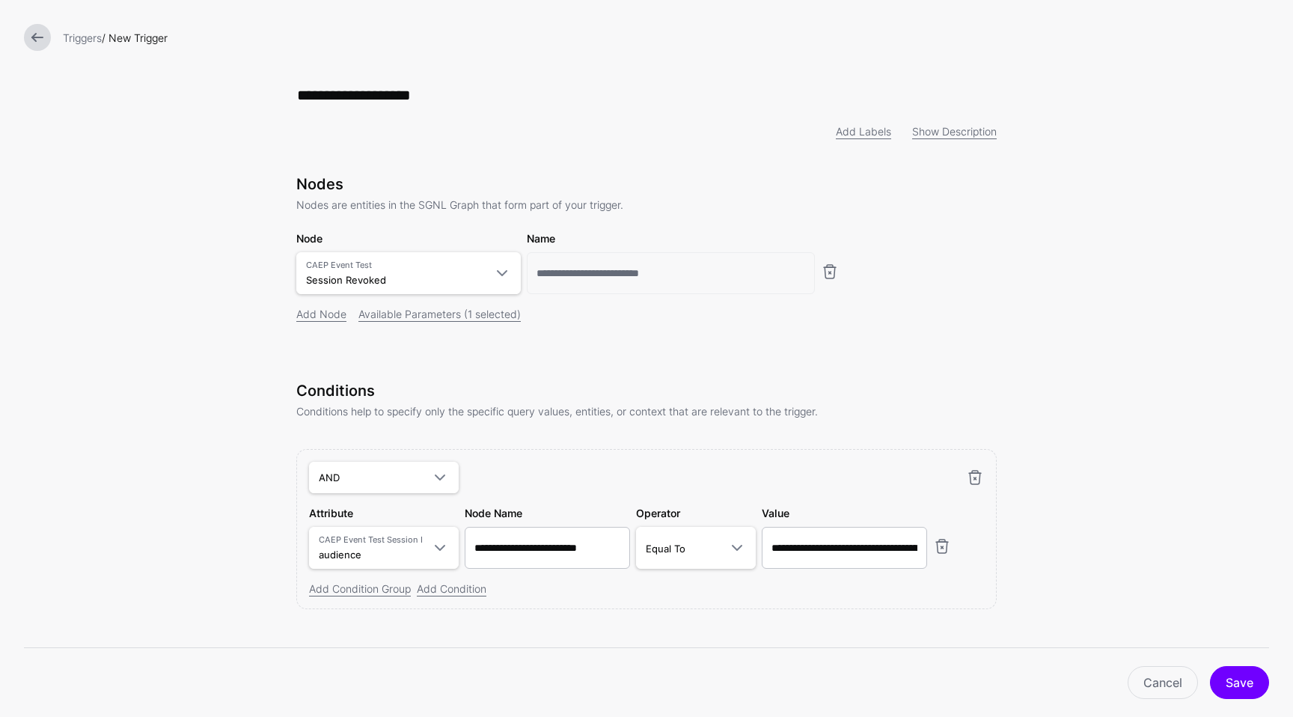
click at [1129, 518] on form "**********" at bounding box center [646, 369] width 1293 height 738
click at [1234, 679] on button "Save" at bounding box center [1239, 682] width 59 height 33
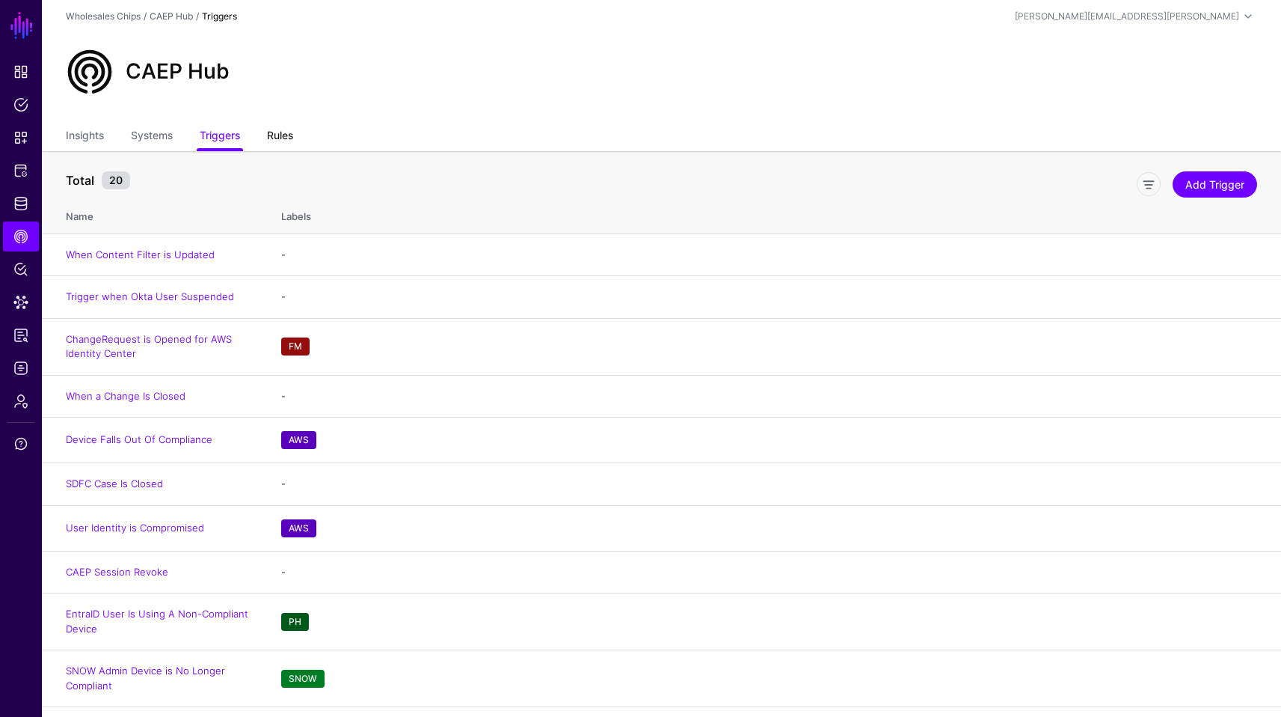
click at [293, 136] on link "Rules" at bounding box center [280, 137] width 26 height 28
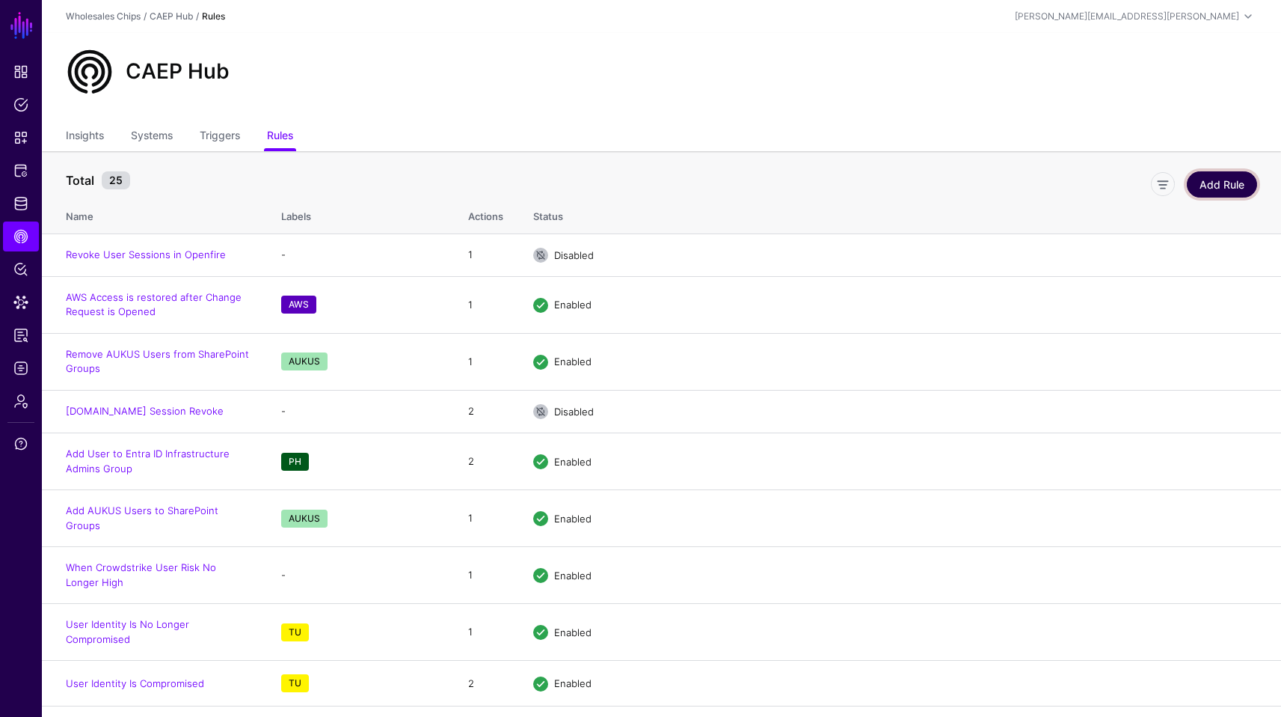
click at [1228, 188] on link "Add Rule" at bounding box center [1222, 184] width 70 height 26
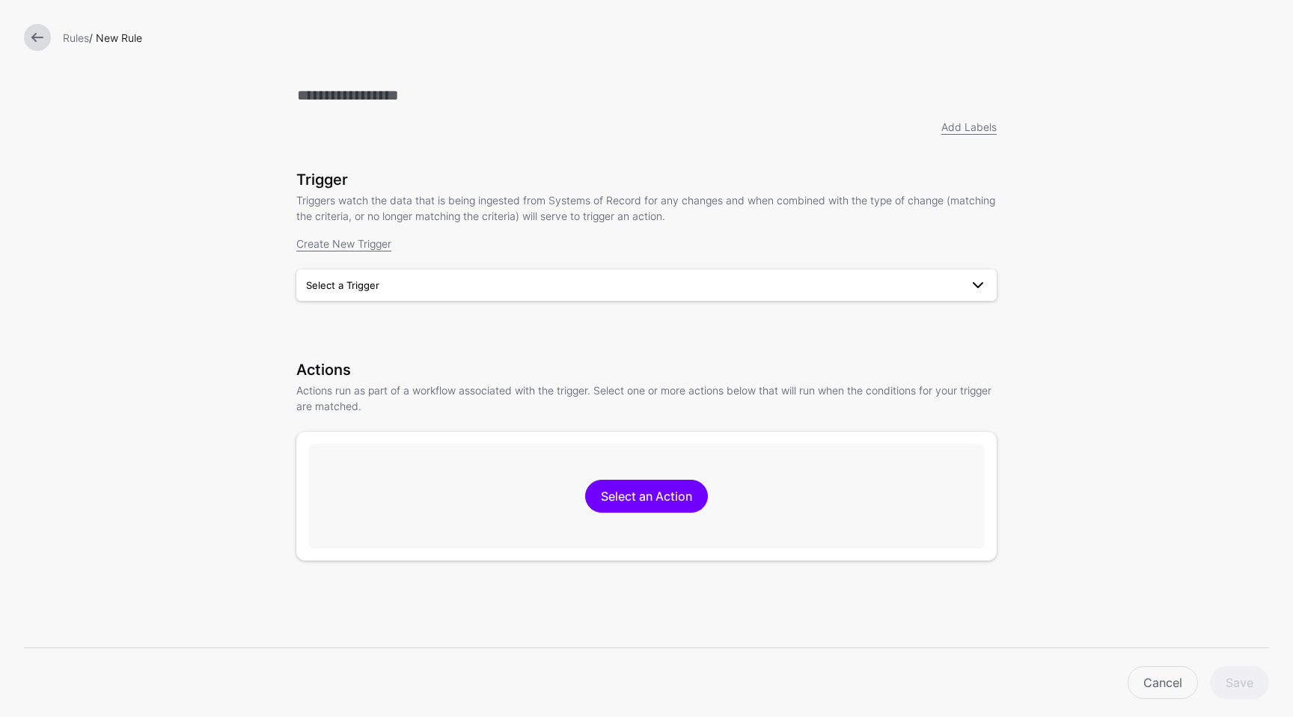
click at [580, 283] on span "Select a Trigger" at bounding box center [633, 285] width 654 height 16
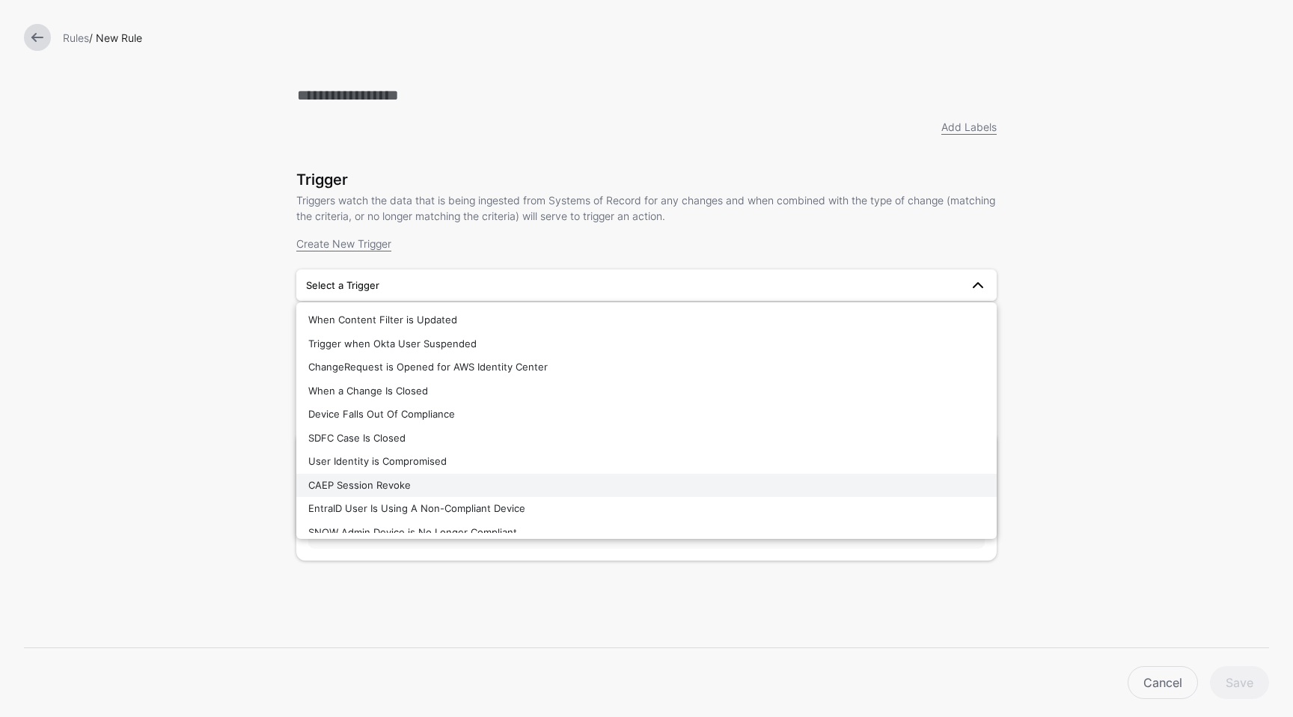
click at [537, 489] on div "CAEP Session Revoke" at bounding box center [646, 485] width 676 height 15
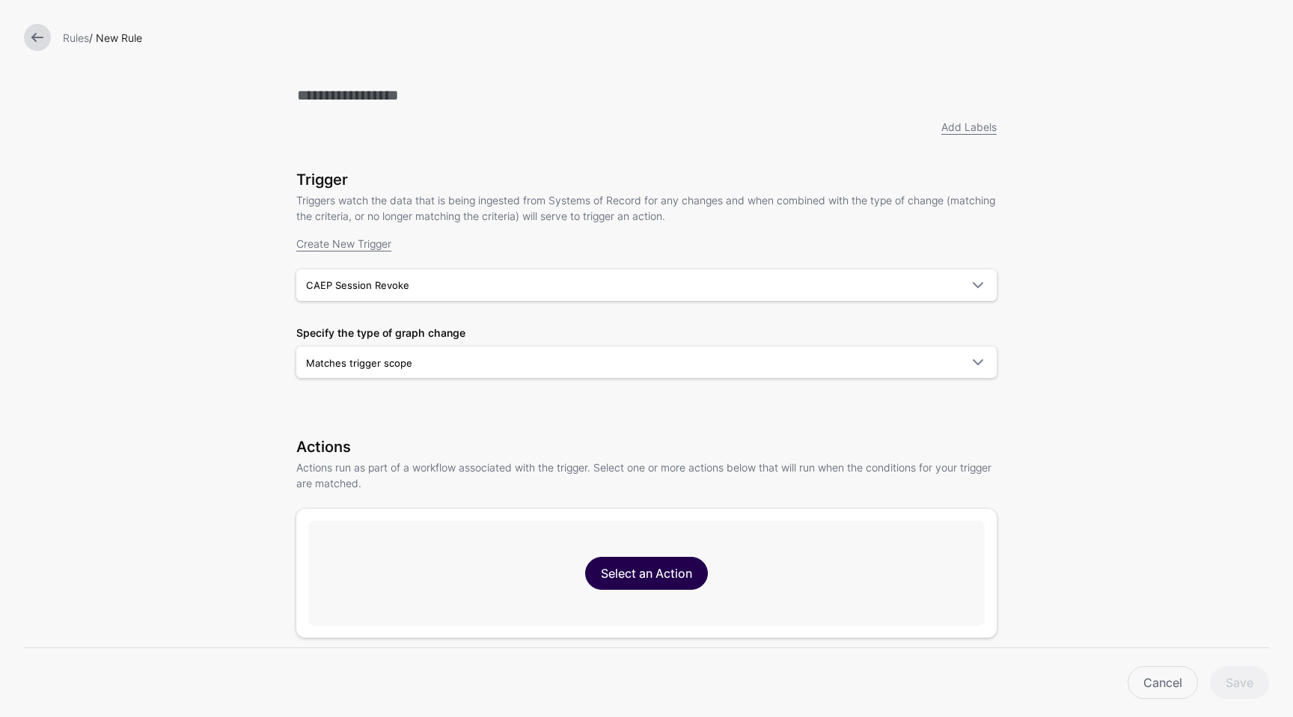
click at [676, 563] on link "Select an Action" at bounding box center [646, 573] width 123 height 33
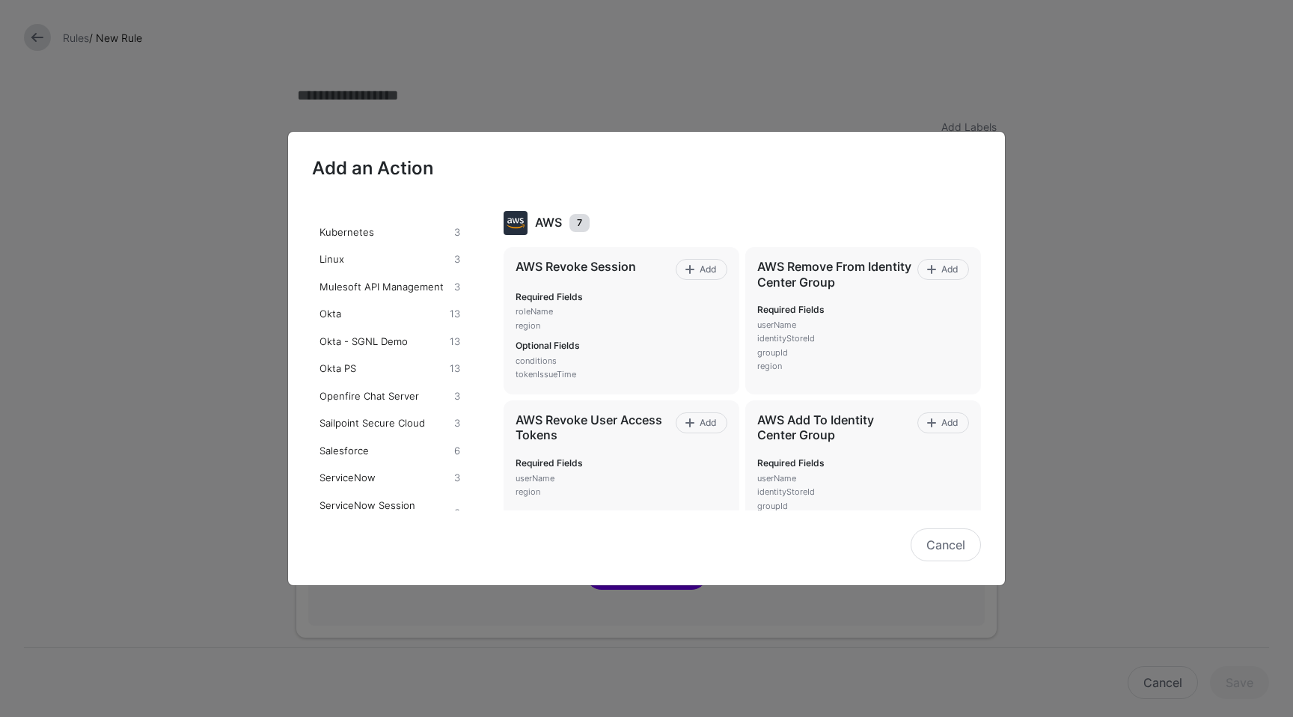
scroll to position [716, 0]
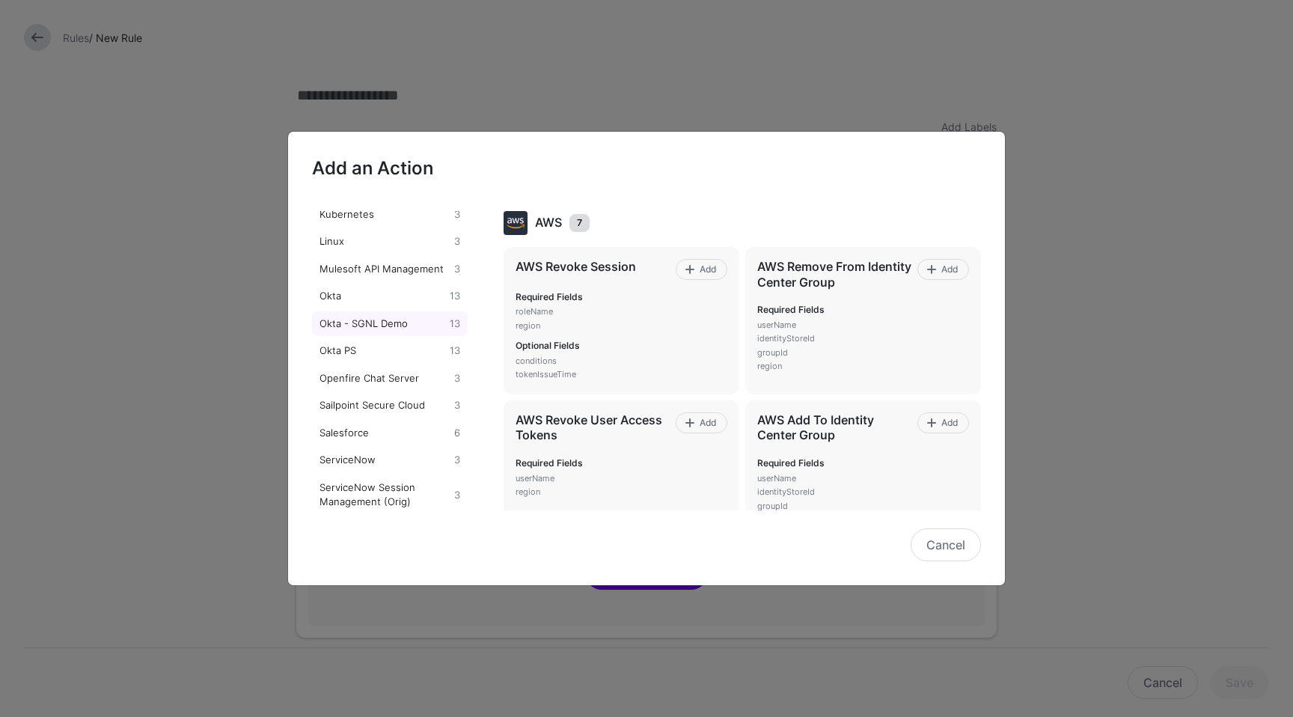
click at [359, 331] on div "Okta - SGNL Demo" at bounding box center [381, 323] width 130 height 15
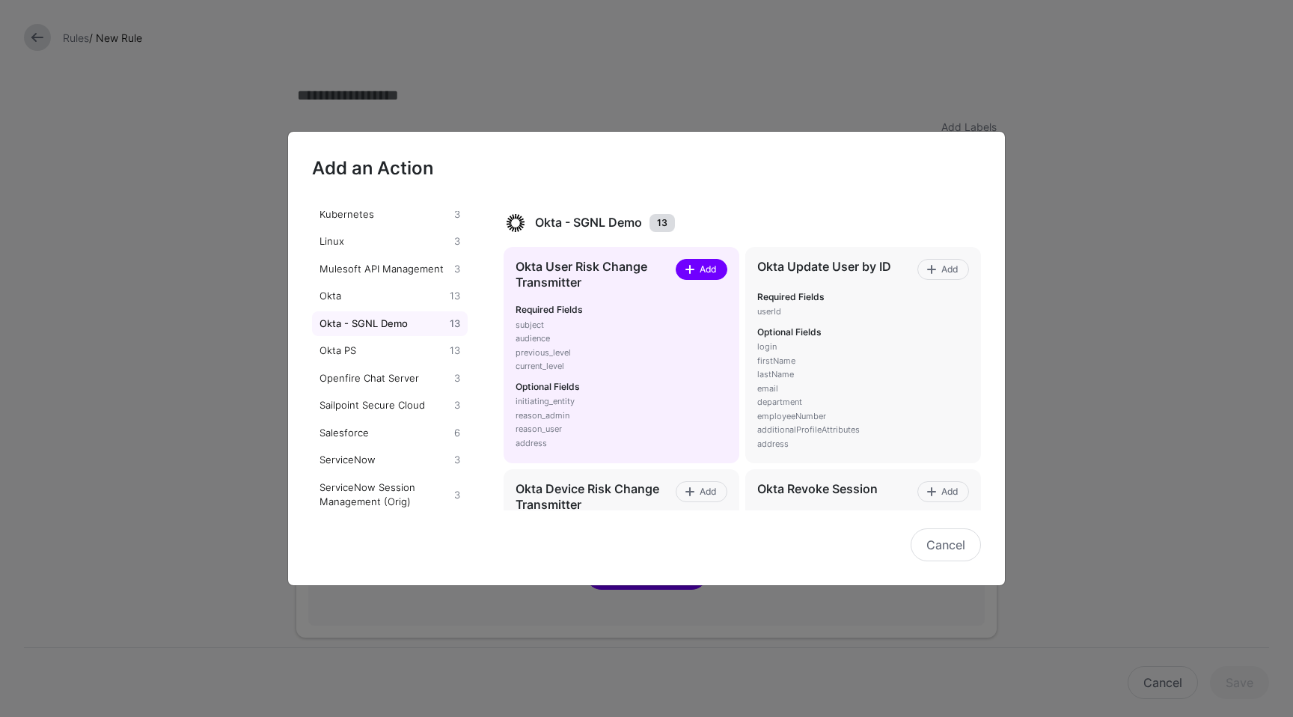
click at [714, 261] on link "Add" at bounding box center [702, 269] width 52 height 21
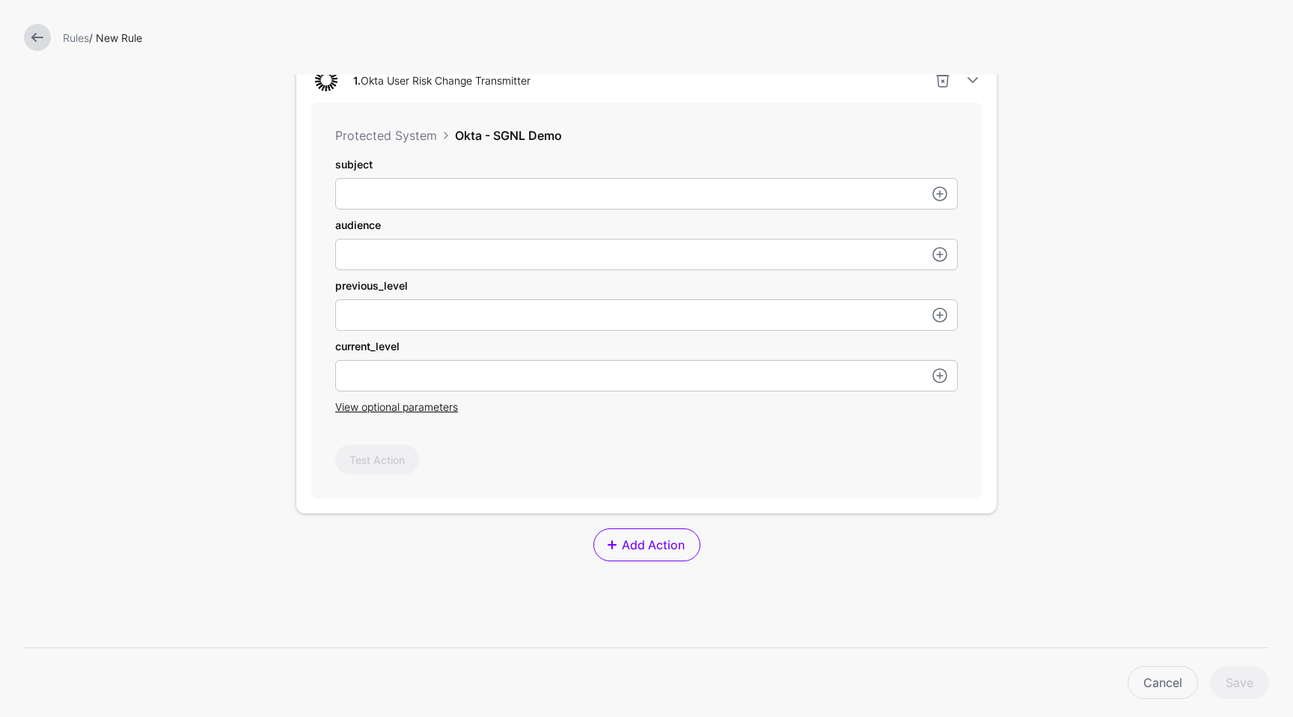
scroll to position [455, 0]
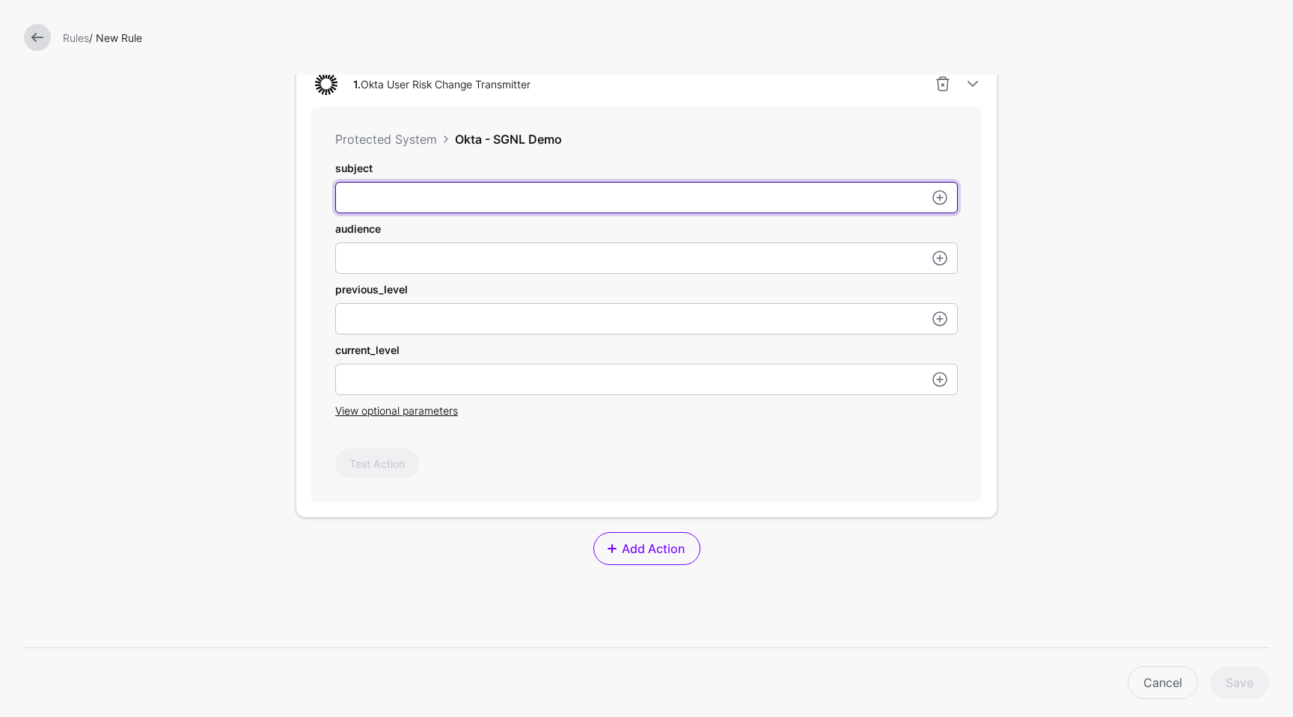
click at [634, 191] on input "subject" at bounding box center [646, 197] width 622 height 31
paste input "**********"
type input "**********"
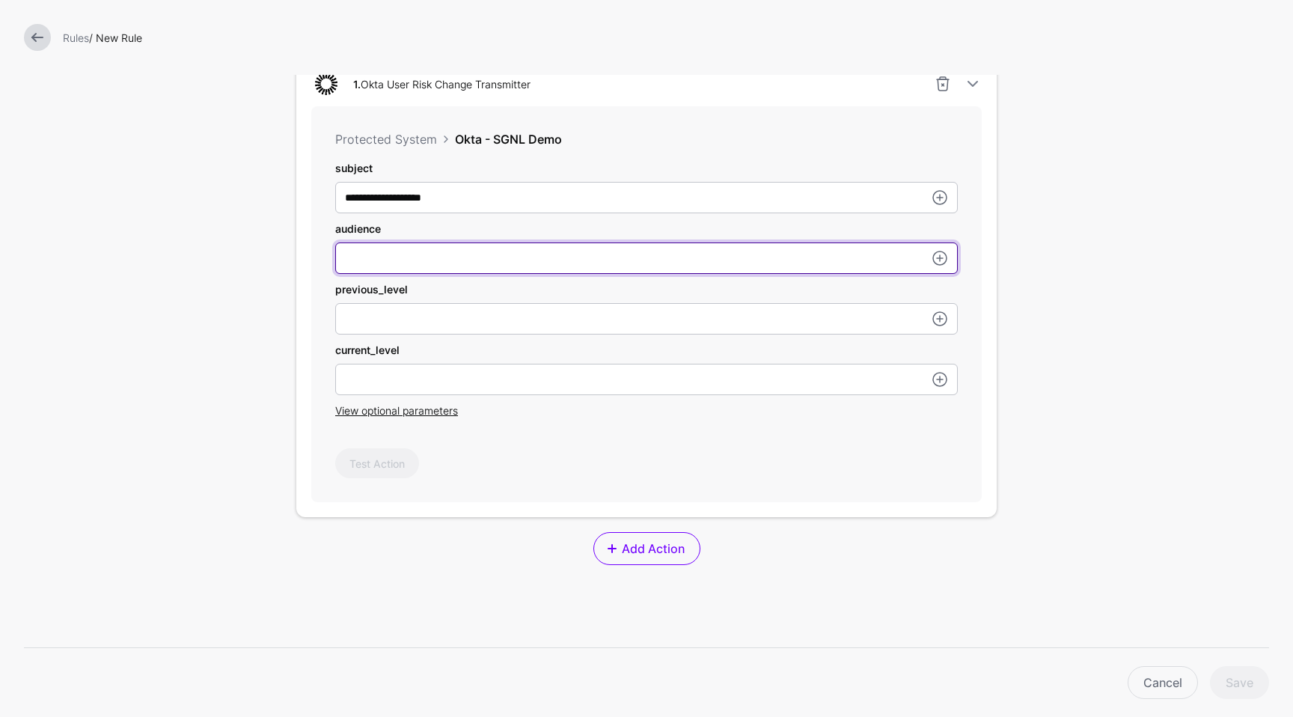
click at [405, 260] on input "subject" at bounding box center [646, 257] width 622 height 31
click at [426, 263] on input "**********" at bounding box center [646, 257] width 622 height 31
type input "**********"
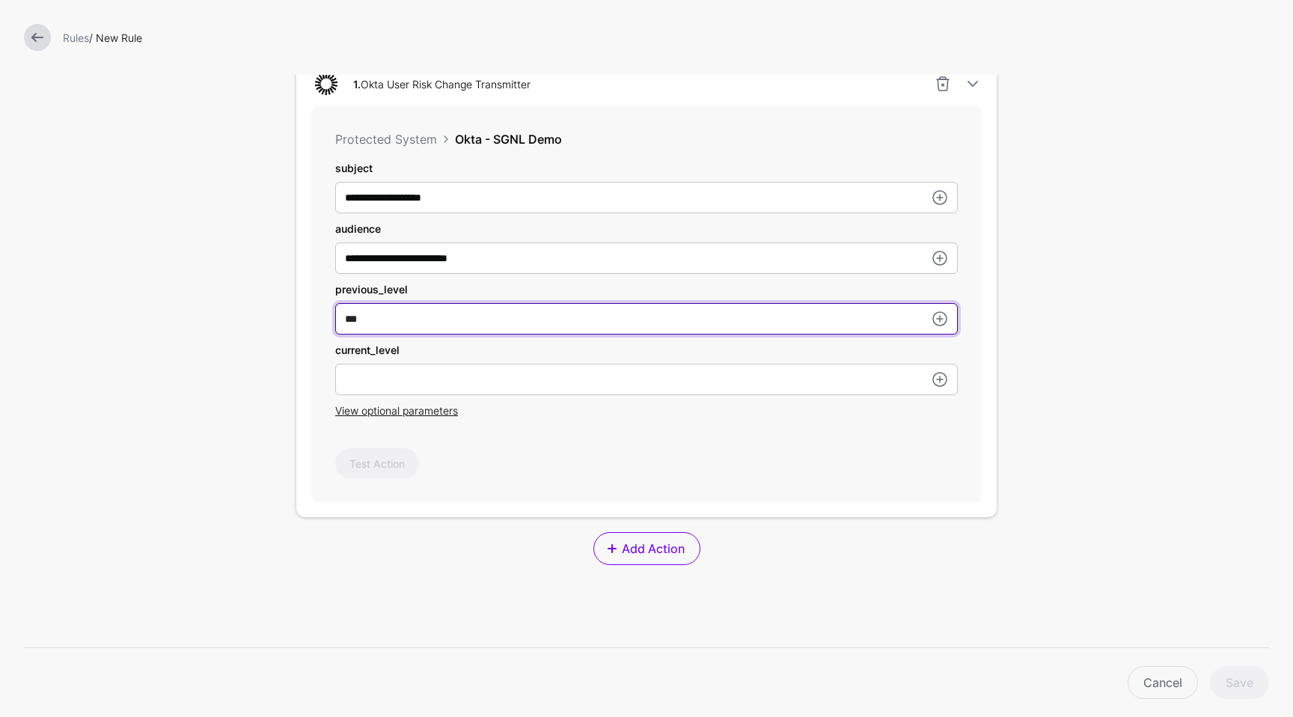
type input "***"
click at [345, 213] on input "***" at bounding box center [646, 197] width 622 height 31
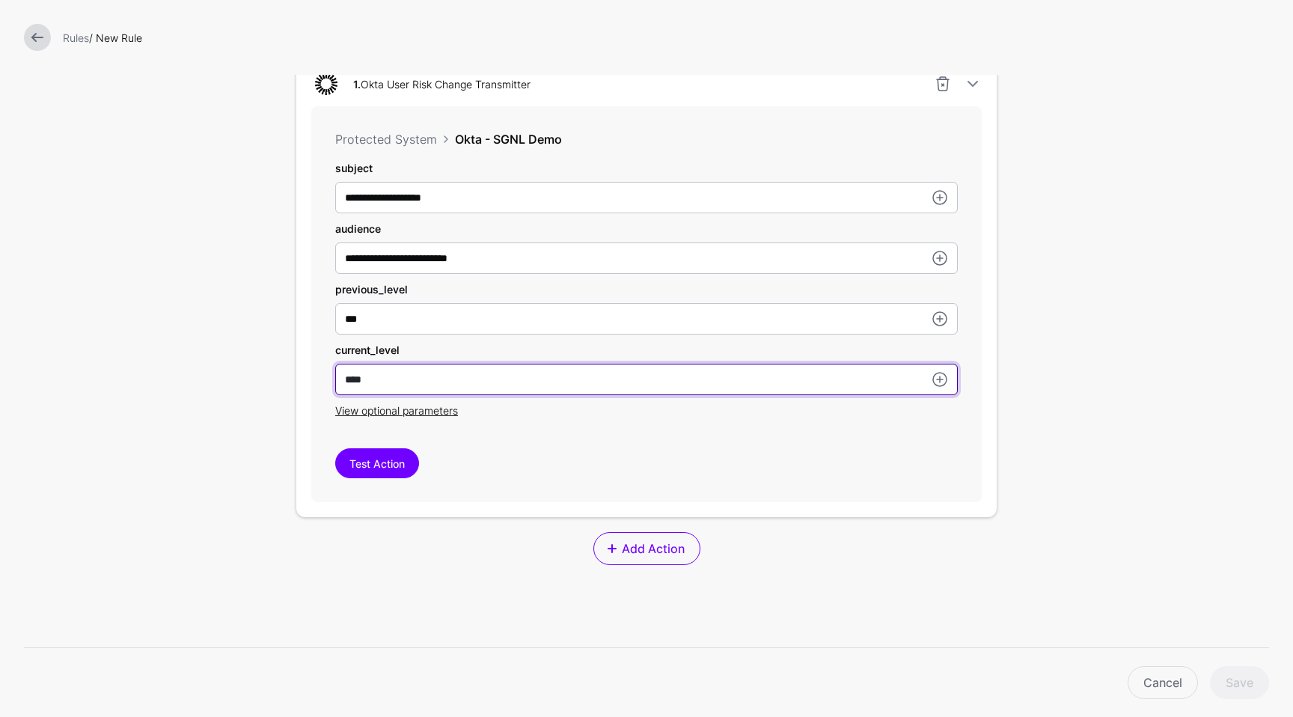
click at [348, 213] on input "****" at bounding box center [646, 197] width 622 height 31
type input "****"
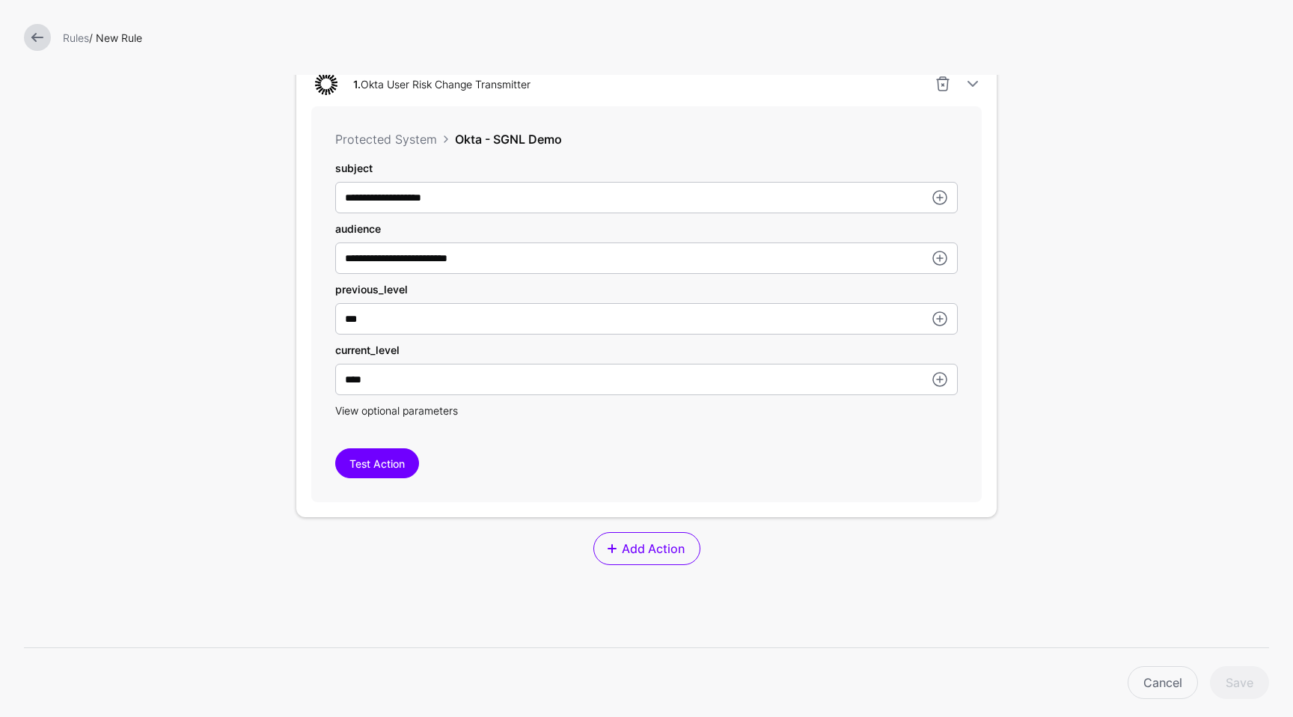
click at [429, 414] on span "View optional parameters" at bounding box center [396, 410] width 123 height 13
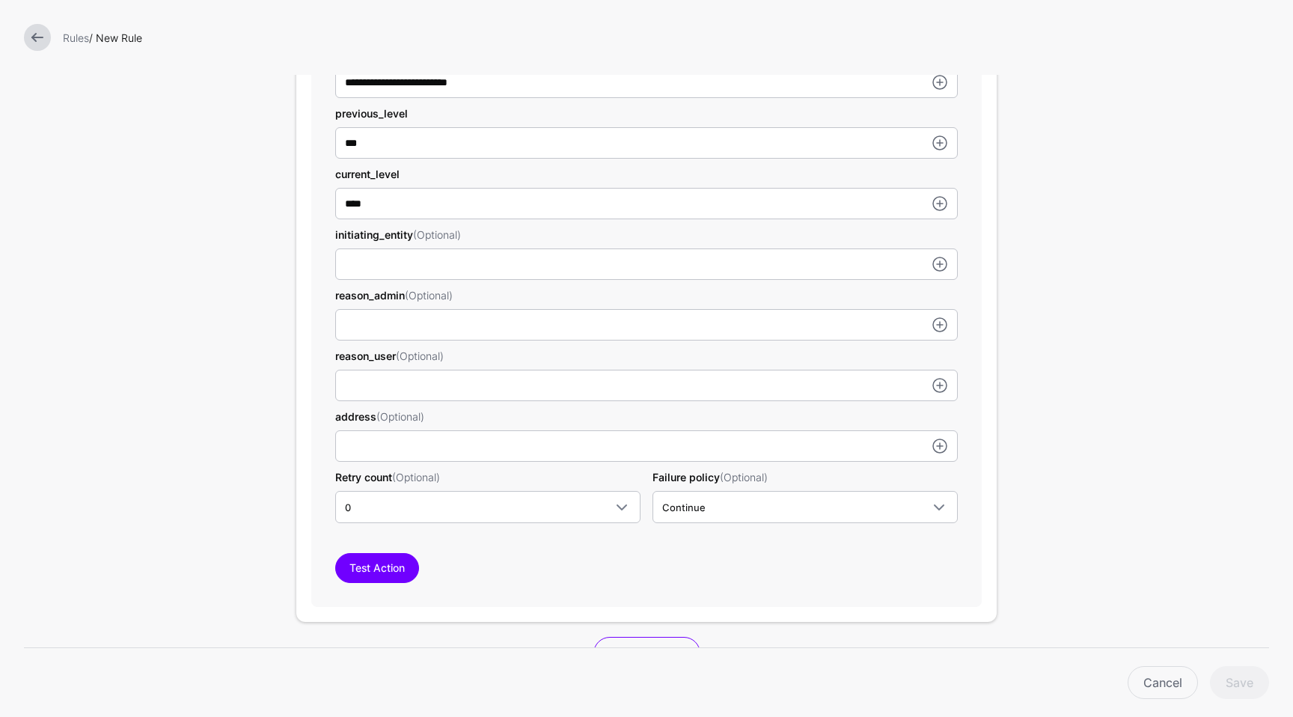
scroll to position [647, 0]
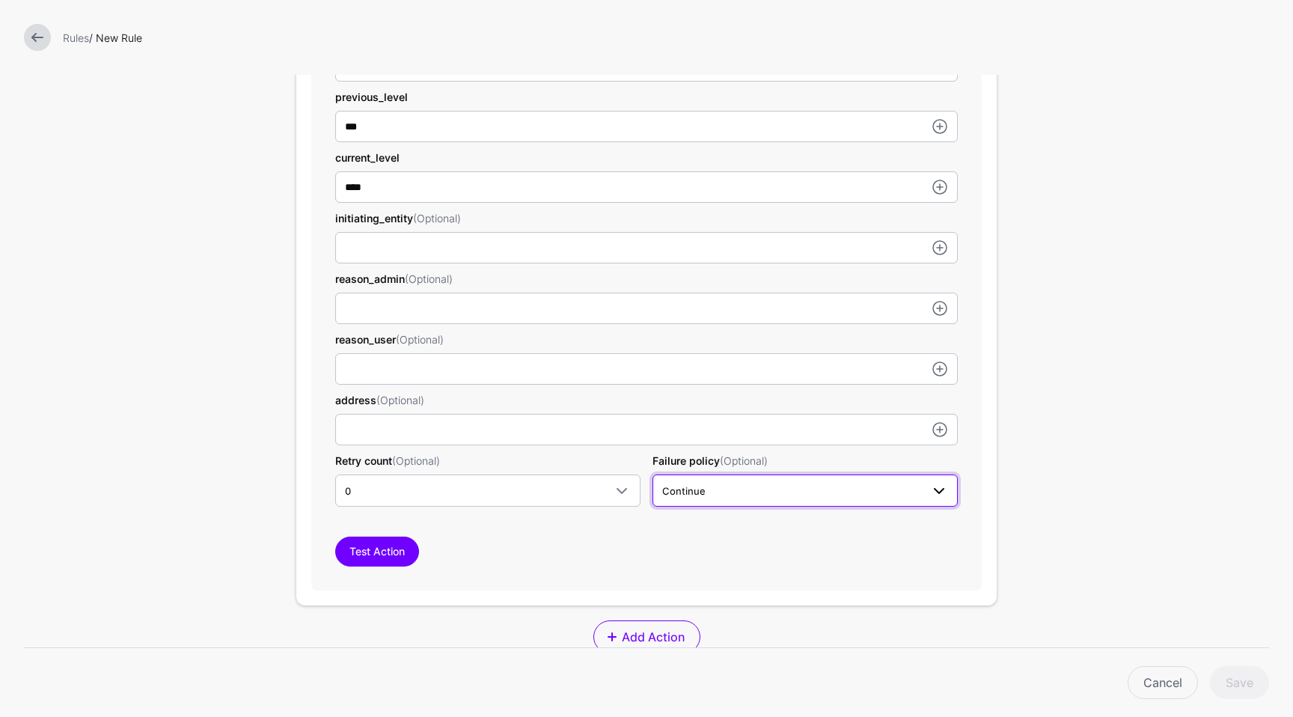
click at [741, 498] on span "Continue" at bounding box center [791, 491] width 259 height 16
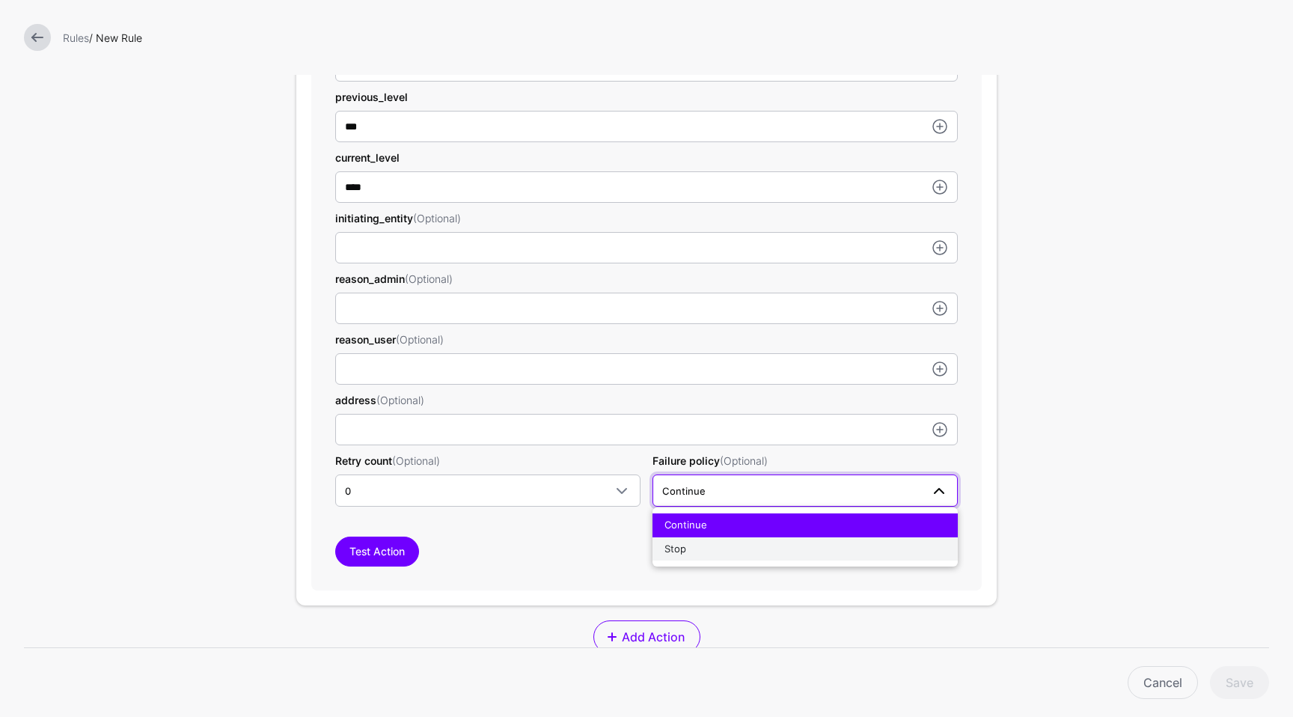
click at [700, 539] on button "Stop" at bounding box center [804, 549] width 305 height 24
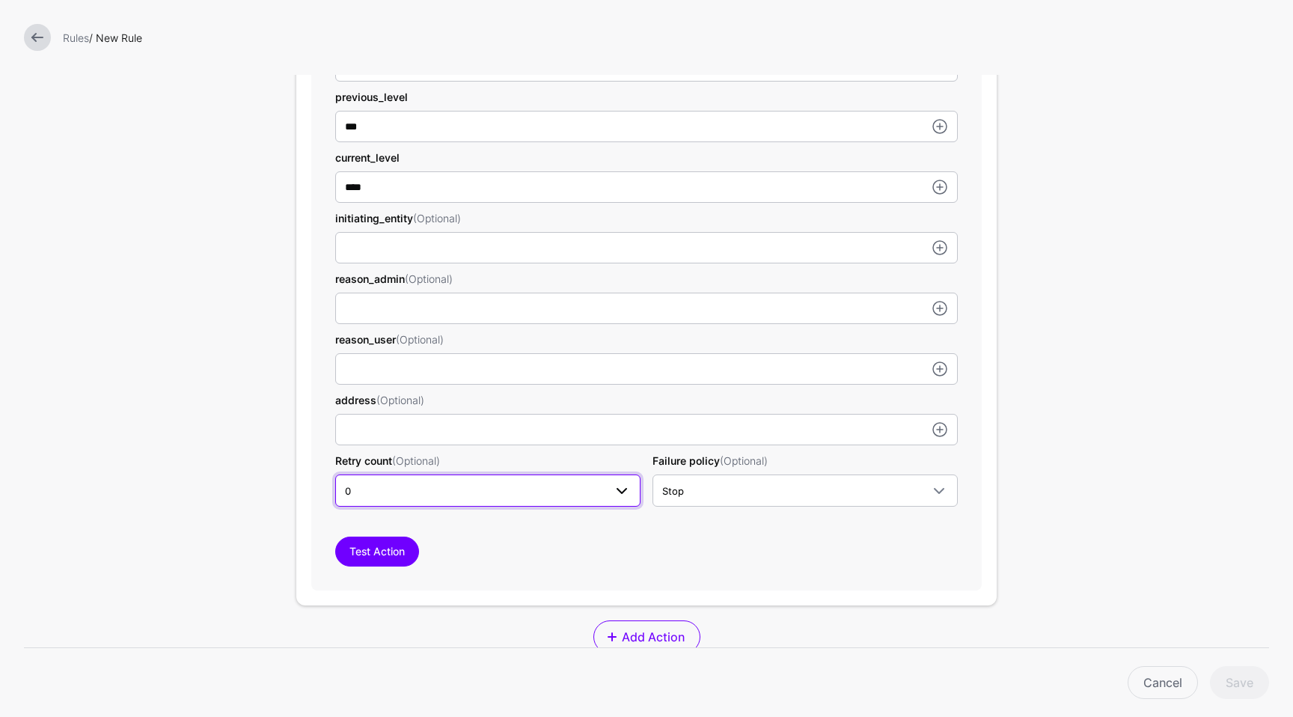
click at [563, 493] on span "0" at bounding box center [474, 491] width 259 height 16
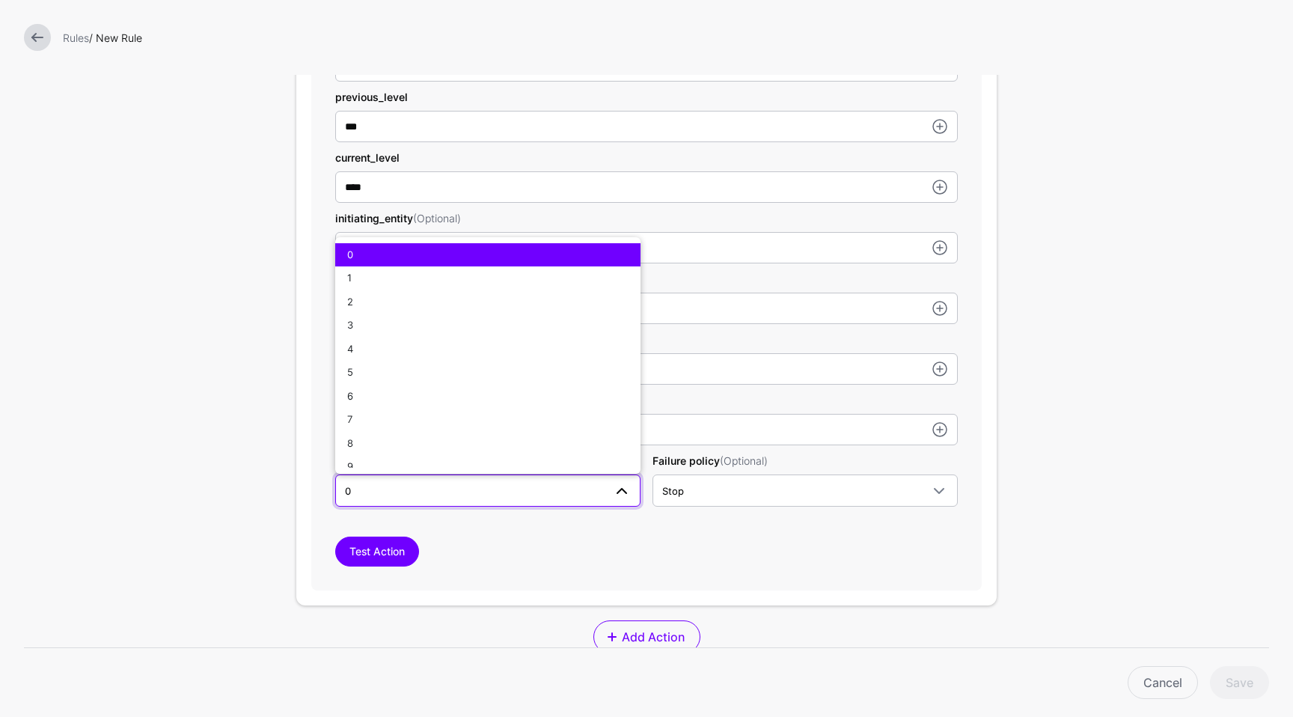
click at [563, 493] on span "0" at bounding box center [474, 491] width 259 height 16
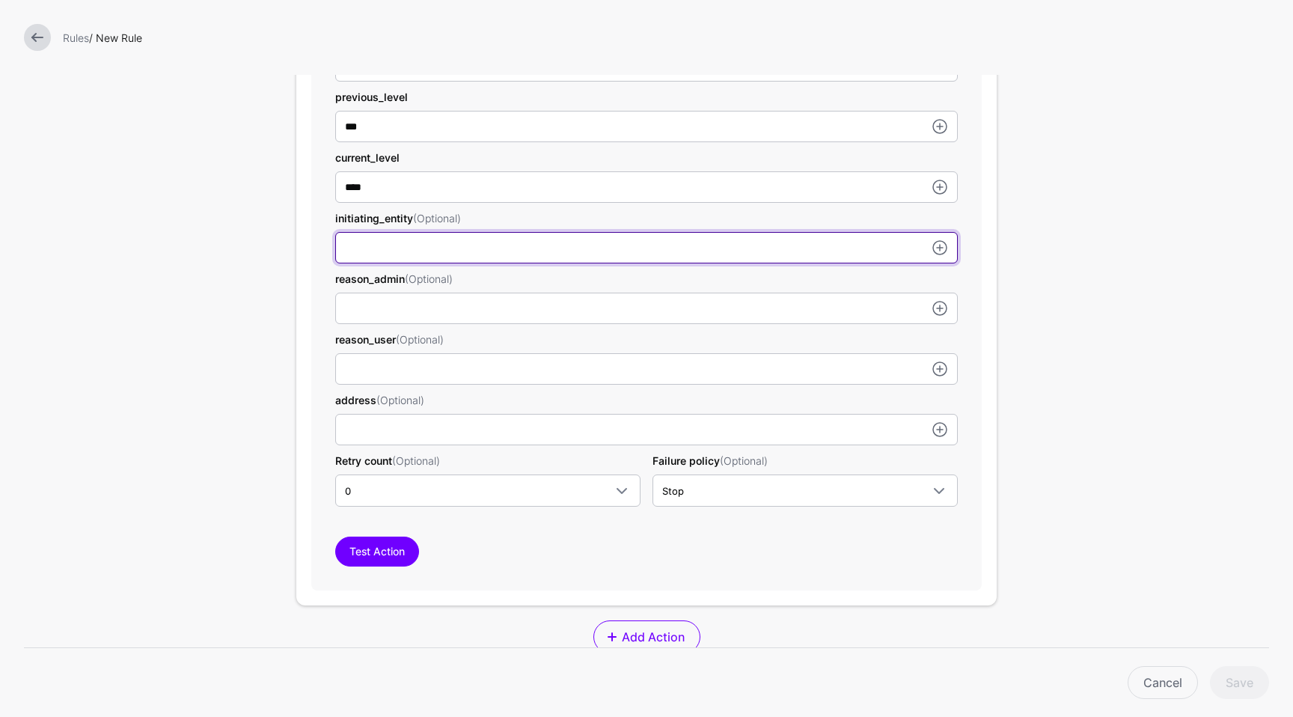
click at [445, 247] on input "subject" at bounding box center [646, 247] width 622 height 31
type input "****"
click at [435, 243] on input "****" at bounding box center [646, 247] width 622 height 31
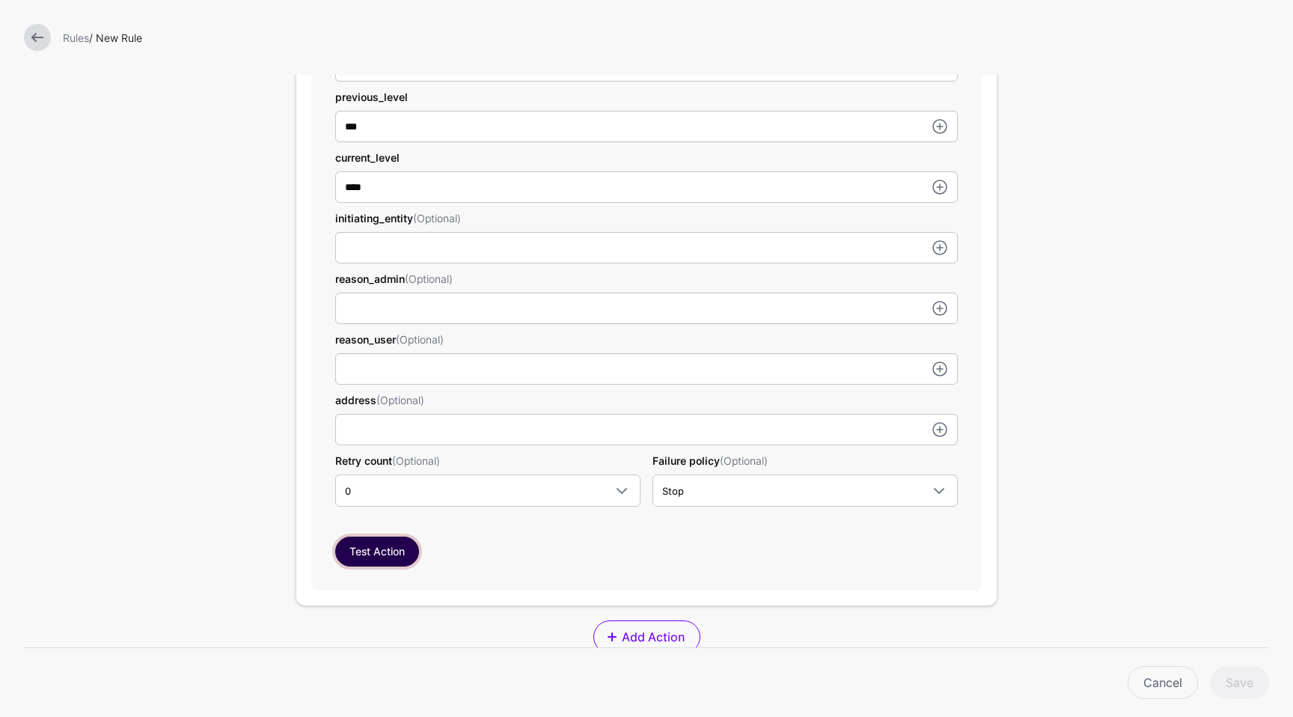
click at [379, 545] on button "Test Action" at bounding box center [377, 551] width 84 height 30
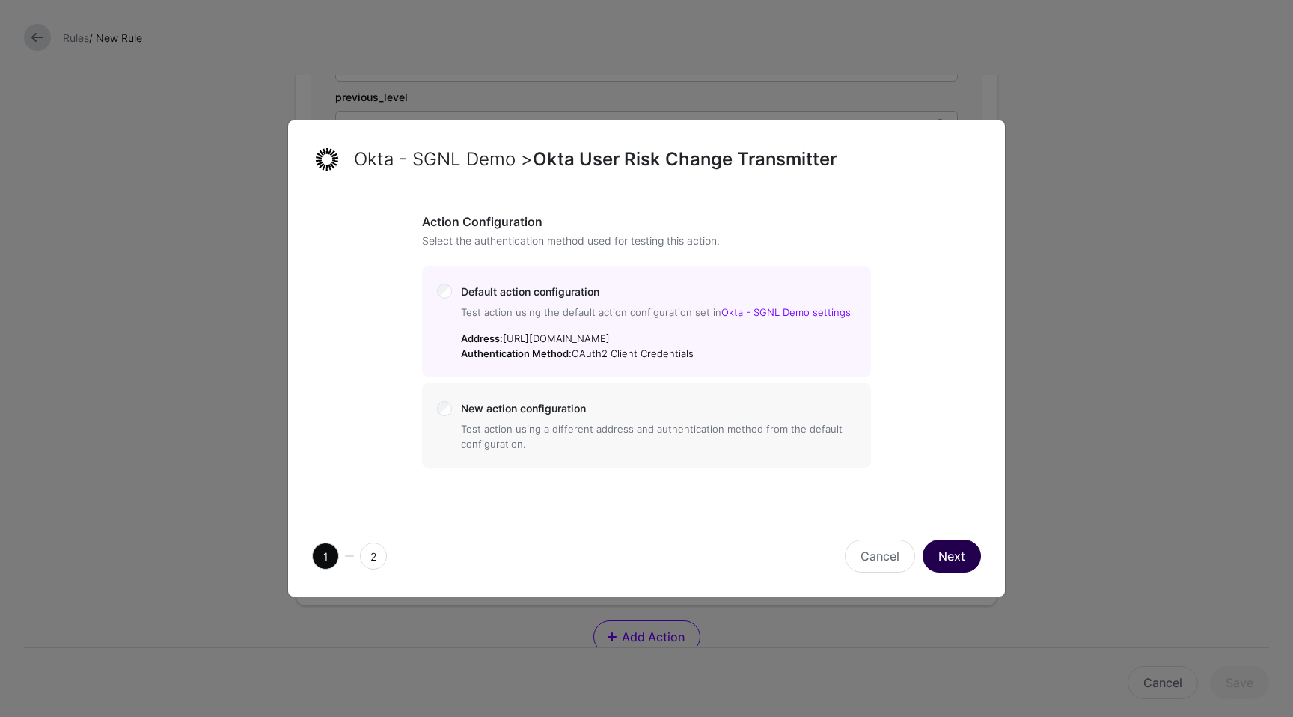
click at [954, 554] on button "Next" at bounding box center [951, 555] width 58 height 33
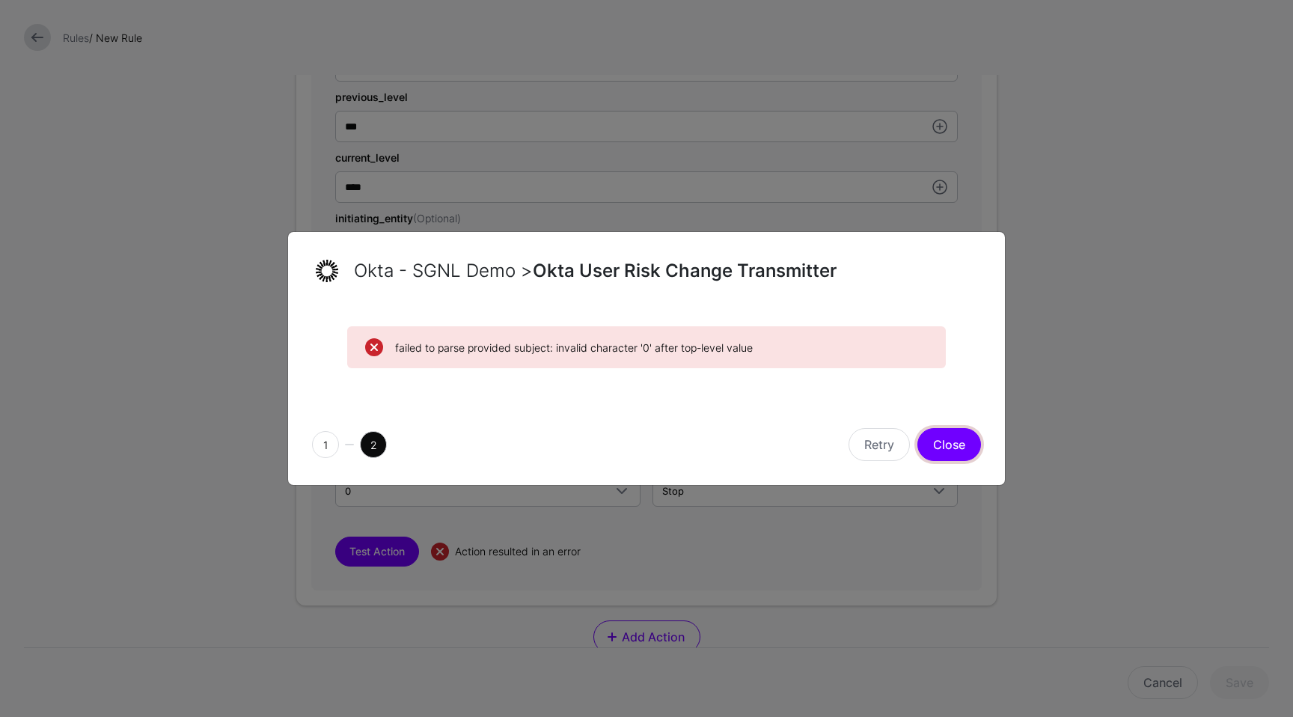
click at [944, 441] on button "Close" at bounding box center [949, 444] width 64 height 33
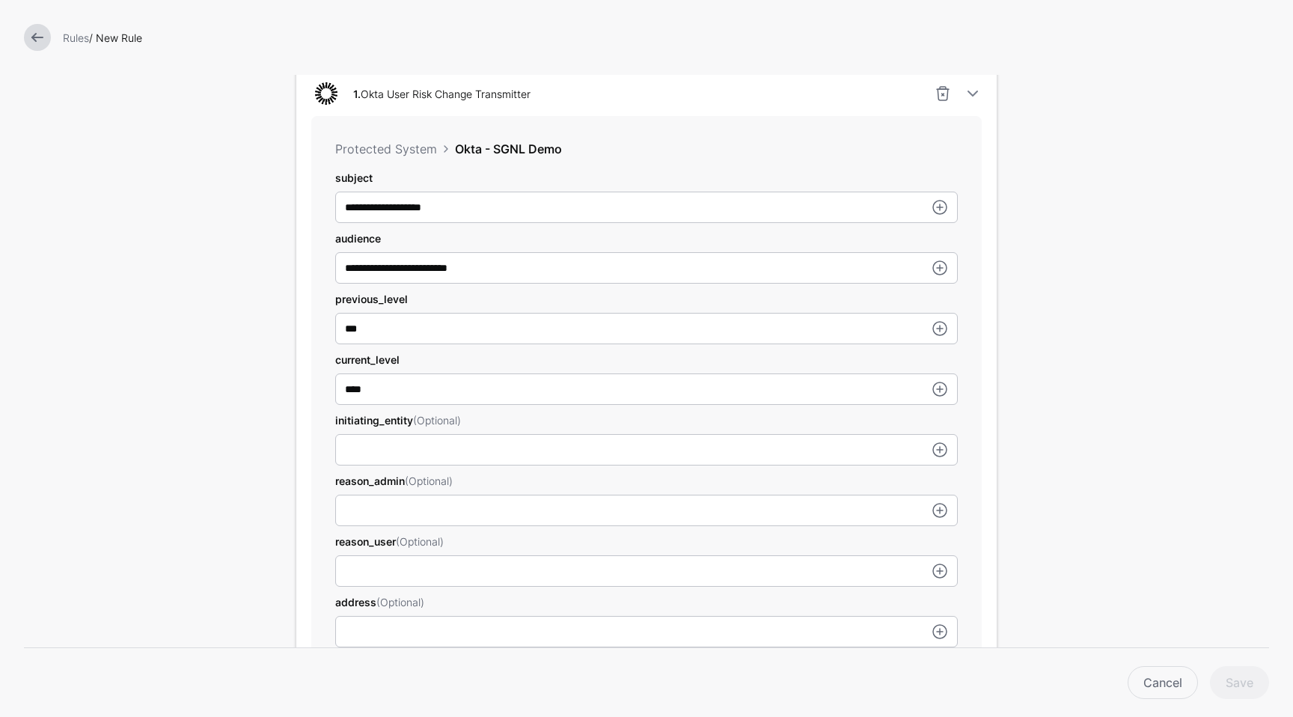
scroll to position [431, 0]
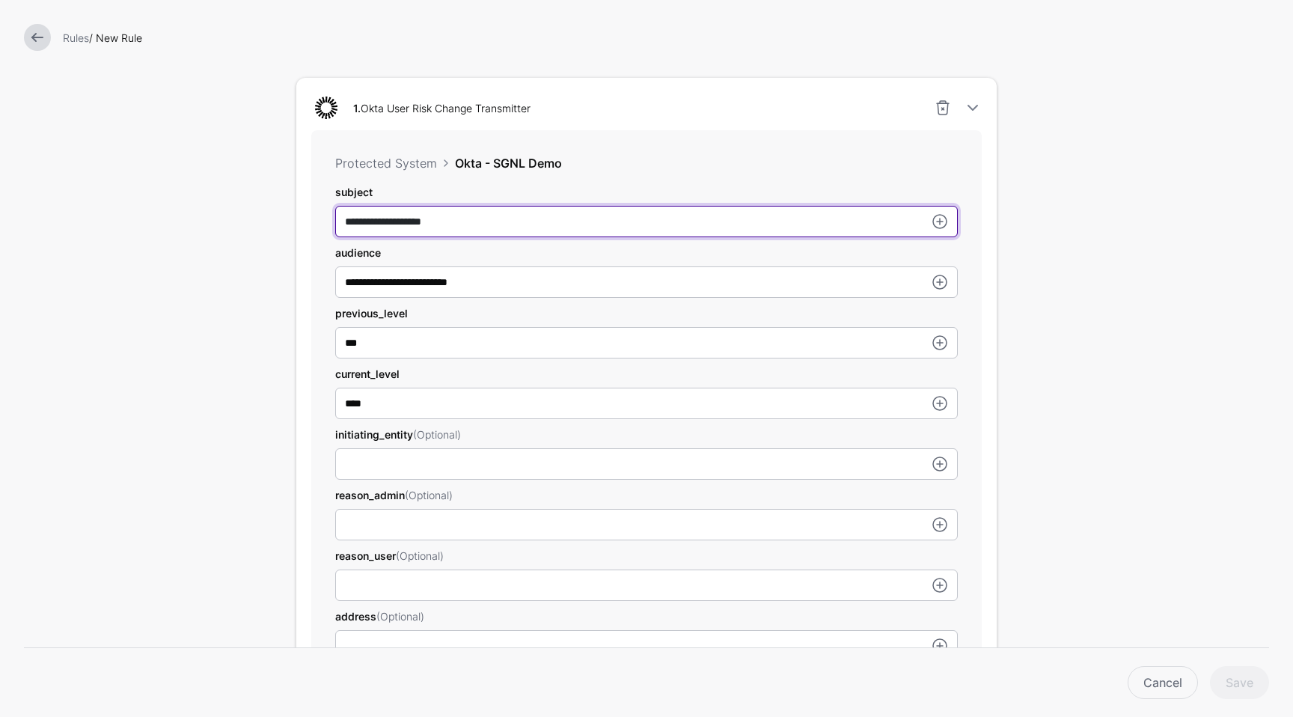
click at [769, 237] on input "**********" at bounding box center [646, 221] width 622 height 31
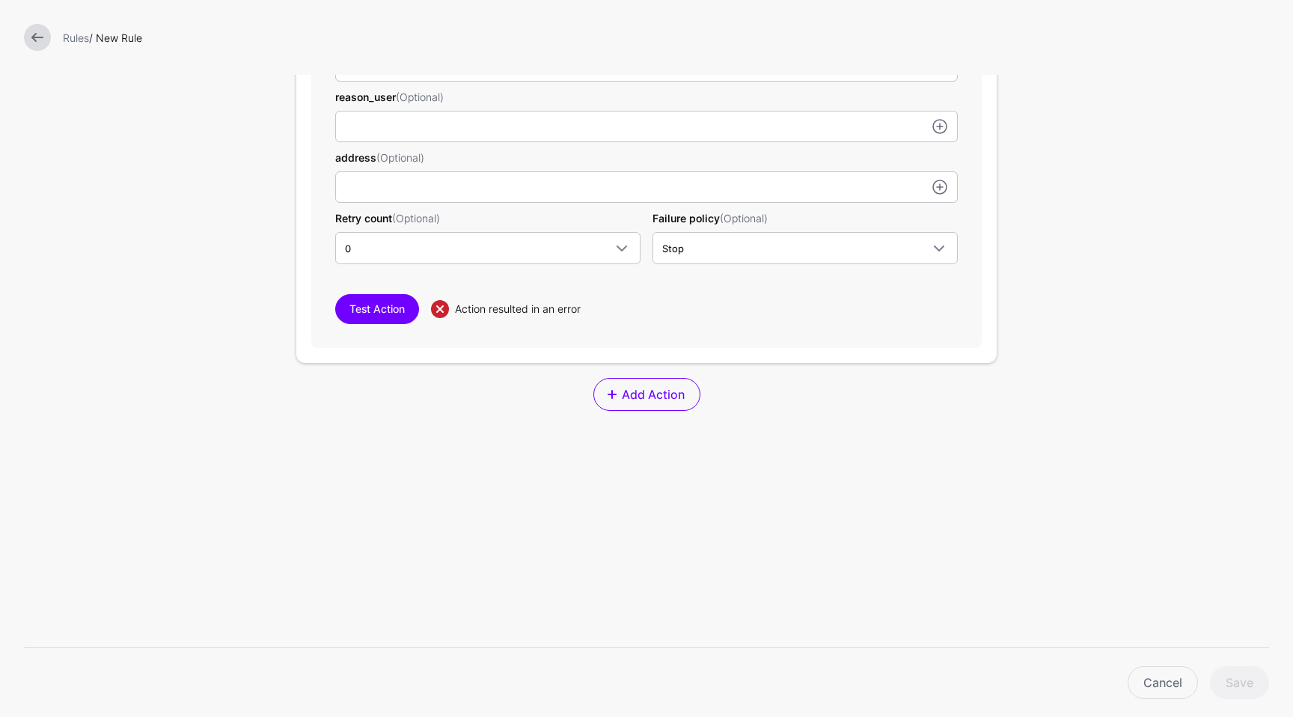
scroll to position [913, 0]
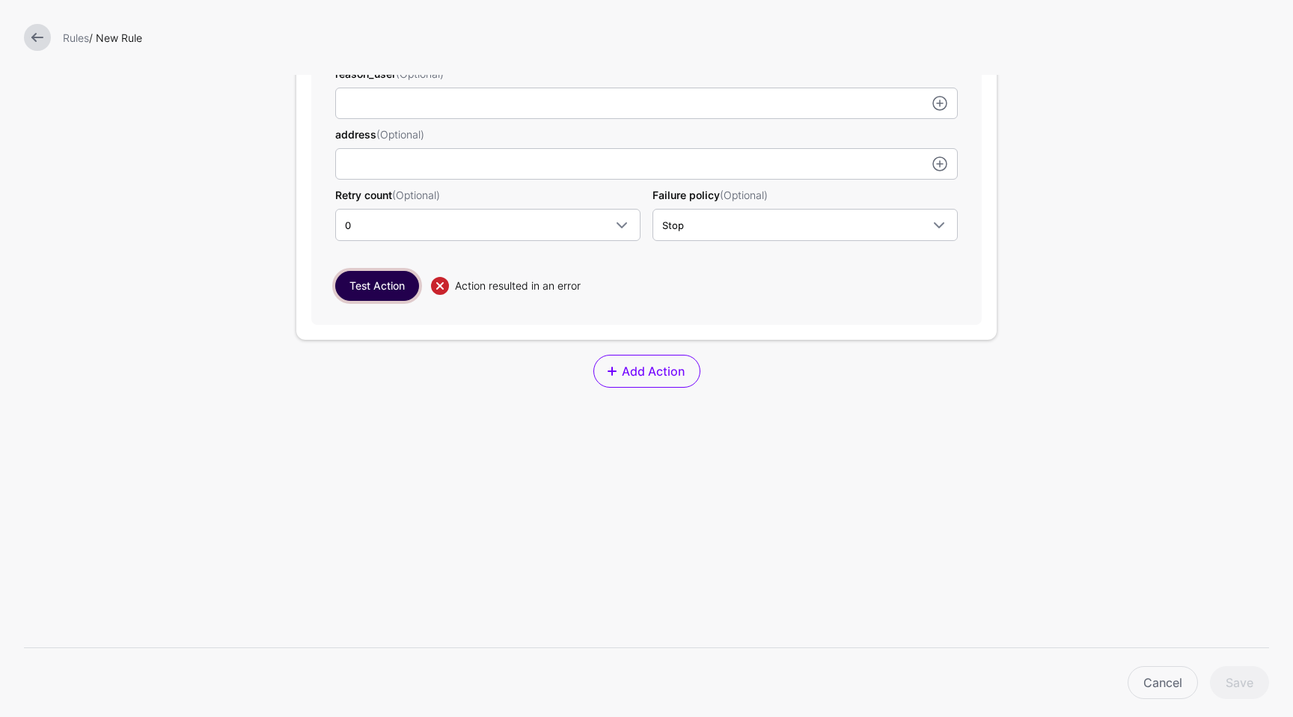
click at [340, 290] on button "Test Action" at bounding box center [377, 286] width 84 height 30
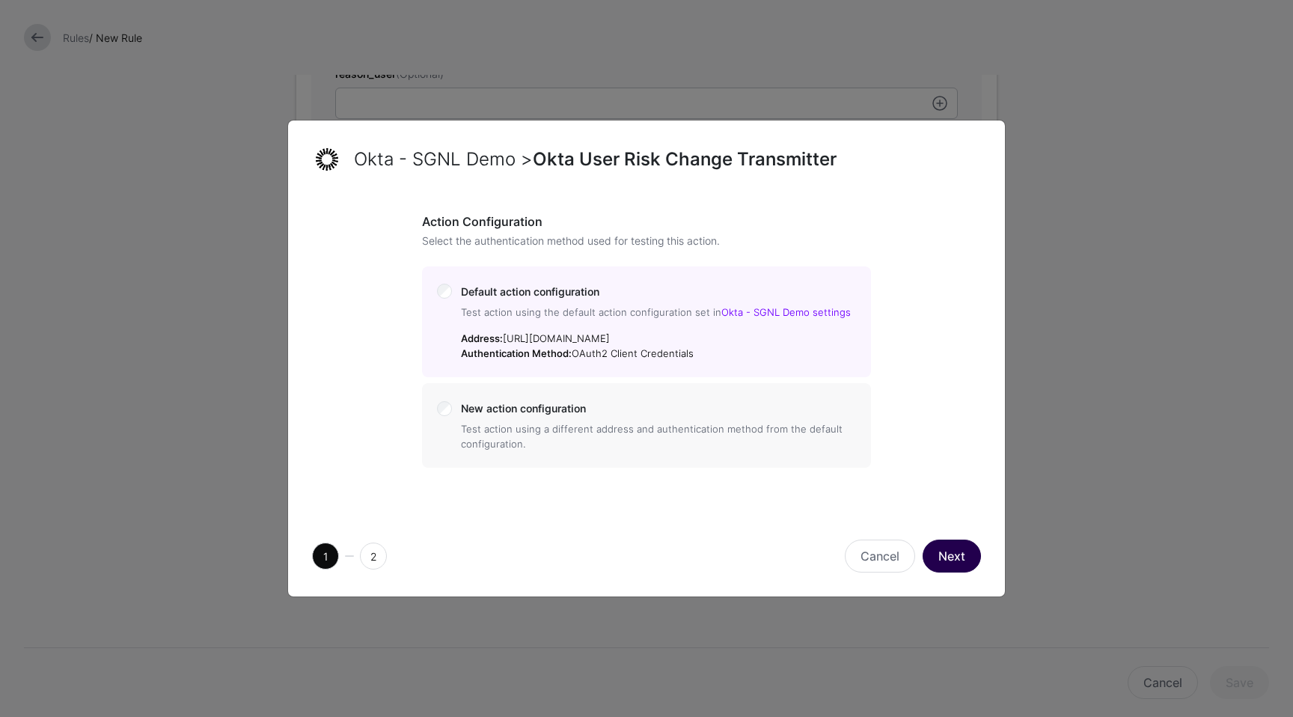
click at [951, 546] on button "Next" at bounding box center [951, 555] width 58 height 33
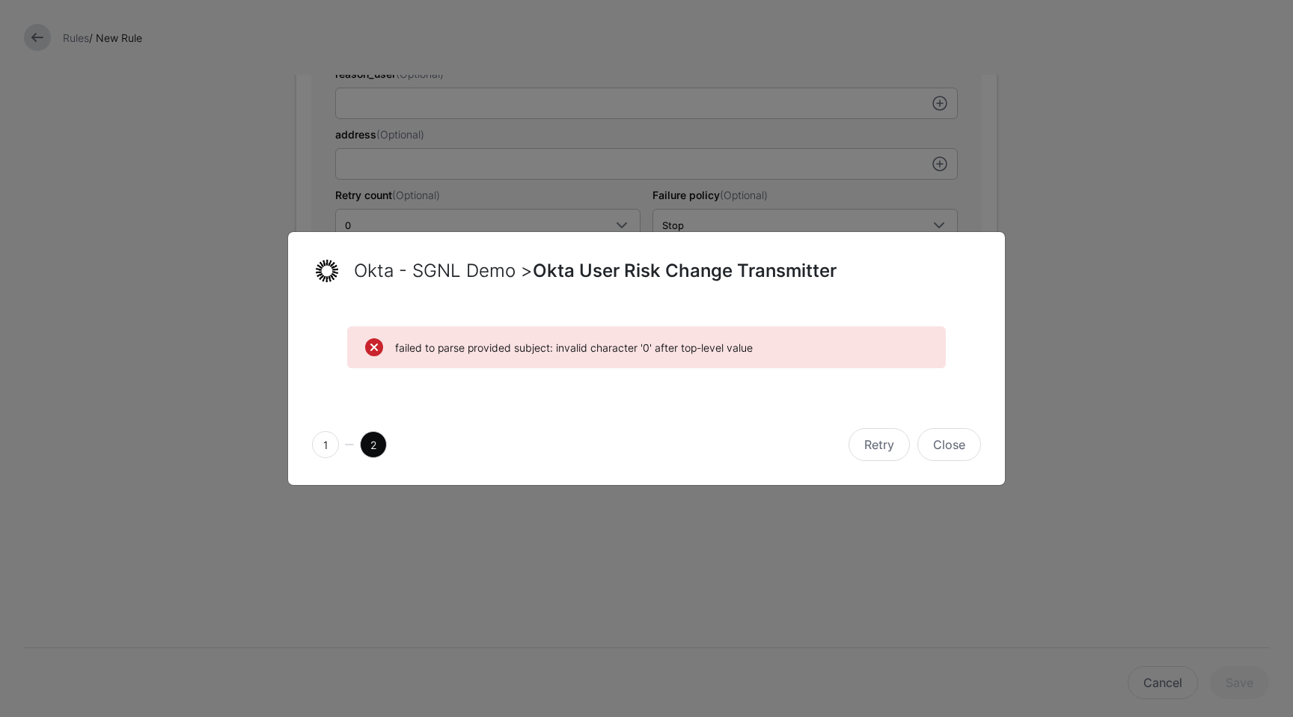
drag, startPoint x: 479, startPoint y: 345, endPoint x: 633, endPoint y: 392, distance: 161.2
click at [633, 392] on div "failed to parse provided subject: invalid character '0' after top-level value" at bounding box center [646, 356] width 717 height 96
click at [336, 443] on span "1" at bounding box center [325, 444] width 27 height 27
click at [957, 440] on button "Close" at bounding box center [949, 444] width 64 height 33
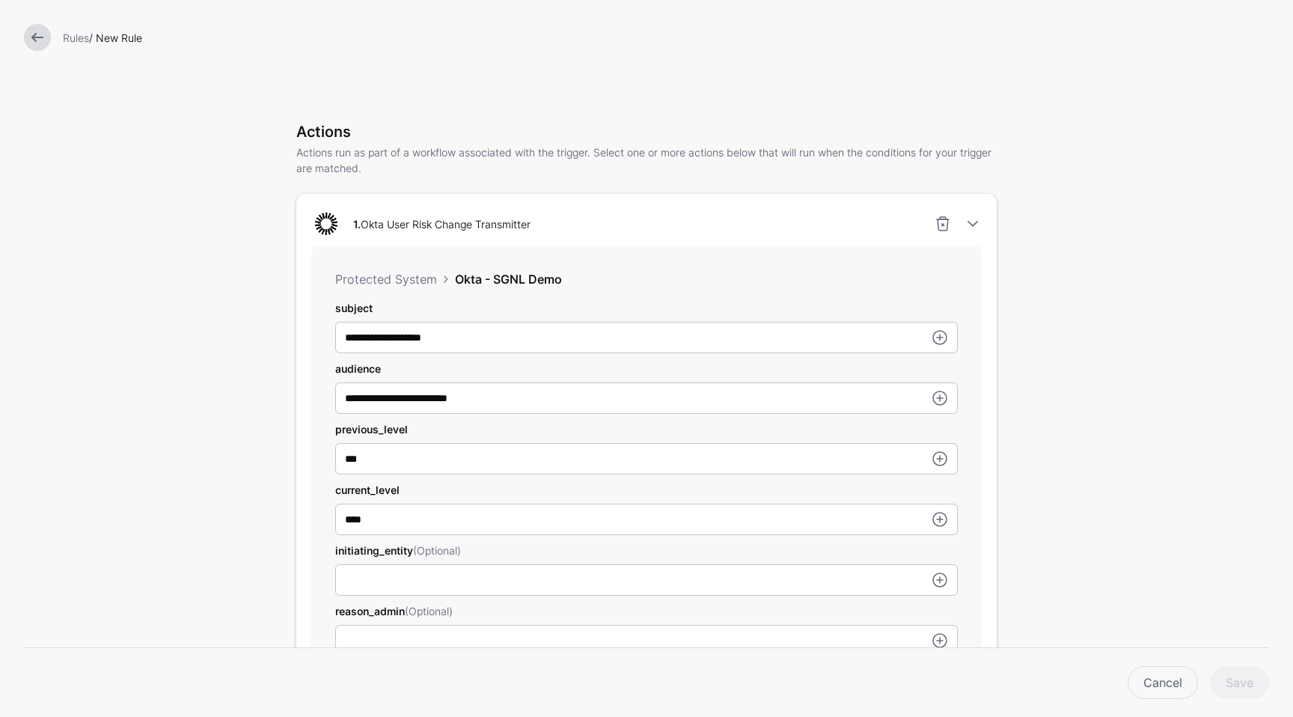
scroll to position [317, 0]
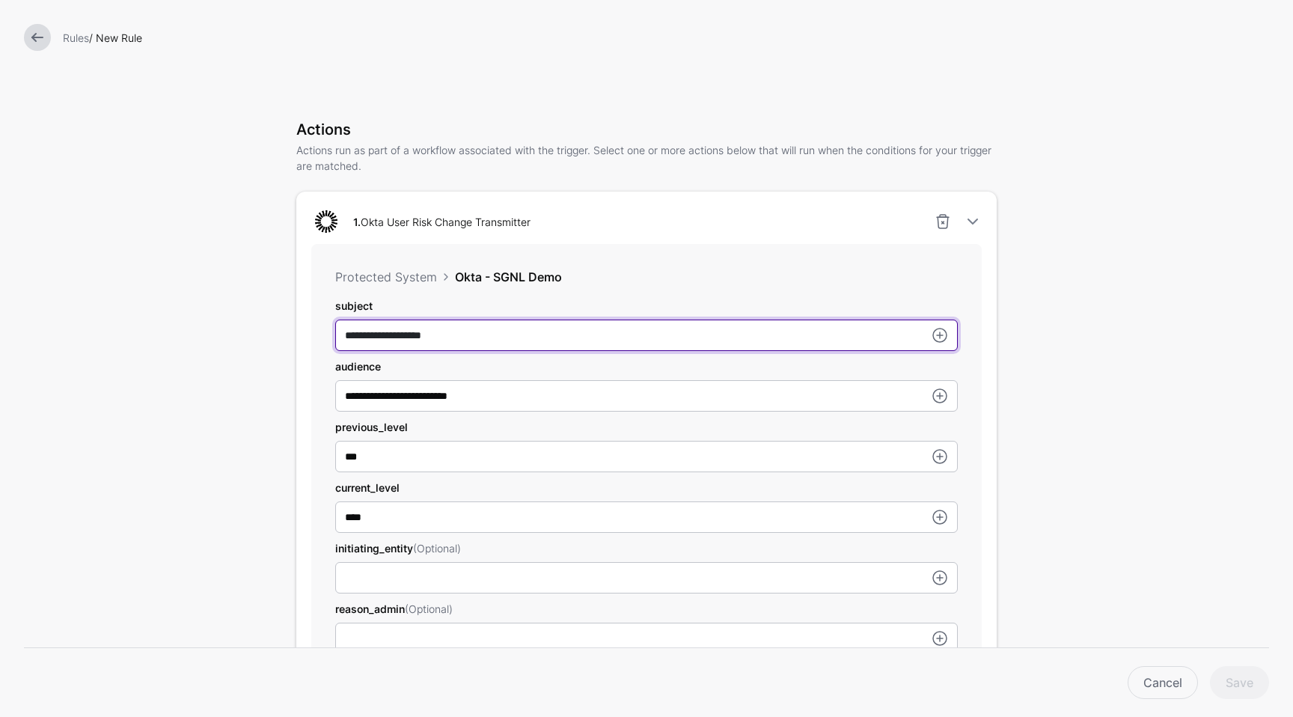
click at [866, 340] on input "**********" at bounding box center [646, 334] width 622 height 31
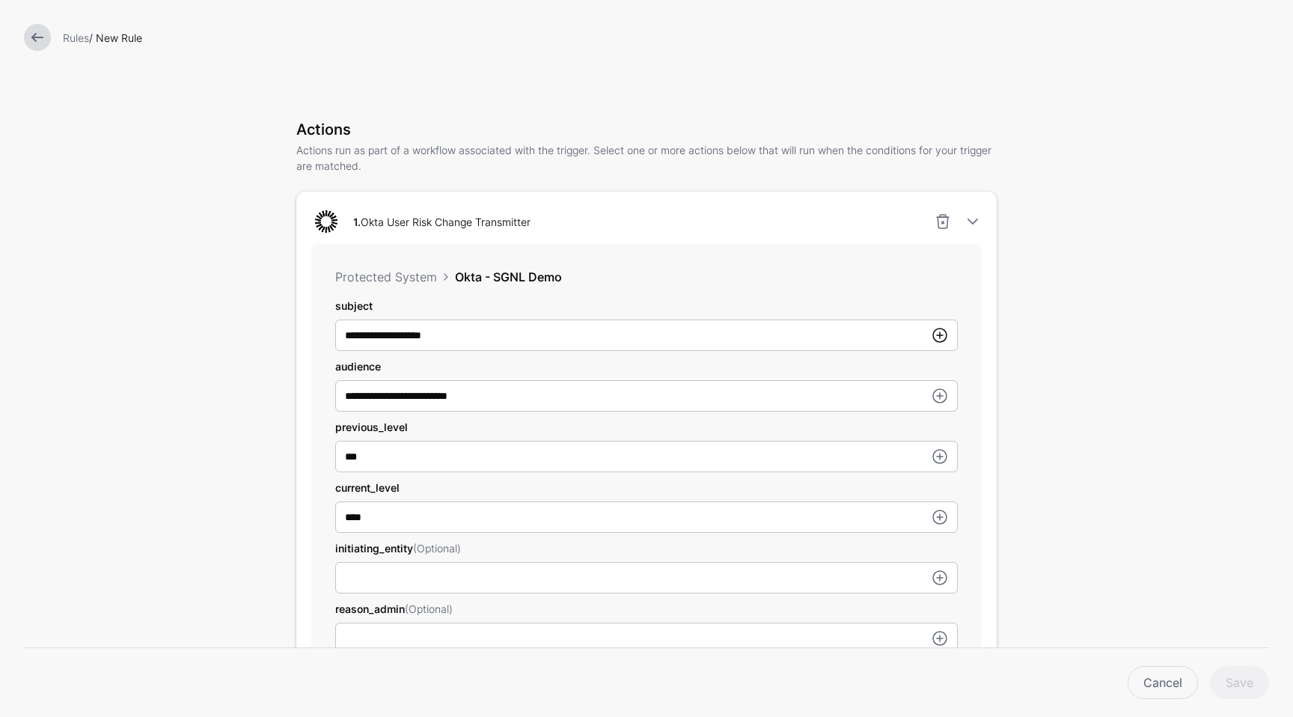
click at [931, 336] on link at bounding box center [940, 335] width 18 height 18
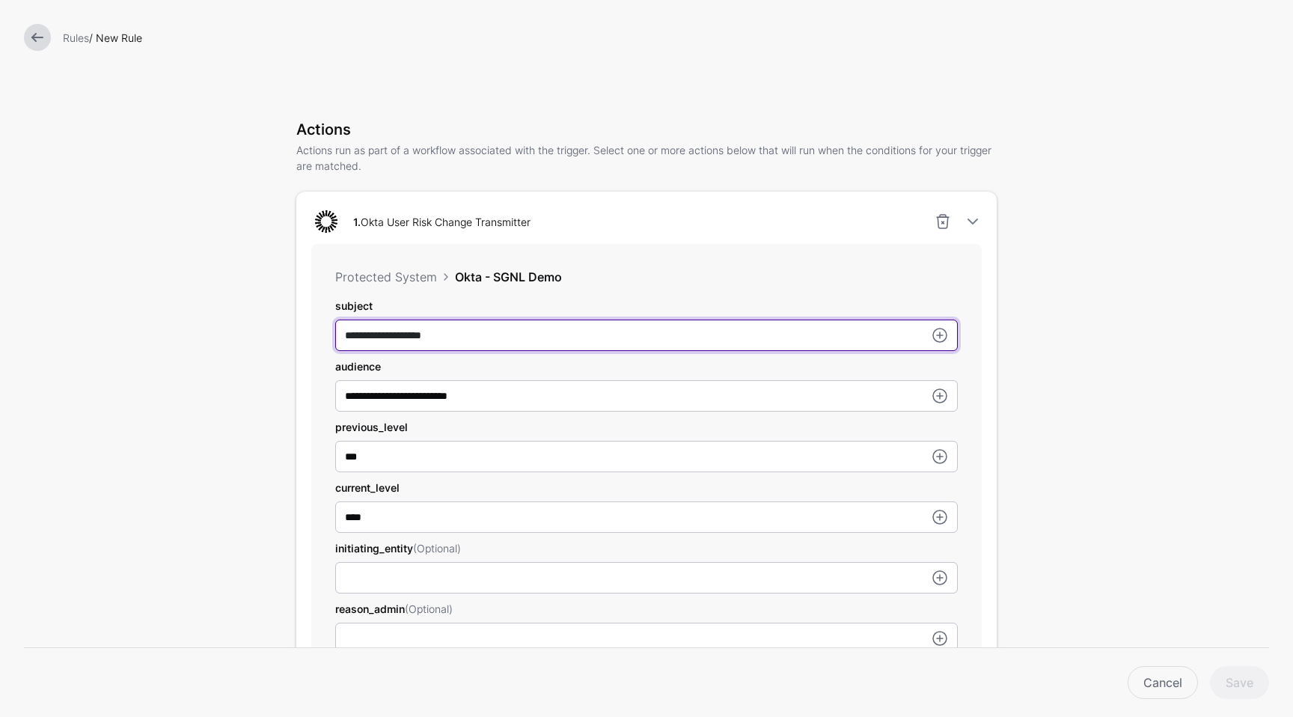
click at [632, 330] on input "**********" at bounding box center [646, 334] width 622 height 31
click at [337, 333] on input "**********" at bounding box center [646, 334] width 622 height 31
paste input "**********"
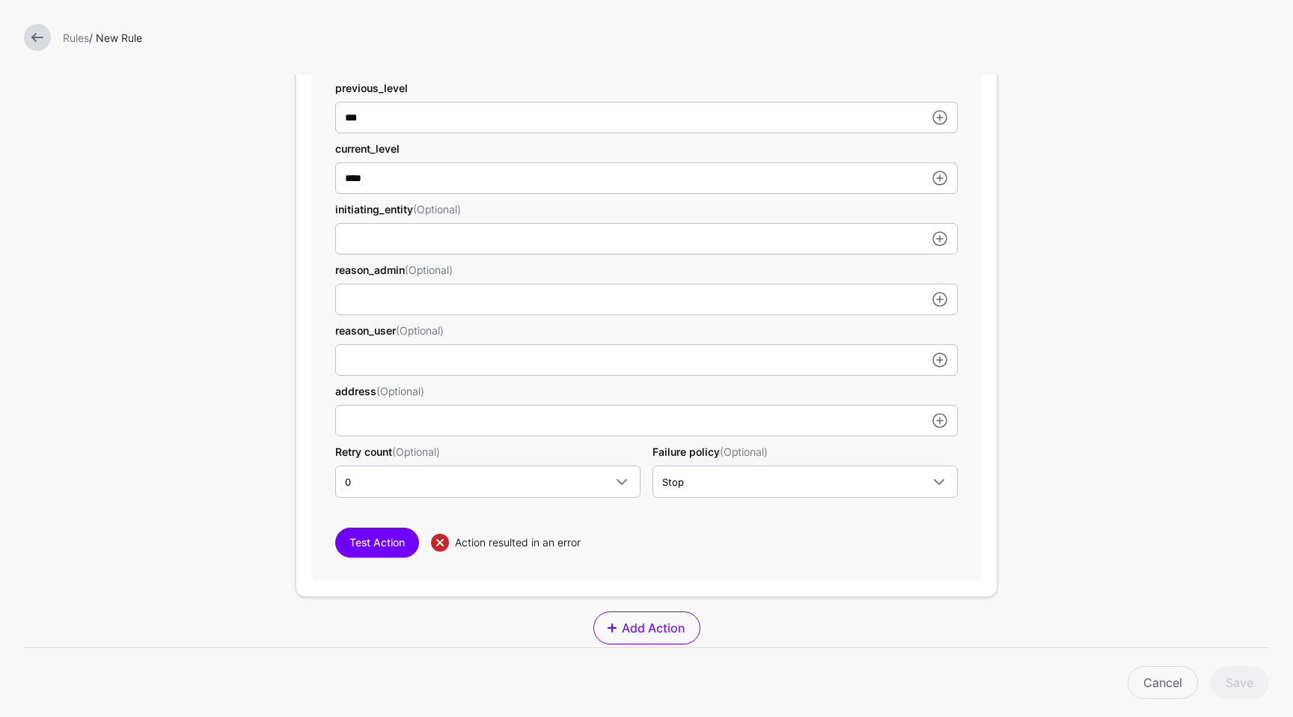
scroll to position [655, 0]
type input "**********"
click at [374, 554] on button "Test Action" at bounding box center [377, 543] width 84 height 30
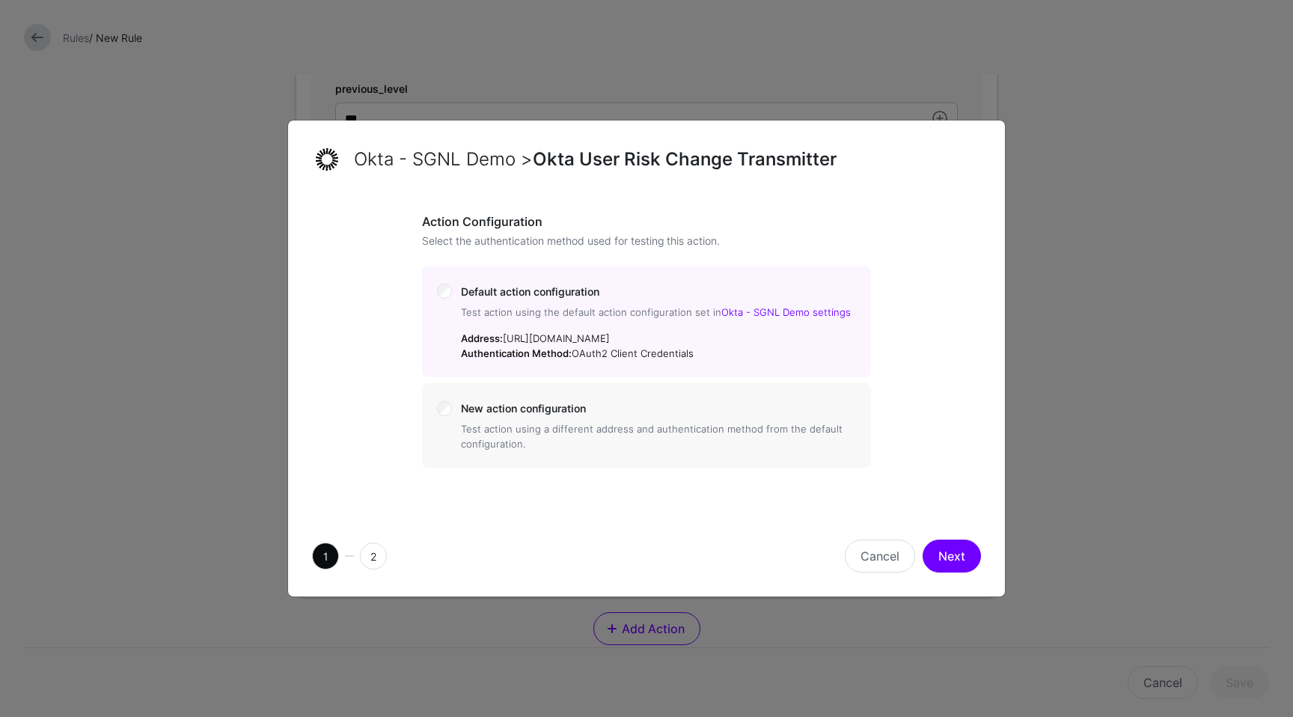
click at [981, 564] on div "Cancel Next" at bounding box center [816, 555] width 340 height 33
click at [957, 555] on button "Next" at bounding box center [951, 555] width 58 height 33
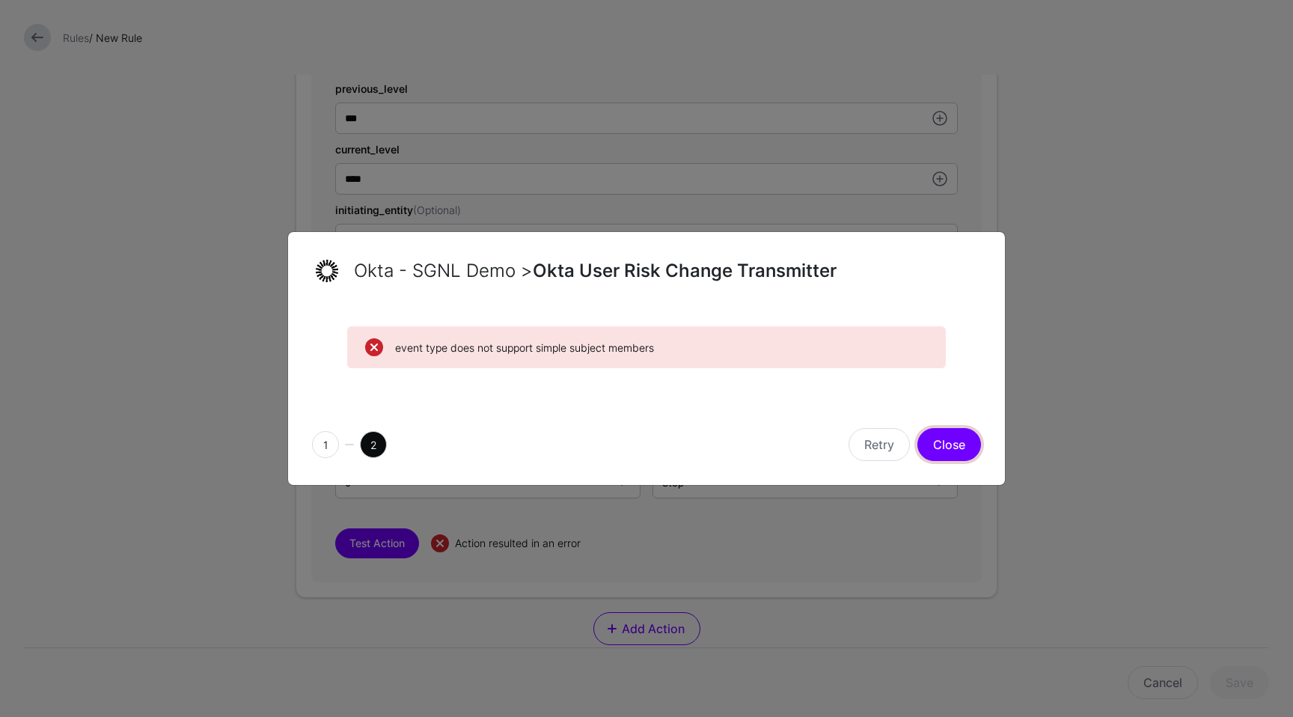
click at [950, 453] on button "Close" at bounding box center [949, 444] width 64 height 33
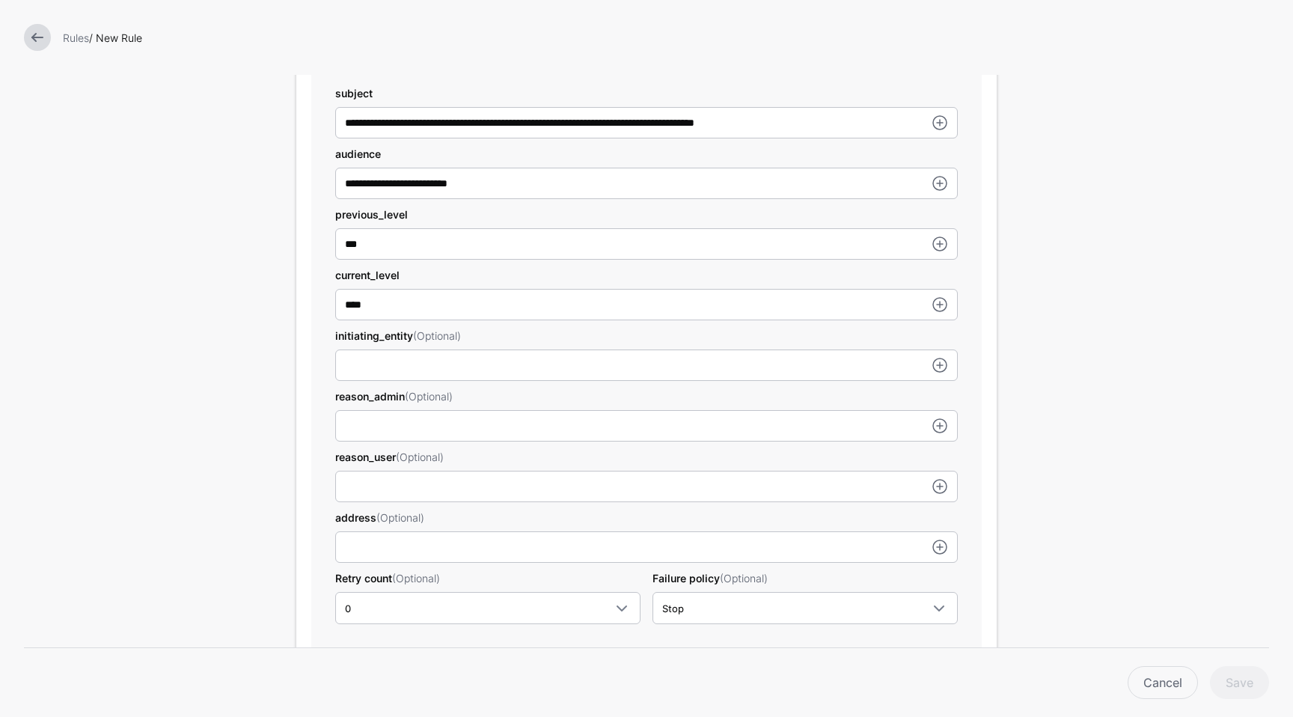
scroll to position [533, 0]
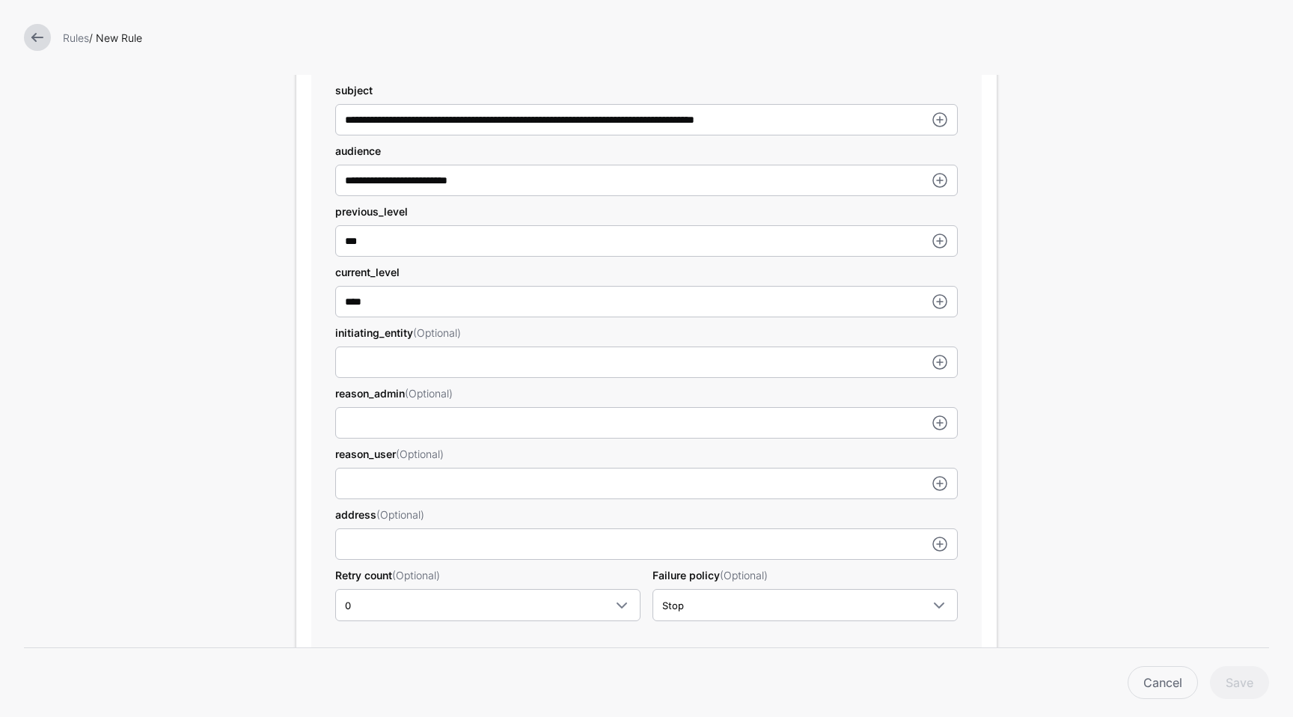
click at [1040, 343] on form "Add Labels Trigger Triggers watch the data that is being ingested from Systems …" at bounding box center [646, 281] width 1293 height 1629
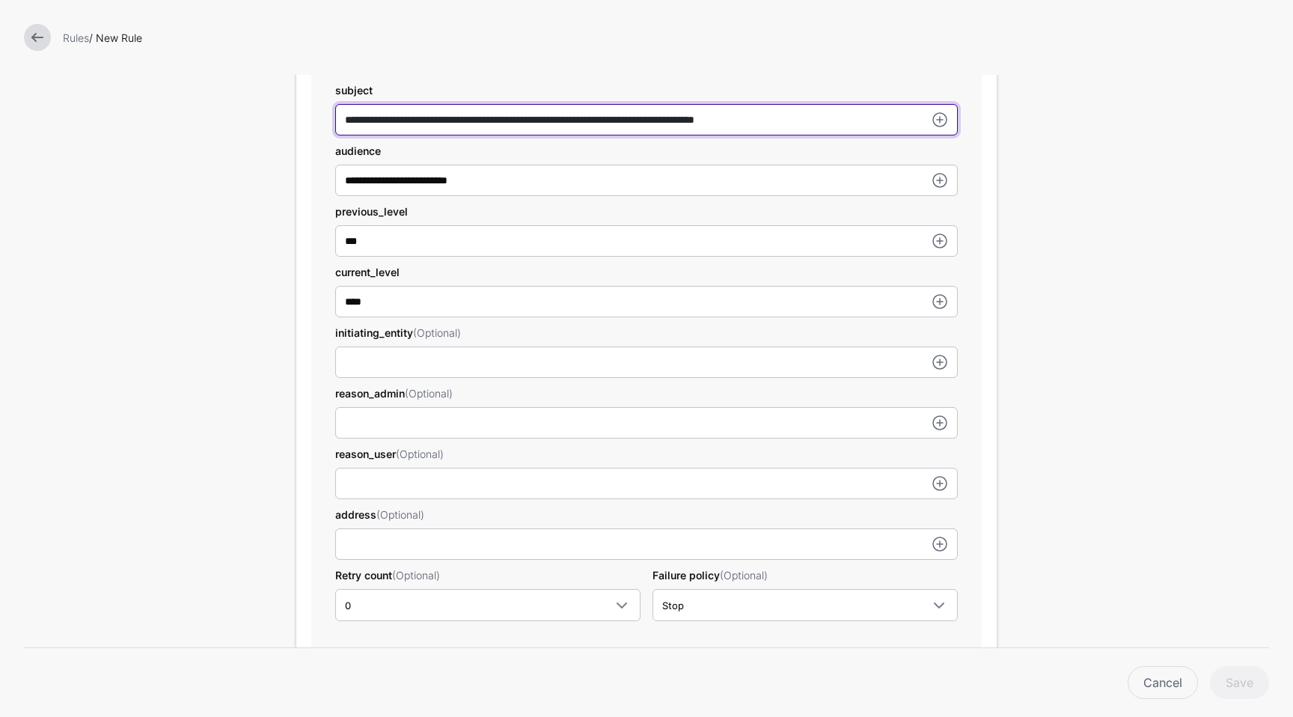
click at [337, 119] on input "**********" at bounding box center [646, 119] width 622 height 31
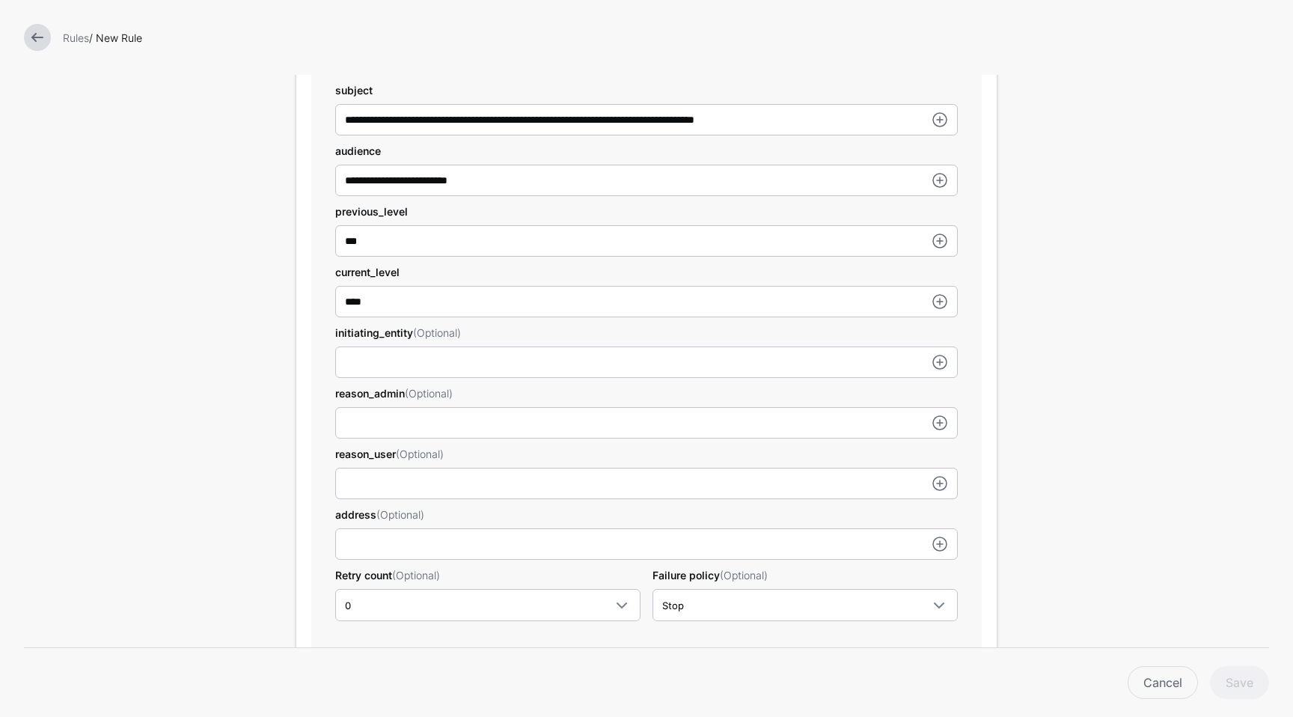
click at [1016, 216] on form "Add Labels Trigger Triggers watch the data that is being ingested from Systems …" at bounding box center [646, 281] width 1293 height 1629
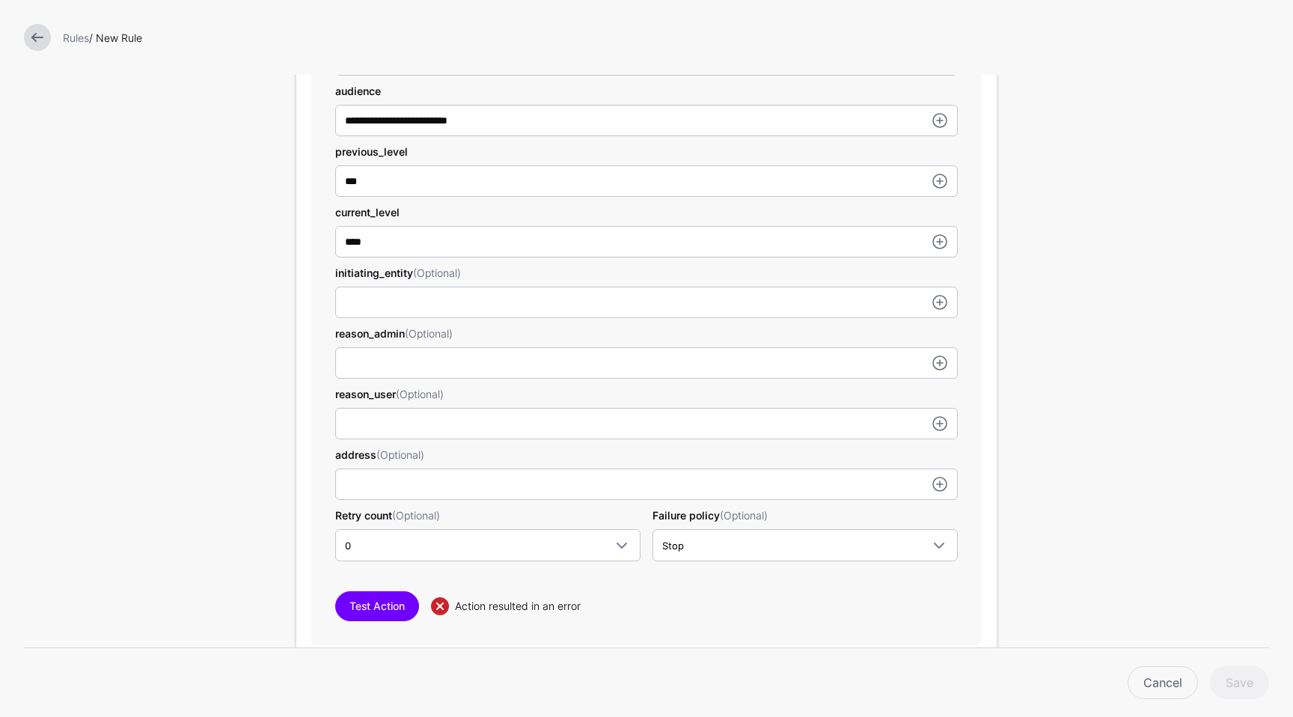
scroll to position [622, 0]
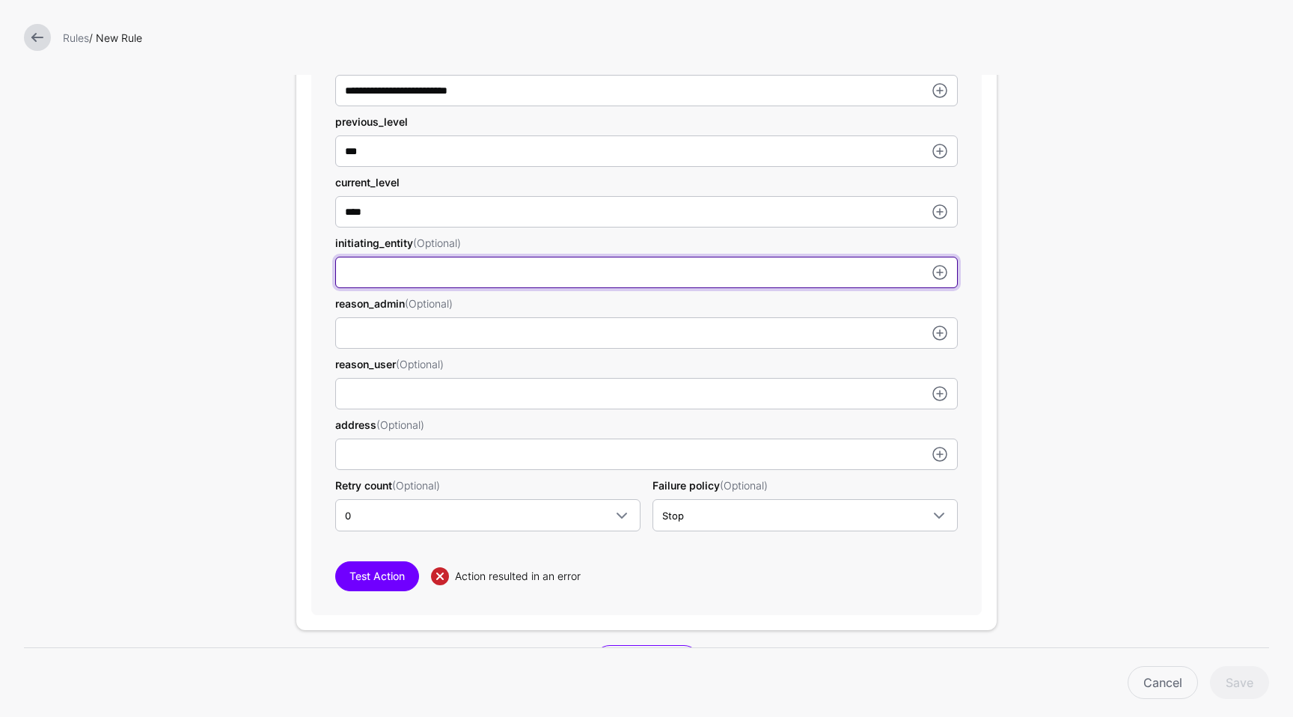
click at [402, 46] on input "subject" at bounding box center [646, 29] width 622 height 31
type input "****"
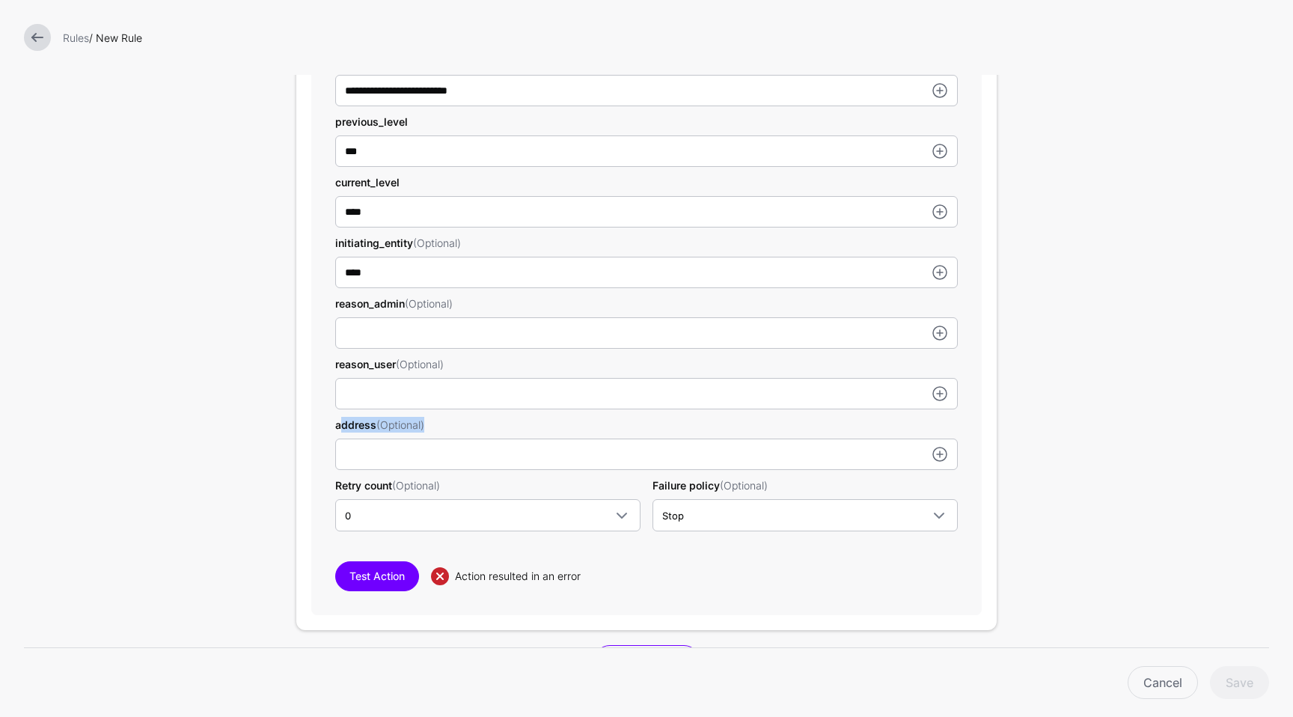
click at [1053, 418] on form "Add Labels Trigger Triggers watch the data that is being ingested from Systems …" at bounding box center [646, 192] width 1293 height 1629
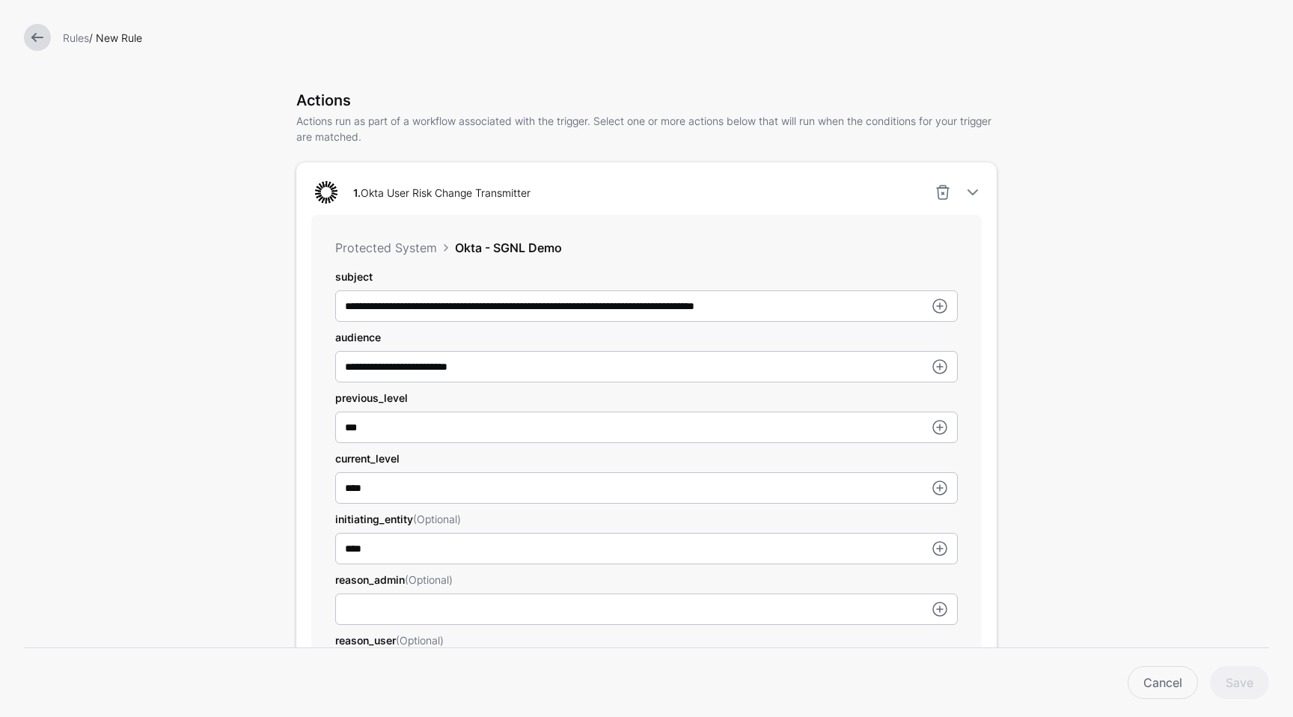
scroll to position [344, 0]
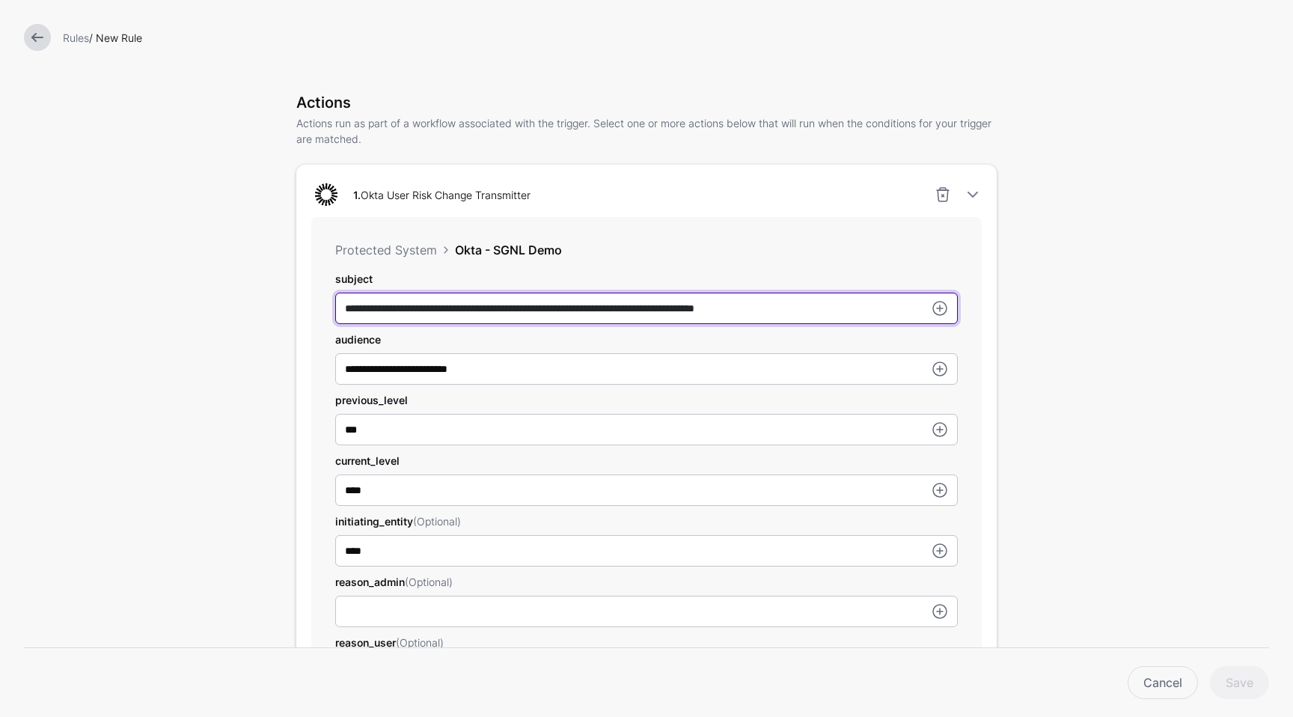
drag, startPoint x: 658, startPoint y: 311, endPoint x: 771, endPoint y: 314, distance: 113.0
click at [771, 314] on input "**********" at bounding box center [646, 308] width 622 height 31
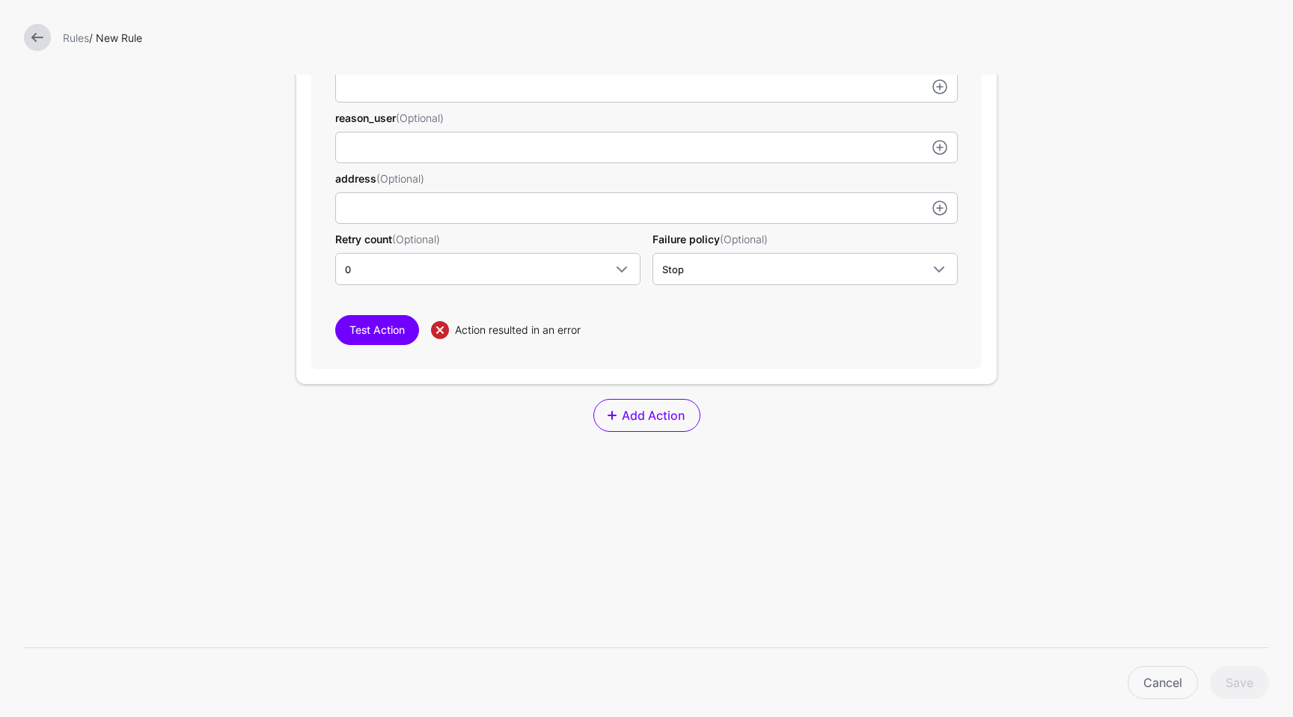
scroll to position [875, 0]
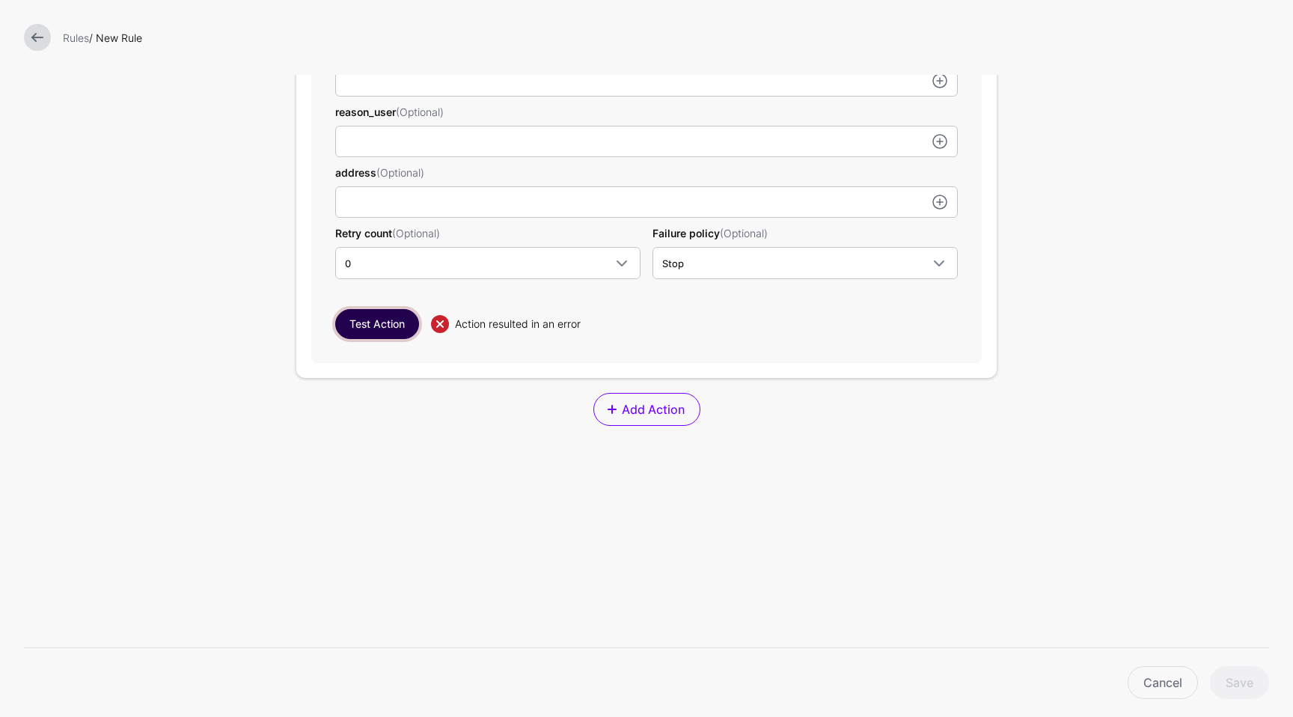
click at [372, 329] on button "Test Action" at bounding box center [377, 324] width 84 height 30
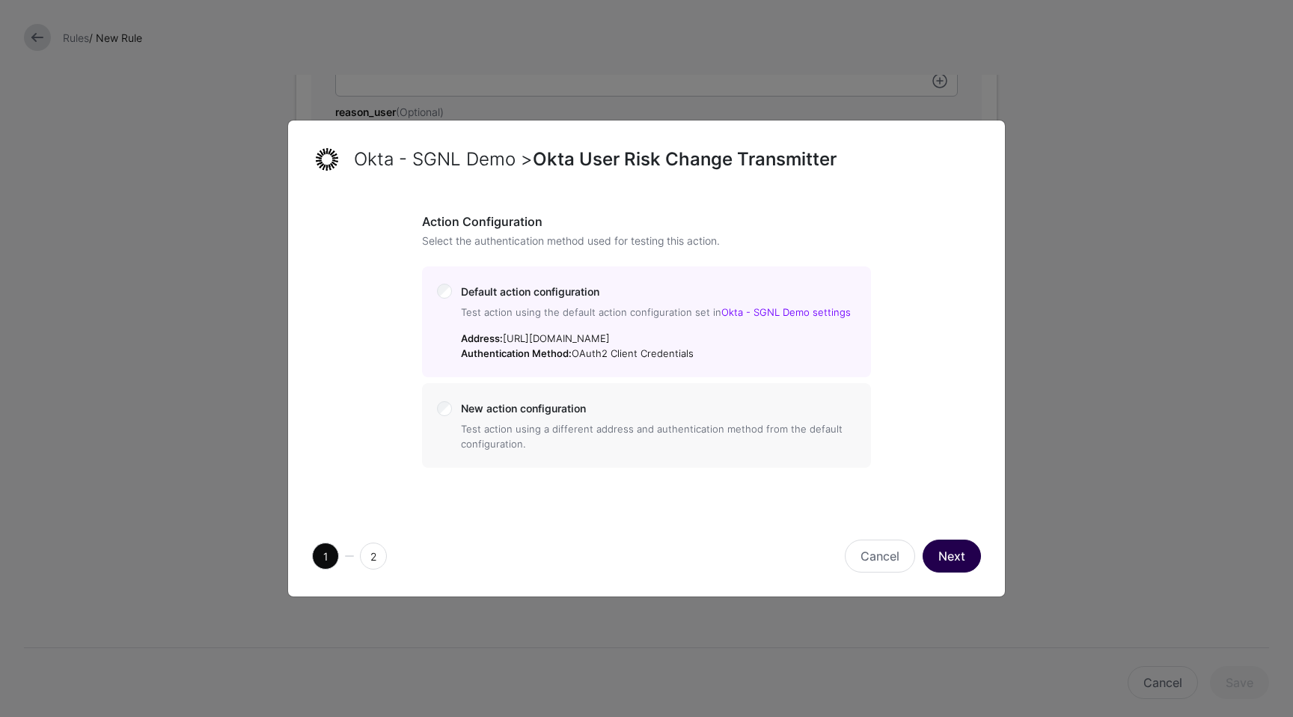
click at [949, 542] on button "Next" at bounding box center [951, 555] width 58 height 33
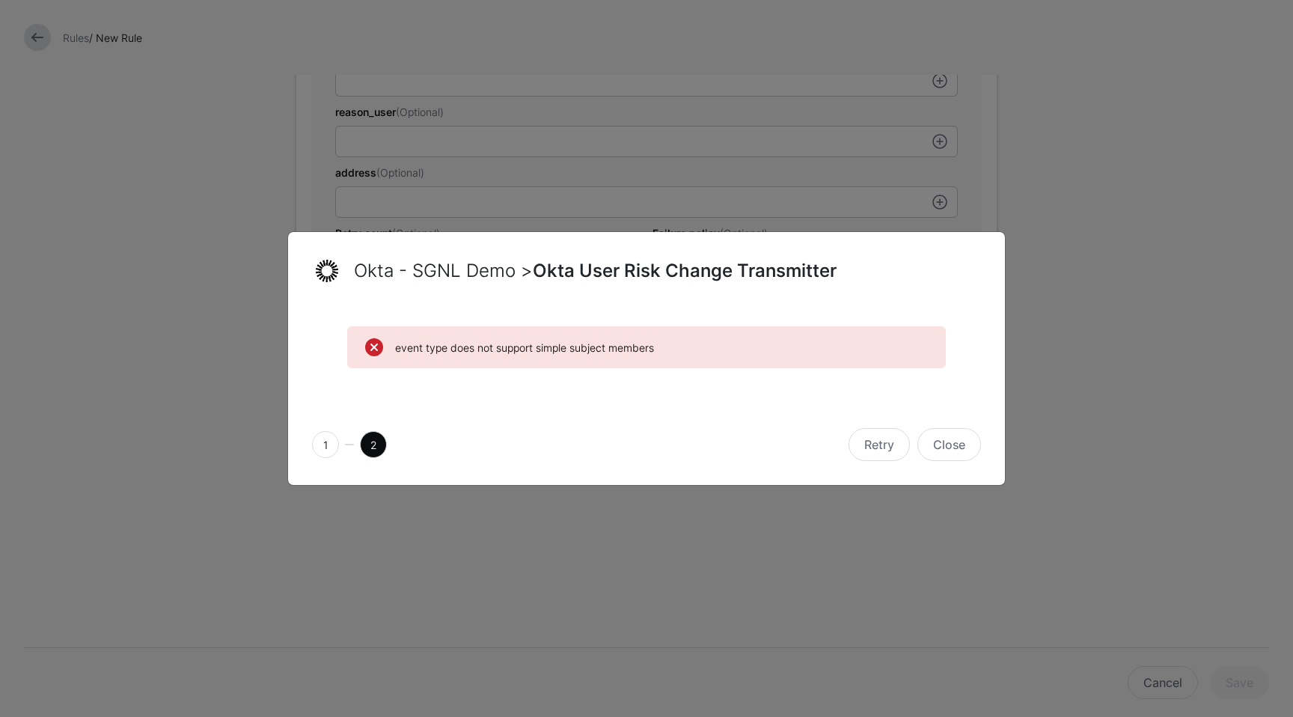
click at [635, 340] on span "event type does not support simple subject members" at bounding box center [661, 348] width 533 height 16
click at [396, 346] on span "event type does not support simple subject members" at bounding box center [661, 348] width 533 height 16
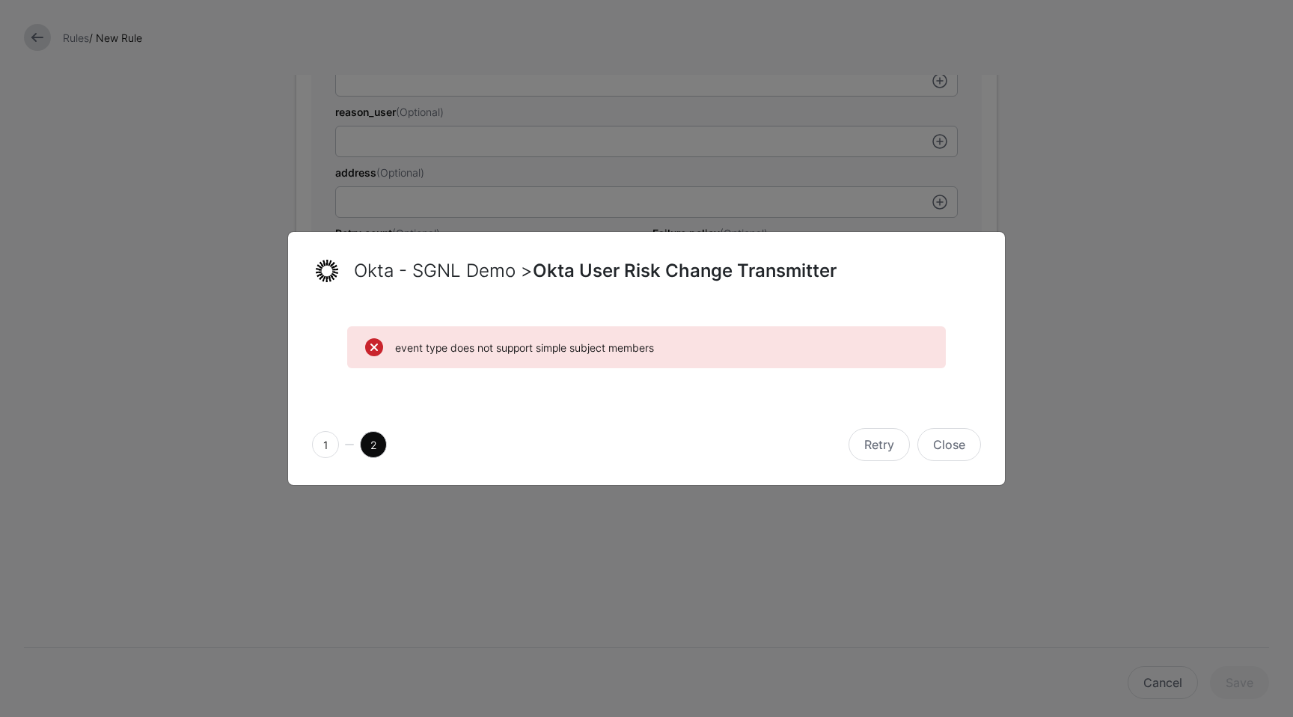
click at [723, 323] on div "event type does not support simple subject members" at bounding box center [646, 338] width 669 height 60
click at [949, 444] on button "Close" at bounding box center [949, 444] width 64 height 33
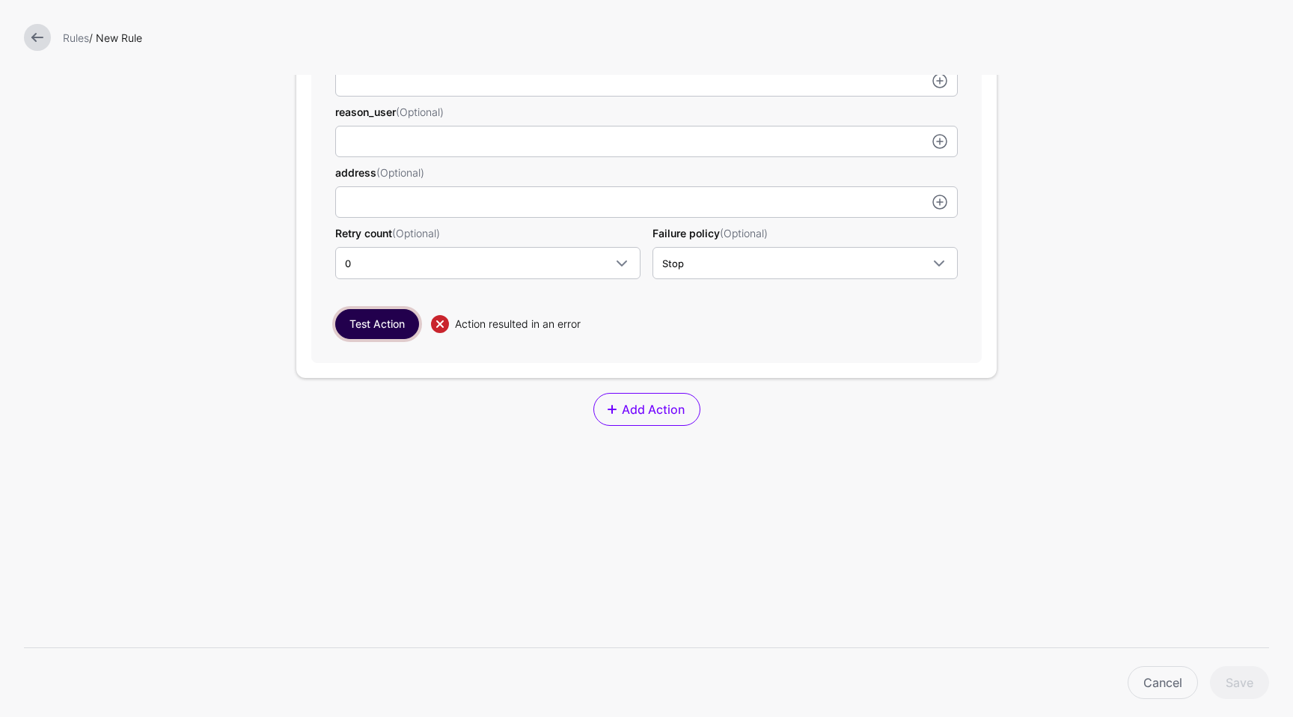
click at [362, 328] on button "Test Action" at bounding box center [377, 324] width 84 height 30
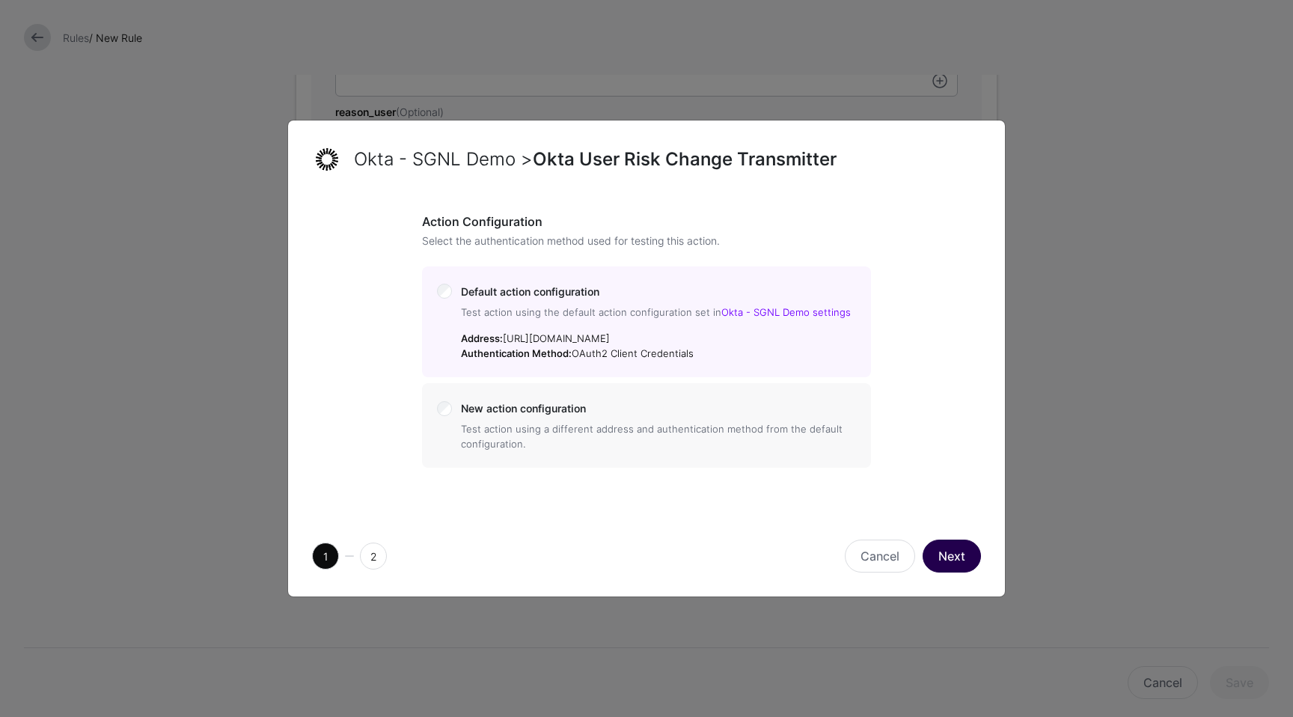
click at [965, 570] on button "Next" at bounding box center [951, 555] width 58 height 33
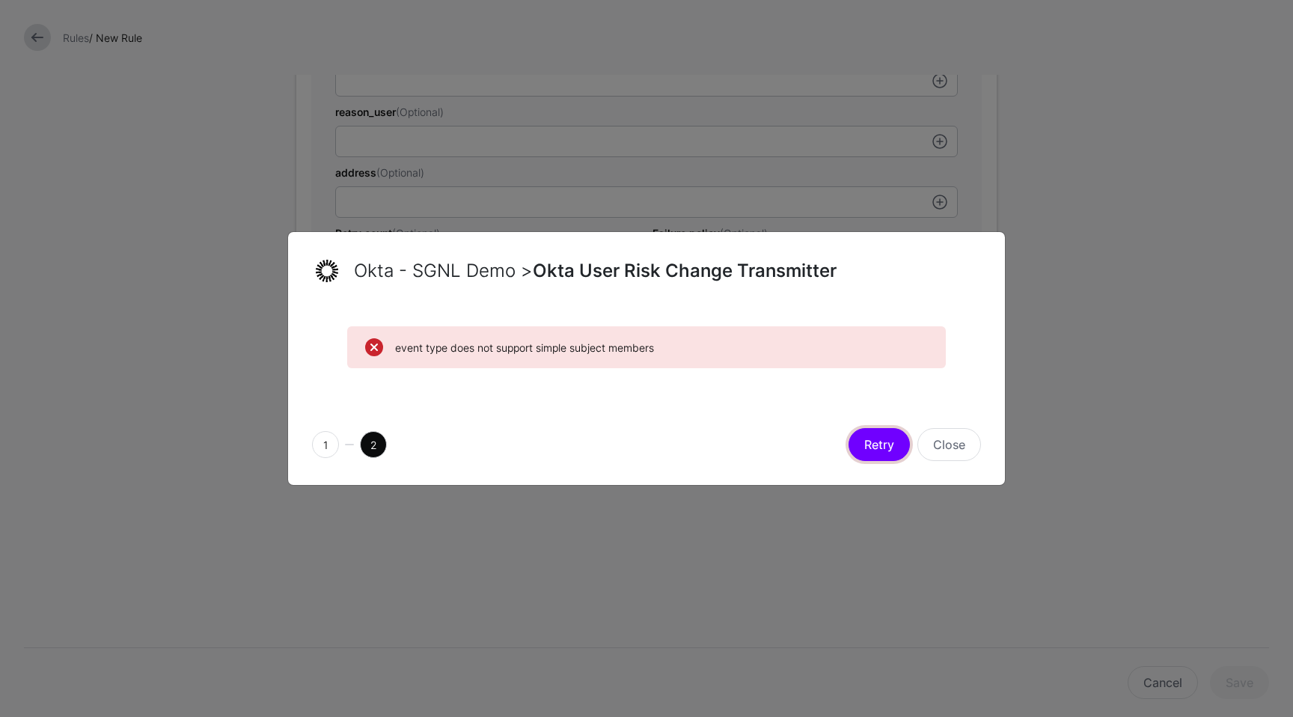
click at [883, 447] on button "Retry" at bounding box center [878, 444] width 61 height 33
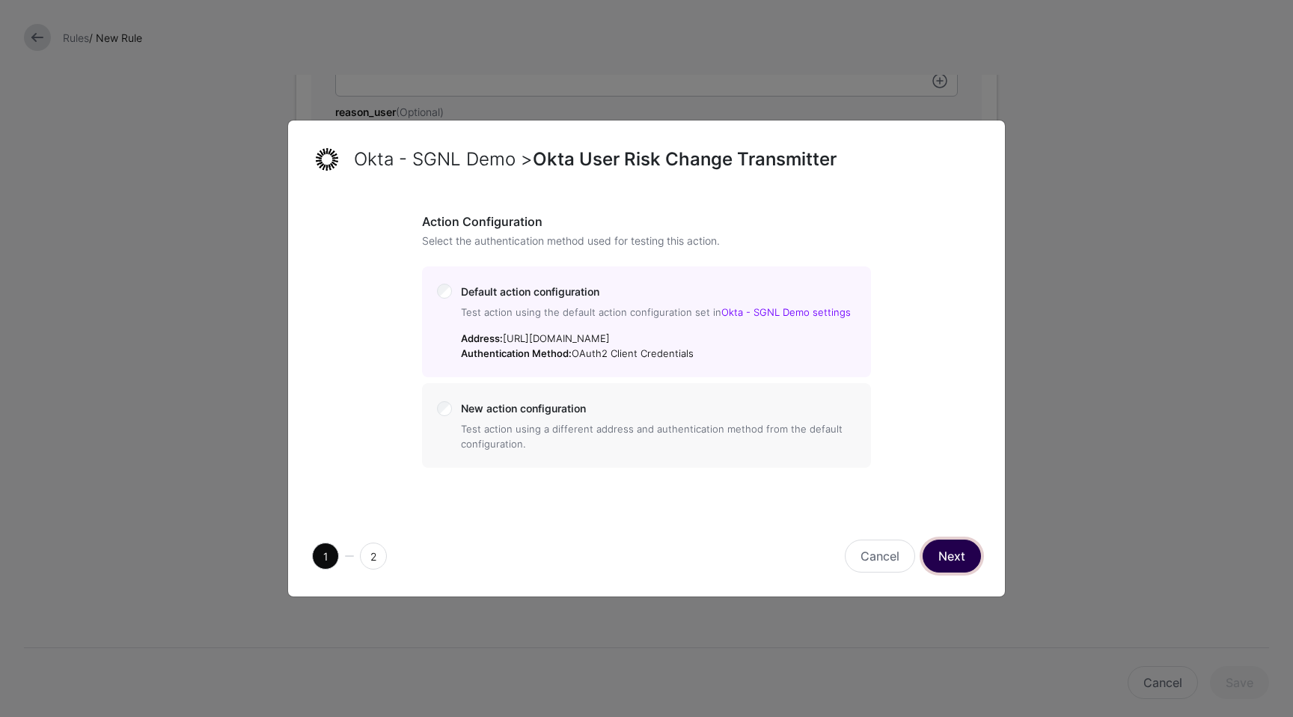
click at [955, 557] on button "Next" at bounding box center [951, 555] width 58 height 33
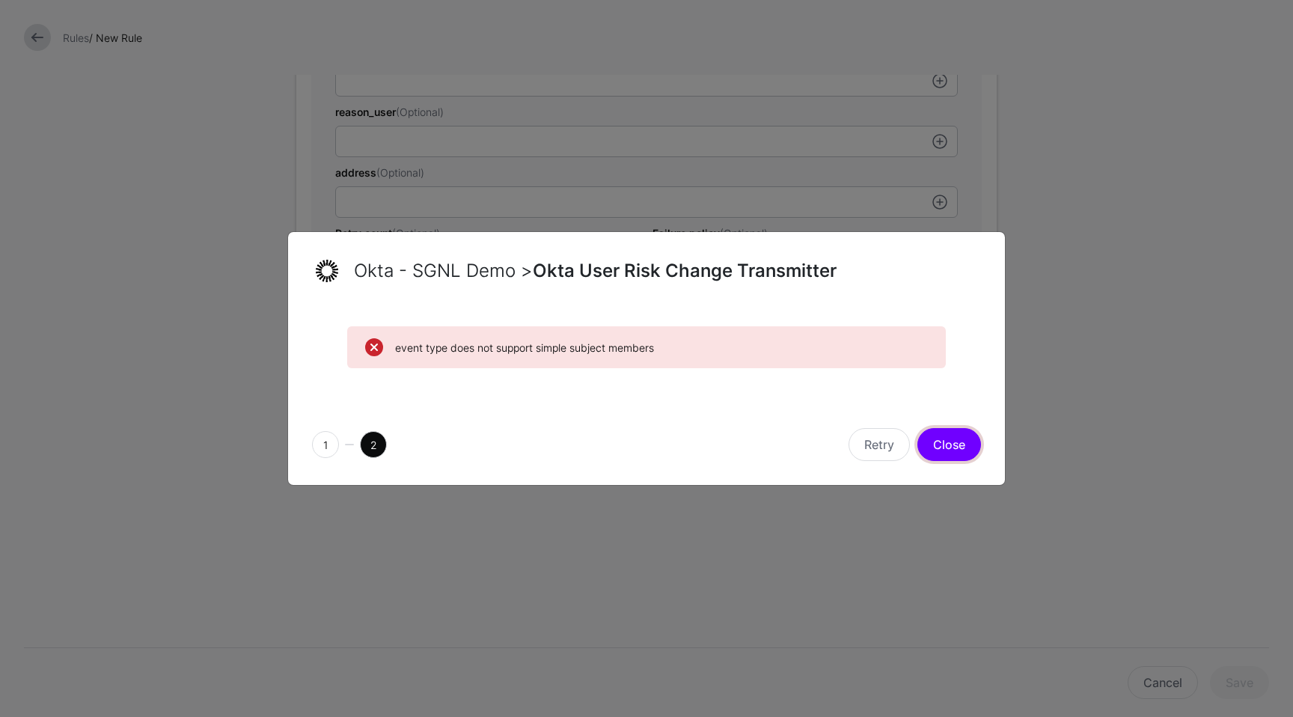
click at [955, 446] on button "Close" at bounding box center [949, 444] width 64 height 33
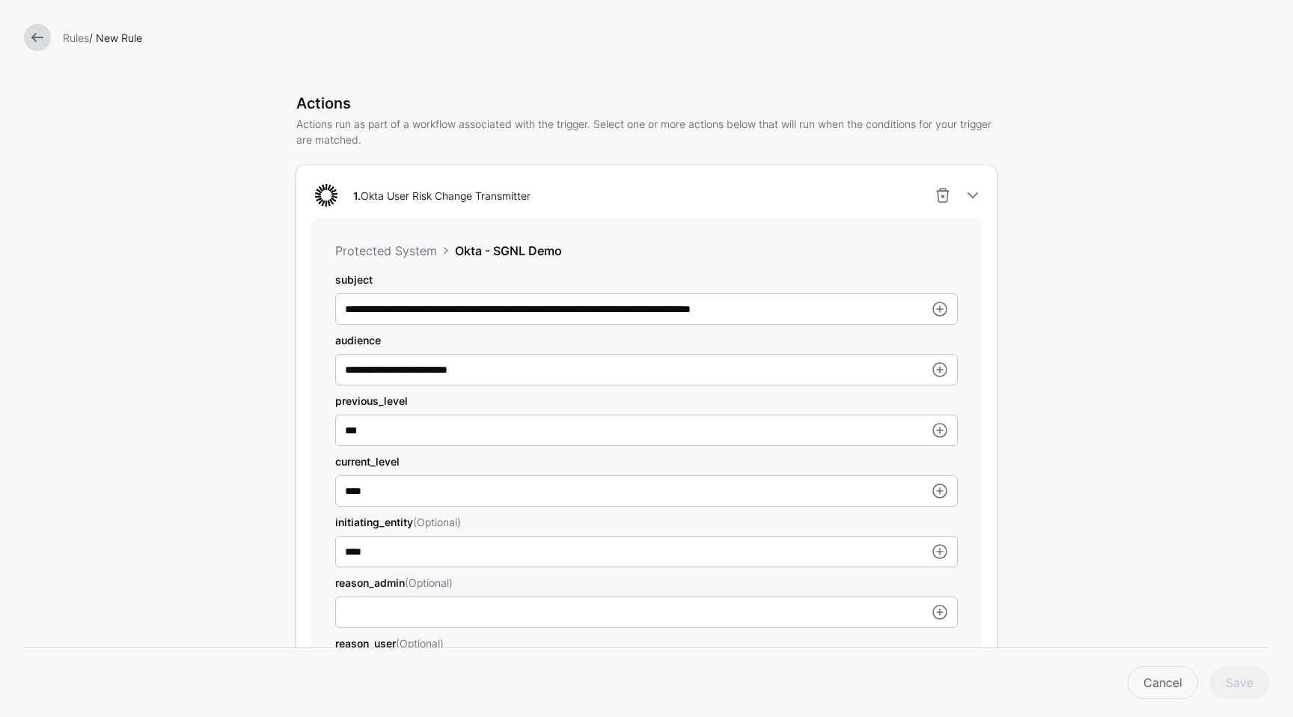
scroll to position [337, 0]
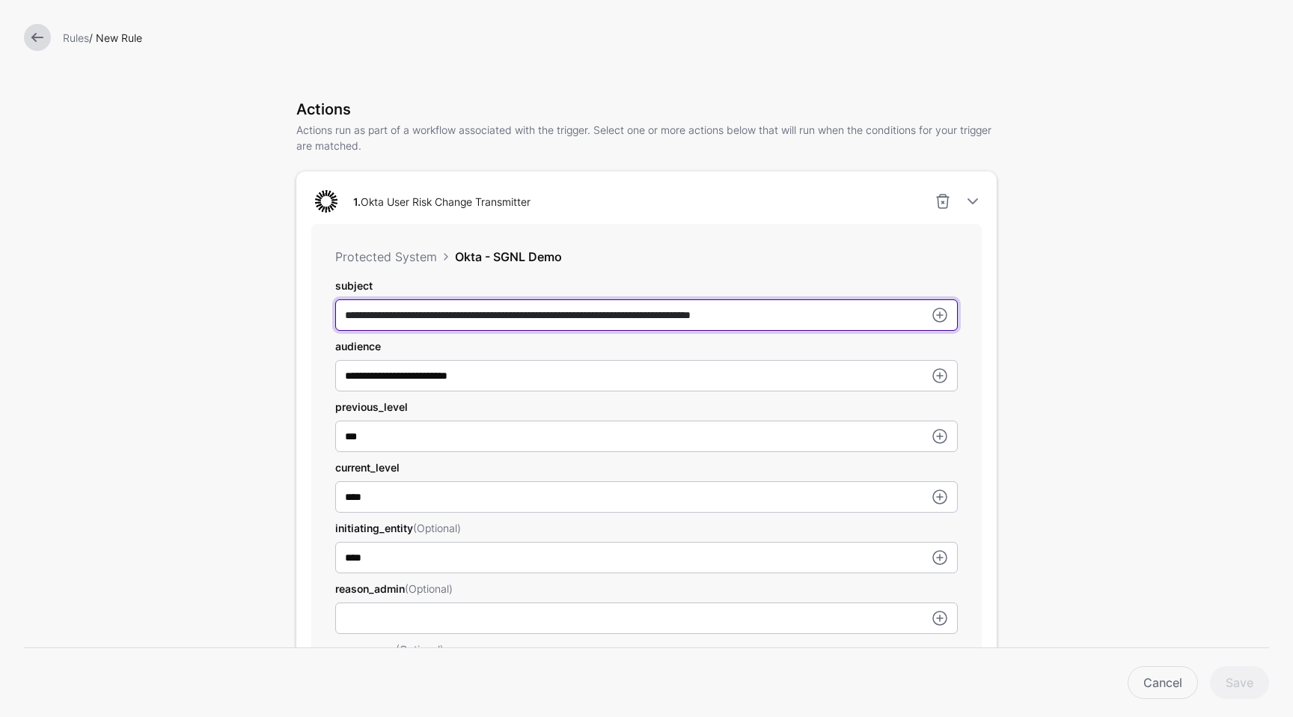
drag, startPoint x: 800, startPoint y: 319, endPoint x: 224, endPoint y: 306, distance: 576.9
click at [224, 306] on form "Add Labels Trigger Triggers watch the data that is being ingested from Systems …" at bounding box center [646, 477] width 1293 height 1629
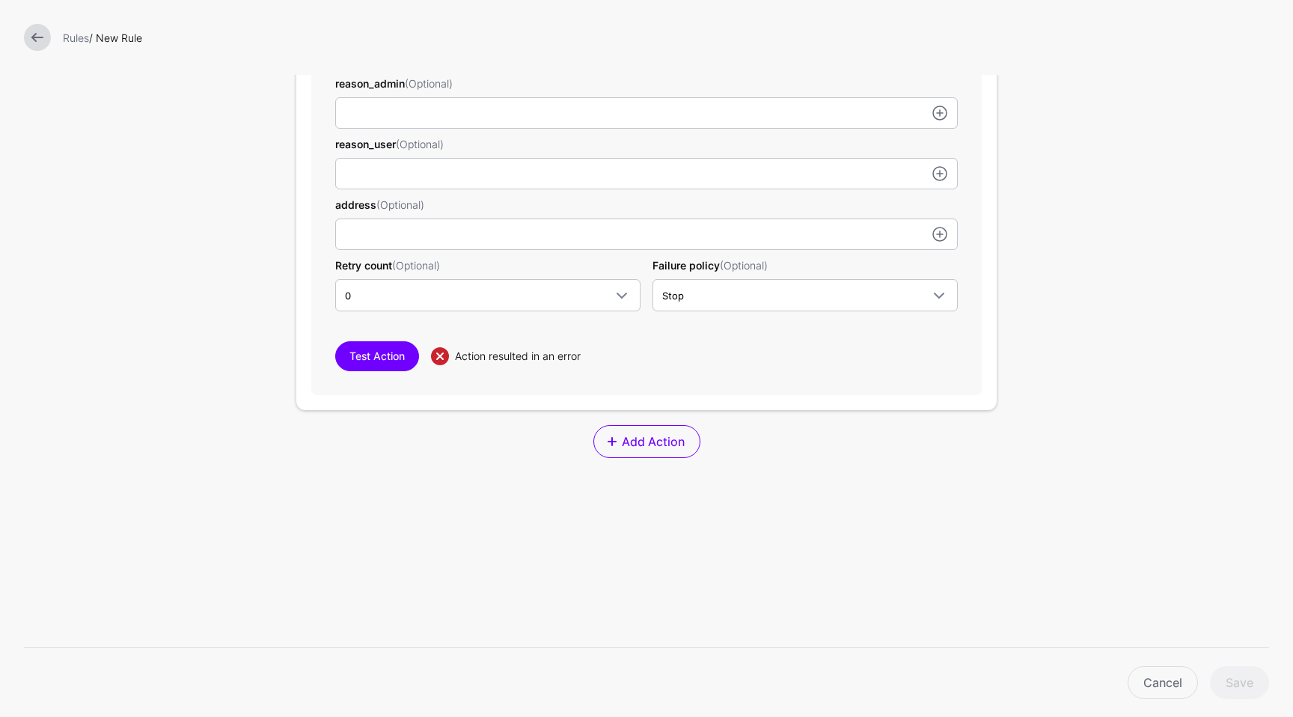
scroll to position [913, 0]
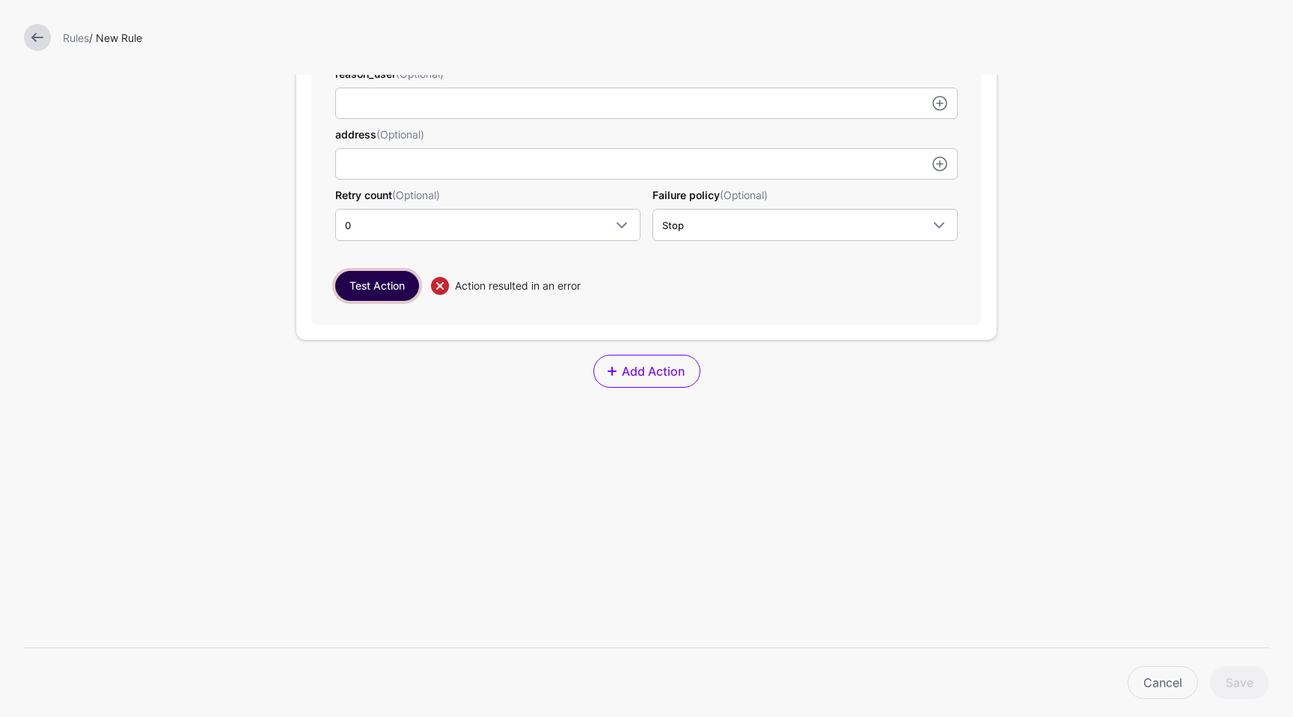
click at [359, 287] on button "Test Action" at bounding box center [377, 286] width 84 height 30
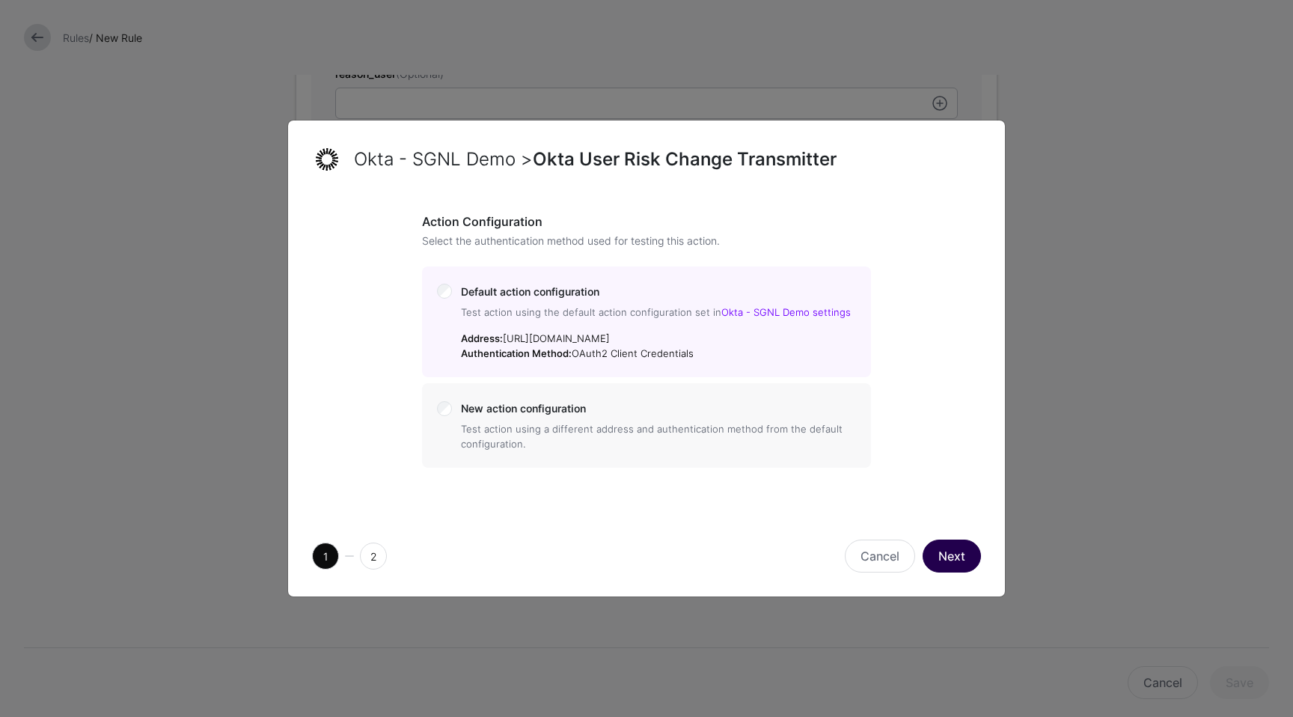
click at [949, 554] on button "Next" at bounding box center [951, 555] width 58 height 33
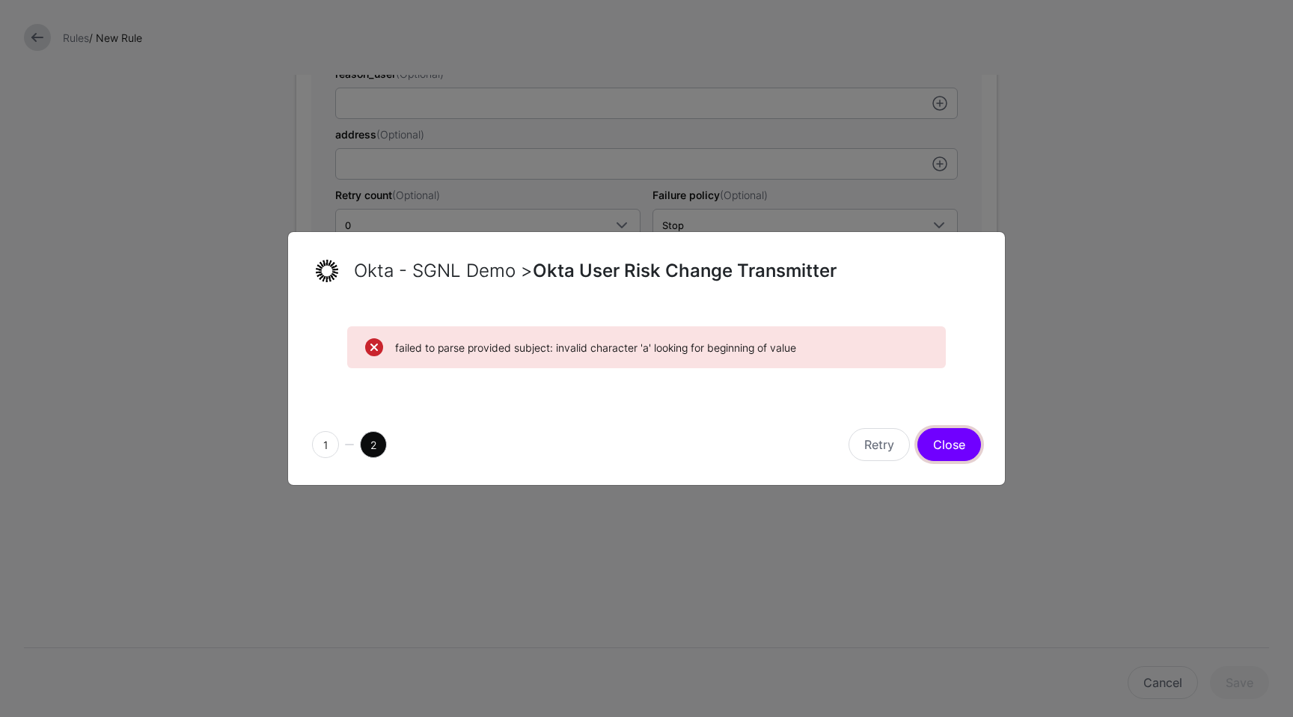
click at [958, 448] on button "Close" at bounding box center [949, 444] width 64 height 33
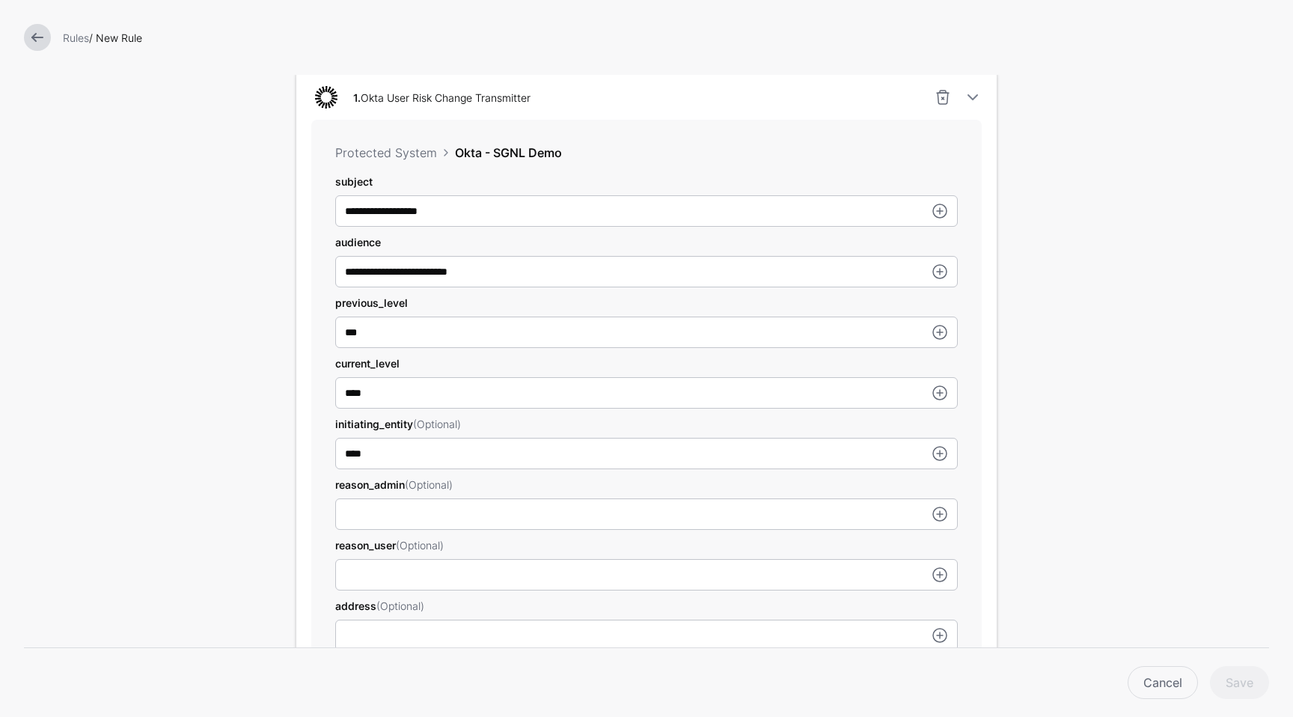
scroll to position [423, 0]
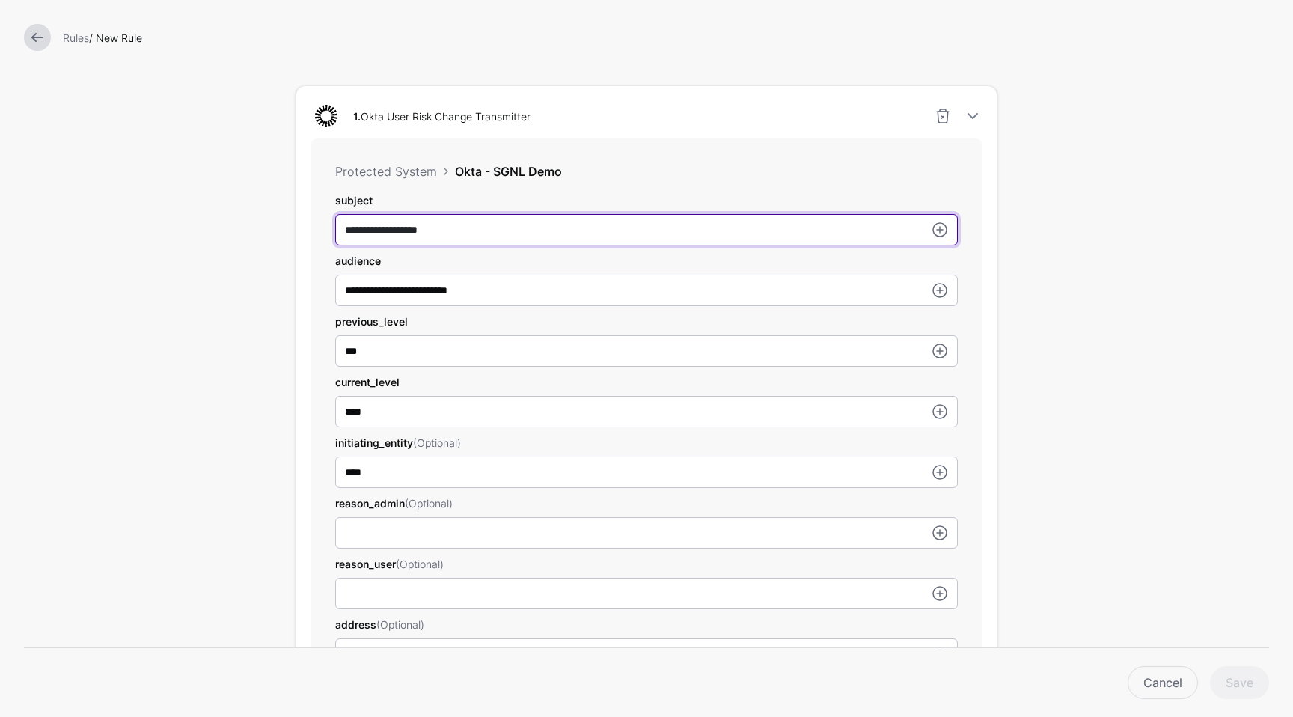
click at [335, 228] on input "**********" at bounding box center [646, 229] width 622 height 31
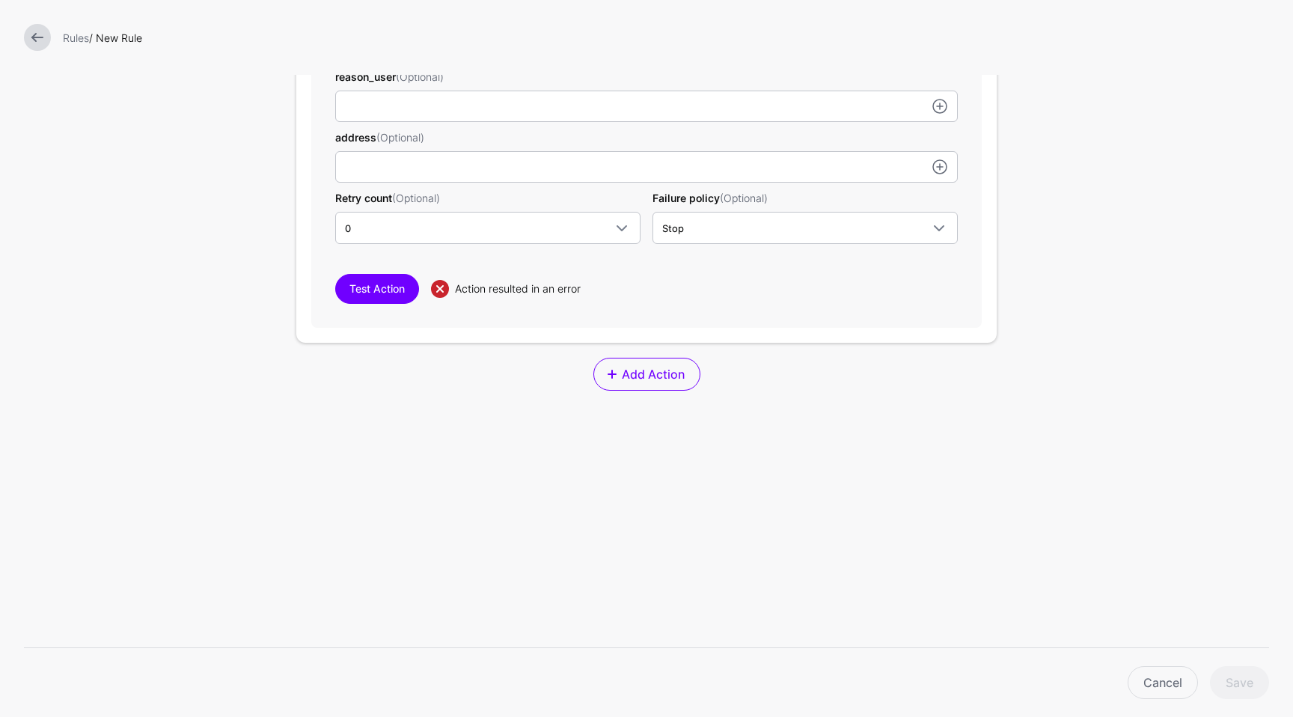
scroll to position [913, 0]
click at [359, 284] on button "Test Action" at bounding box center [377, 286] width 84 height 30
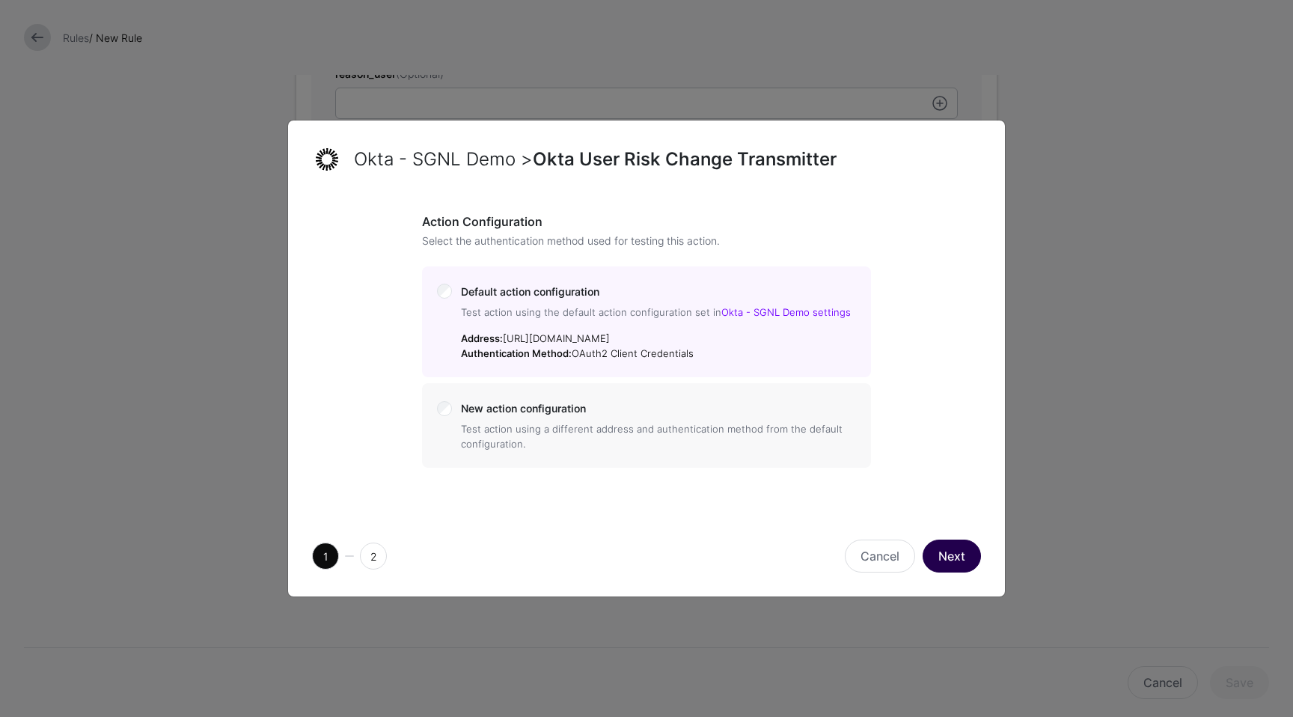
click at [944, 558] on button "Next" at bounding box center [951, 555] width 58 height 33
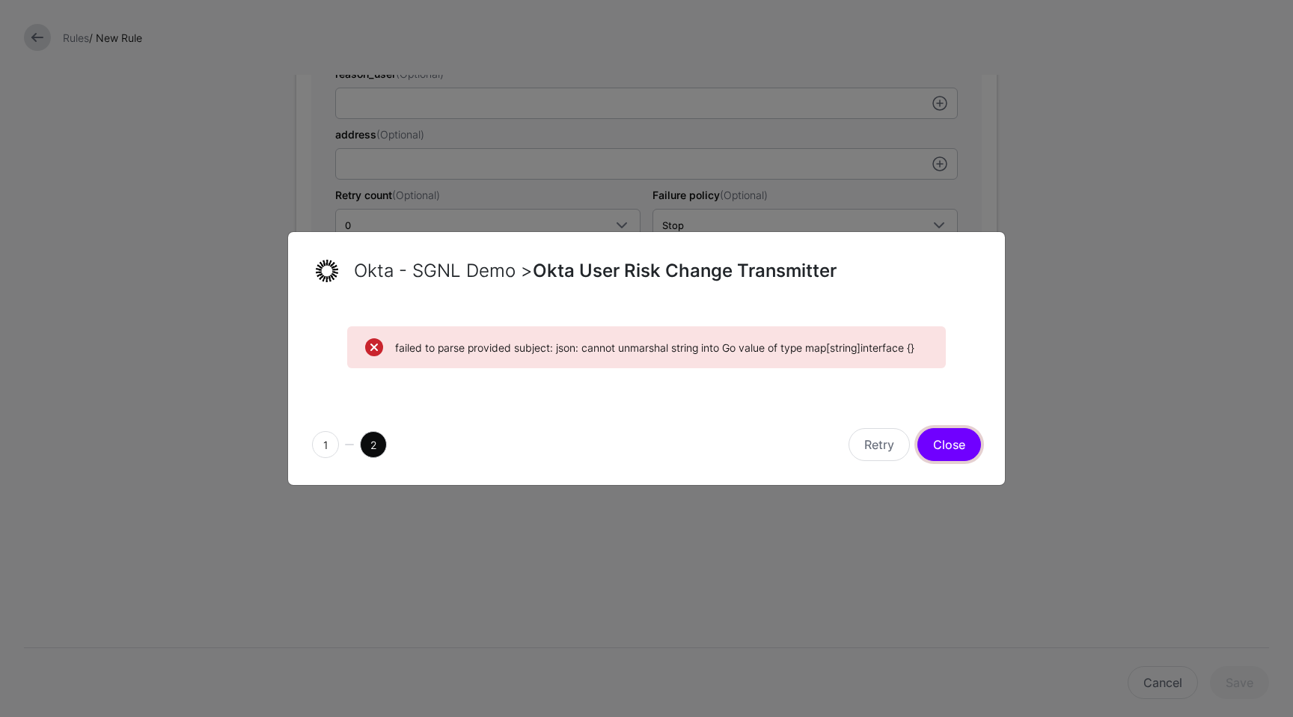
click at [964, 446] on button "Close" at bounding box center [949, 444] width 64 height 33
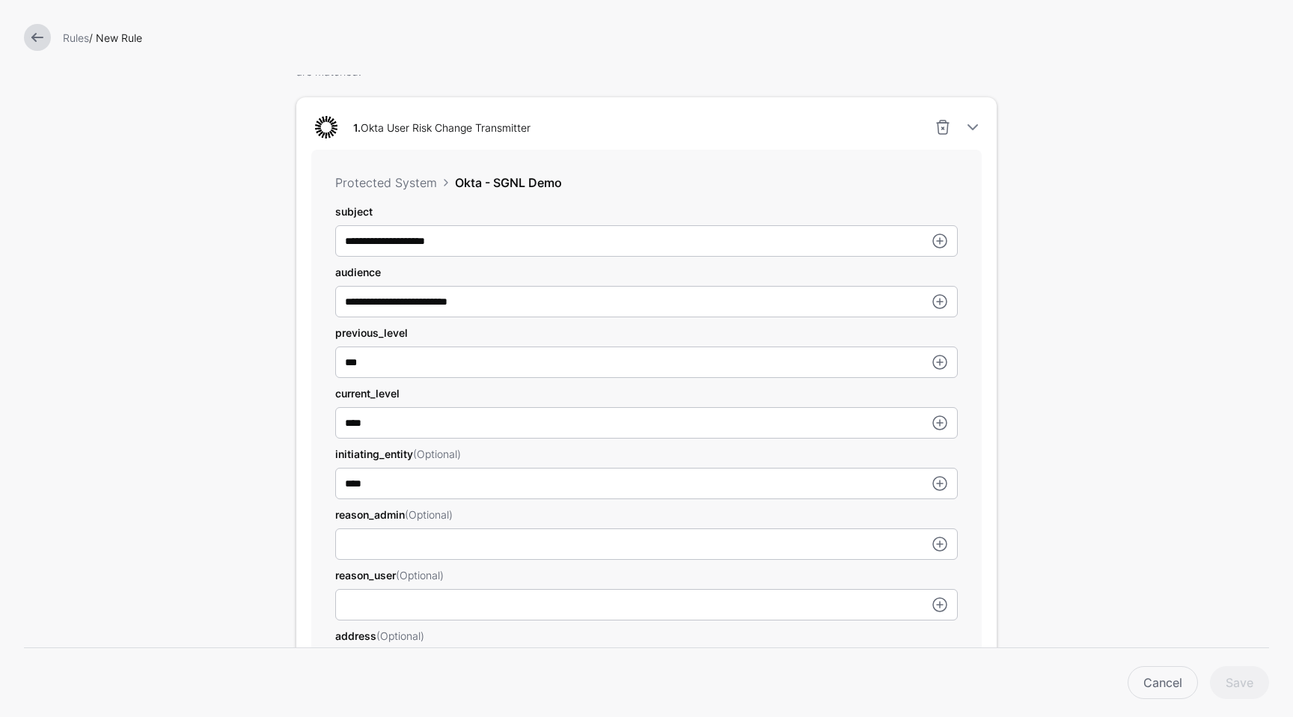
scroll to position [425, 0]
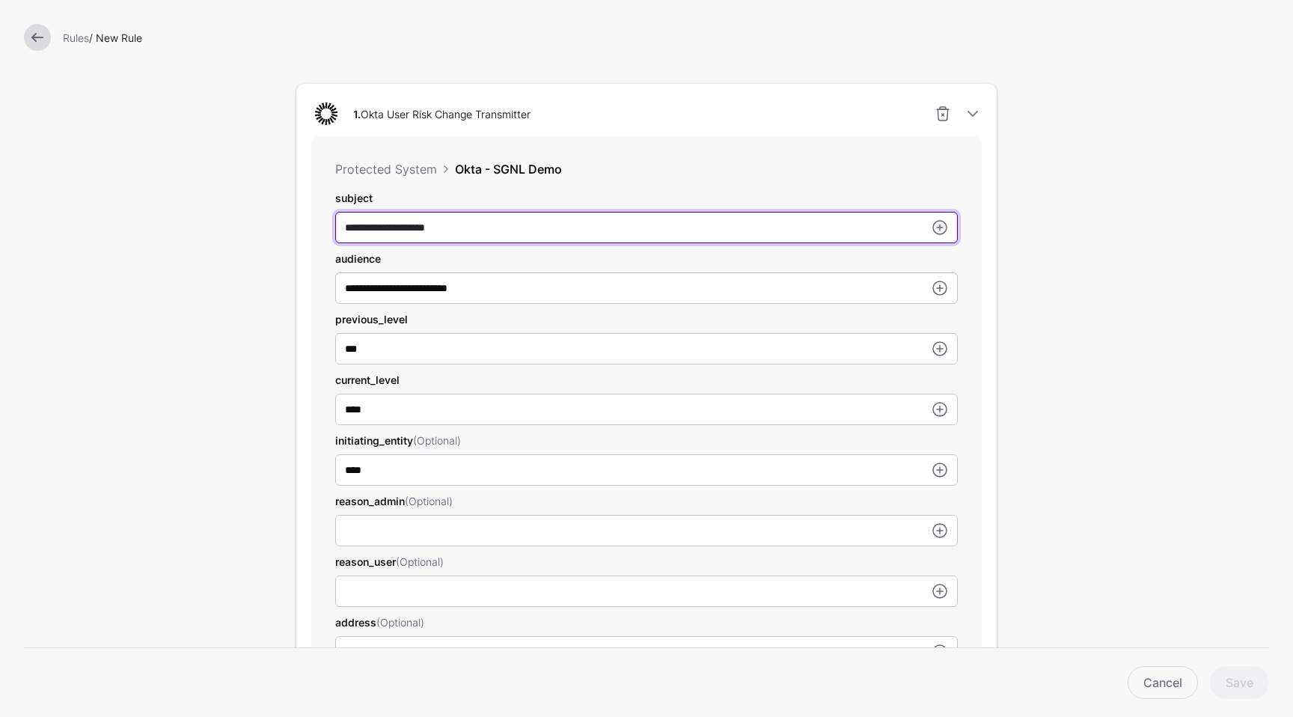
click at [335, 229] on input "**********" at bounding box center [646, 227] width 622 height 31
click at [524, 221] on input "**********" at bounding box center [646, 227] width 622 height 31
click at [524, 224] on input "**********" at bounding box center [646, 227] width 622 height 31
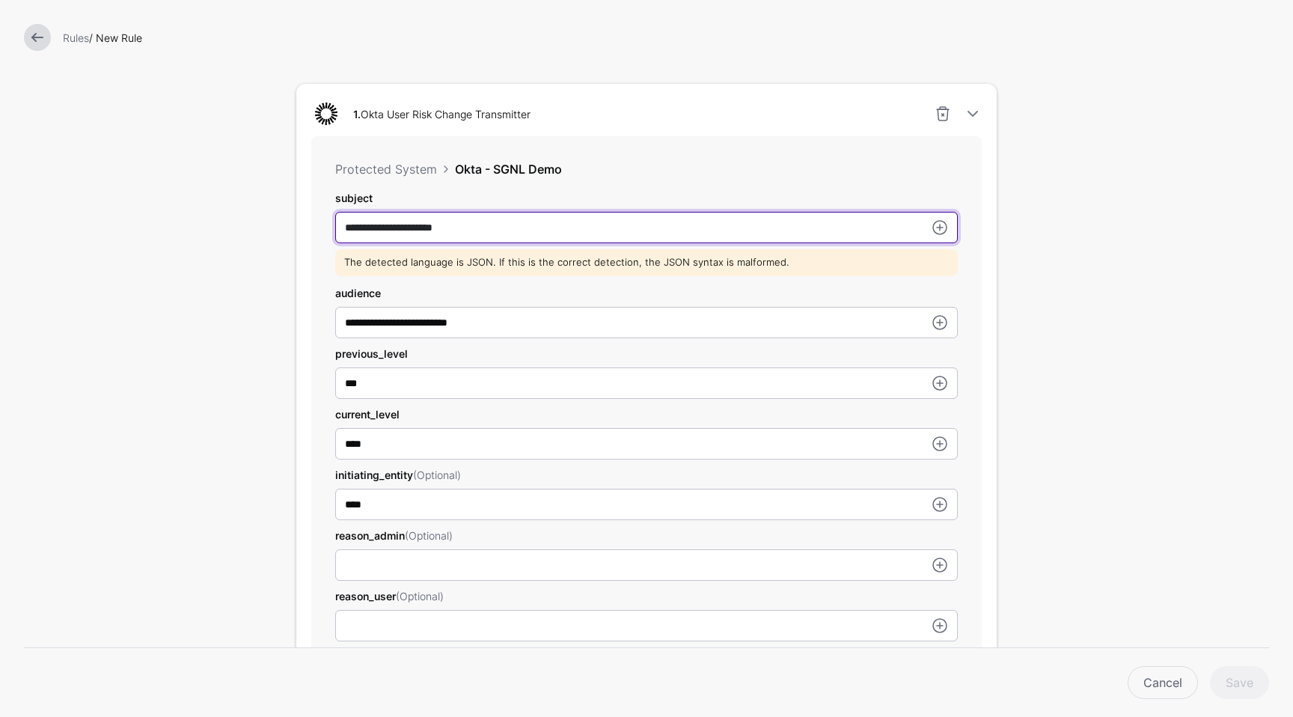
click at [462, 230] on input "**********" at bounding box center [646, 227] width 622 height 31
click at [340, 229] on input "**********" at bounding box center [646, 227] width 622 height 31
click at [343, 229] on input "**********" at bounding box center [646, 227] width 622 height 31
drag, startPoint x: 618, startPoint y: 230, endPoint x: 267, endPoint y: 232, distance: 350.9
click at [272, 232] on div "Add Labels Trigger Triggers watch the data that is being ingested from Systems …" at bounding box center [646, 406] width 748 height 1663
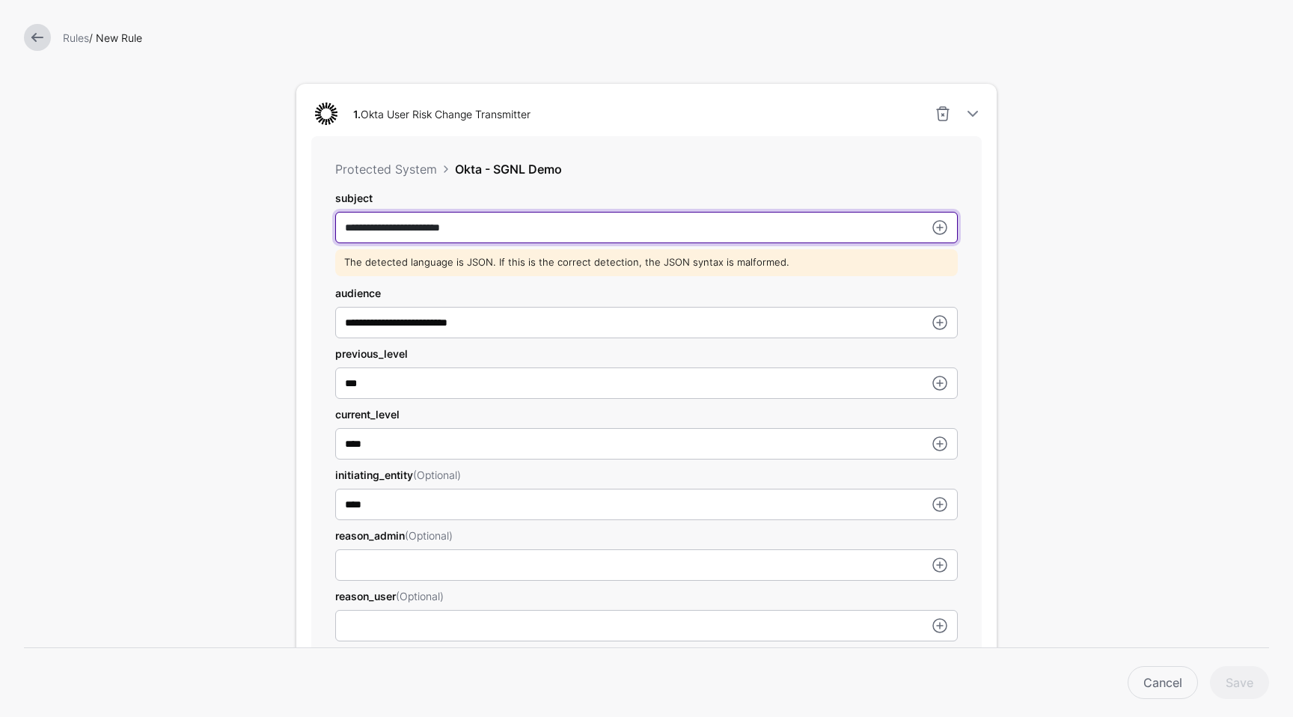
paste input "**********"
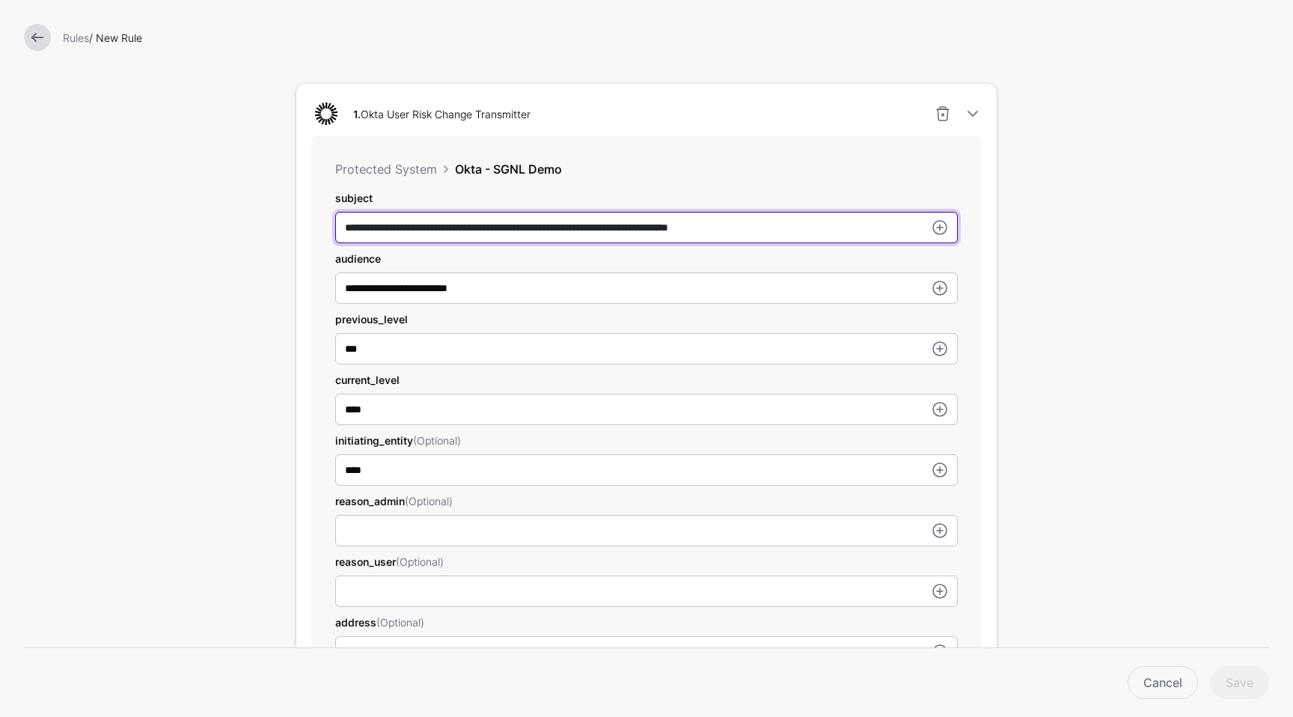
type input "**********"
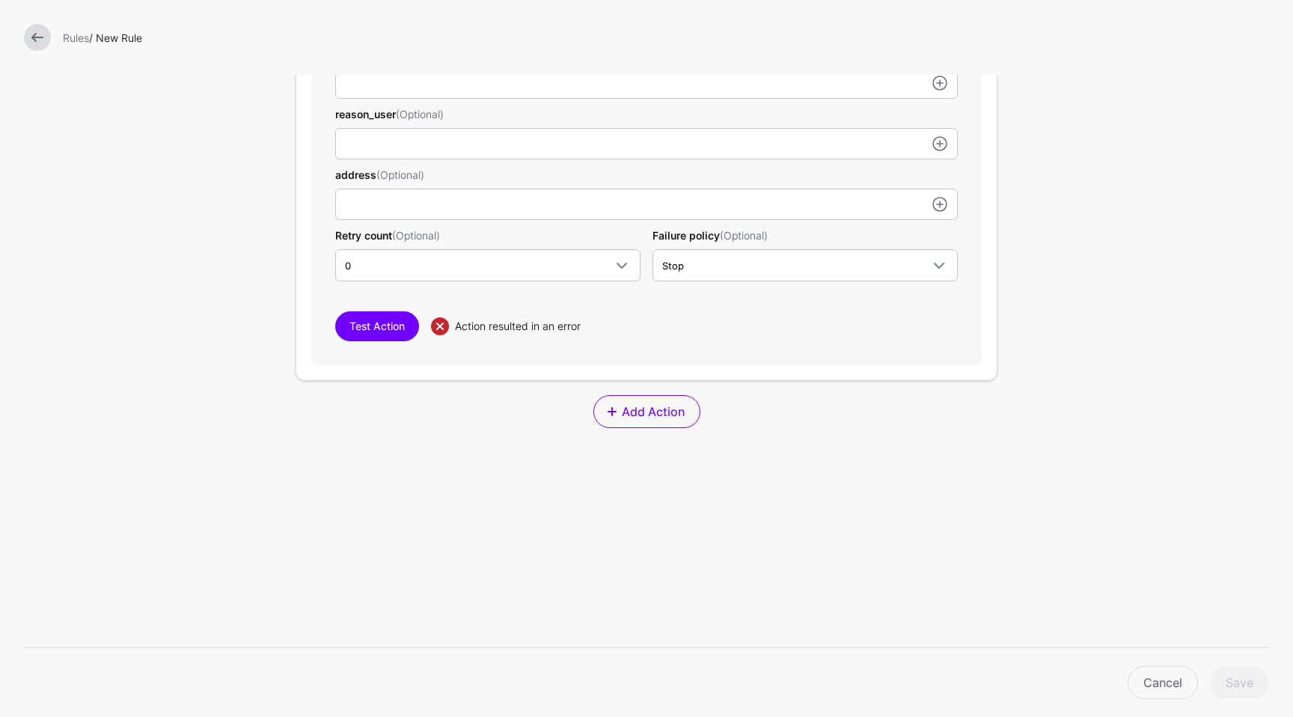
scroll to position [873, 0]
click at [359, 328] on button "Test Action" at bounding box center [377, 325] width 84 height 30
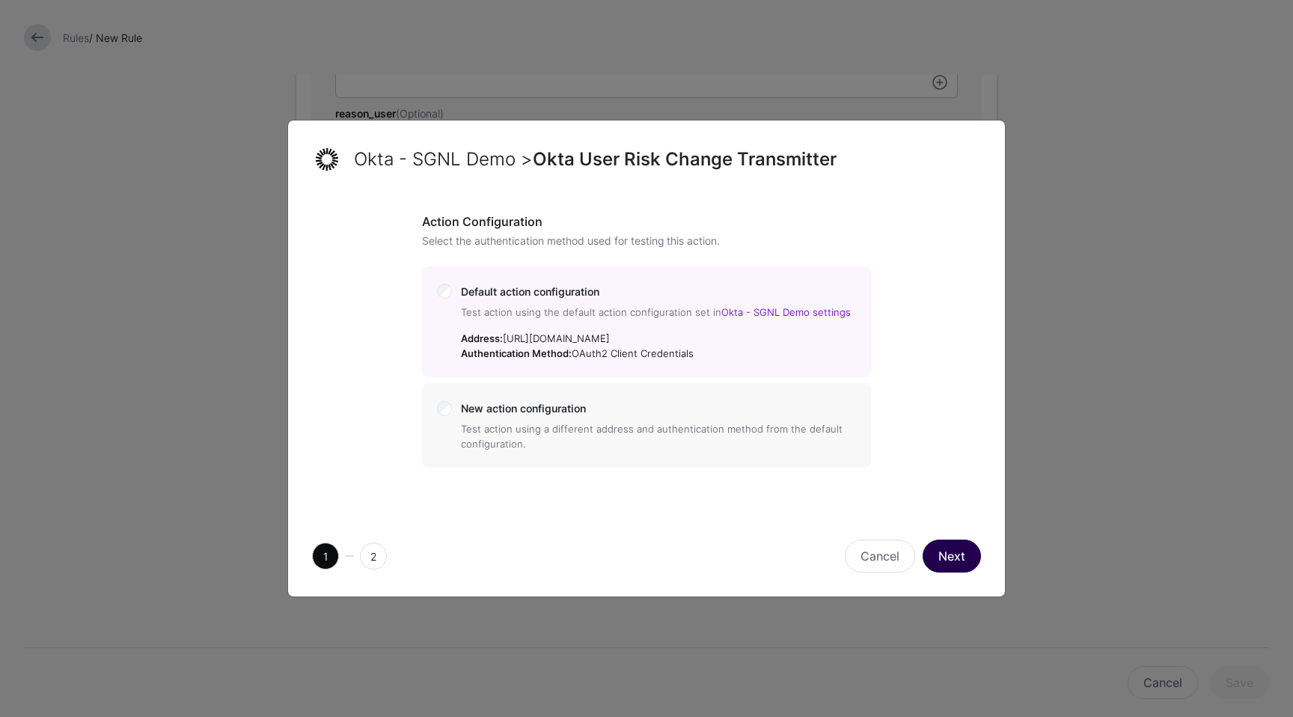
click at [964, 566] on button "Next" at bounding box center [951, 555] width 58 height 33
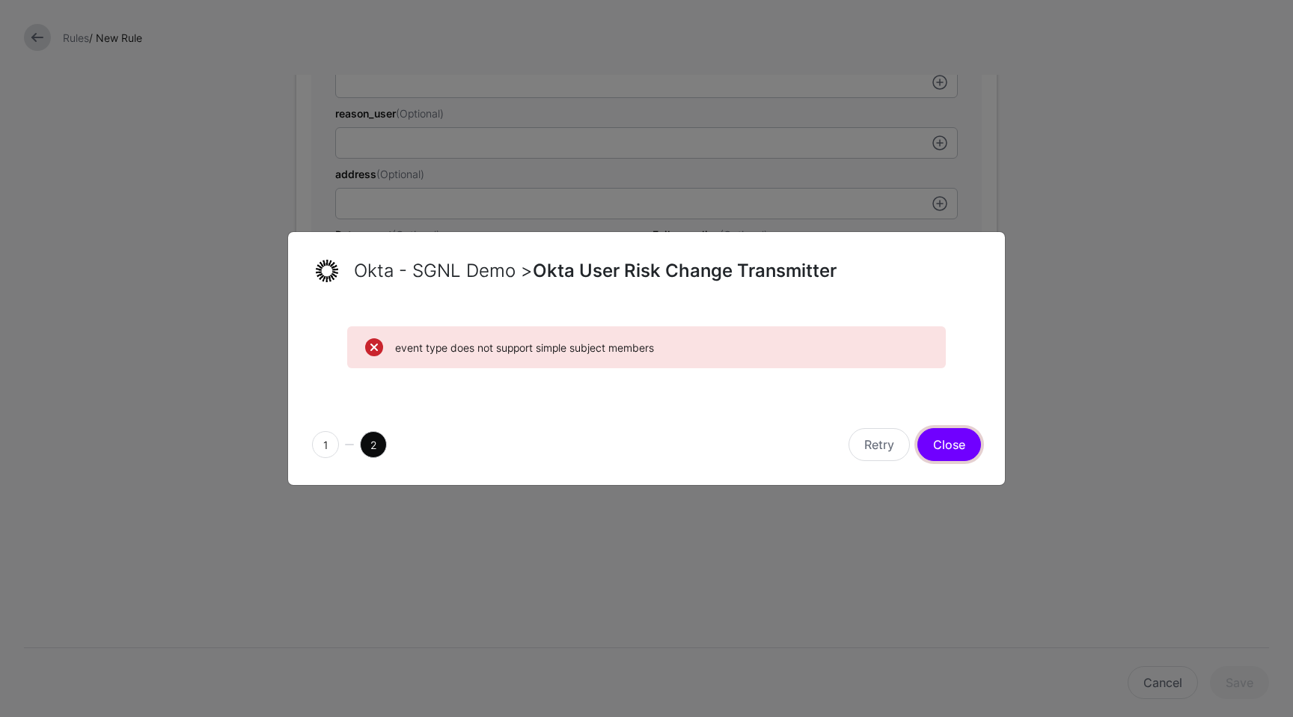
click at [943, 450] on button "Close" at bounding box center [949, 444] width 64 height 33
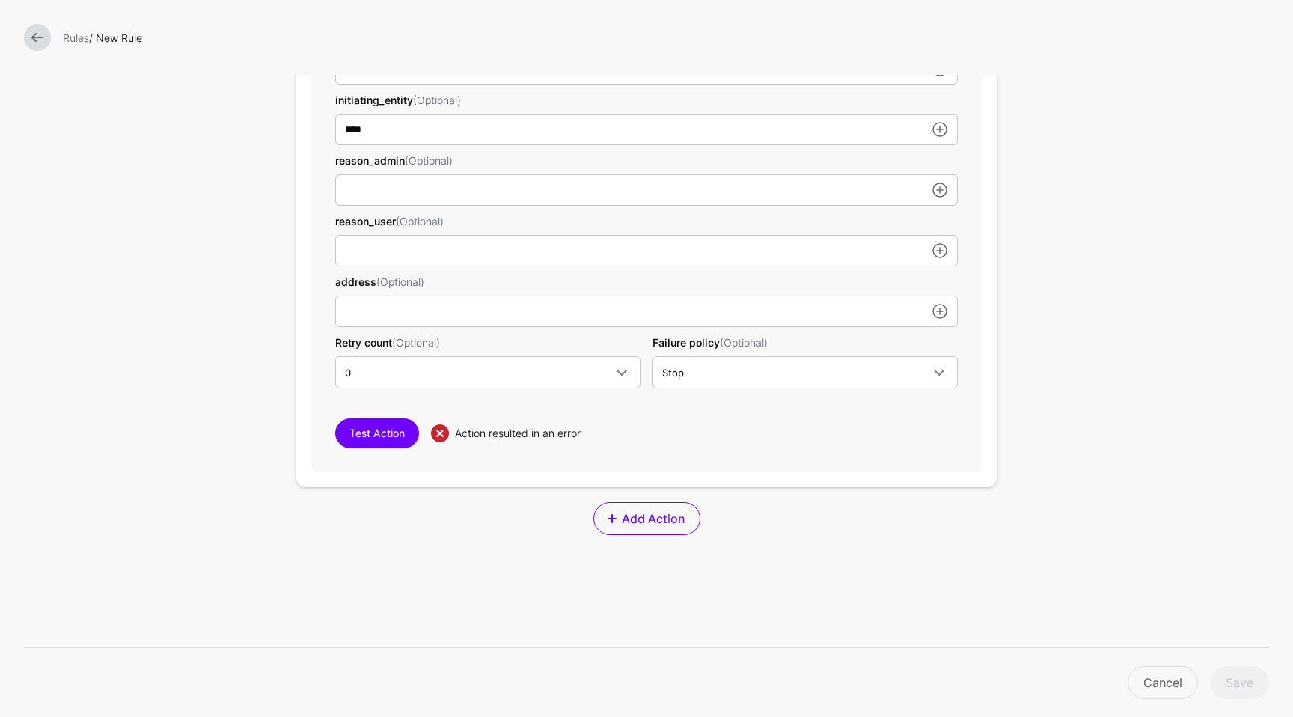
scroll to position [766, 0]
click at [644, 499] on div "**********" at bounding box center [646, 138] width 700 height 791
click at [620, 519] on span "Add Action" at bounding box center [652, 518] width 67 height 18
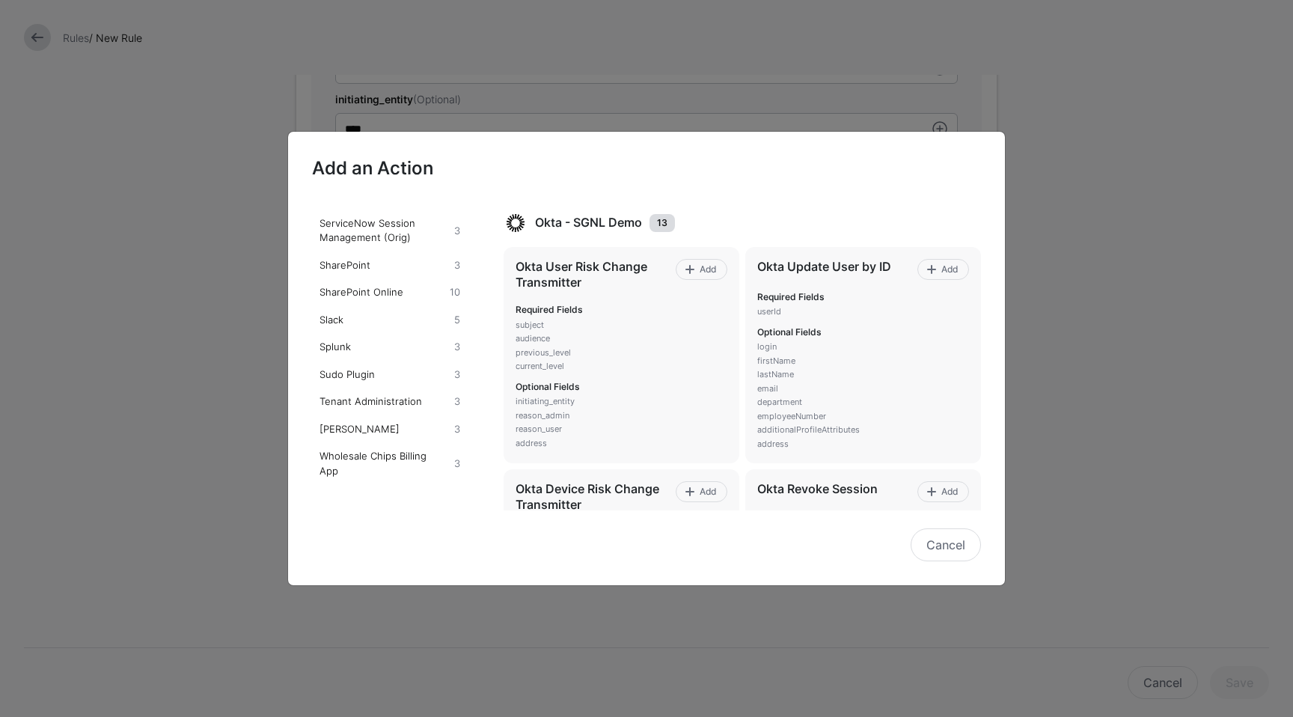
scroll to position [1008, 0]
click at [334, 299] on div "SharePoint Online" at bounding box center [381, 292] width 130 height 15
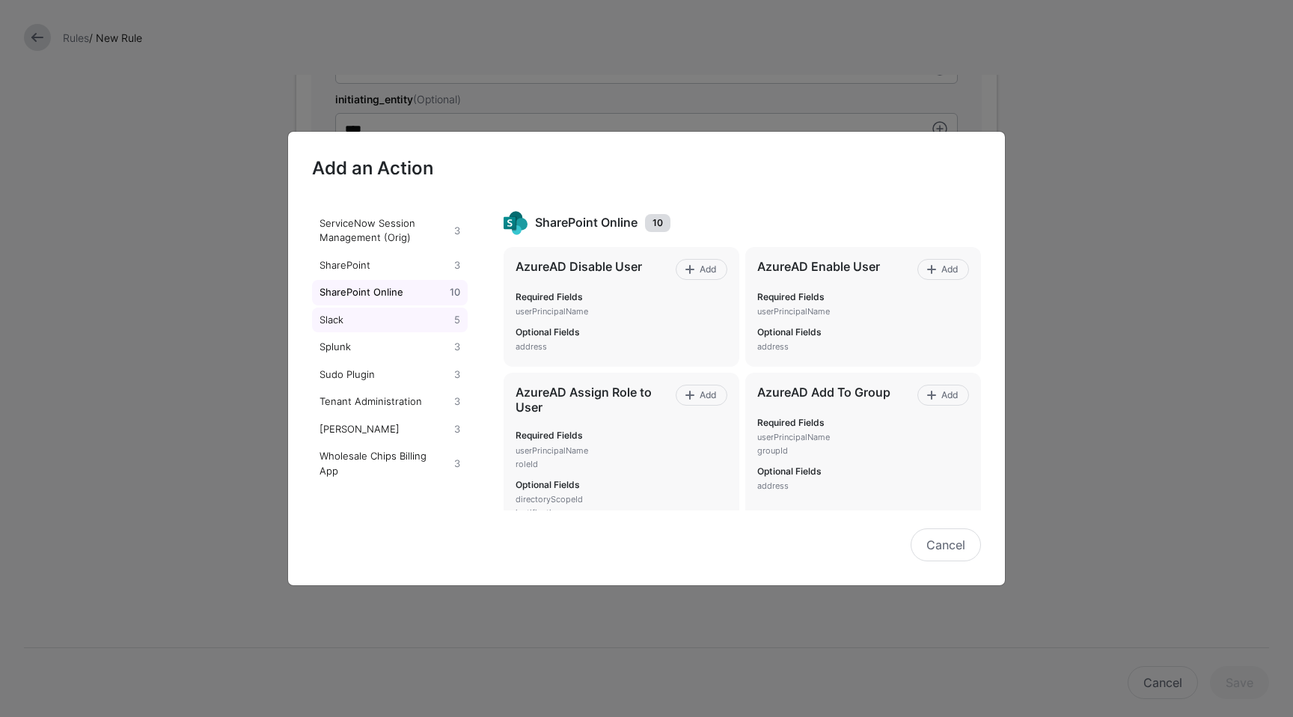
click at [332, 316] on div "Slack" at bounding box center [383, 320] width 135 height 15
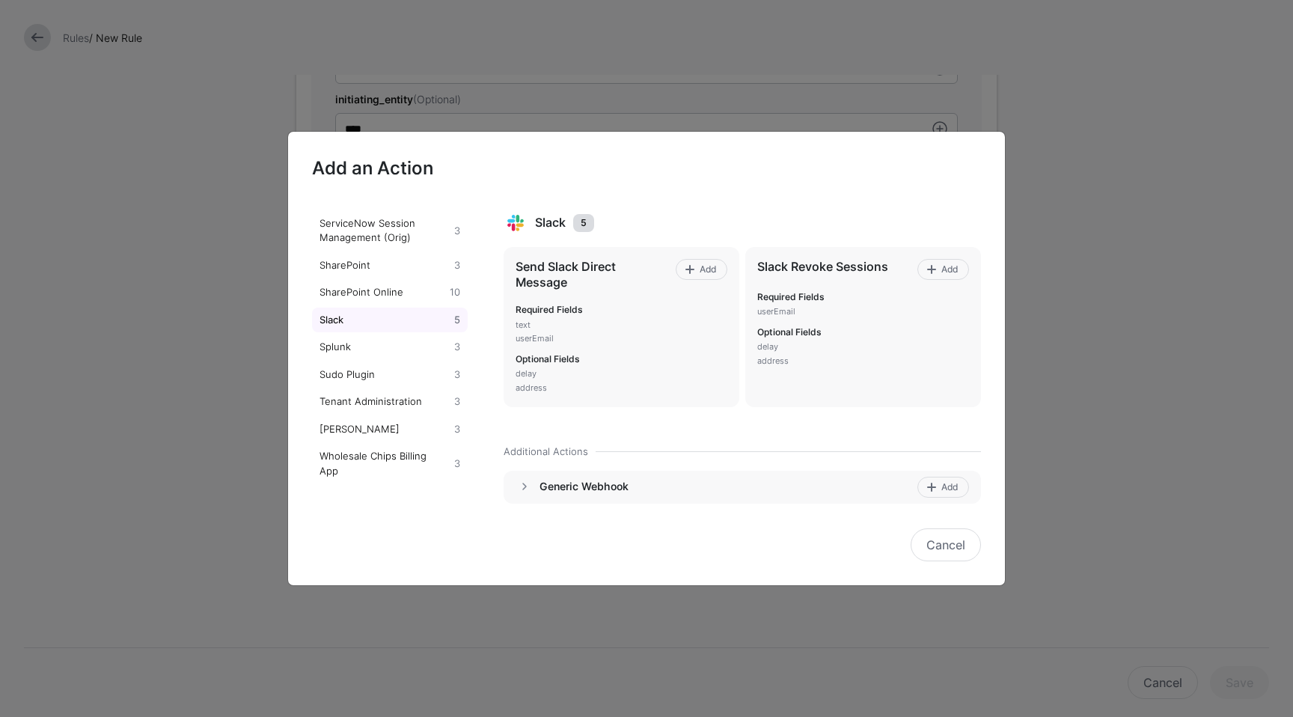
click at [676, 471] on div "Generic Webhook Add" at bounding box center [742, 487] width 478 height 33
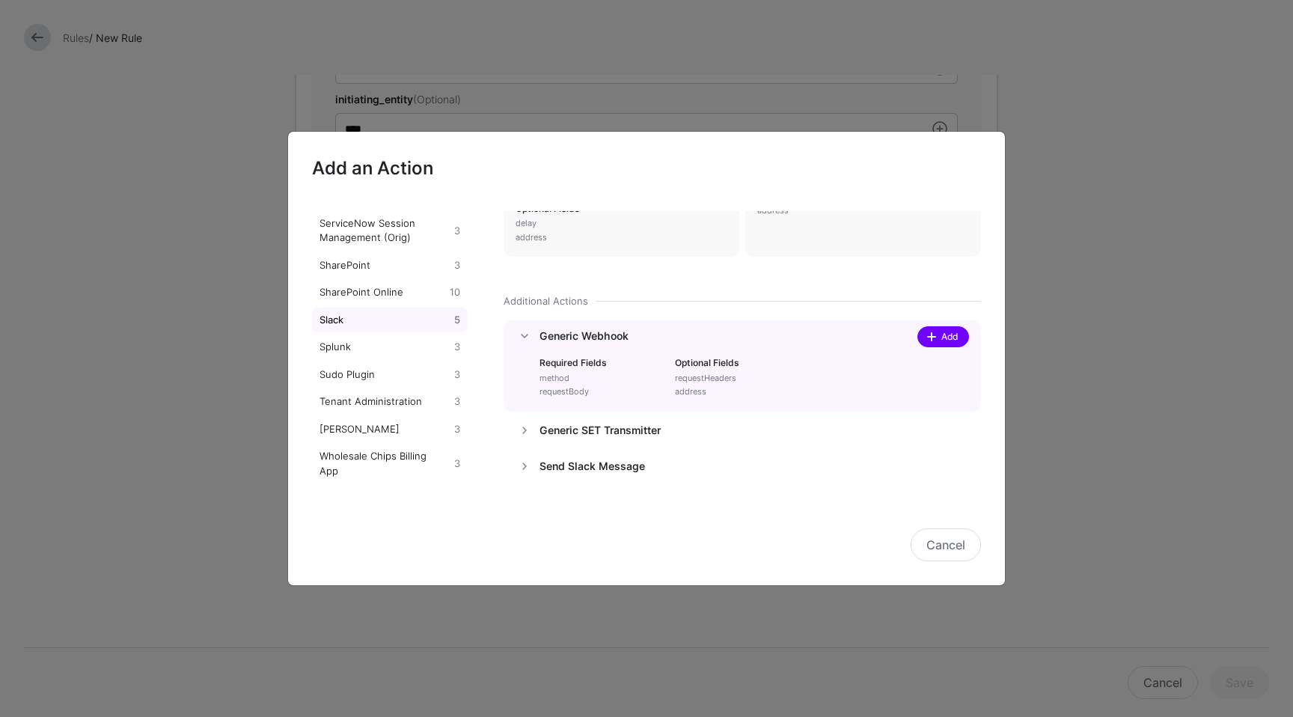
click at [940, 340] on span "Add" at bounding box center [950, 336] width 20 height 13
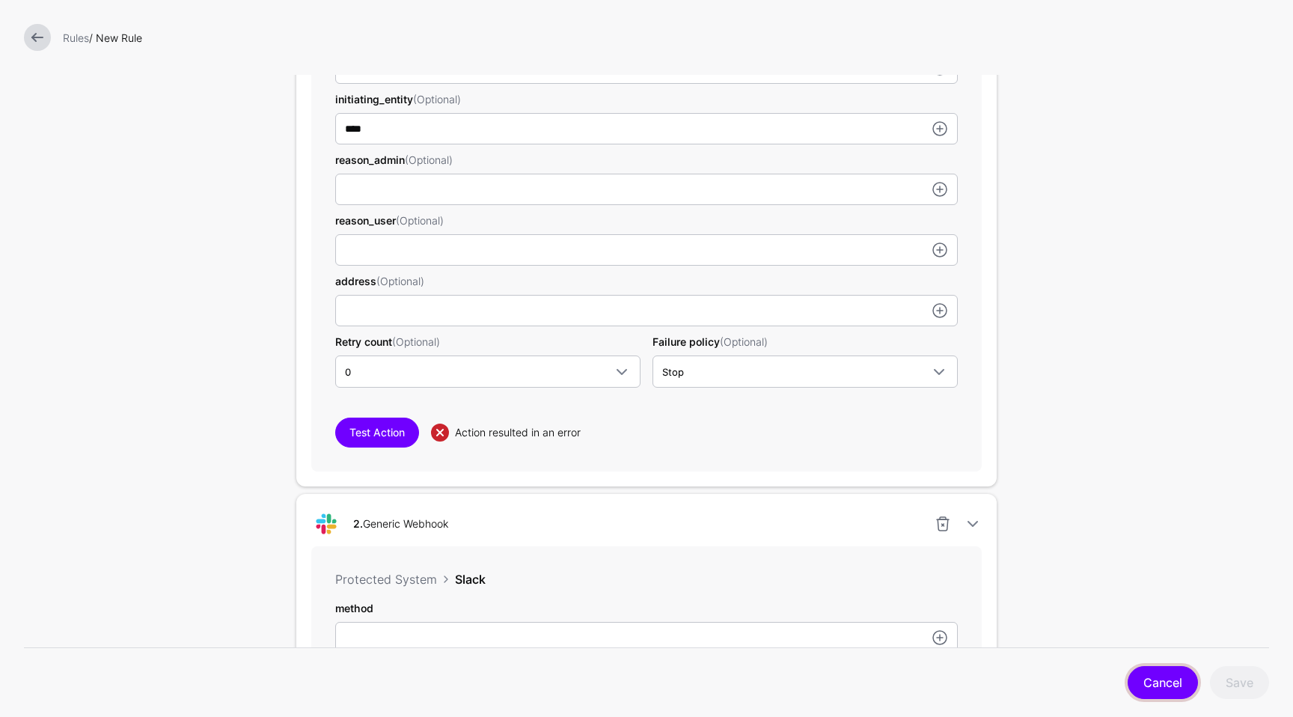
click at [1150, 667] on link "Cancel" at bounding box center [1162, 682] width 70 height 33
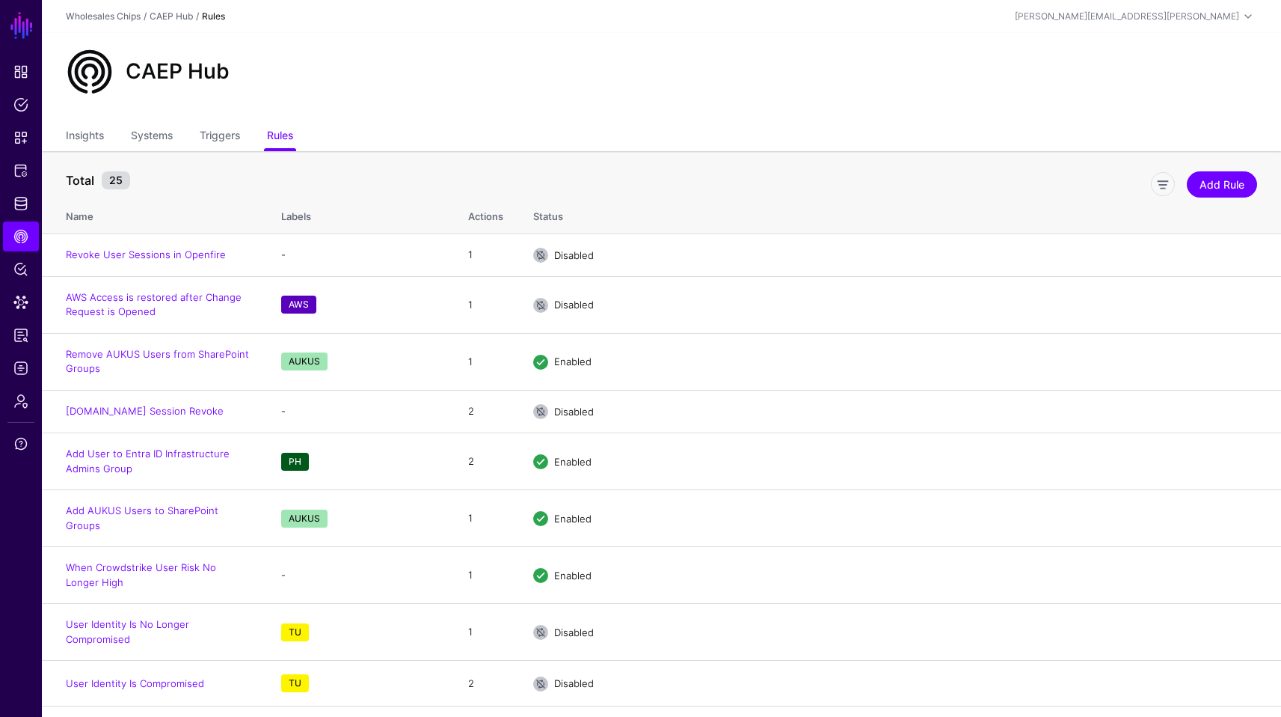
click at [673, 50] on div "CAEP Hub" at bounding box center [662, 72] width 1204 height 48
click at [296, 131] on ul "Insights Systems Triggers Rules" at bounding box center [662, 137] width 1192 height 28
click at [141, 411] on link "[DOMAIN_NAME] Session Revoke" at bounding box center [145, 411] width 158 height 12
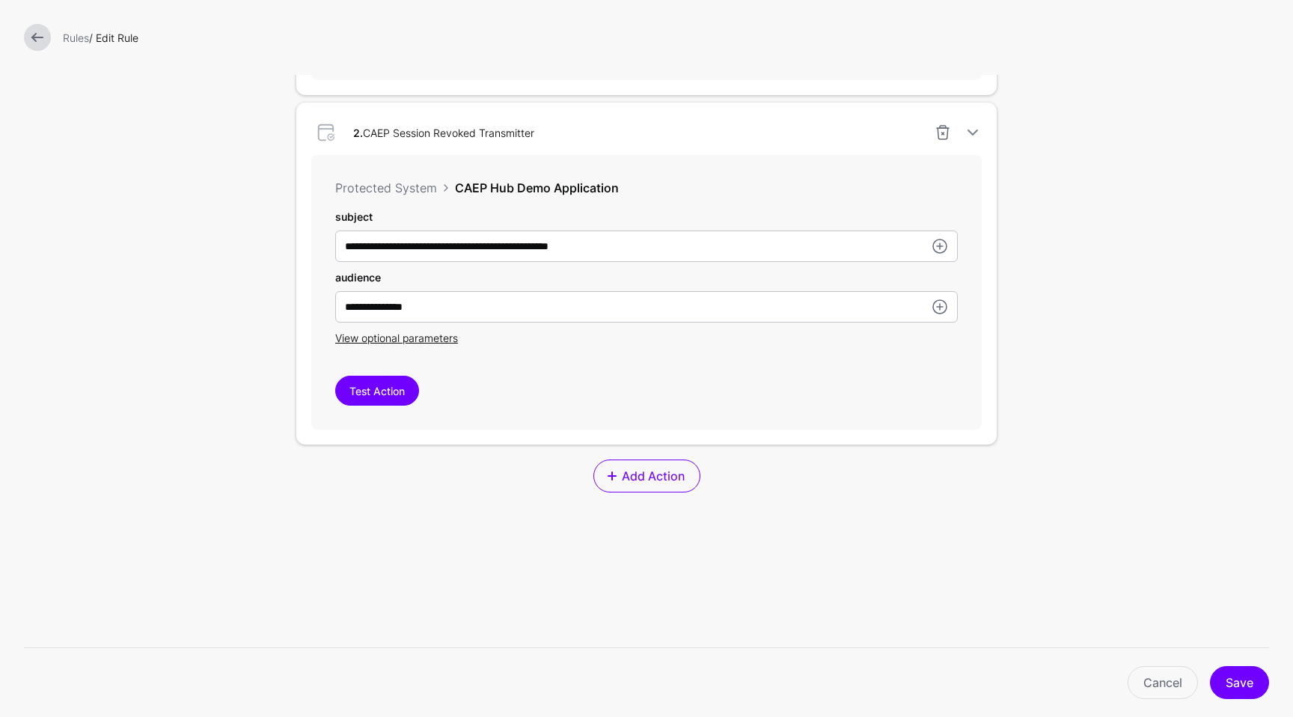
scroll to position [766, 0]
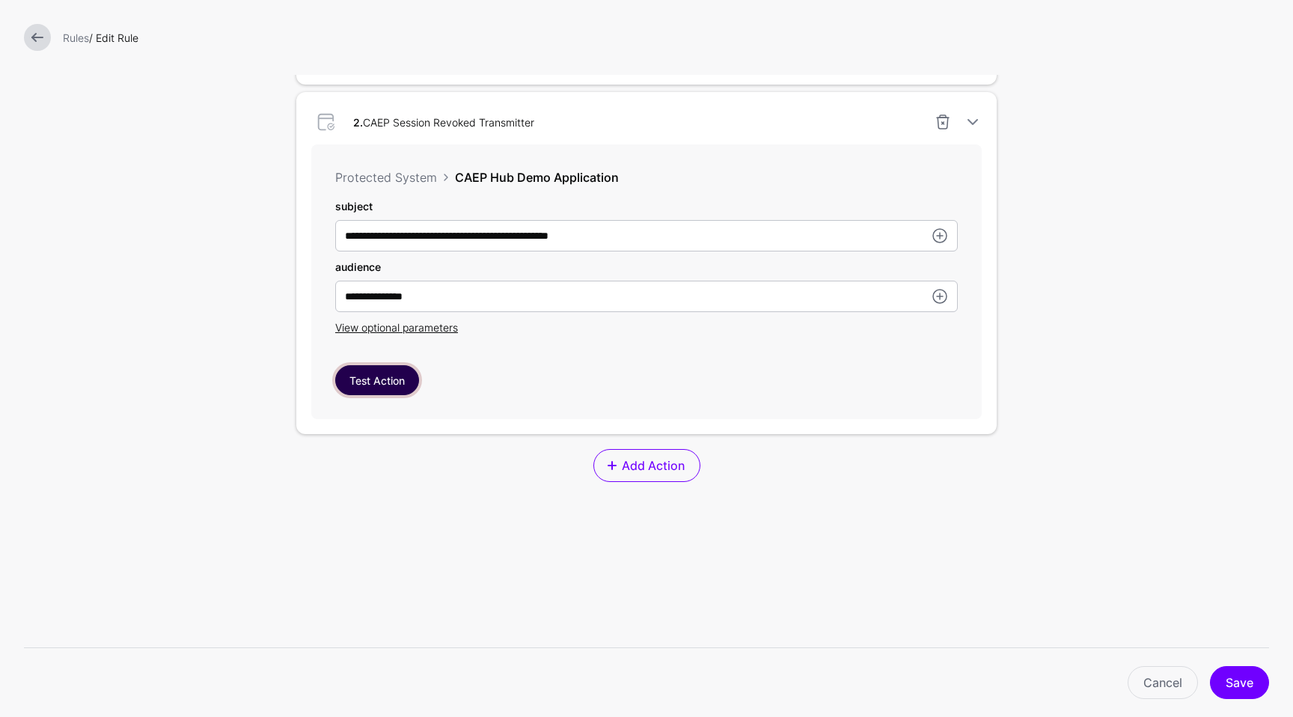
click at [392, 390] on button "Test Action" at bounding box center [377, 380] width 84 height 30
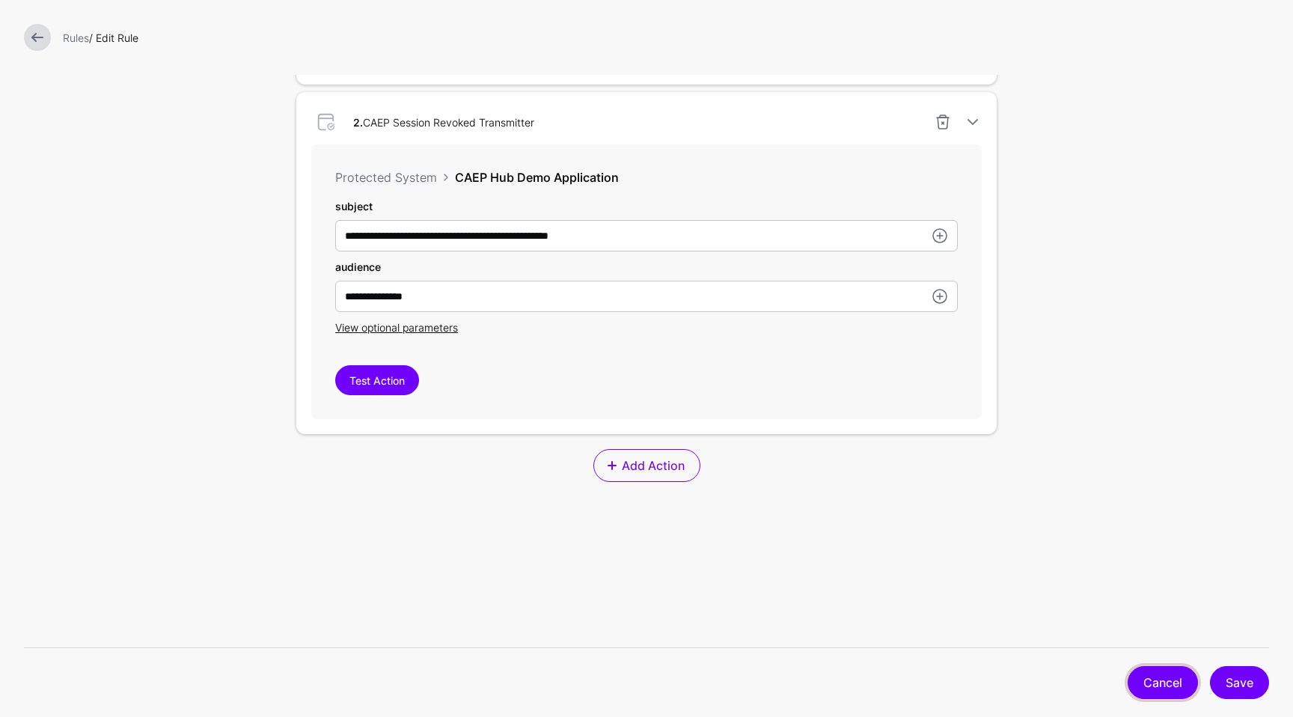
click at [1155, 685] on link "Cancel" at bounding box center [1162, 682] width 70 height 33
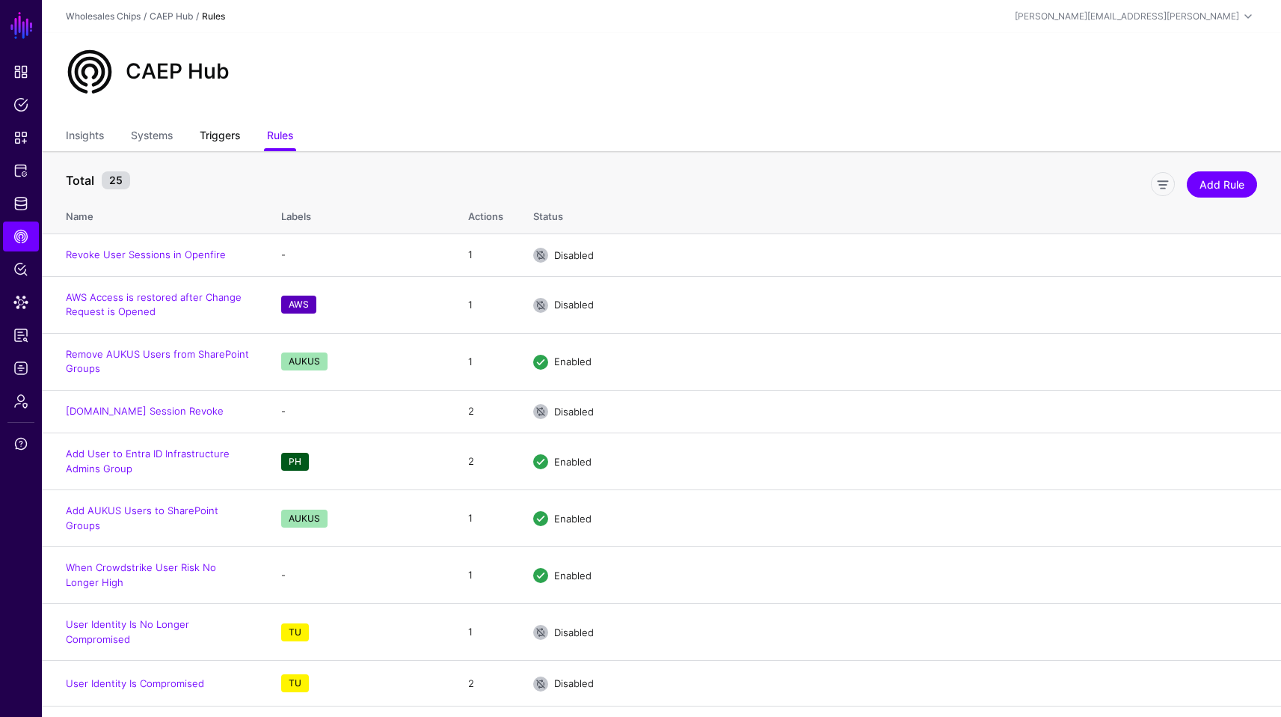
click at [217, 141] on link "Triggers" at bounding box center [220, 137] width 40 height 28
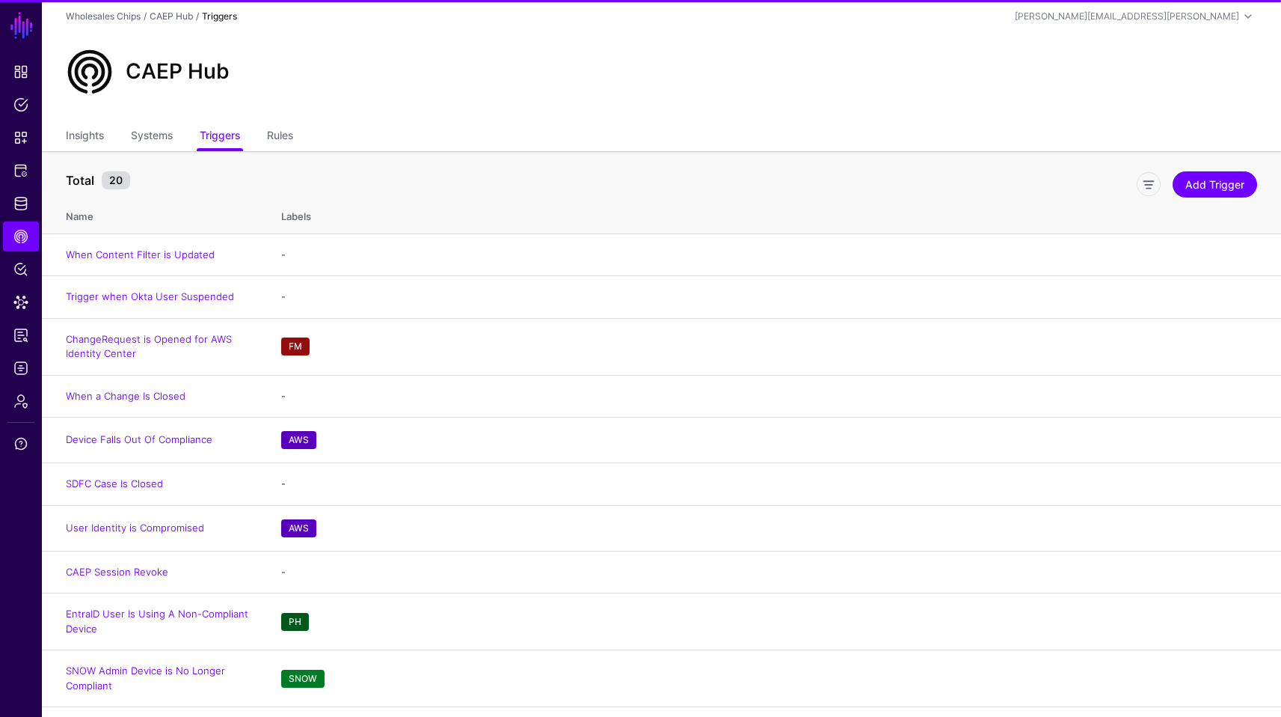
click at [318, 147] on ul "Insights Systems Triggers Rules" at bounding box center [662, 137] width 1192 height 28
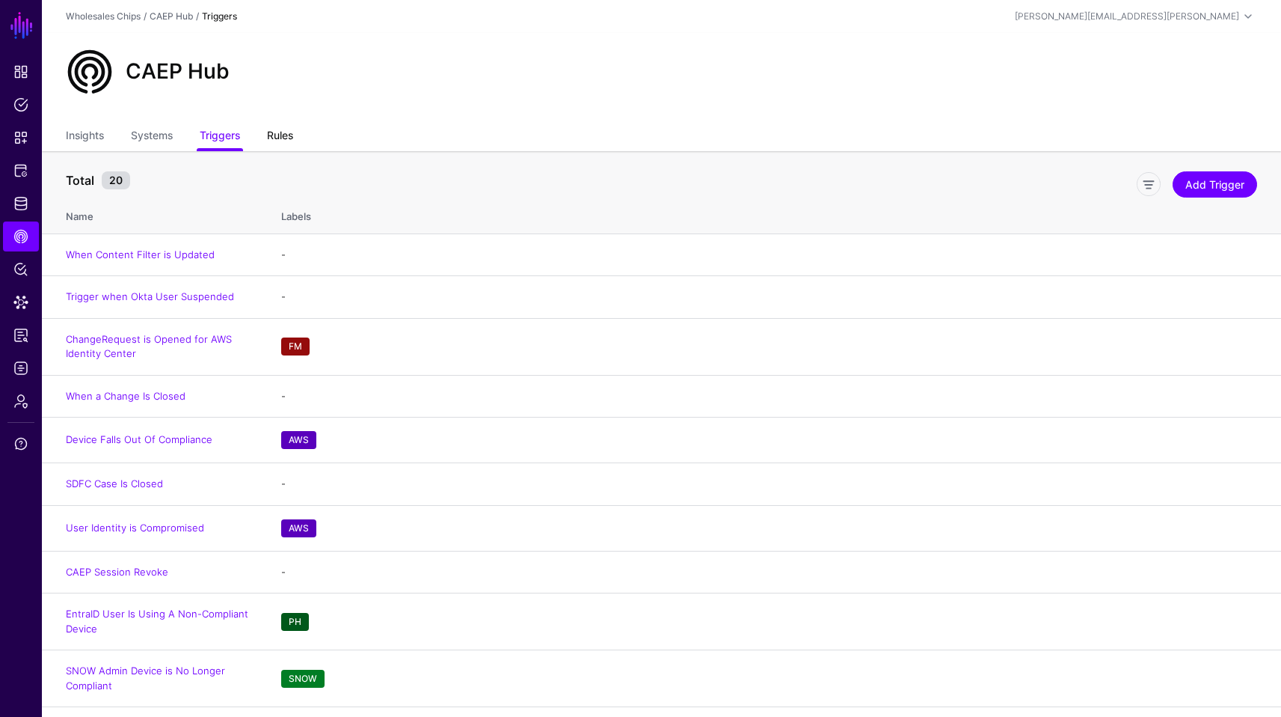
click at [293, 147] on link "Rules" at bounding box center [280, 137] width 26 height 28
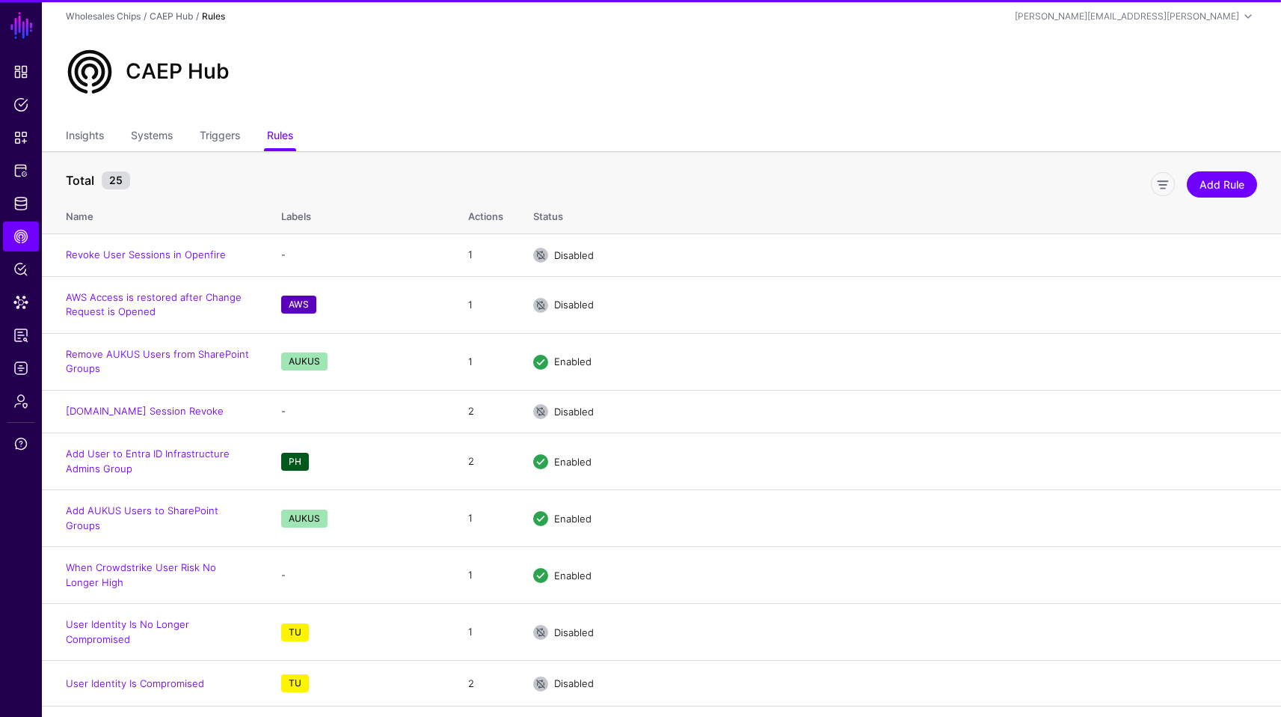
click at [467, 99] on div "CAEP Hub" at bounding box center [662, 78] width 1240 height 90
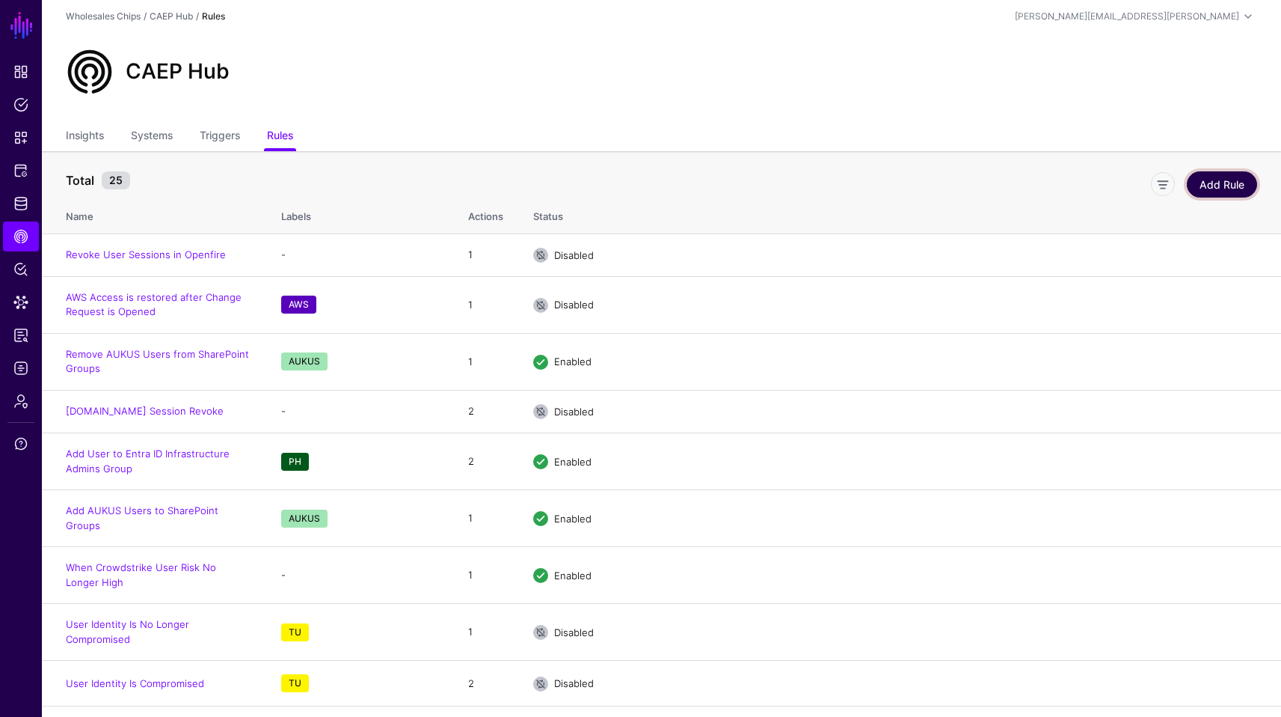
click at [1212, 180] on link "Add Rule" at bounding box center [1222, 184] width 70 height 26
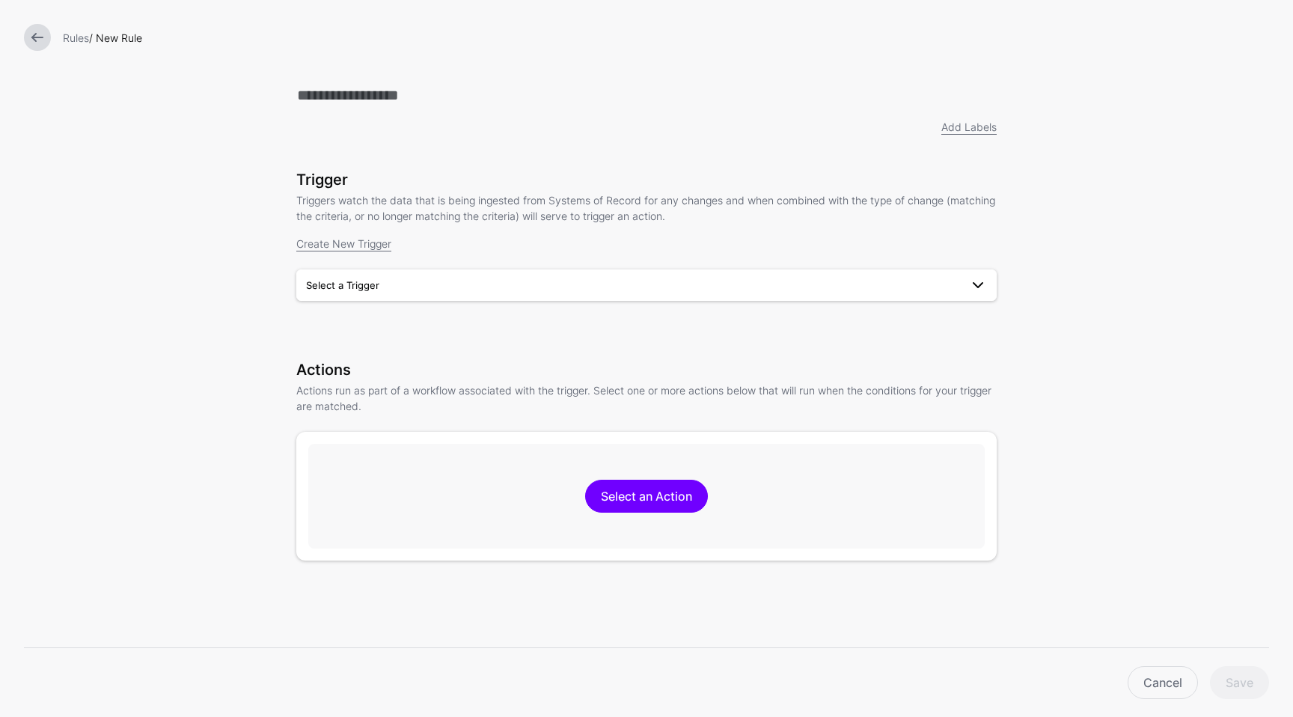
click at [423, 278] on span "Select a Trigger" at bounding box center [646, 285] width 681 height 18
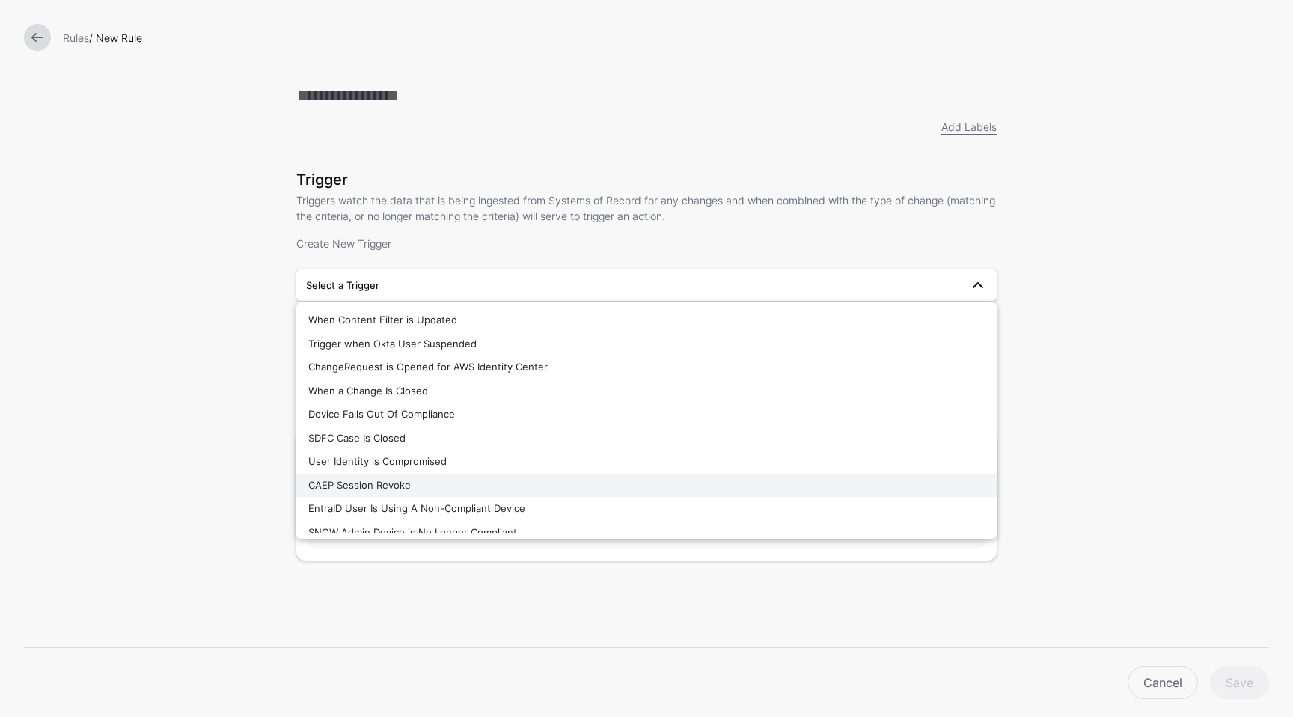
click at [564, 478] on button "CAEP Session Revoke" at bounding box center [646, 486] width 700 height 24
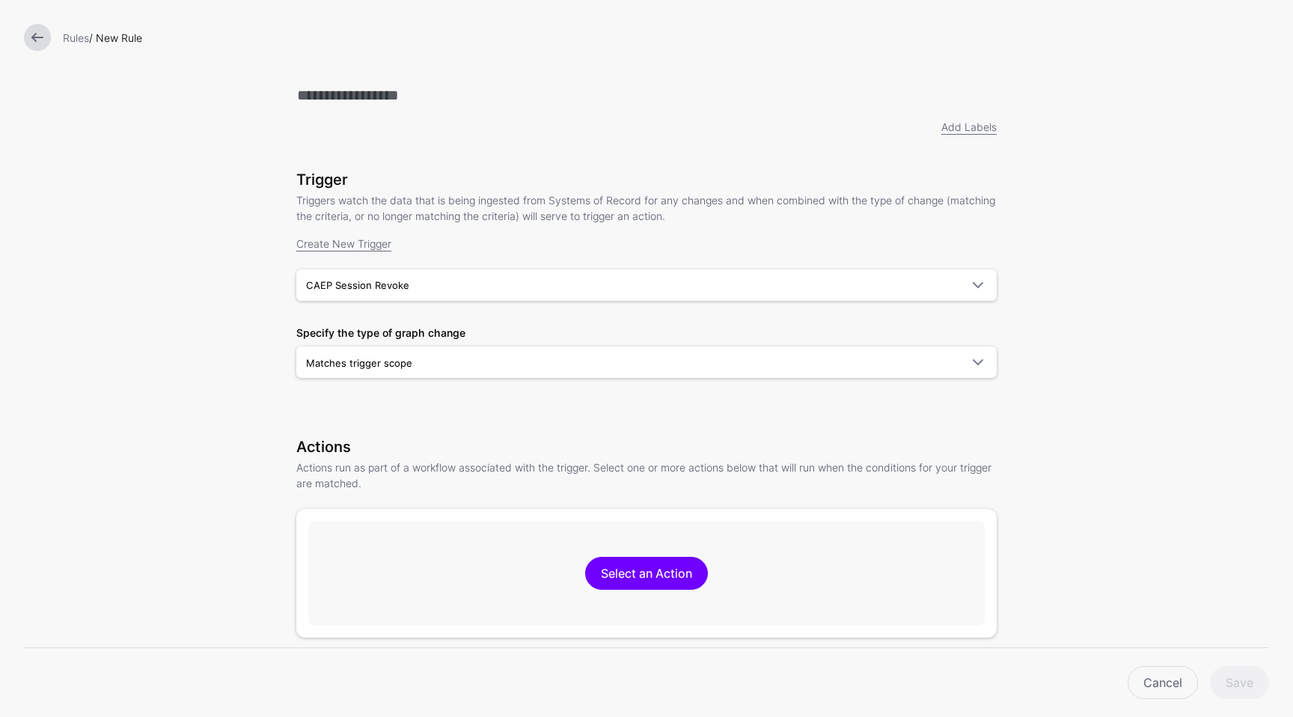
scroll to position [227, 0]
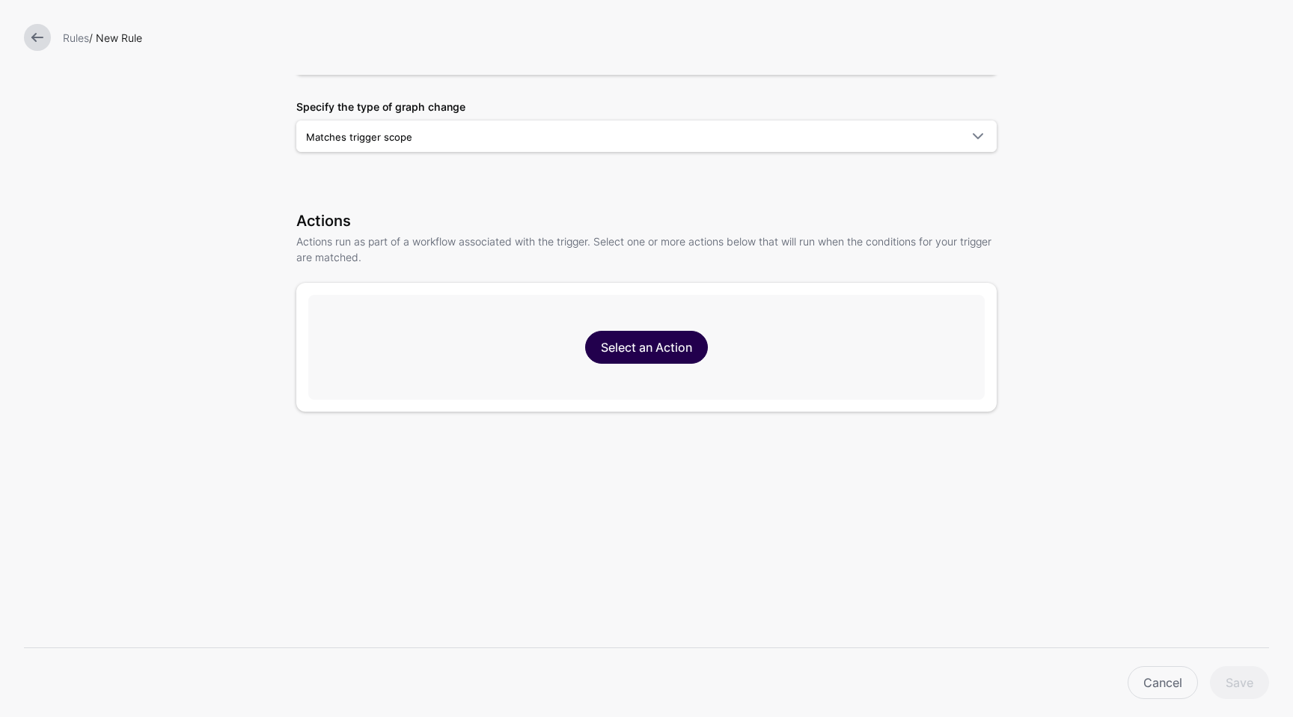
click at [650, 339] on link "Select an Action" at bounding box center [646, 347] width 123 height 33
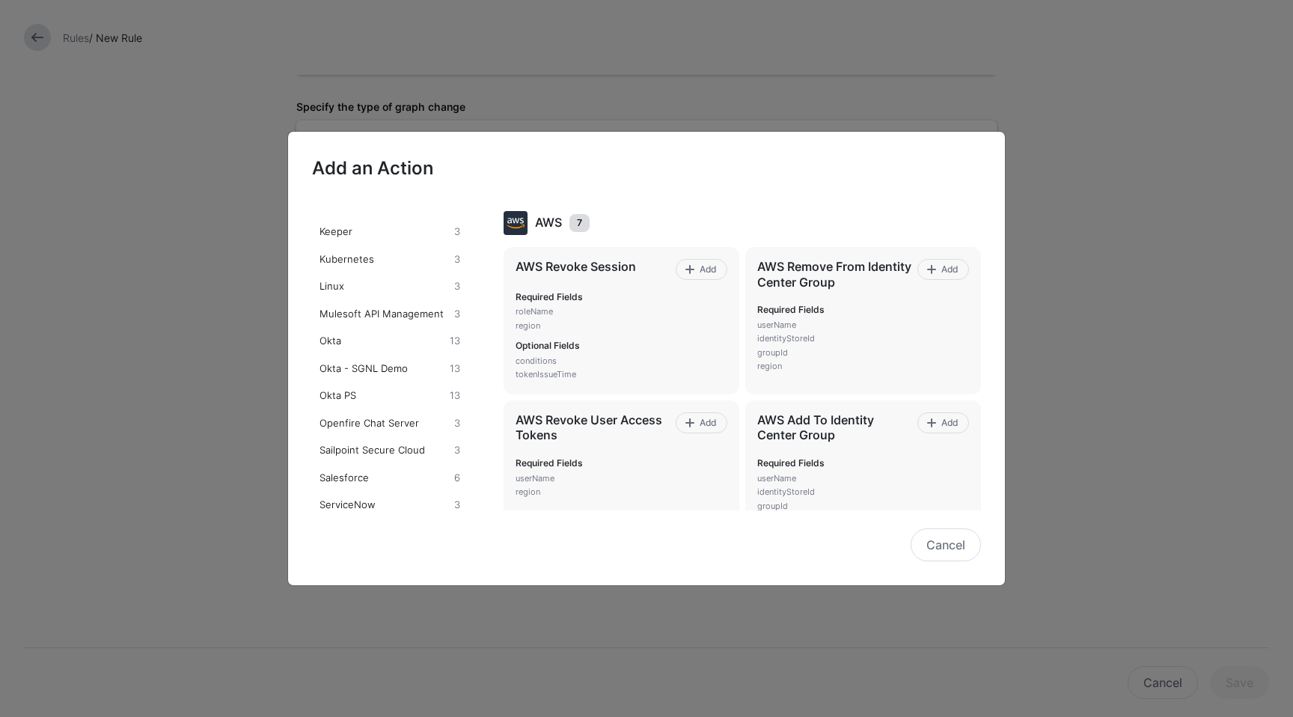
scroll to position [673, 0]
click at [368, 375] on div "Okta - SGNL Demo" at bounding box center [381, 367] width 130 height 15
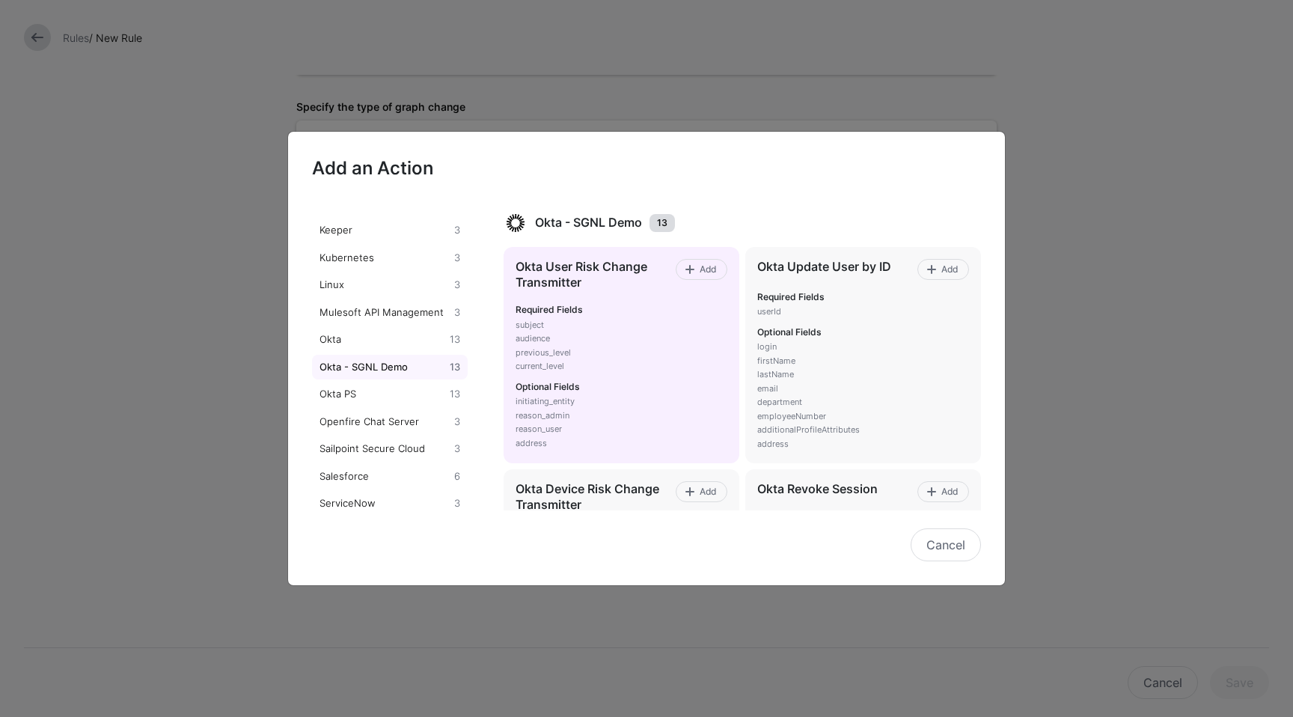
click at [696, 281] on div "Add" at bounding box center [702, 276] width 52 height 34
click at [700, 268] on span "Add" at bounding box center [707, 269] width 20 height 13
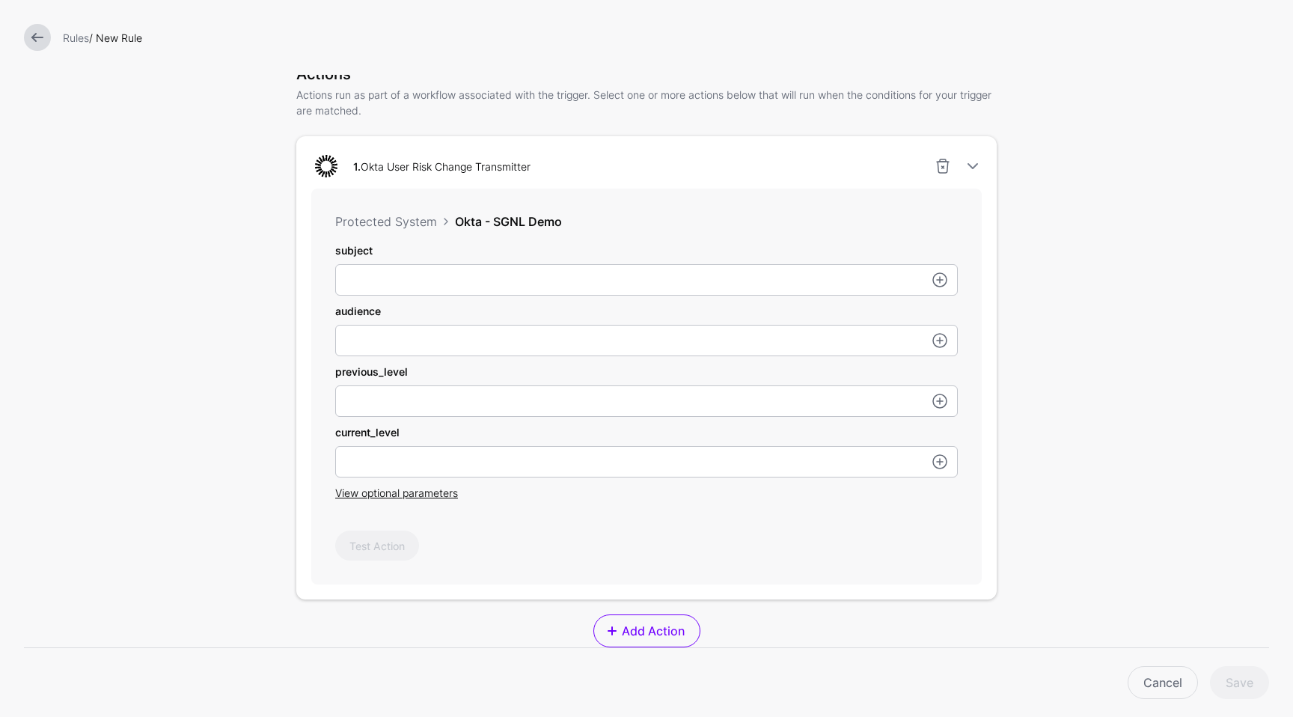
scroll to position [372, 0]
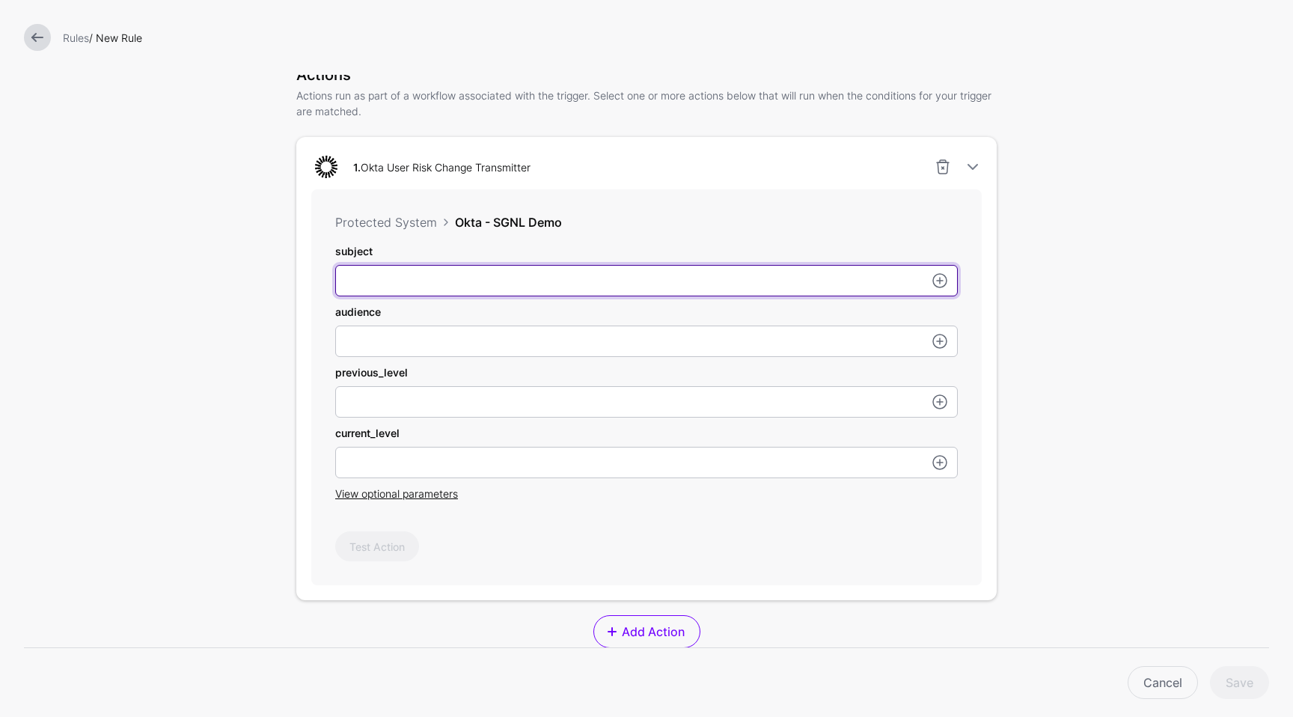
click at [444, 274] on input "subject" at bounding box center [646, 280] width 622 height 31
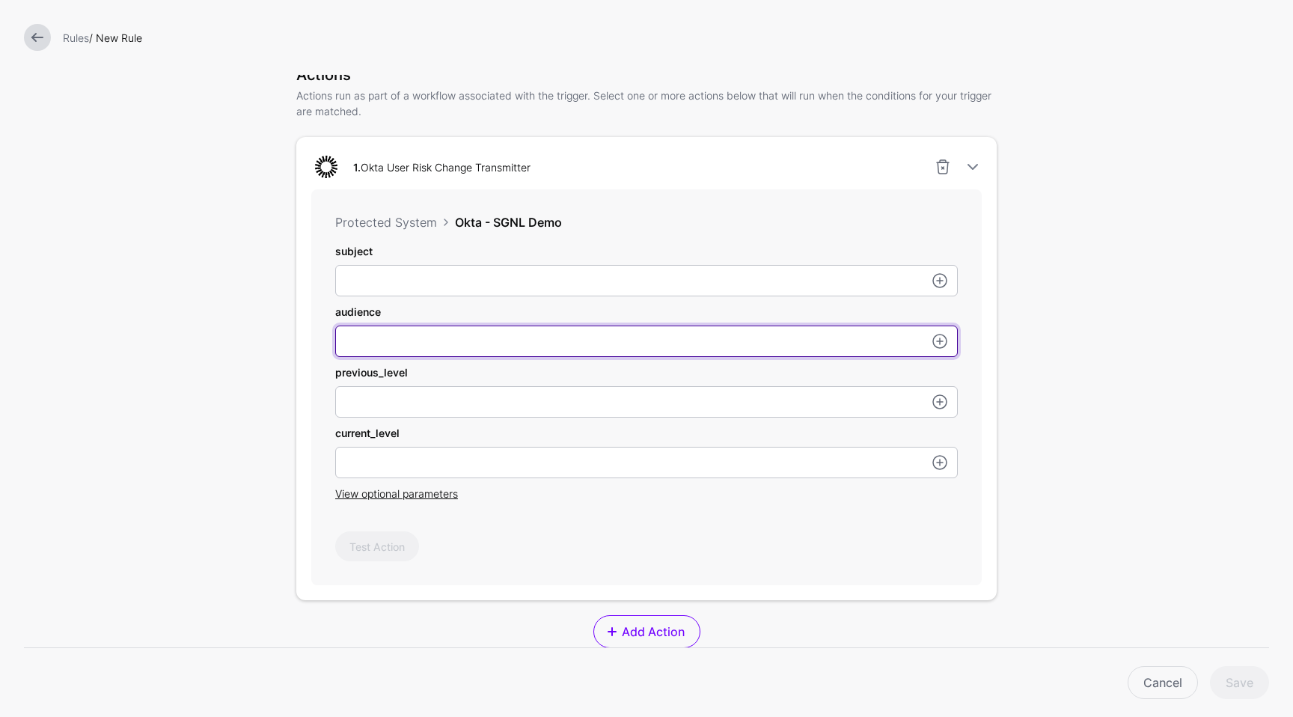
click at [439, 296] on input "subject" at bounding box center [646, 280] width 622 height 31
type input "**********"
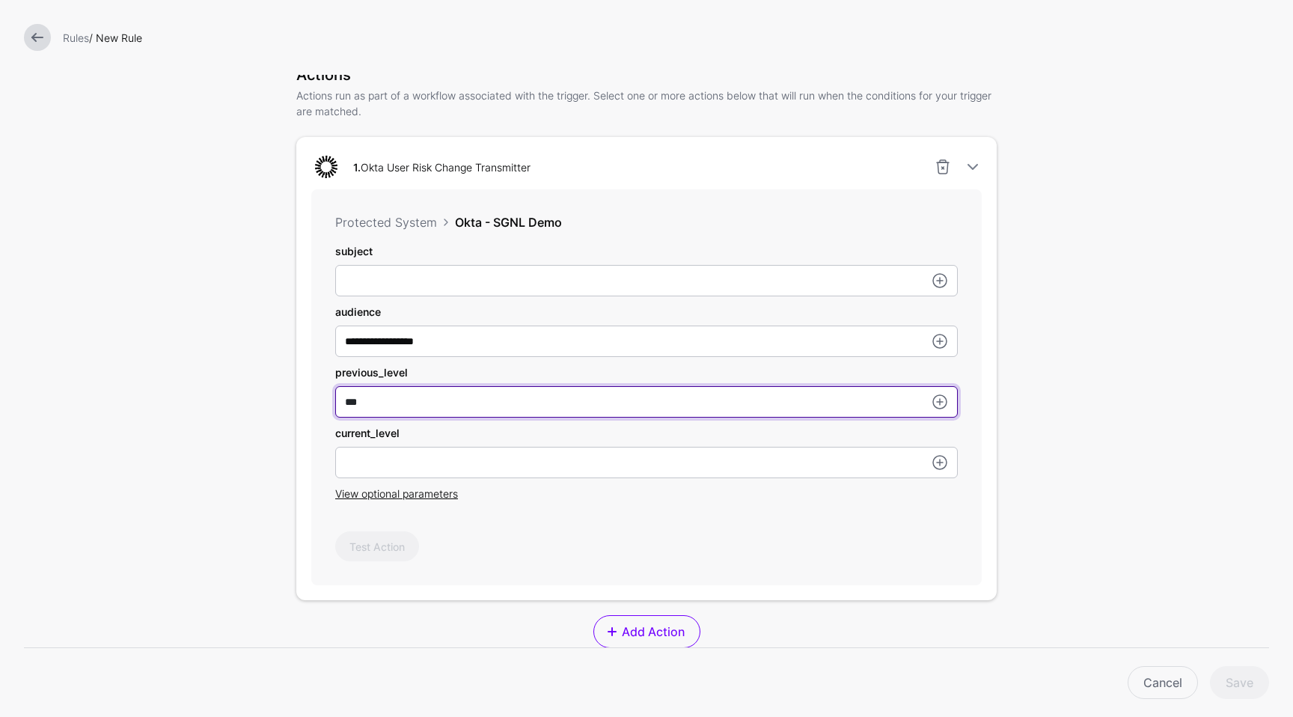
type input "***"
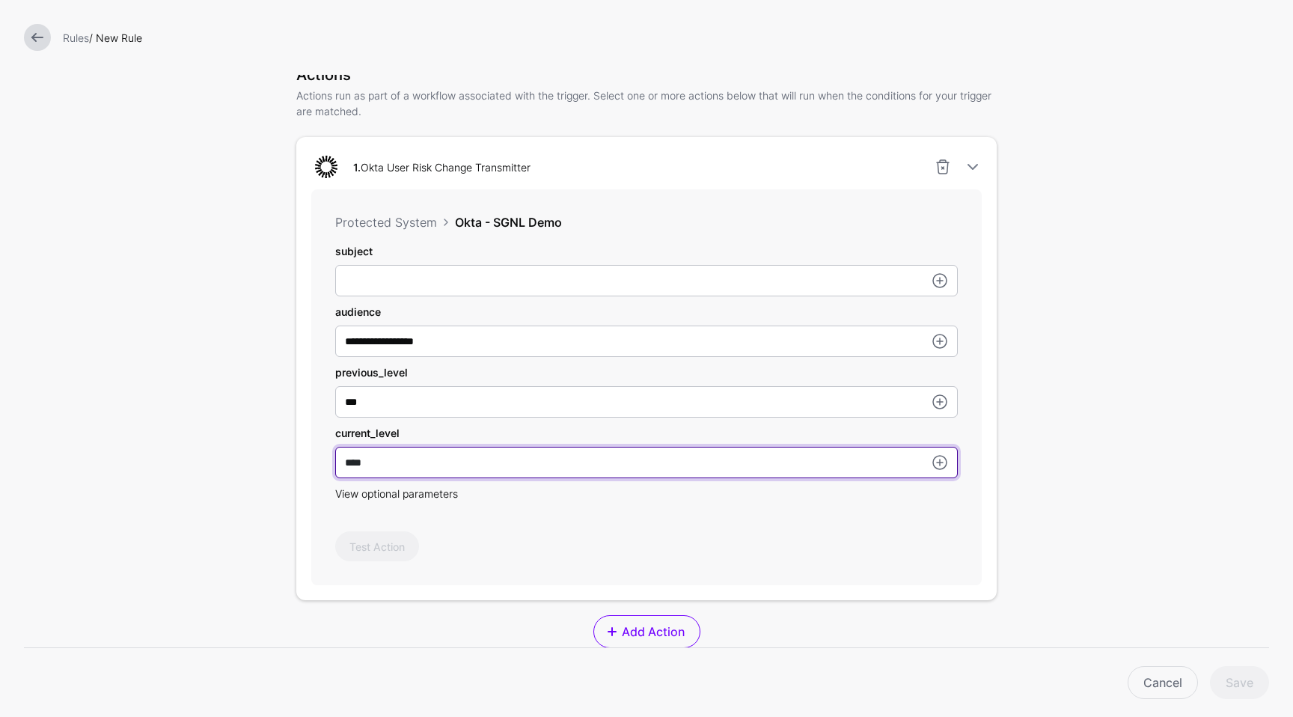
type input "****"
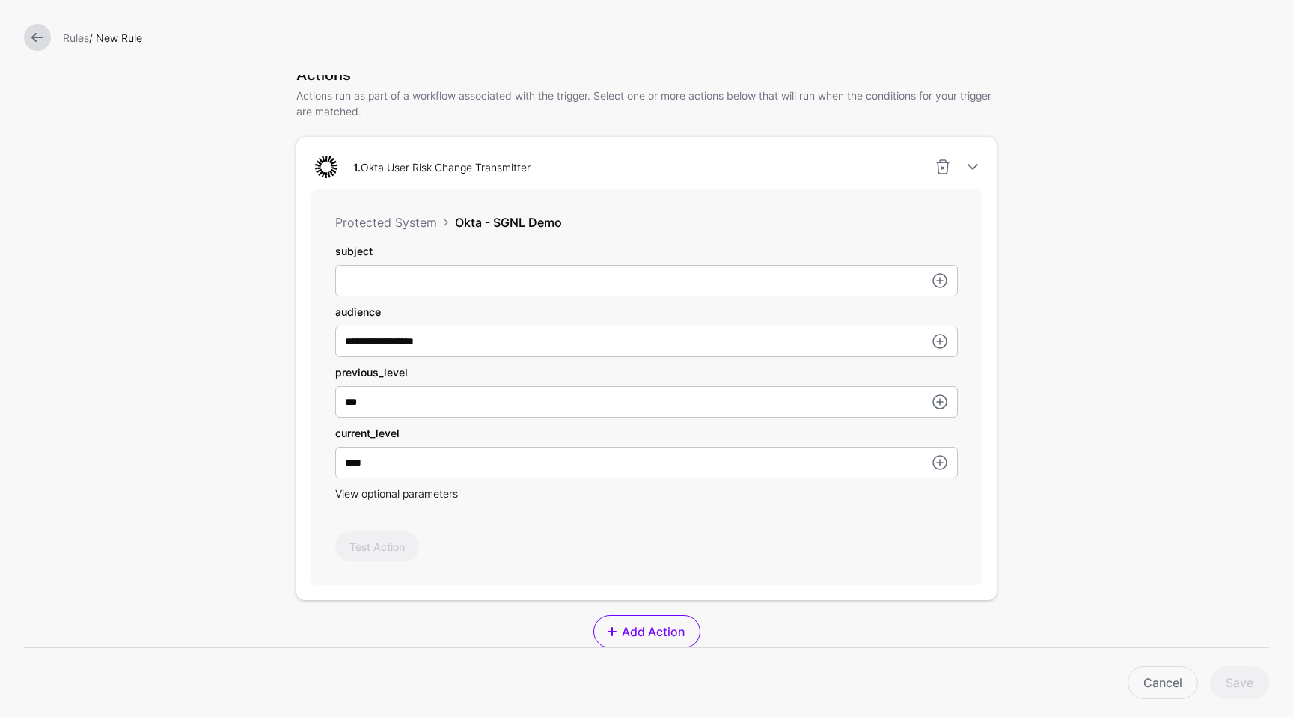
click at [378, 496] on span "View optional parameters" at bounding box center [396, 493] width 123 height 13
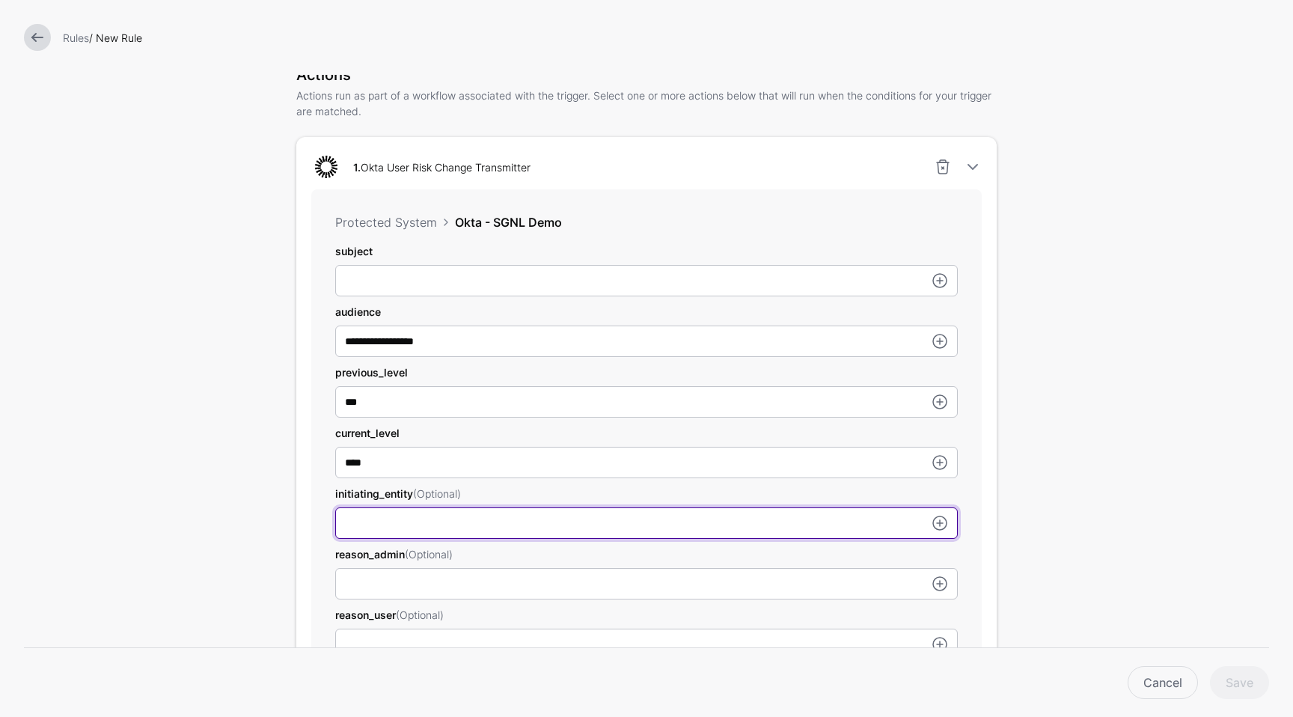
click at [660, 525] on input "subject" at bounding box center [646, 522] width 622 height 31
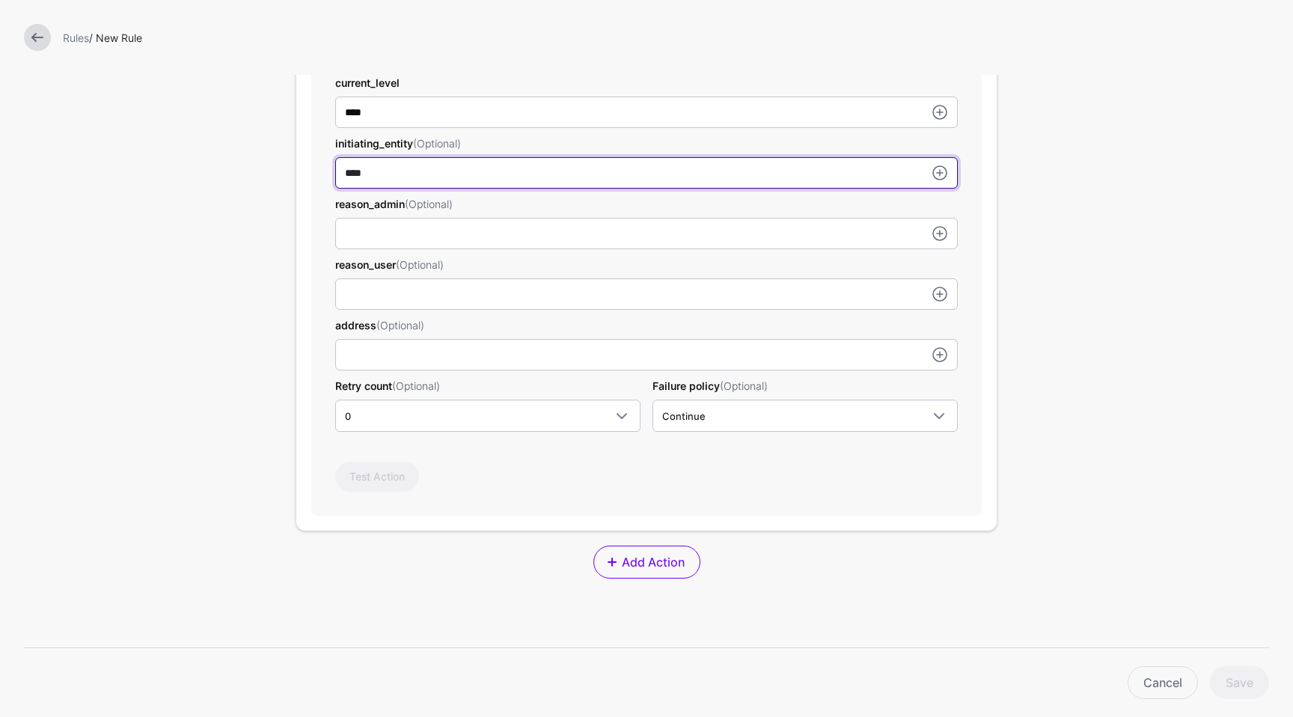
scroll to position [704, 0]
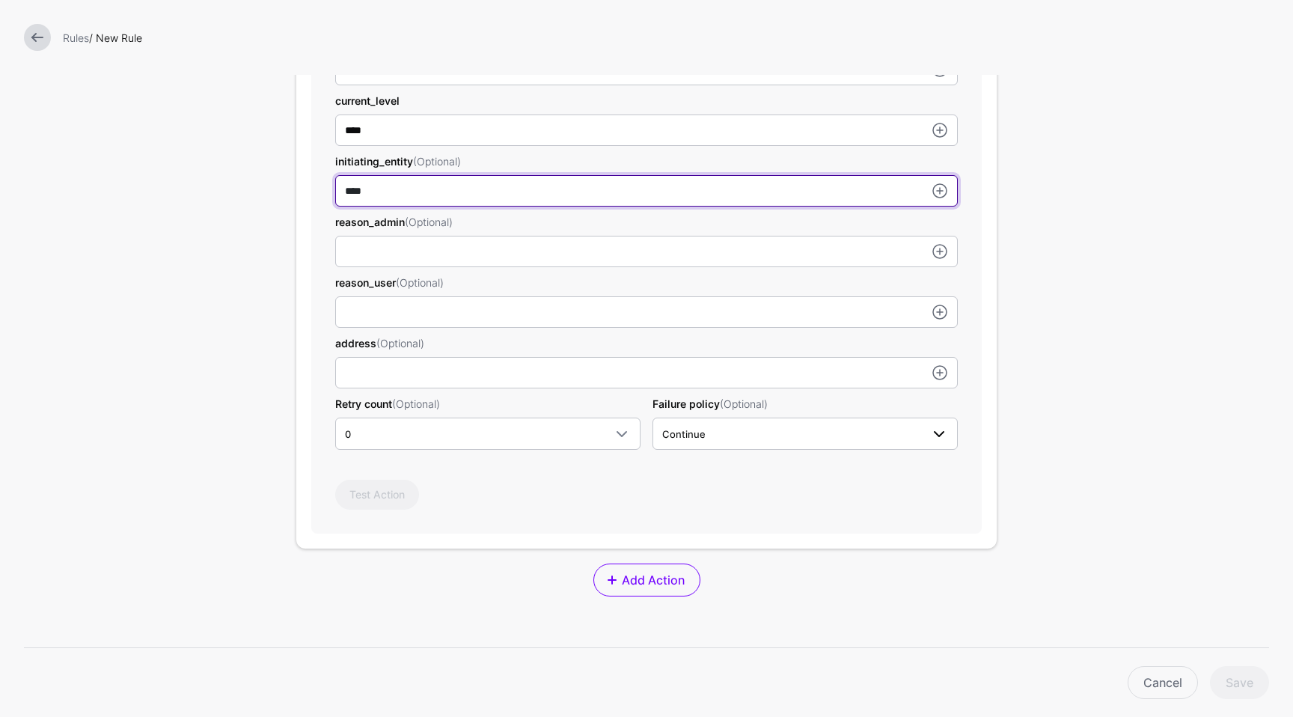
type input "****"
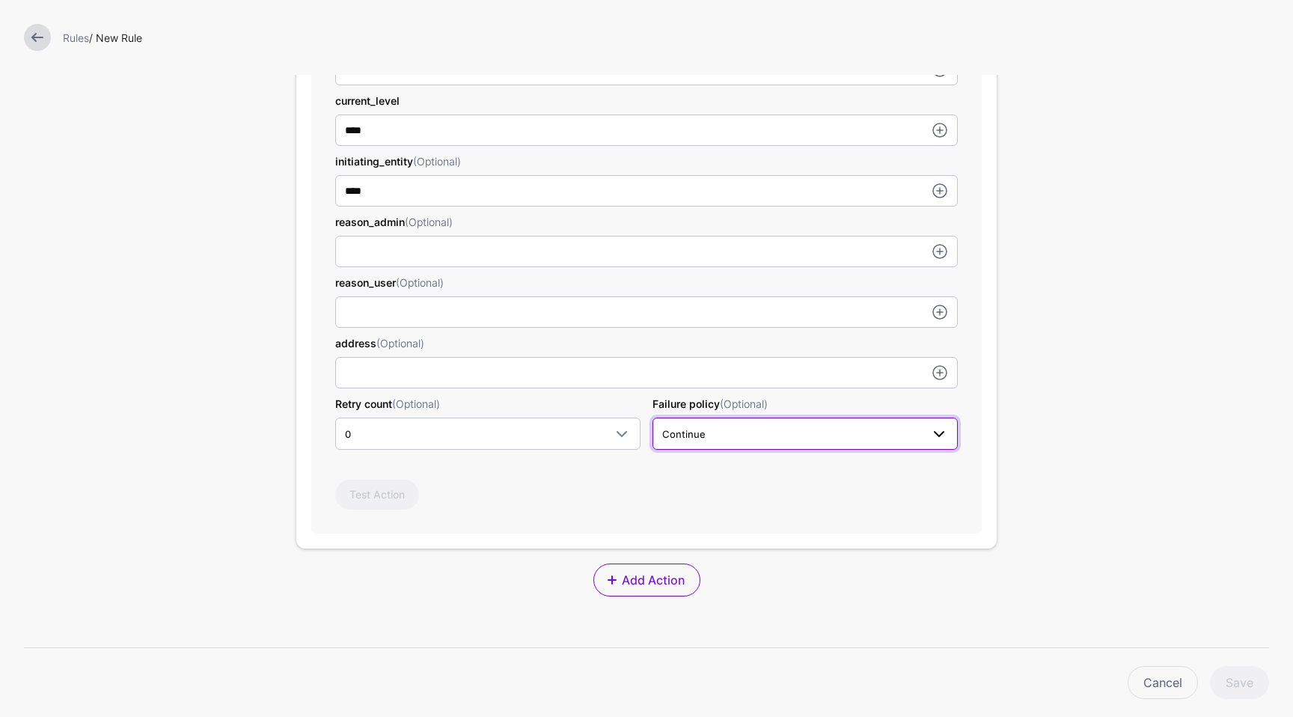
click at [757, 439] on span "Continue" at bounding box center [791, 434] width 259 height 16
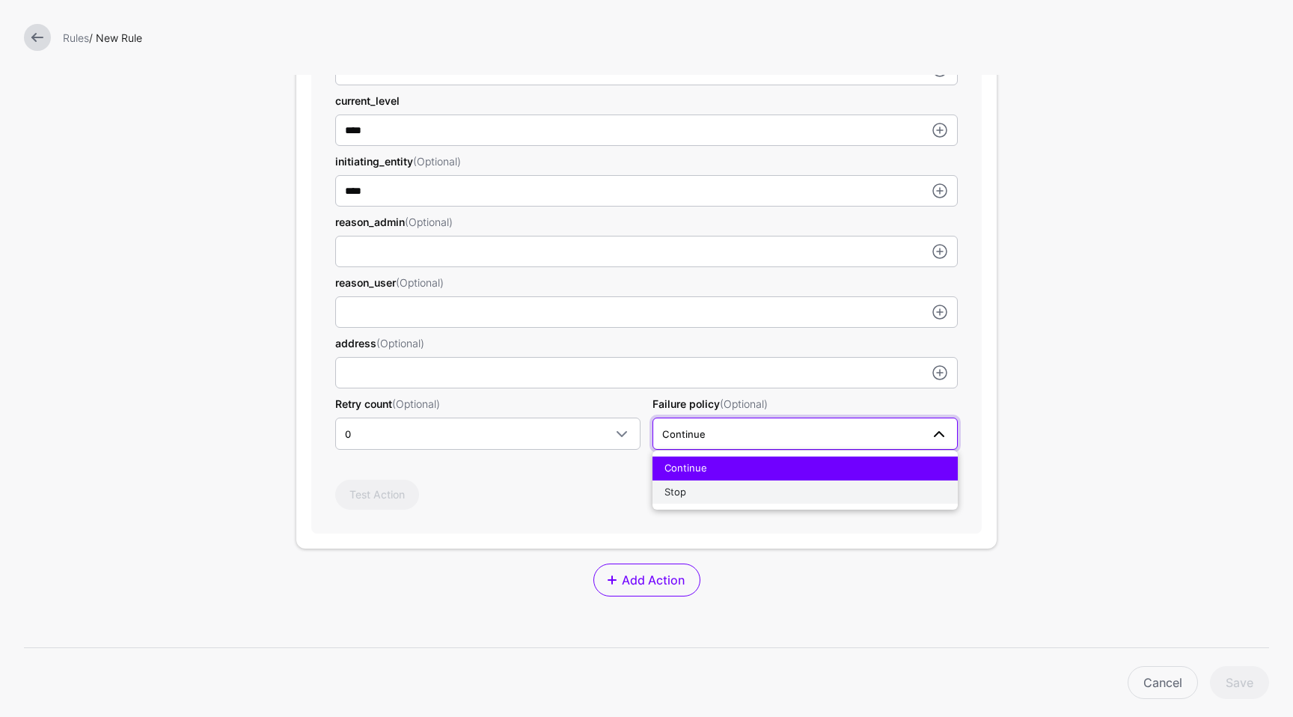
click at [699, 496] on div "Stop" at bounding box center [804, 492] width 281 height 15
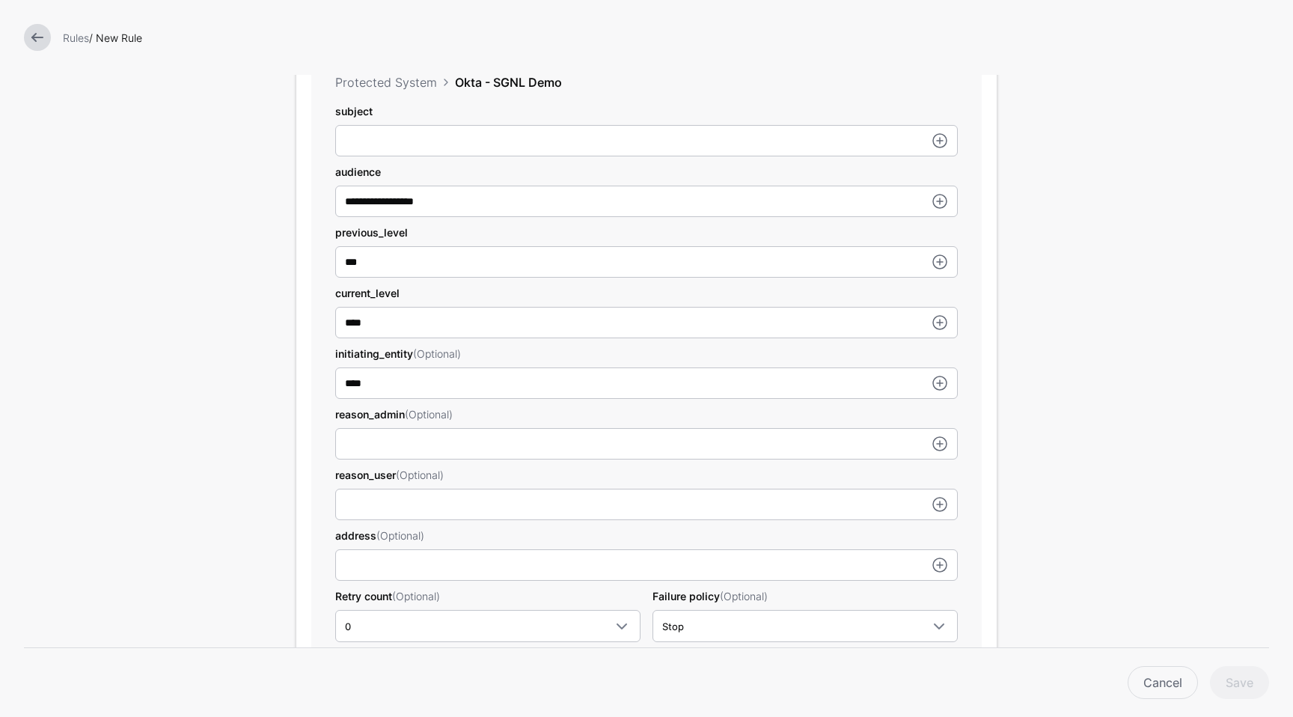
scroll to position [513, 0]
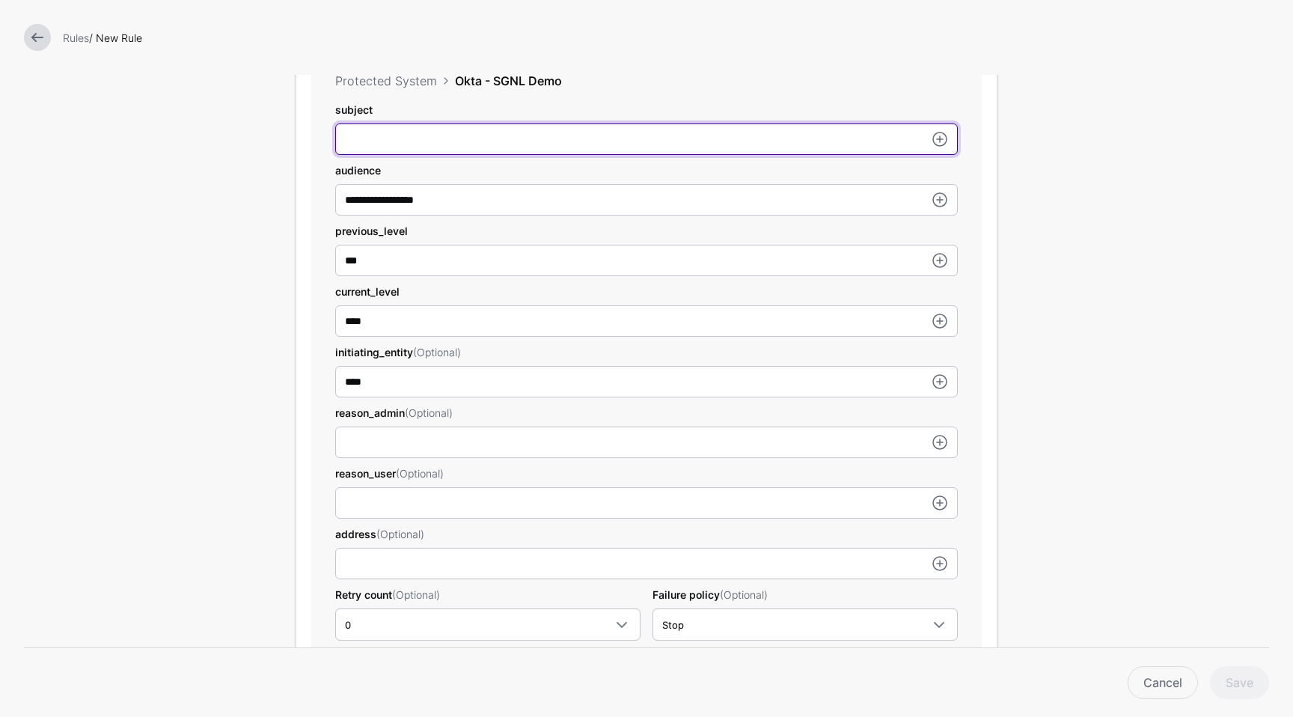
click at [447, 143] on input "subject" at bounding box center [646, 138] width 622 height 31
paste input "**********"
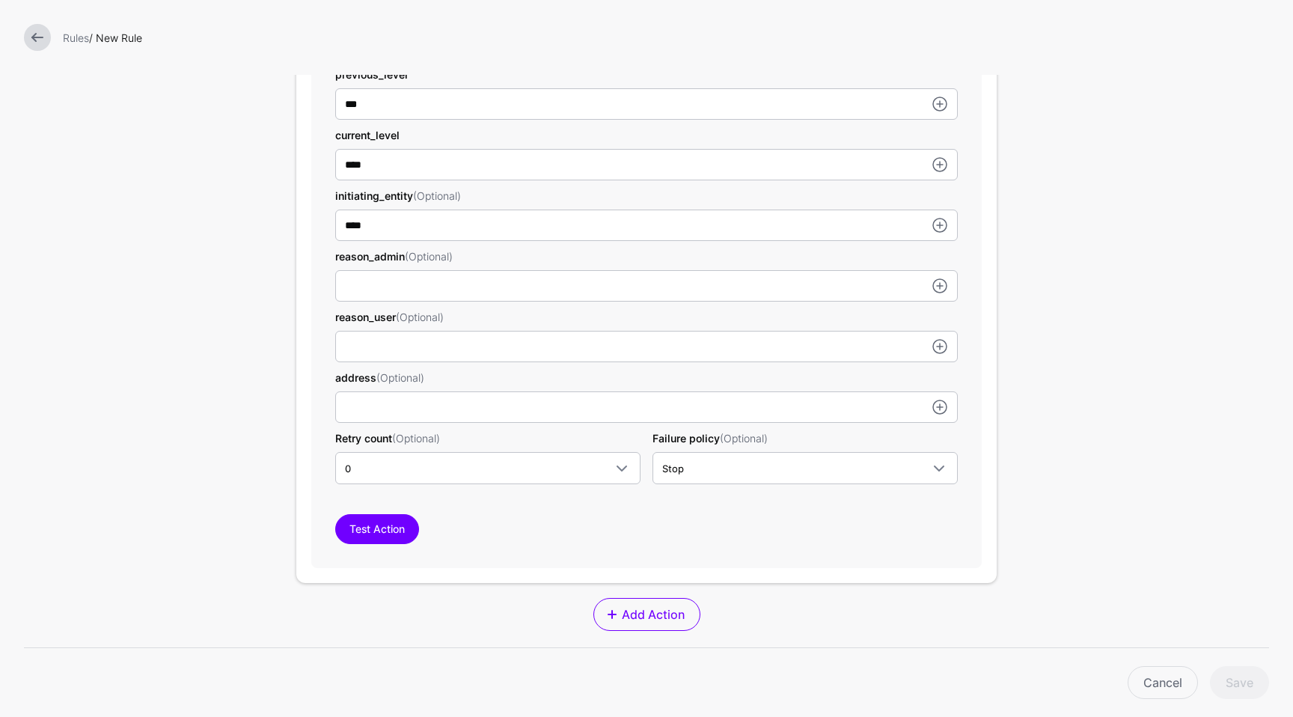
scroll to position [650, 0]
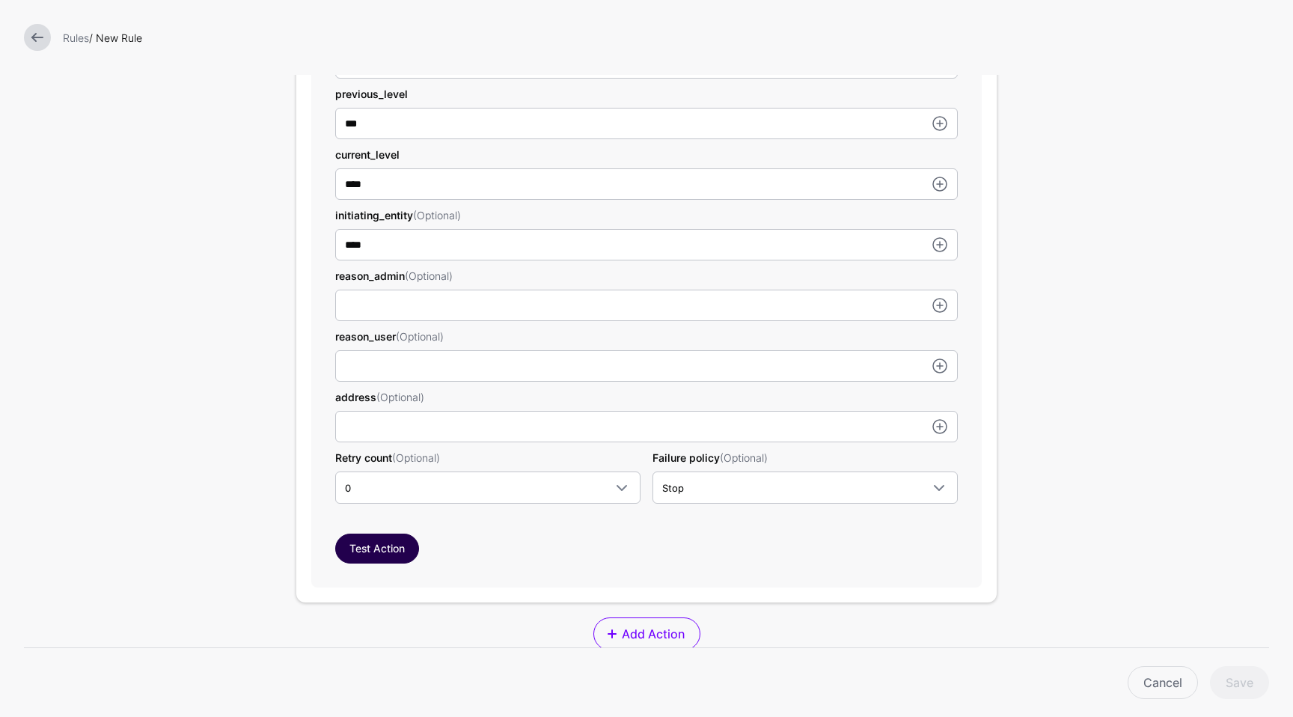
type input "**********"
click at [376, 551] on button "Test Action" at bounding box center [377, 548] width 84 height 30
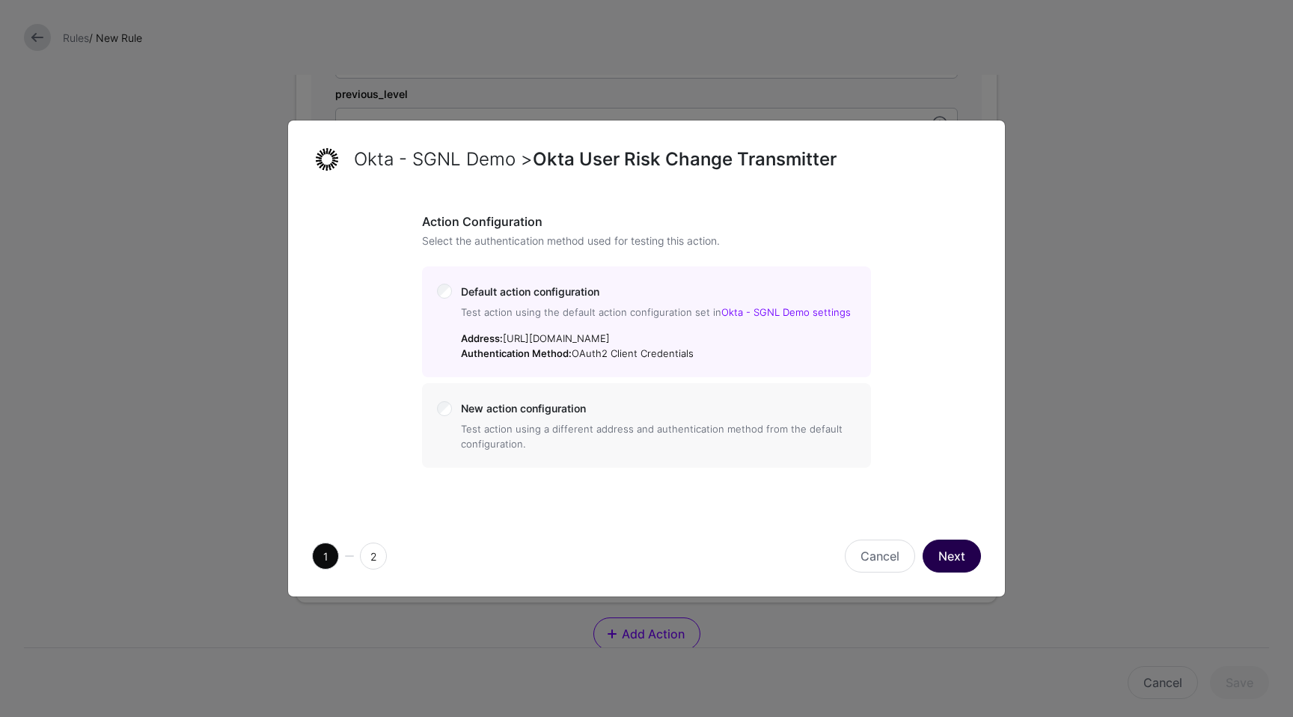
click at [968, 557] on button "Next" at bounding box center [951, 555] width 58 height 33
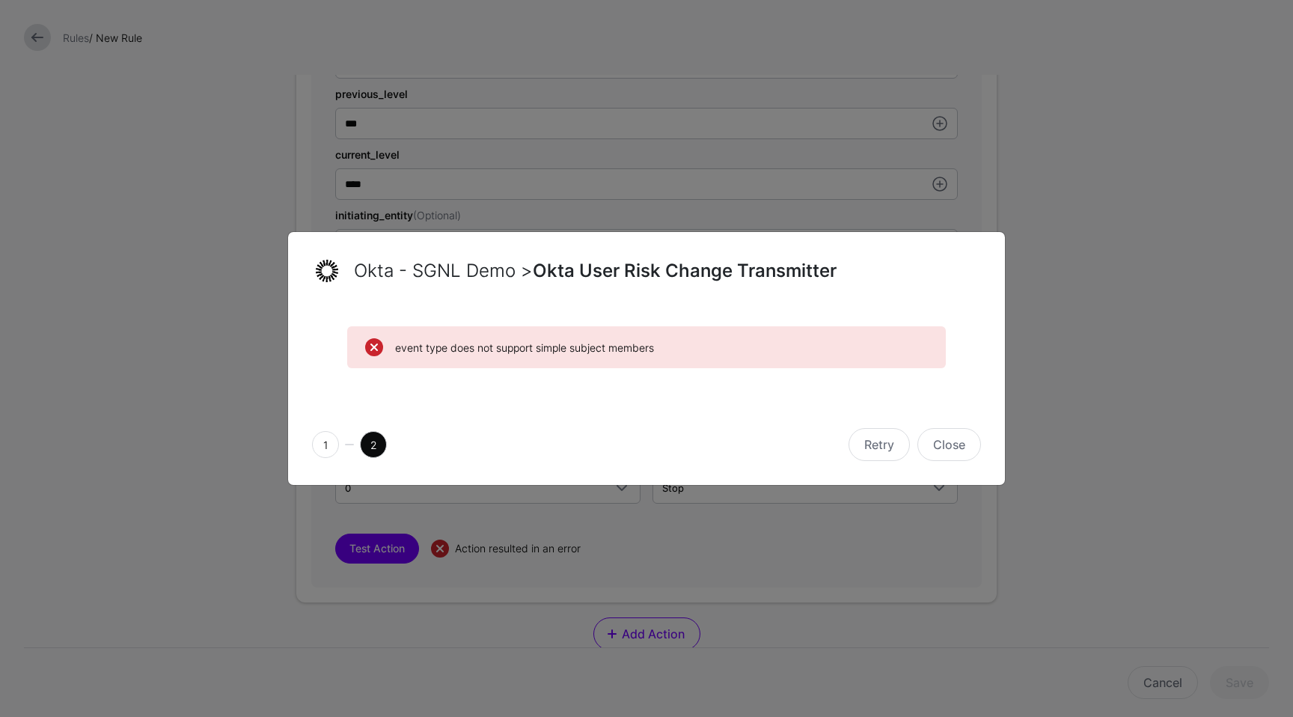
drag, startPoint x: 650, startPoint y: 350, endPoint x: 481, endPoint y: 367, distance: 169.9
click at [481, 367] on div "event type does not support simple subject members" at bounding box center [646, 347] width 598 height 42
click at [448, 323] on div "event type does not support simple subject members" at bounding box center [646, 338] width 669 height 60
click at [438, 324] on div "event type does not support simple subject members" at bounding box center [646, 338] width 669 height 60
drag, startPoint x: 684, startPoint y: 348, endPoint x: 390, endPoint y: 348, distance: 294.0
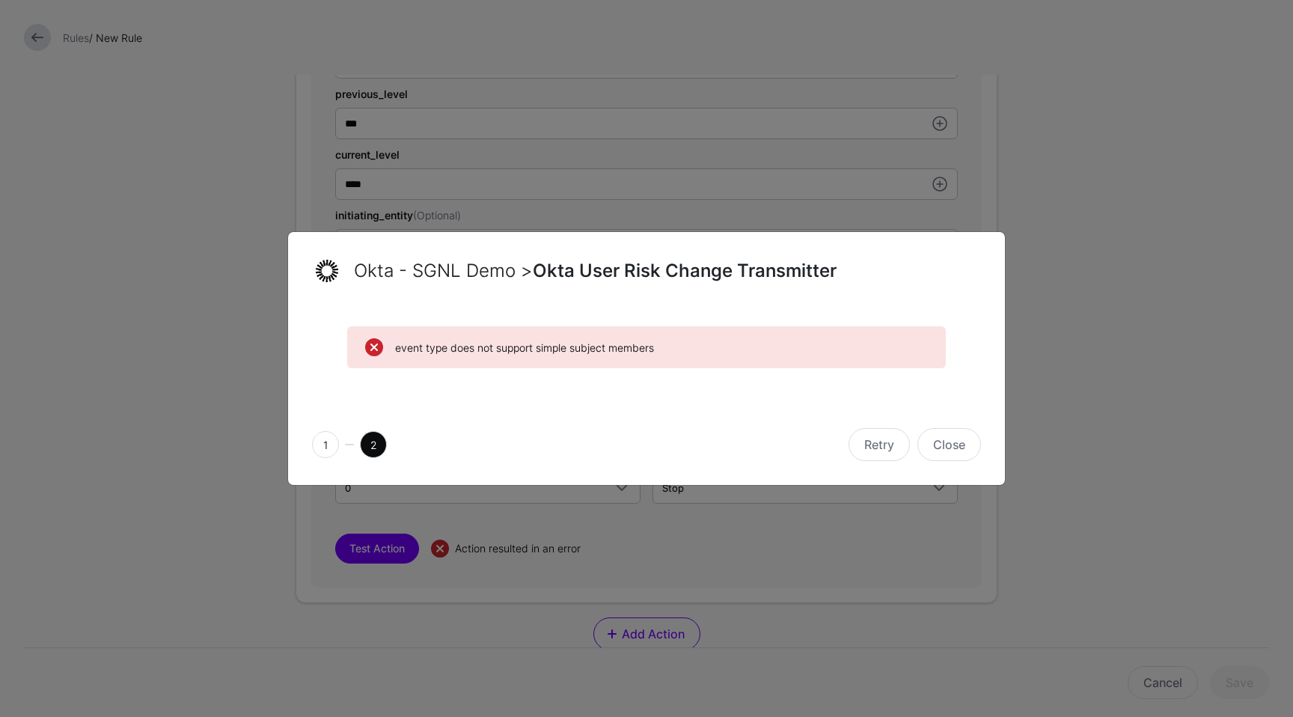
click at [390, 348] on div "event type does not support simple subject members" at bounding box center [646, 347] width 563 height 18
copy span "event type does not support simple subject members"
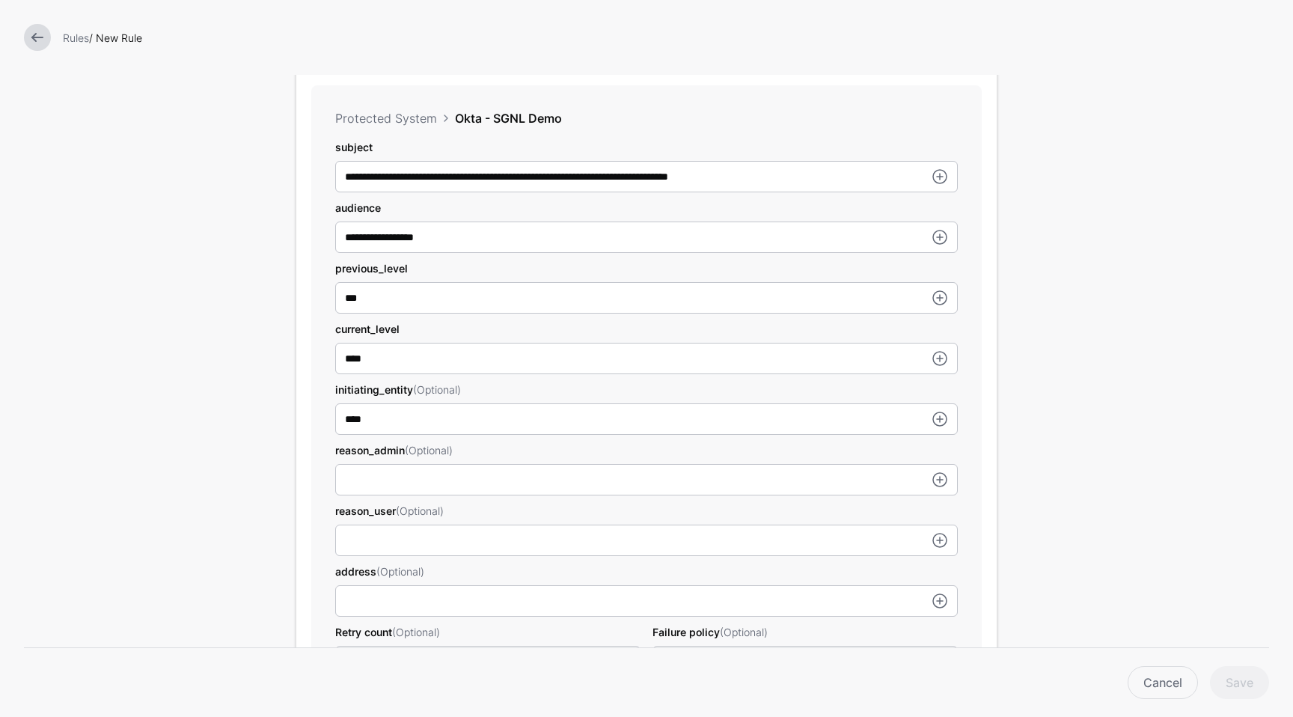
scroll to position [405, 0]
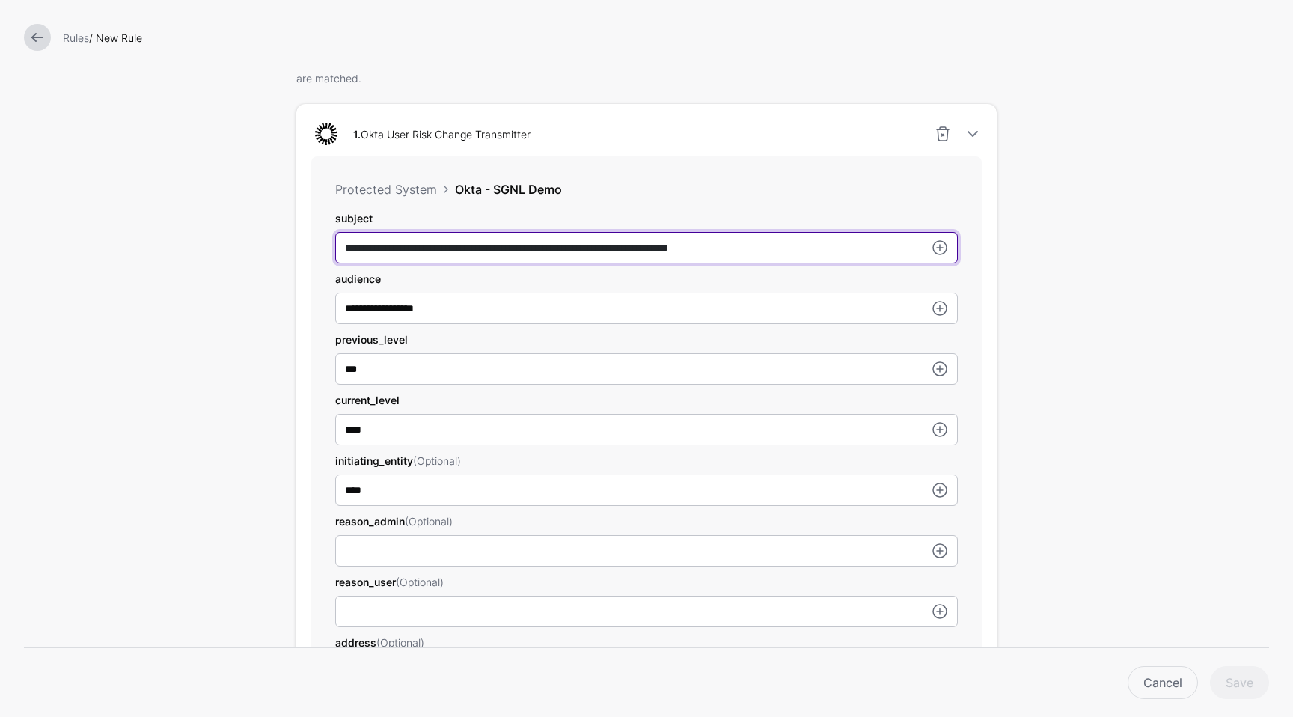
drag, startPoint x: 788, startPoint y: 257, endPoint x: 257, endPoint y: 218, distance: 532.6
click at [257, 218] on form "Add Labels Trigger Triggers watch the data that is being ingested from Systems …" at bounding box center [646, 409] width 1293 height 1629
paste input "text"
drag, startPoint x: 588, startPoint y: 246, endPoint x: 588, endPoint y: 272, distance: 26.2
click at [588, 263] on input "**********" at bounding box center [646, 247] width 622 height 31
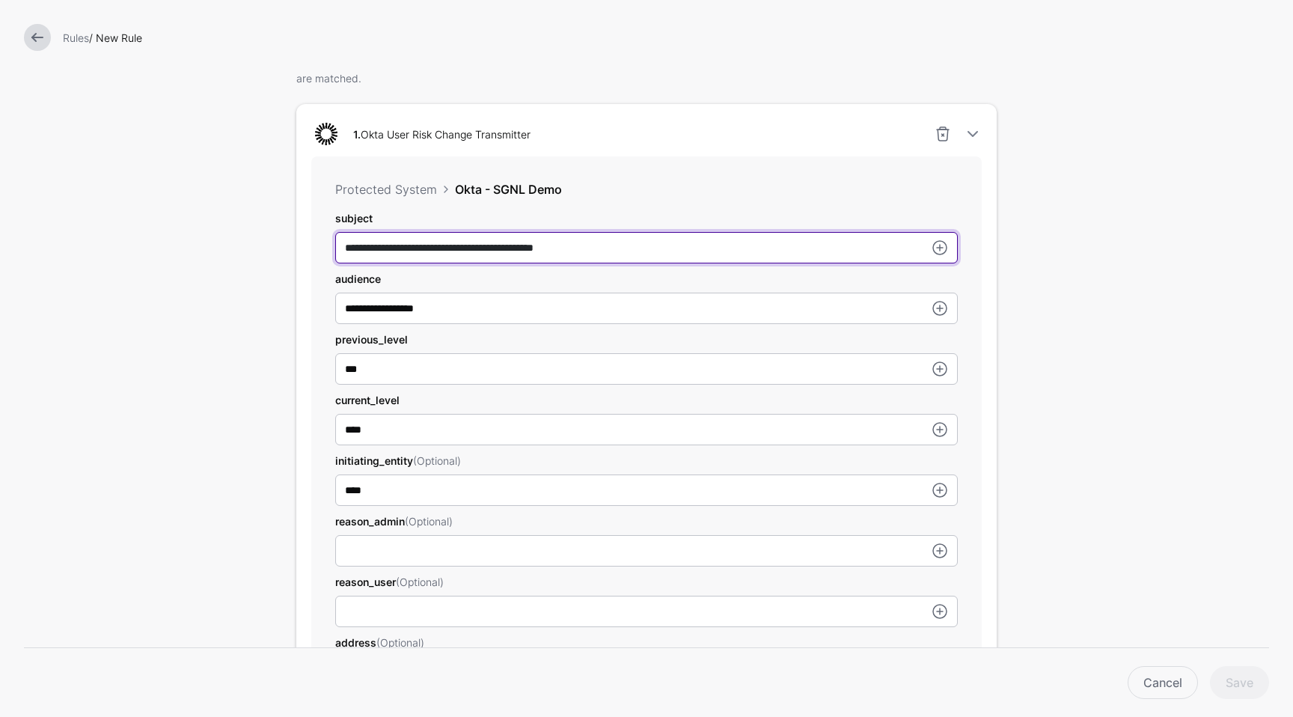
type input "**********"
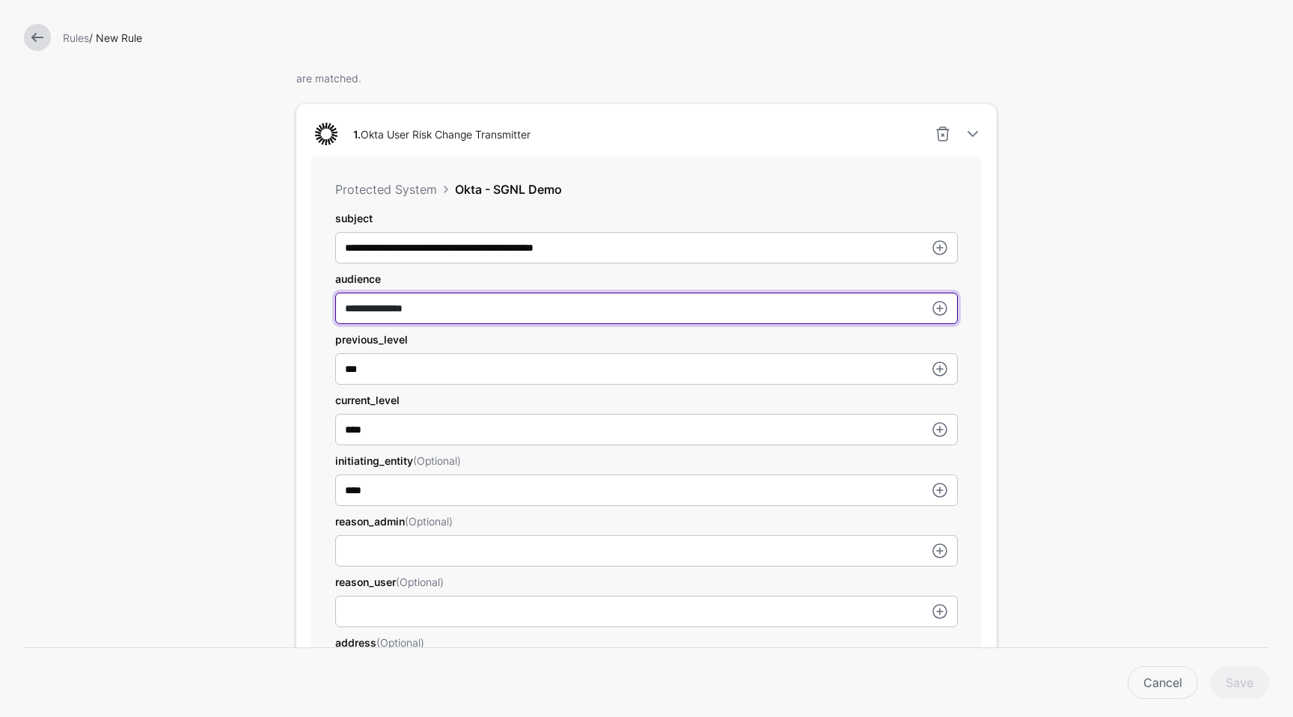
type input "**********"
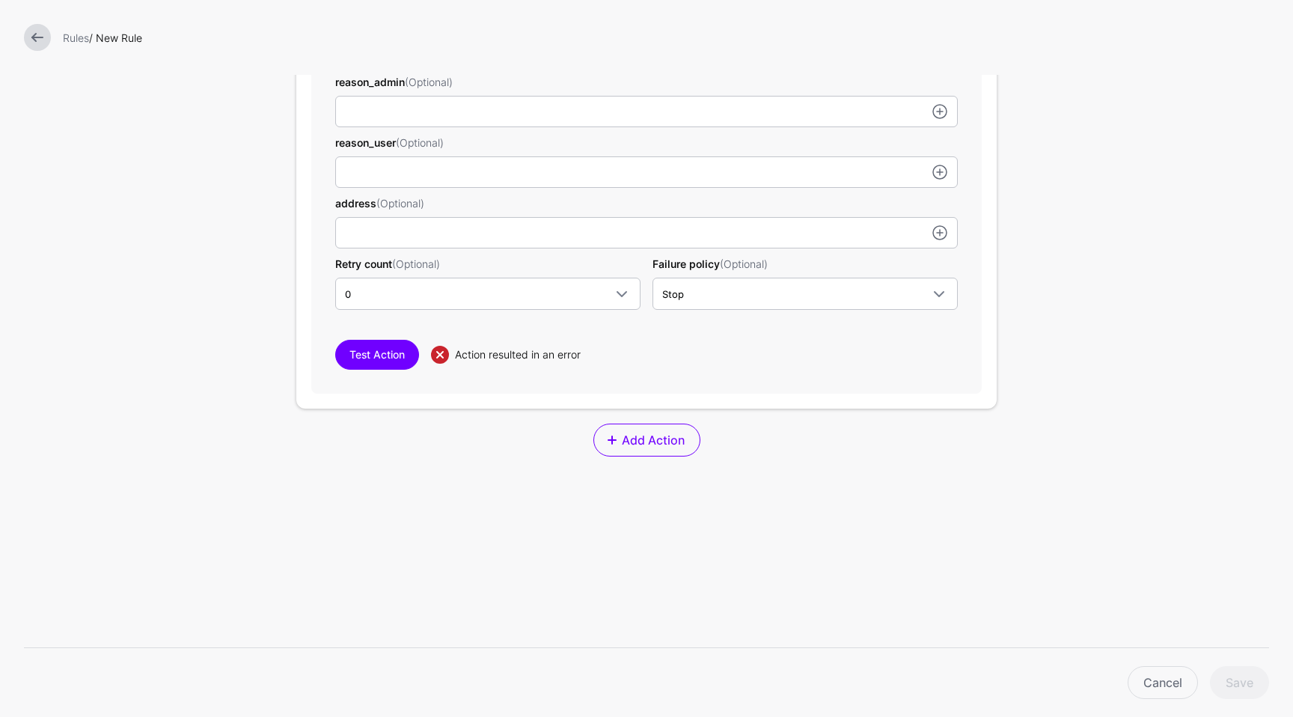
scroll to position [890, 0]
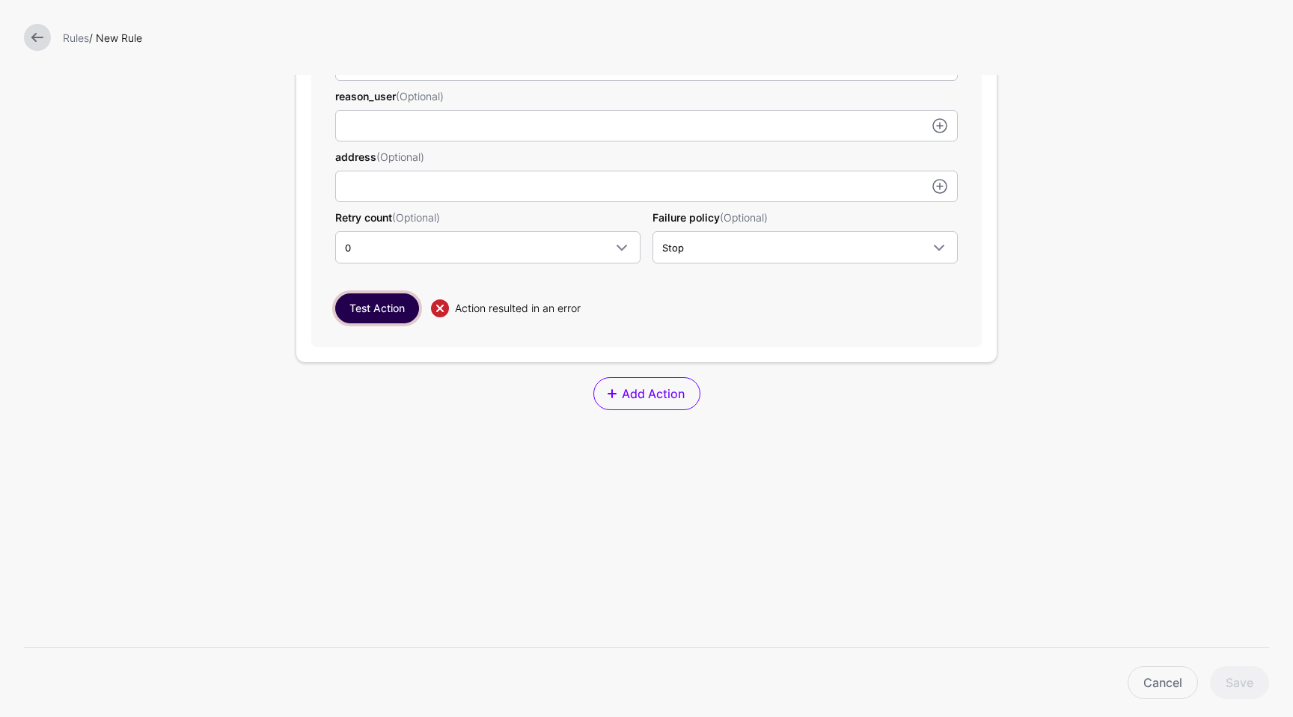
click at [391, 310] on button "Test Action" at bounding box center [377, 308] width 84 height 30
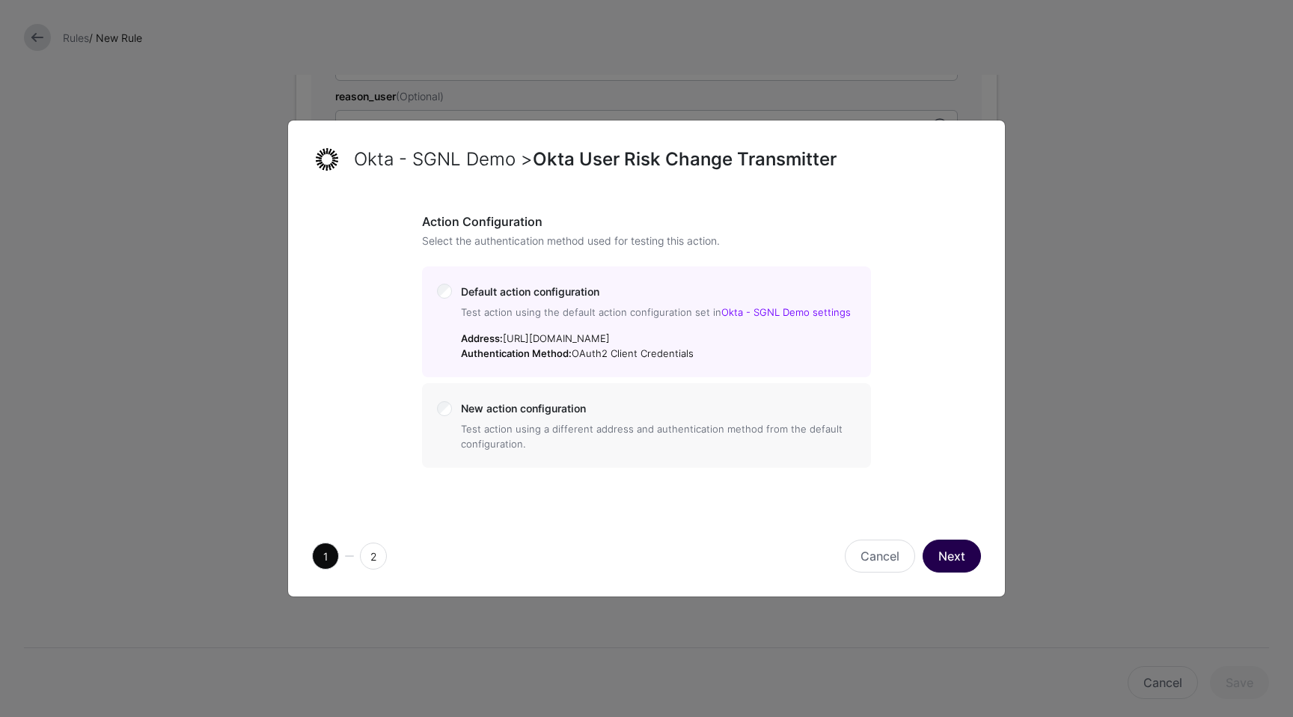
click at [958, 550] on button "Next" at bounding box center [951, 555] width 58 height 33
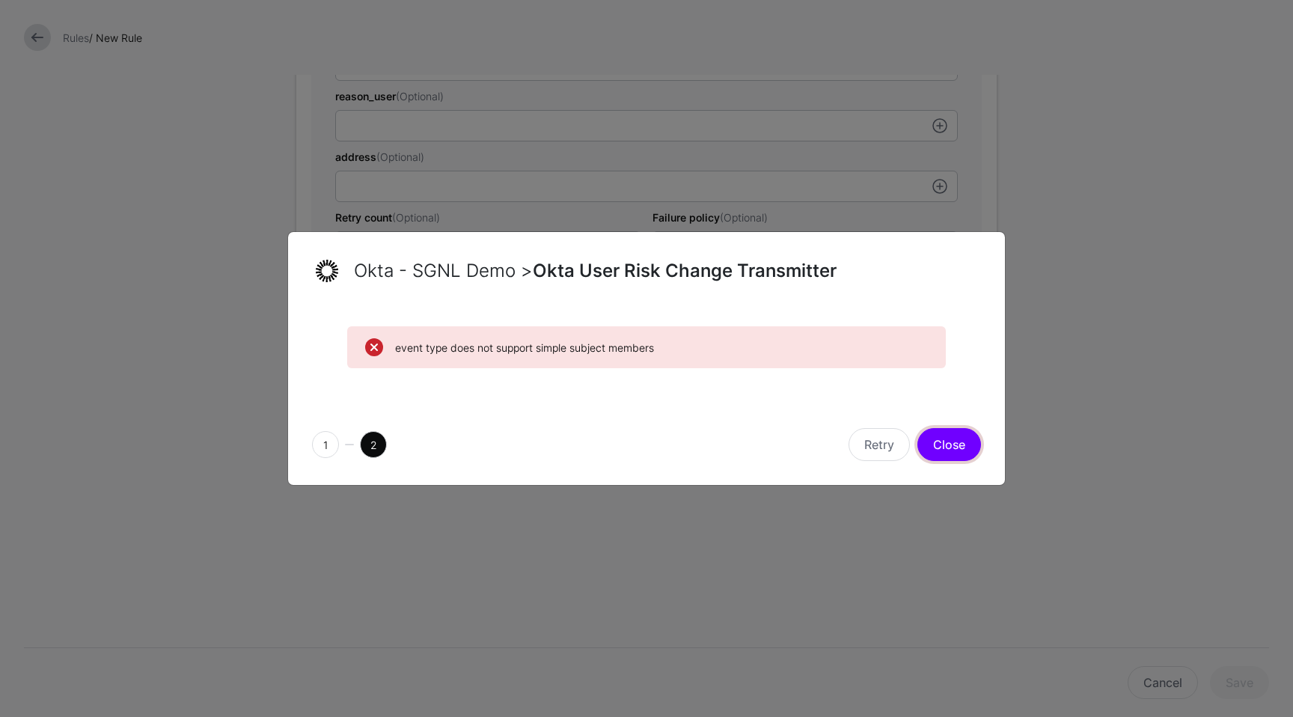
click at [958, 449] on button "Close" at bounding box center [949, 444] width 64 height 33
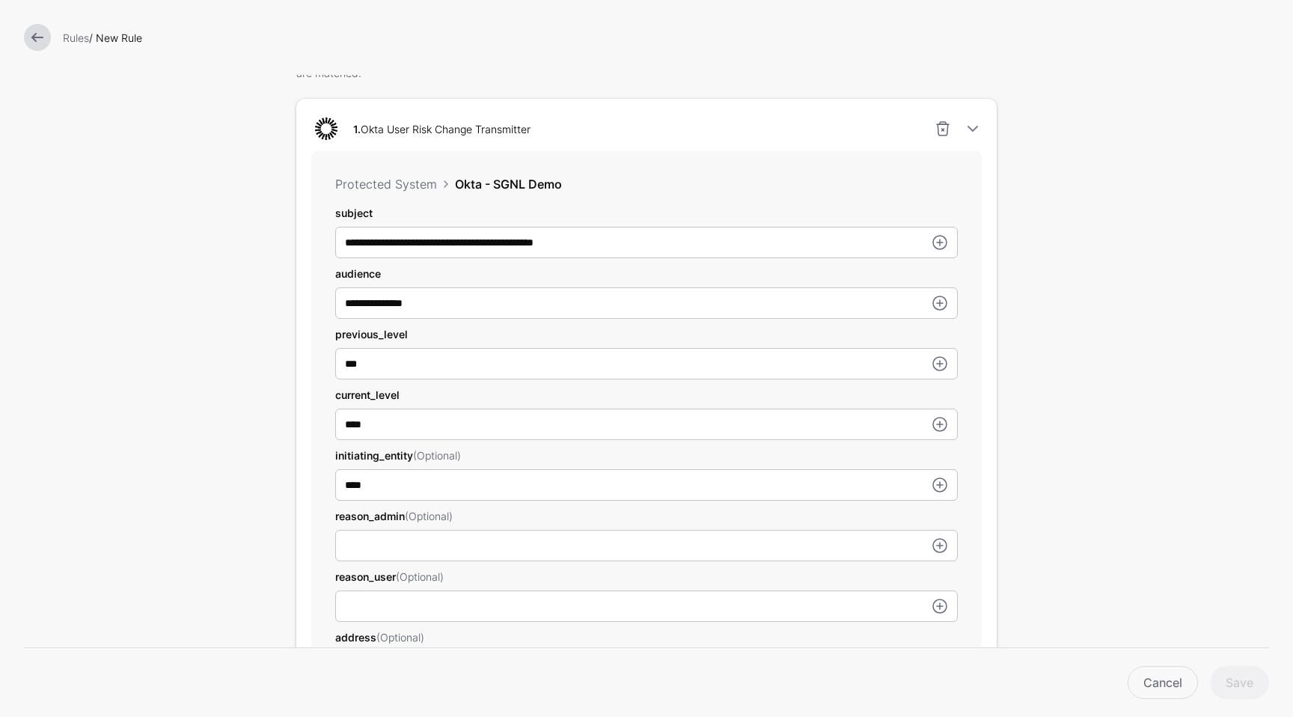
scroll to position [407, 0]
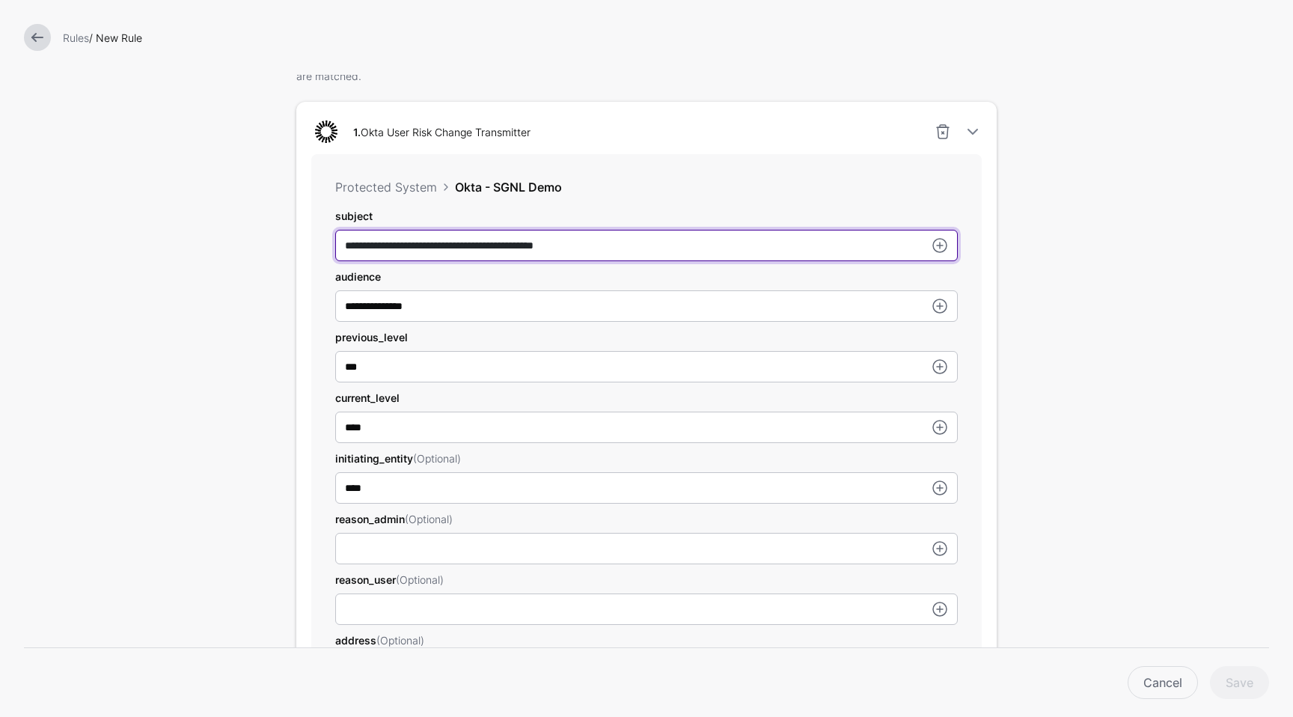
drag, startPoint x: 644, startPoint y: 243, endPoint x: 212, endPoint y: 197, distance: 434.1
click at [212, 197] on form "Add Labels Trigger Triggers watch the data that is being ingested from Systems …" at bounding box center [646, 407] width 1293 height 1629
paste input "**********"
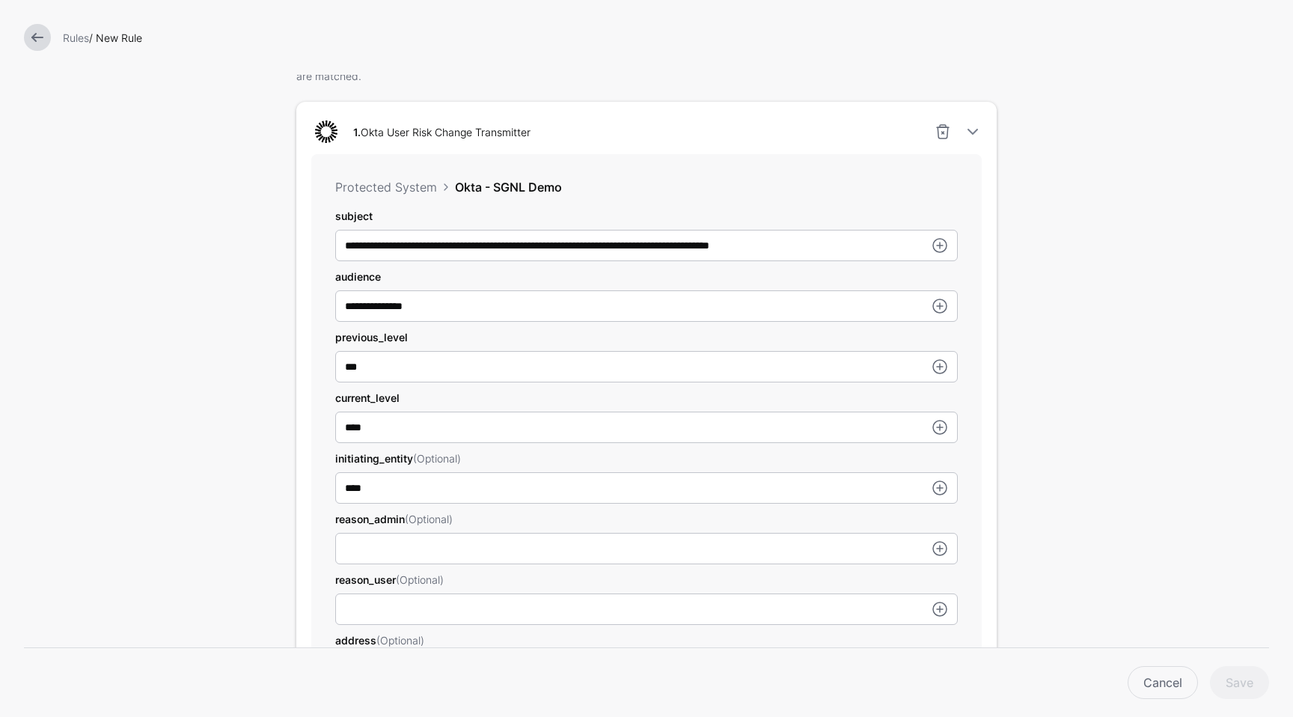
click at [1107, 442] on form "Add Labels Trigger Triggers watch the data that is being ingested from Systems …" at bounding box center [646, 407] width 1293 height 1629
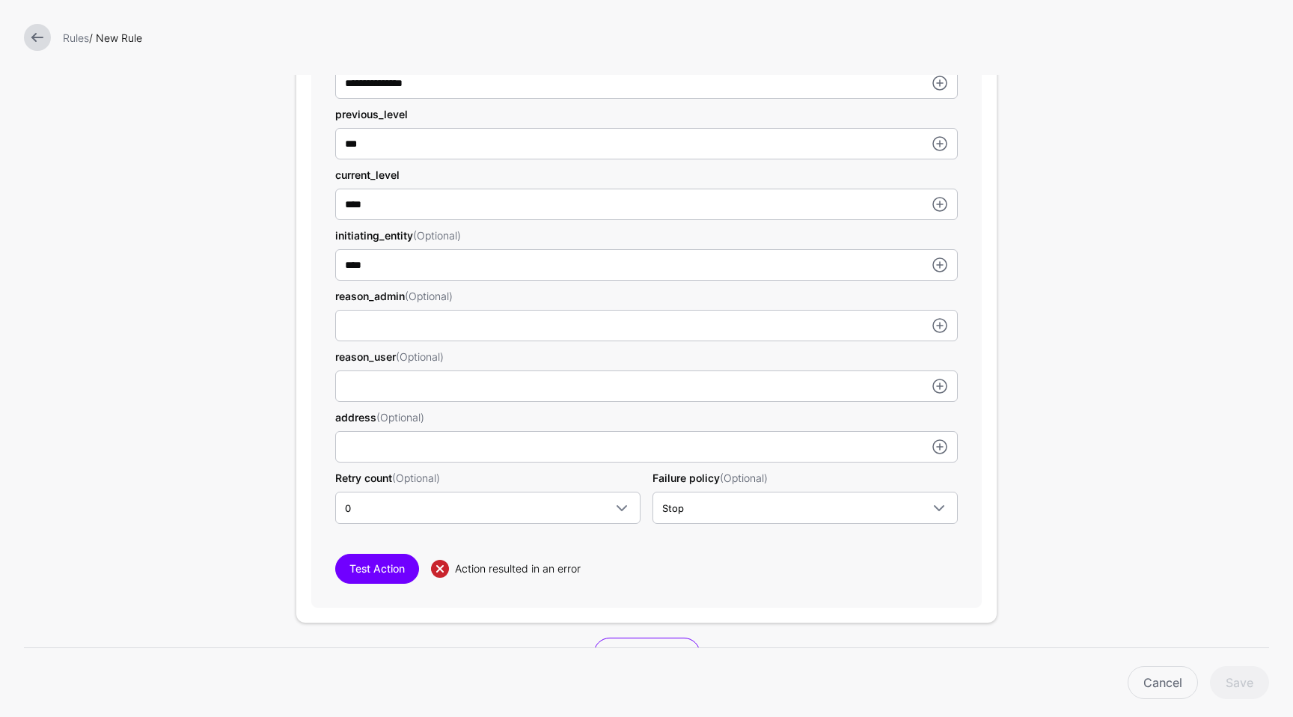
scroll to position [676, 0]
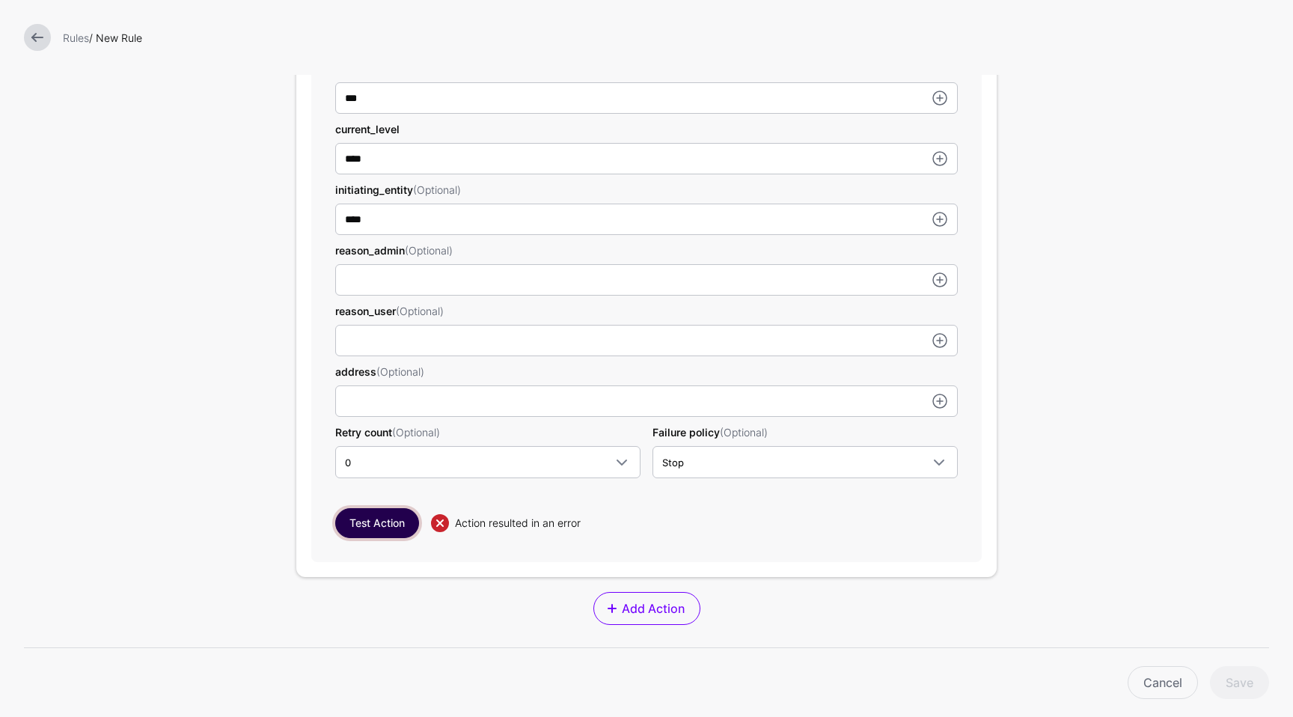
click at [364, 509] on button "Test Action" at bounding box center [377, 523] width 84 height 30
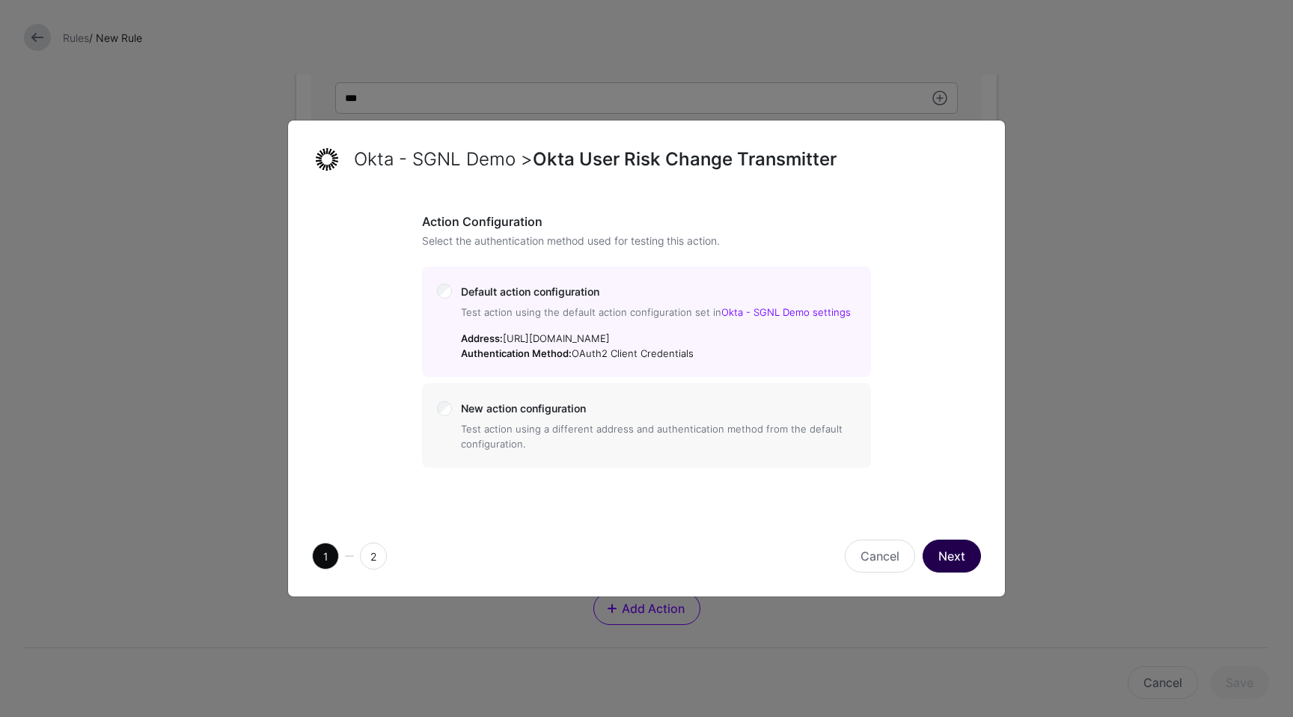
click at [956, 557] on button "Next" at bounding box center [951, 555] width 58 height 33
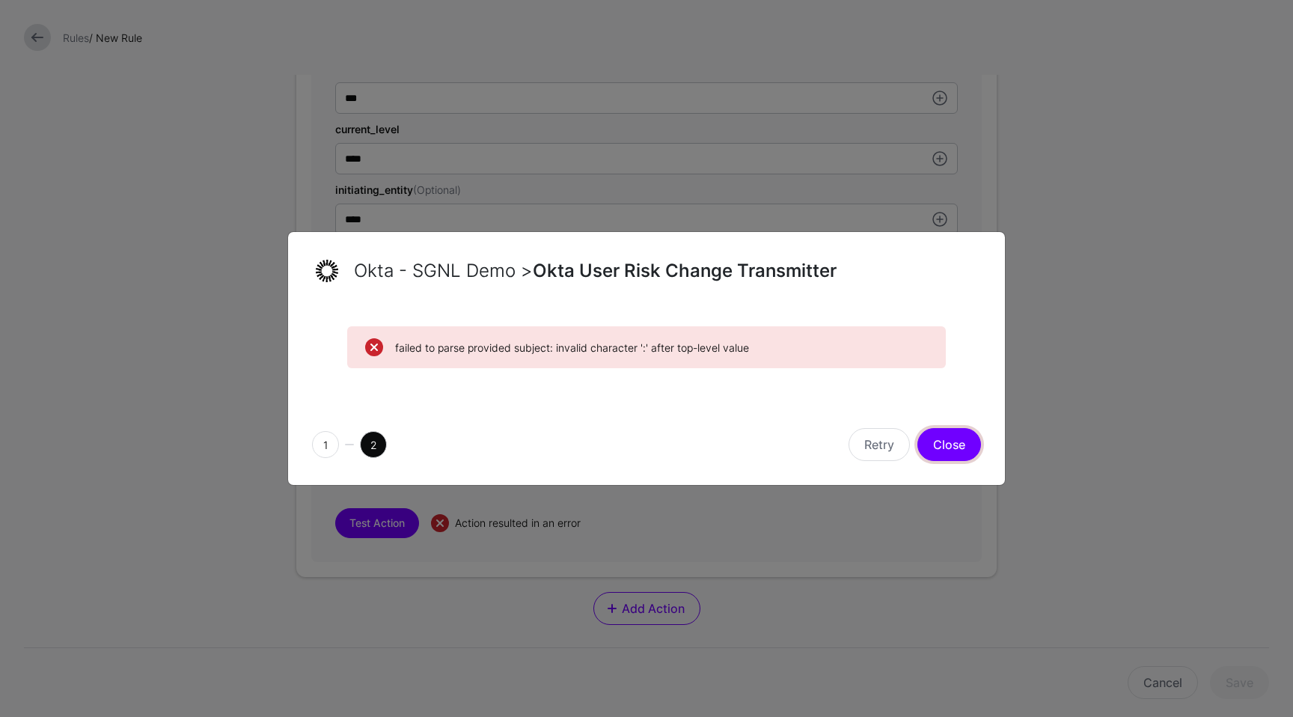
click at [941, 450] on button "Close" at bounding box center [949, 444] width 64 height 33
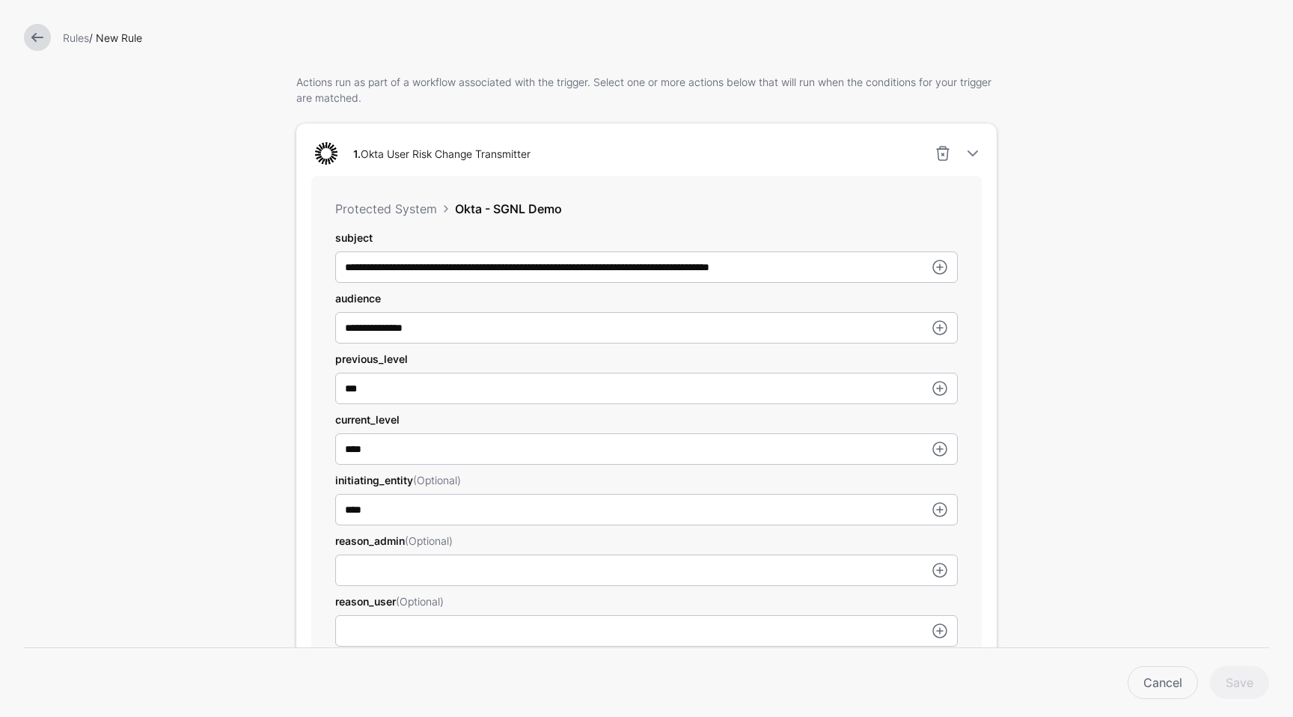
scroll to position [387, 0]
drag, startPoint x: 387, startPoint y: 268, endPoint x: 223, endPoint y: 256, distance: 164.3
click at [223, 256] on form "Add Labels Trigger Triggers watch the data that is being ingested from Systems …" at bounding box center [646, 427] width 1293 height 1629
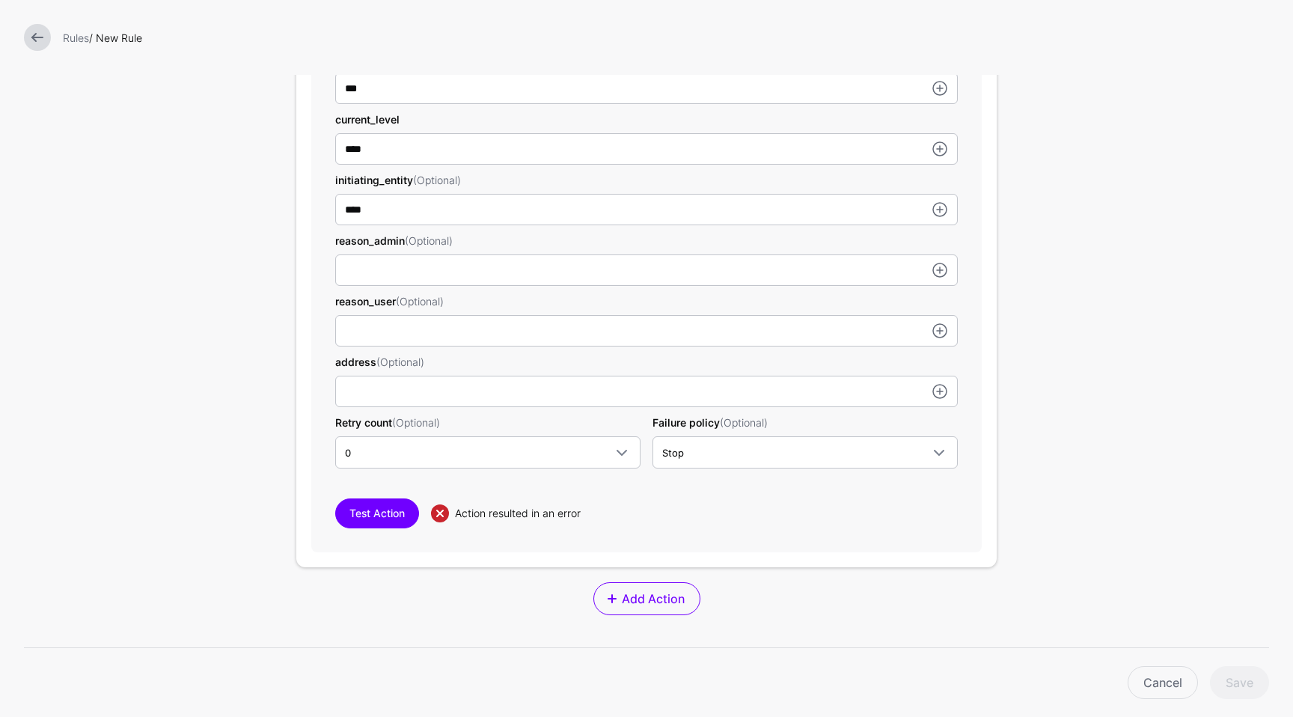
scroll to position [725, 0]
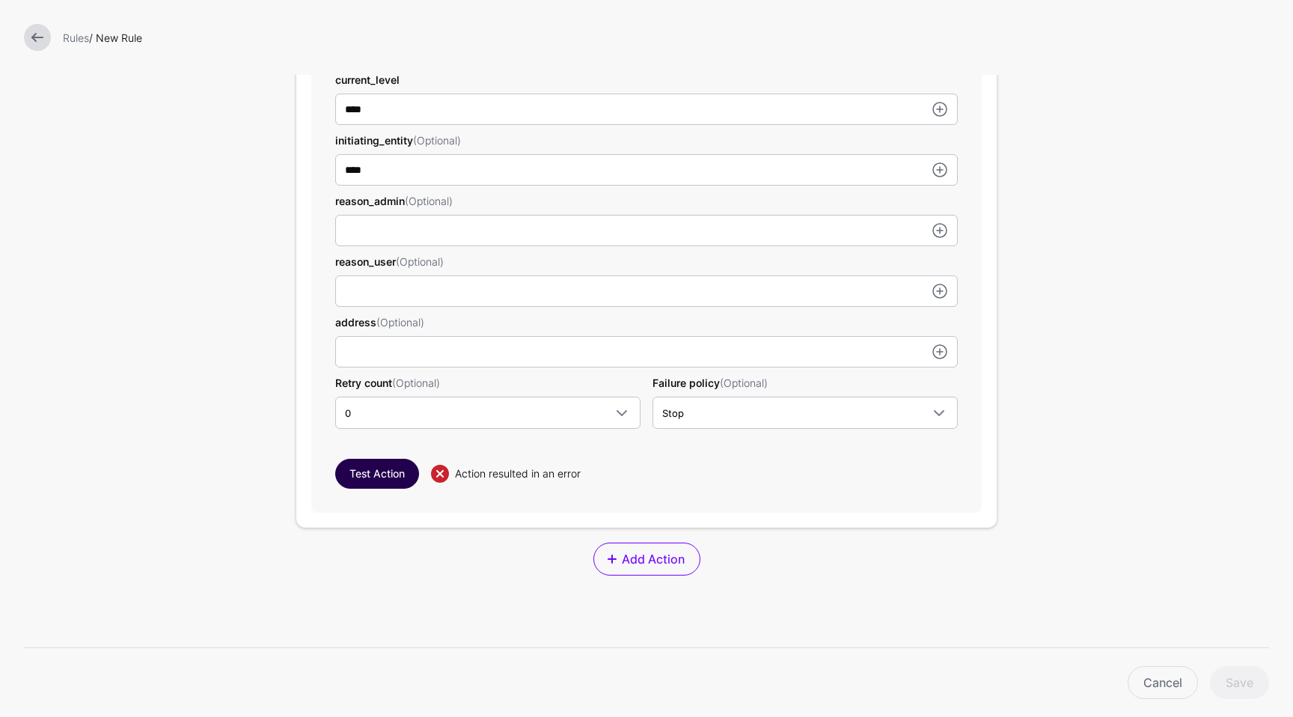
type input "**********"
click at [386, 477] on button "Test Action" at bounding box center [377, 474] width 84 height 30
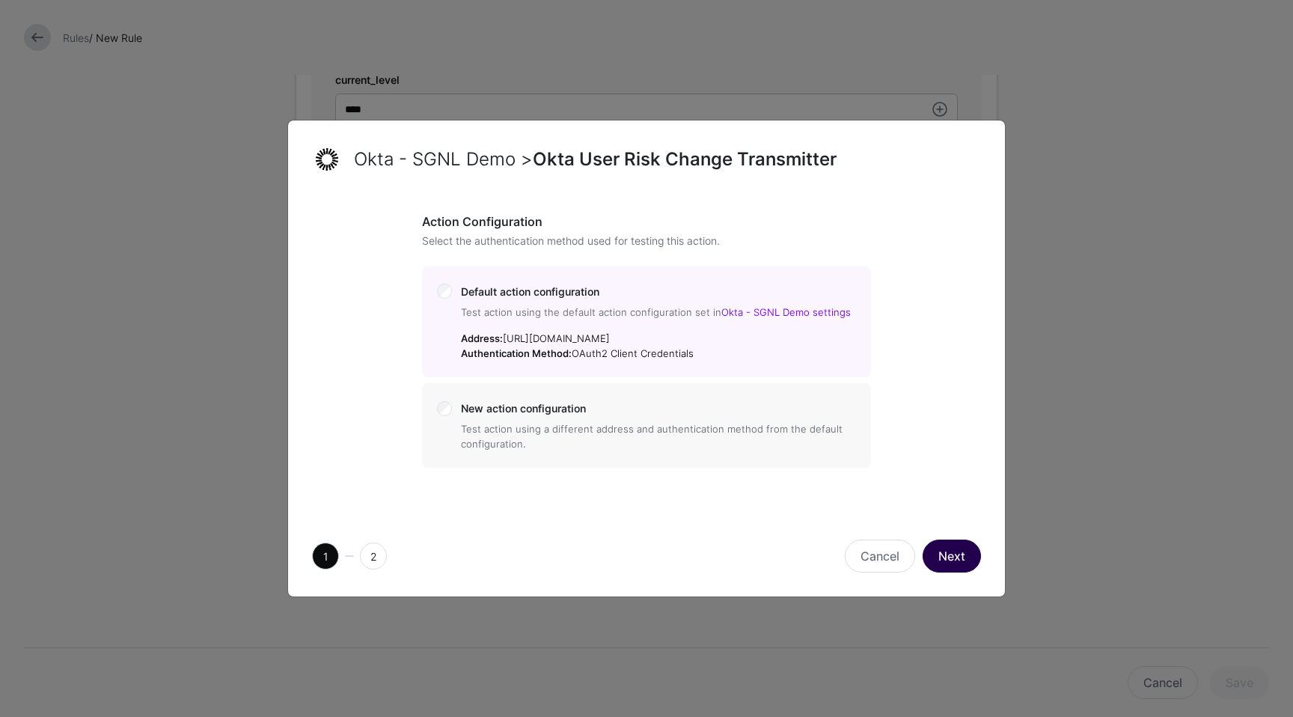
click at [946, 564] on button "Next" at bounding box center [951, 555] width 58 height 33
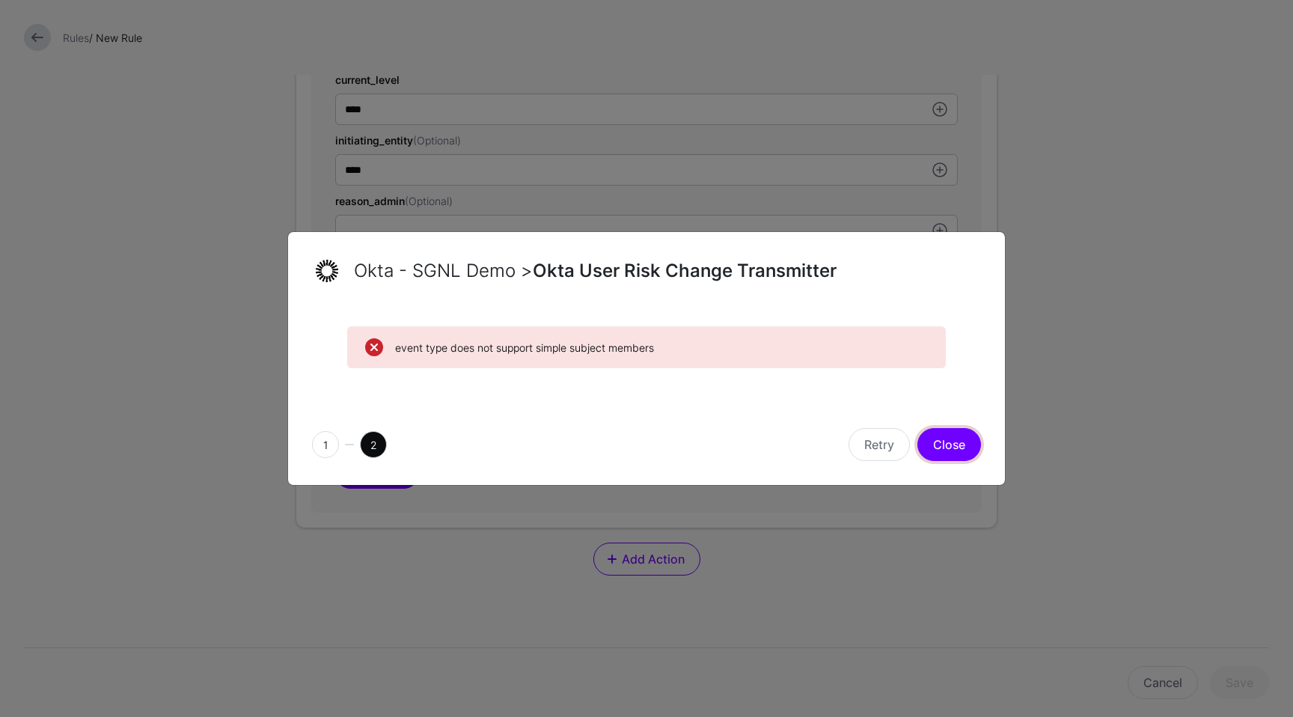
click at [958, 446] on button "Close" at bounding box center [949, 444] width 64 height 33
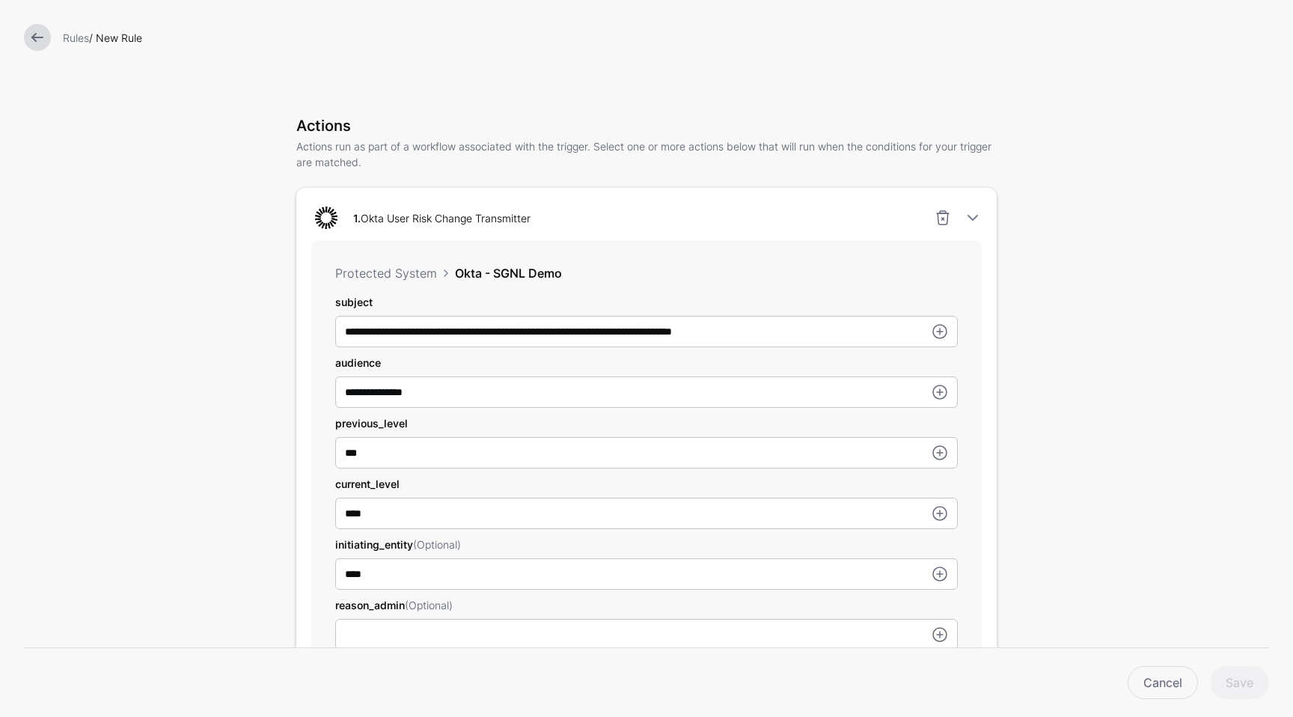
scroll to position [328, 0]
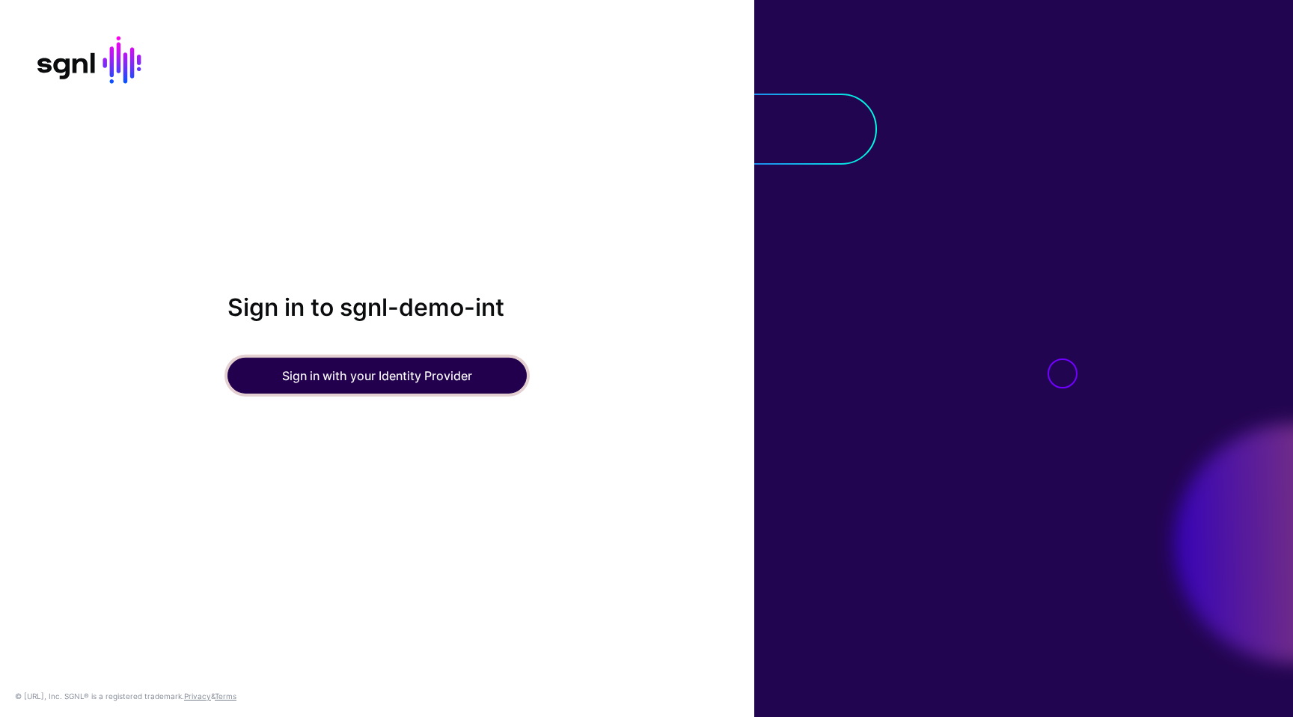
click at [454, 383] on button "Sign in with your Identity Provider" at bounding box center [376, 376] width 299 height 36
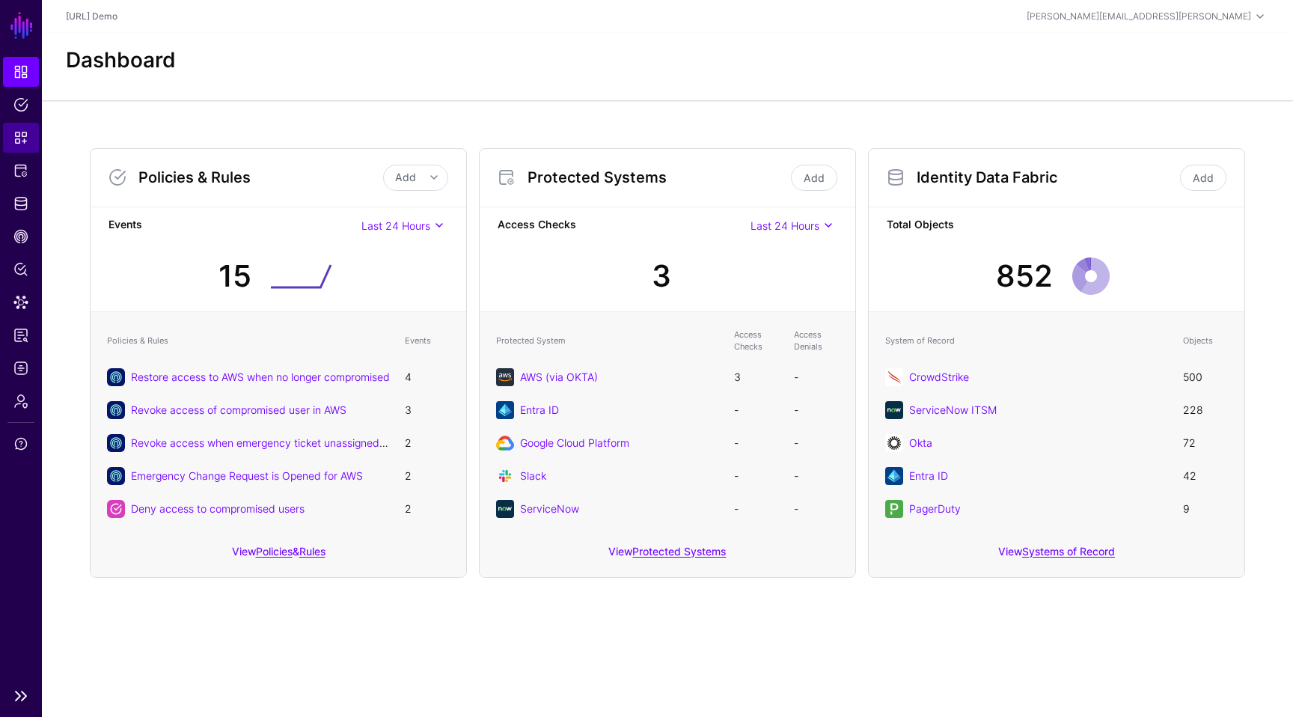
click at [19, 143] on span "Snippets" at bounding box center [20, 137] width 15 height 15
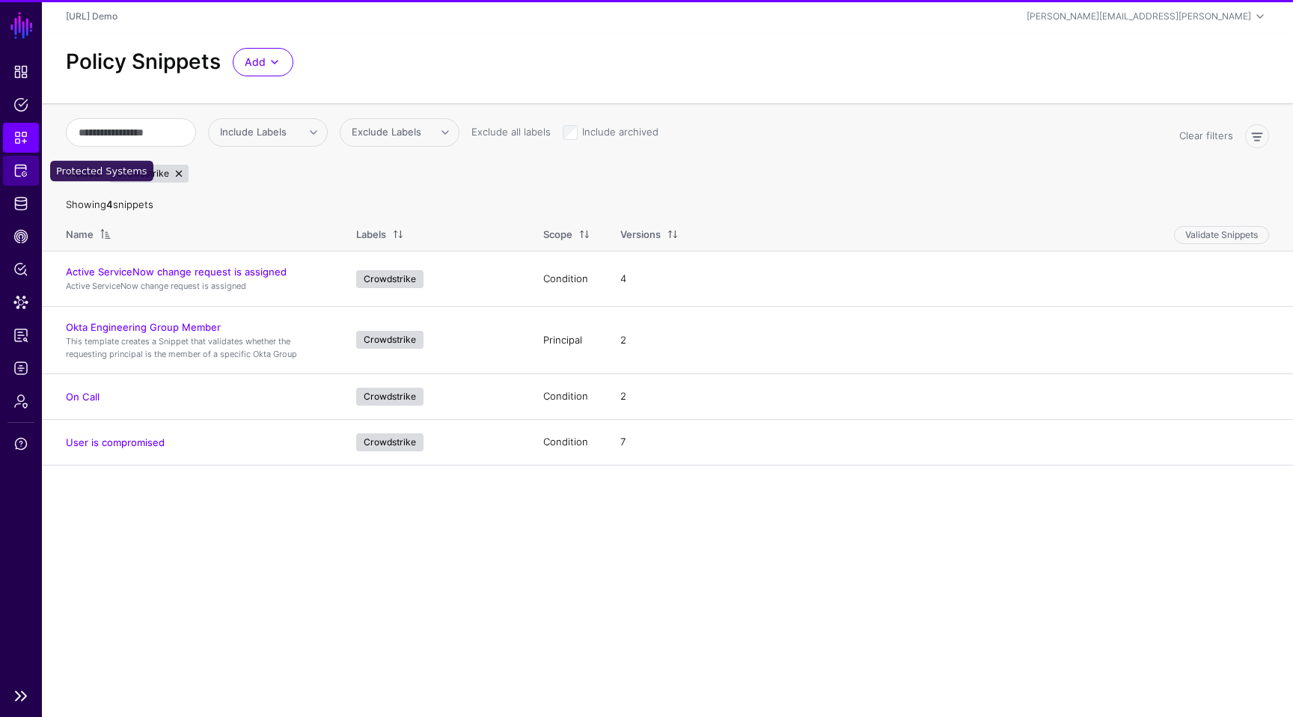
click at [21, 169] on span "Protected Systems" at bounding box center [20, 170] width 15 height 15
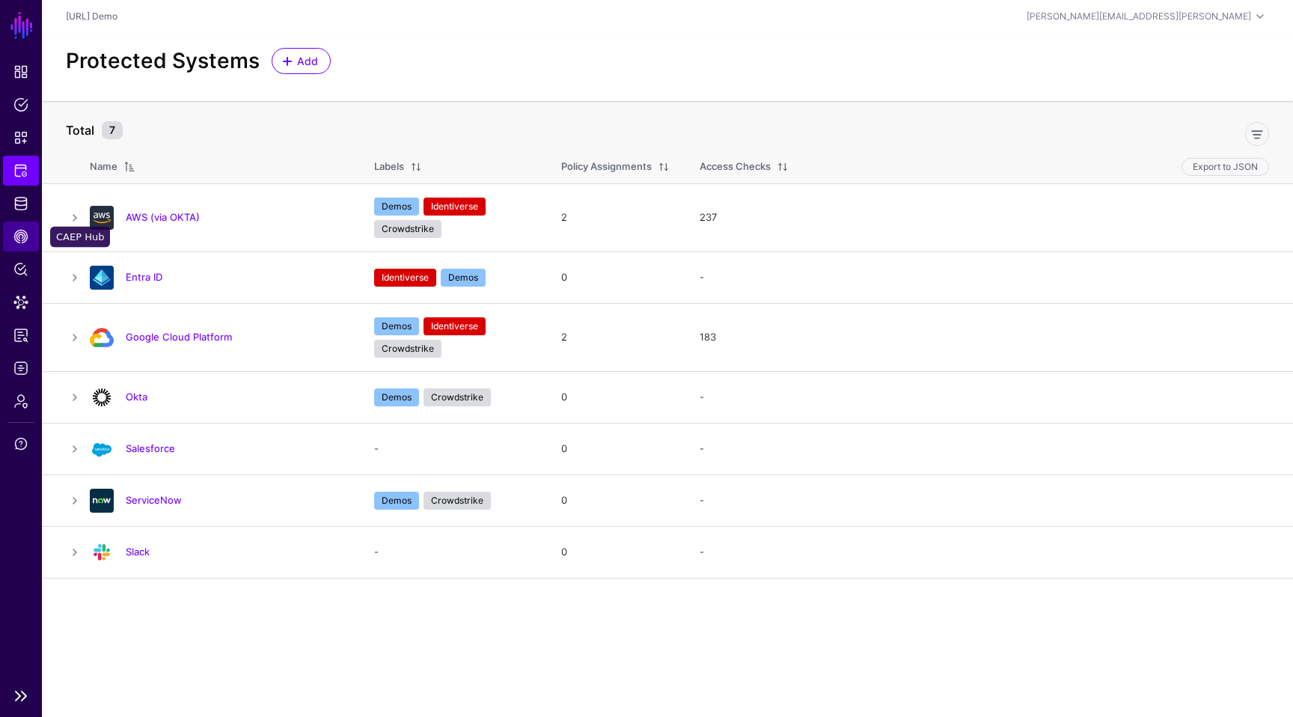
click at [22, 232] on span "CAEP Hub" at bounding box center [20, 236] width 15 height 15
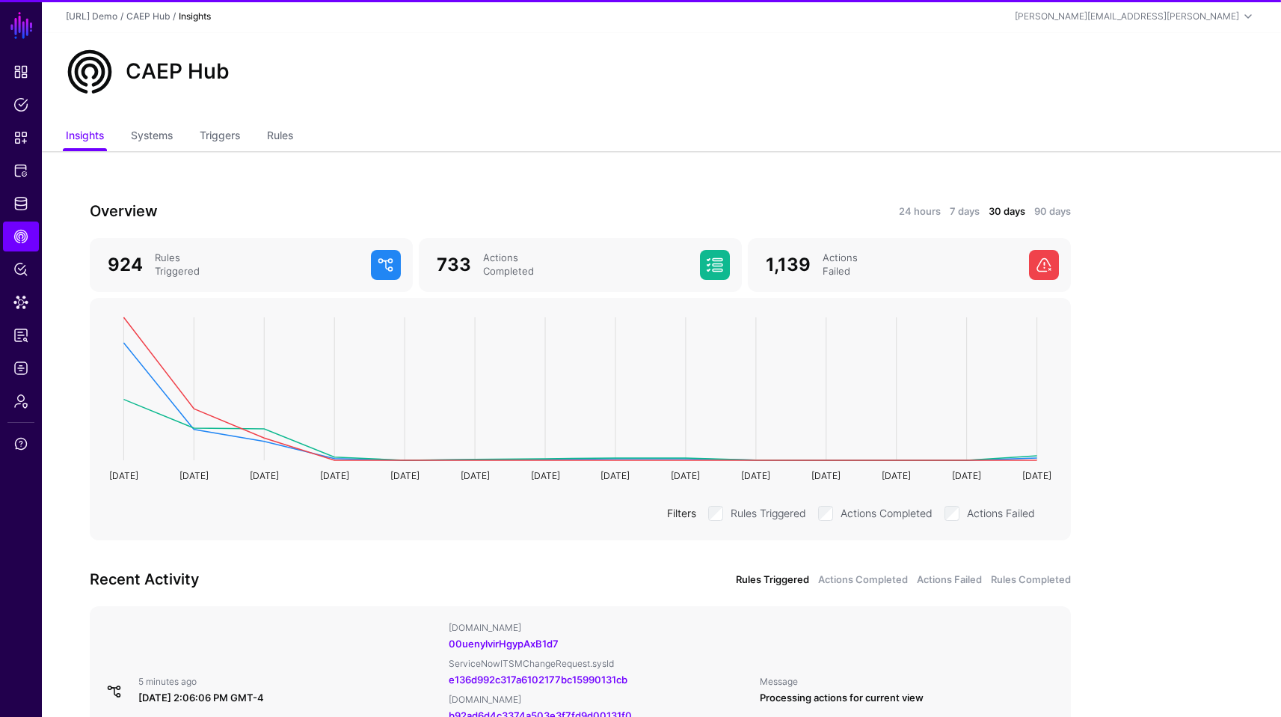
click at [301, 129] on ul "Insights Systems Triggers Rules" at bounding box center [662, 137] width 1192 height 28
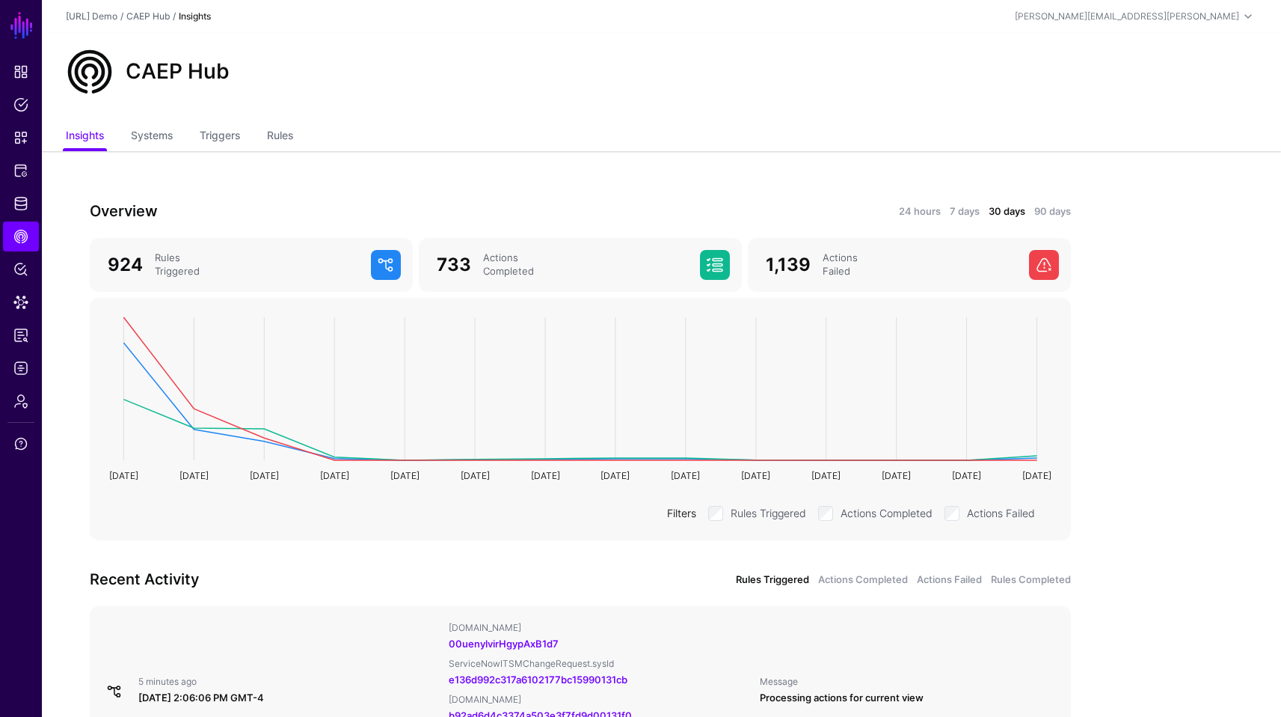
click at [298, 133] on ul "Insights Systems Triggers Rules" at bounding box center [662, 137] width 1192 height 28
click at [284, 136] on link "Rules" at bounding box center [280, 137] width 26 height 28
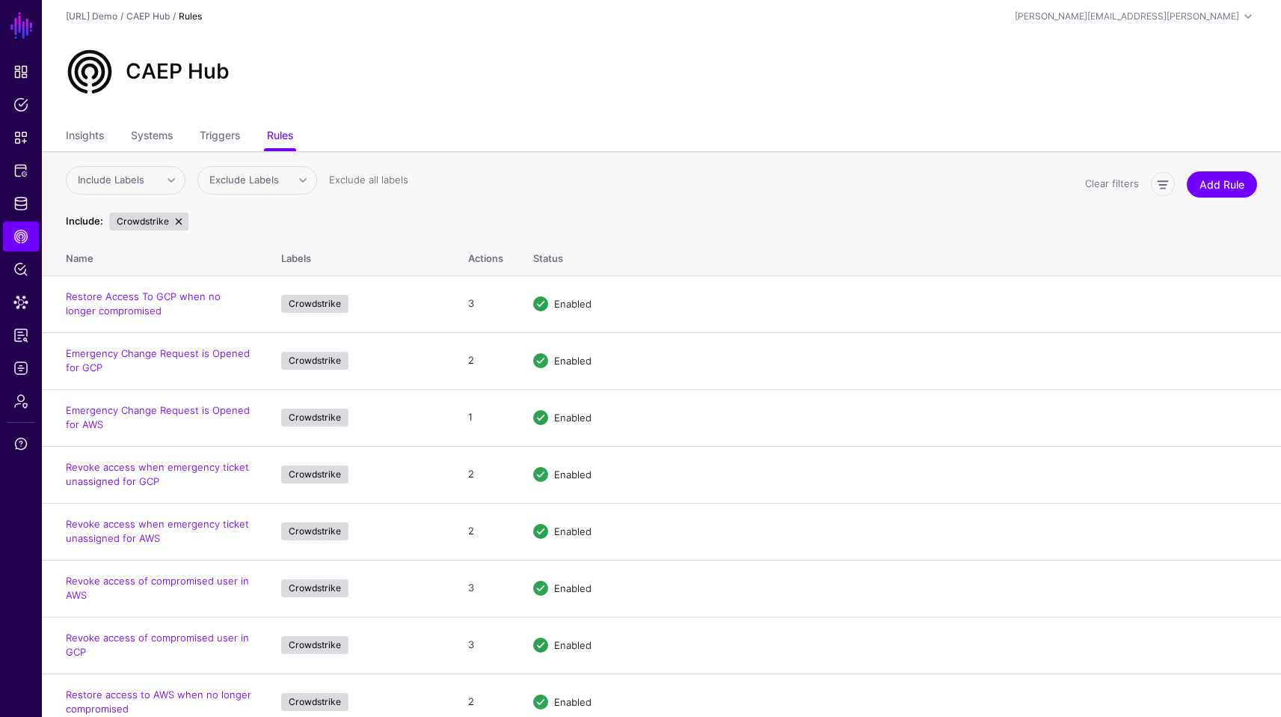
click at [822, 200] on div "Include Labels Demos Gartner Identiverse Exclude Labels Crowdstrike Demos Gartn…" at bounding box center [570, 183] width 1020 height 34
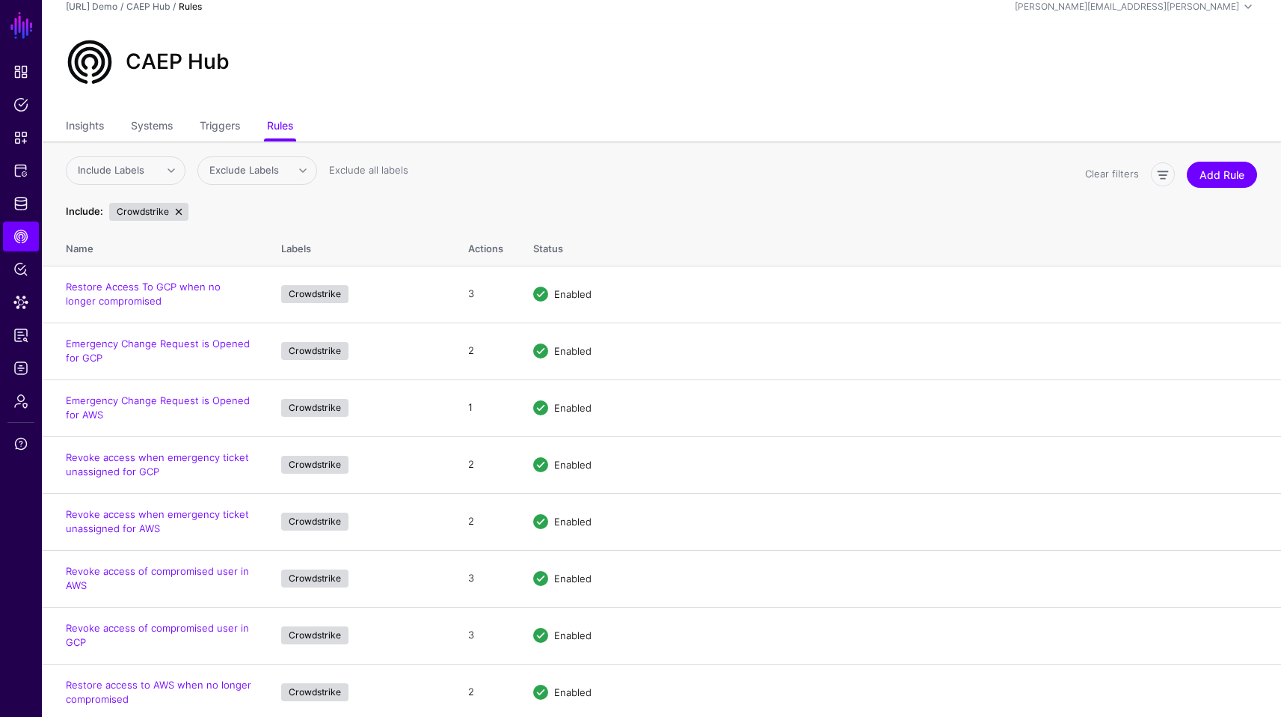
scroll to position [13, 0]
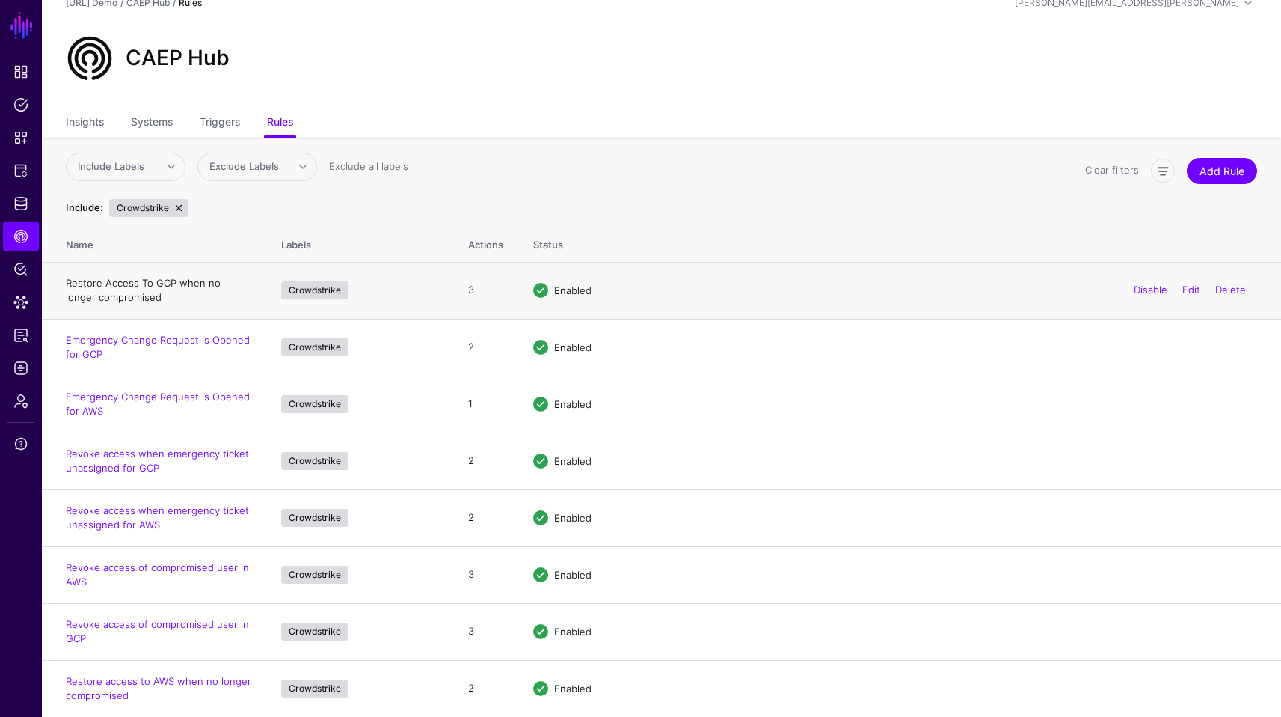
click at [169, 280] on link "Restore Access To GCP when no longer compromised" at bounding box center [143, 290] width 155 height 27
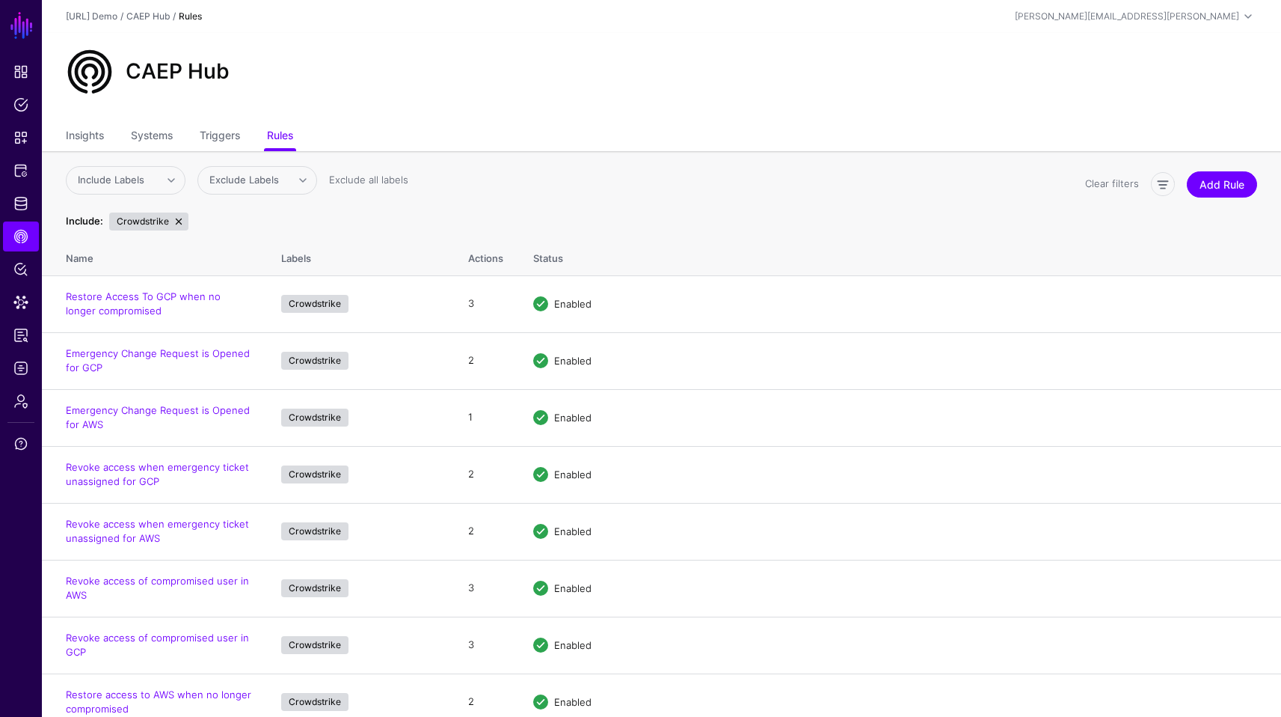
click at [611, 230] on div "Include Labels Demos Gartner Identiverse Exclude Labels Crowdstrike Demos Gartn…" at bounding box center [570, 204] width 1020 height 76
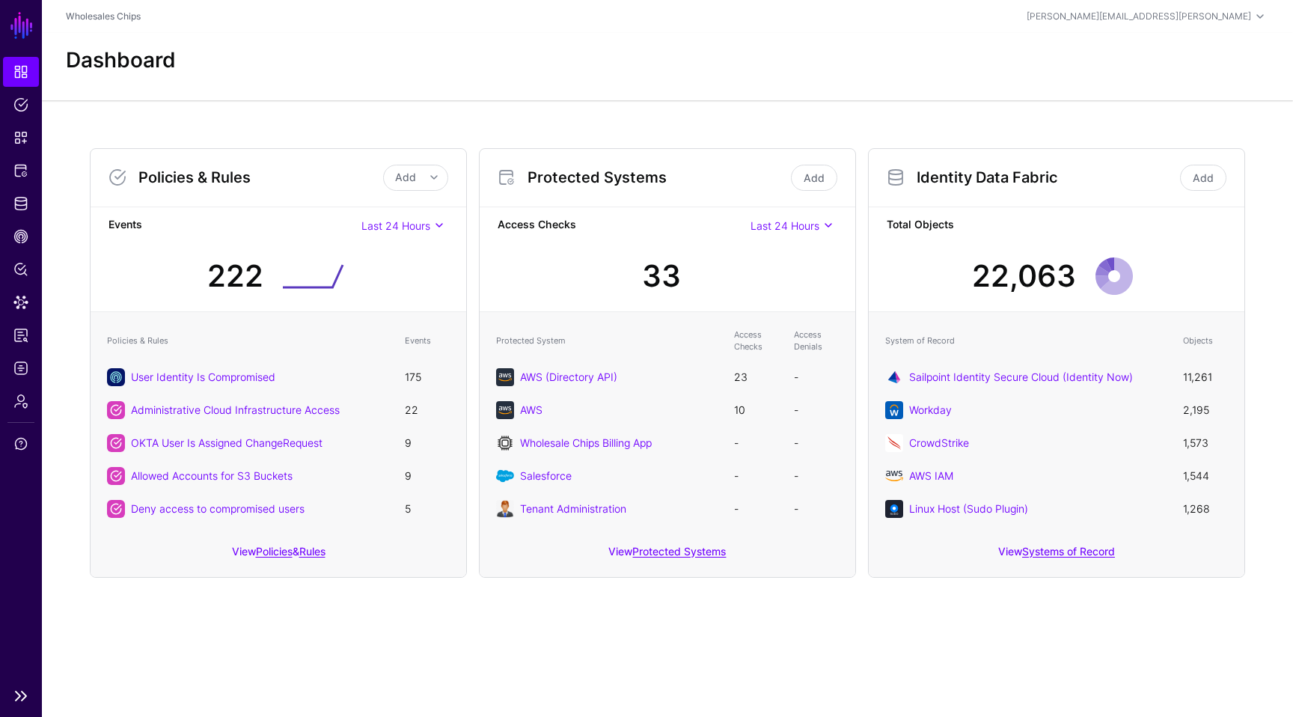
click at [19, 186] on ul "Dashboard Policies Snippets Protected Systems Identity Data Fabric CAEP Hub Pol…" at bounding box center [21, 368] width 42 height 622
click at [19, 172] on span "Protected Systems" at bounding box center [20, 170] width 15 height 15
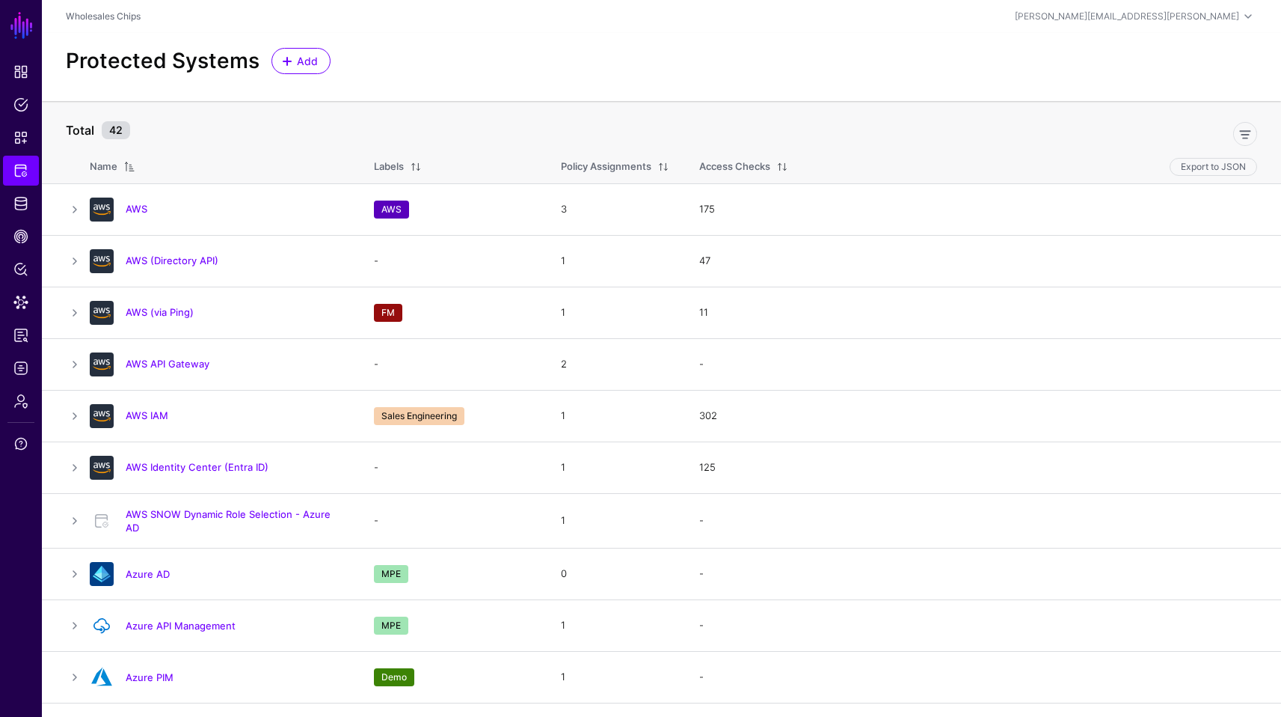
click at [310, 96] on div "Protected Systems Add" at bounding box center [662, 67] width 1240 height 68
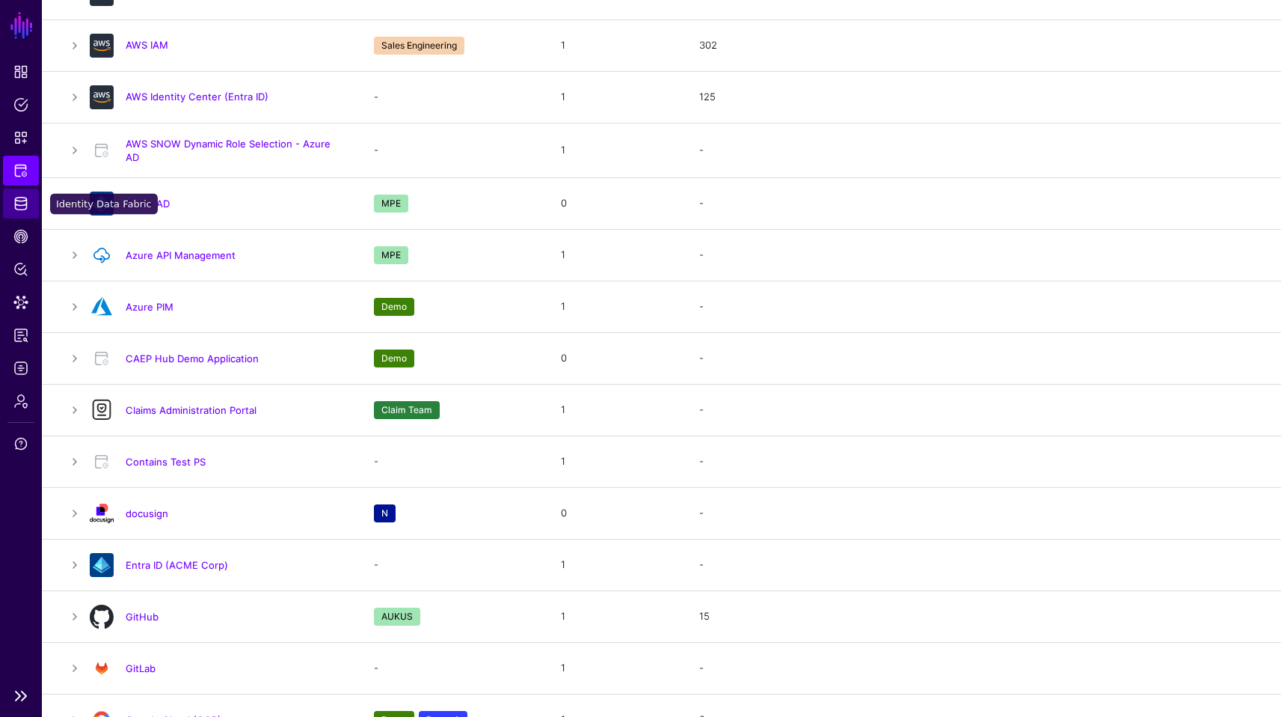
click at [20, 198] on span "Identity Data Fabric" at bounding box center [20, 203] width 15 height 15
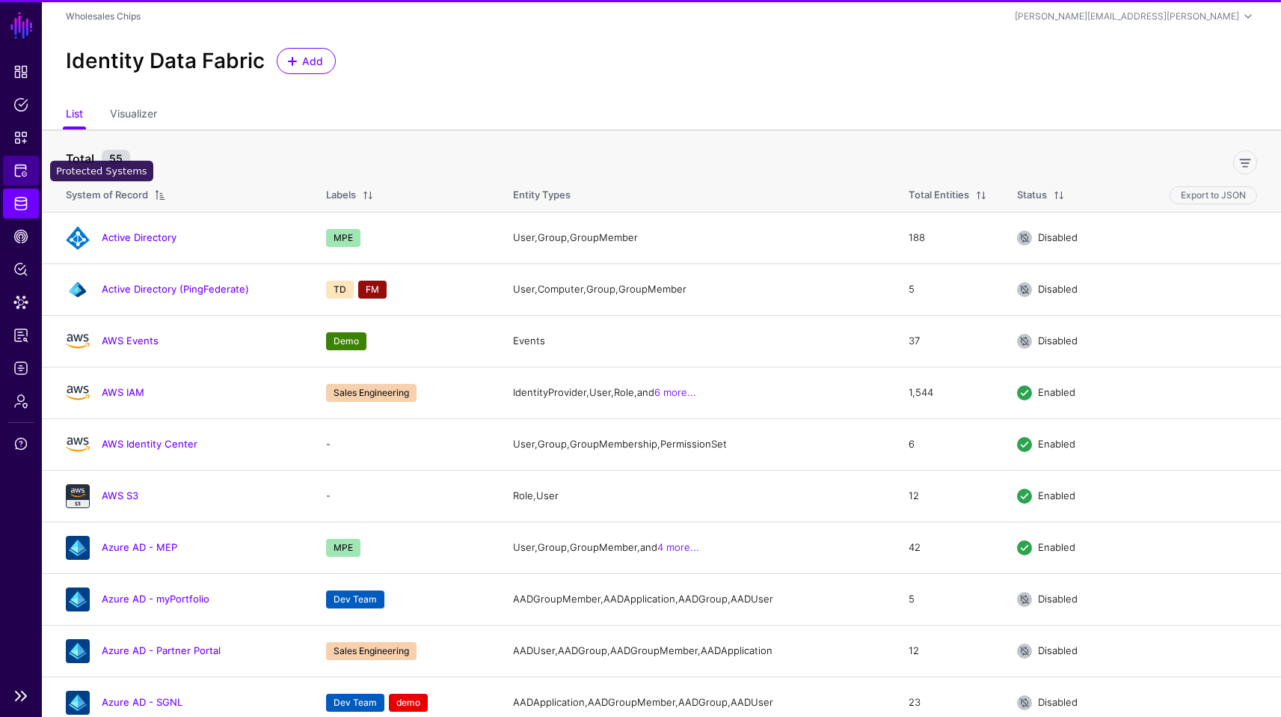
click at [22, 174] on span "Protected Systems" at bounding box center [20, 170] width 15 height 15
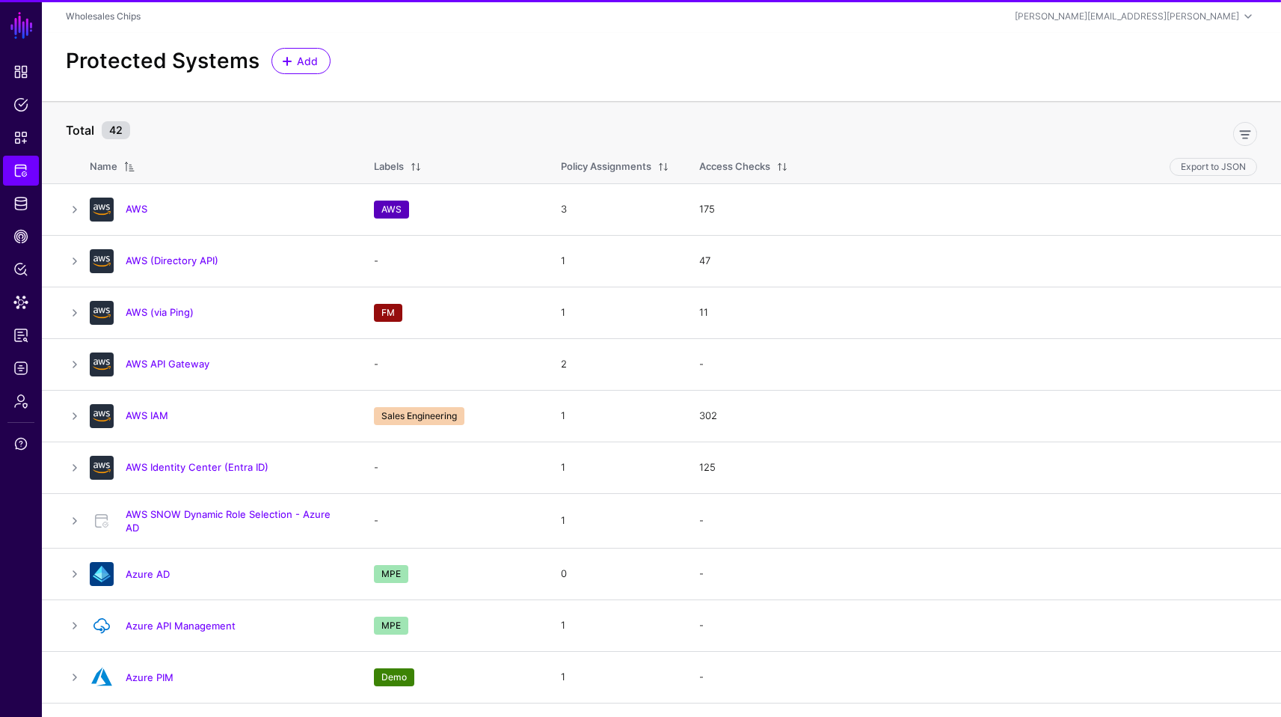
click at [447, 70] on div "Protected Systems Add" at bounding box center [662, 61] width 1204 height 26
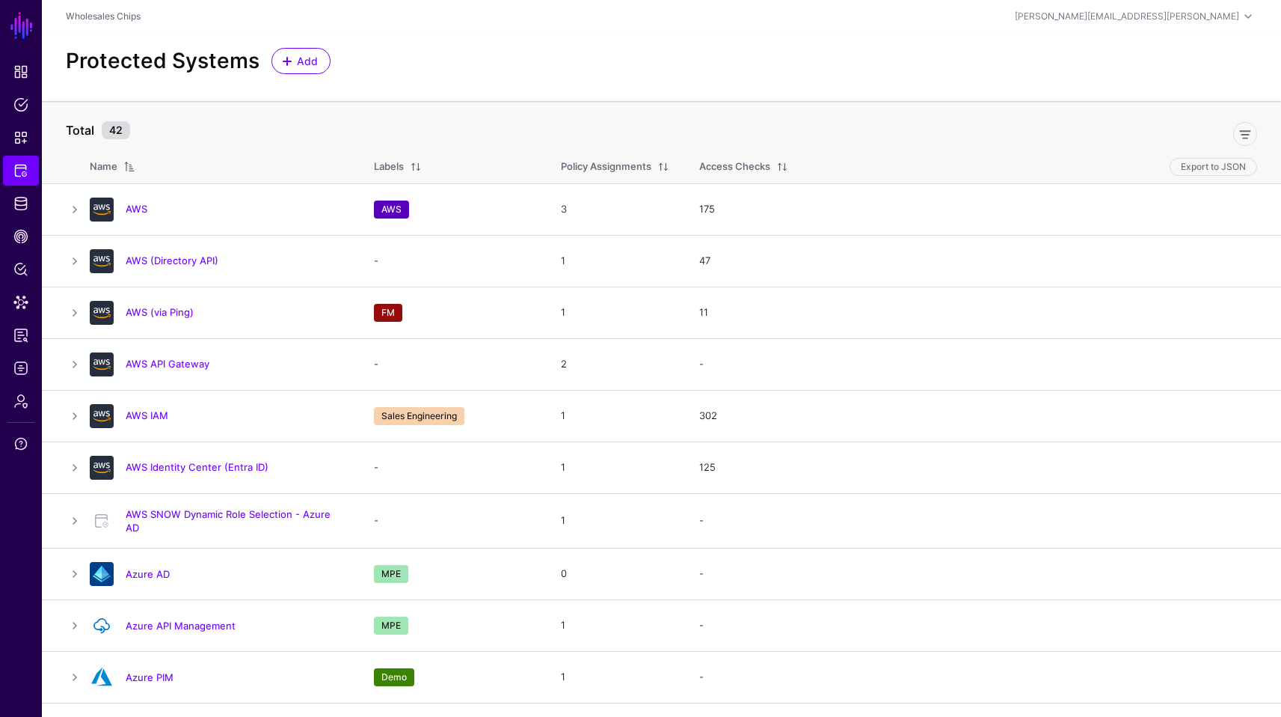
scroll to position [1196, 0]
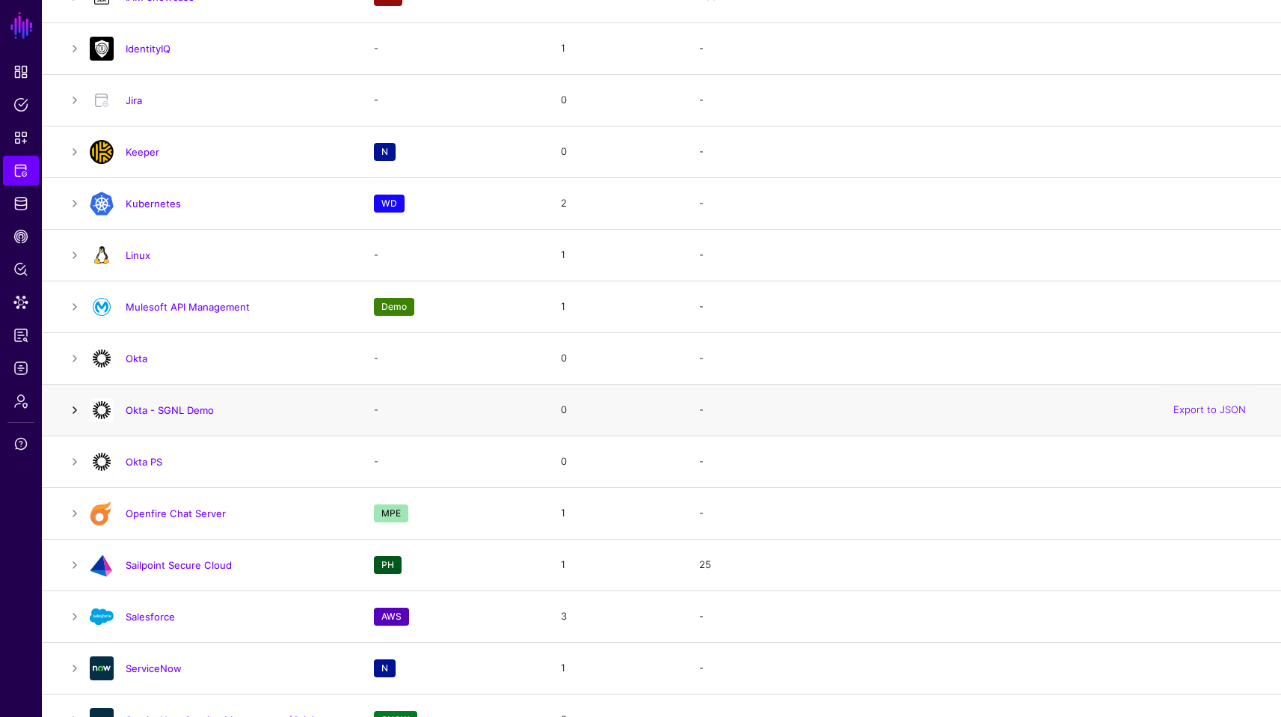
click at [78, 408] on link at bounding box center [75, 410] width 18 height 18
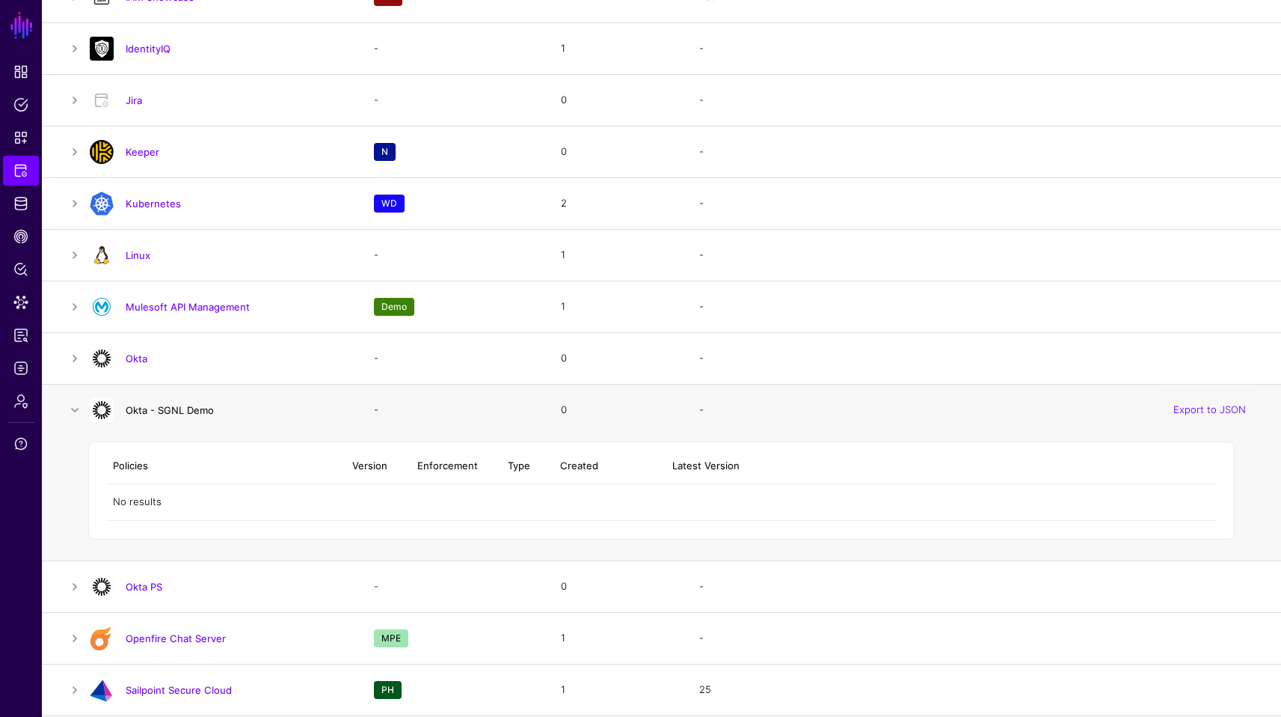
click at [187, 405] on link "Okta - SGNL Demo" at bounding box center [170, 410] width 88 height 12
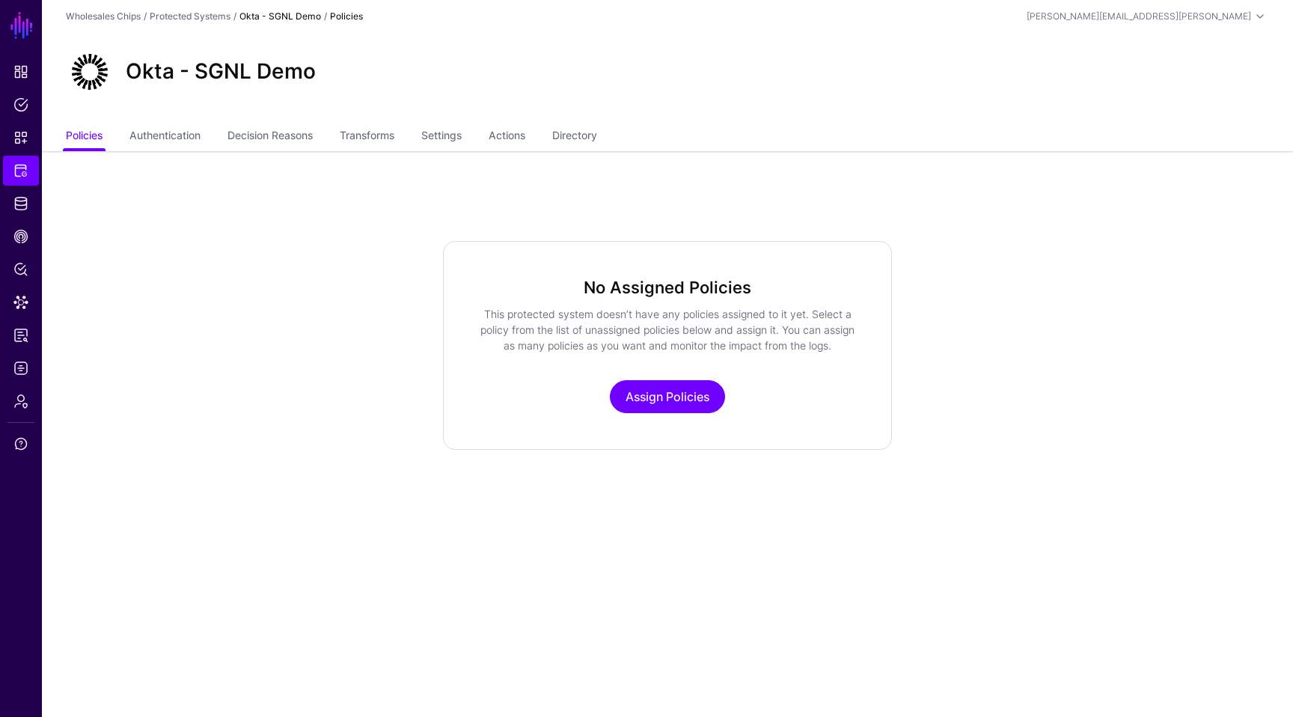
click at [616, 128] on ul "Policies Authentication Decision Reasons Transforms Settings Actions Directory" at bounding box center [667, 137] width 1203 height 28
click at [590, 136] on link "Directory" at bounding box center [574, 137] width 45 height 28
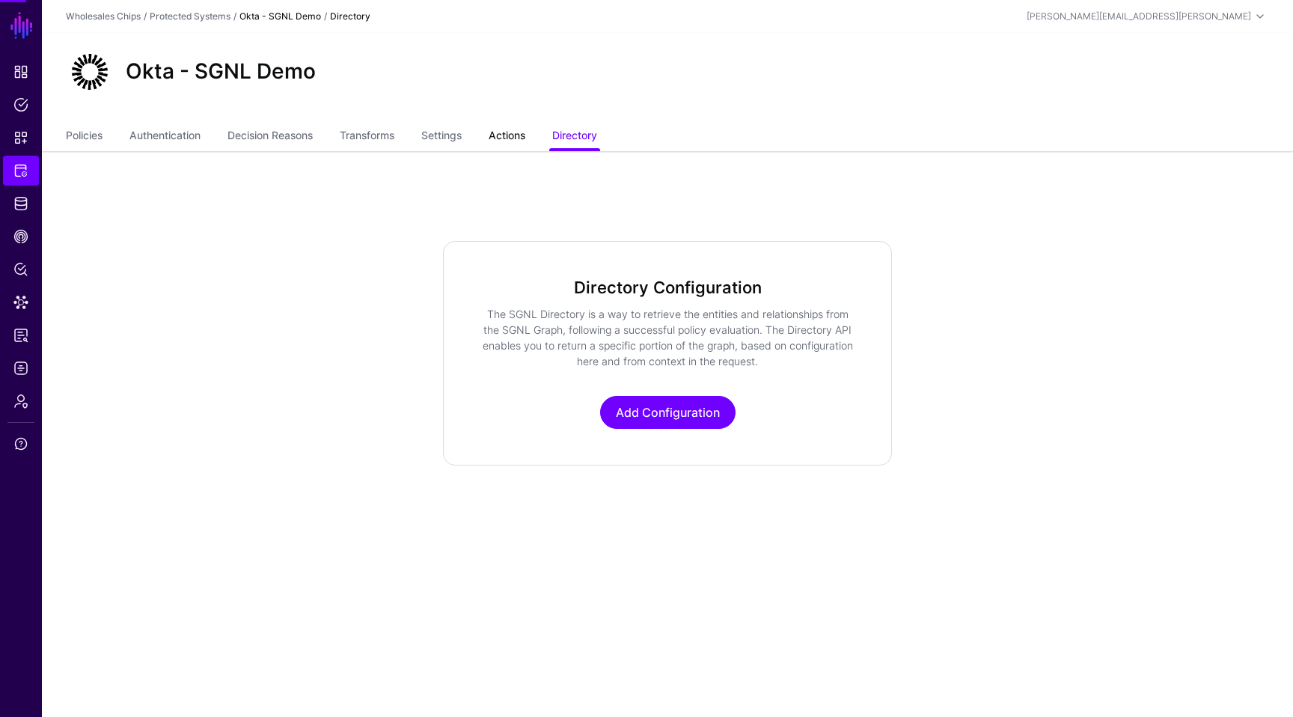
click at [515, 139] on link "Actions" at bounding box center [507, 137] width 37 height 28
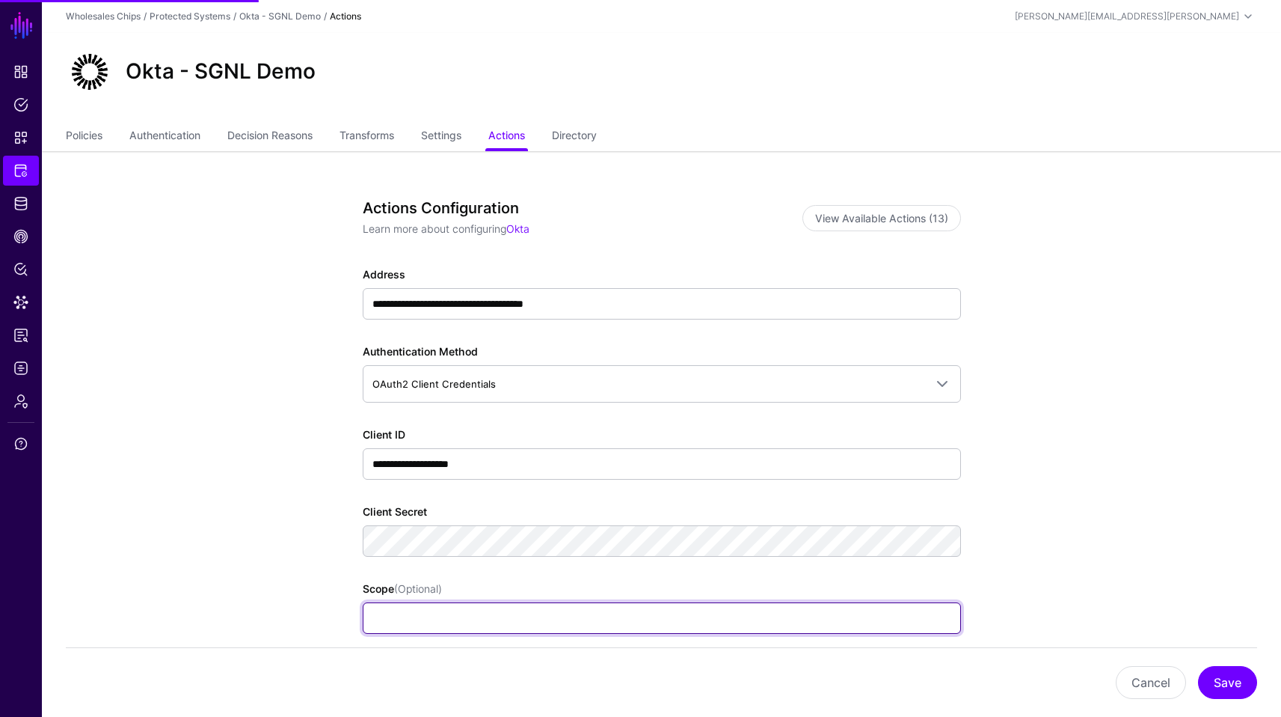
click at [501, 604] on input "Scope (Optional)" at bounding box center [662, 617] width 598 height 31
paste input "**********"
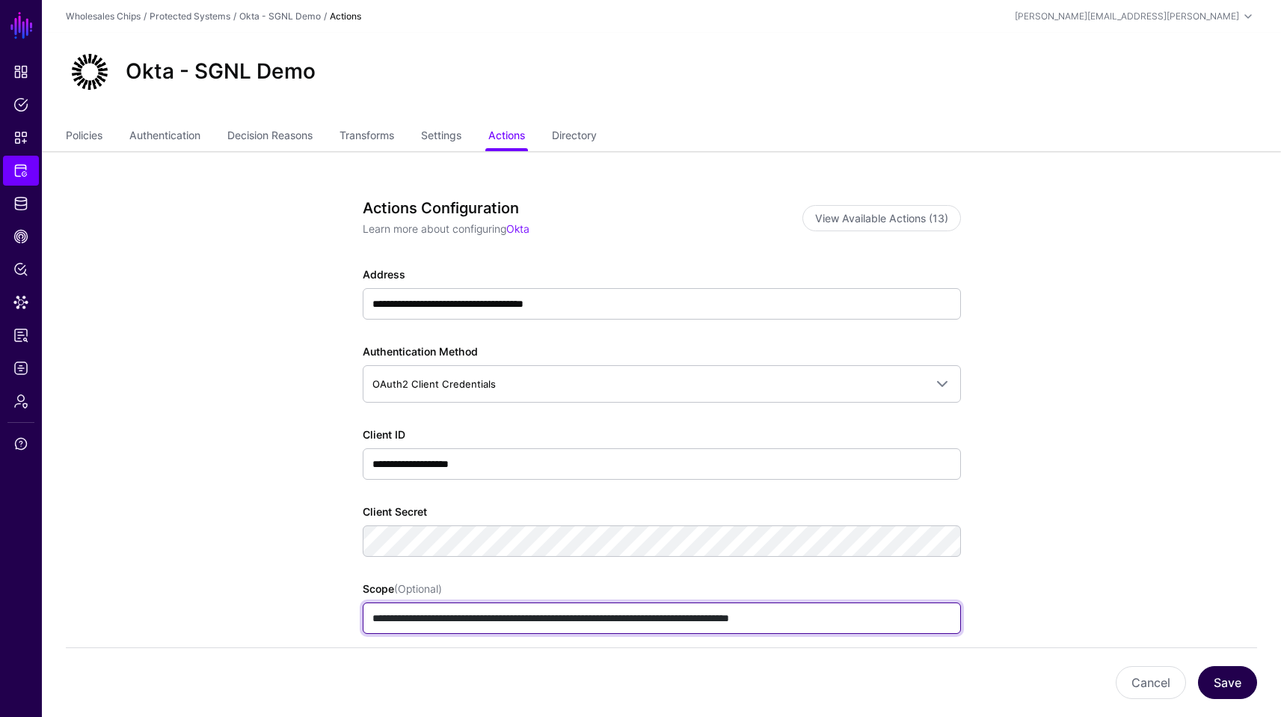
type input "**********"
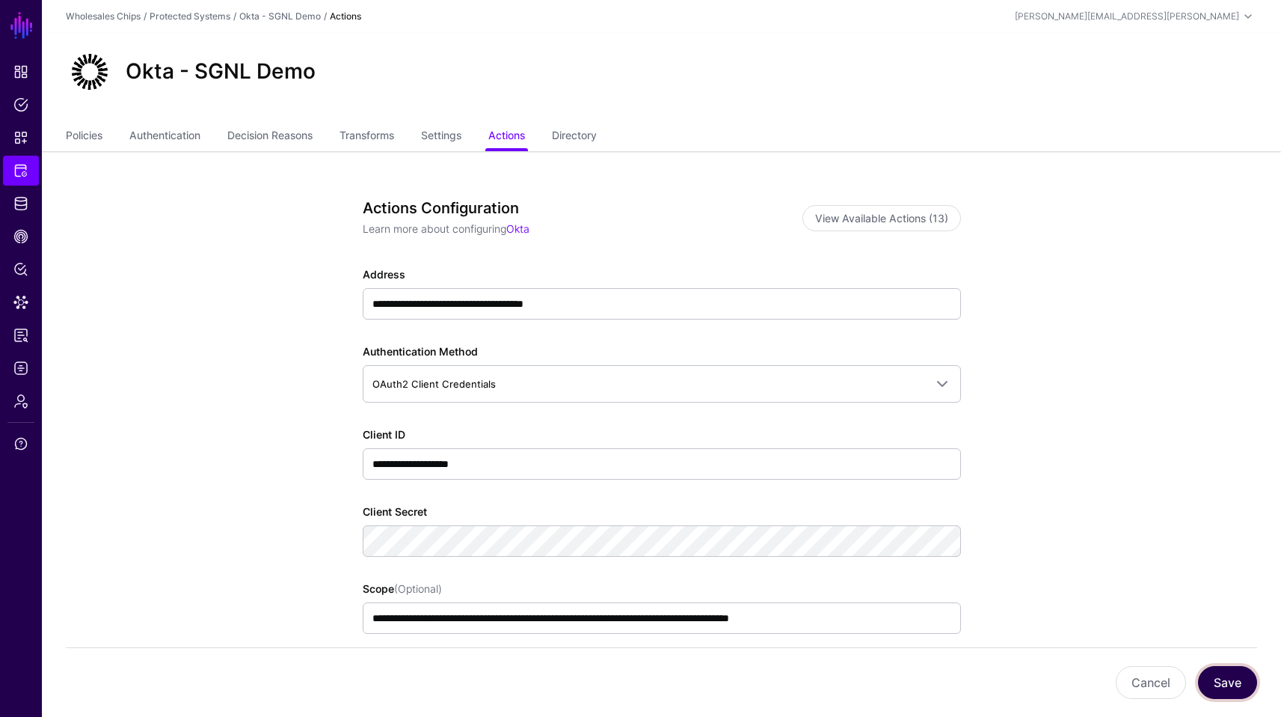
click at [1219, 679] on button "Save" at bounding box center [1227, 682] width 59 height 33
click at [1247, 682] on button "Save" at bounding box center [1227, 682] width 59 height 33
click at [25, 174] on span "Protected Systems" at bounding box center [20, 170] width 15 height 15
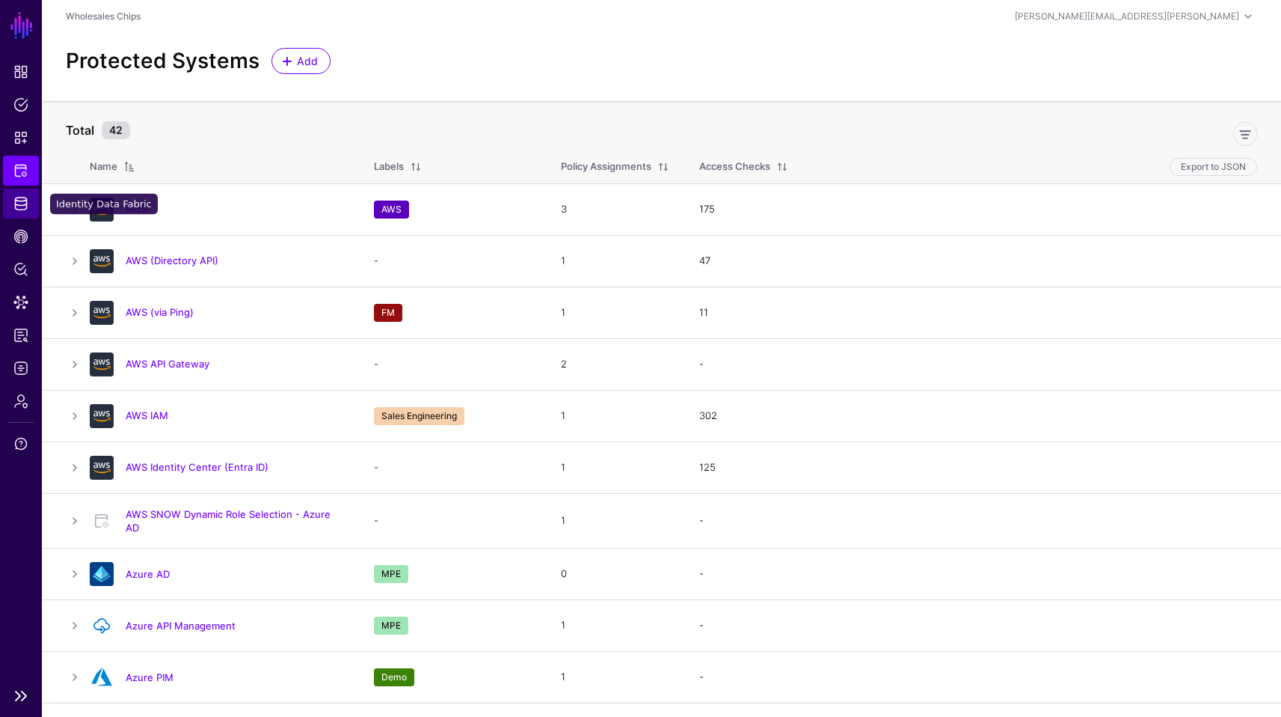
click at [17, 215] on link "Identity Data Fabric" at bounding box center [21, 204] width 36 height 30
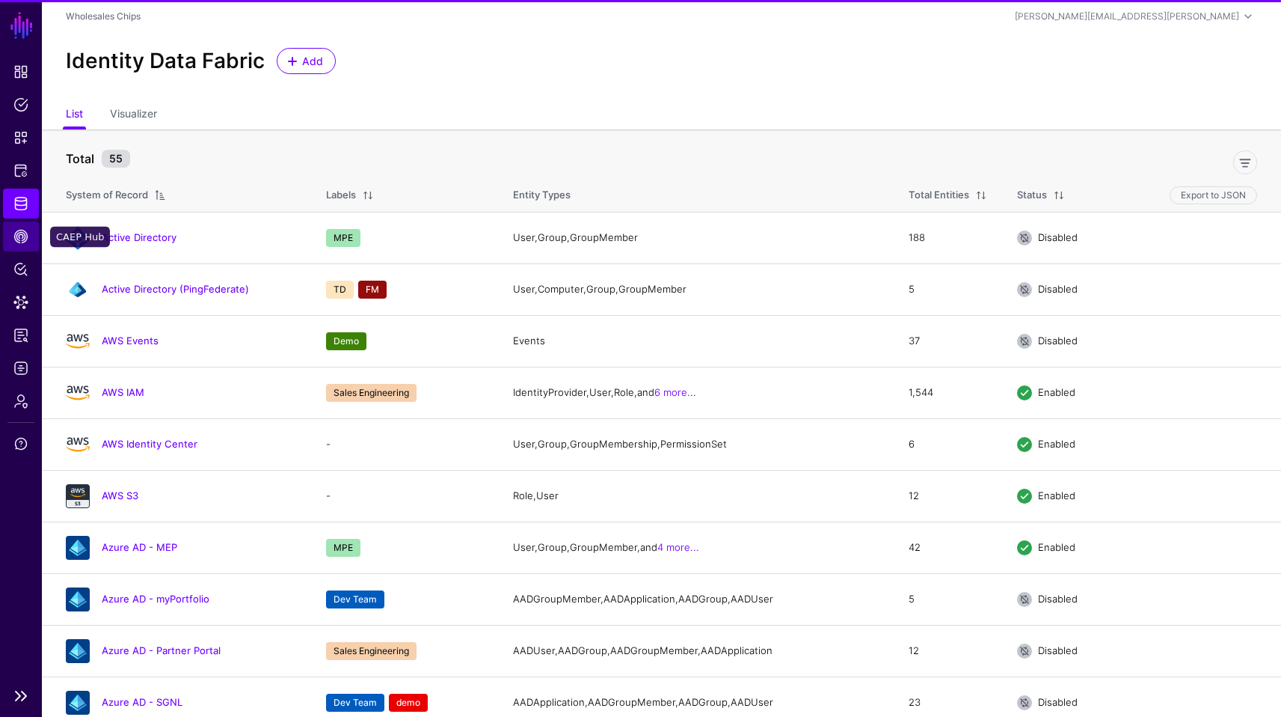
click at [23, 243] on span "CAEP Hub" at bounding box center [20, 236] width 15 height 15
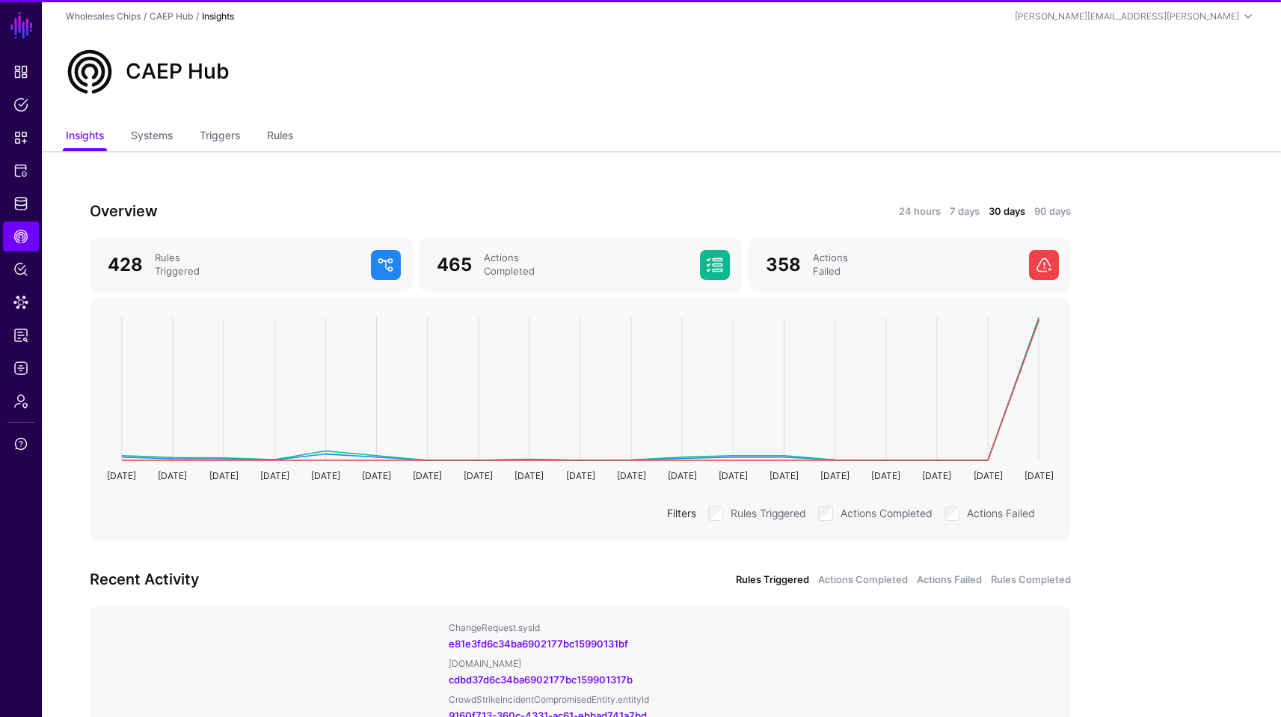
click at [299, 135] on ul "Insights Systems Triggers Rules" at bounding box center [662, 137] width 1192 height 28
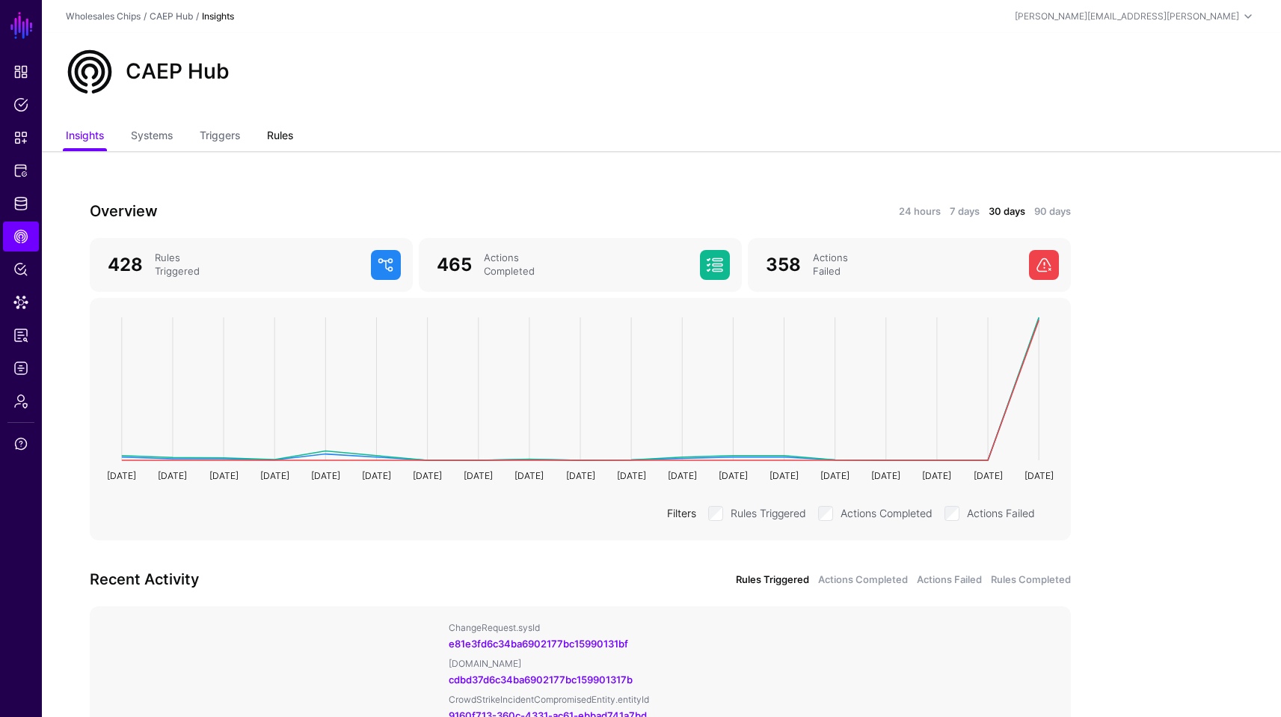
click at [291, 132] on link "Rules" at bounding box center [280, 137] width 26 height 28
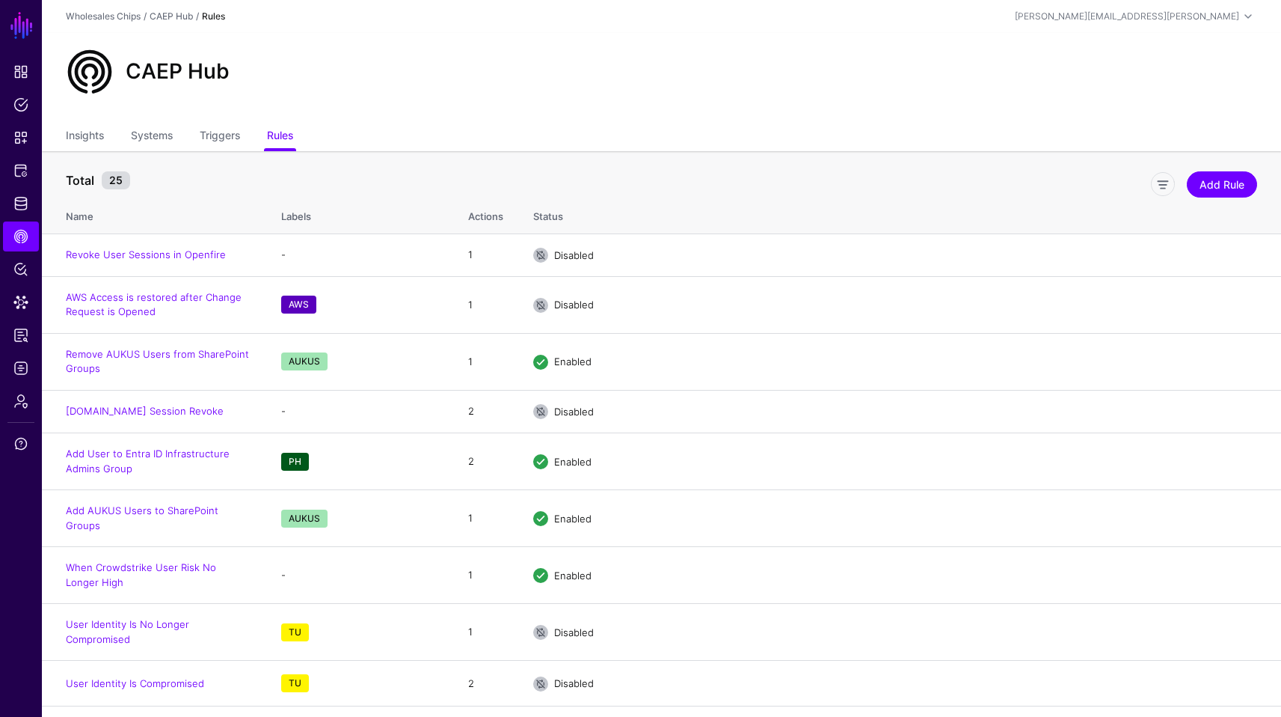
click at [631, 174] on div "Add Rule" at bounding box center [699, 181] width 1127 height 30
click at [132, 415] on link "[DOMAIN_NAME] Session Revoke" at bounding box center [145, 411] width 158 height 12
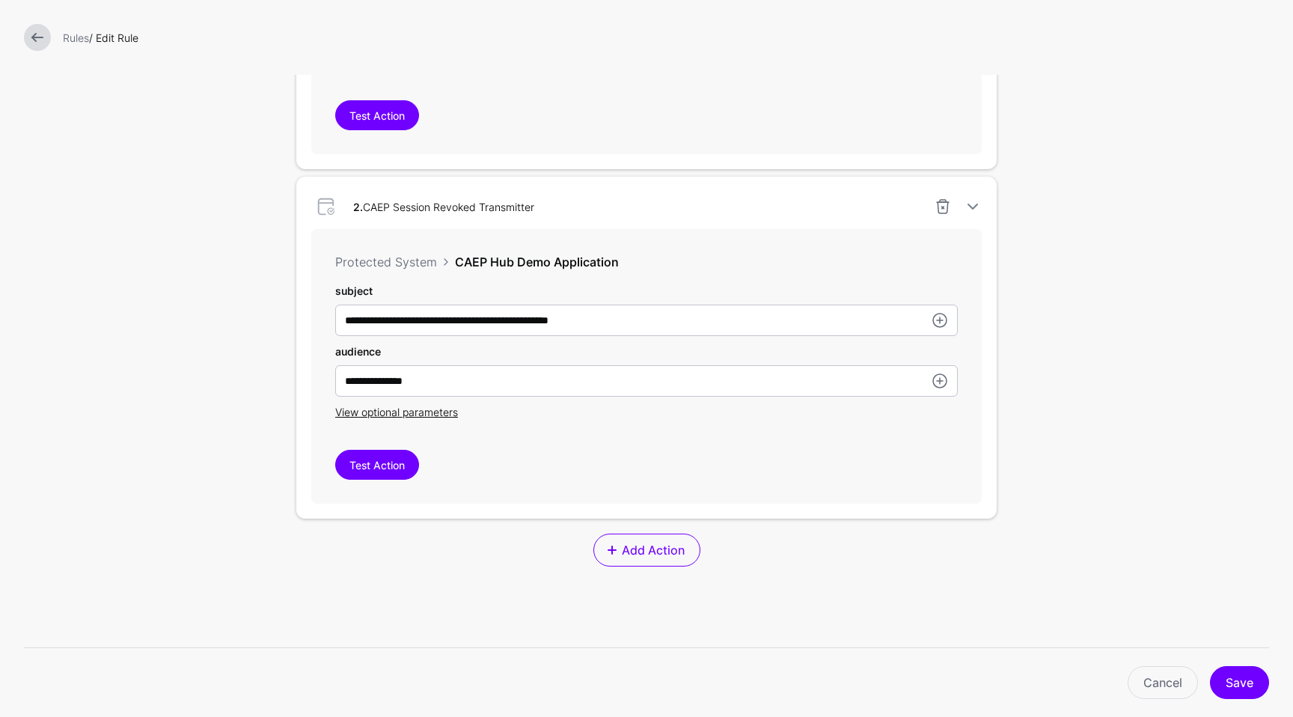
scroll to position [682, 0]
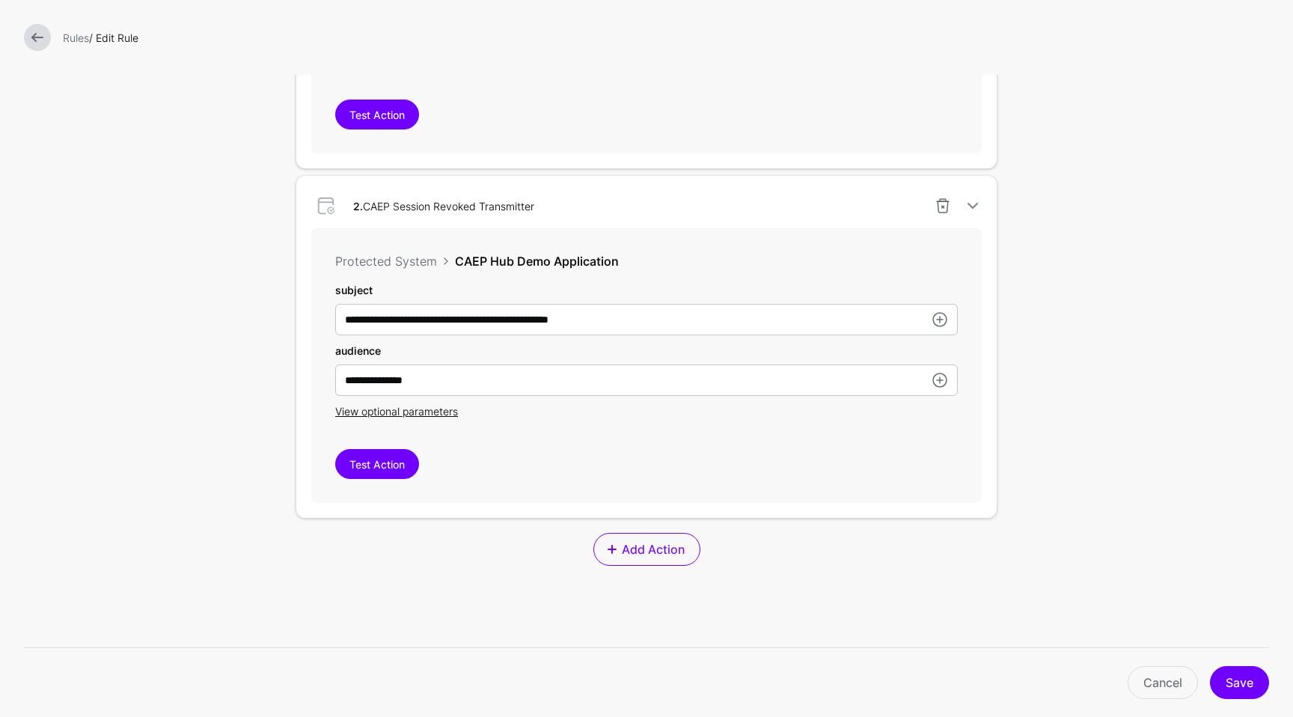
click at [429, 404] on div "**********" at bounding box center [646, 350] width 622 height 137
click at [437, 411] on span "View optional parameters" at bounding box center [396, 411] width 123 height 13
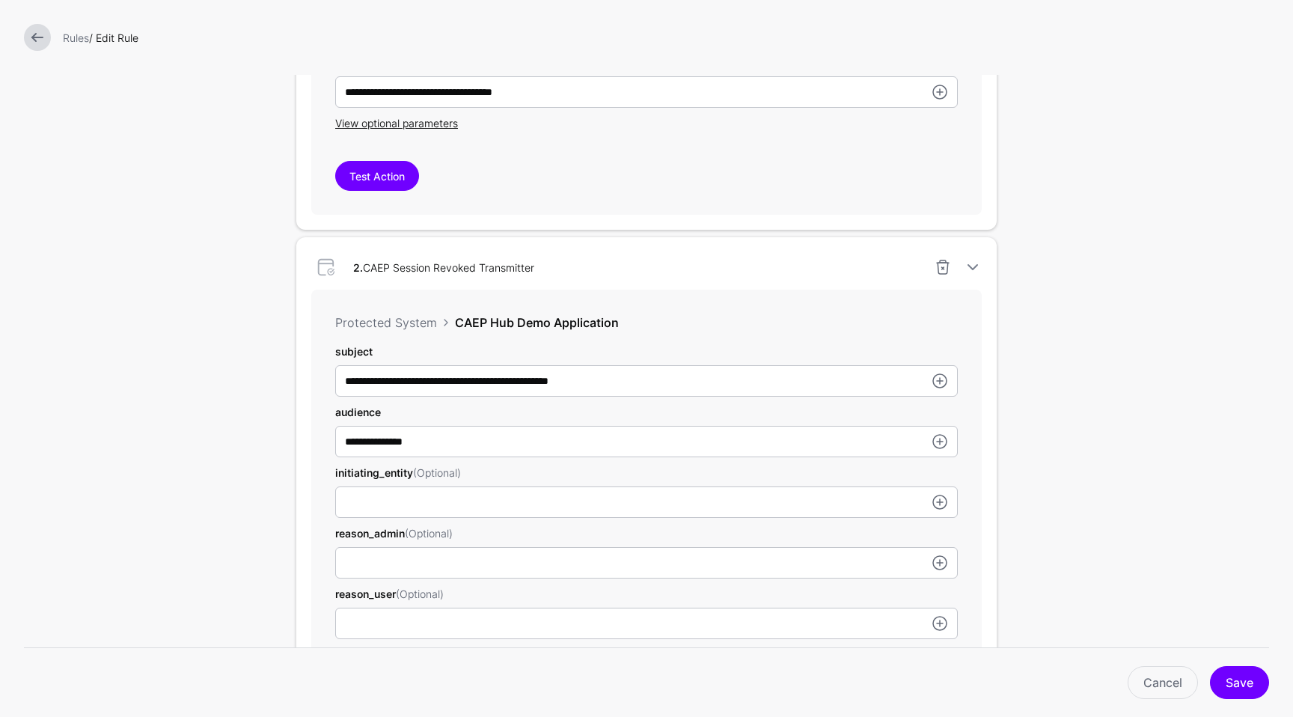
scroll to position [620, 0]
